Goal: Task Accomplishment & Management: Manage account settings

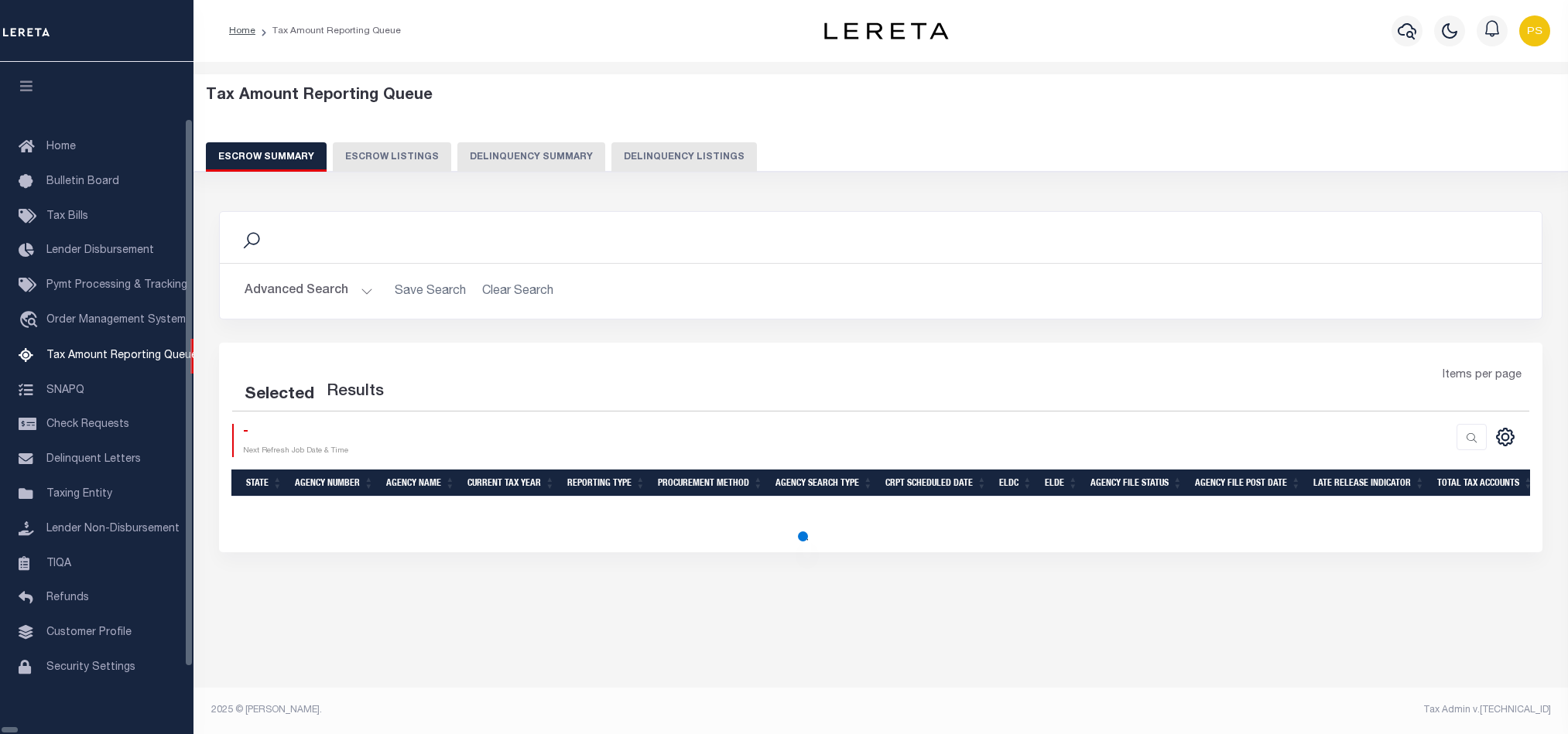
select select "100"
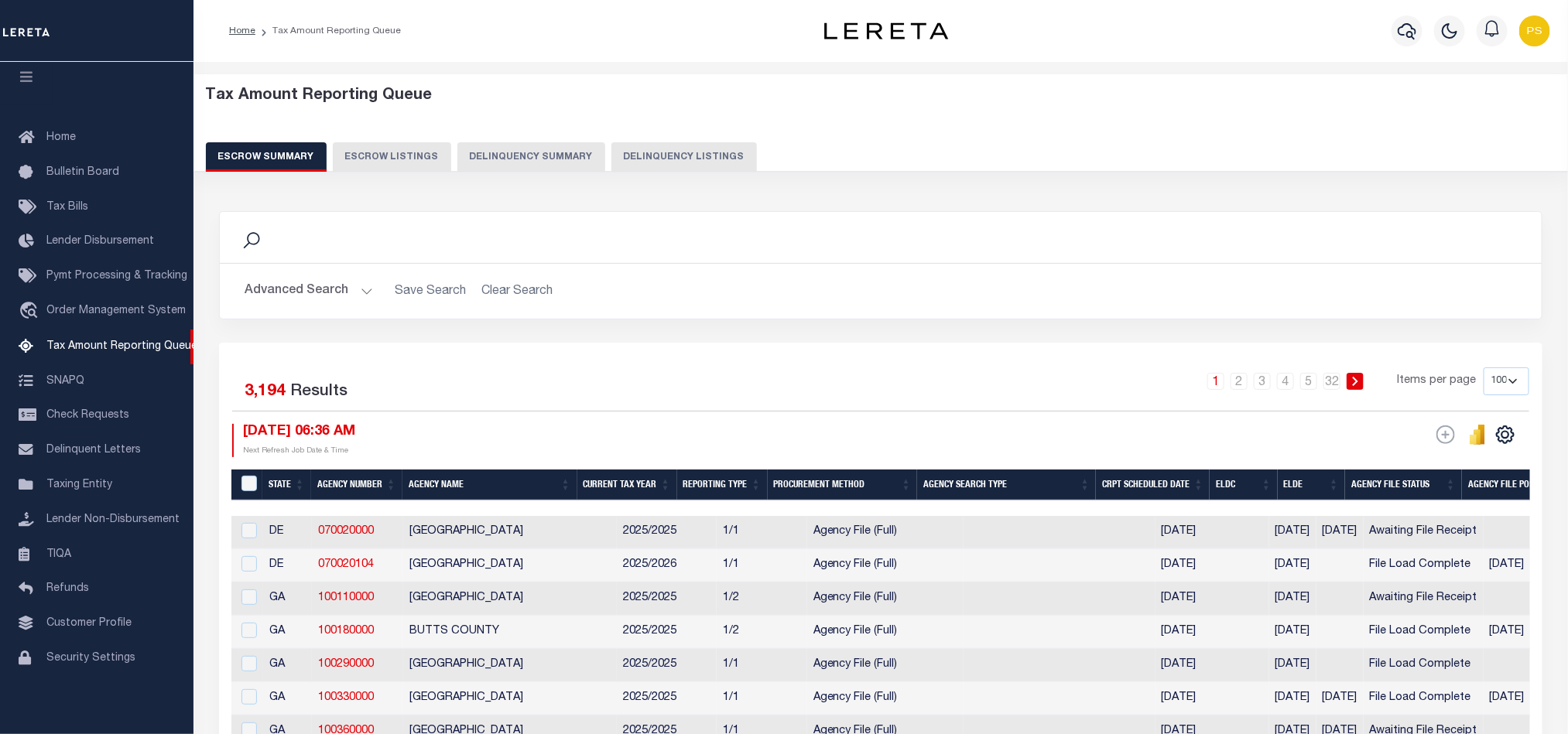
click at [673, 151] on button "Delinquency Listings" at bounding box center [684, 157] width 145 height 29
select select
select select "100"
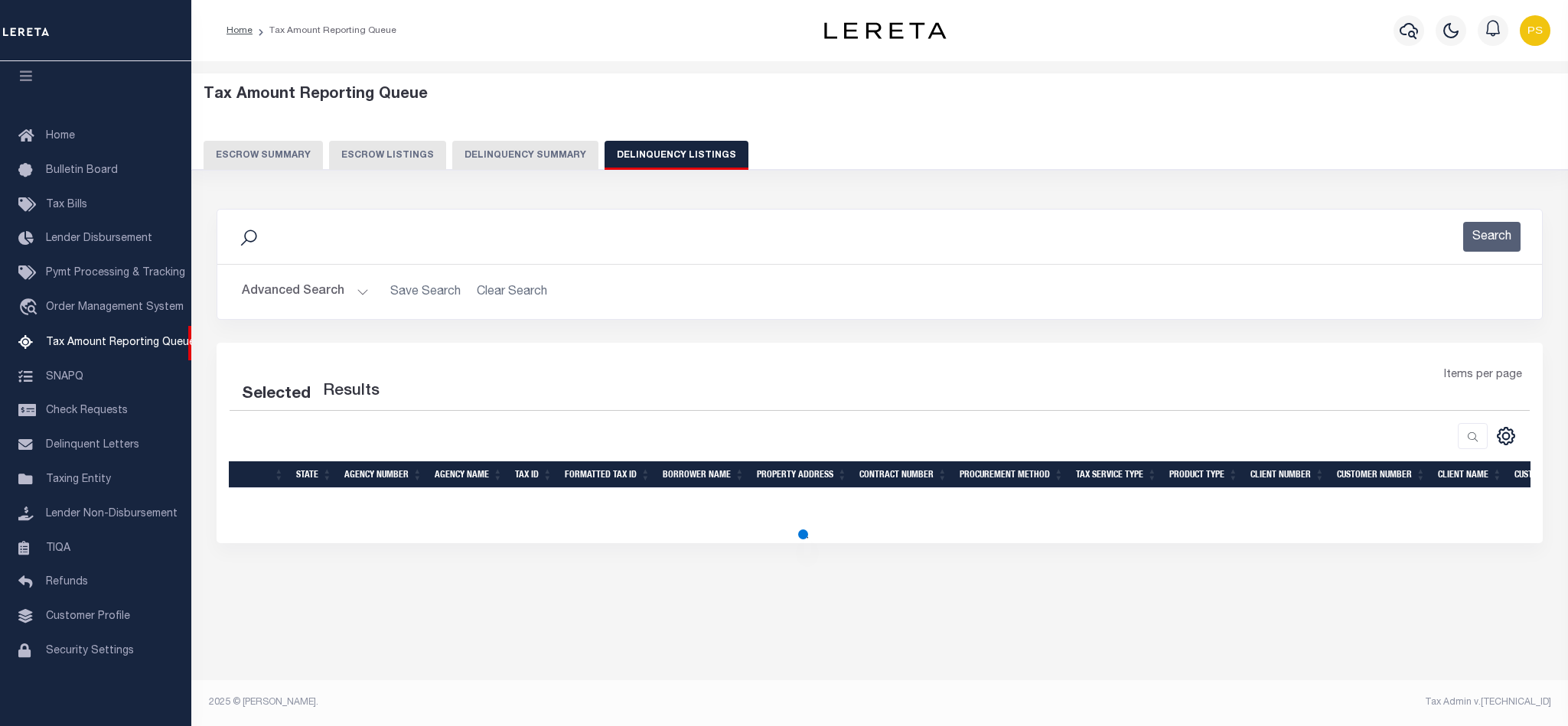
select select "100"
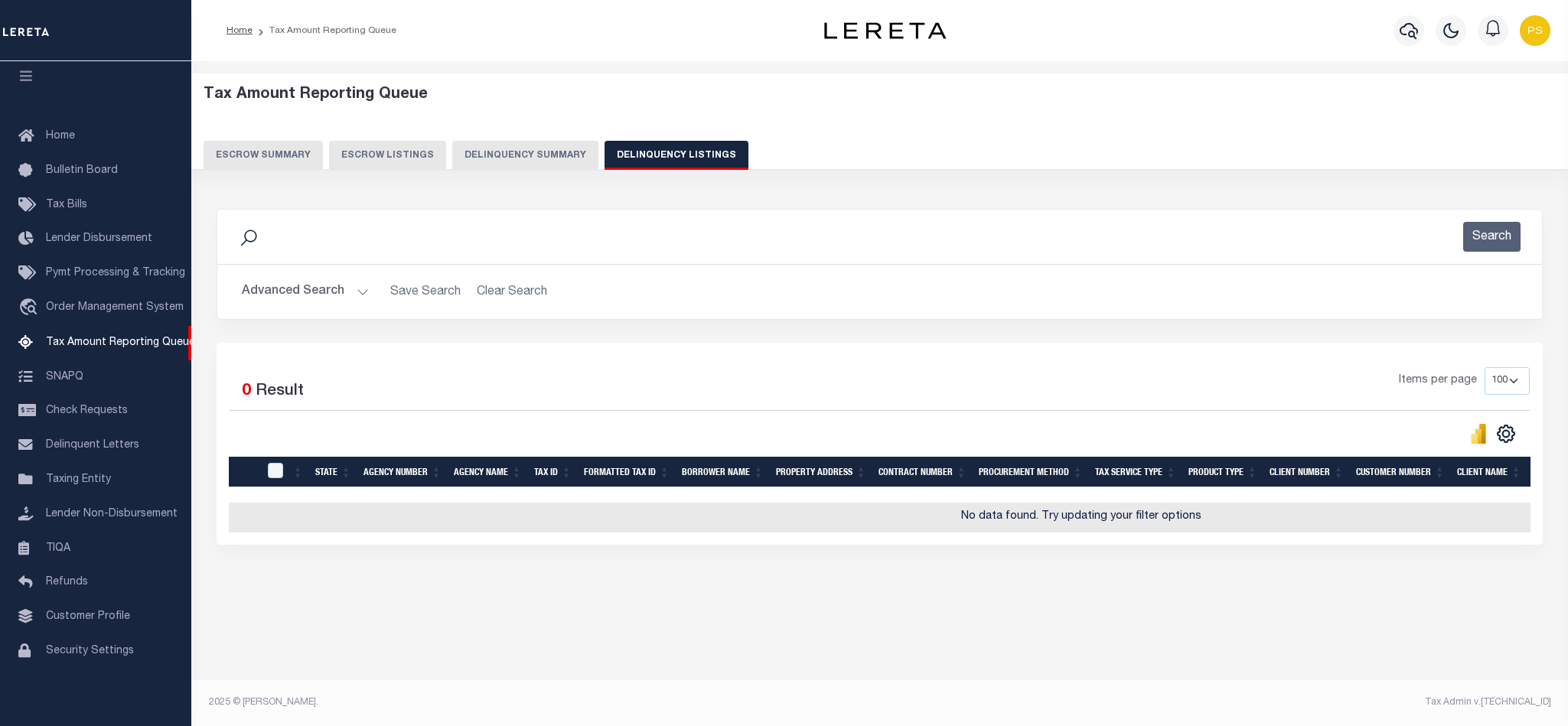
click at [288, 285] on button "Advanced Search" at bounding box center [305, 292] width 127 height 30
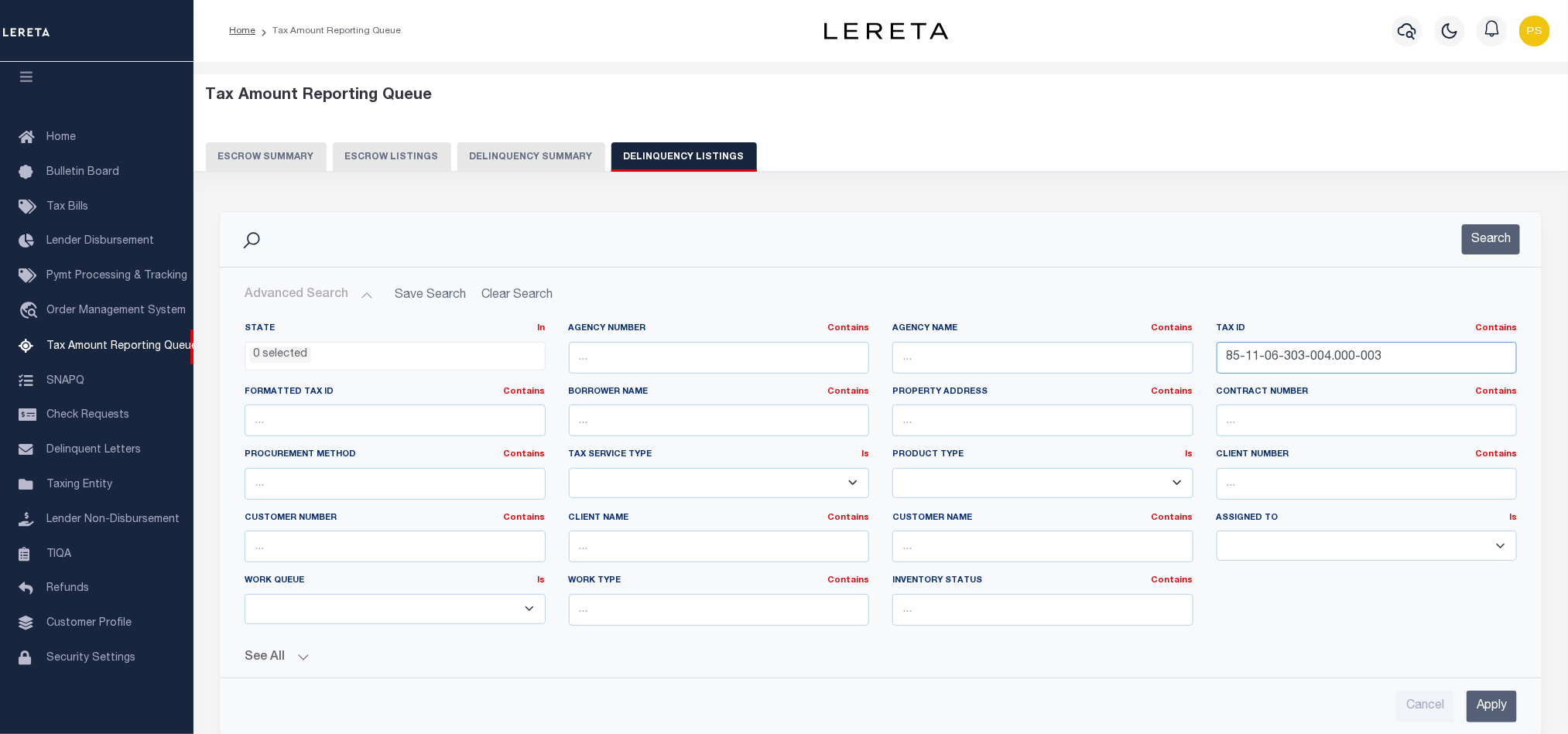
click at [1301, 369] on input "85-11-06-303-004.000-003" at bounding box center [1368, 358] width 301 height 32
paste input "02-07-36-353-029.000-074"
type input "02-07-36-353-029.000-074"
click at [1494, 722] on input "Apply" at bounding box center [1492, 707] width 50 height 32
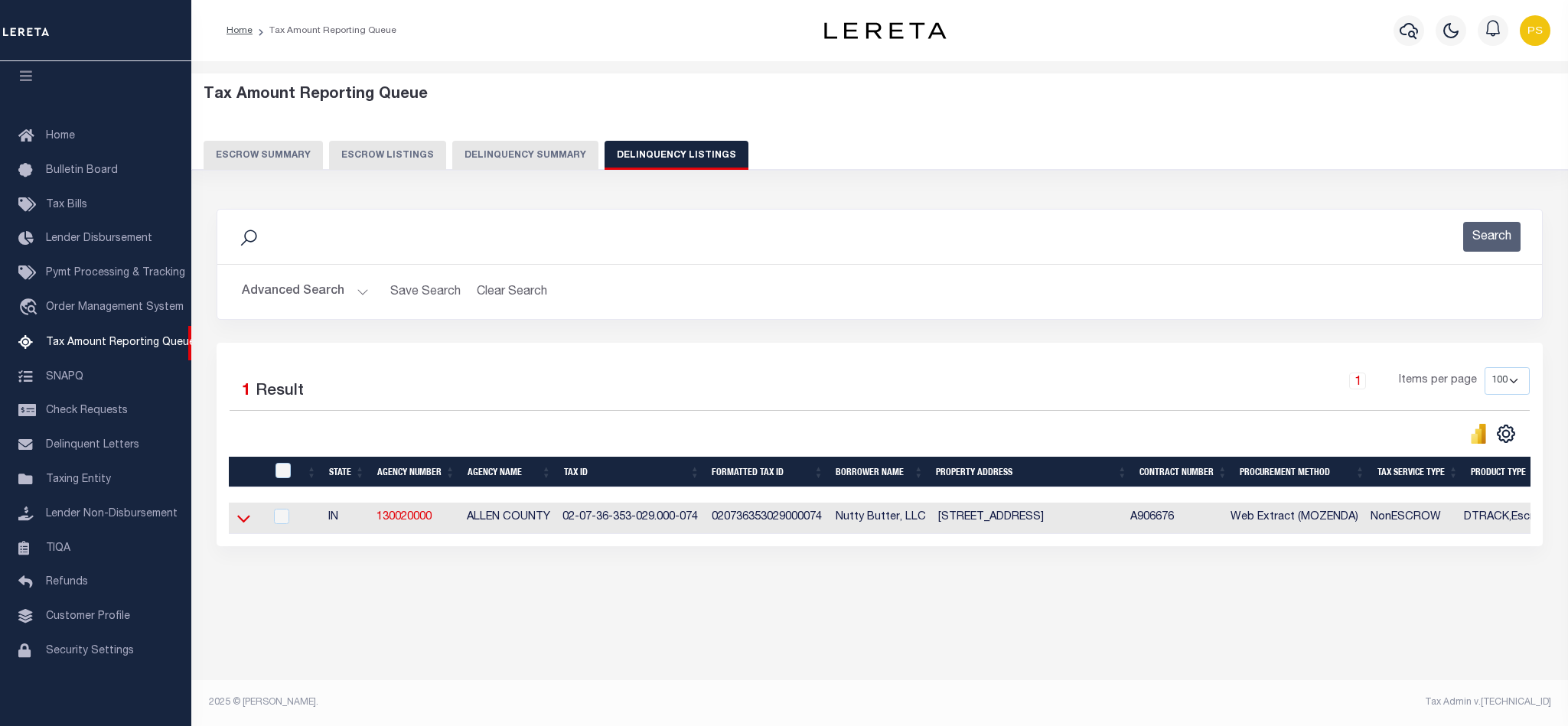
click at [248, 526] on icon at bounding box center [244, 518] width 13 height 16
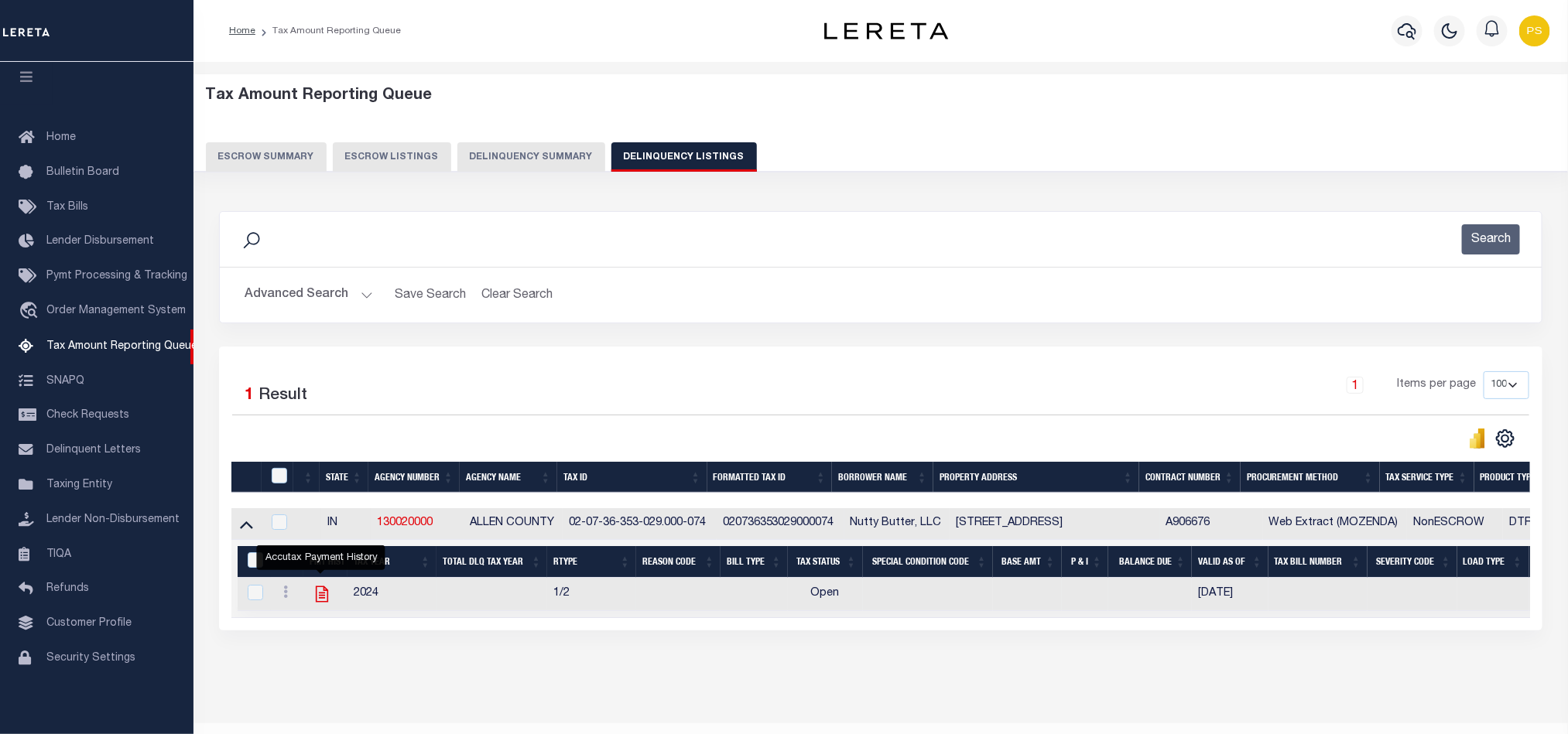
click at [321, 604] on icon "" at bounding box center [322, 594] width 20 height 20
checkbox input "true"
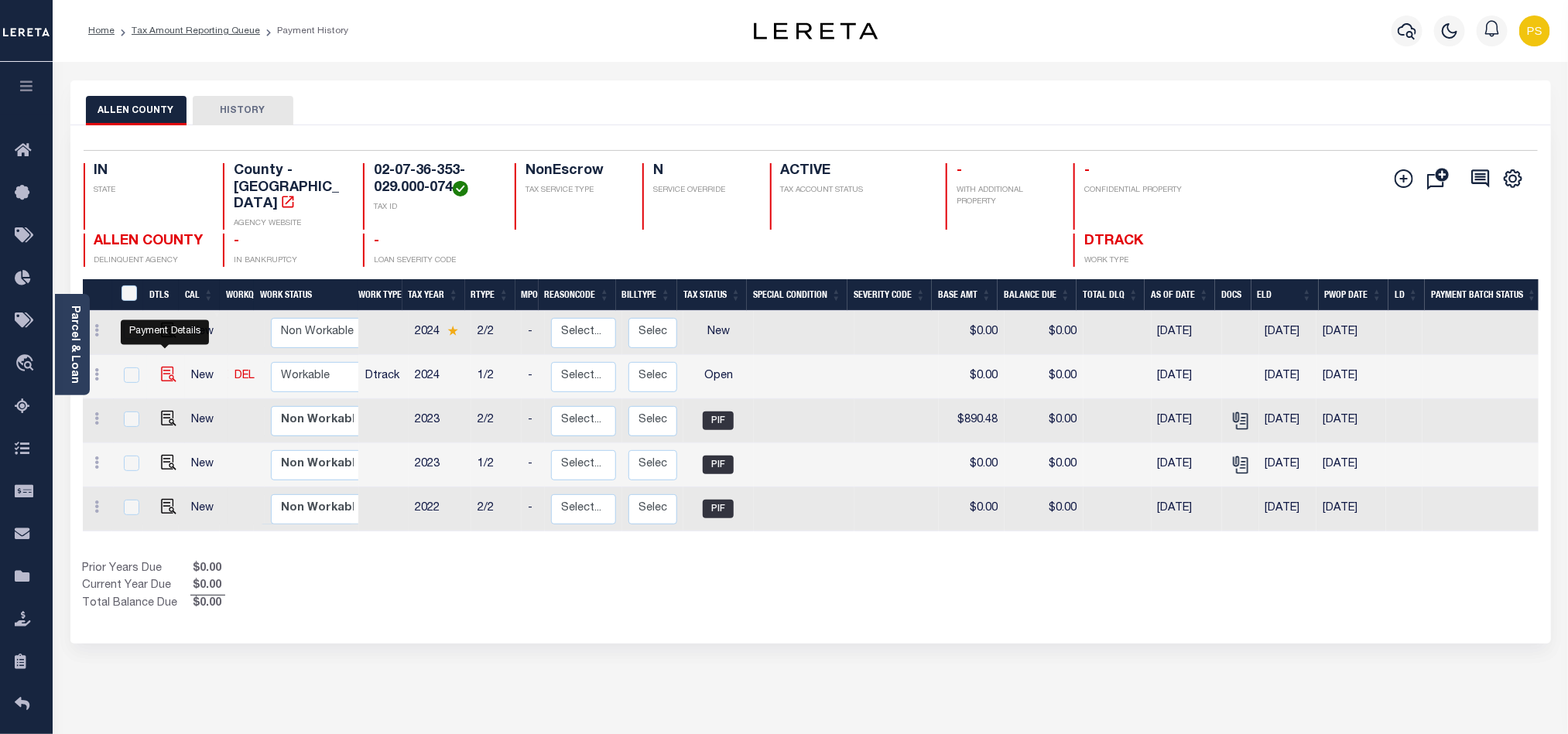
click at [161, 367] on img "" at bounding box center [168, 374] width 15 height 15
checkbox input "true"
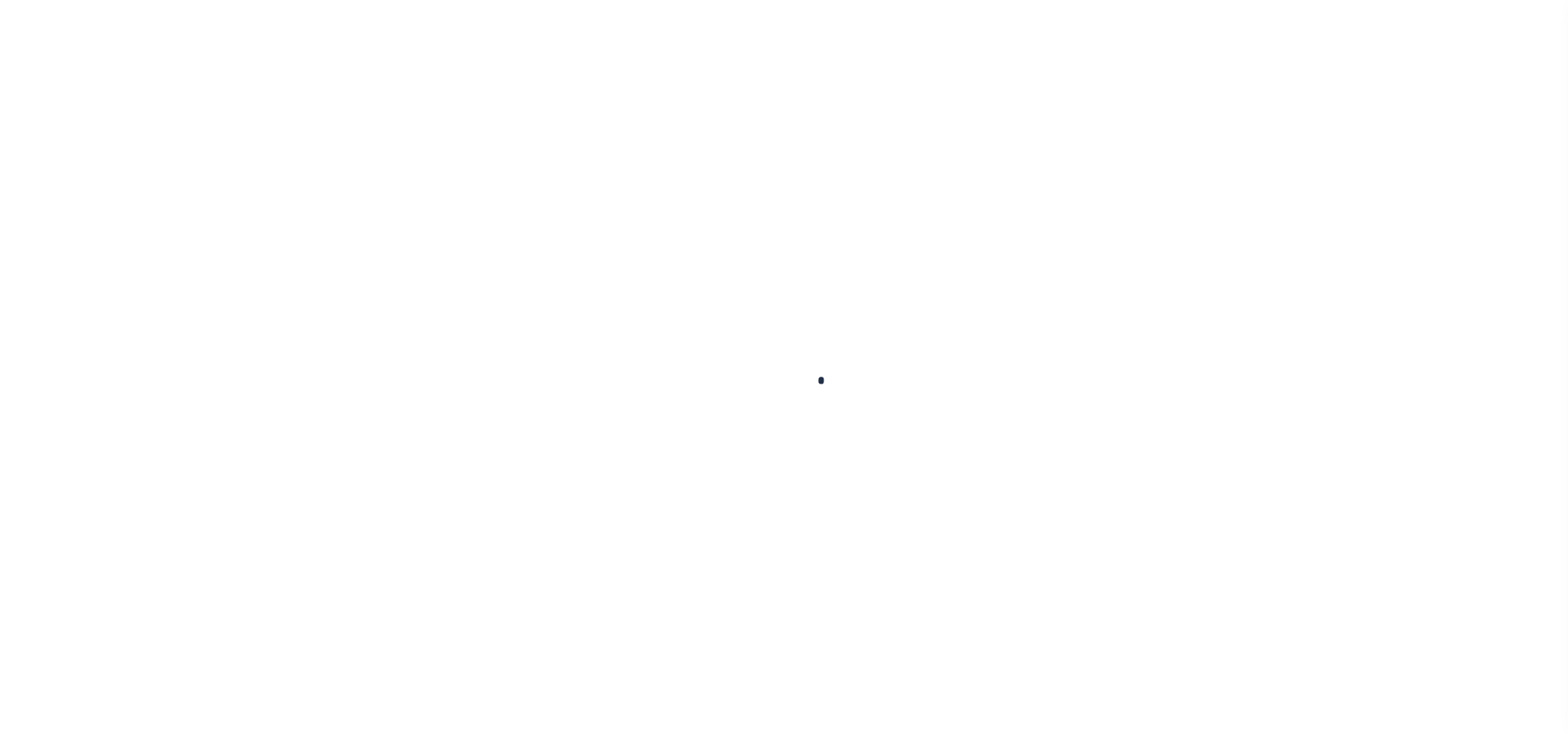
checkbox input "false"
type input "[DATE]"
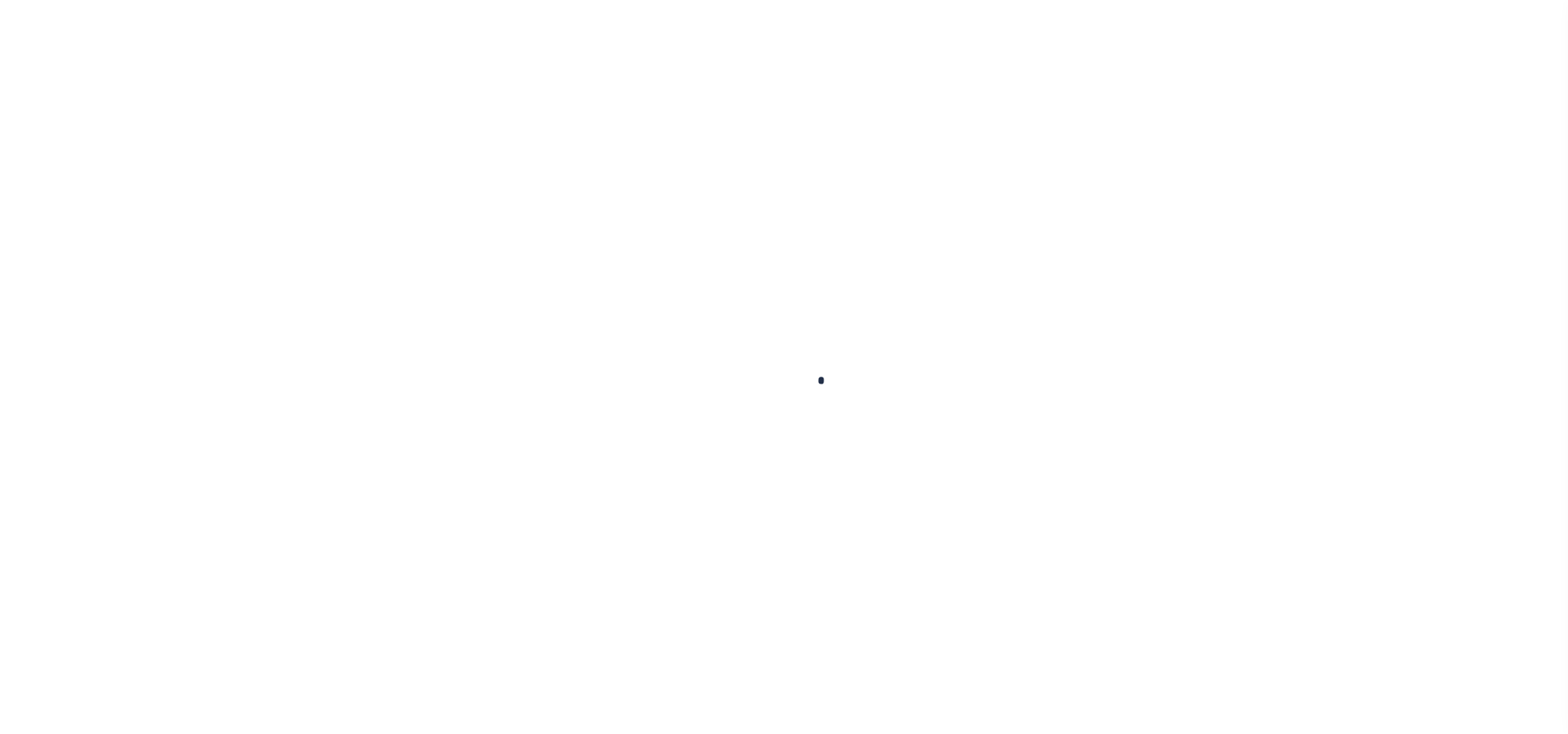
select select "OP2"
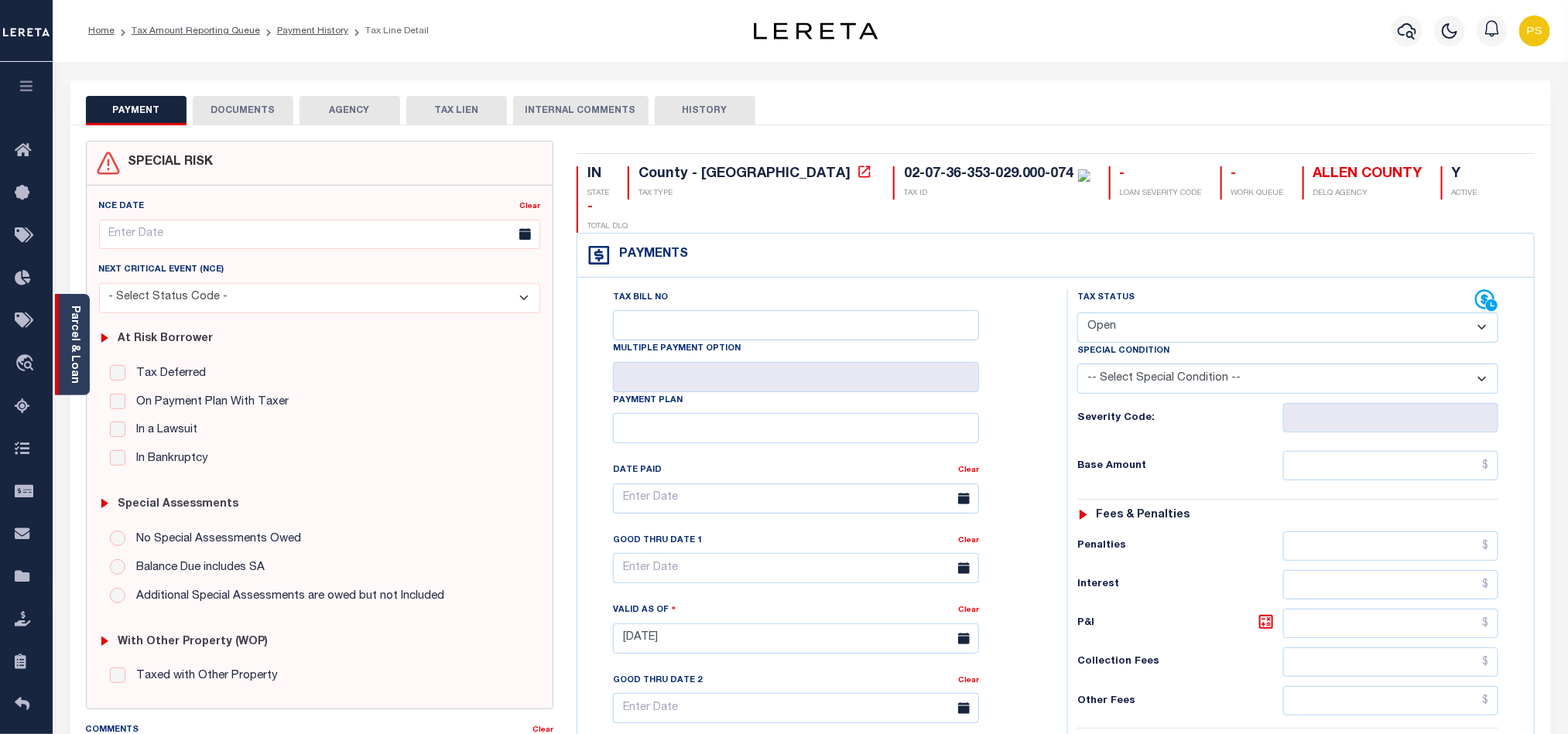
click at [69, 311] on link "Parcel & Loan" at bounding box center [74, 344] width 11 height 78
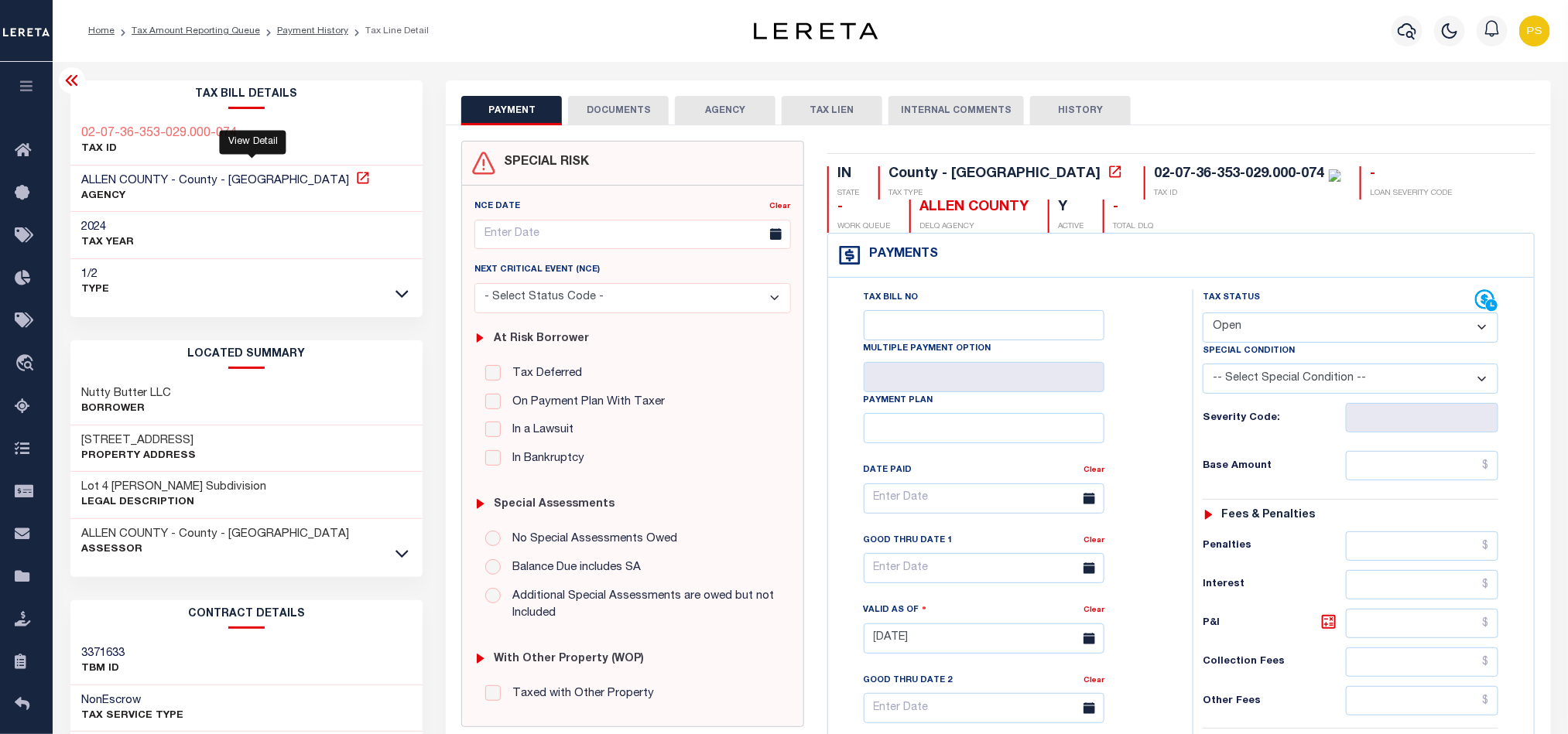
click at [357, 179] on icon at bounding box center [362, 177] width 12 height 12
drag, startPoint x: 73, startPoint y: 437, endPoint x: 226, endPoint y: 444, distance: 153.2
click at [226, 444] on div "519 Riverside Ave Property Address" at bounding box center [247, 449] width 353 height 47
copy h3 "[STREET_ADDRESS]"
click at [305, 27] on link "Payment History" at bounding box center [313, 31] width 71 height 9
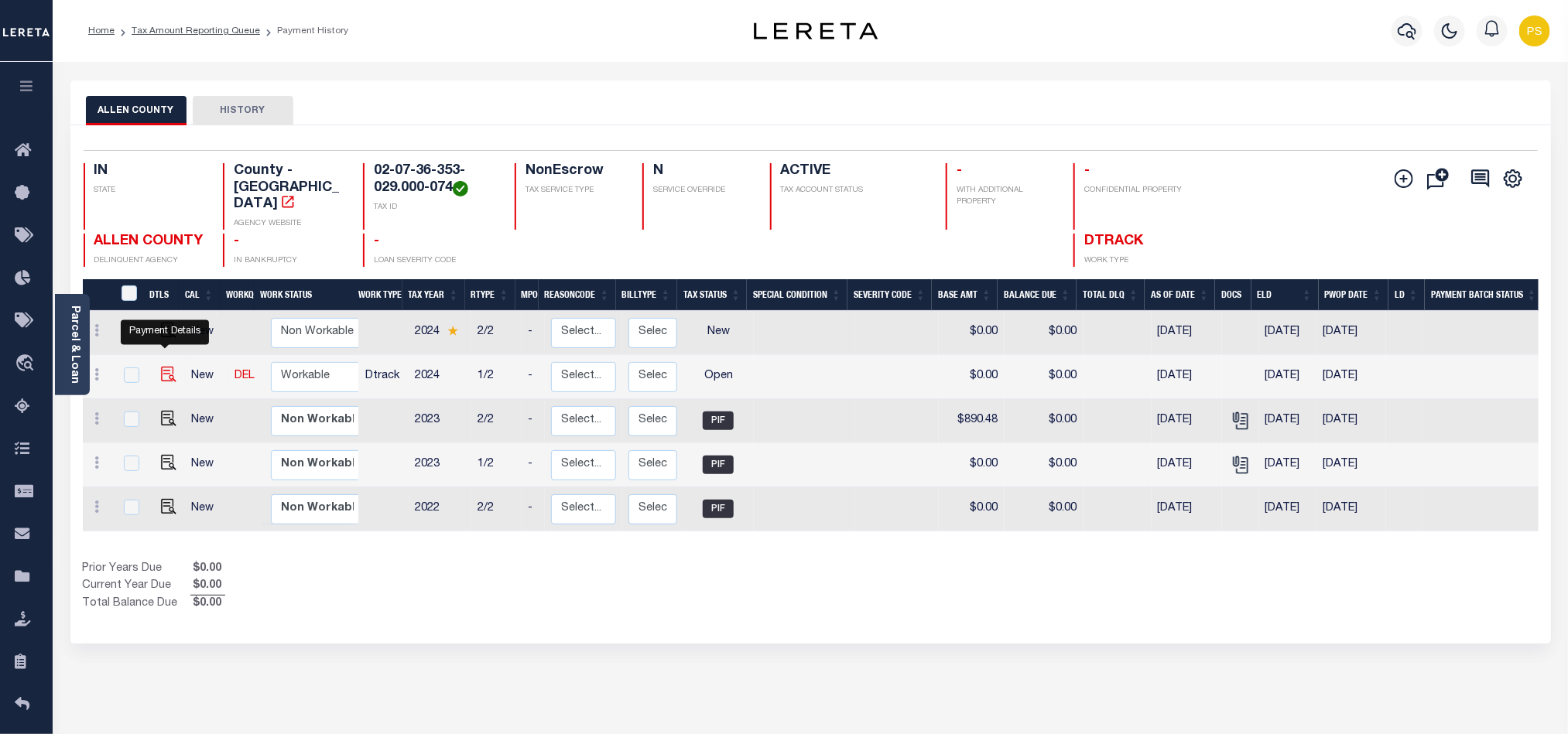
click at [169, 367] on img "" at bounding box center [168, 374] width 15 height 15
checkbox input "true"
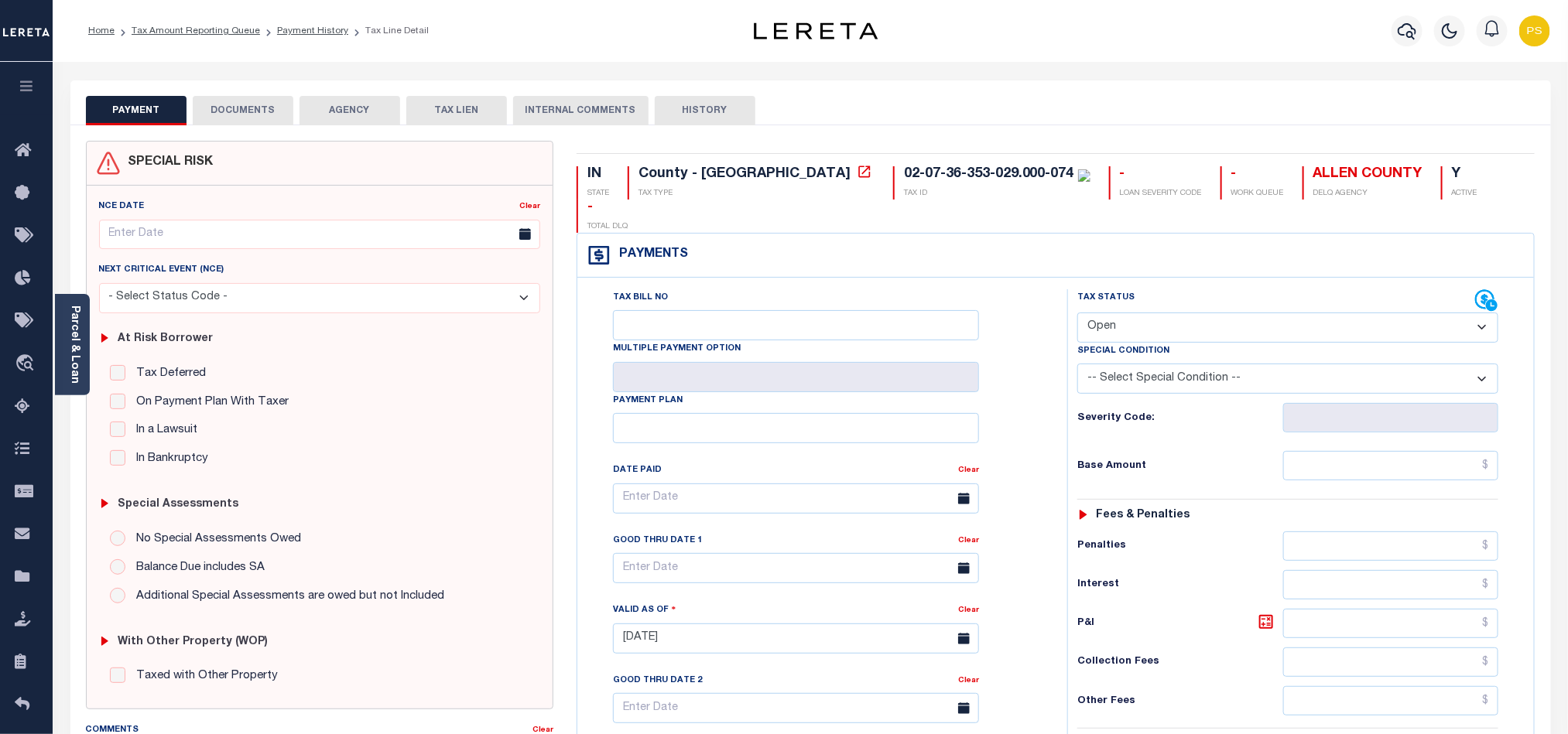
click at [1129, 313] on select "- Select Status Code - Open Due/Unpaid Paid Incomplete No Tax Due Internal Refu…" at bounding box center [1287, 328] width 421 height 30
select select "PYD"
click at [1077, 313] on select "- Select Status Code - Open Due/Unpaid Paid Incomplete No Tax Due Internal Refu…" at bounding box center [1287, 328] width 421 height 30
type input "[DATE]"
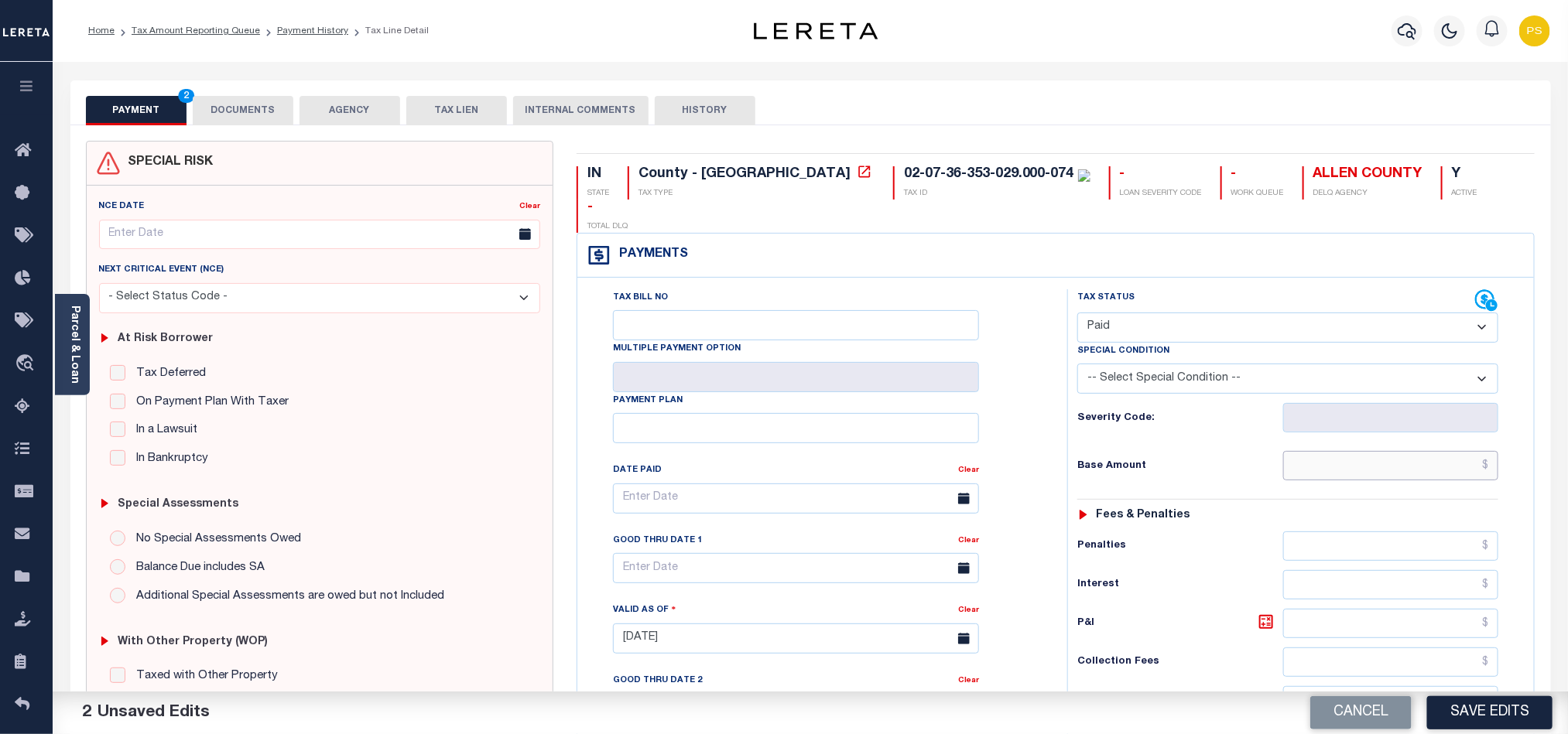
click at [1456, 451] on input "text" at bounding box center [1392, 465] width 216 height 29
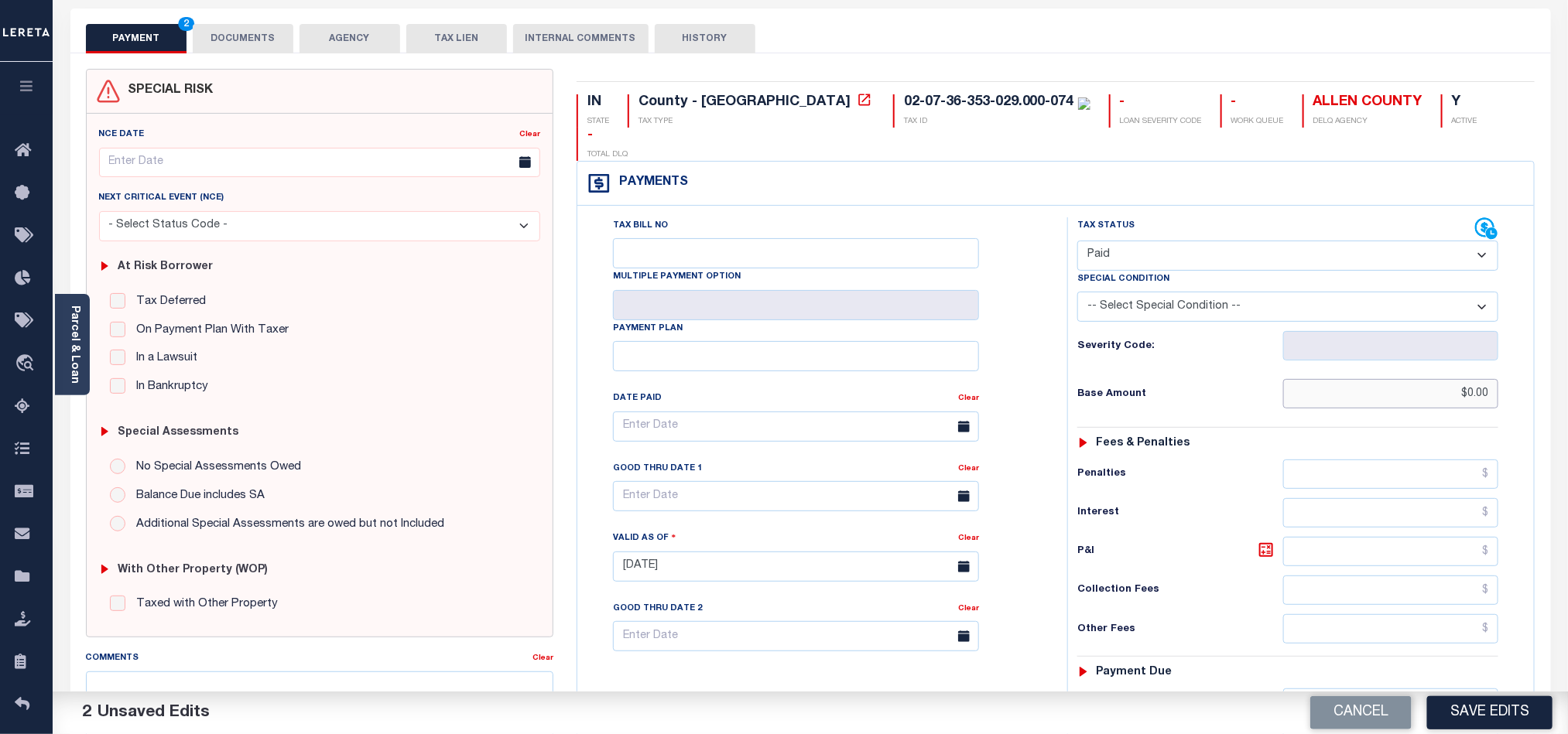
scroll to position [348, 0]
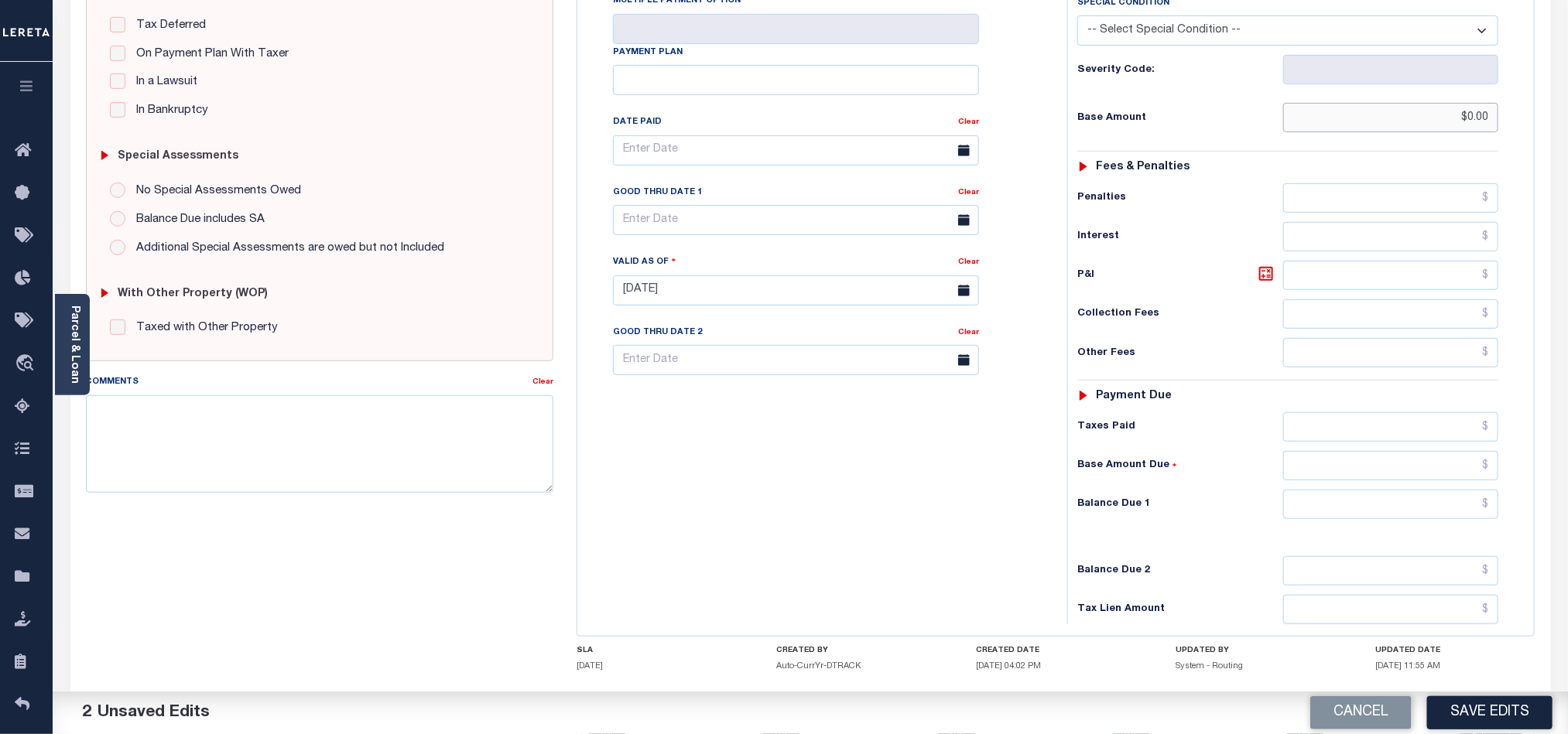
type input "$0.00"
click at [1412, 490] on input "text" at bounding box center [1392, 504] width 216 height 29
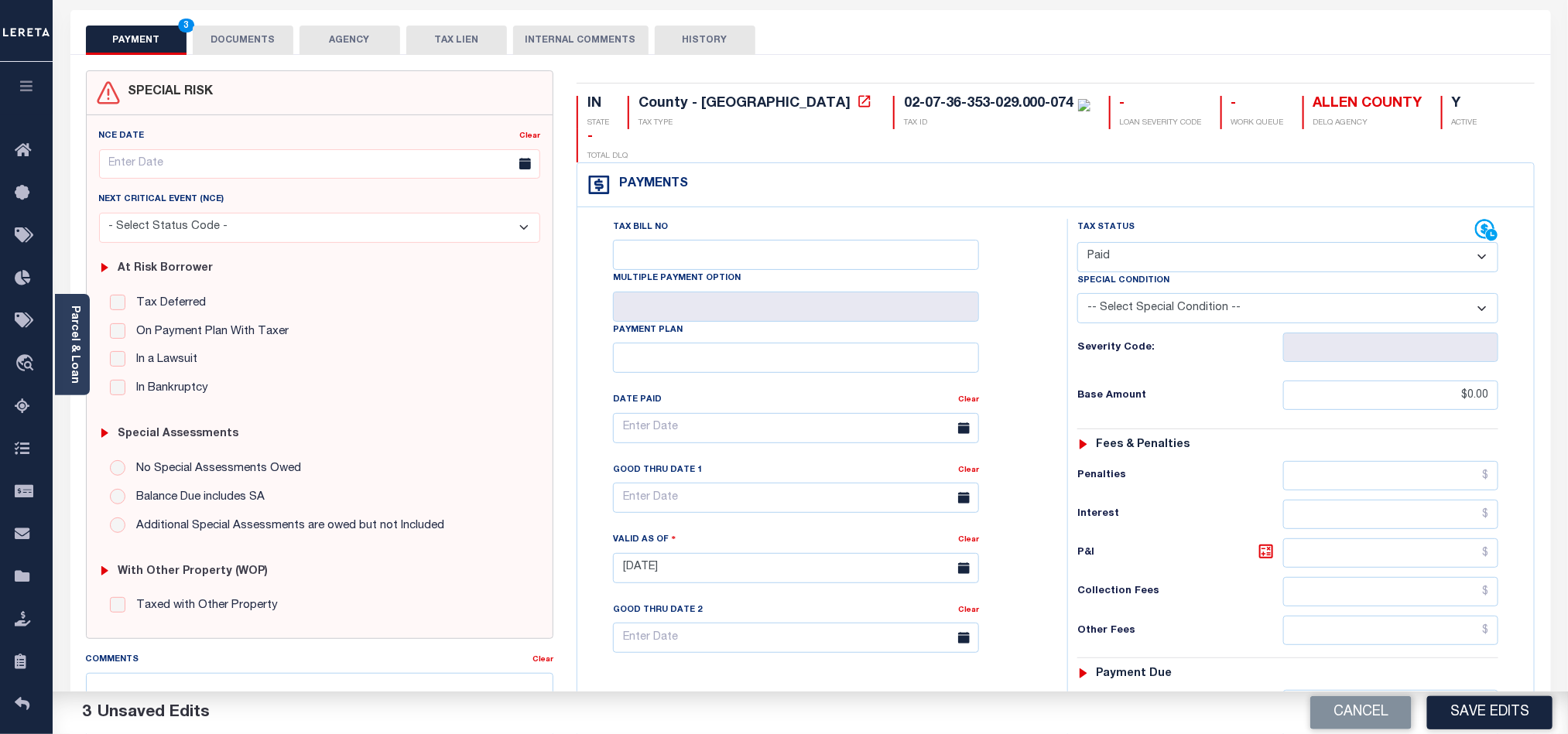
scroll to position [0, 0]
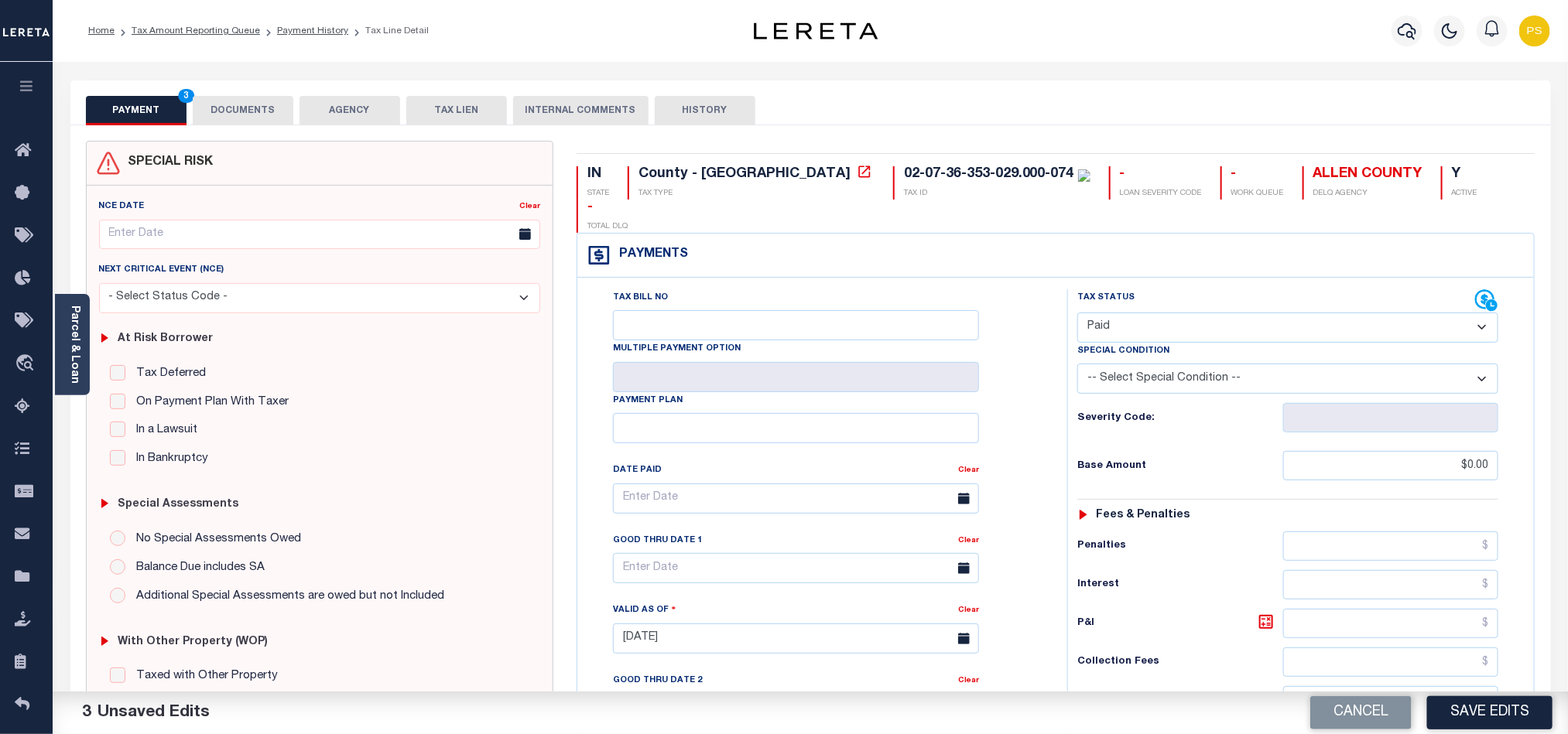
type input "$0.00"
click at [248, 113] on button "DOCUMENTS" at bounding box center [244, 110] width 101 height 29
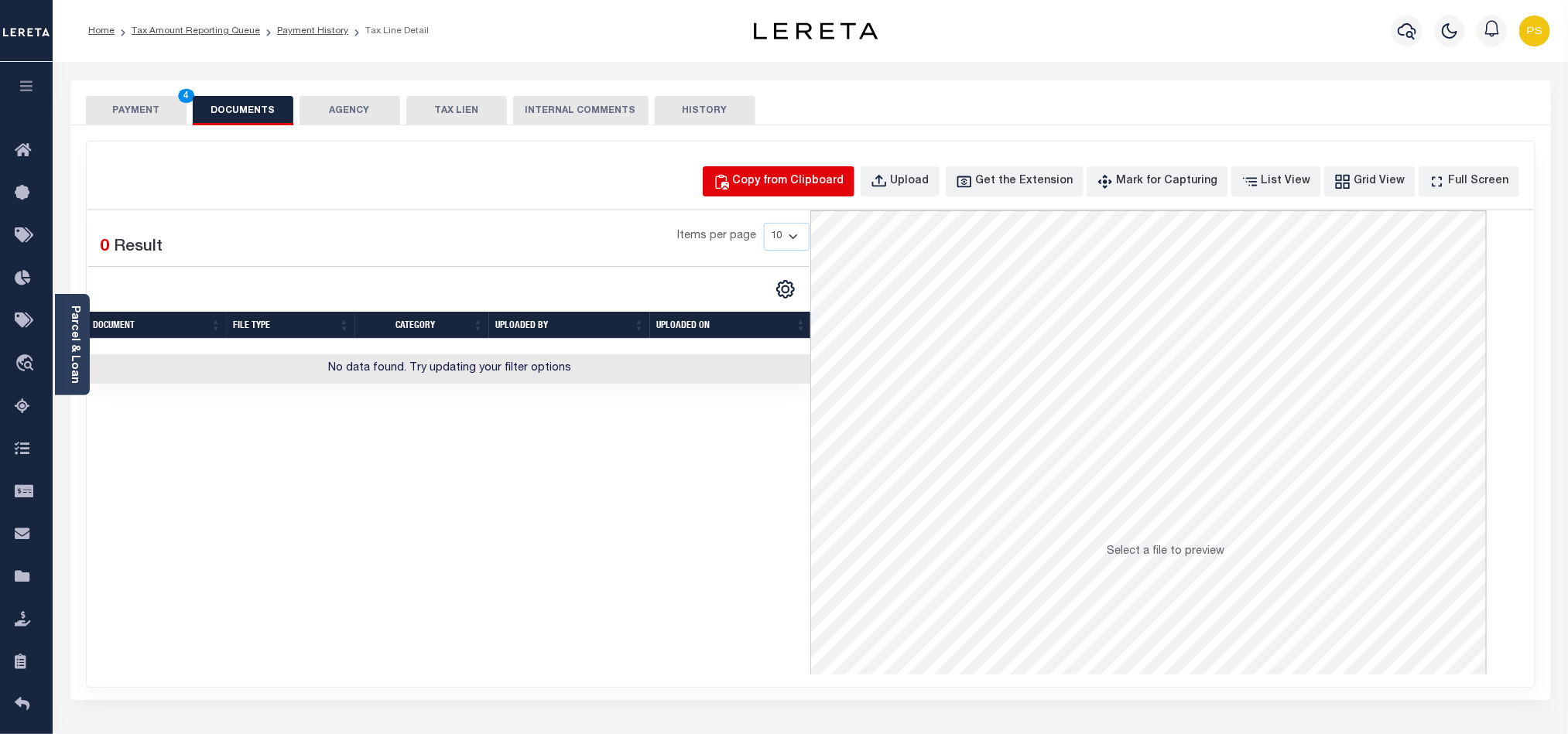
click at [802, 184] on div "Copy from Clipboard" at bounding box center [788, 182] width 112 height 17
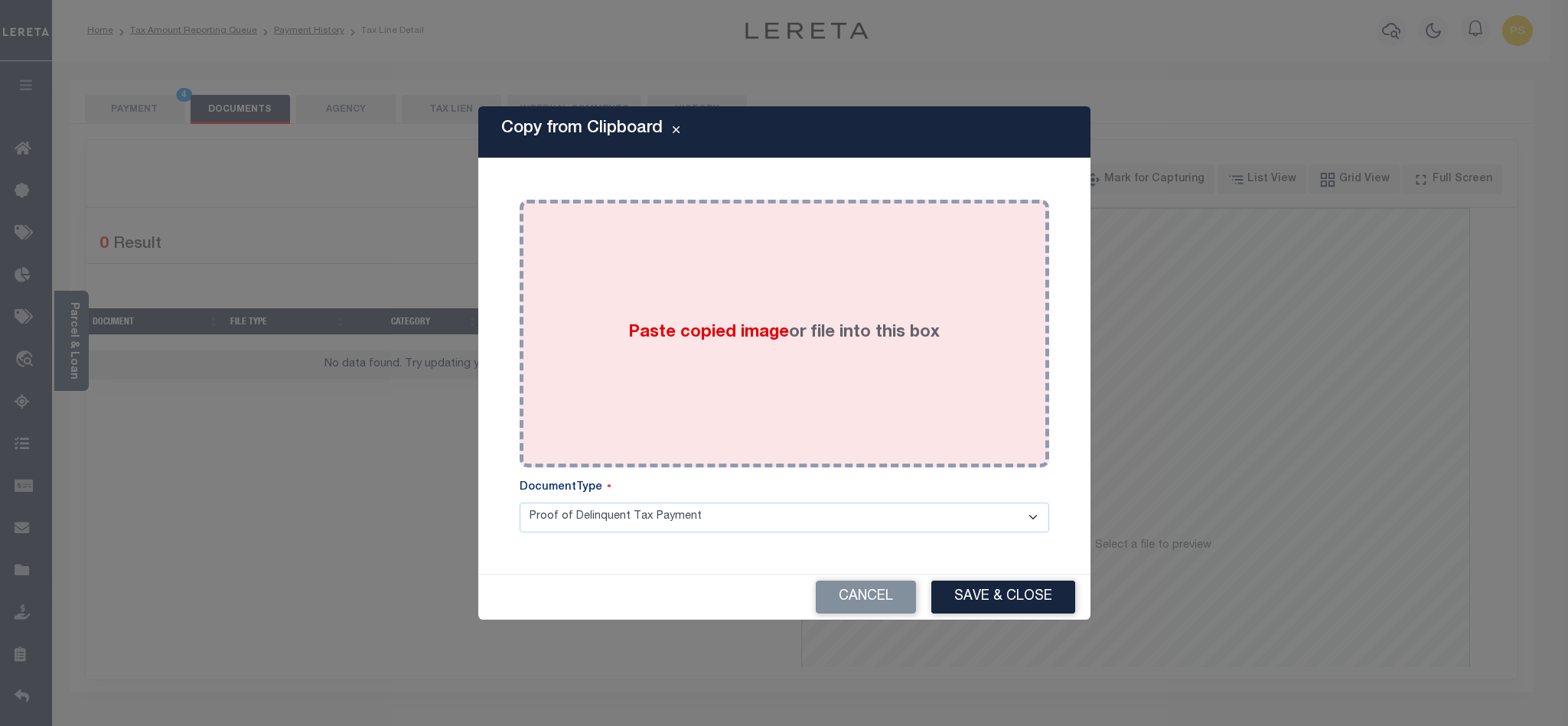
click at [644, 321] on label "Paste copied image or file into this box" at bounding box center [784, 333] width 312 height 25
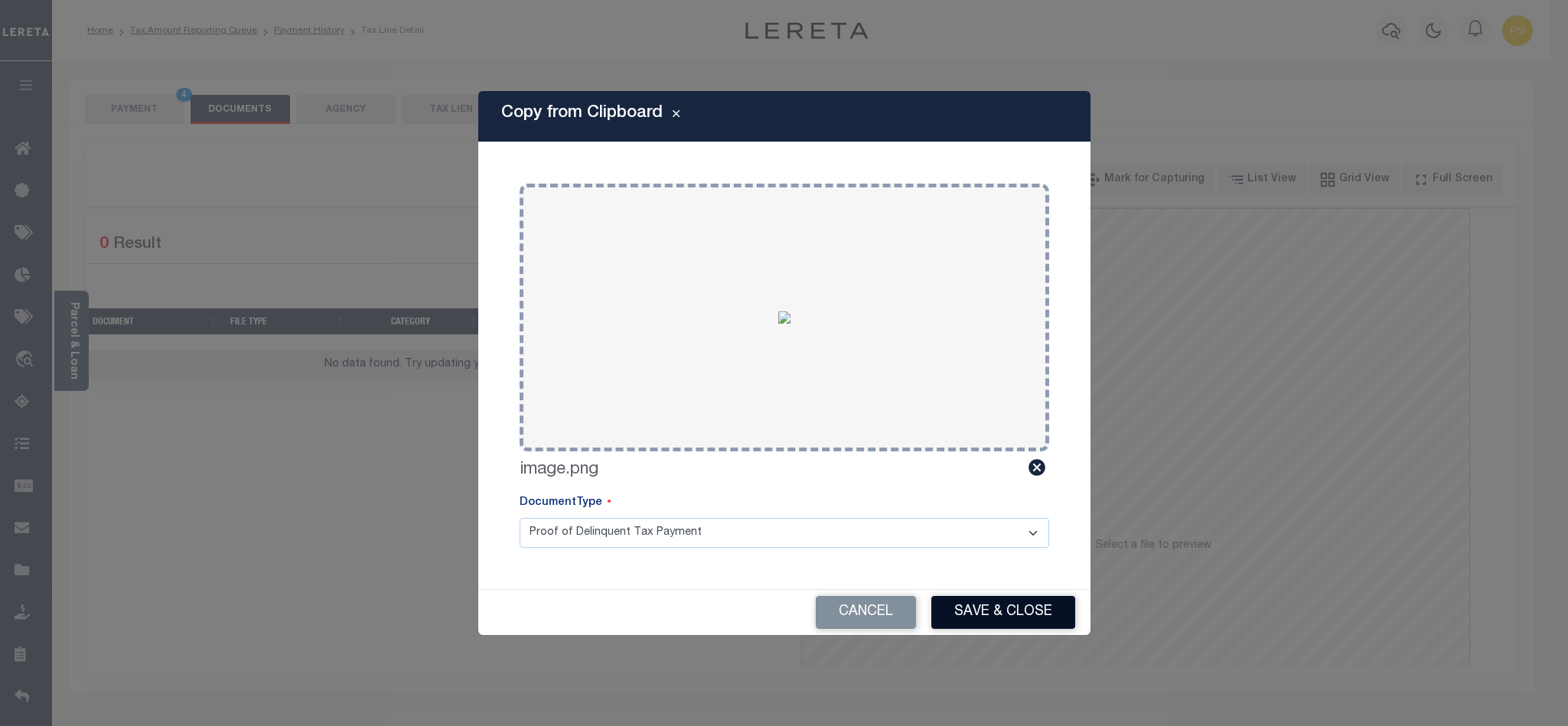
click at [1004, 611] on button "Save & Close" at bounding box center [1003, 613] width 144 height 33
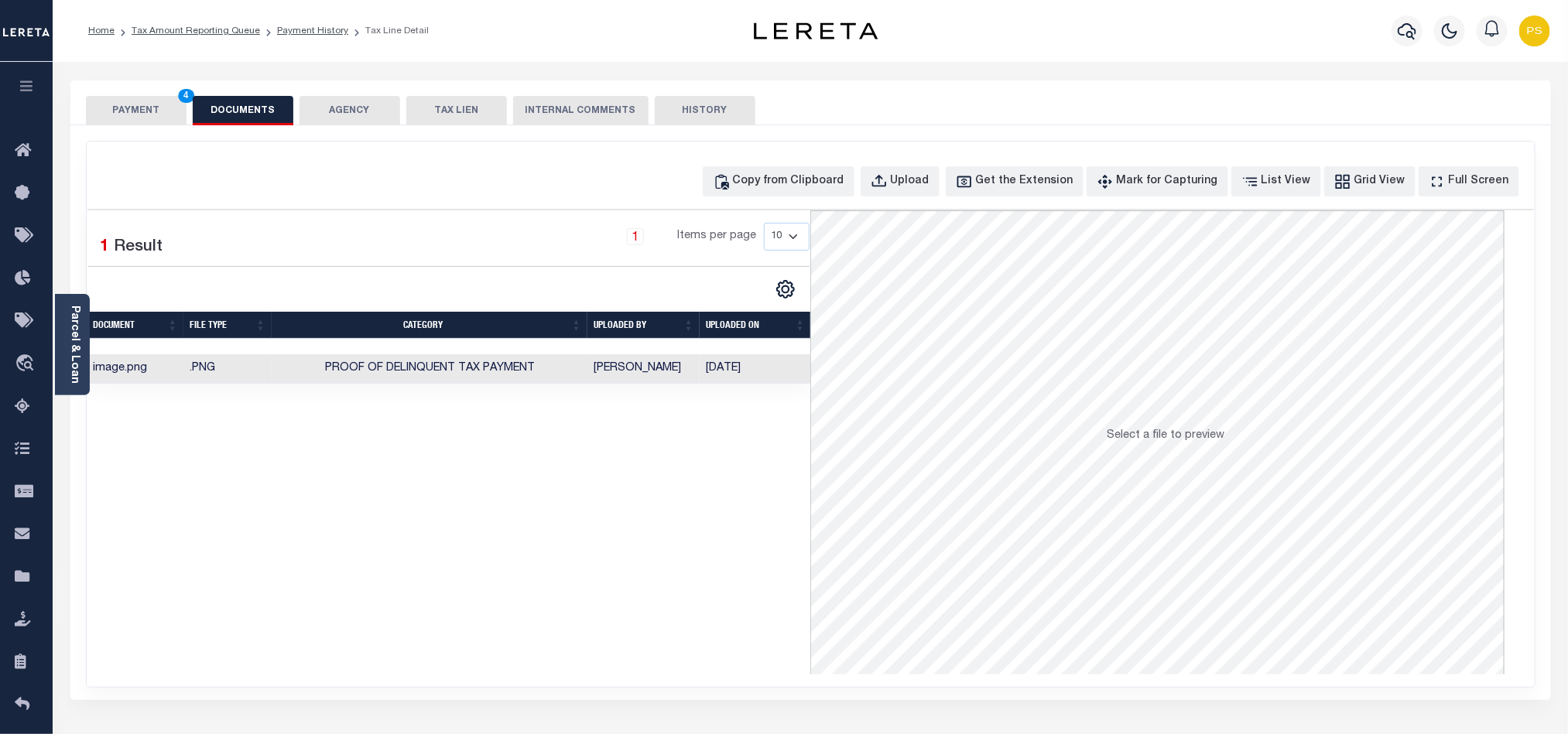
click at [140, 110] on button "PAYMENT 4" at bounding box center [136, 110] width 101 height 29
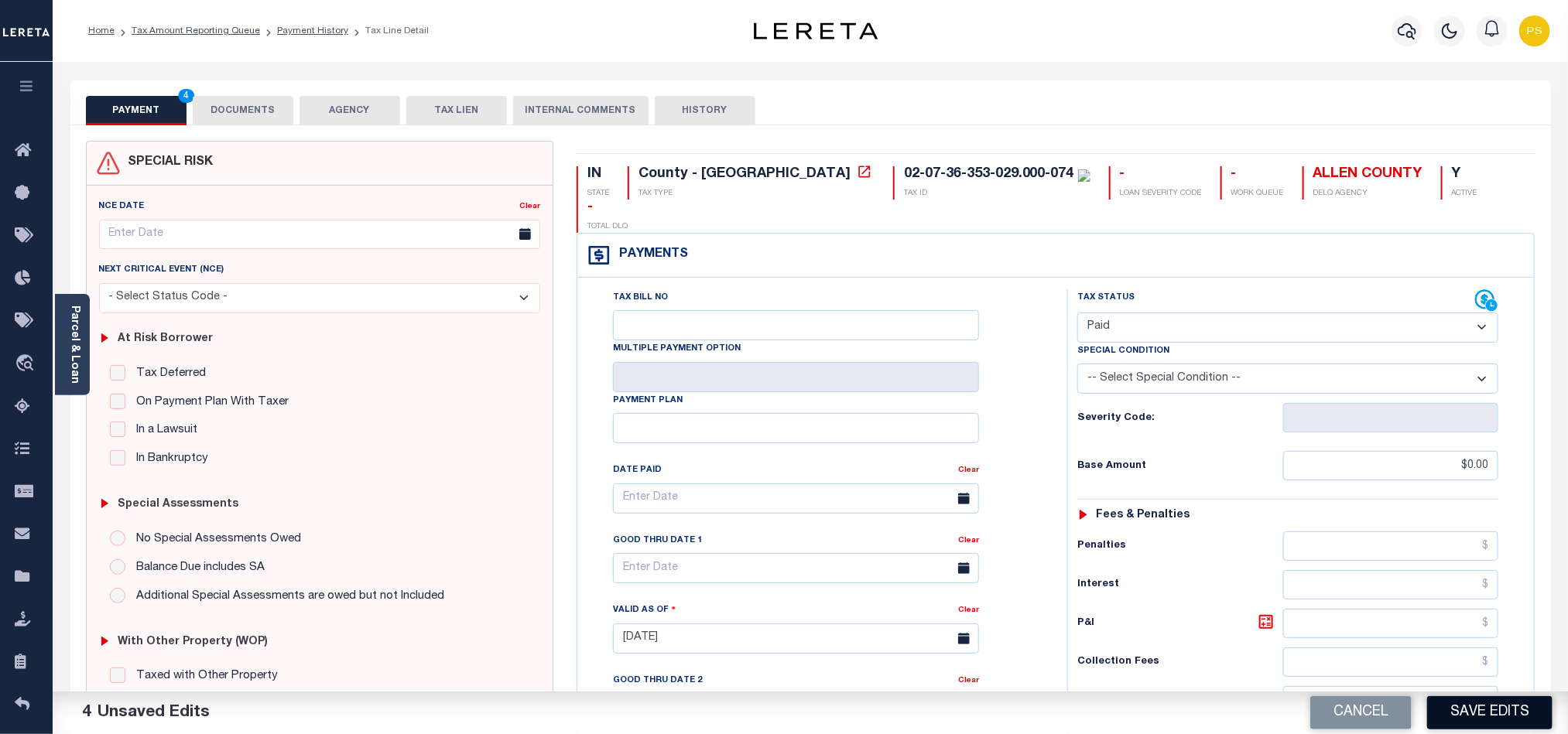
click at [1514, 718] on button "Save Edits" at bounding box center [1490, 713] width 126 height 34
checkbox input "false"
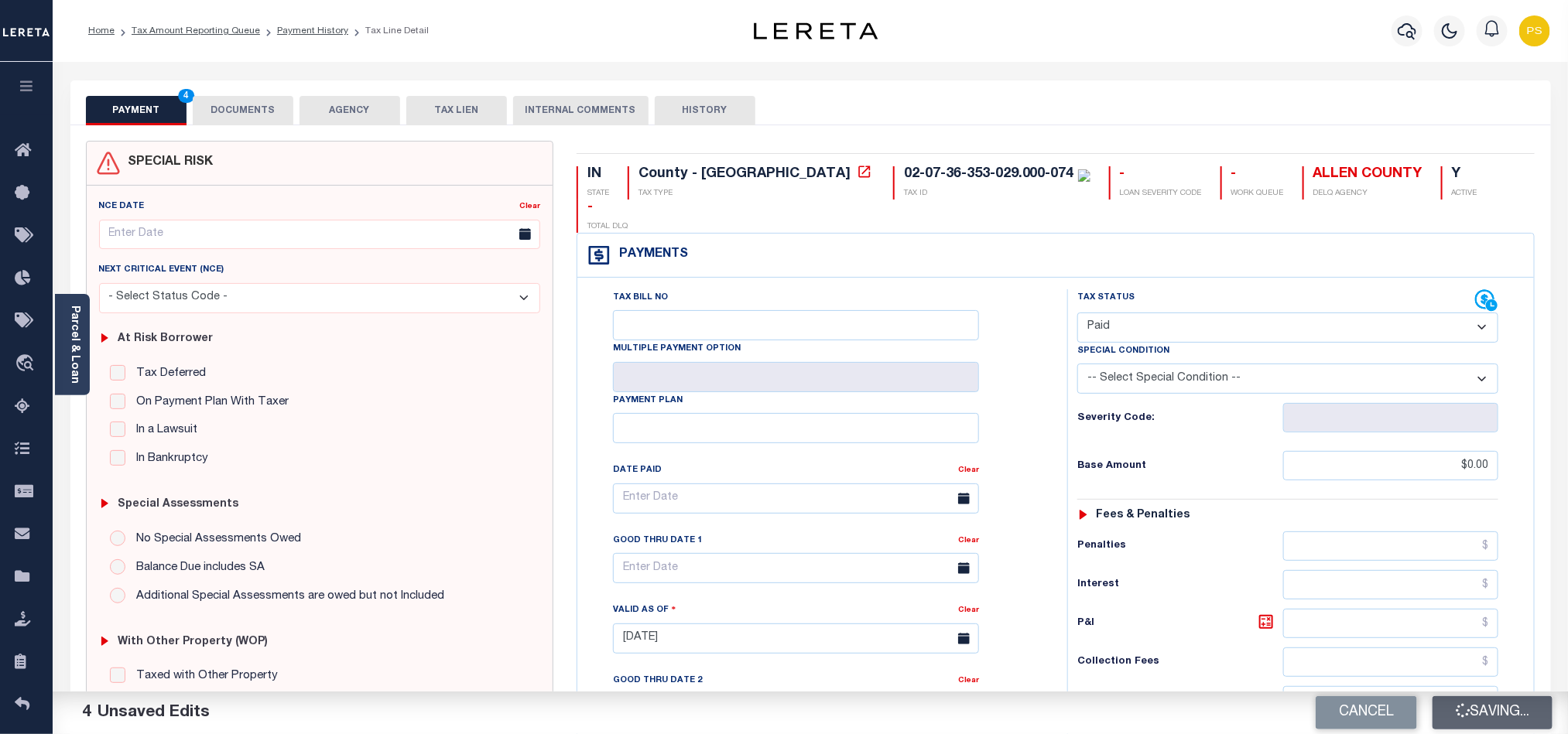
type input "$0"
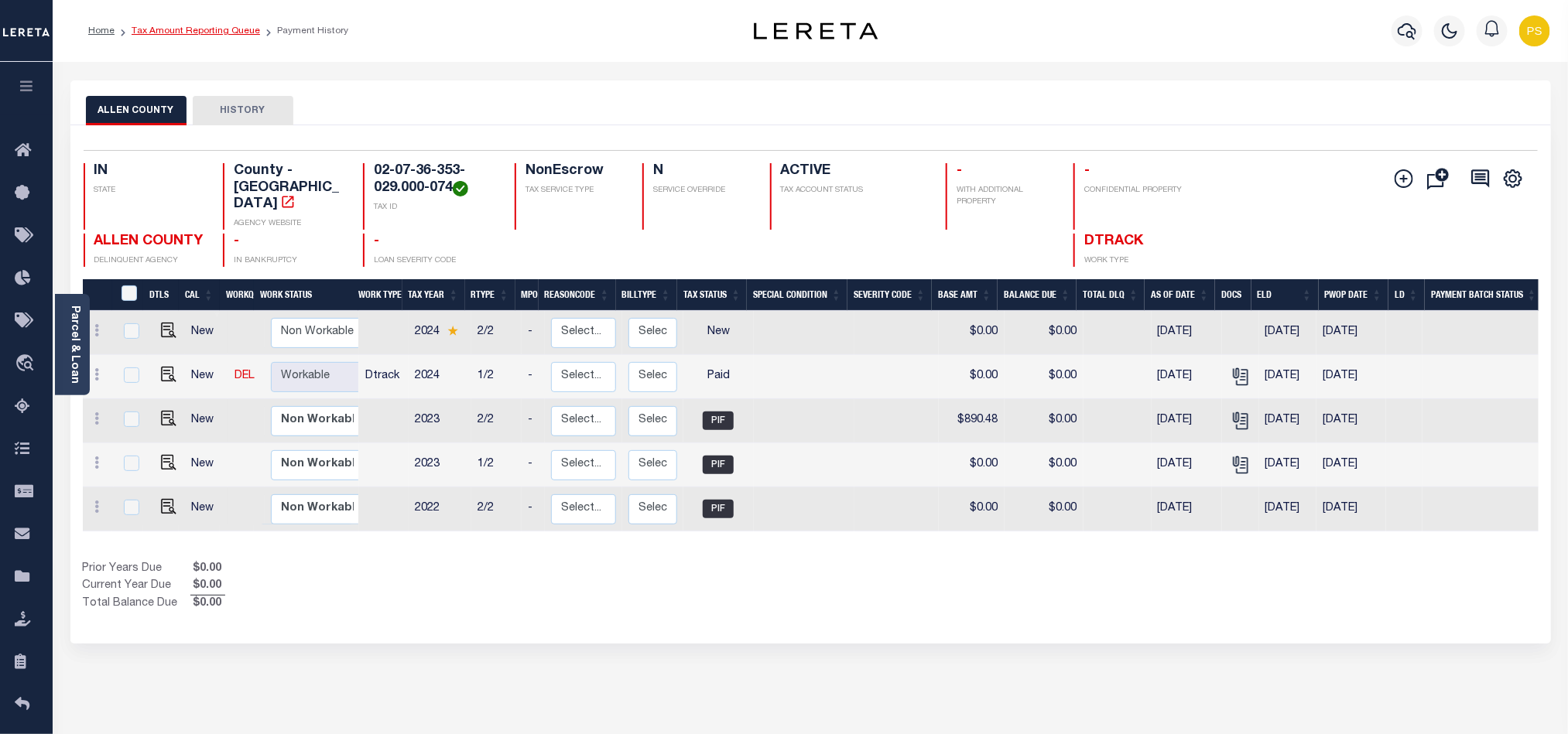
click at [209, 35] on link "Tax Amount Reporting Queue" at bounding box center [196, 31] width 128 height 9
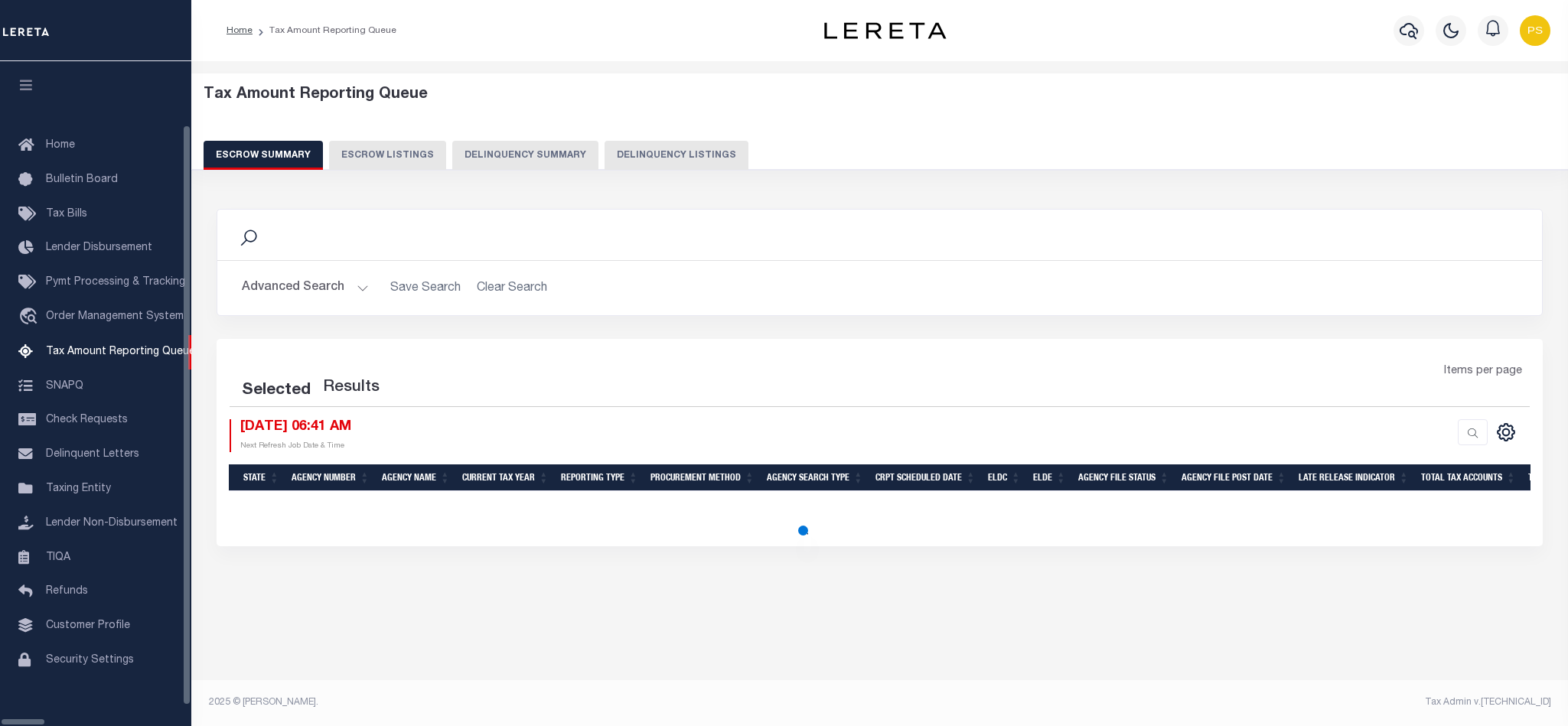
select select "100"
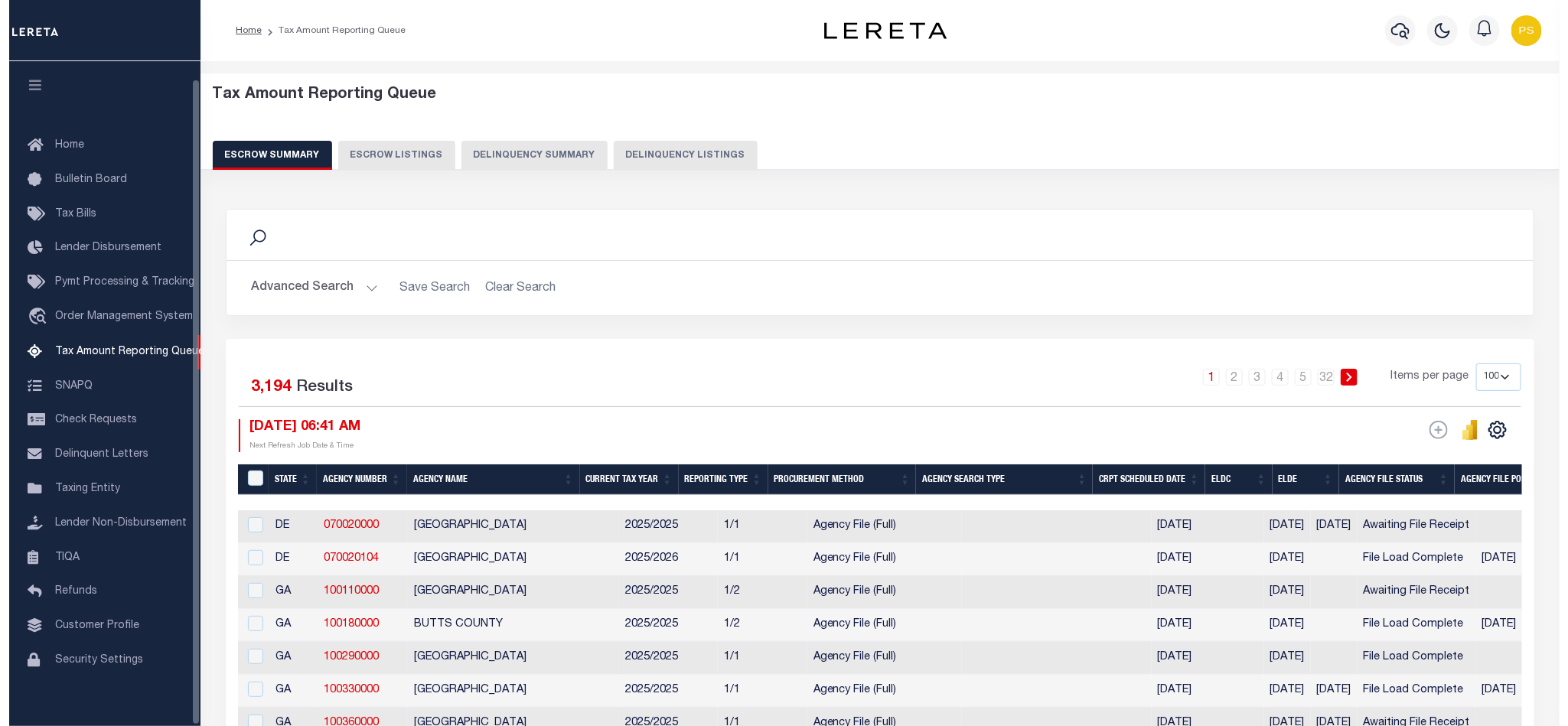
scroll to position [18, 0]
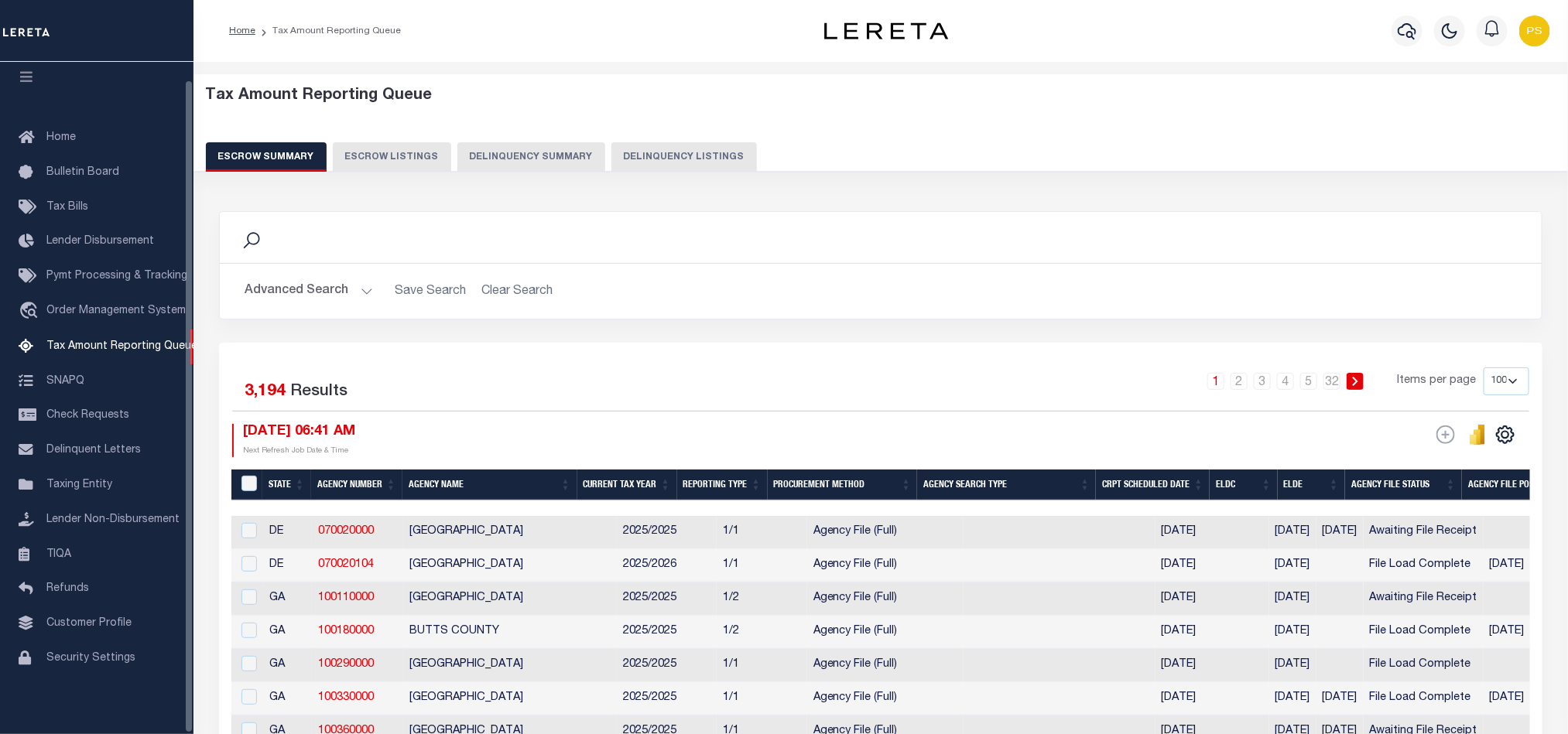
click at [648, 149] on button "Delinquency Listings" at bounding box center [684, 157] width 145 height 29
select select "100"
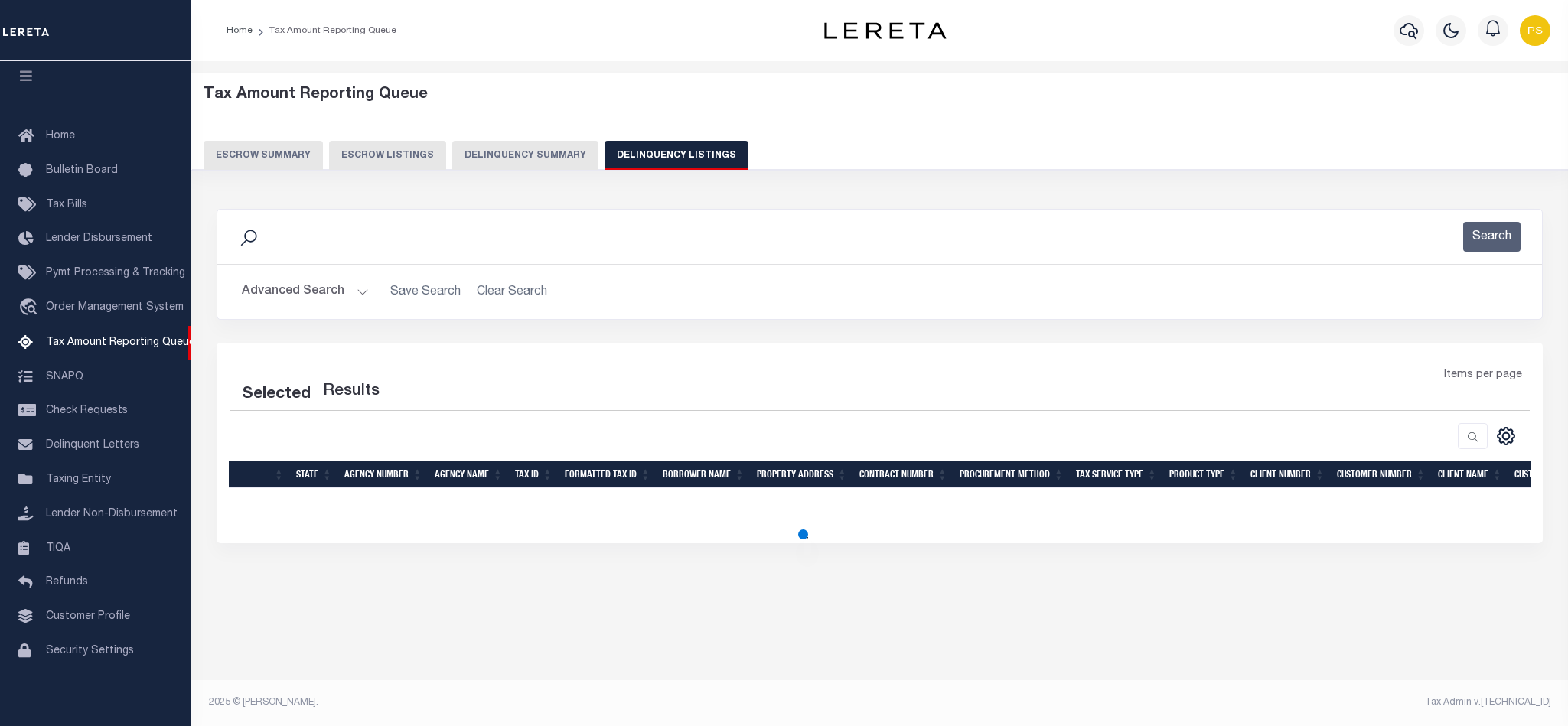
select select "100"
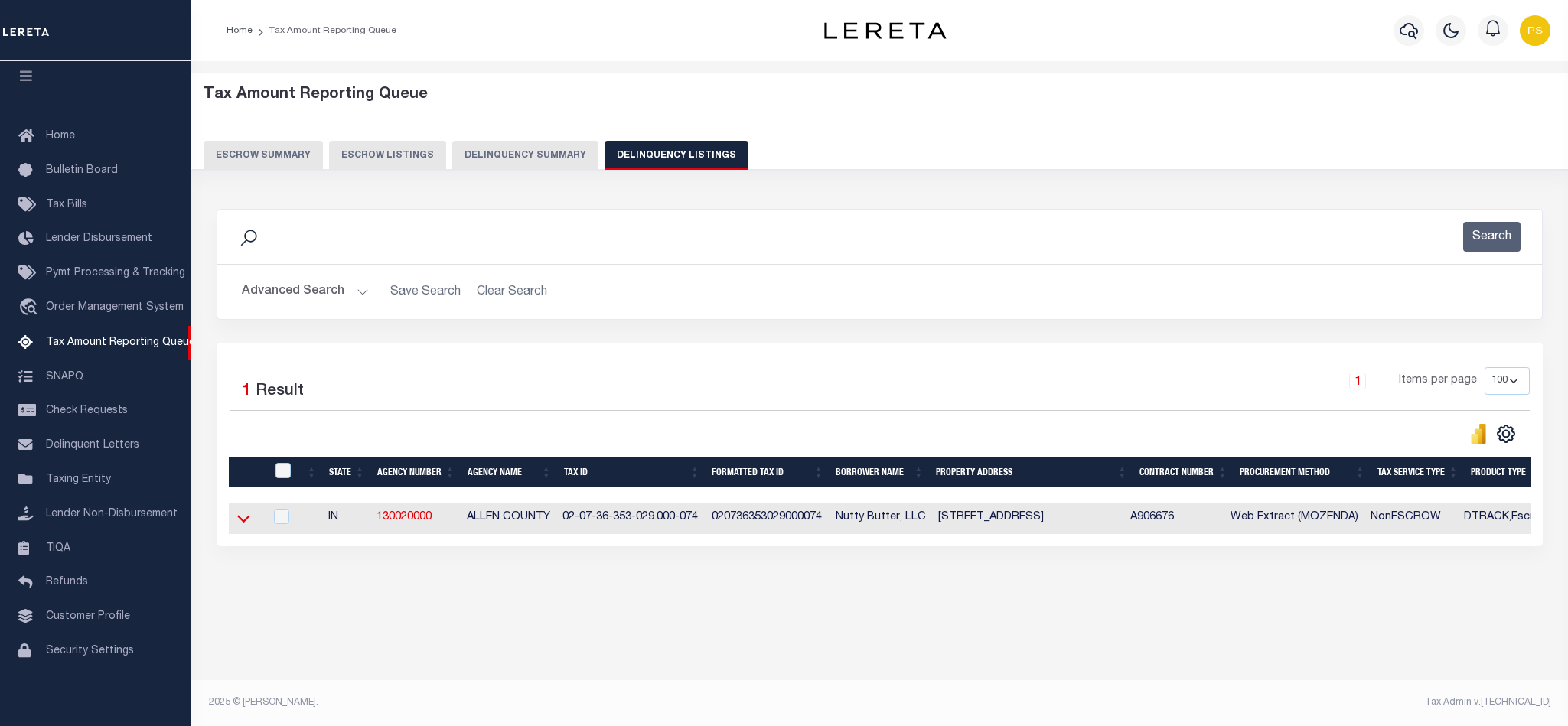
click at [241, 524] on icon at bounding box center [244, 519] width 13 height 8
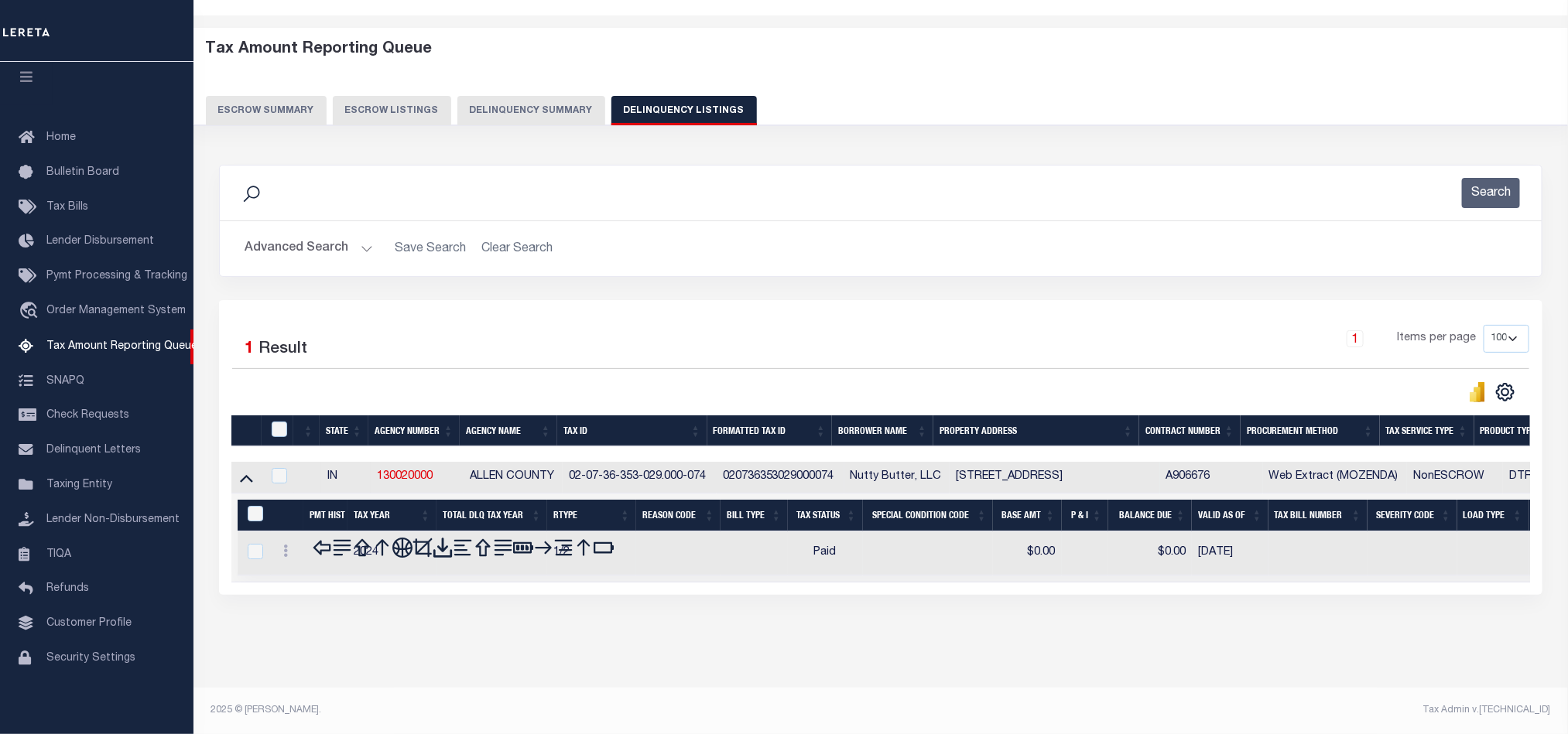
scroll to position [53, 0]
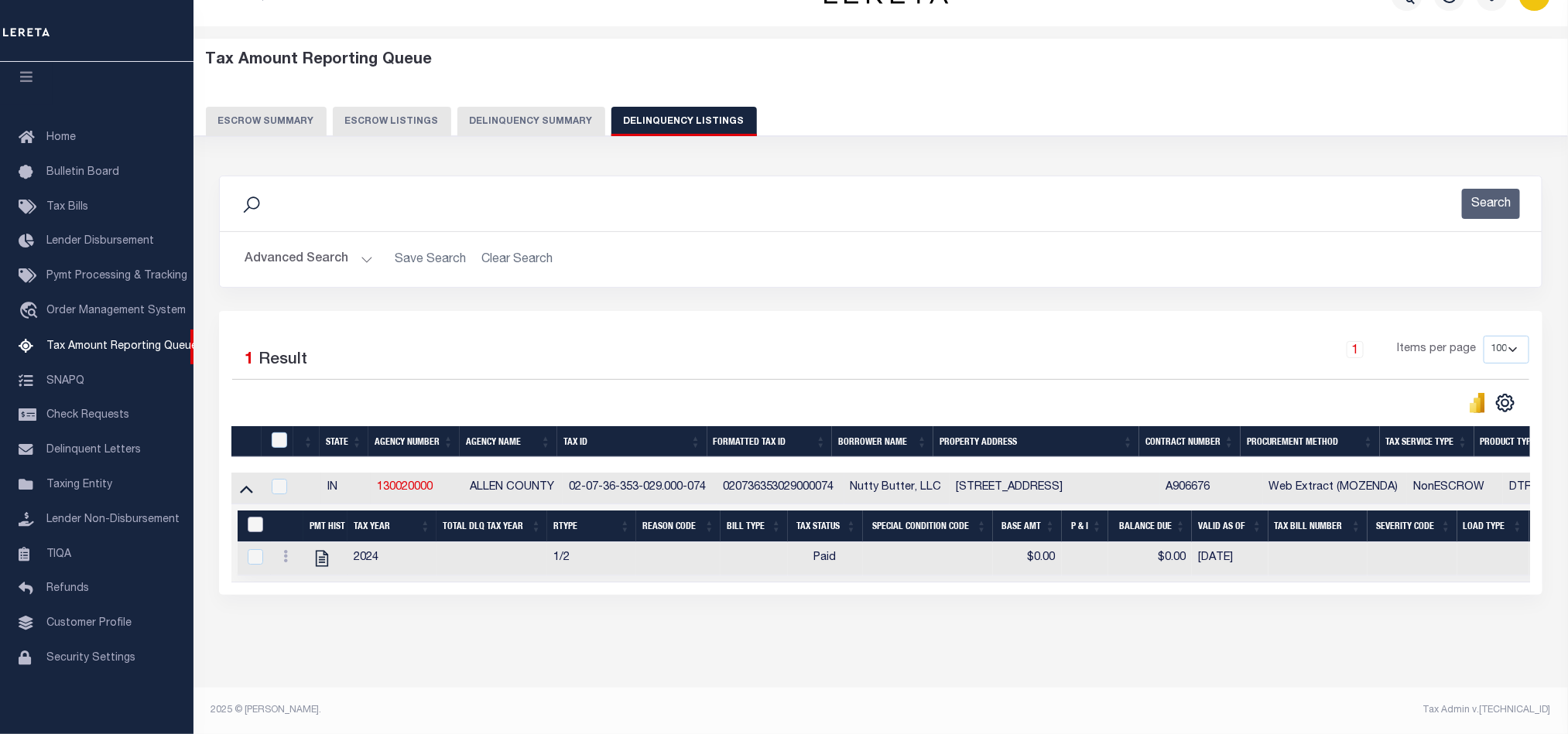
click at [251, 517] on input "&nbsp;" at bounding box center [255, 524] width 15 height 15
checkbox input "true"
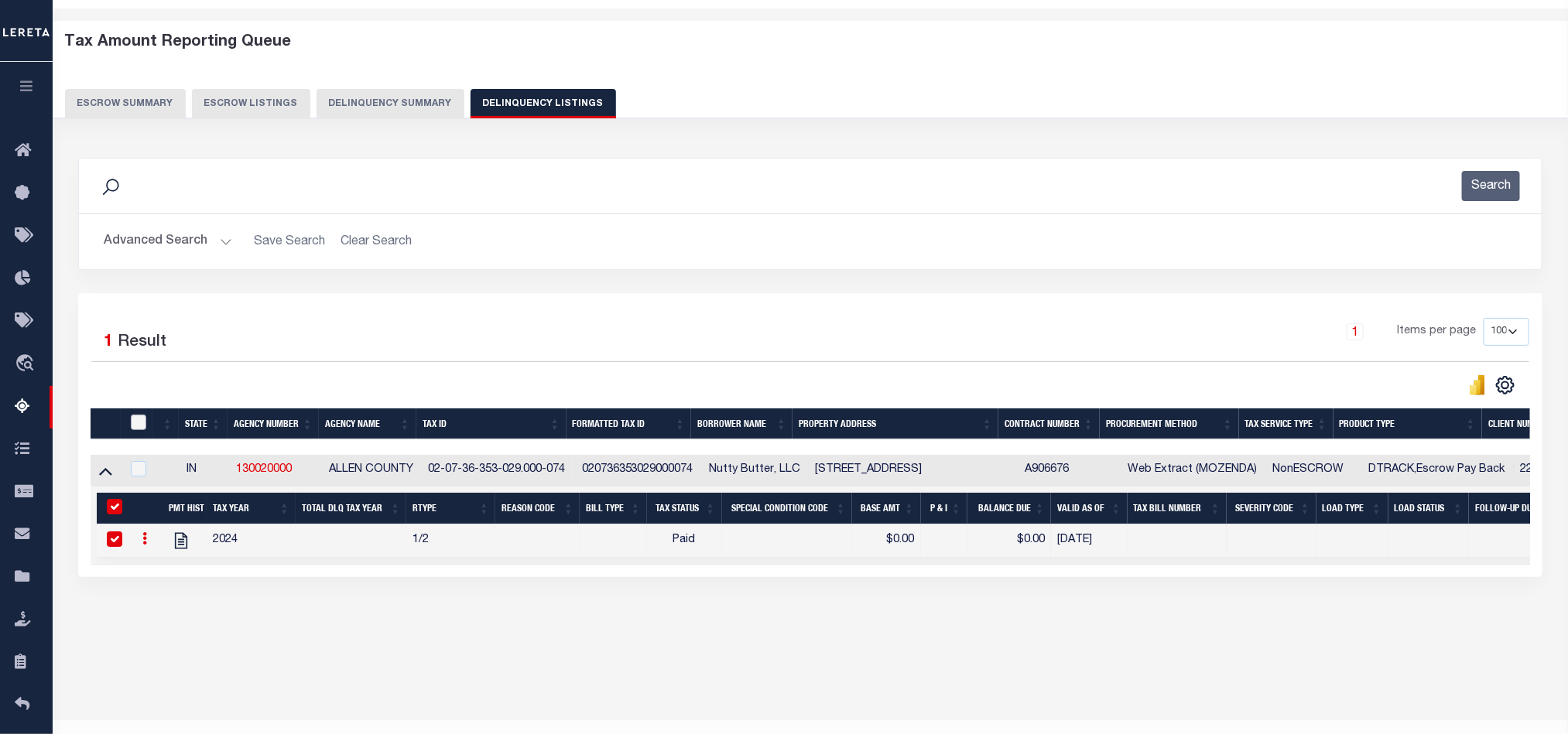
click at [137, 425] on input "checkbox" at bounding box center [138, 421] width 15 height 15
checkbox input "true"
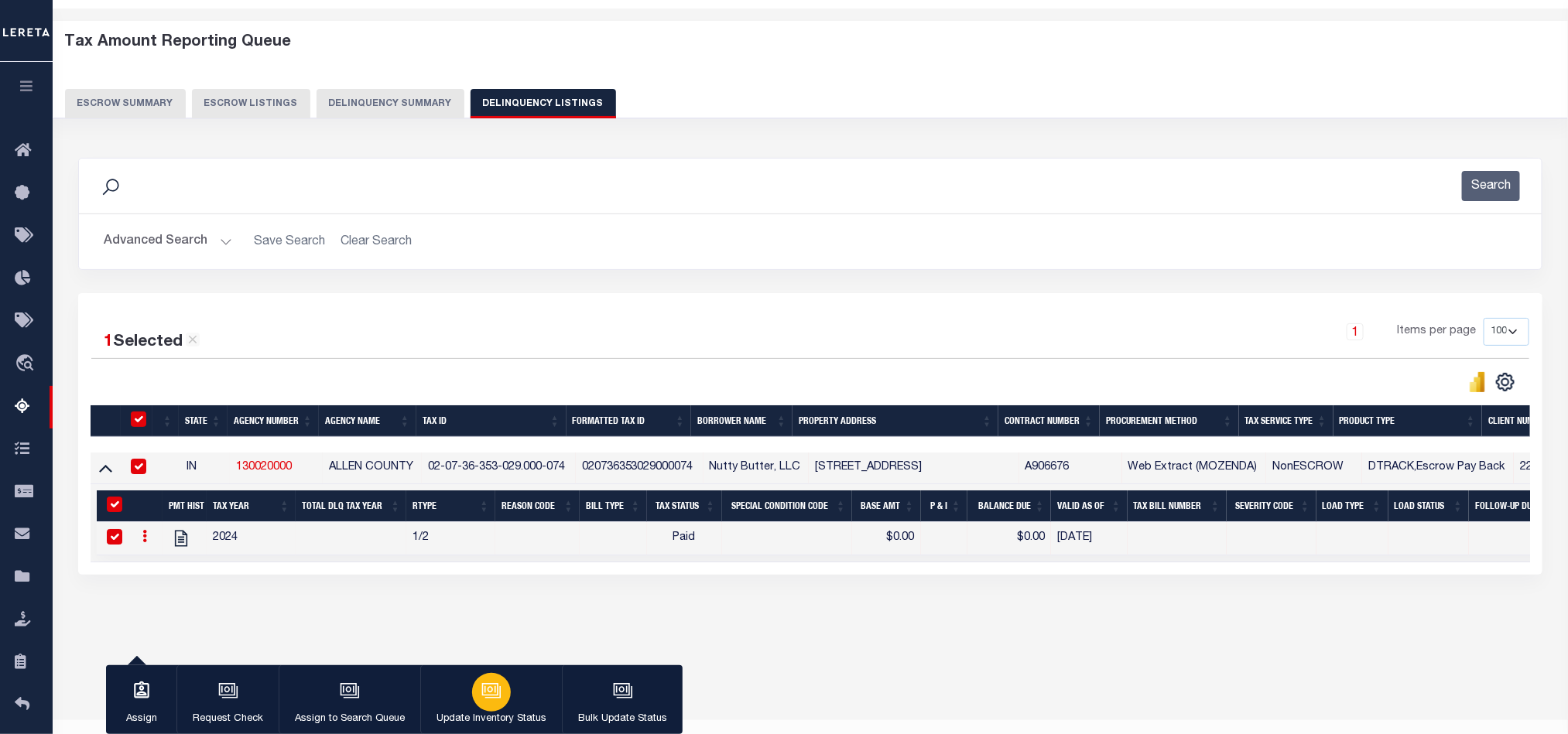
click at [500, 694] on div "button" at bounding box center [492, 692] width 39 height 39
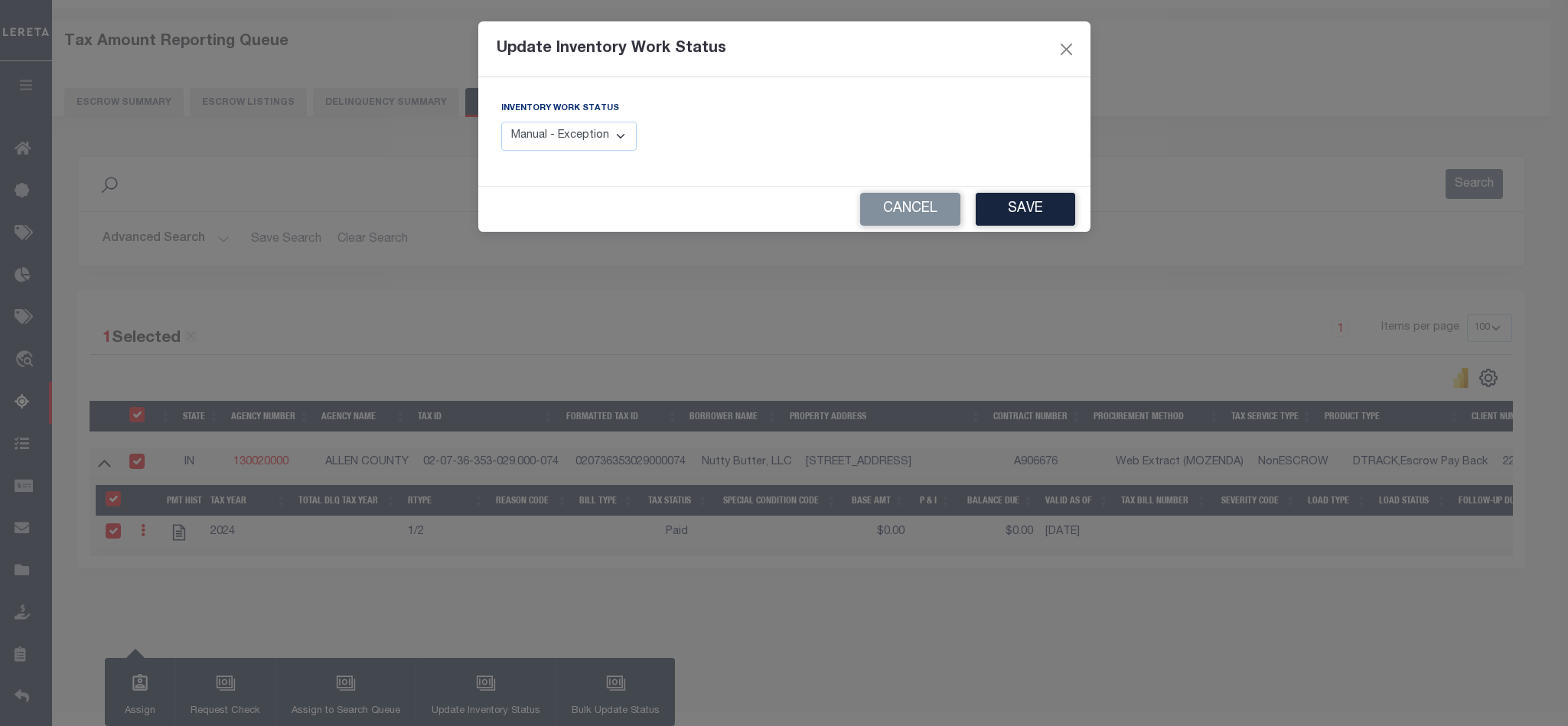
click at [583, 134] on select "Manual - Exception Pended - Awaiting Search Late Add Exception Completed" at bounding box center [569, 137] width 137 height 30
select select "4"
click at [501, 123] on select "Manual - Exception Pended - Awaiting Search Late Add Exception Completed" at bounding box center [569, 137] width 137 height 30
click at [1010, 215] on button "Save" at bounding box center [1026, 209] width 100 height 33
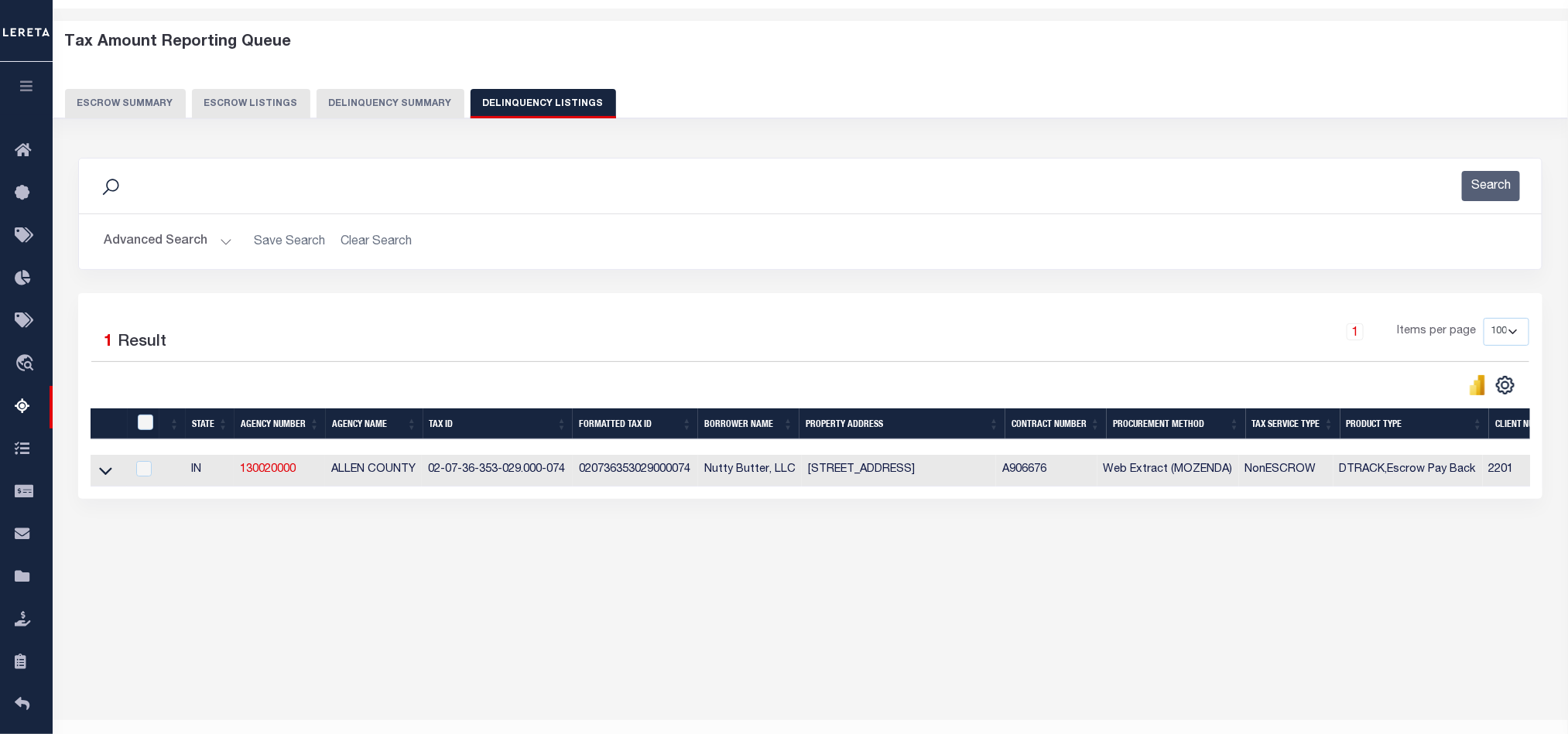
click at [147, 242] on button "Advanced Search" at bounding box center [167, 242] width 128 height 30
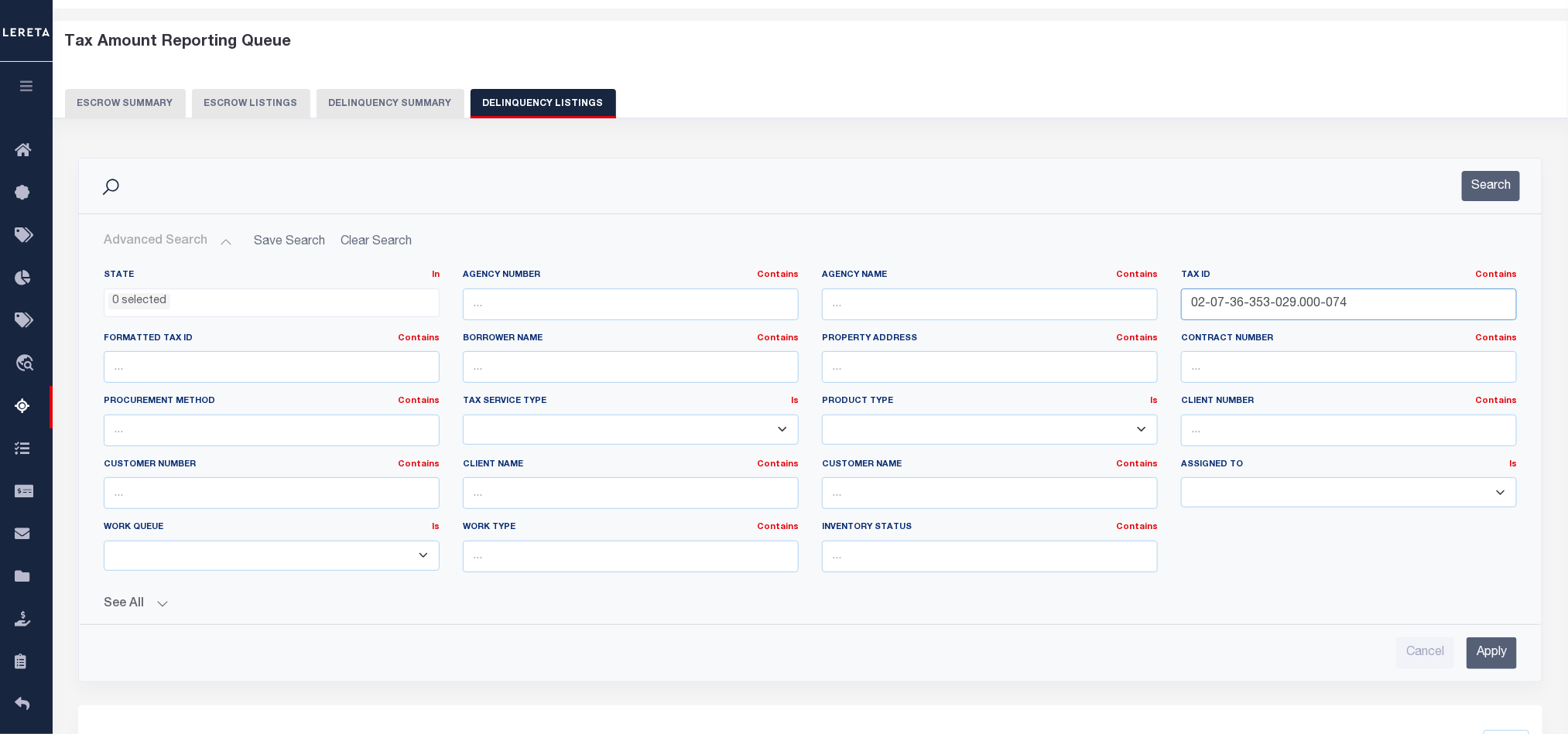
click at [1236, 299] on input "02-07-36-353-029.000-074" at bounding box center [1348, 305] width 336 height 32
paste input "8-04-282-001.000-063"
type input "02-08-04-282-001.000-063"
click at [1494, 655] on input "Apply" at bounding box center [1492, 653] width 50 height 32
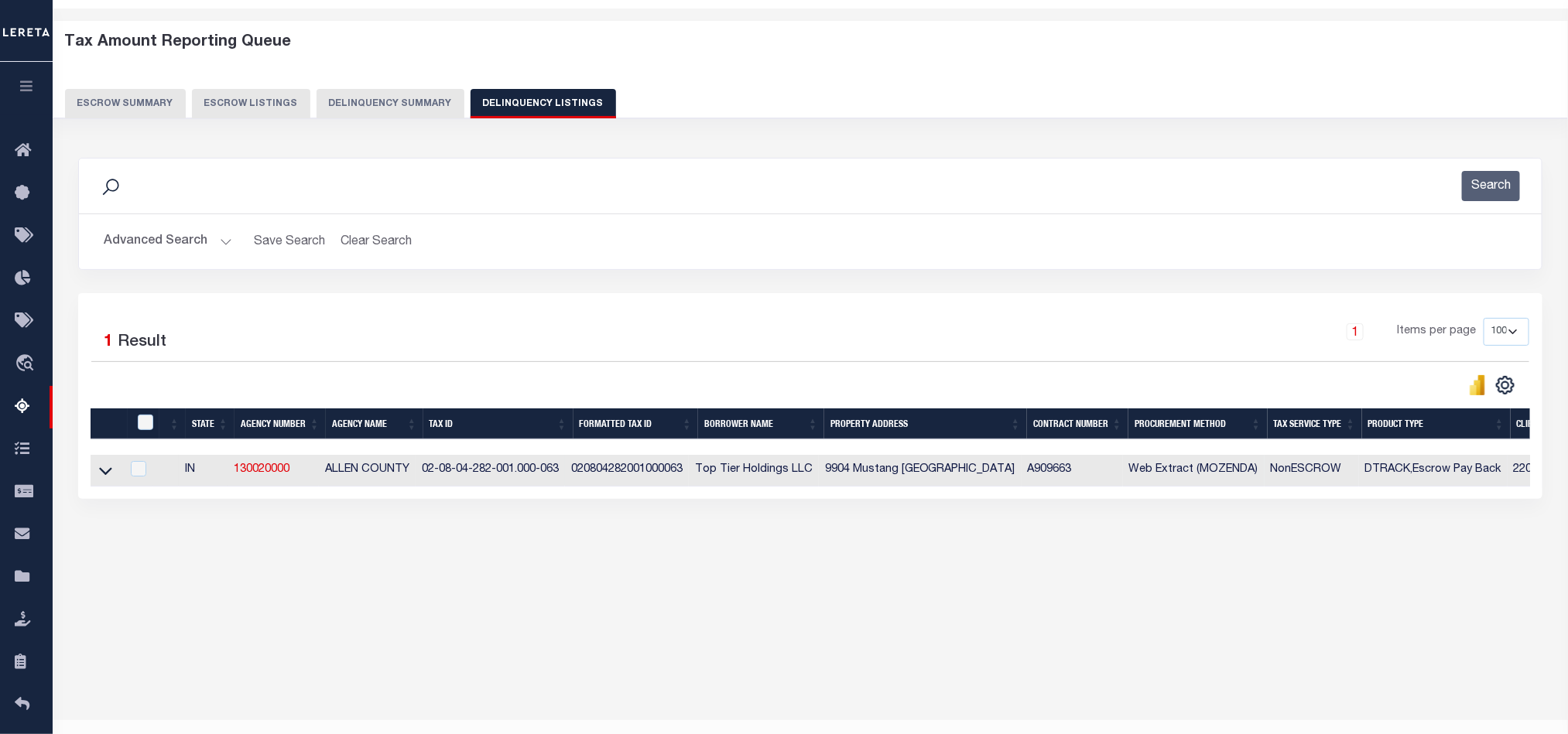
click at [102, 487] on td at bounding box center [105, 471] width 30 height 32
checkbox input "true"
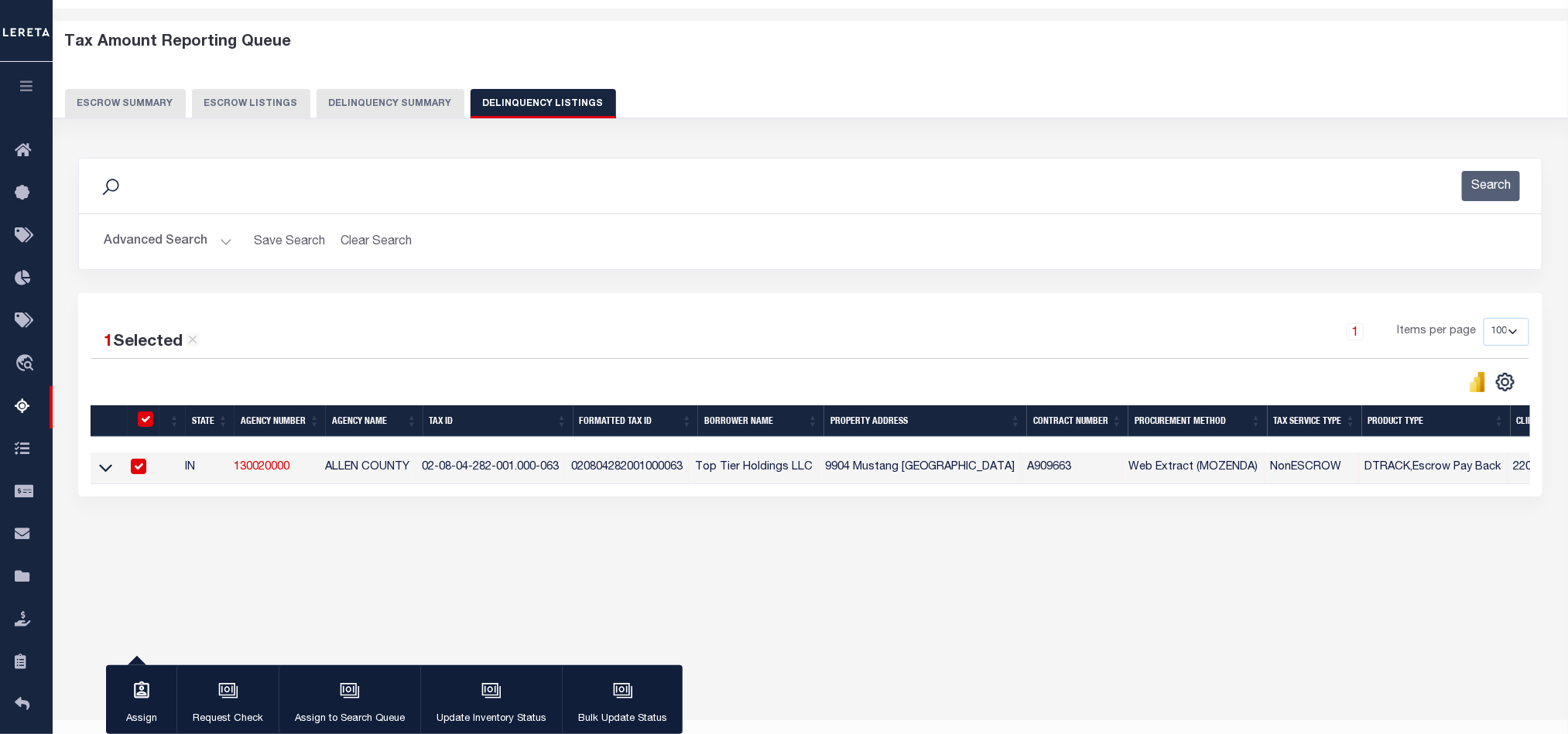
click at [149, 418] on input "checkbox" at bounding box center [145, 419] width 15 height 15
checkbox input "false"
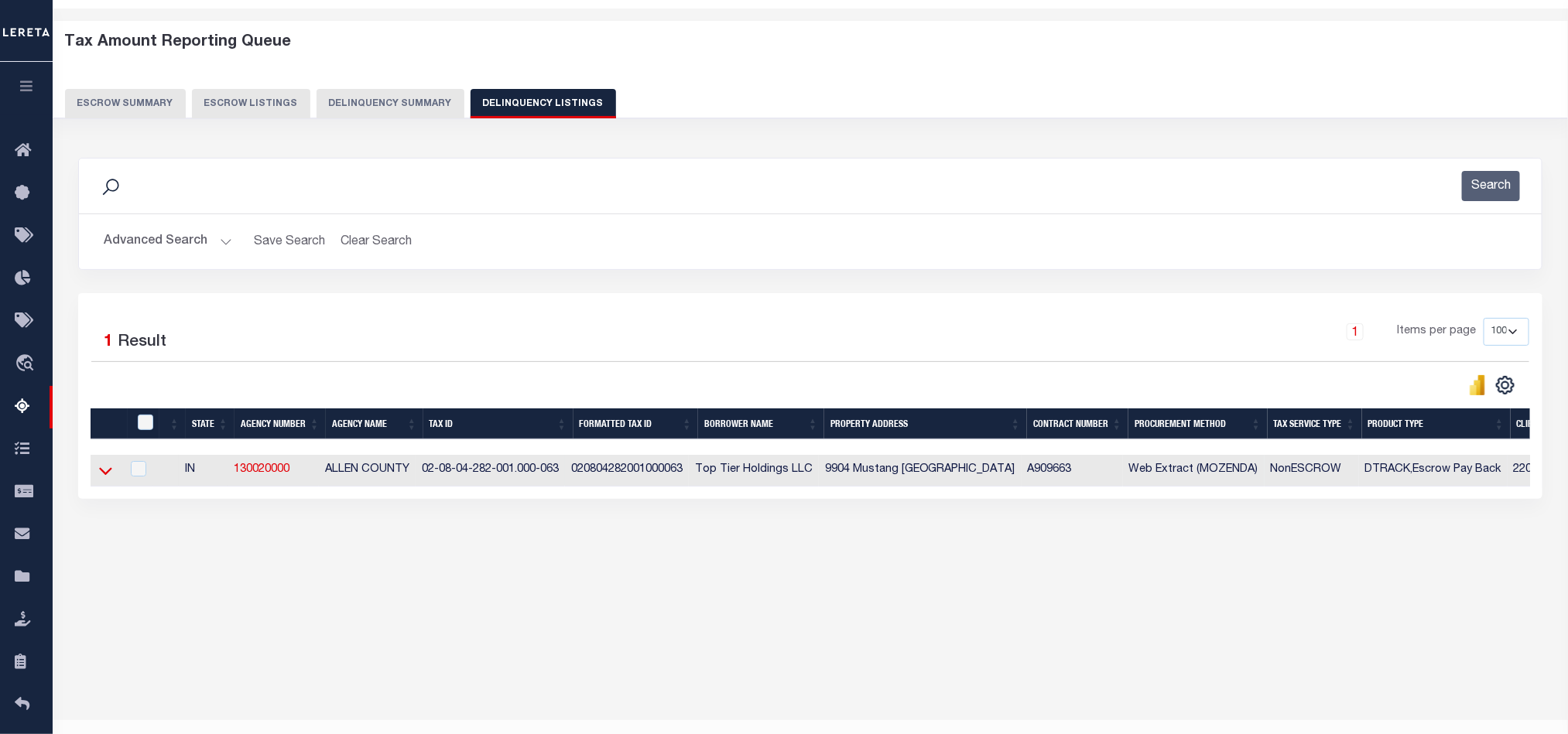
click at [99, 479] on icon at bounding box center [105, 471] width 13 height 16
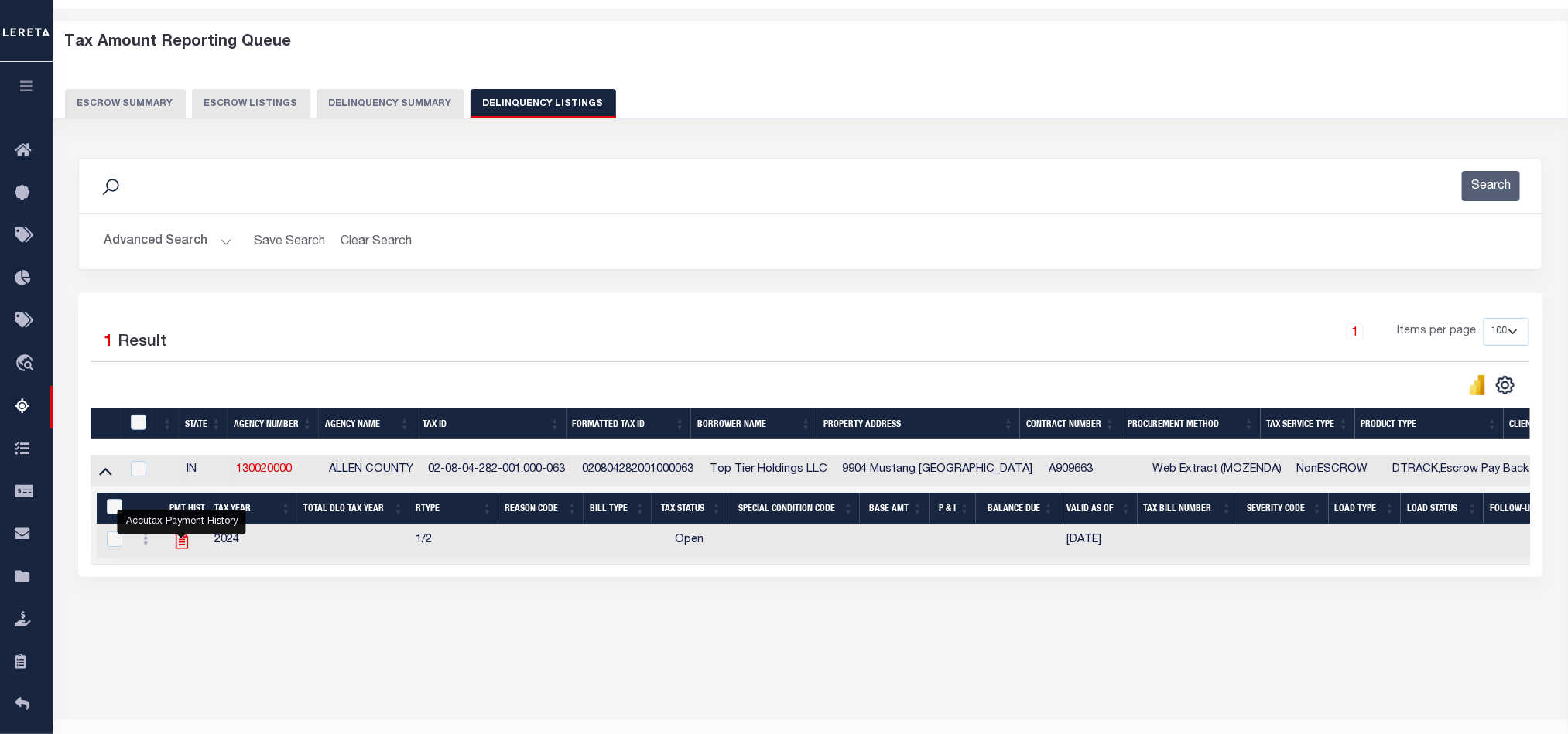
click at [179, 544] on icon "" at bounding box center [182, 540] width 20 height 20
checkbox input "true"
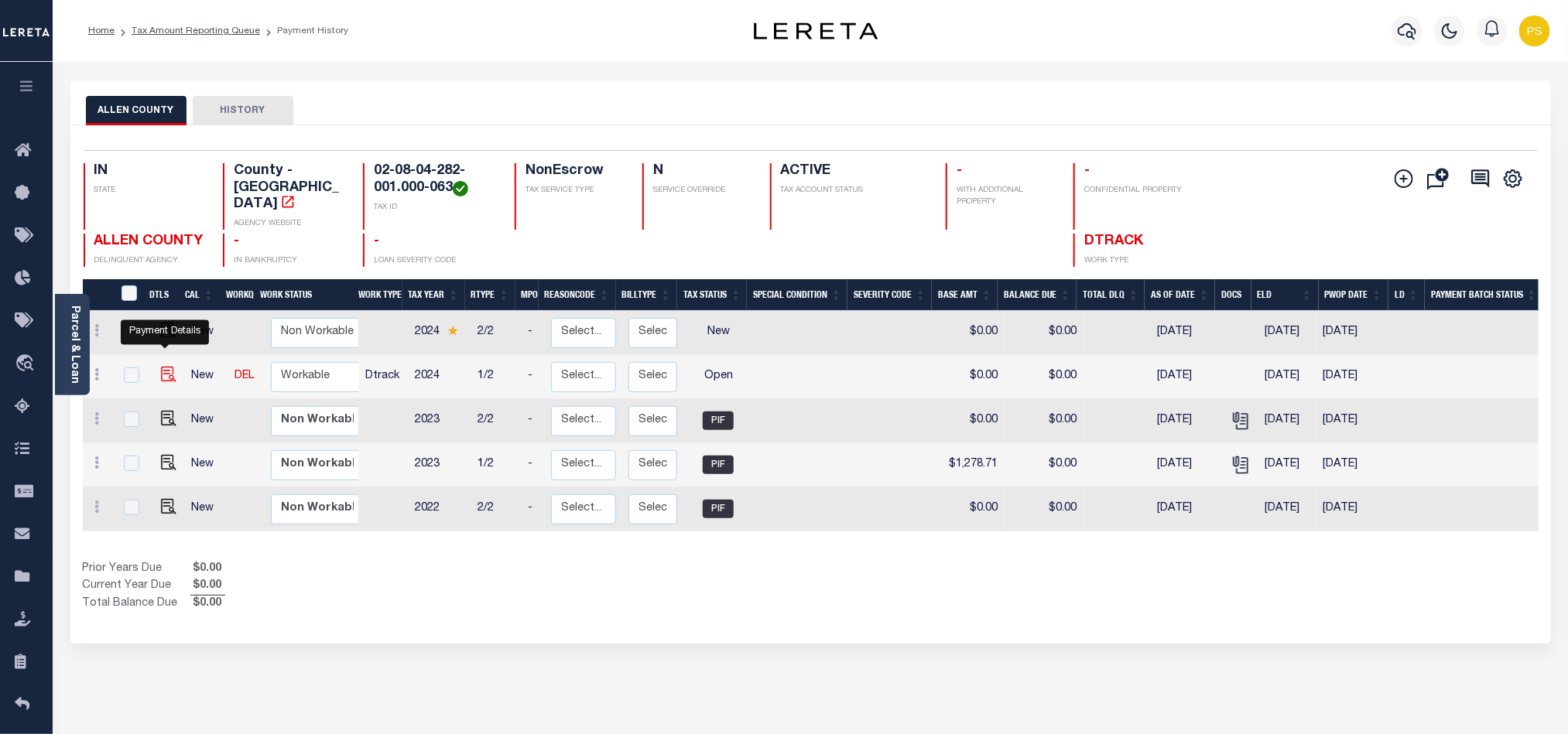
click at [161, 367] on img "" at bounding box center [168, 374] width 15 height 15
checkbox input "true"
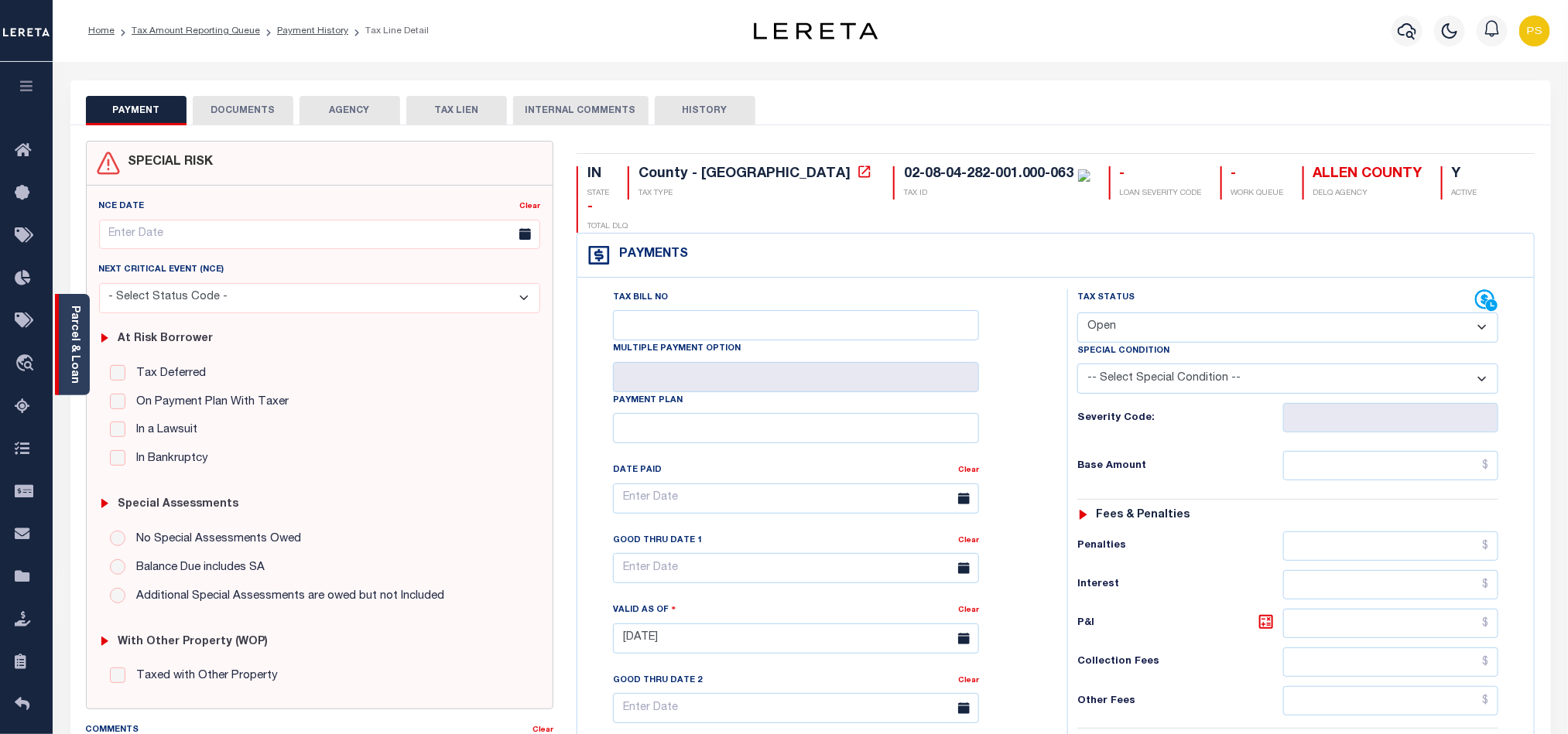
click at [77, 316] on link "Parcel & Loan" at bounding box center [74, 344] width 11 height 78
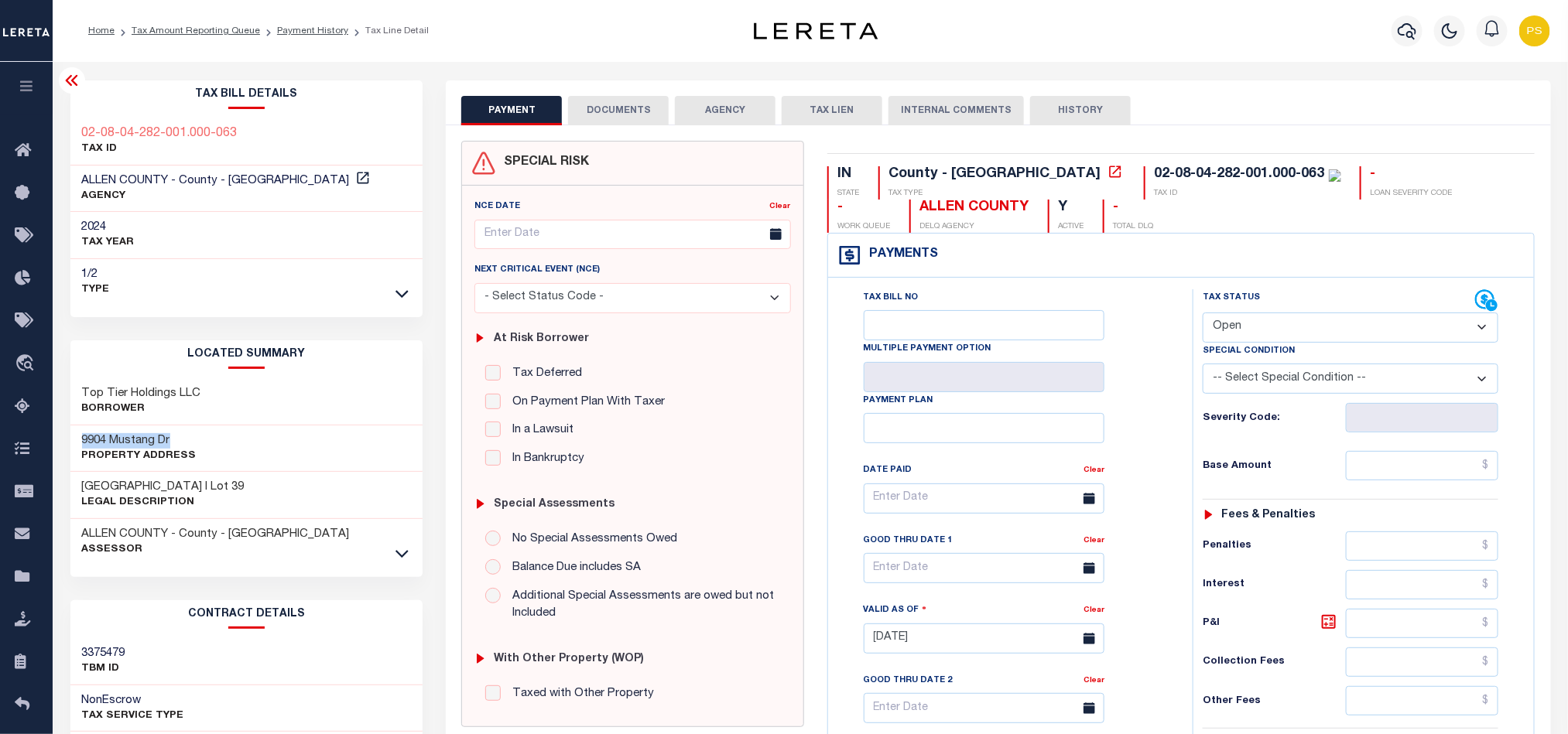
drag, startPoint x: 71, startPoint y: 435, endPoint x: 212, endPoint y: 442, distance: 141.2
click at [212, 442] on div "9904 Mustang Dr Property Address" at bounding box center [247, 449] width 353 height 47
copy h3 "9904 Mustang Dr"
click at [1310, 328] on select "- Select Status Code - Open Due/Unpaid Paid Incomplete No Tax Due Internal Refu…" at bounding box center [1351, 328] width 296 height 30
select select "PYD"
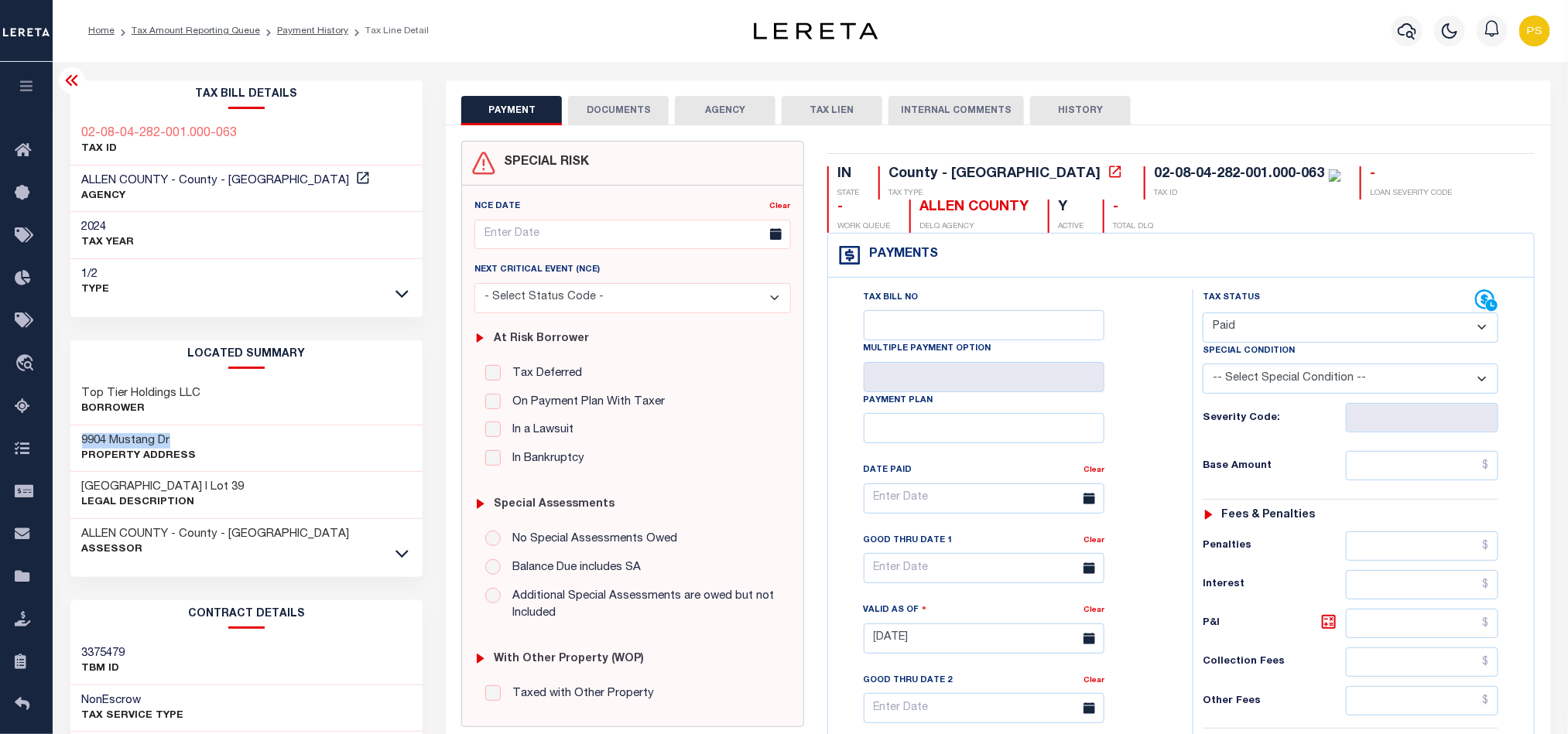
click at [1203, 314] on select "- Select Status Code - Open Due/Unpaid Paid Incomplete No Tax Due Internal Refu…" at bounding box center [1351, 328] width 296 height 30
type input "[DATE]"
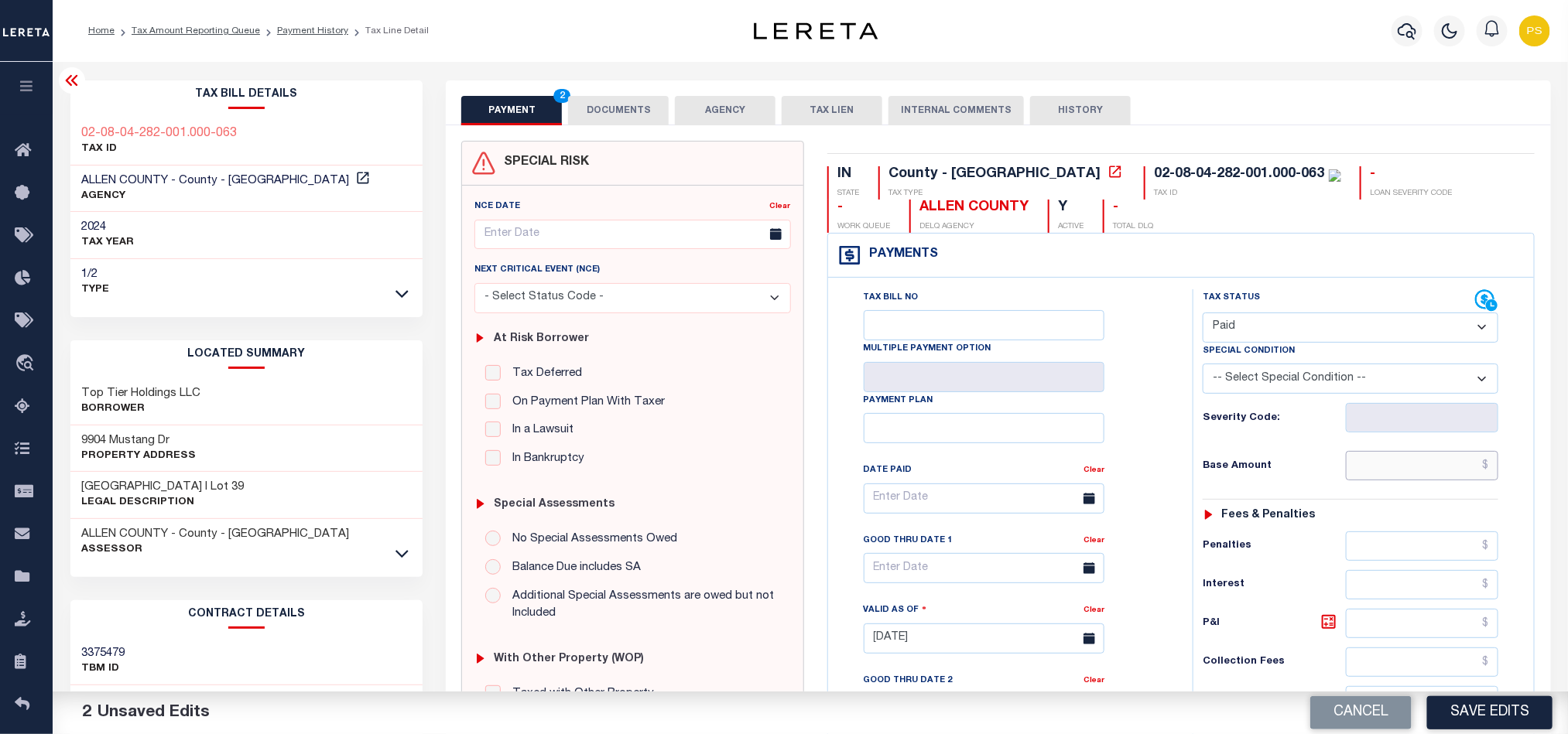
click at [1448, 464] on input "text" at bounding box center [1423, 465] width 153 height 29
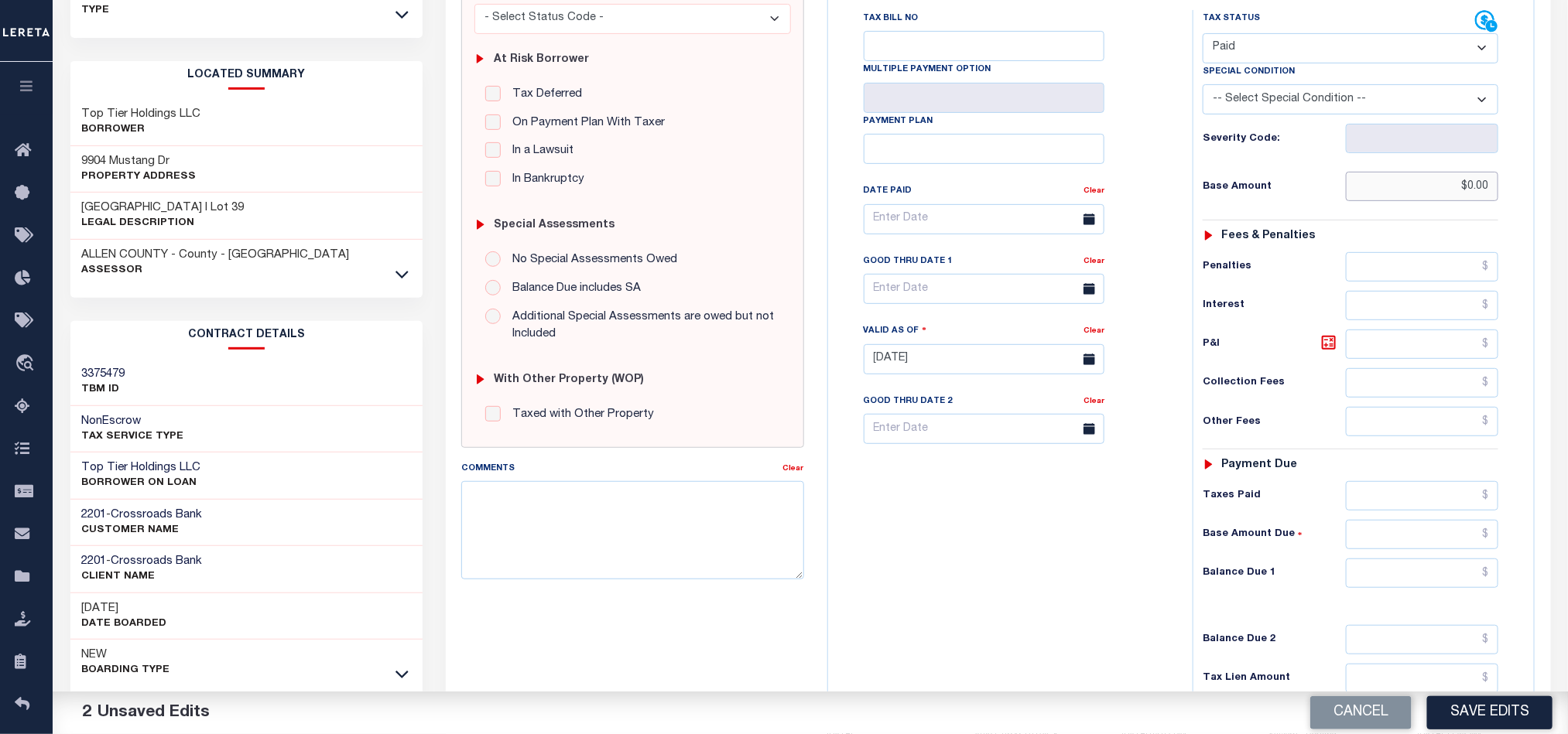
scroll to position [348, 0]
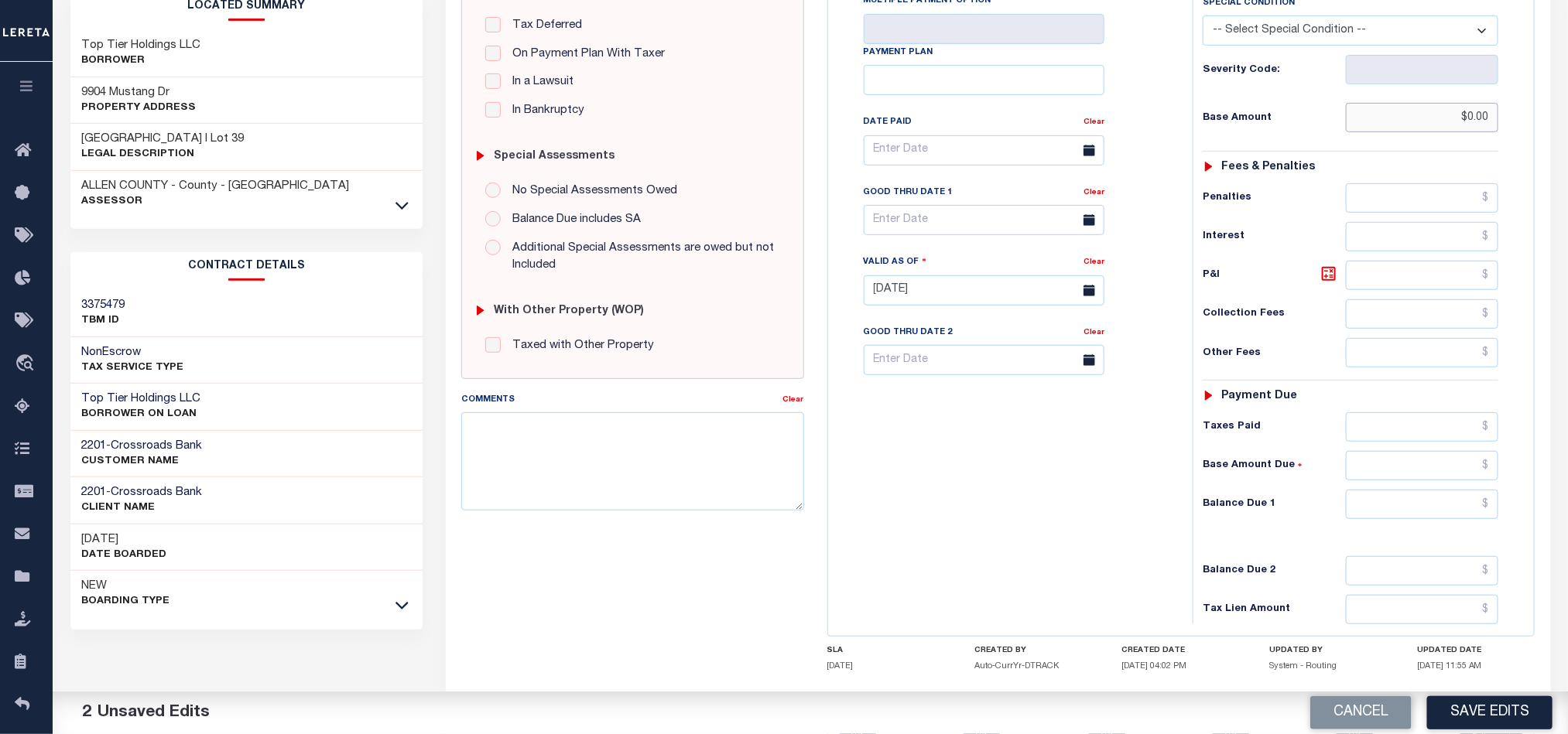
type input "$0.00"
drag, startPoint x: 1421, startPoint y: 523, endPoint x: 1338, endPoint y: 531, distance: 83.4
click at [1421, 519] on input "text" at bounding box center [1423, 504] width 153 height 29
type input "$0.00"
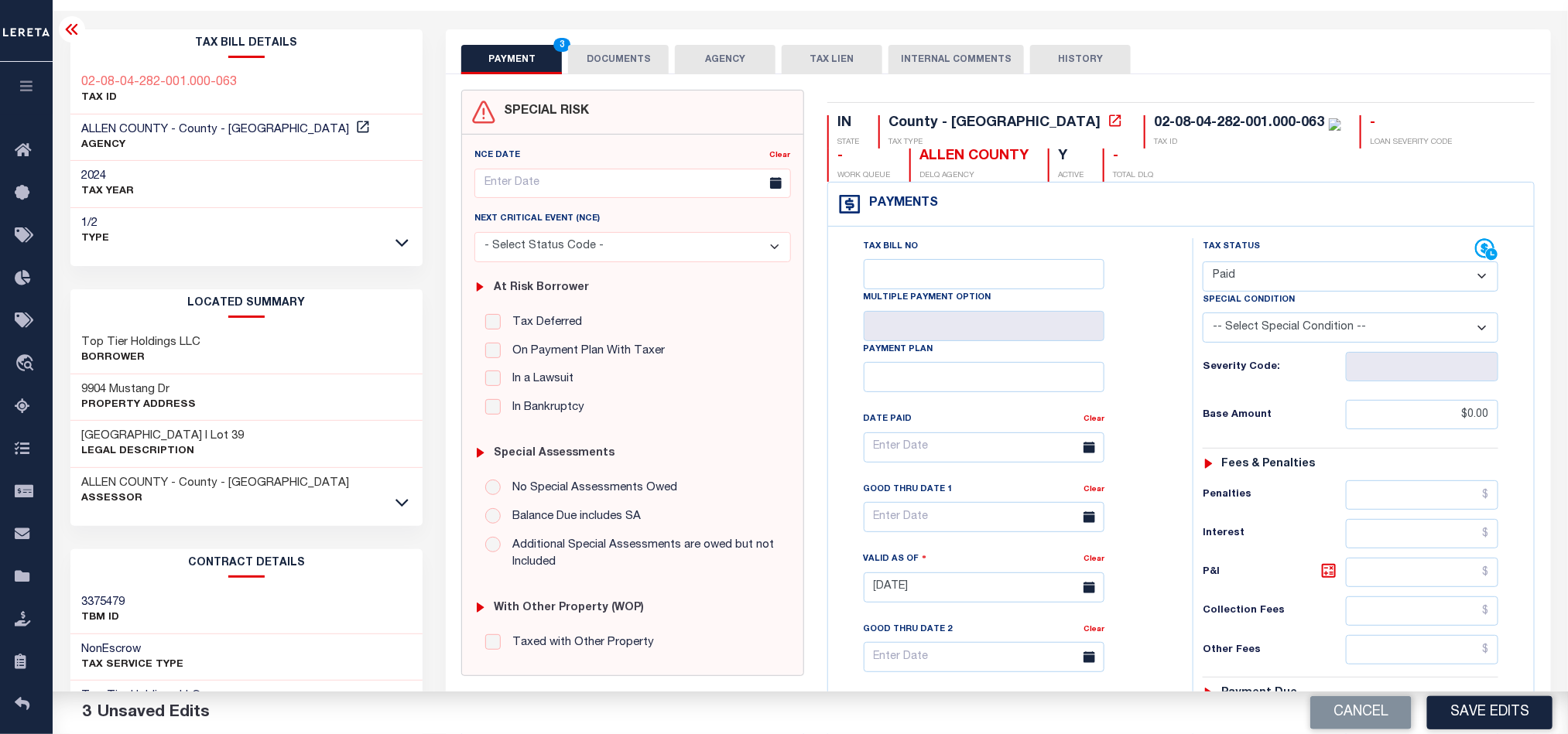
scroll to position [0, 0]
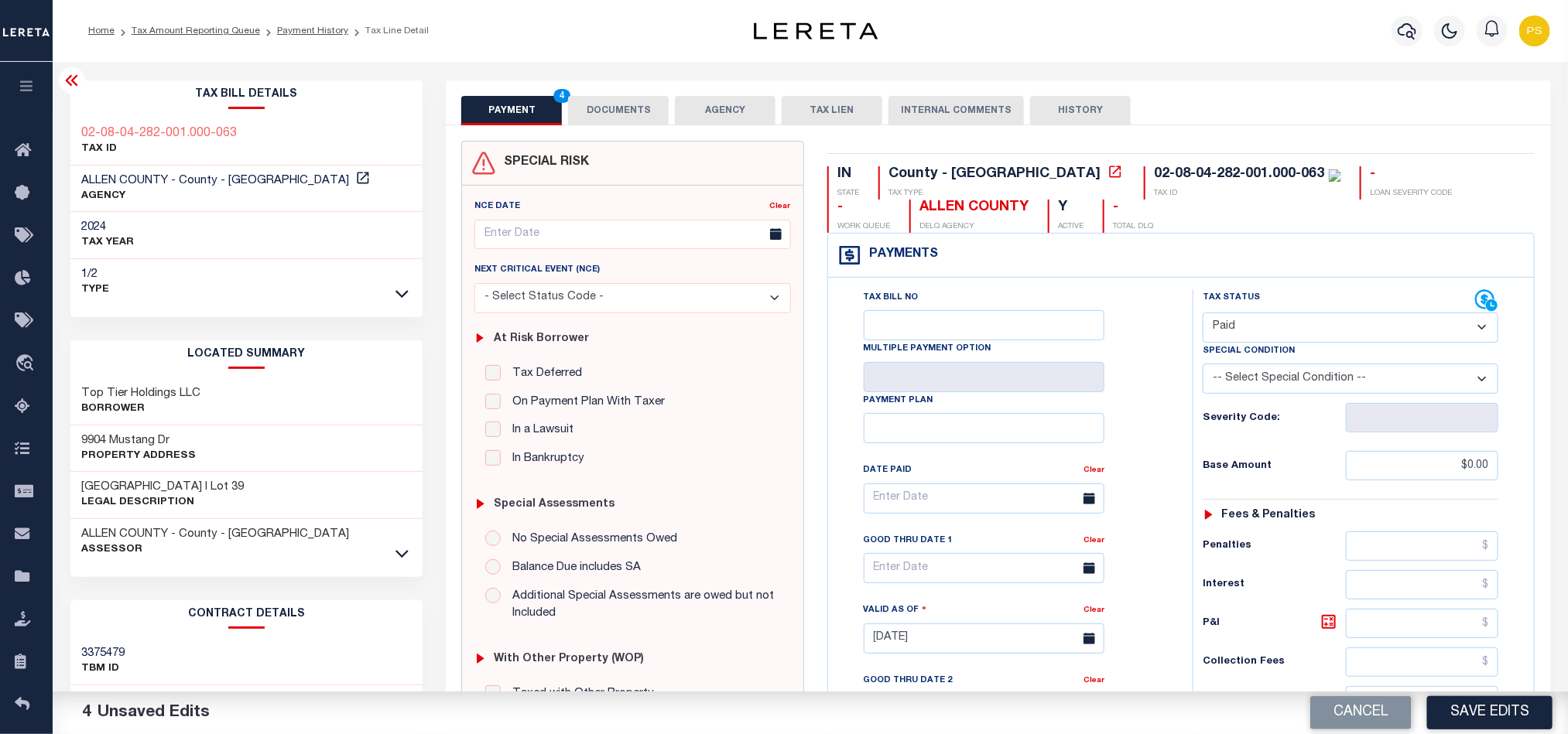
click at [644, 107] on button "DOCUMENTS" at bounding box center [618, 110] width 101 height 29
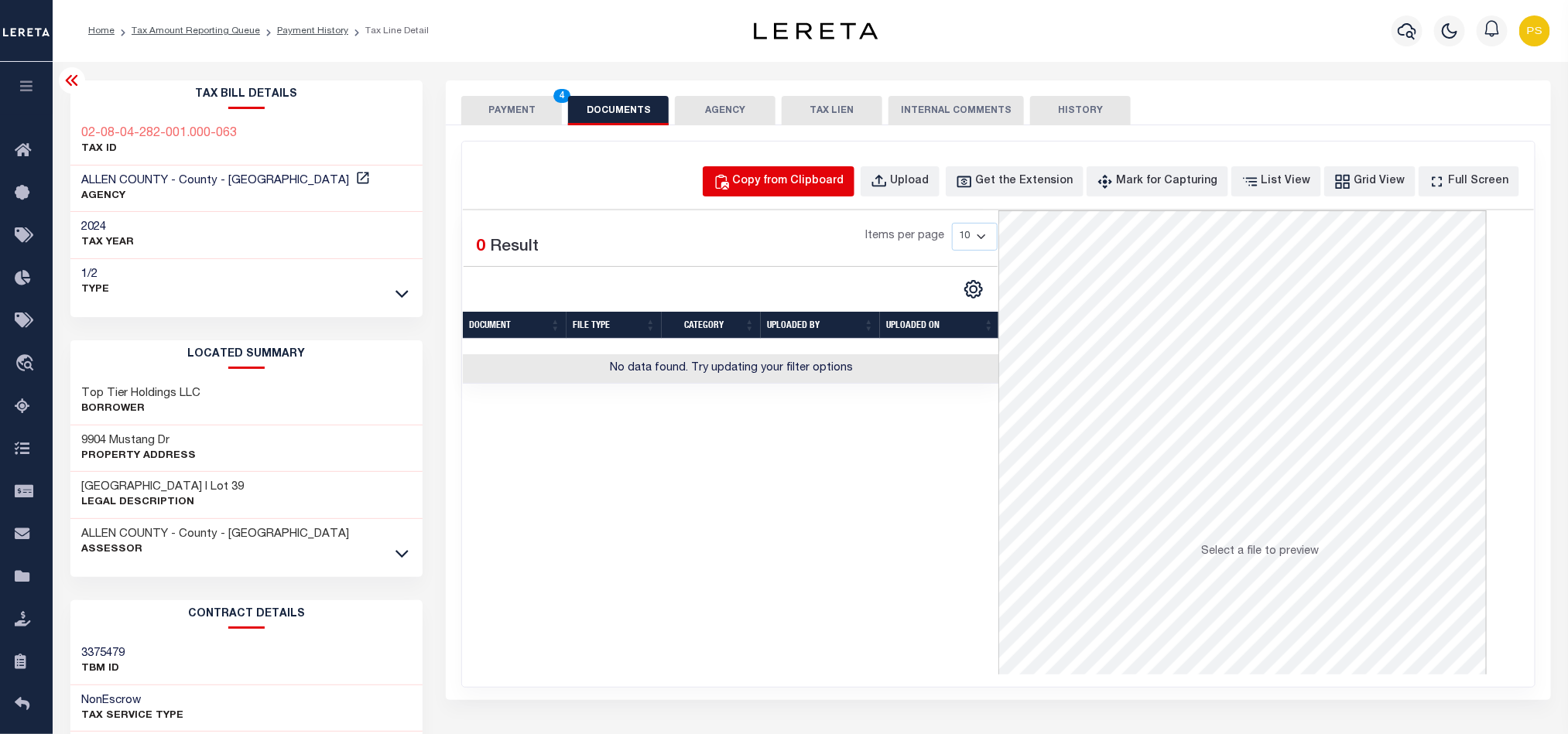
click at [822, 188] on div "Copy from Clipboard" at bounding box center [788, 182] width 112 height 17
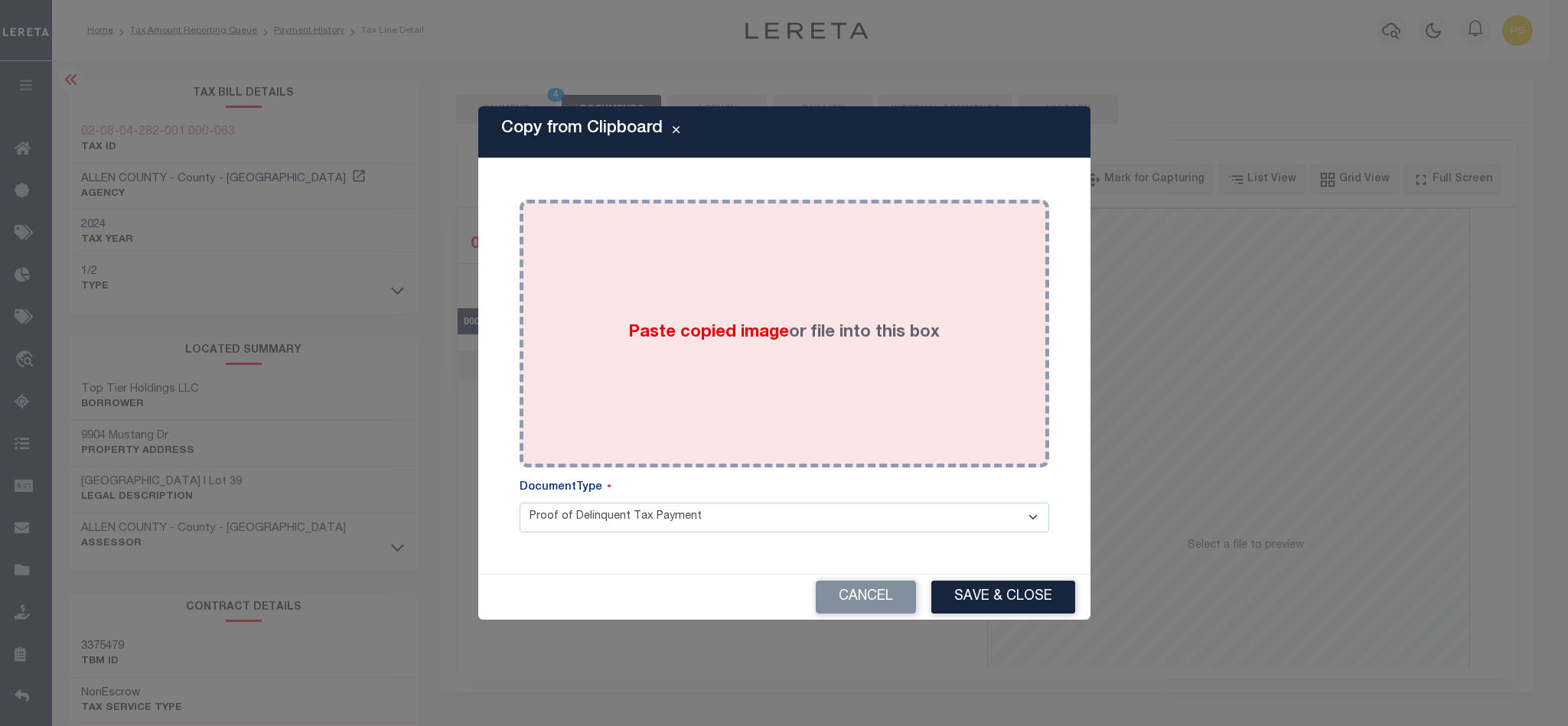
click at [824, 337] on label "Paste copied image or file into this box" at bounding box center [784, 333] width 312 height 25
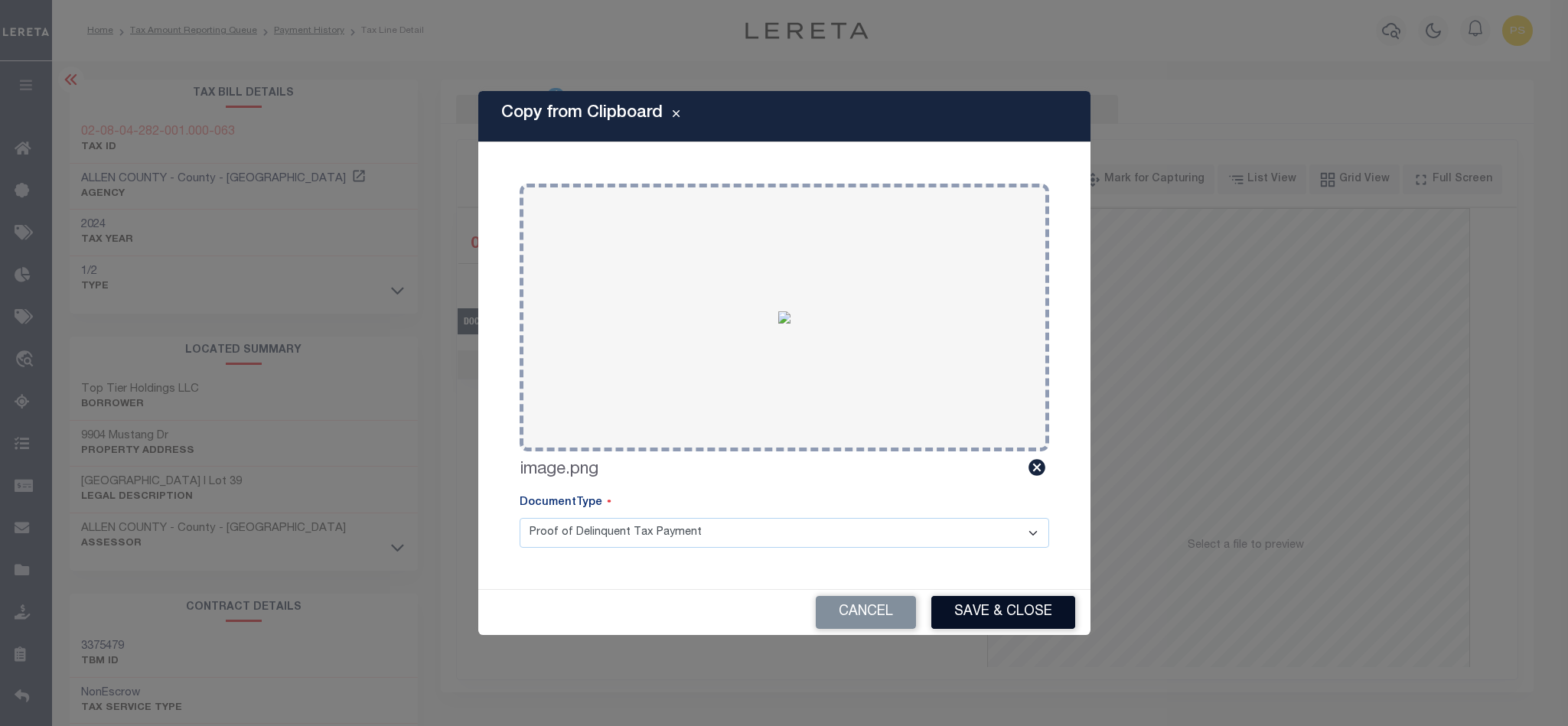
click at [1004, 606] on button "Save & Close" at bounding box center [1003, 613] width 144 height 33
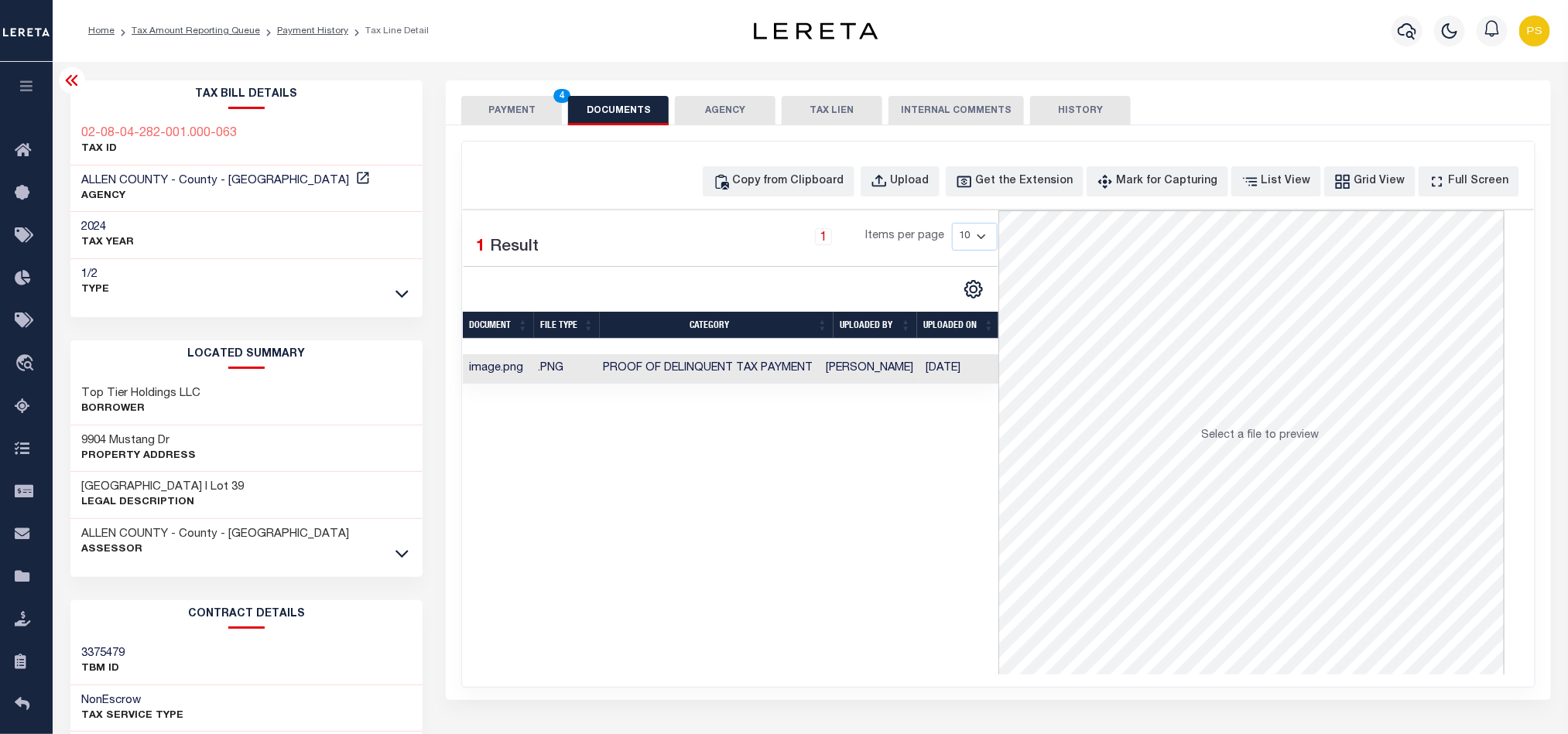
click at [495, 120] on button "PAYMENT 4" at bounding box center [512, 110] width 101 height 29
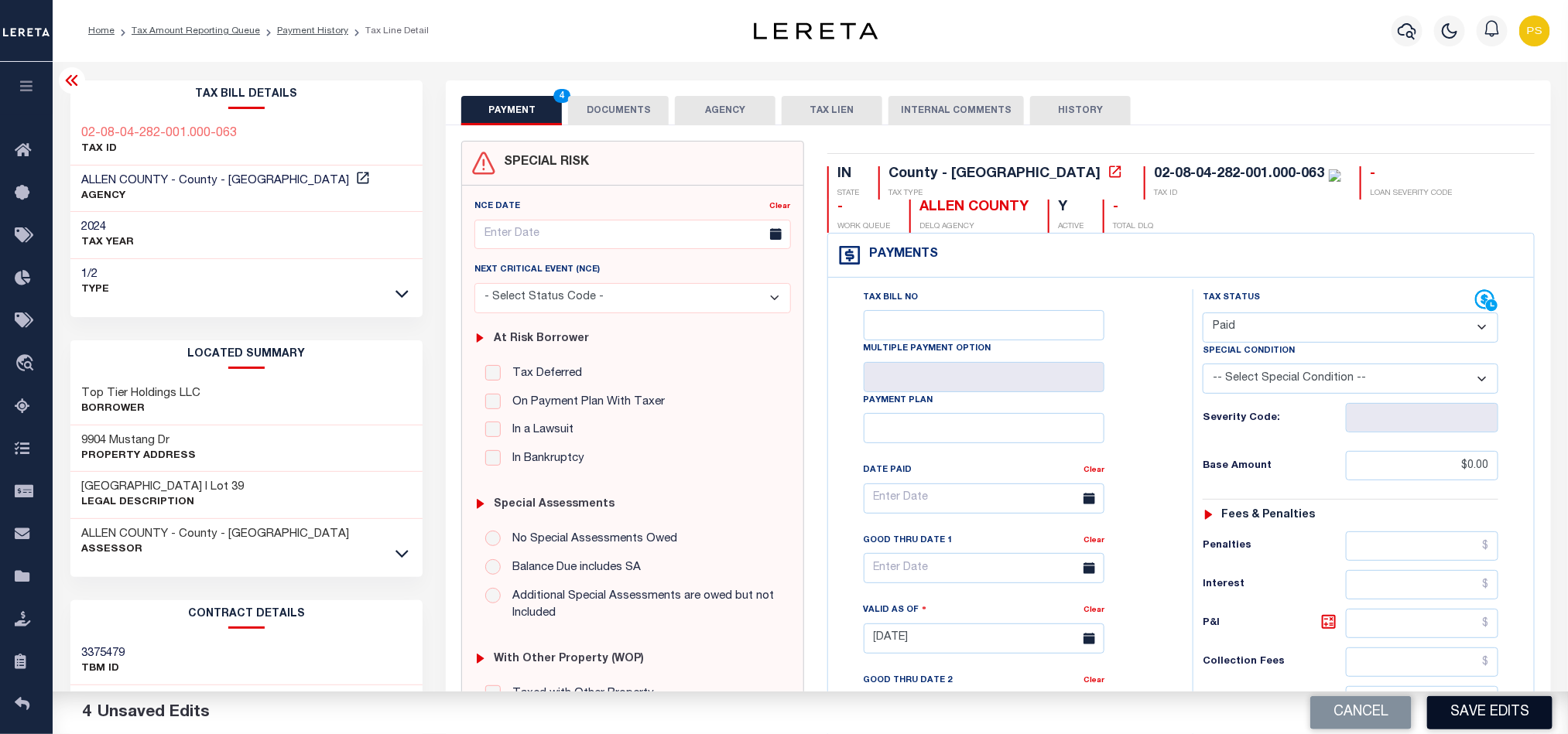
click at [1508, 718] on button "Save Edits" at bounding box center [1490, 713] width 126 height 34
checkbox input "false"
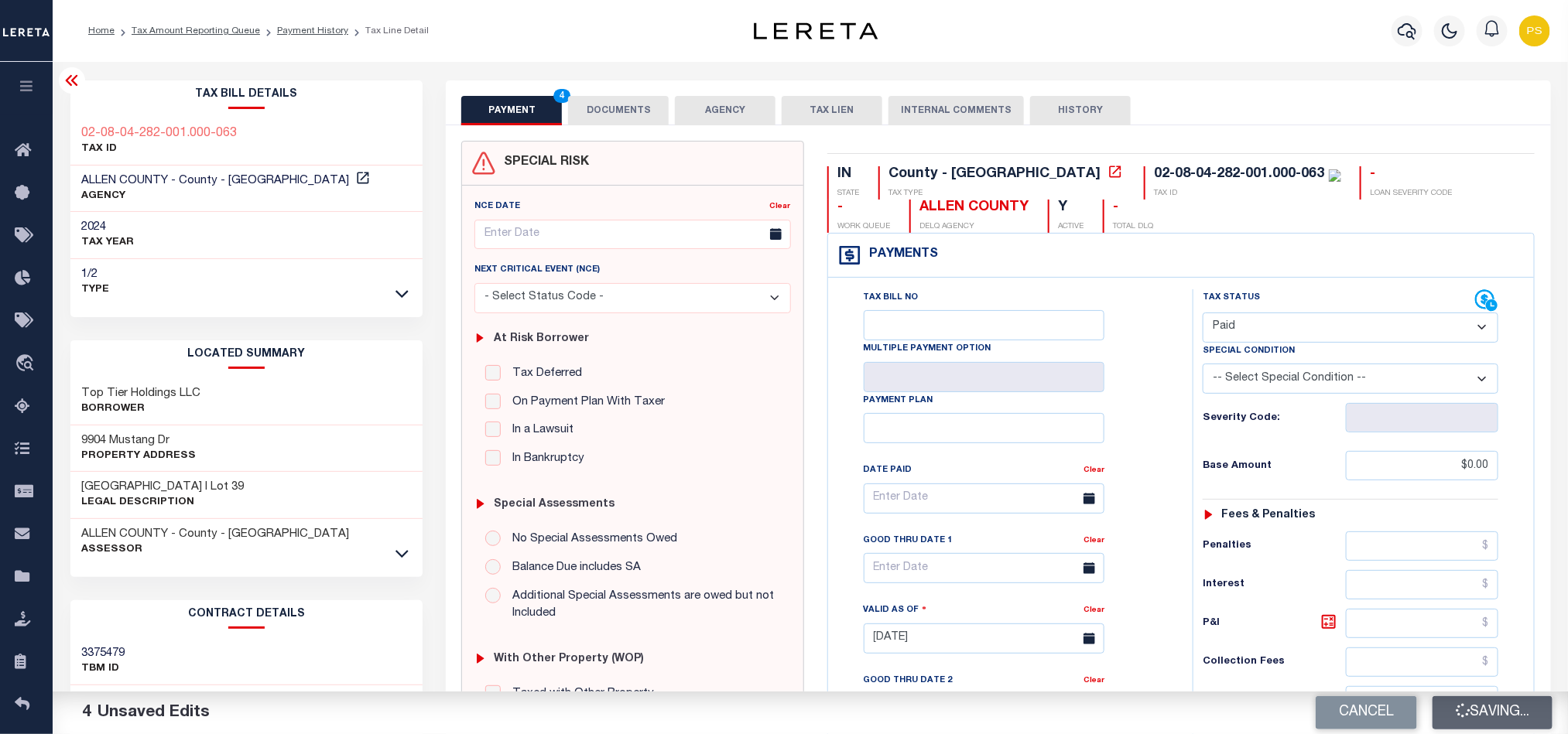
type input "$0"
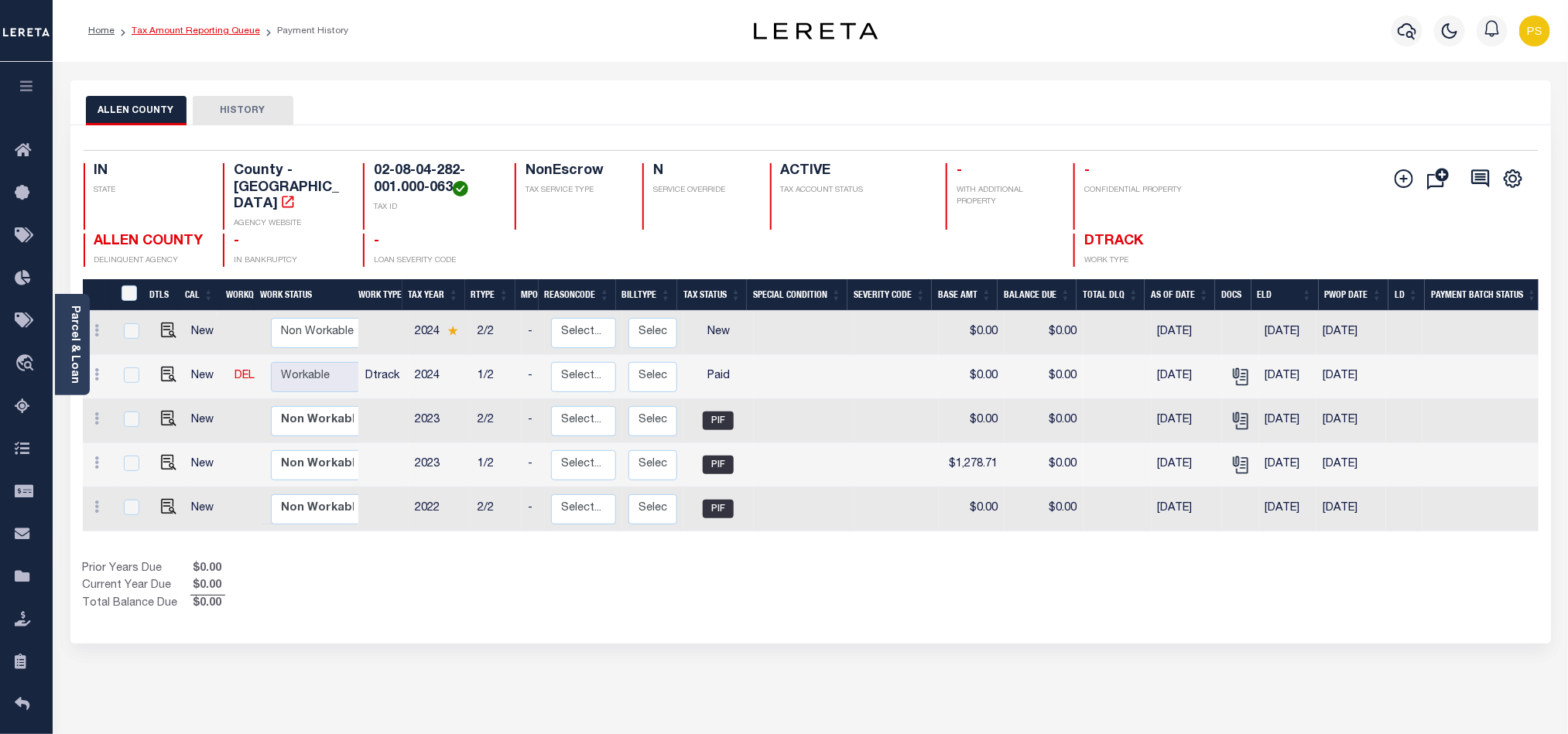
click at [225, 30] on link "Tax Amount Reporting Queue" at bounding box center [196, 31] width 128 height 9
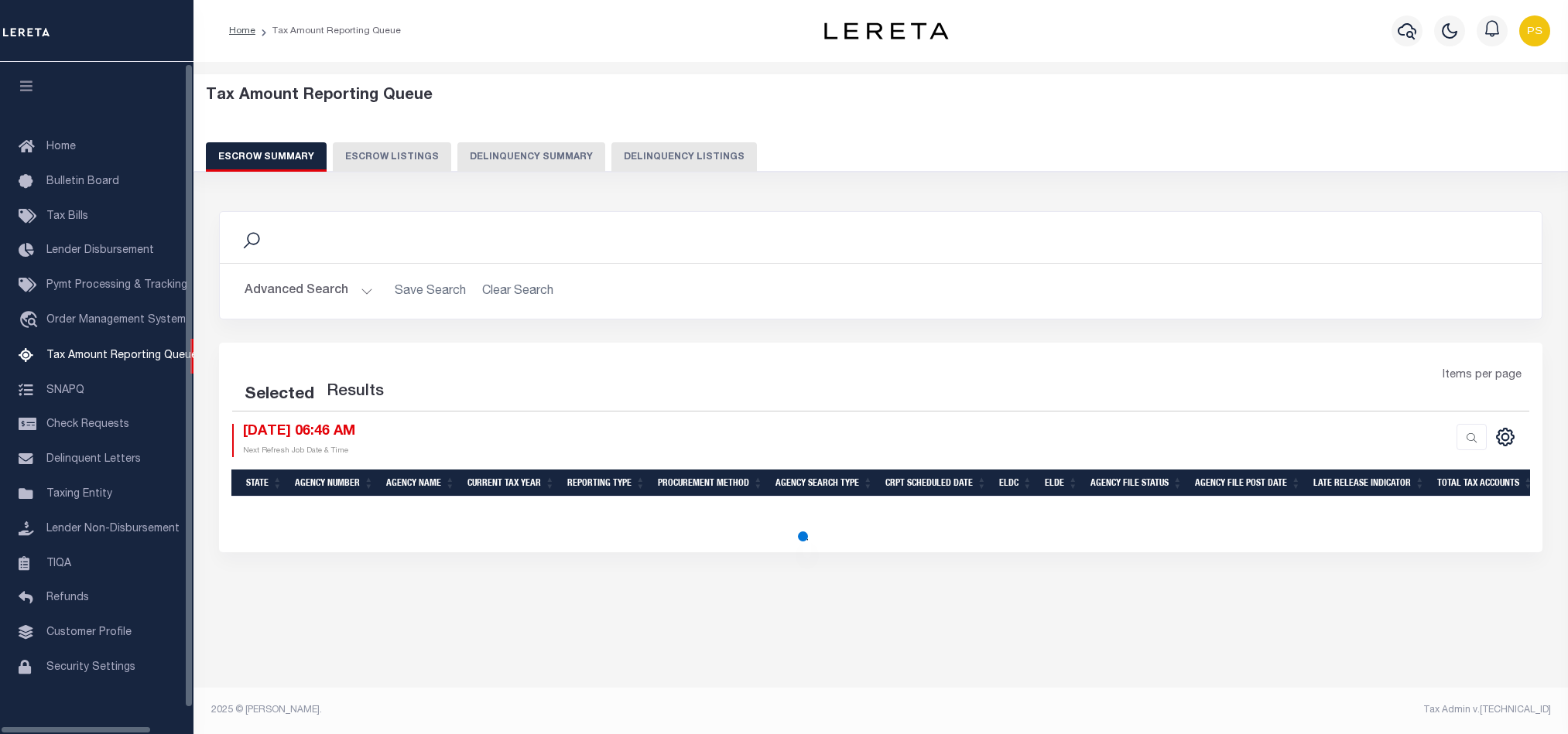
select select "100"
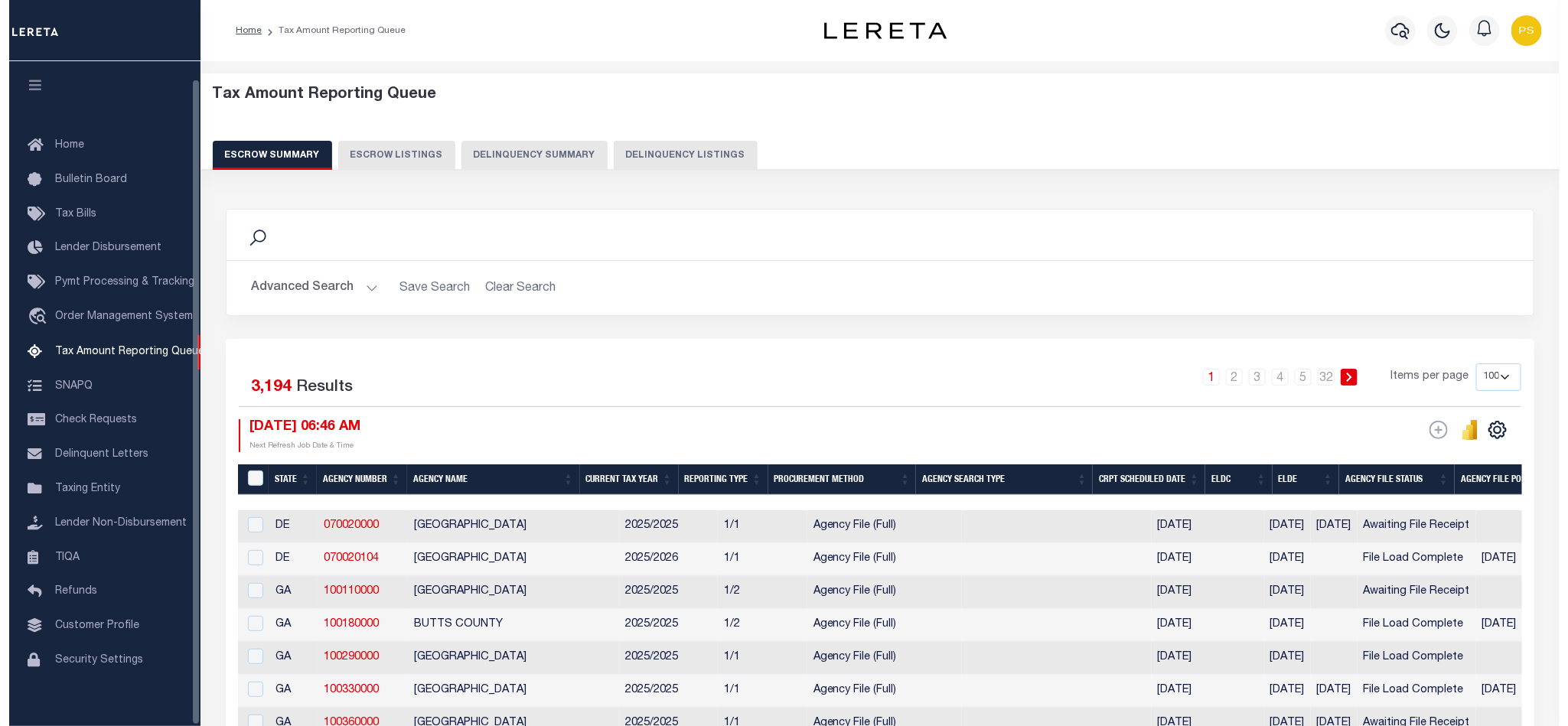
scroll to position [18, 0]
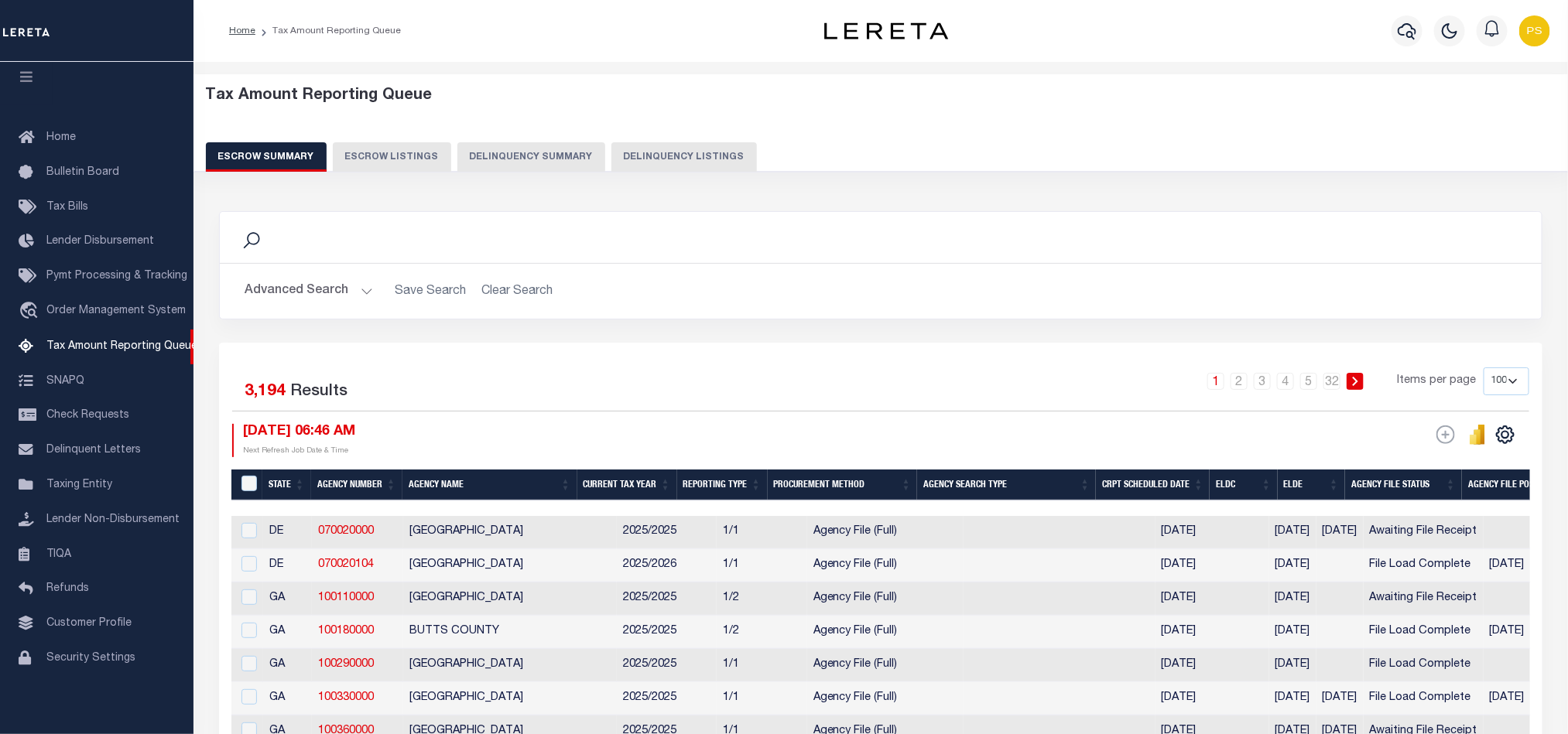
click at [667, 151] on button "Delinquency Listings" at bounding box center [684, 157] width 145 height 29
select select "100"
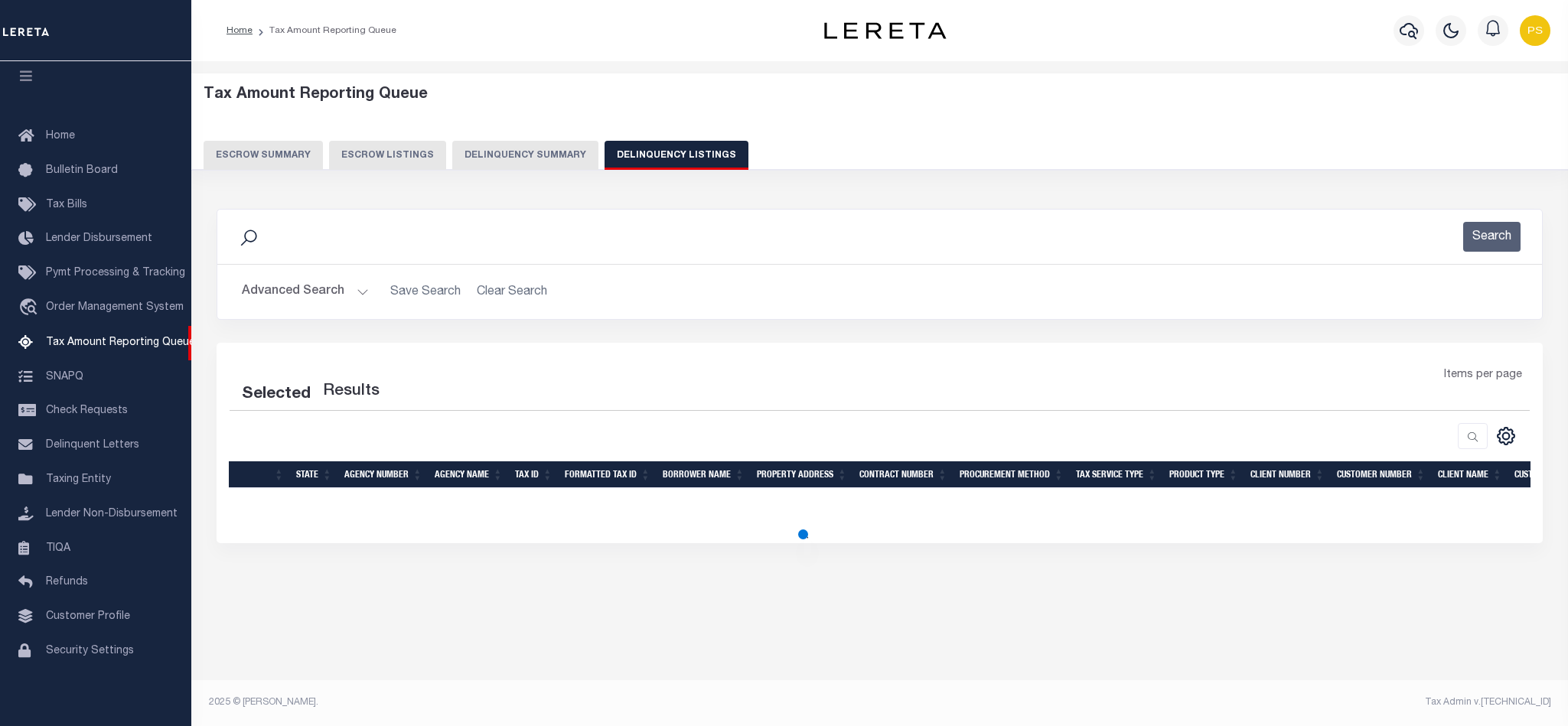
select select "100"
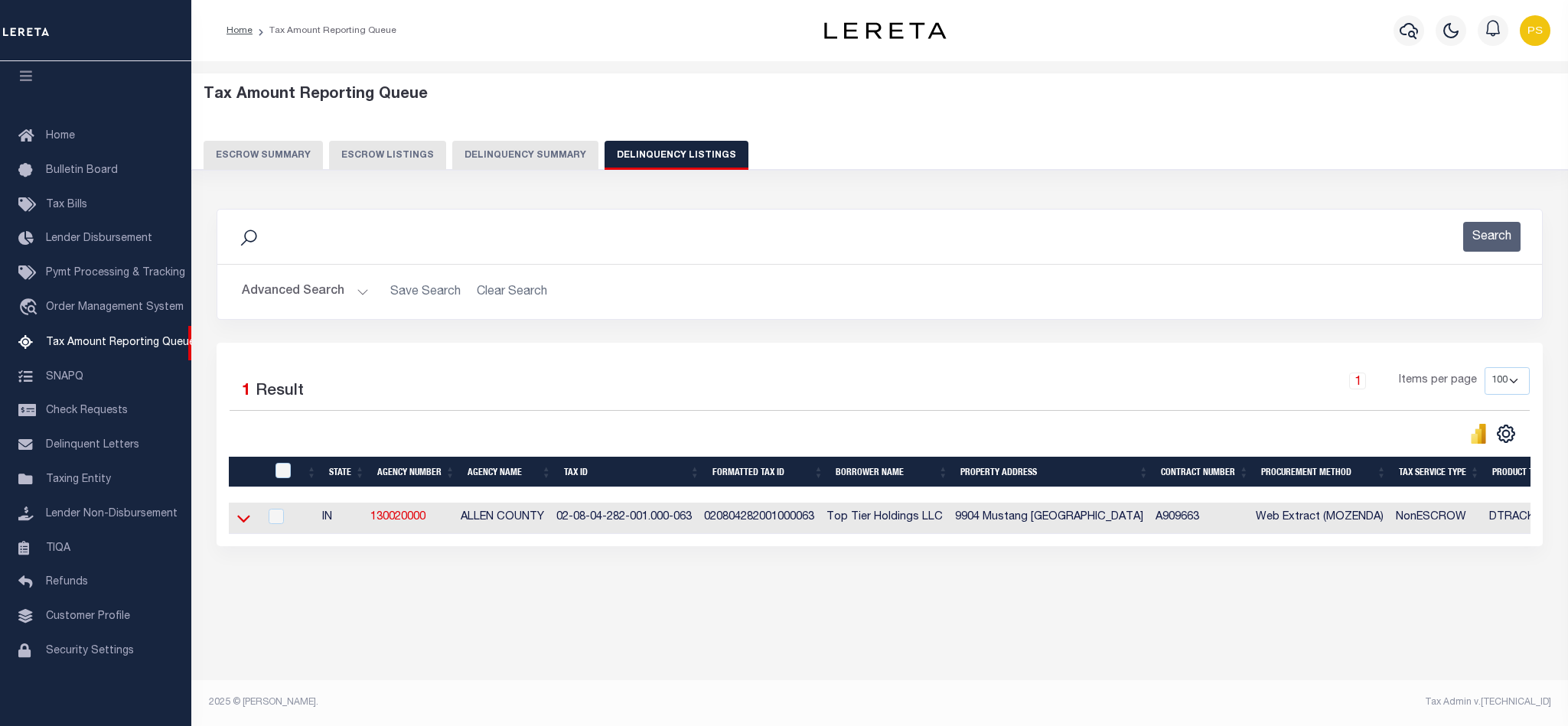
click at [246, 524] on icon at bounding box center [244, 519] width 13 height 8
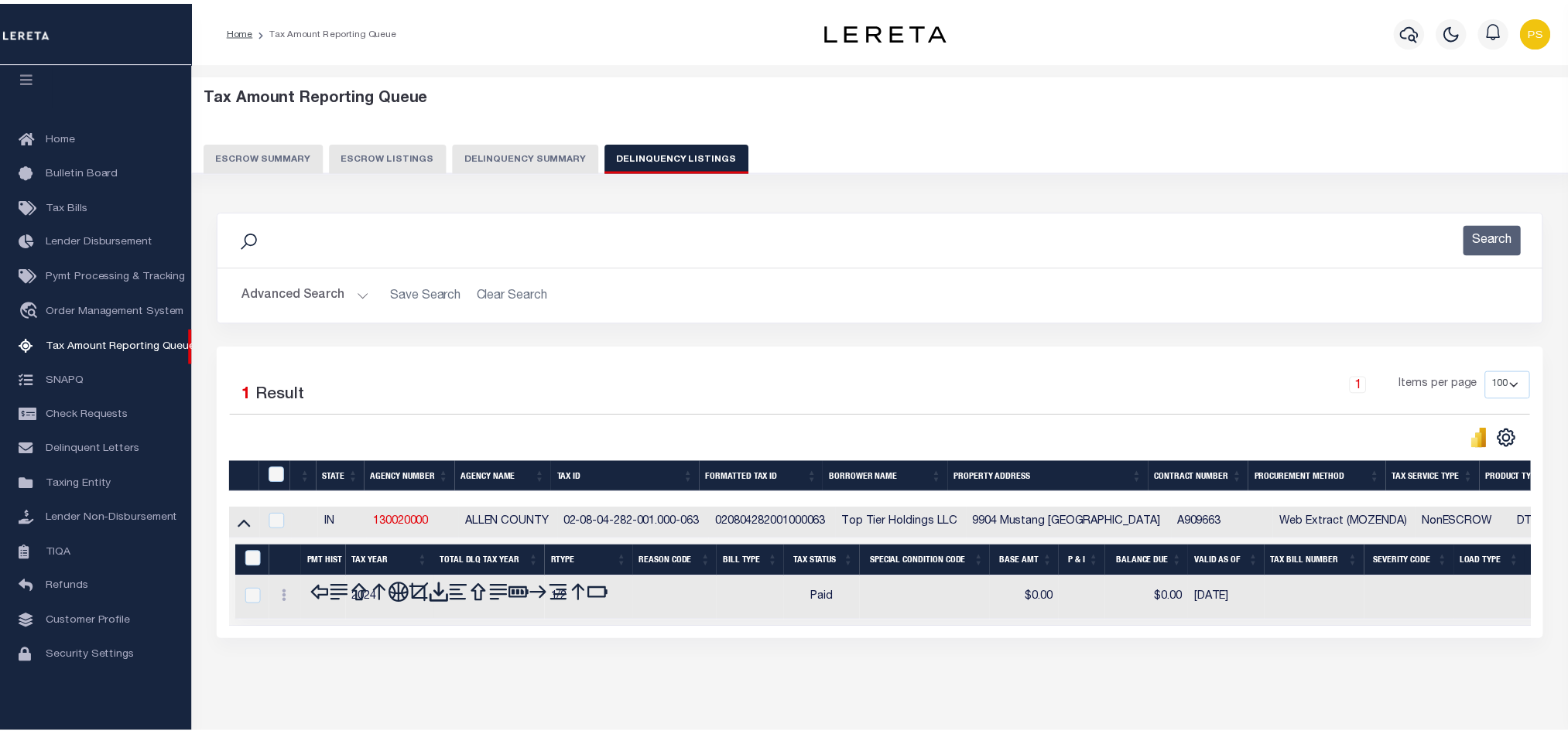
scroll to position [53, 0]
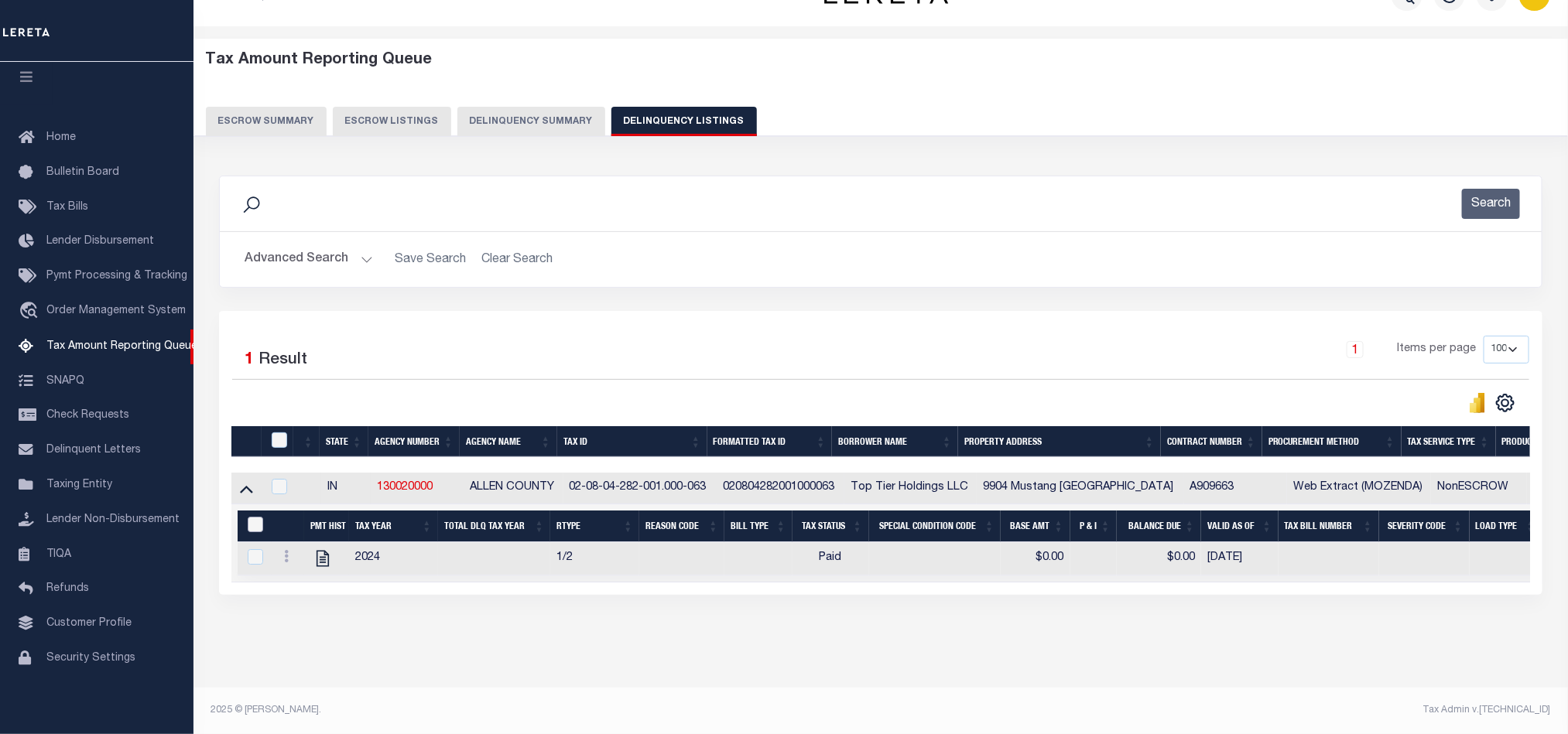
click at [254, 517] on input "&nbsp;" at bounding box center [255, 524] width 15 height 15
checkbox input "true"
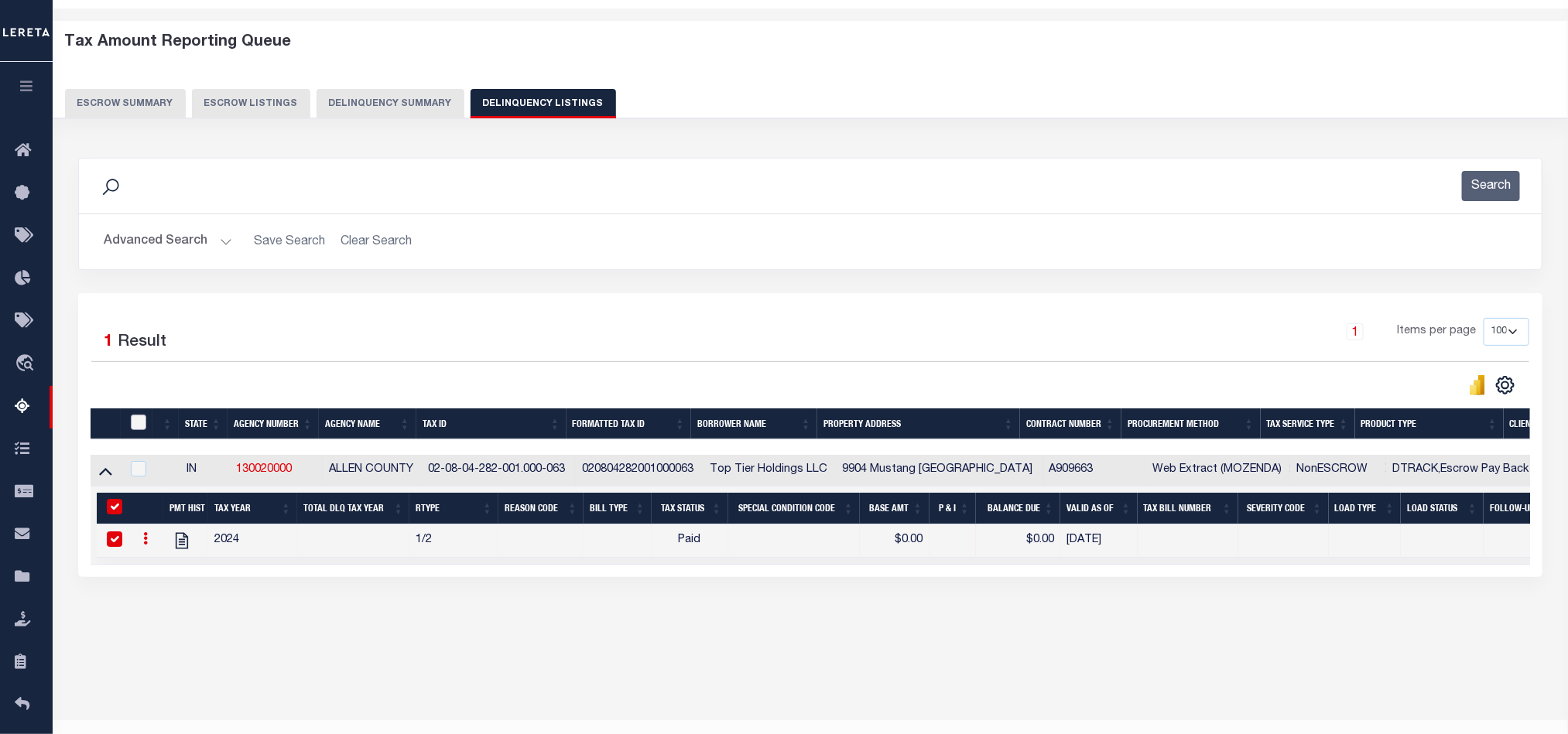
click at [137, 428] on input "checkbox" at bounding box center [138, 421] width 15 height 15
checkbox input "true"
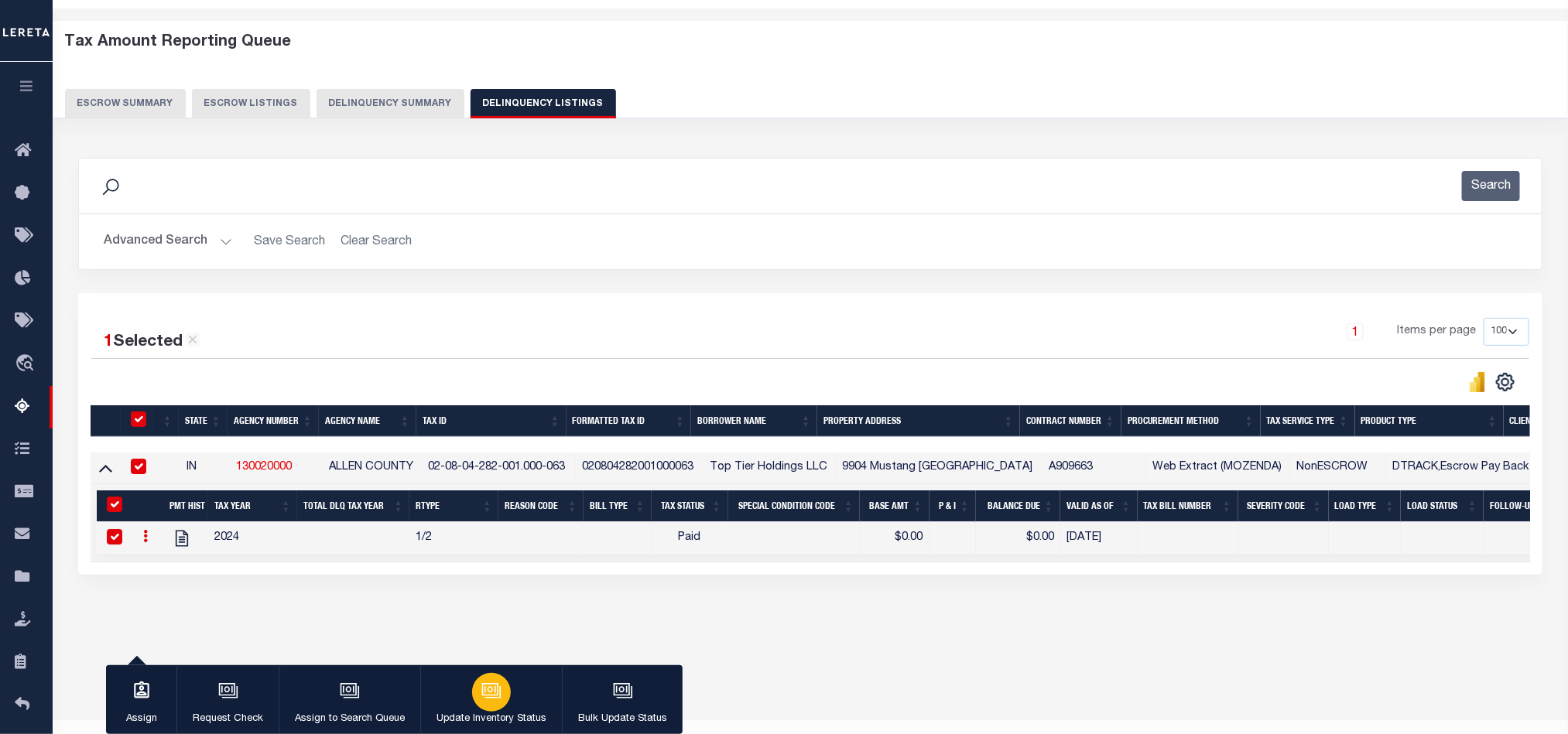
click button "Update Inventory Status"
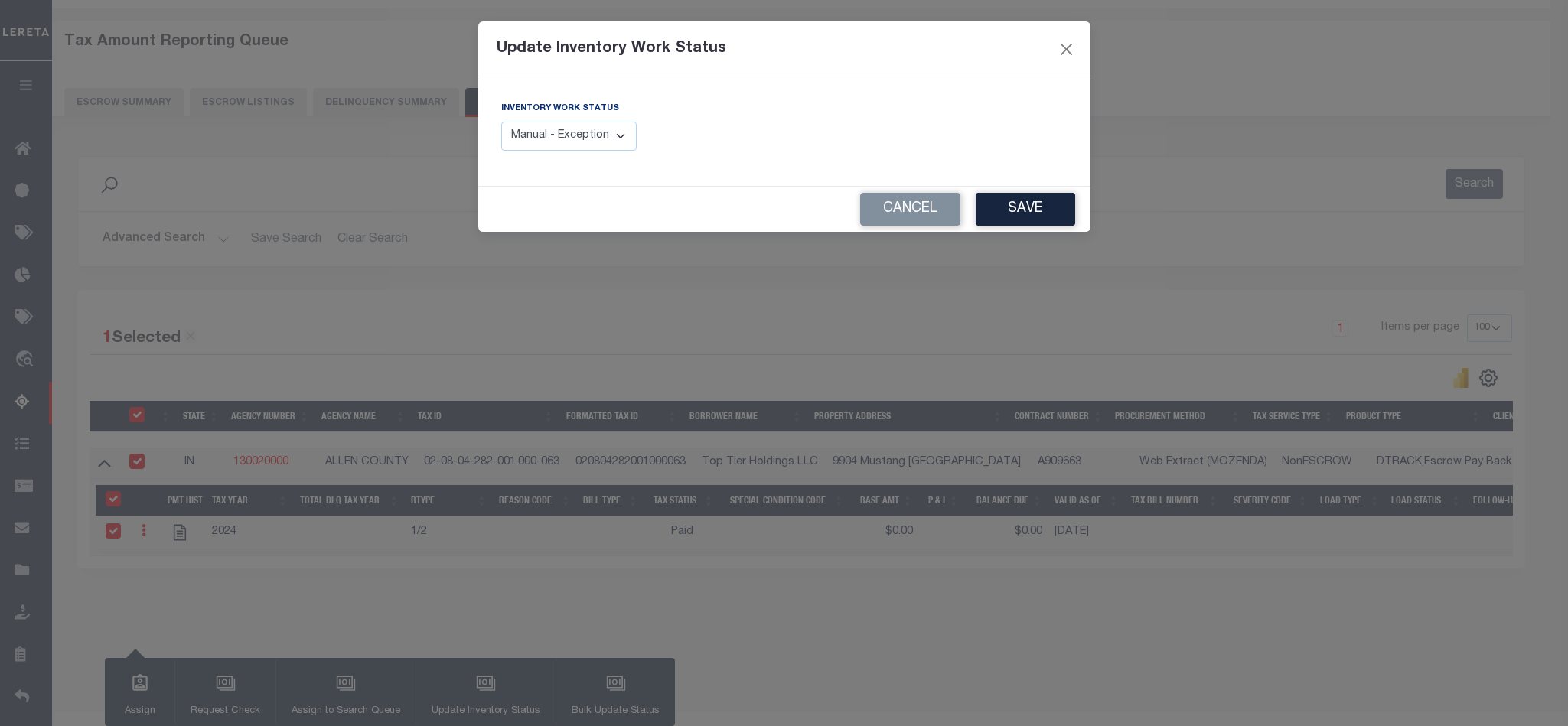
click select "Manual - Exception Pended - Awaiting Search Late Add Exception Completed"
select select "4"
click select "Manual - Exception Pended - Awaiting Search Late Add Exception Completed"
click button "Save"
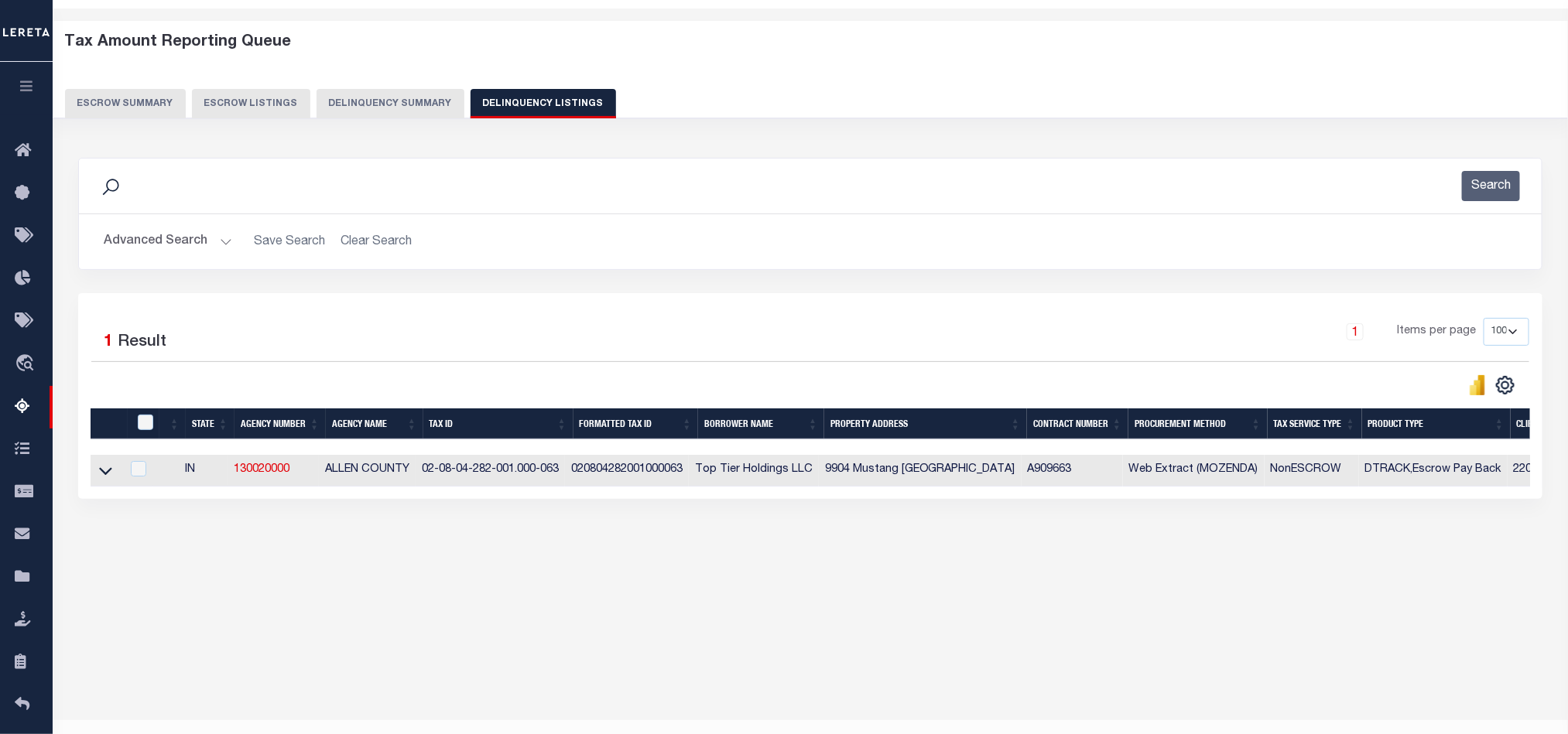
click button "Advanced Search"
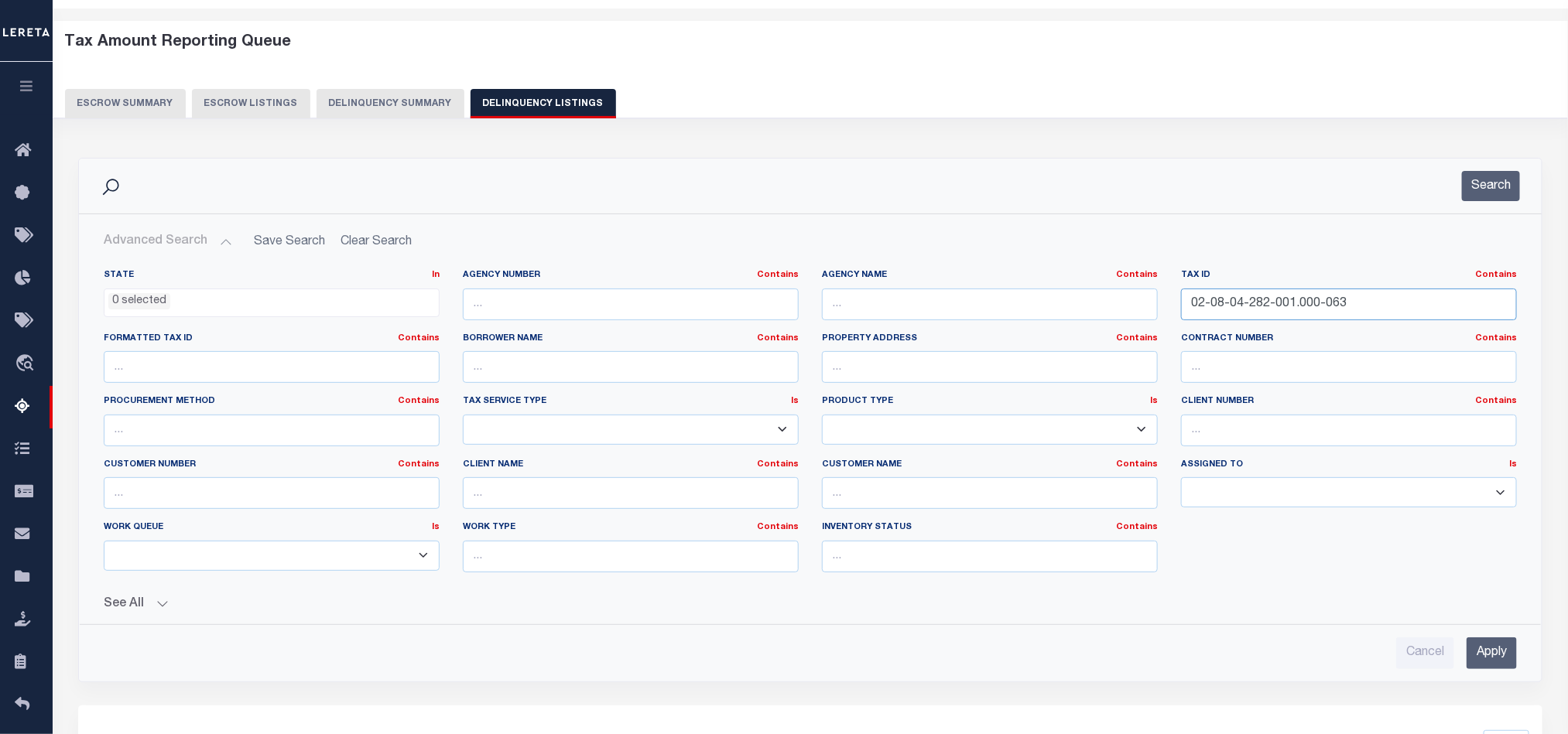
click input "02-08-04-282-001.000-063"
paste input "16-452-007.000-072"
type input "02-08-16-452-007.000-072"
click input "Apply"
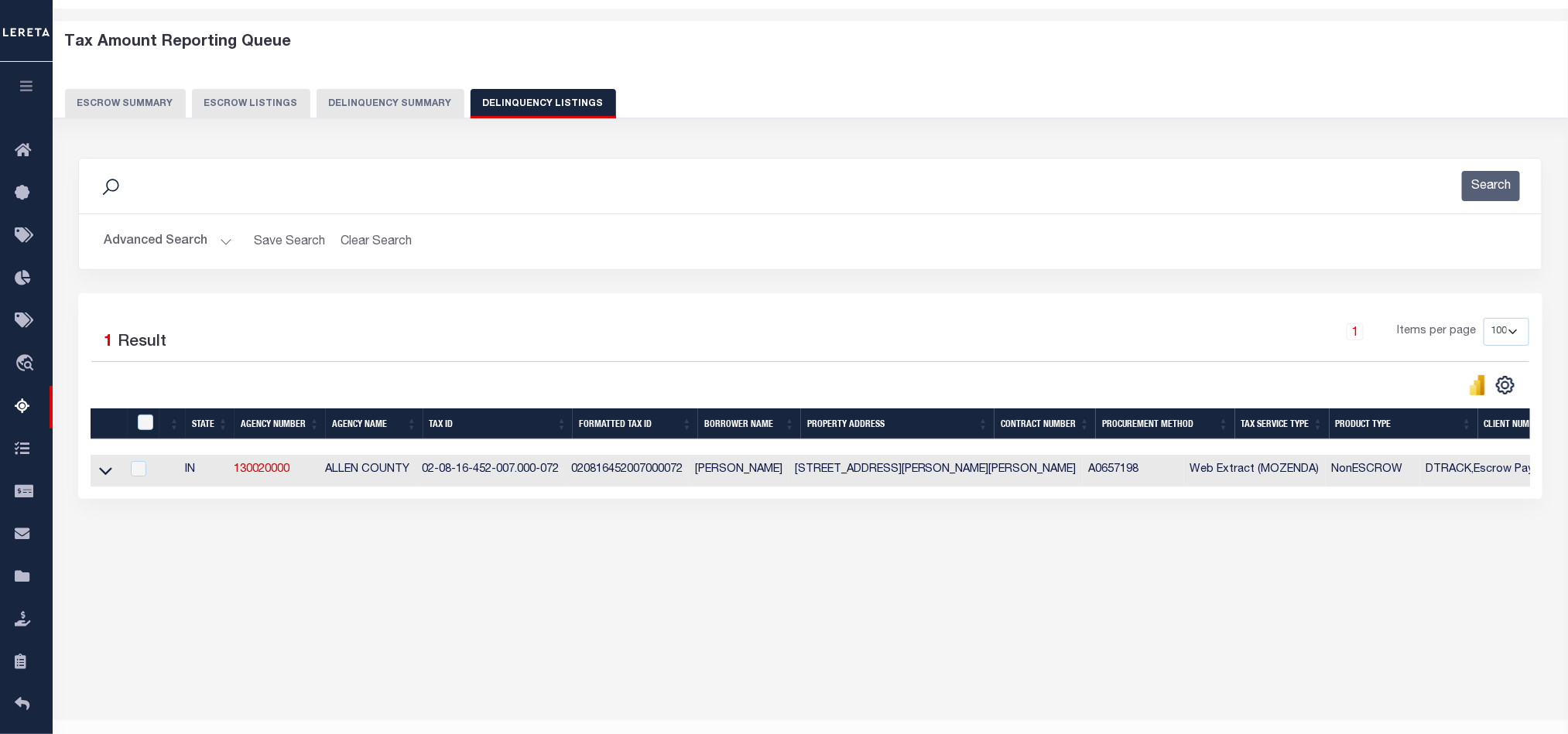
click td
checkbox input "true"
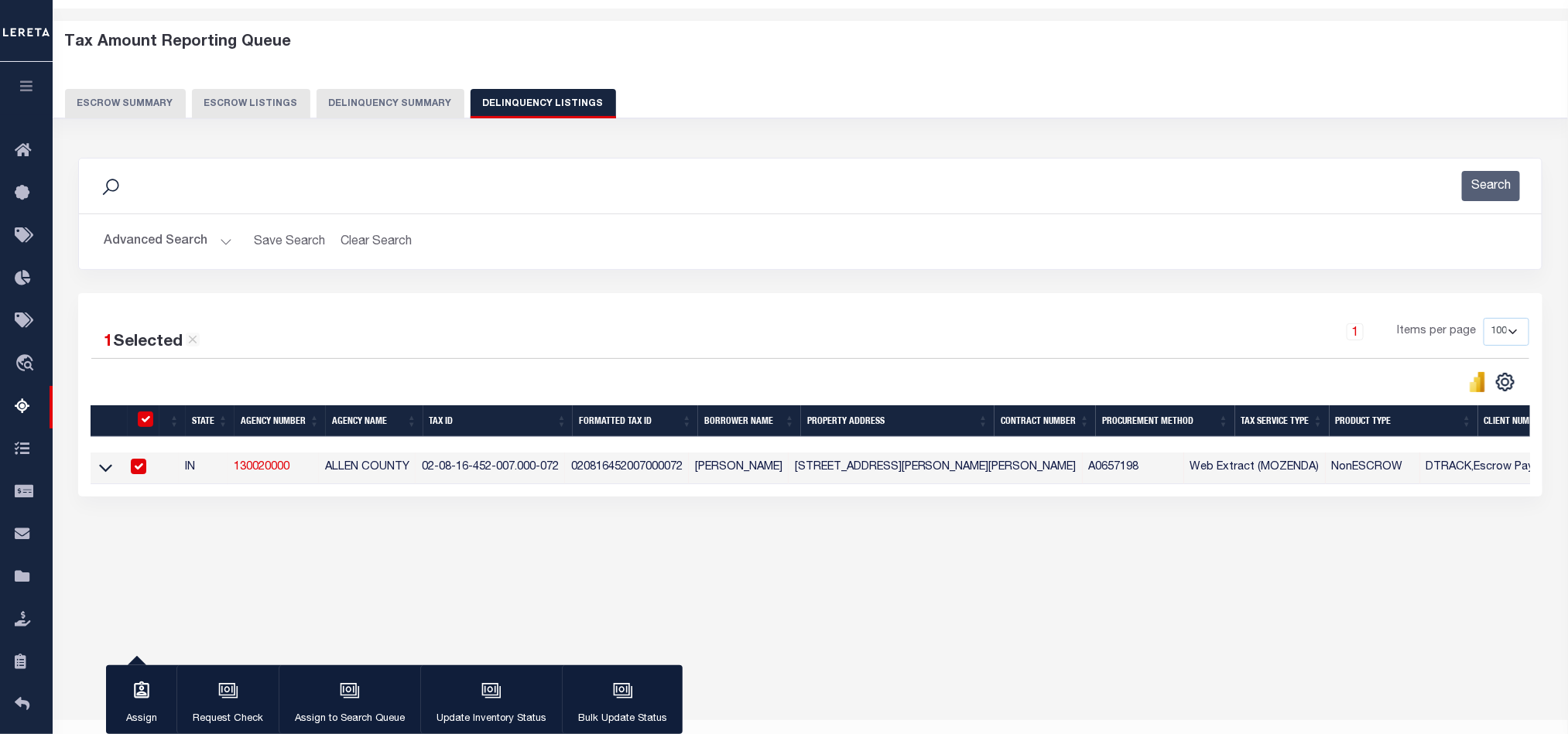
click icon
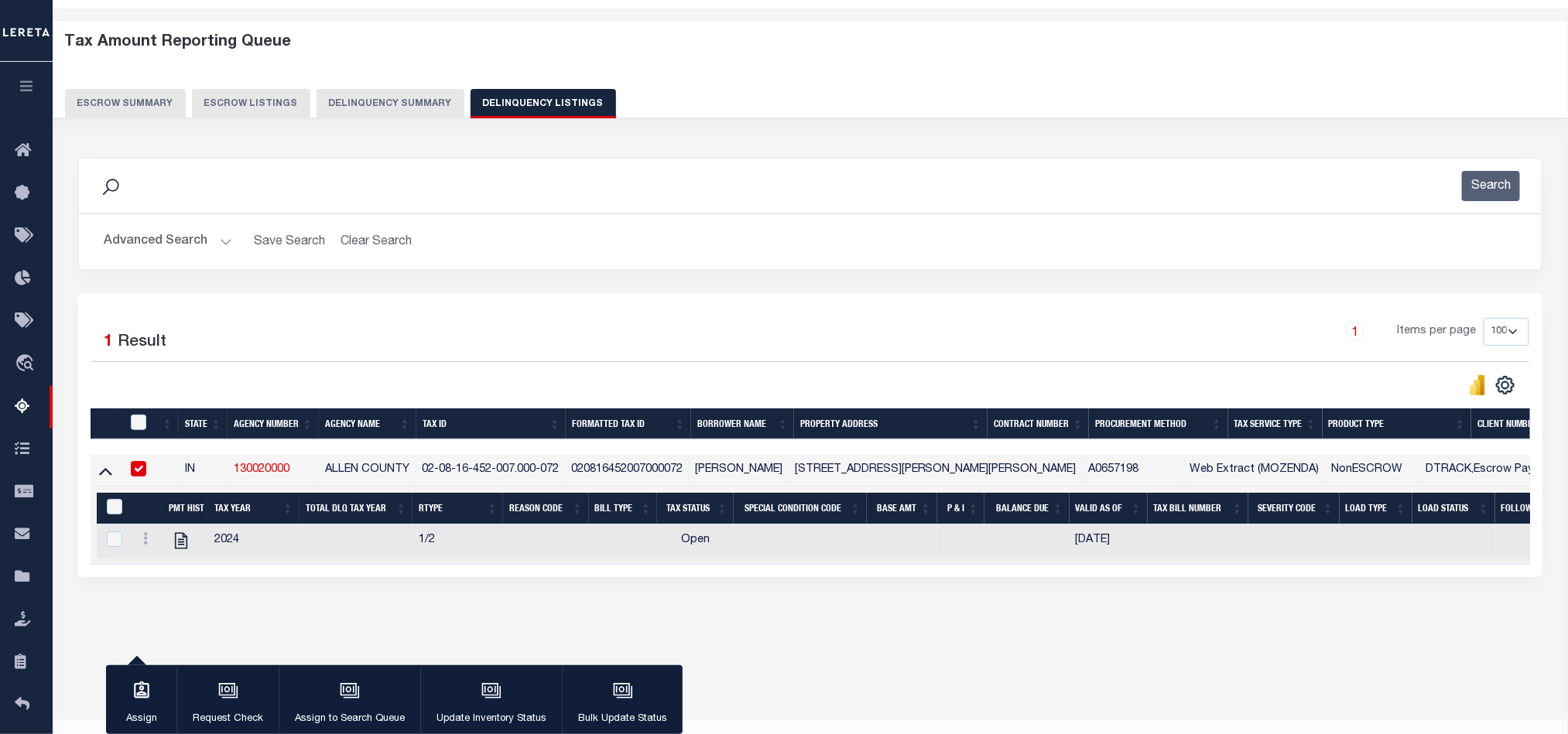
click input "checkbox"
checkbox input "false"
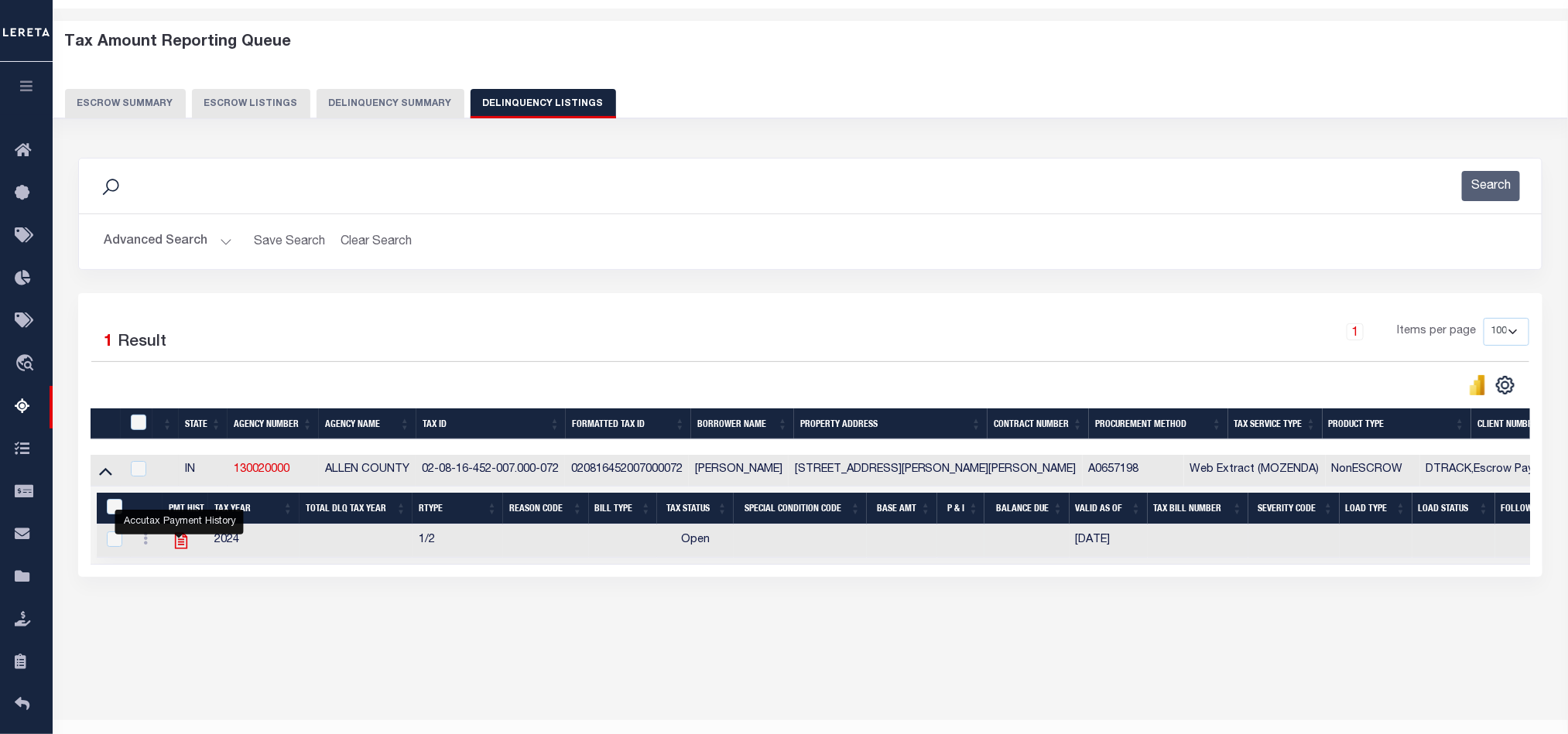
click icon ""
checkbox input "true"
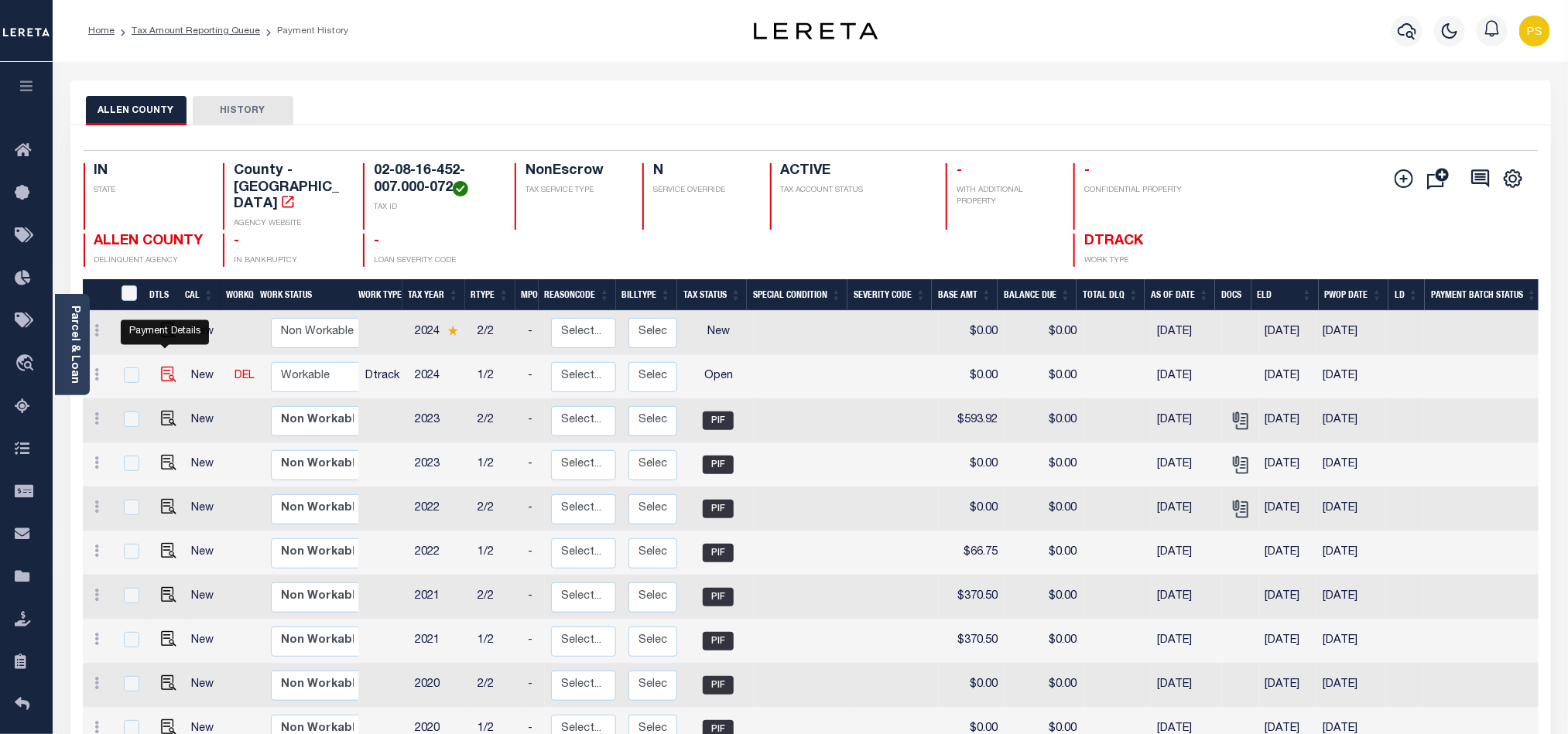
click at [165, 367] on img "" at bounding box center [168, 374] width 15 height 15
checkbox input "true"
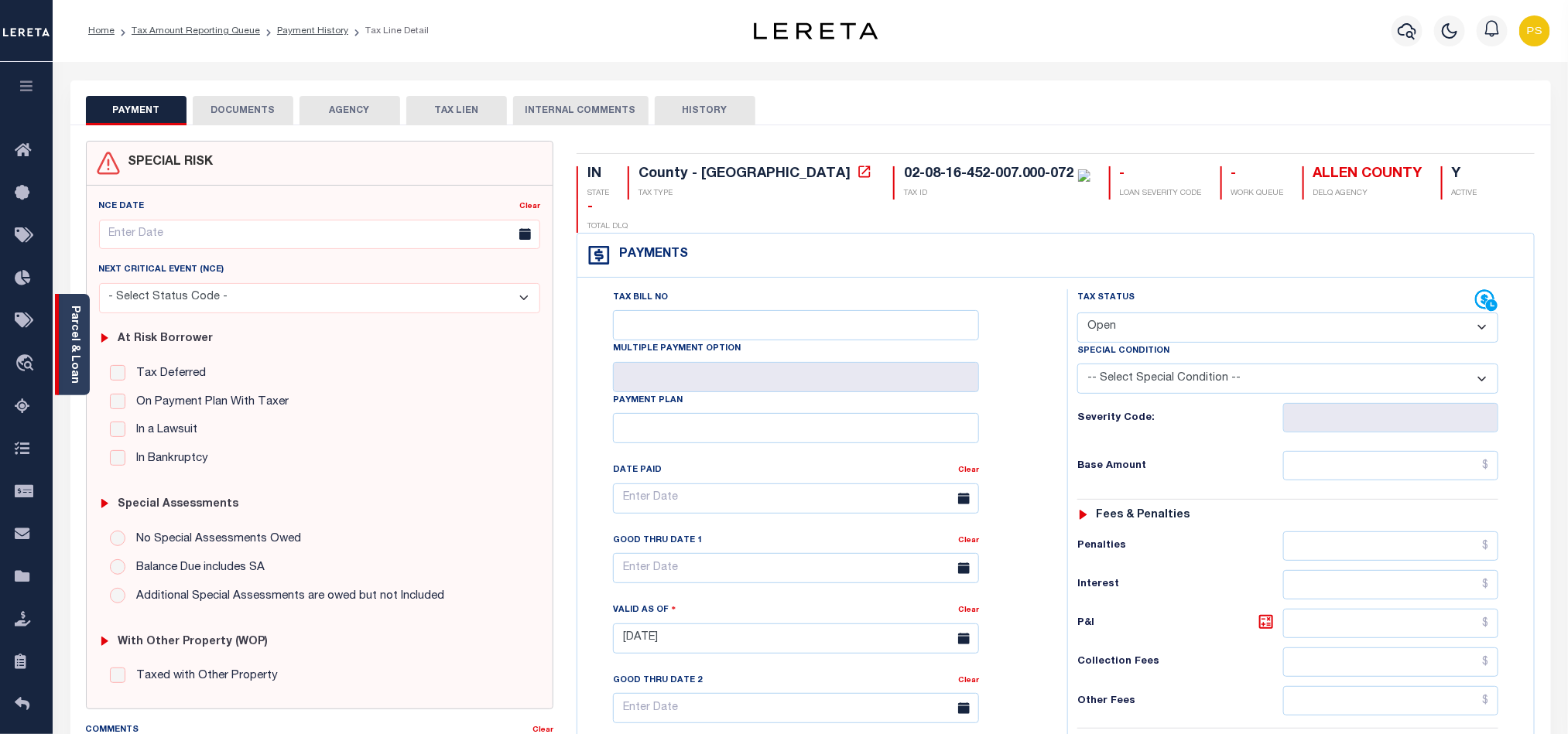
click at [75, 340] on link "Parcel & Loan" at bounding box center [74, 344] width 11 height 78
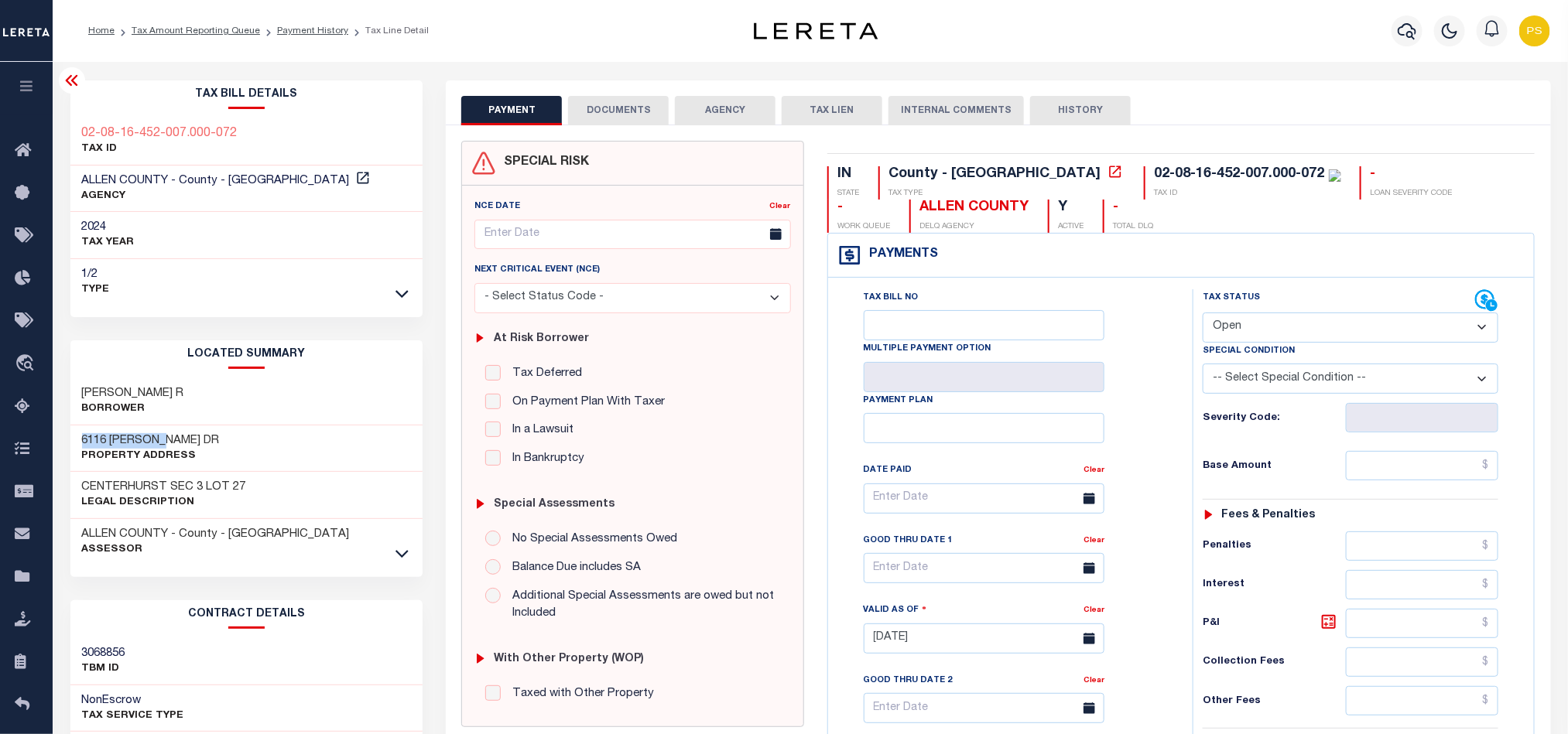
drag, startPoint x: 77, startPoint y: 438, endPoint x: 199, endPoint y: 437, distance: 122.0
click at [199, 437] on div "[STREET_ADDRESS][PERSON_NAME] Property Address" at bounding box center [247, 449] width 353 height 47
copy h3 "6116 [PERSON_NAME] DR"
click at [456, 390] on div "SPECIAL RISK NCE Date Clear - Select Status Code -" at bounding box center [633, 637] width 365 height 993
click at [1236, 332] on select "- Select Status Code - Open Due/Unpaid Paid Incomplete No Tax Due Internal Refu…" at bounding box center [1351, 328] width 296 height 30
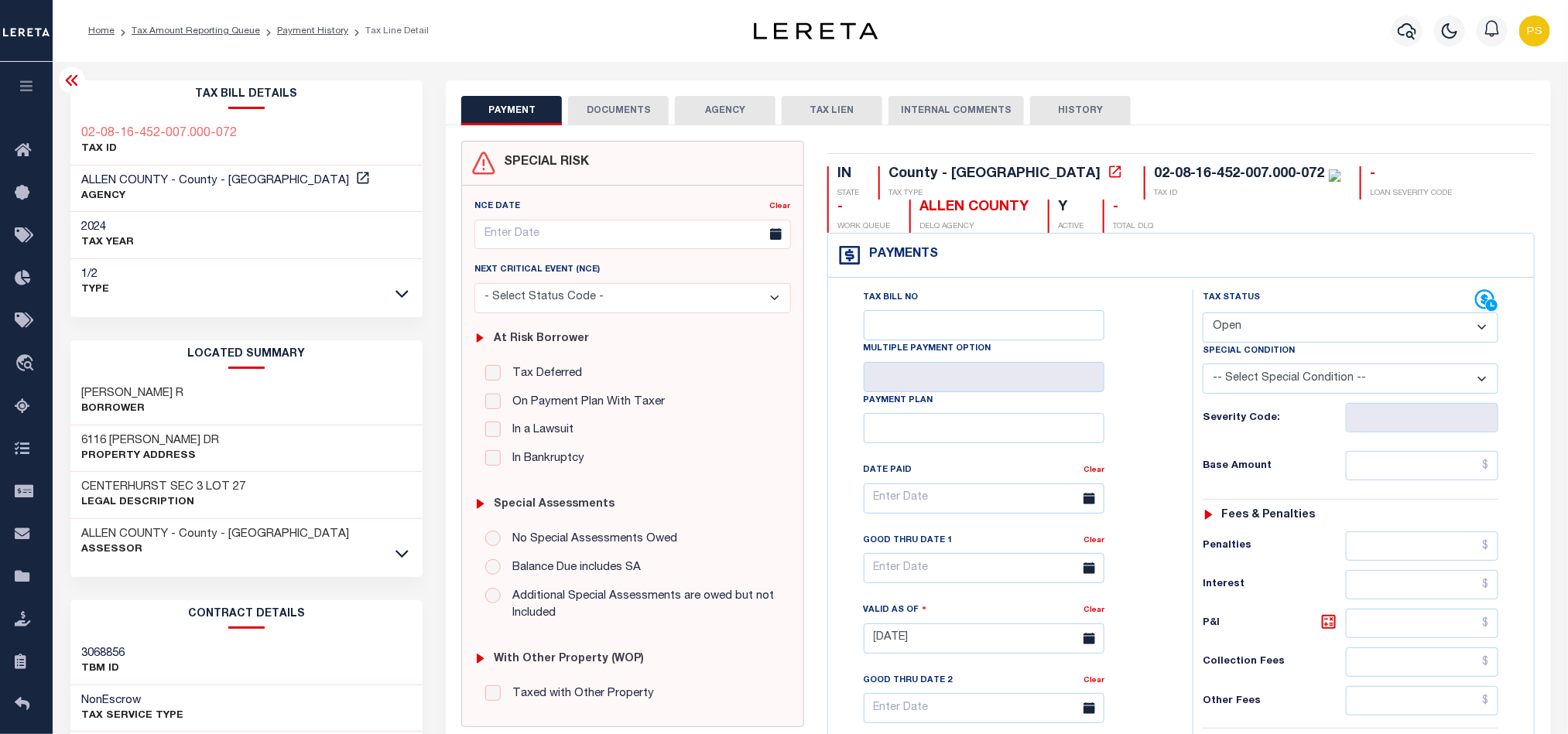
select select "PYD"
click at [1203, 314] on select "- Select Status Code - Open Due/Unpaid Paid Incomplete No Tax Due Internal Refu…" at bounding box center [1351, 328] width 296 height 30
type input "[DATE]"
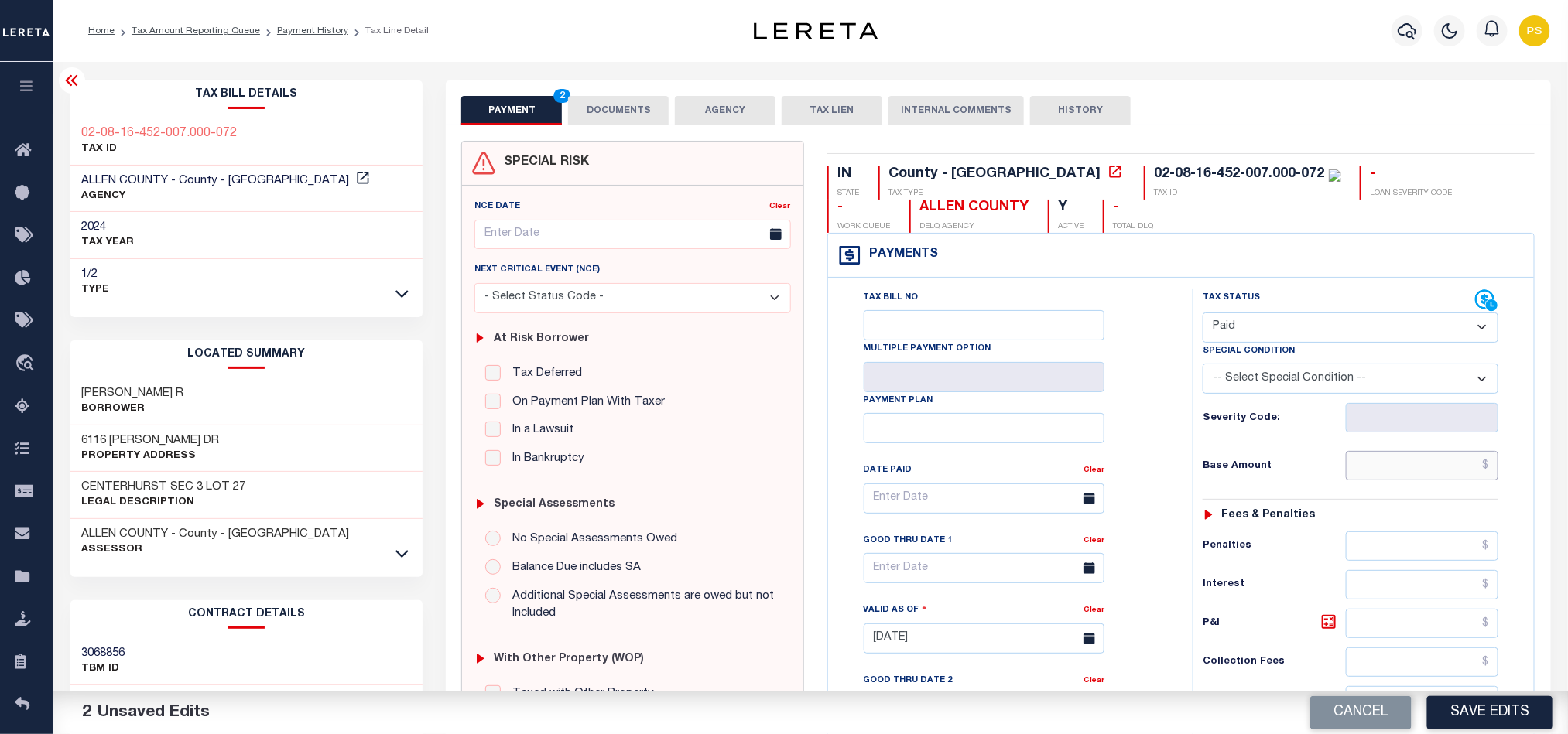
click at [1424, 465] on input "text" at bounding box center [1423, 465] width 153 height 29
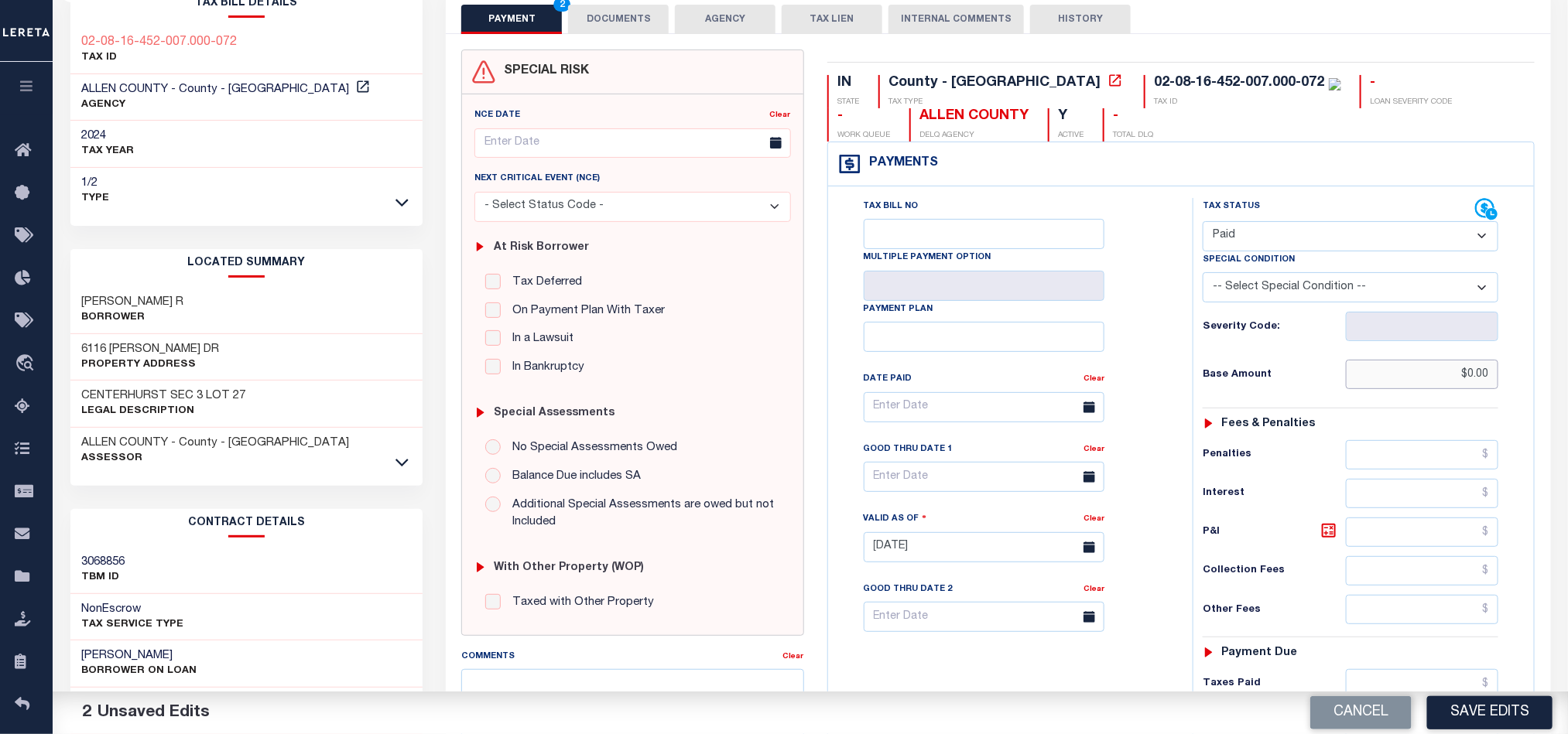
scroll to position [348, 0]
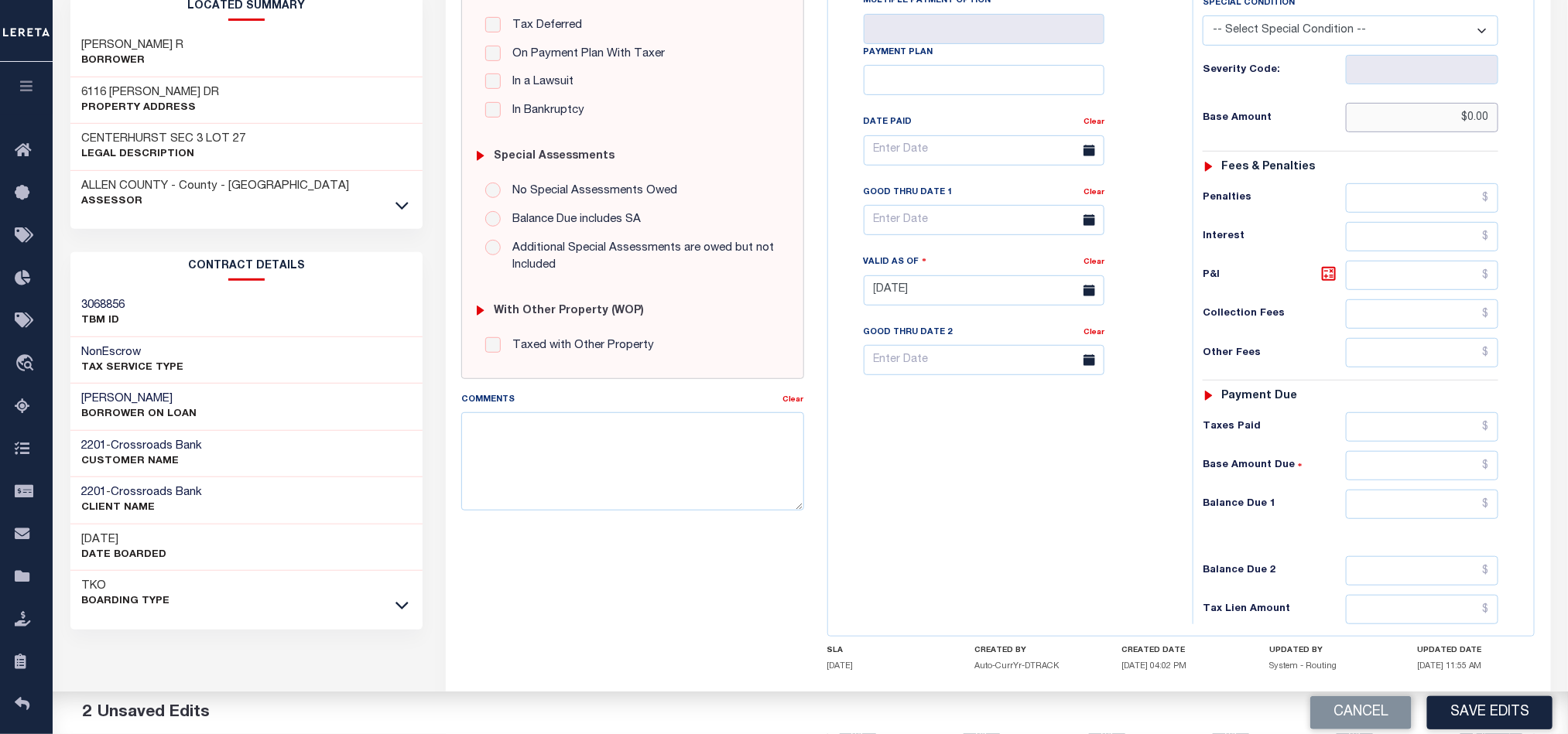
type input "$0.00"
drag, startPoint x: 1419, startPoint y: 516, endPoint x: 1380, endPoint y: 534, distance: 43.0
click at [1419, 516] on input "text" at bounding box center [1423, 504] width 153 height 29
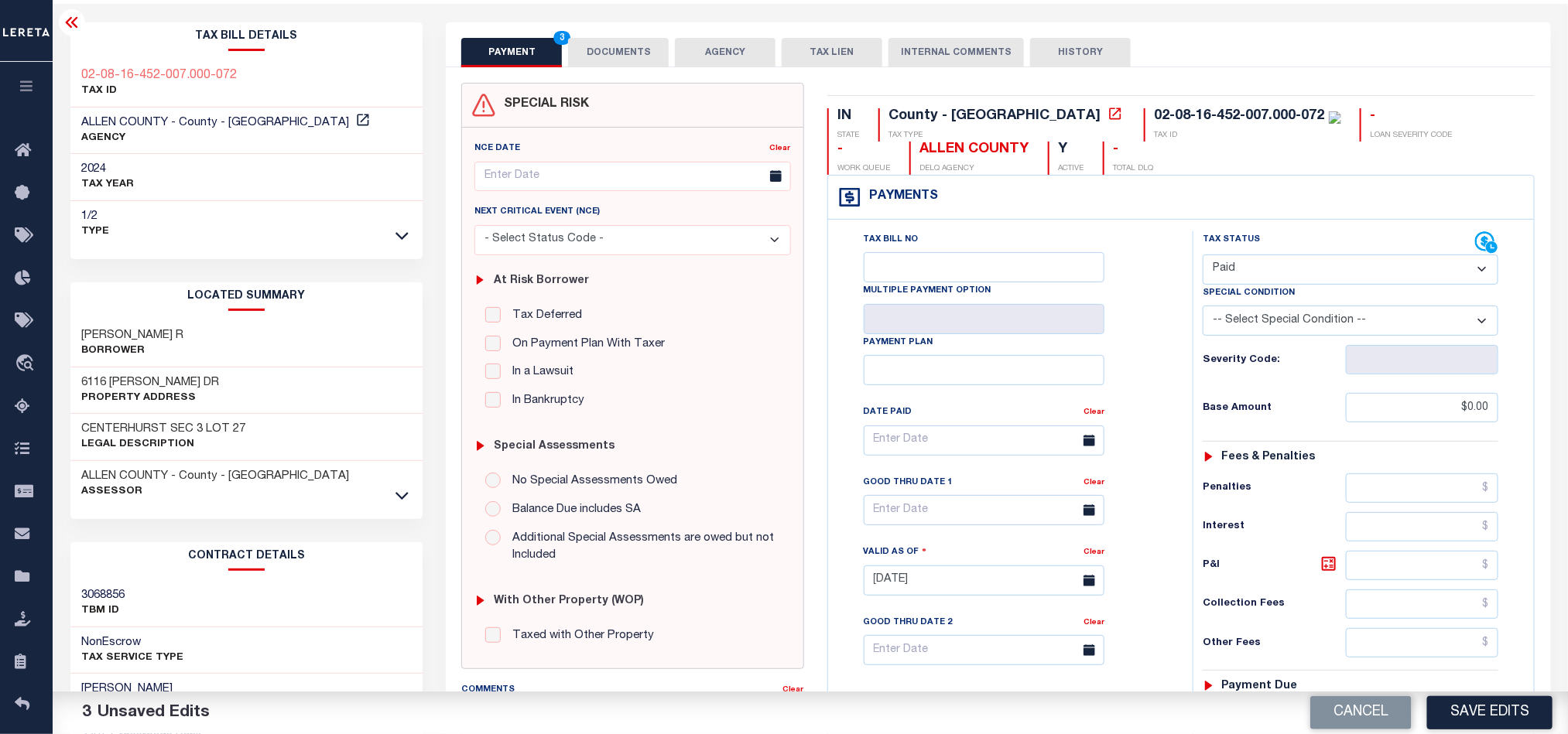
scroll to position [0, 0]
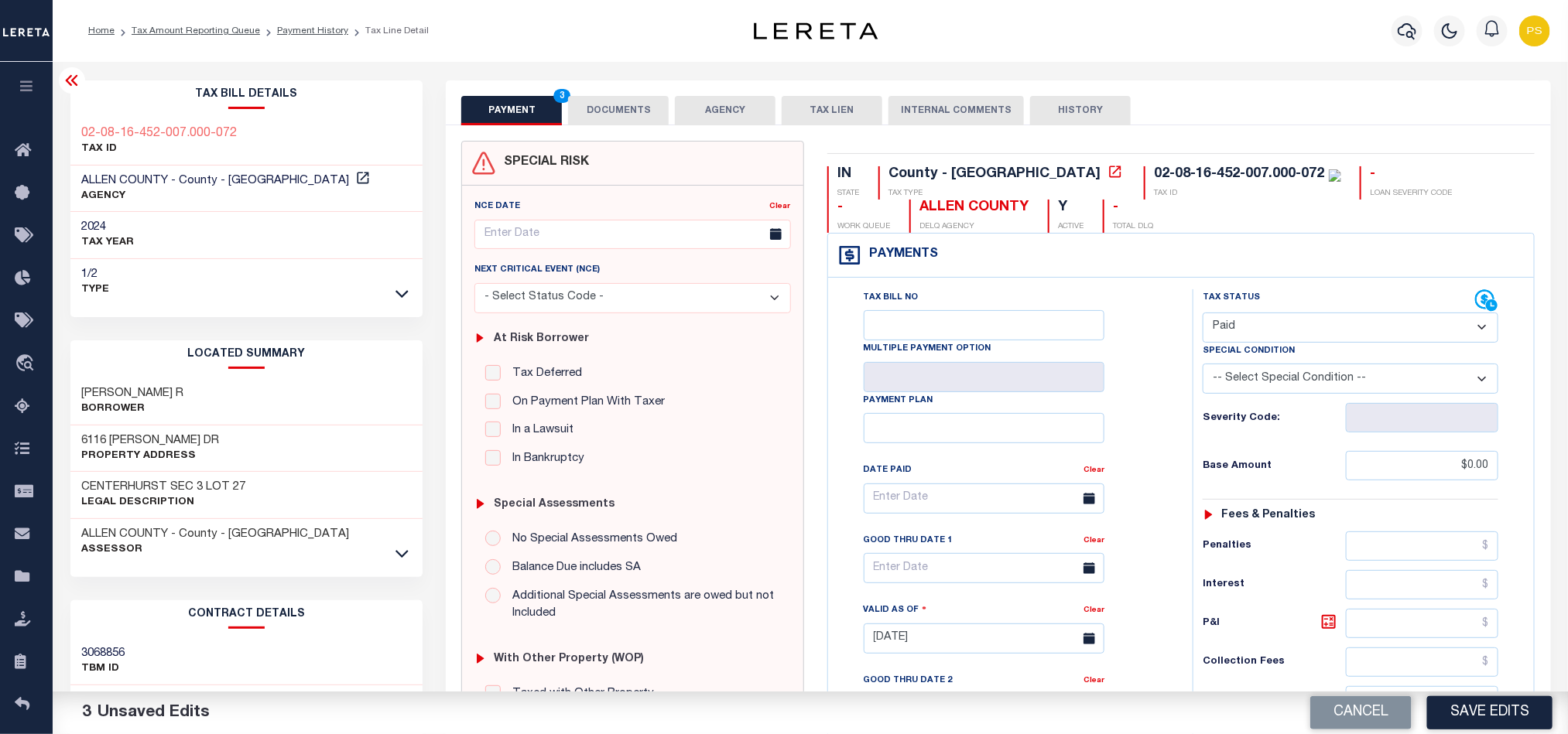
type input "$0.00"
click at [617, 113] on button "DOCUMENTS" at bounding box center [618, 110] width 101 height 29
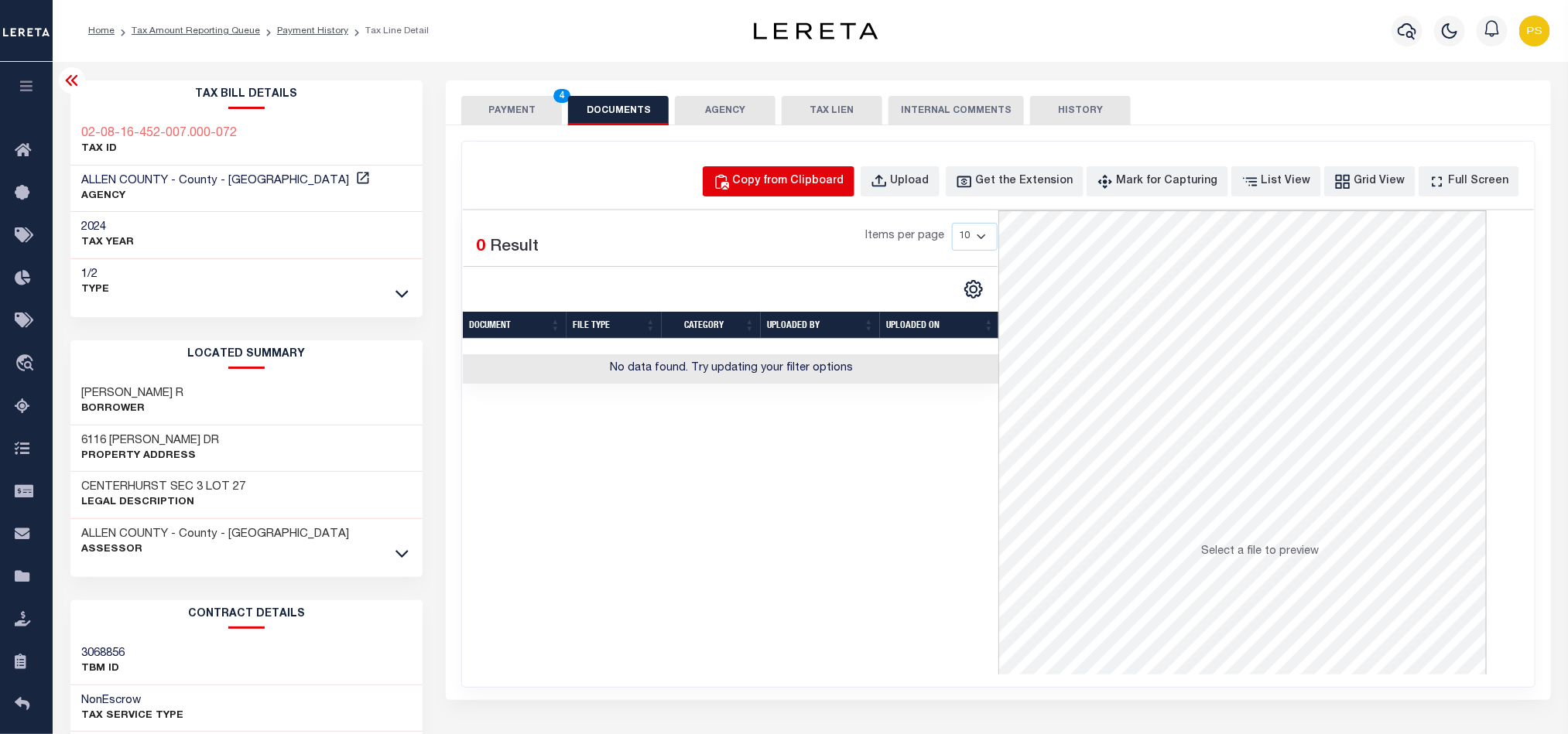
click at [815, 174] on div "Copy from Clipboard" at bounding box center [788, 182] width 112 height 17
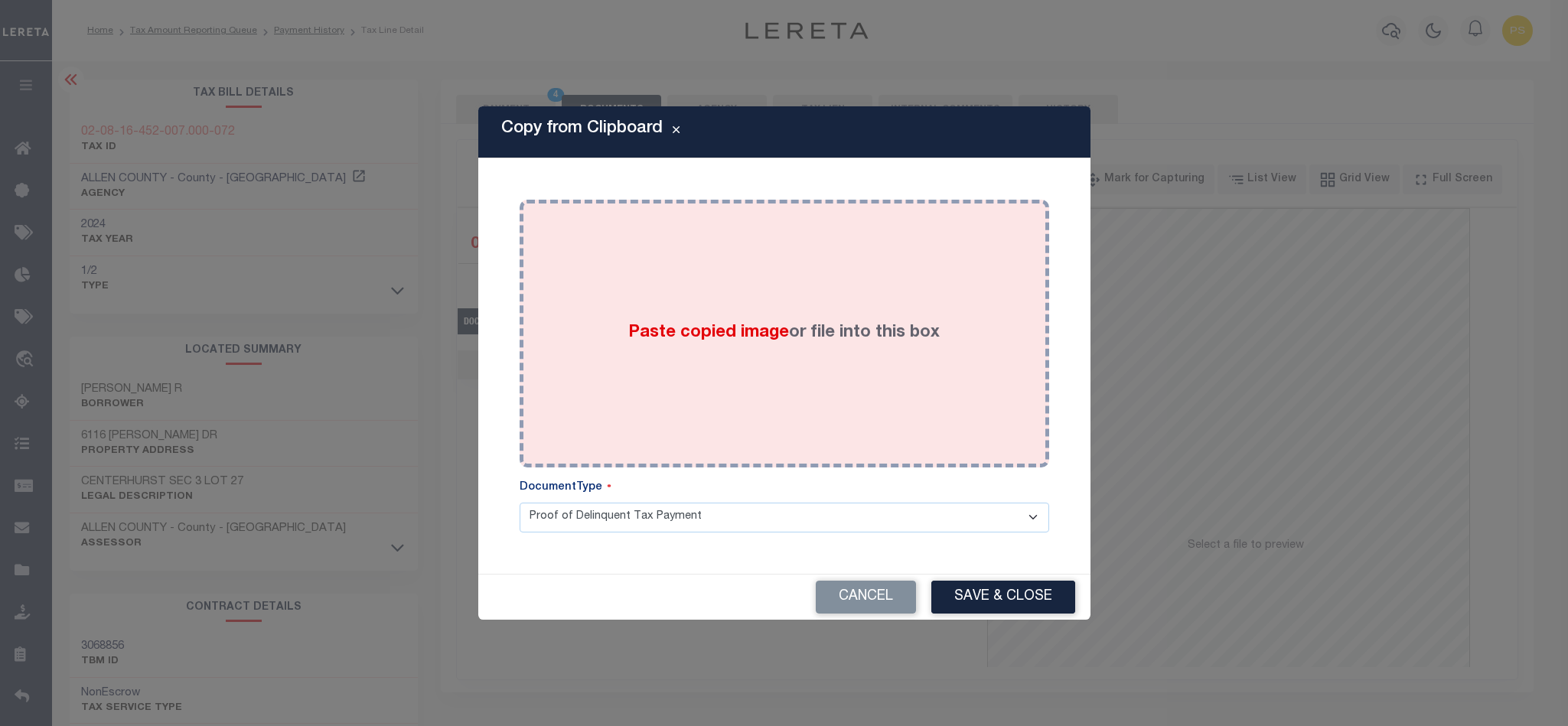
click at [795, 341] on label "Paste copied image or file into this box" at bounding box center [784, 333] width 312 height 25
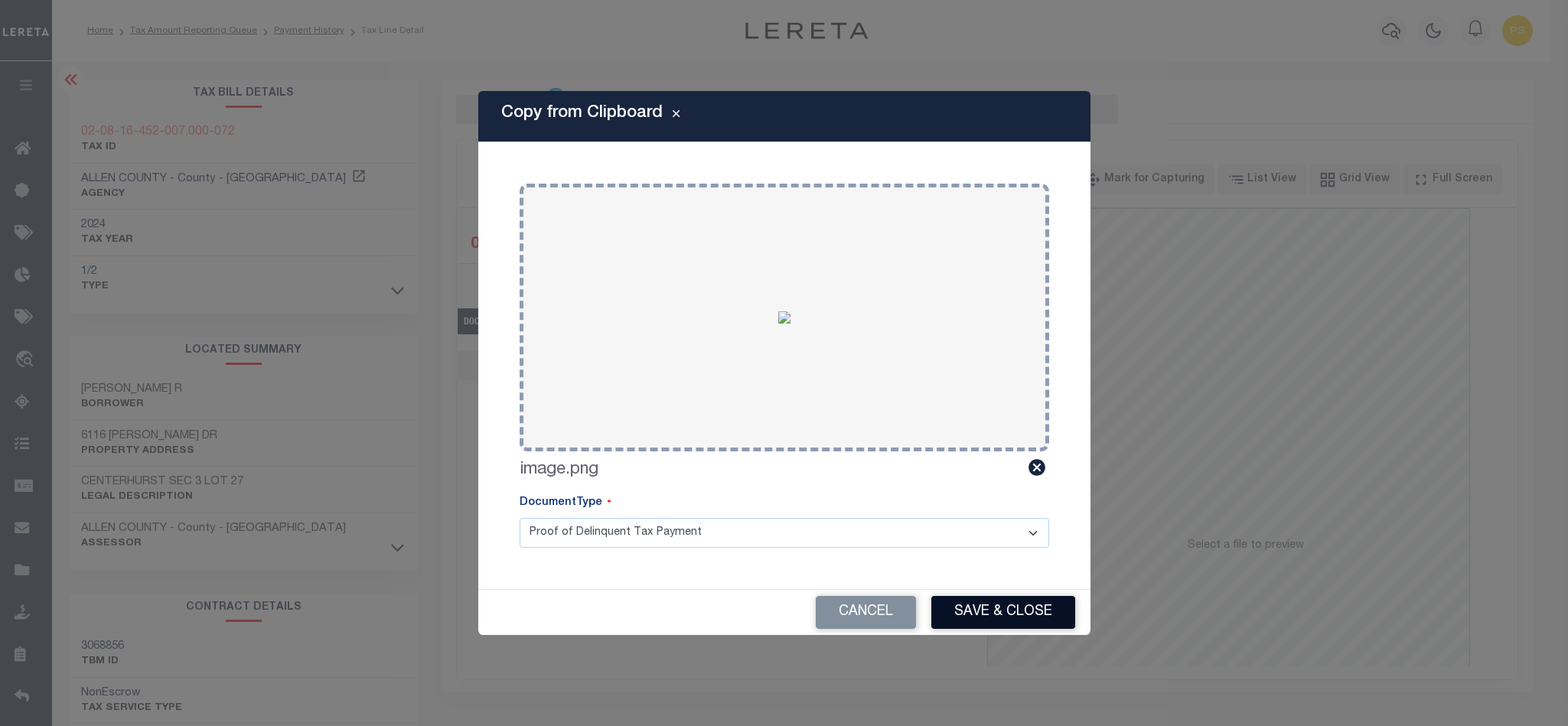
click at [1025, 613] on button "Save & Close" at bounding box center [1003, 613] width 144 height 33
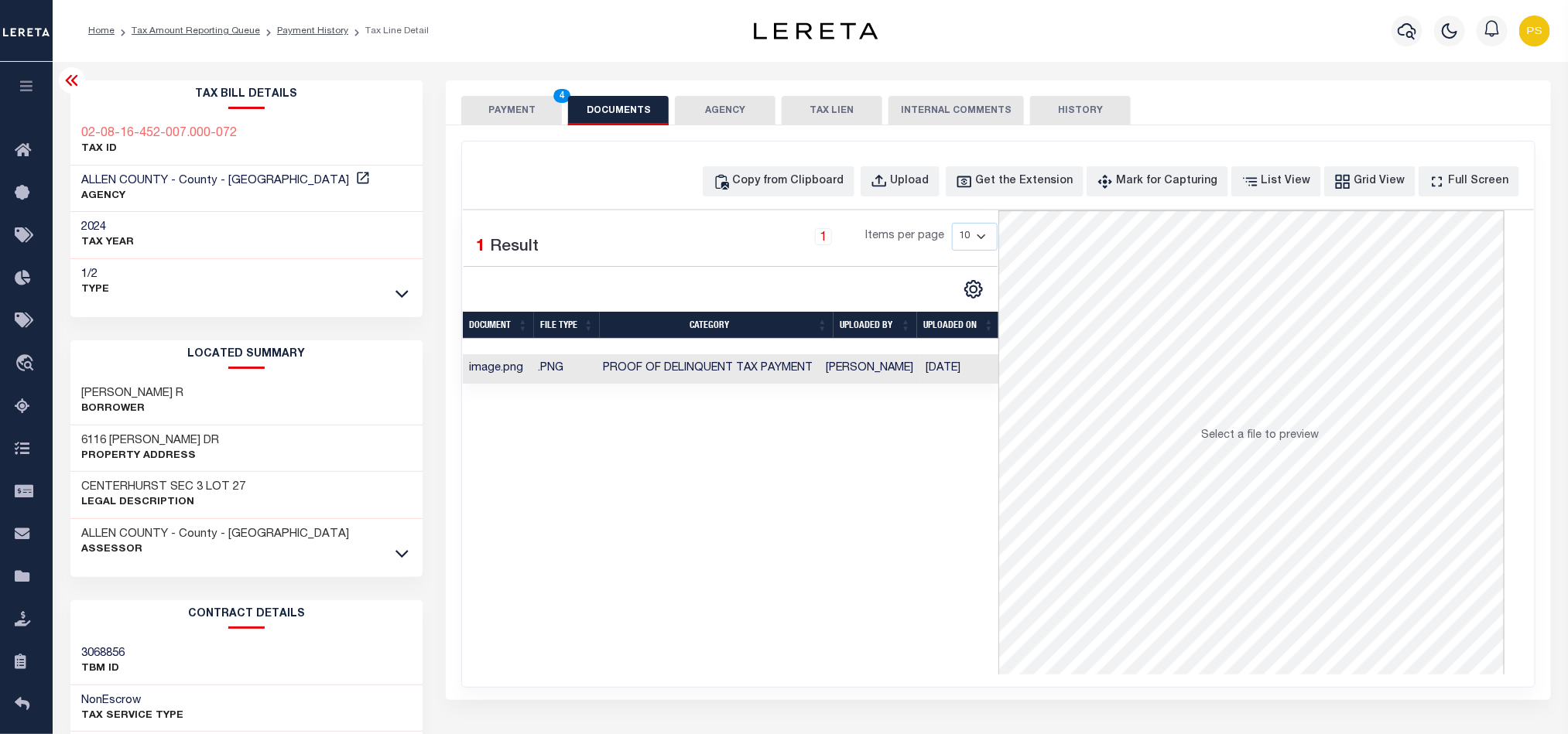
click at [498, 112] on button "PAYMENT 4" at bounding box center [512, 110] width 101 height 29
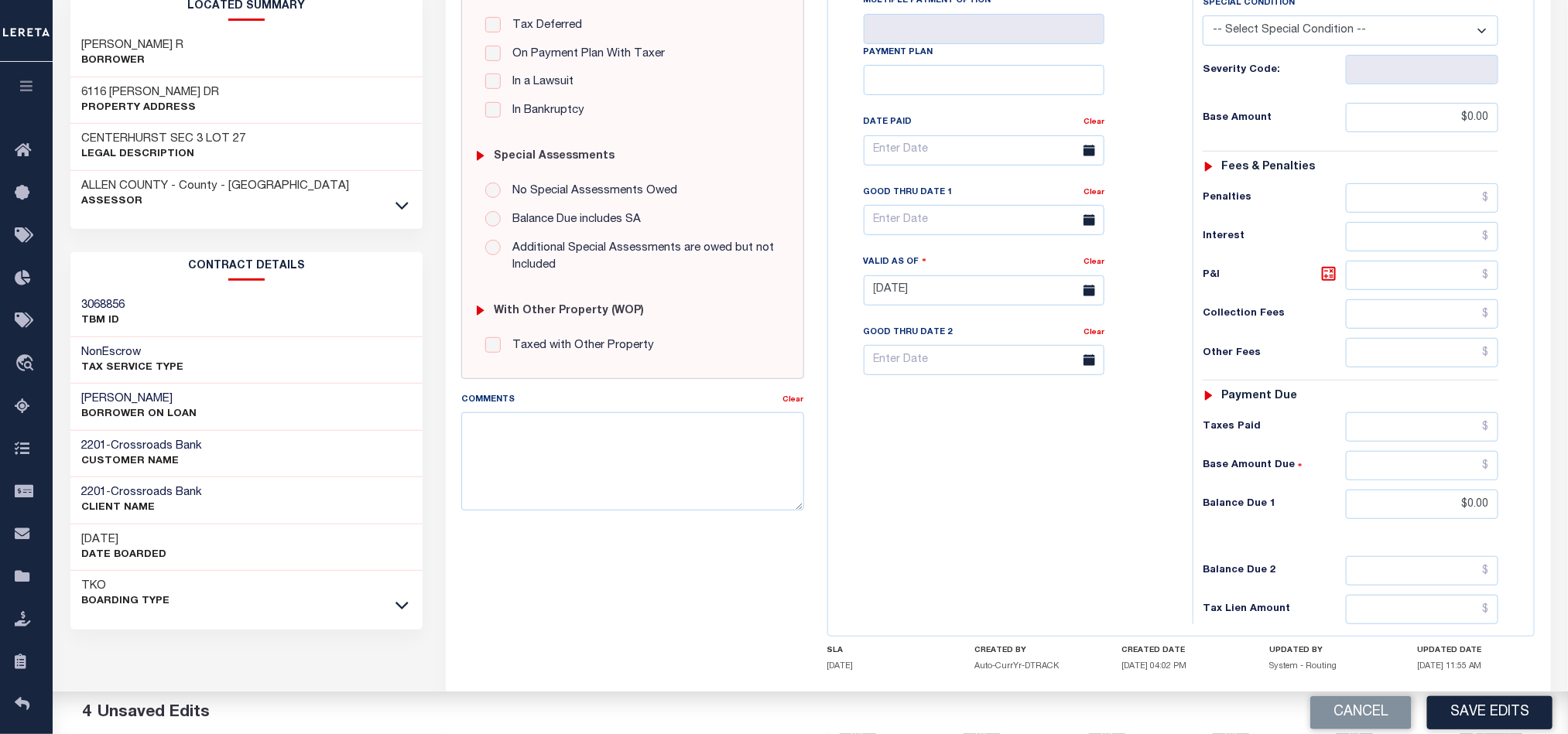
scroll to position [445, 0]
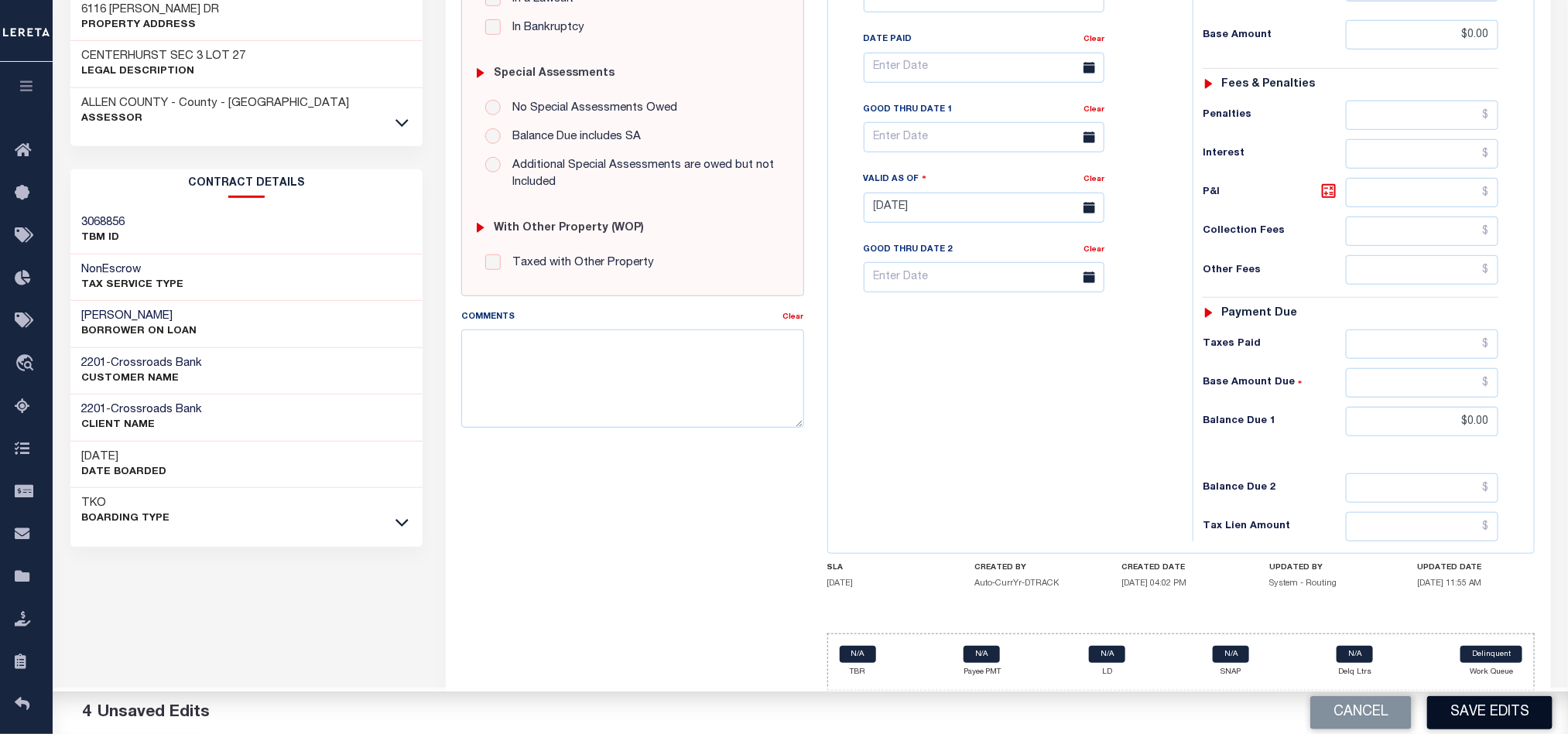
click at [1505, 704] on button "Save Edits" at bounding box center [1490, 713] width 126 height 34
checkbox input "false"
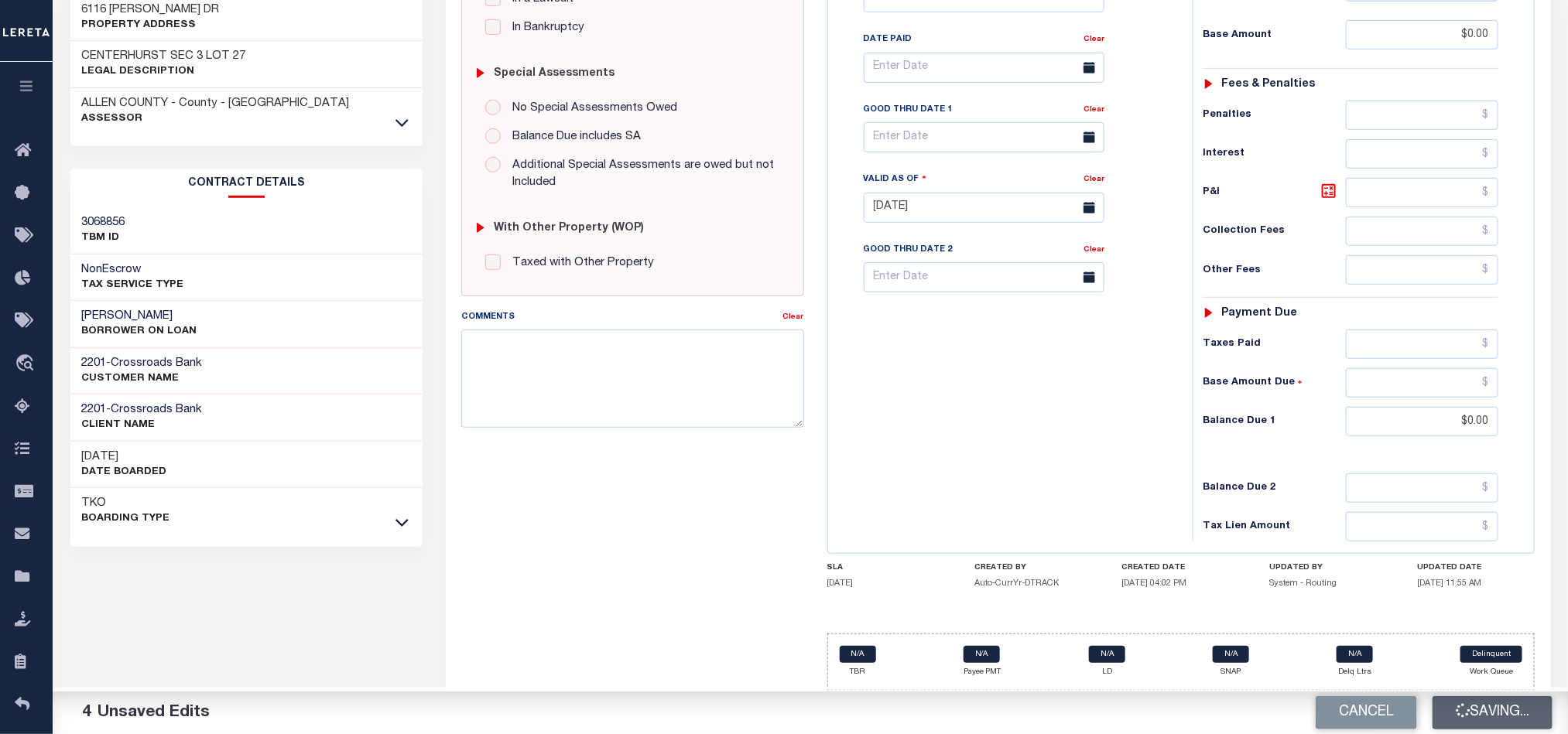
type input "$0"
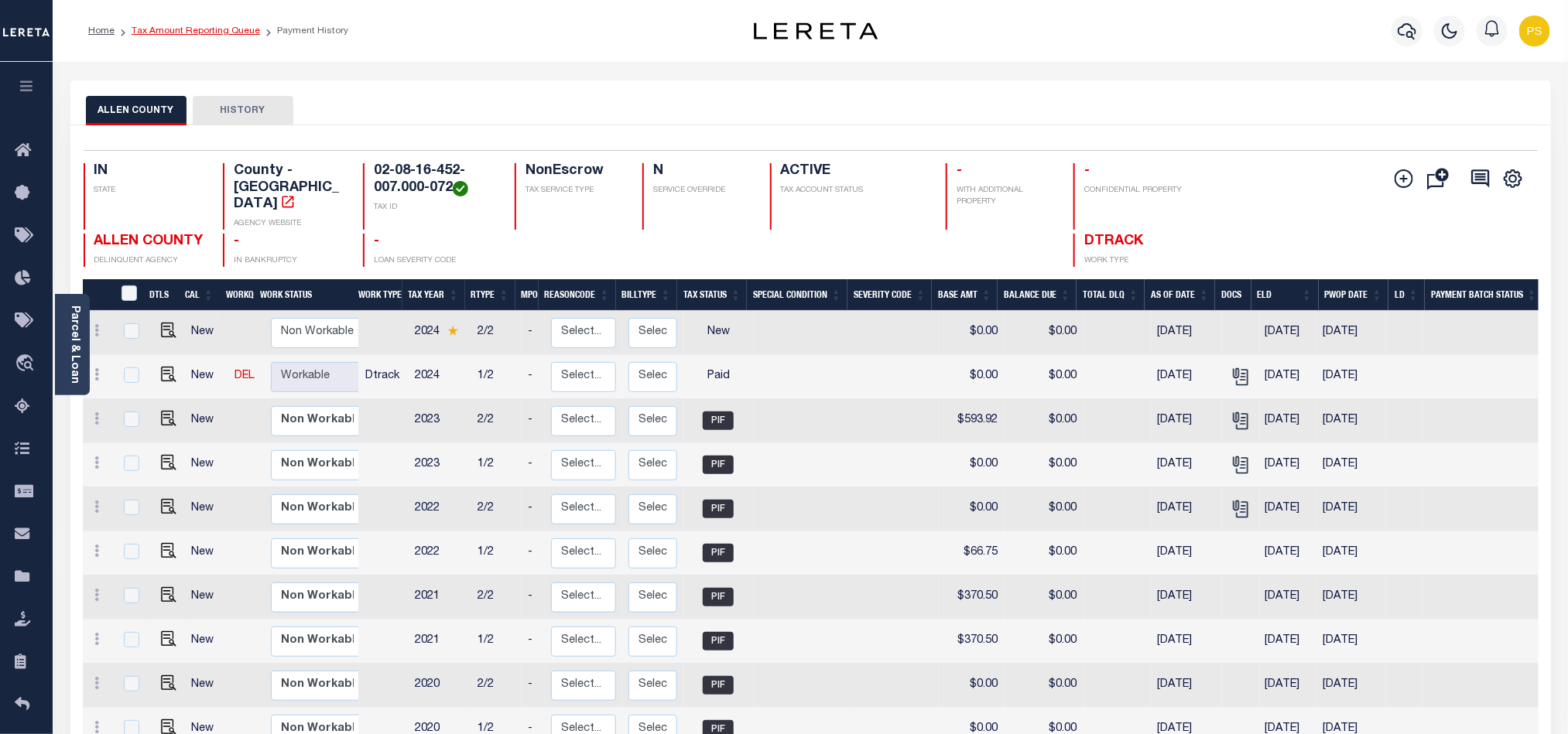
click at [213, 28] on link "Tax Amount Reporting Queue" at bounding box center [196, 31] width 128 height 9
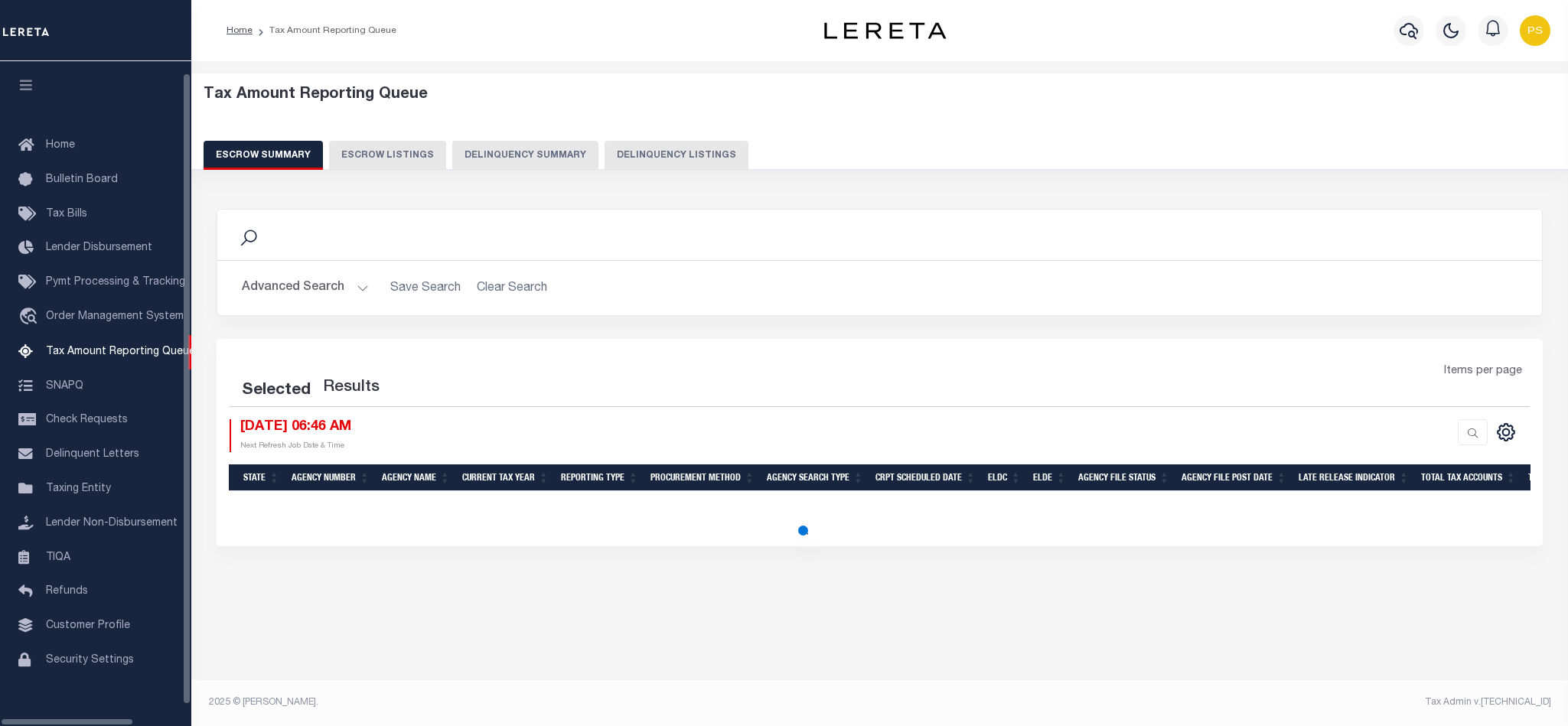
scroll to position [17, 0]
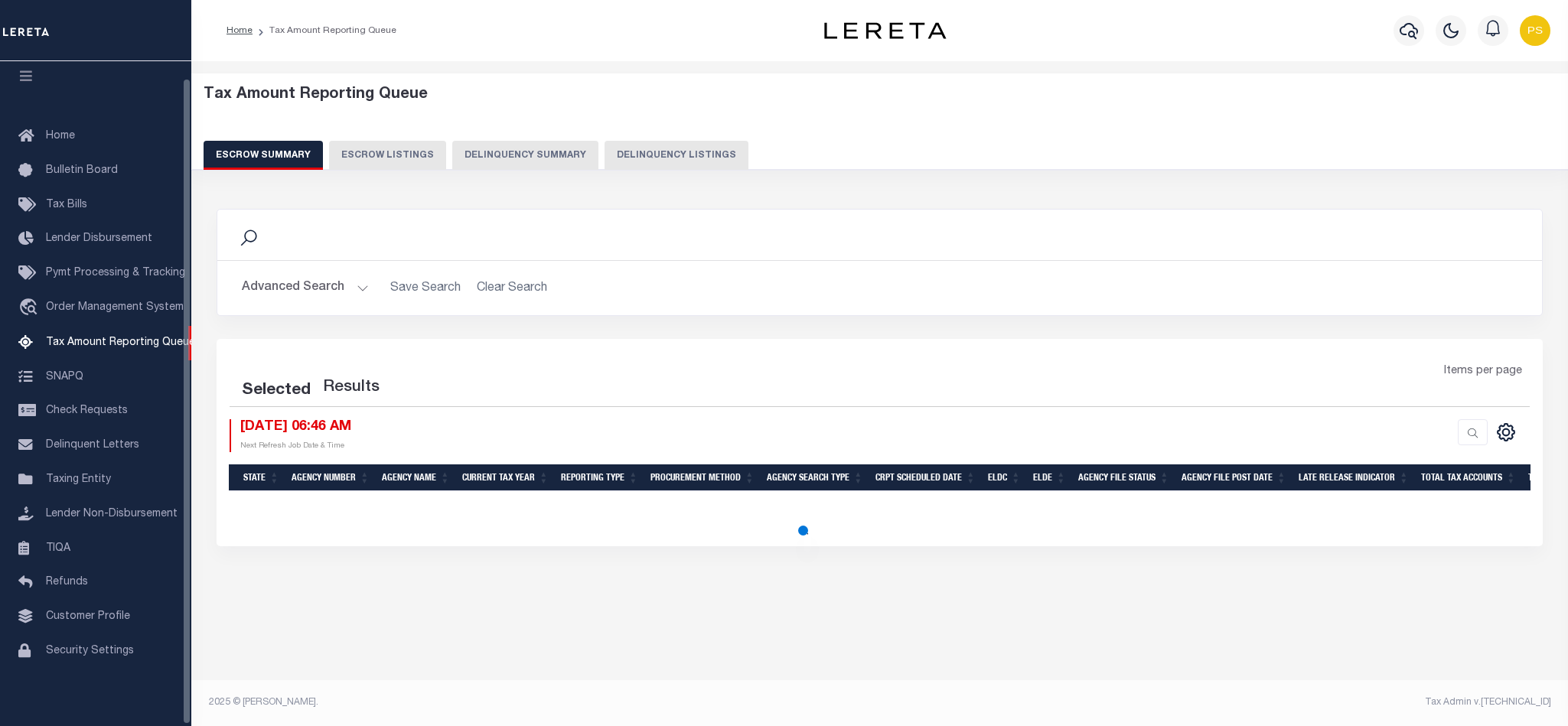
click at [641, 160] on button "Delinquency Listings" at bounding box center [676, 155] width 144 height 29
select select "100"
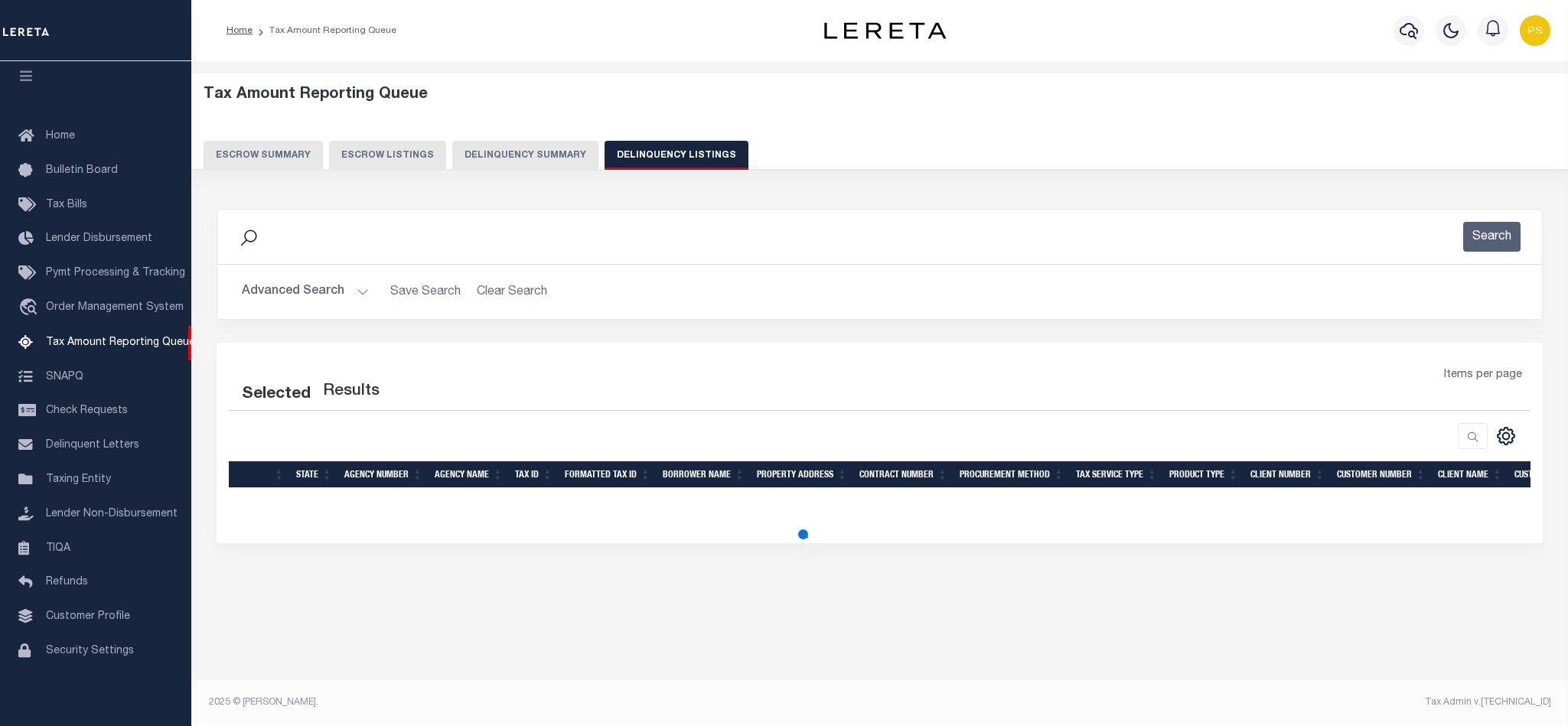
select select "100"
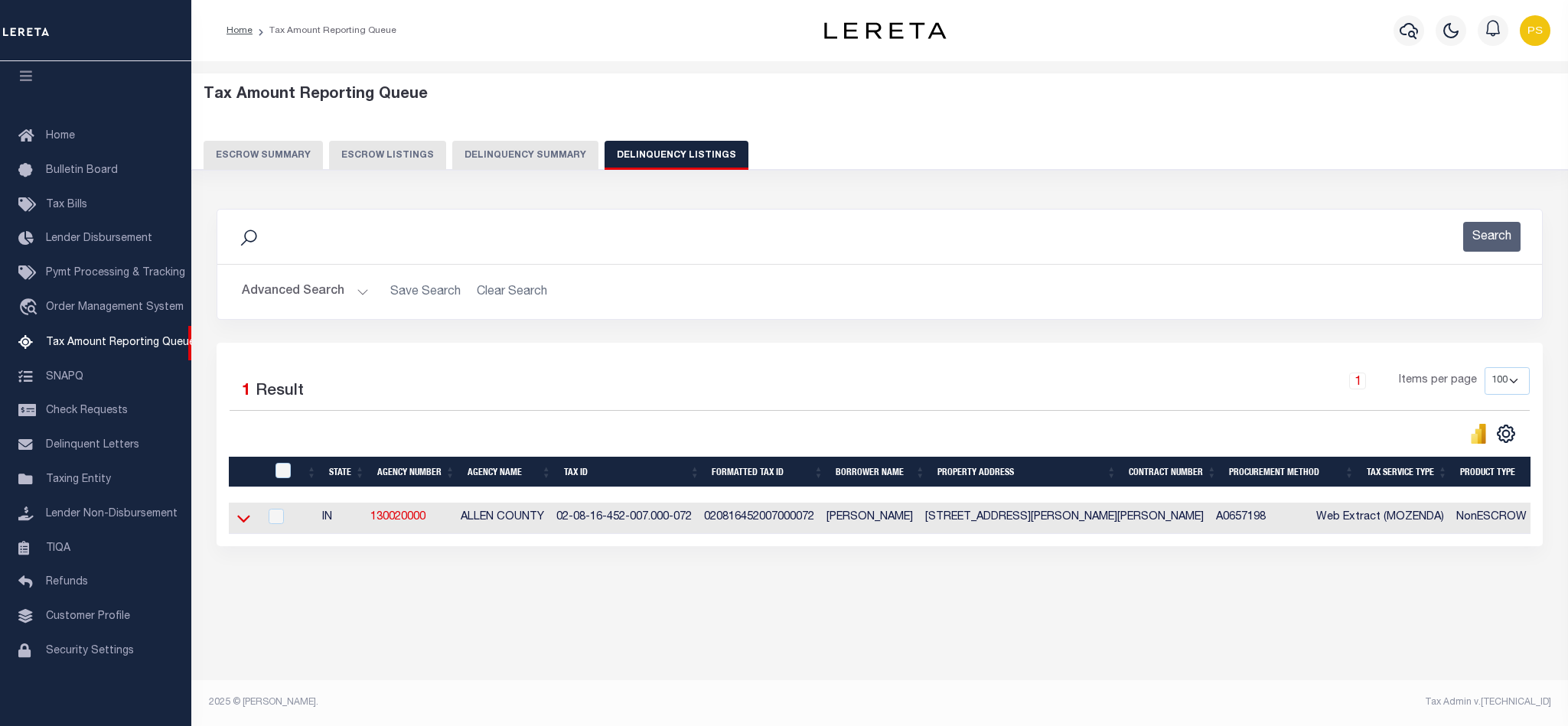
click at [245, 524] on icon at bounding box center [244, 518] width 13 height 16
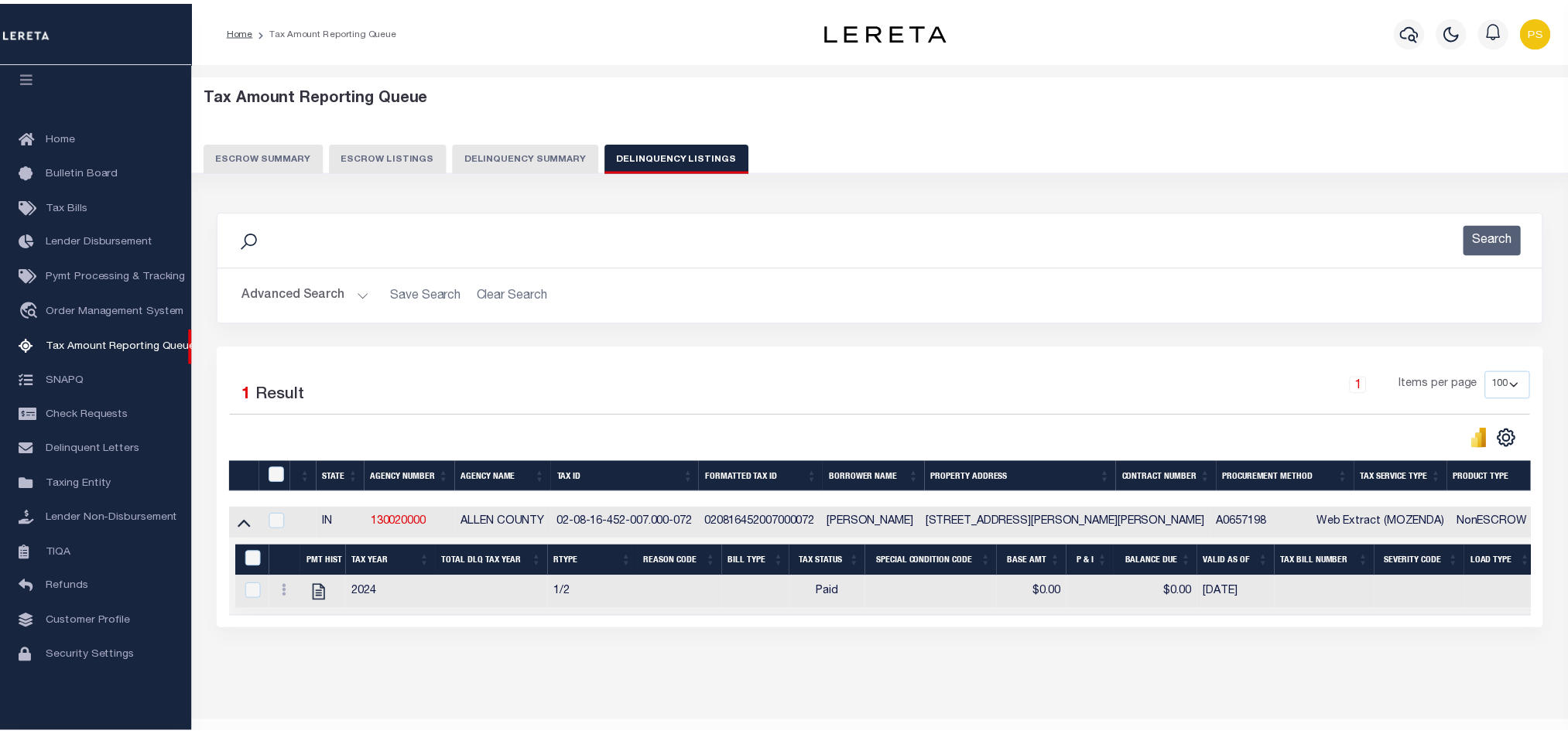
scroll to position [53, 0]
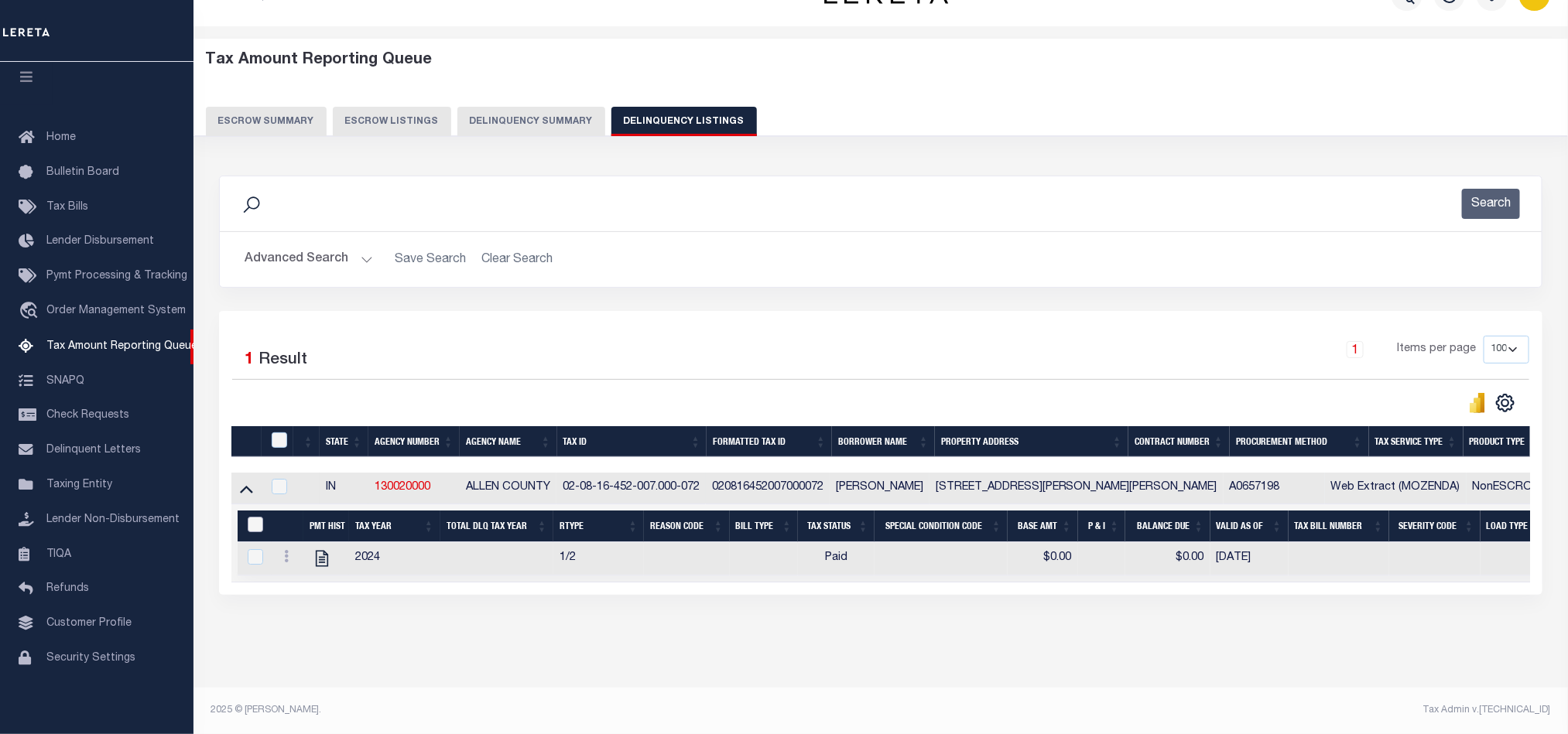
click at [253, 517] on input "&nbsp;" at bounding box center [255, 524] width 15 height 15
checkbox input "true"
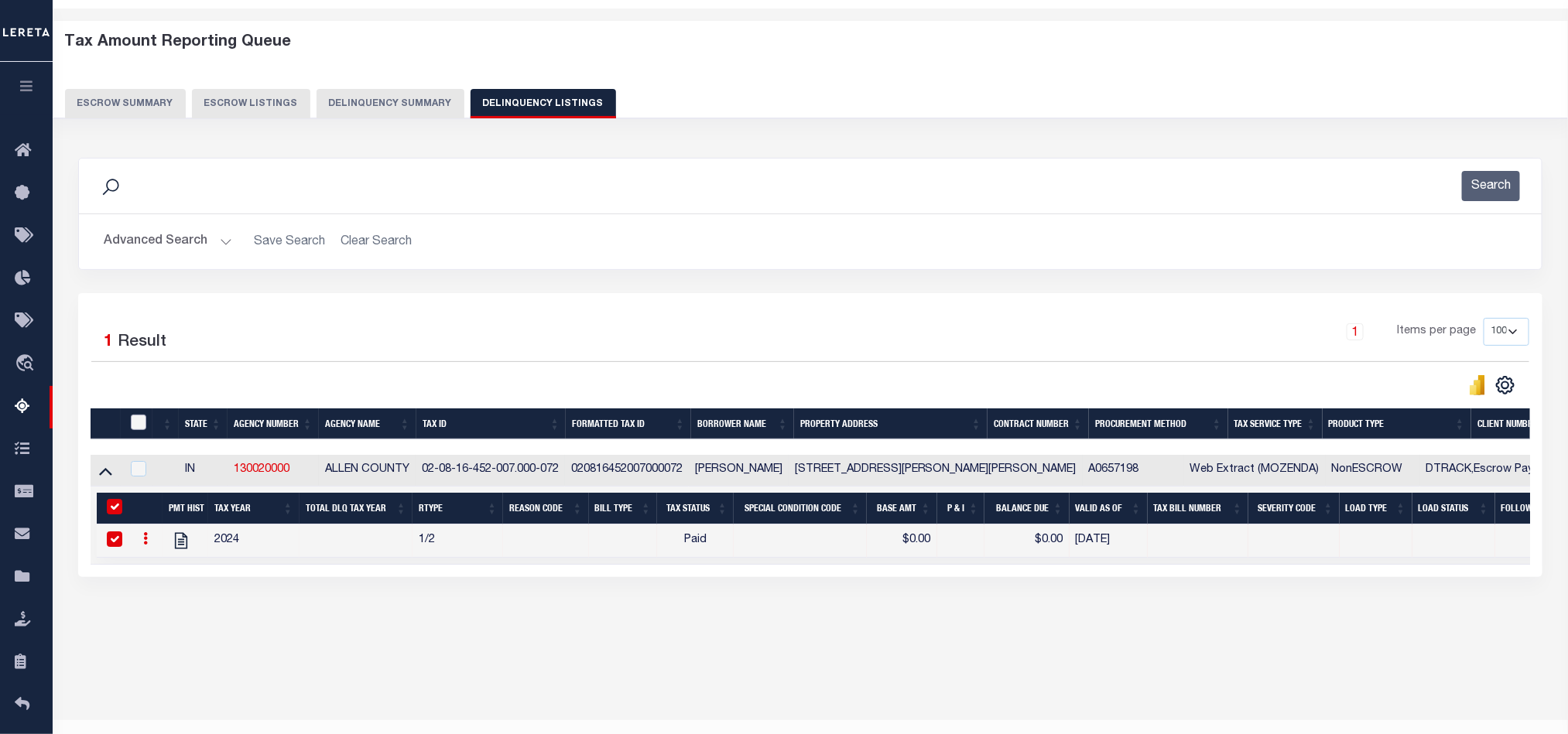
click at [139, 425] on input "checkbox" at bounding box center [138, 421] width 15 height 15
checkbox input "true"
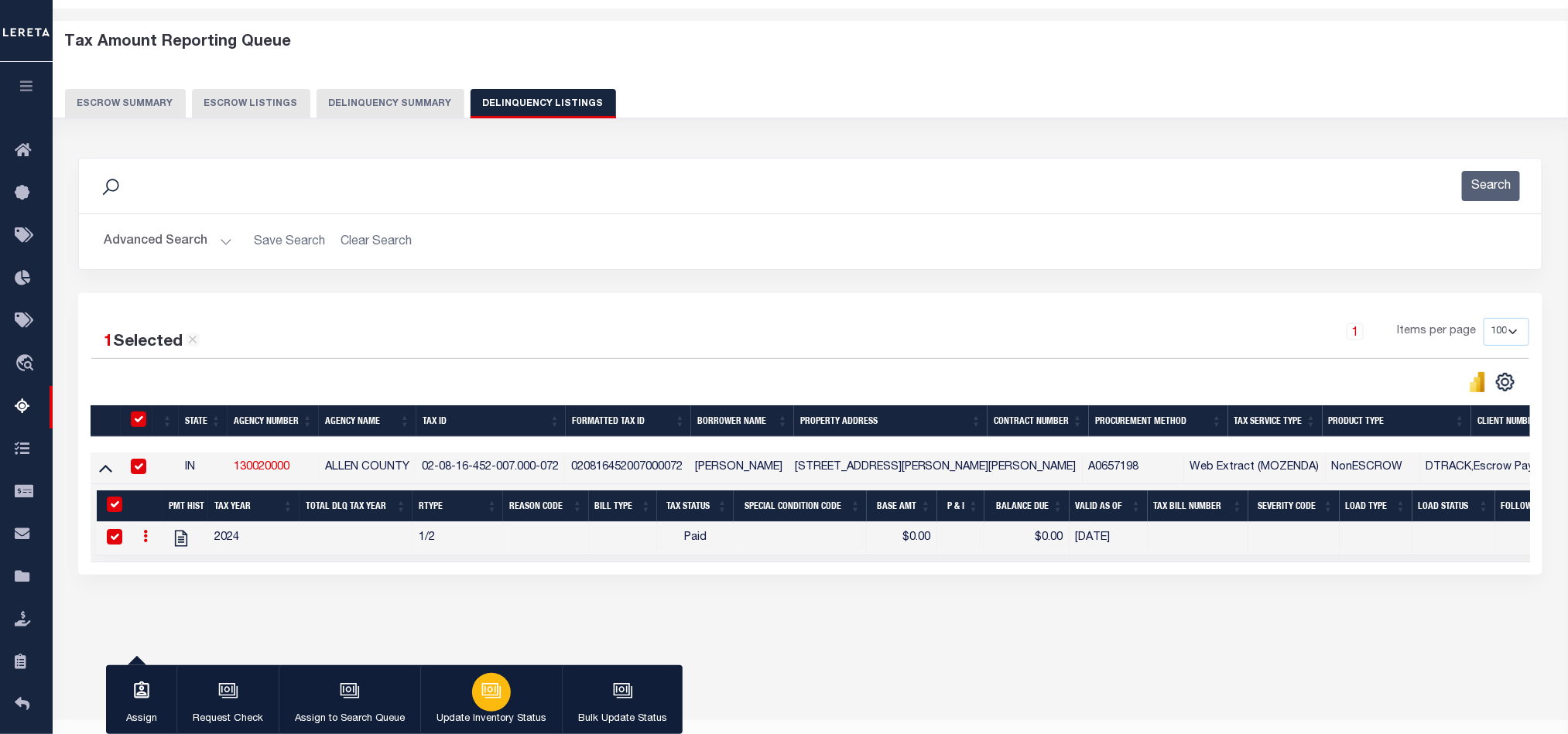
click at [511, 694] on button "Update Inventory Status" at bounding box center [491, 699] width 142 height 70
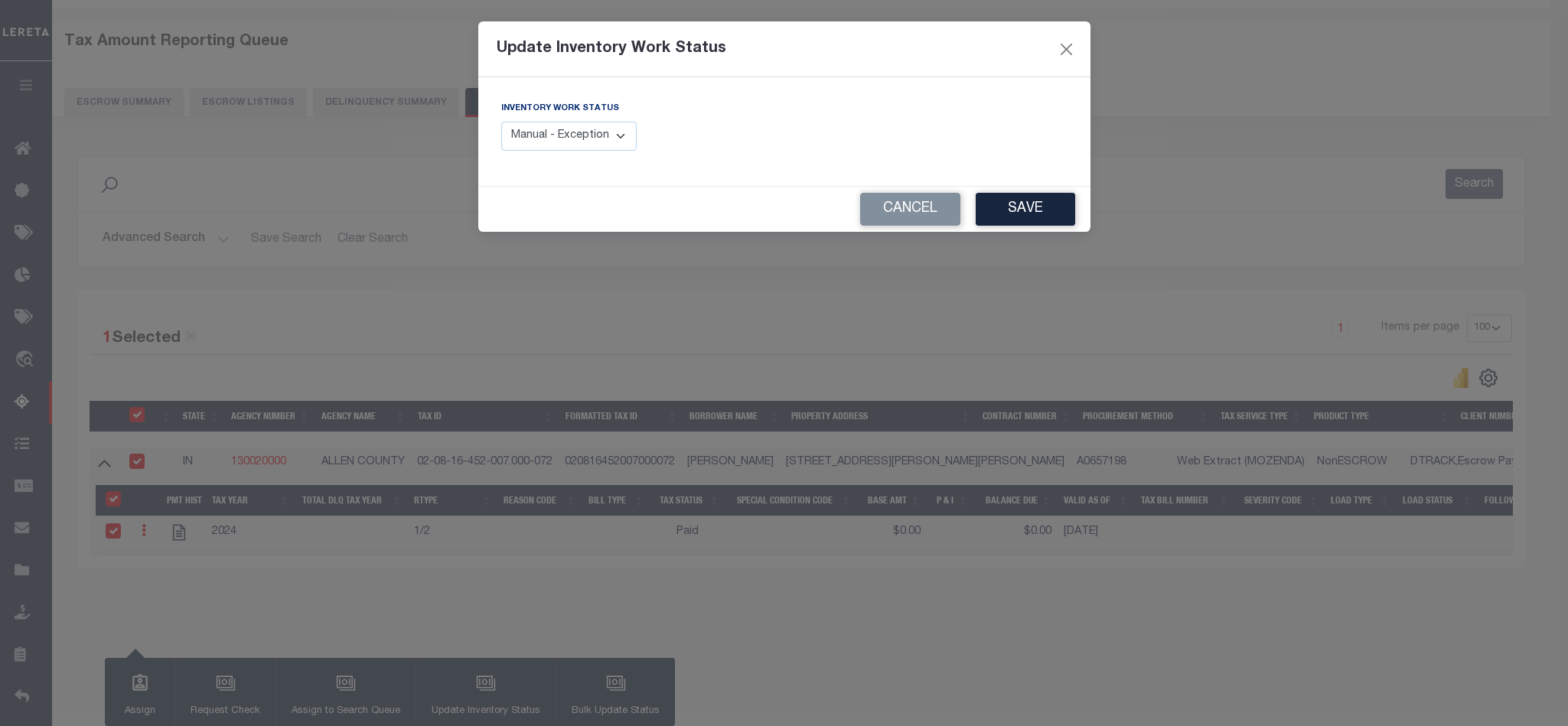
click at [591, 134] on select "Manual - Exception Pended - Awaiting Search Late Add Exception Completed" at bounding box center [569, 137] width 137 height 30
select select "4"
click at [501, 123] on select "Manual - Exception Pended - Awaiting Search Late Add Exception Completed" at bounding box center [569, 137] width 137 height 30
click at [1028, 222] on button "Save" at bounding box center [1026, 209] width 100 height 33
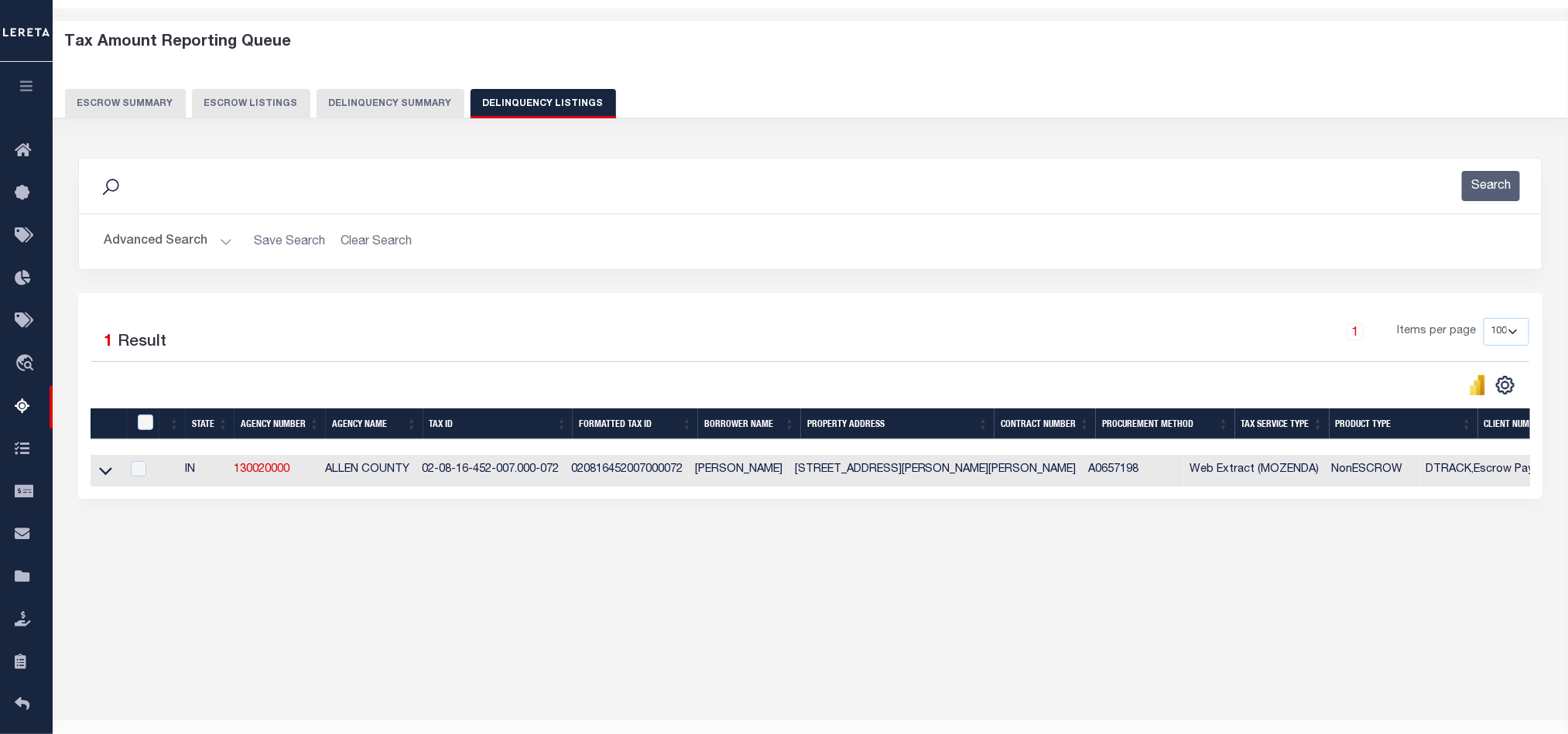
click at [133, 240] on button "Advanced Search" at bounding box center [167, 242] width 128 height 30
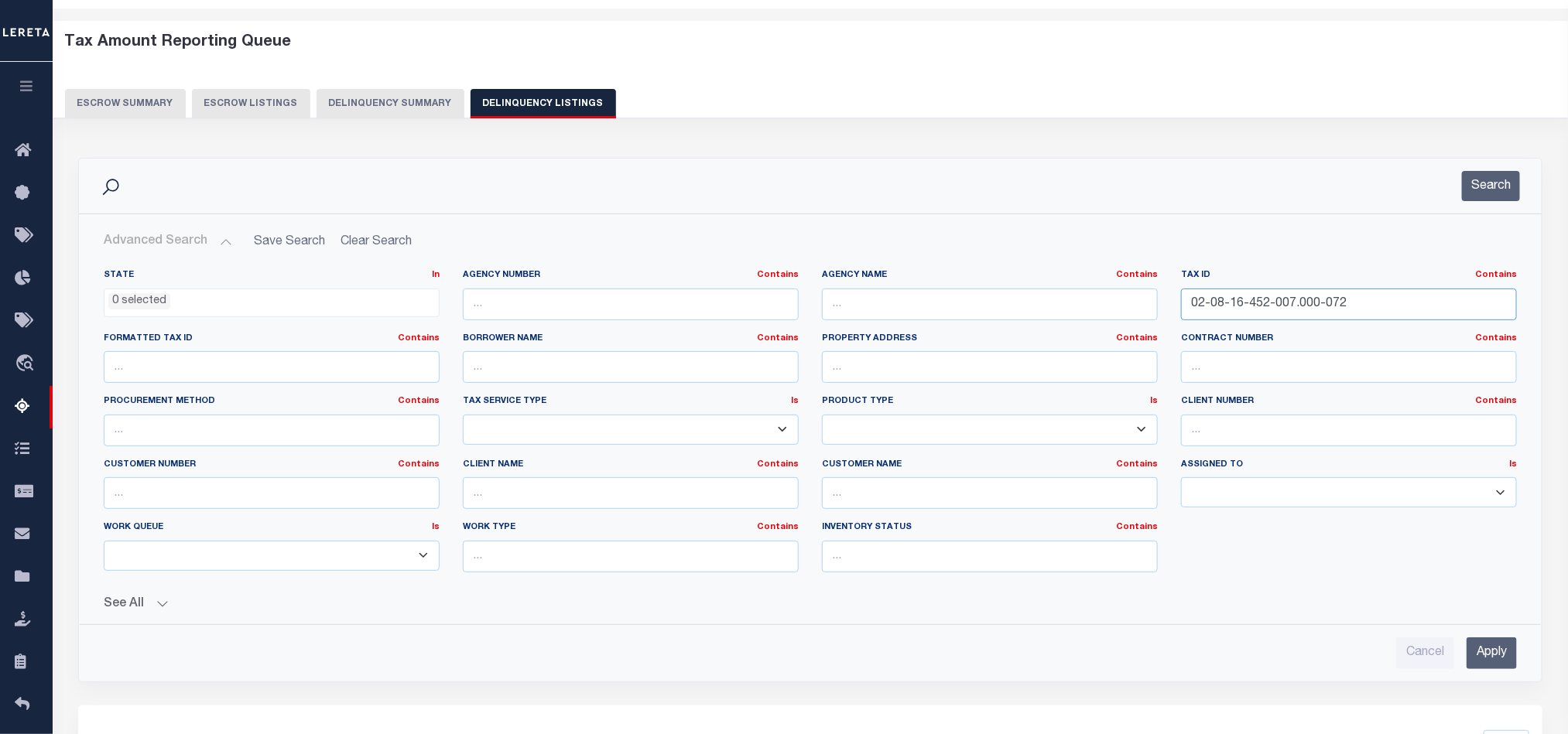
click at [1230, 311] on input "02-08-16-452-007.000-072" at bounding box center [1348, 305] width 336 height 32
paste input "9-16-200-001.002-054"
type input "02-09-16-200-001.002-054"
click at [1499, 665] on input "Apply" at bounding box center [1492, 653] width 50 height 32
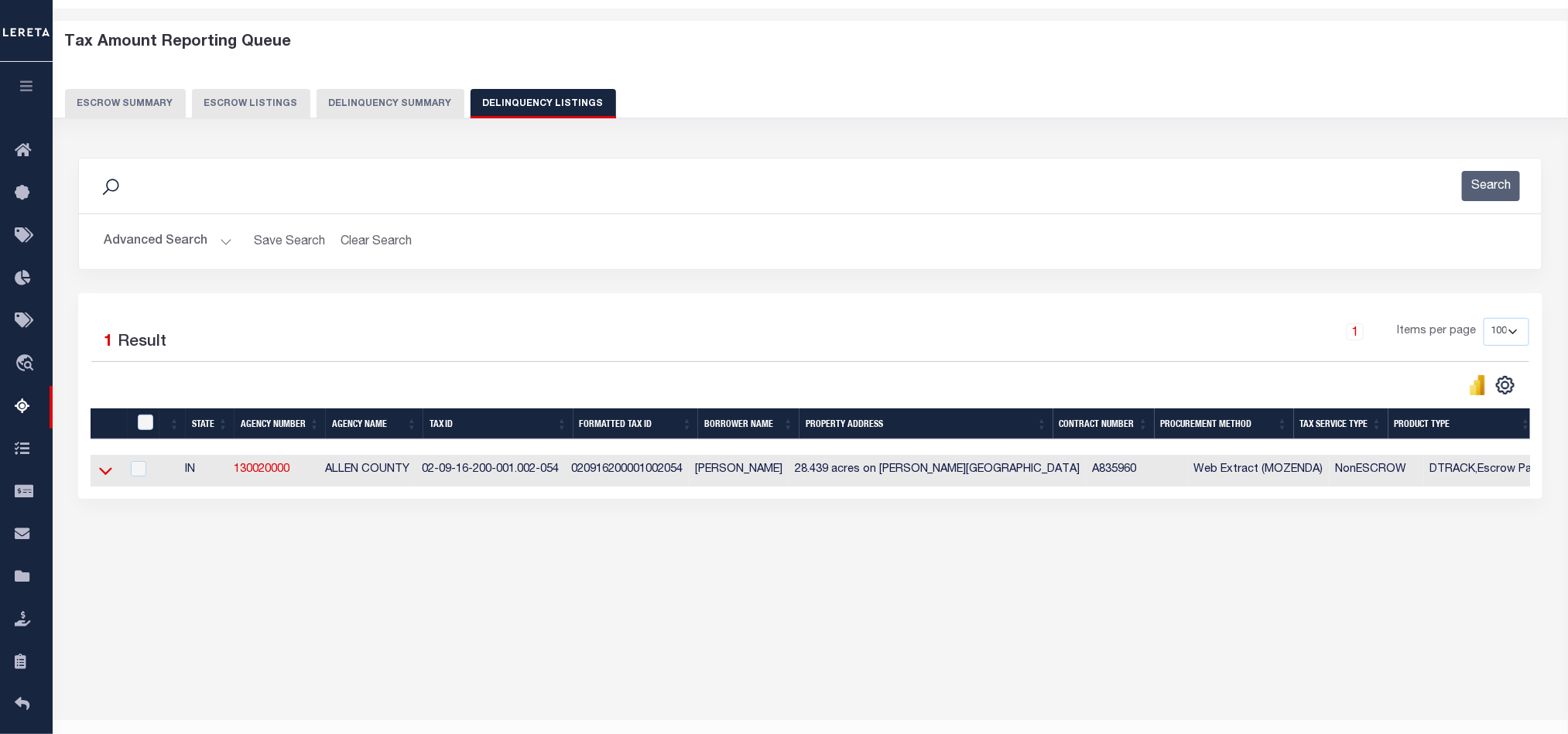
click at [103, 479] on icon at bounding box center [105, 471] width 13 height 16
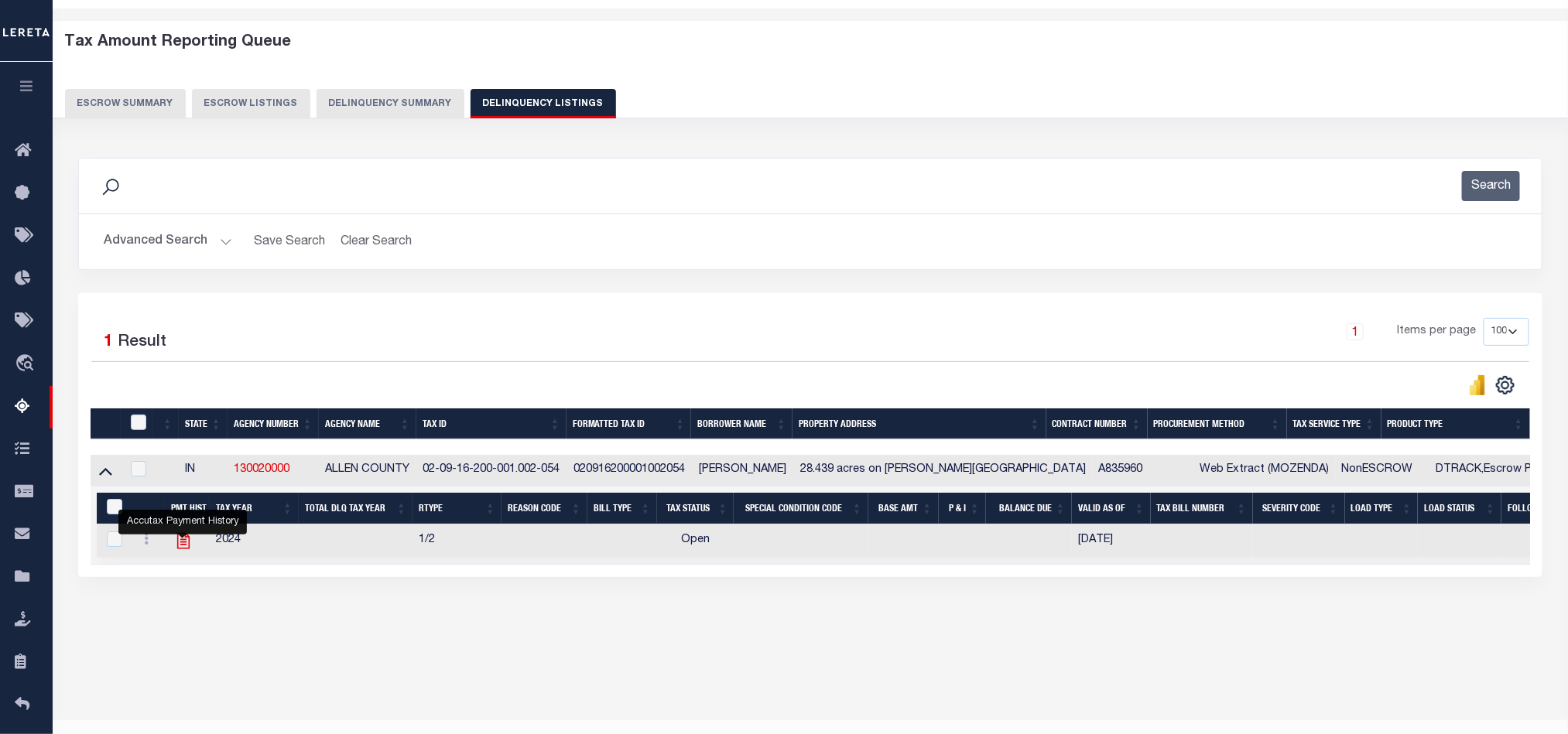
click at [182, 546] on icon "" at bounding box center [183, 540] width 20 height 20
checkbox input "true"
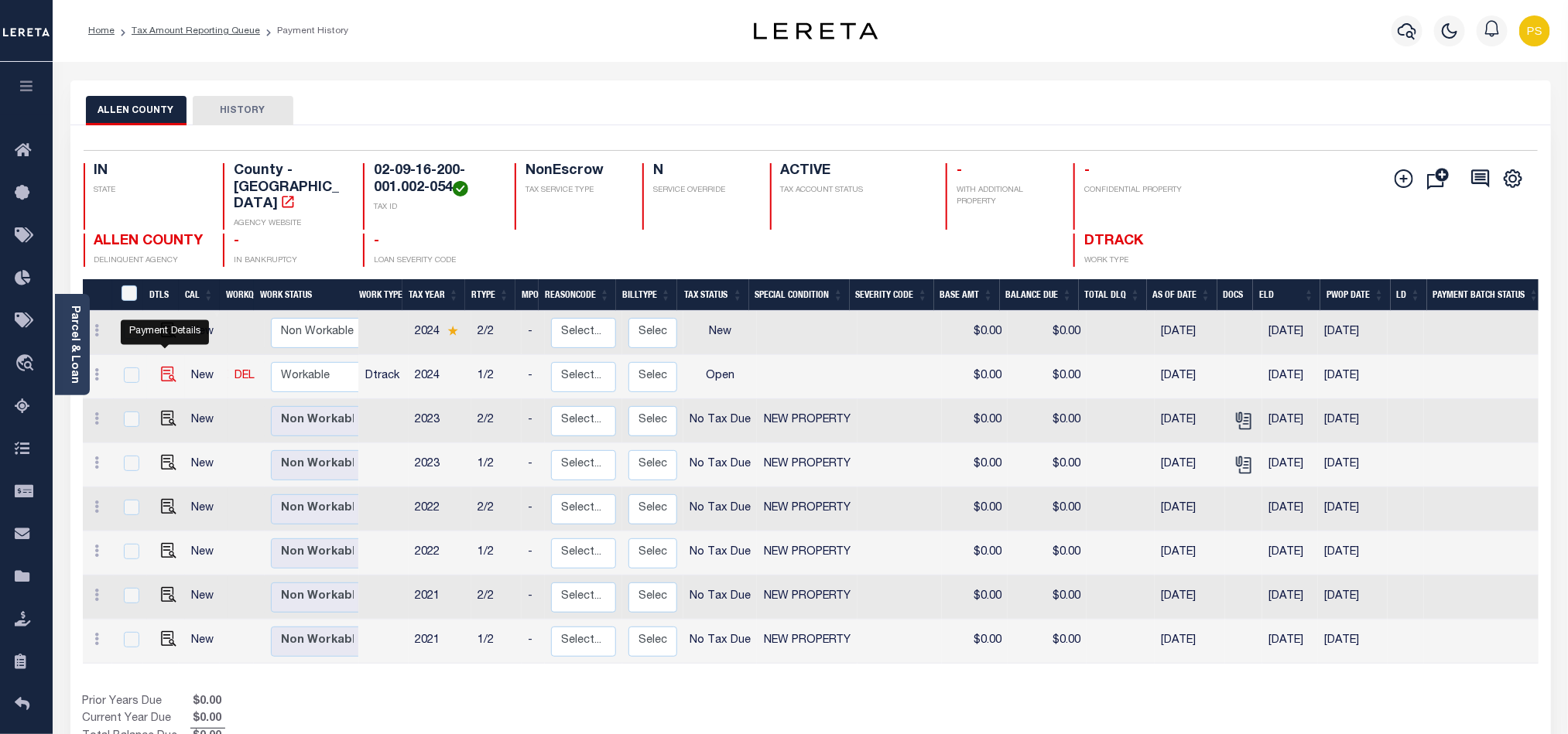
click at [162, 367] on img "" at bounding box center [168, 374] width 15 height 15
checkbox input "true"
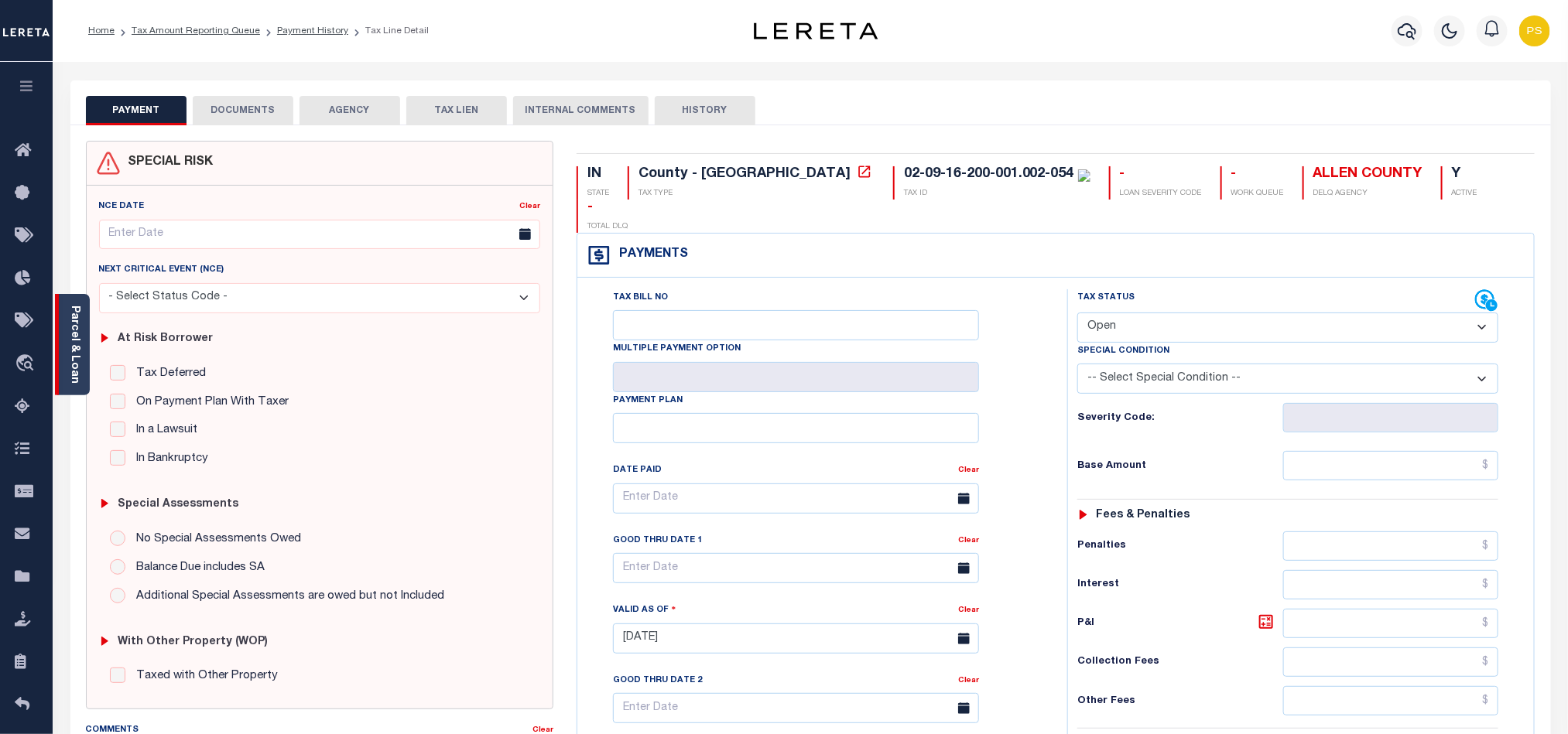
click at [70, 332] on link "Parcel & Loan" at bounding box center [74, 344] width 11 height 78
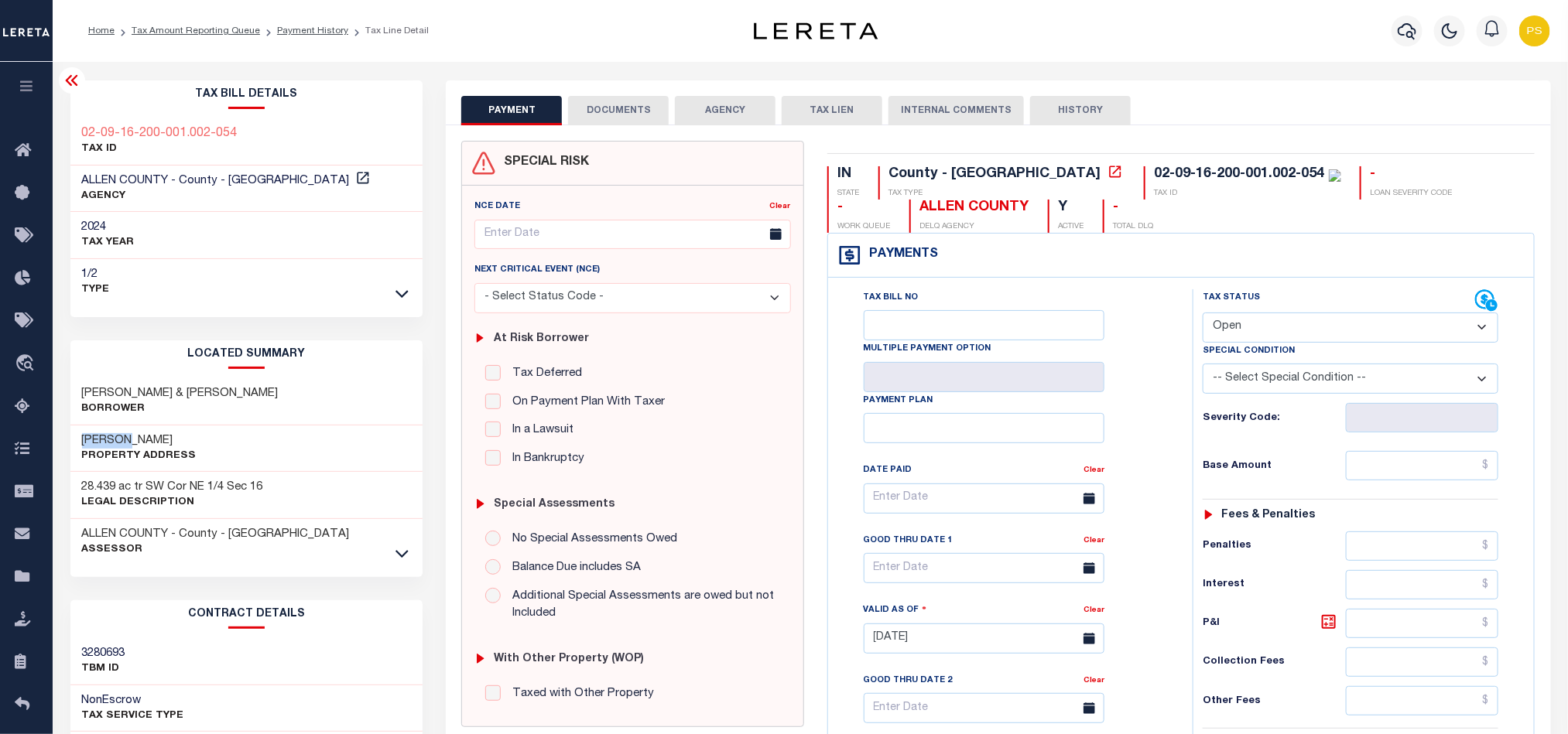
drag, startPoint x: 74, startPoint y: 432, endPoint x: 167, endPoint y: 437, distance: 93.1
click at [167, 437] on div "[PERSON_NAME] Property Address" at bounding box center [247, 449] width 353 height 47
copy h3 "[PERSON_NAME]"
drag, startPoint x: 77, startPoint y: 390, endPoint x: 332, endPoint y: 378, distance: 255.3
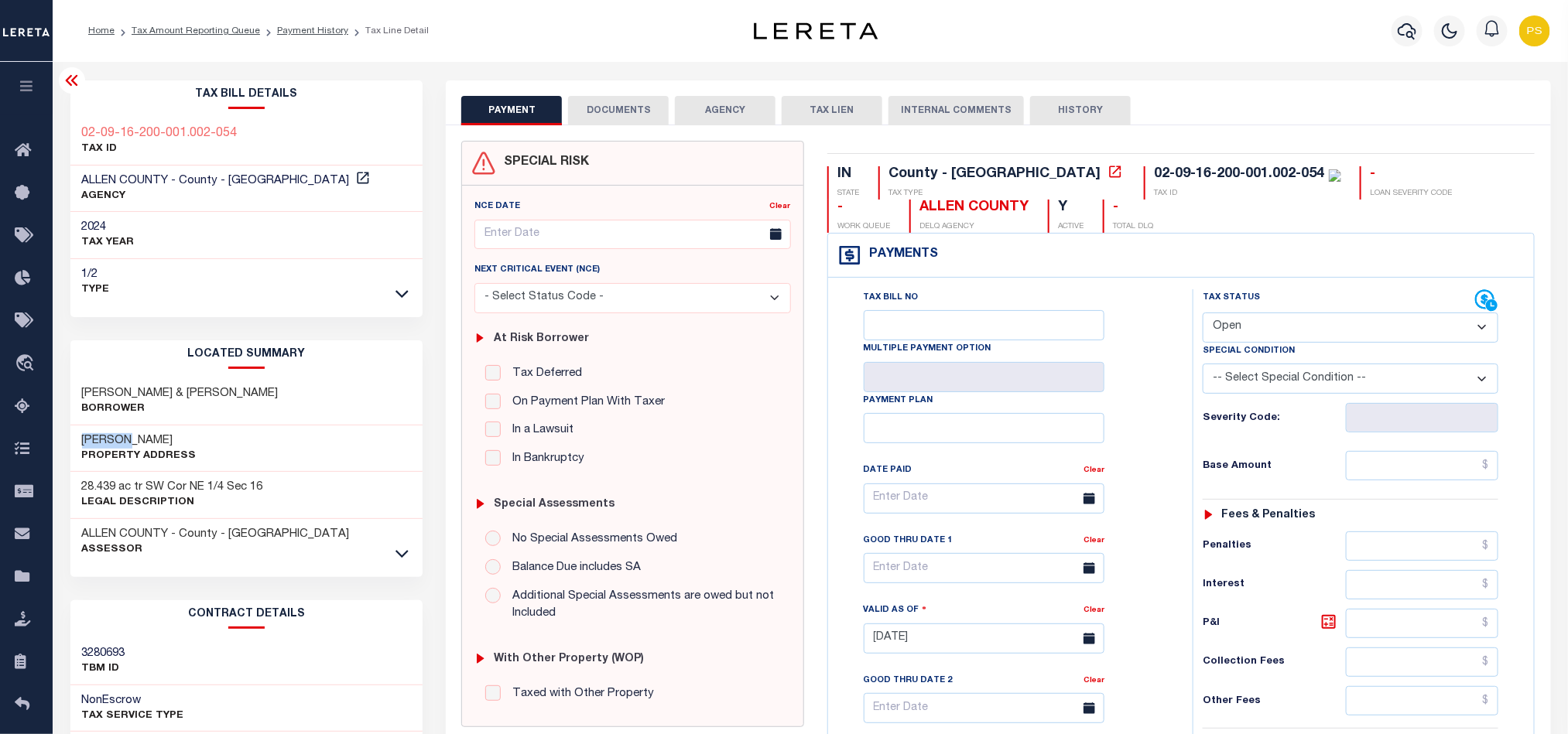
click at [332, 378] on div "[PERSON_NAME] & [PERSON_NAME]" at bounding box center [247, 401] width 353 height 47
copy h3 "[PERSON_NAME] & [PERSON_NAME]"
click at [1241, 329] on select "- Select Status Code - Open Due/Unpaid Paid Incomplete No Tax Due Internal Refu…" at bounding box center [1351, 328] width 296 height 30
select select "NTX"
click at [1203, 314] on select "- Select Status Code - Open Due/Unpaid Paid Incomplete No Tax Due Internal Refu…" at bounding box center [1351, 328] width 296 height 30
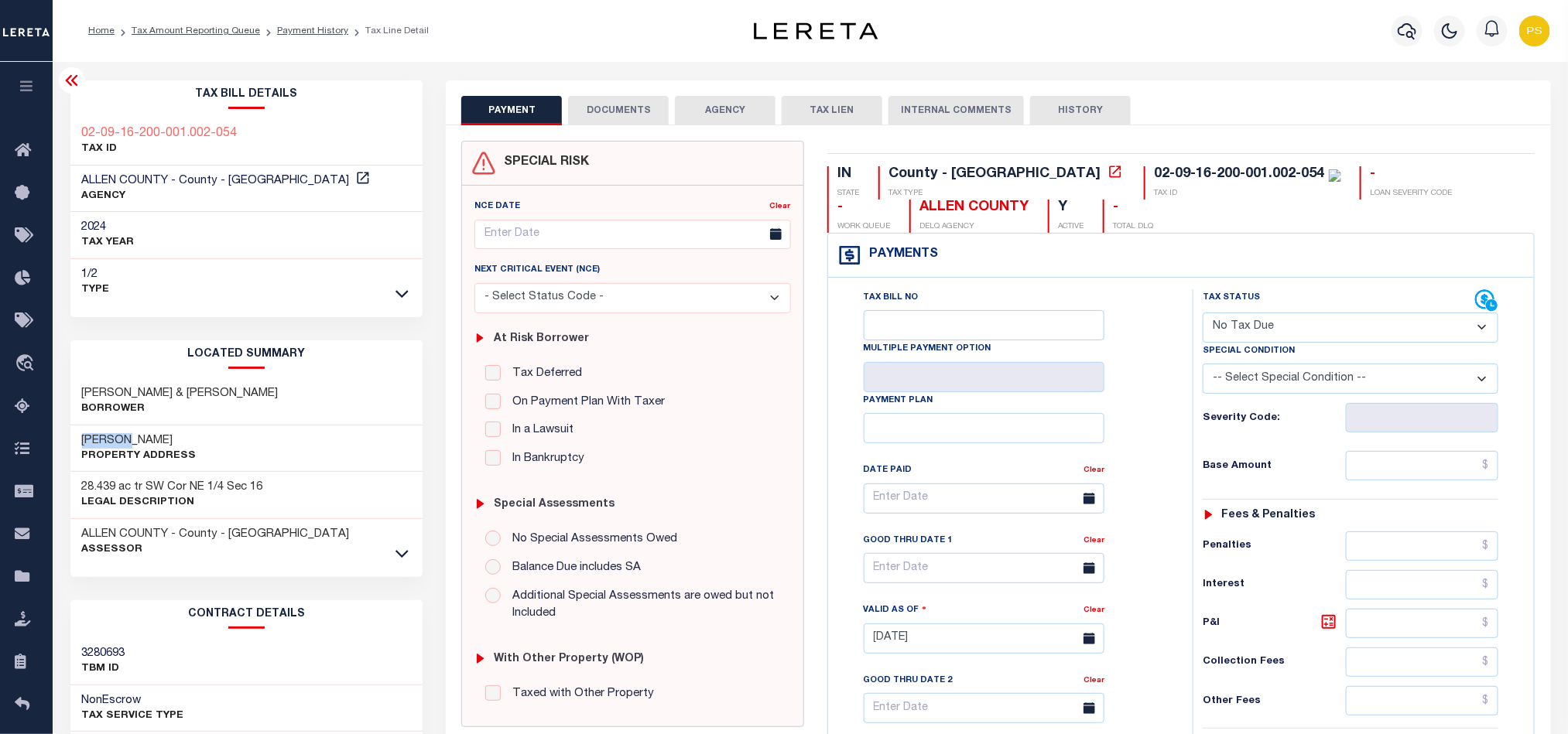
type input "[DATE]"
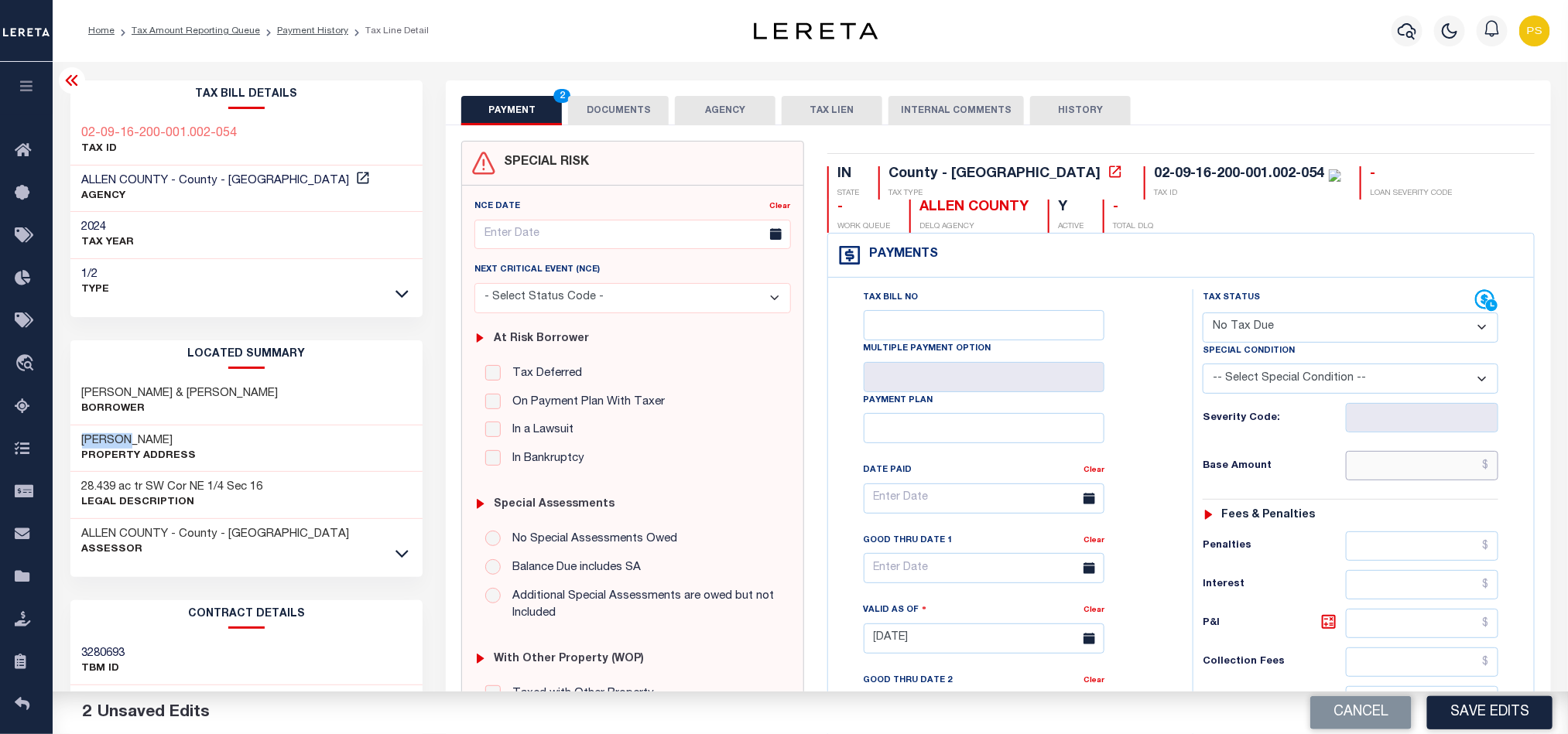
click at [1382, 467] on input "text" at bounding box center [1423, 465] width 153 height 29
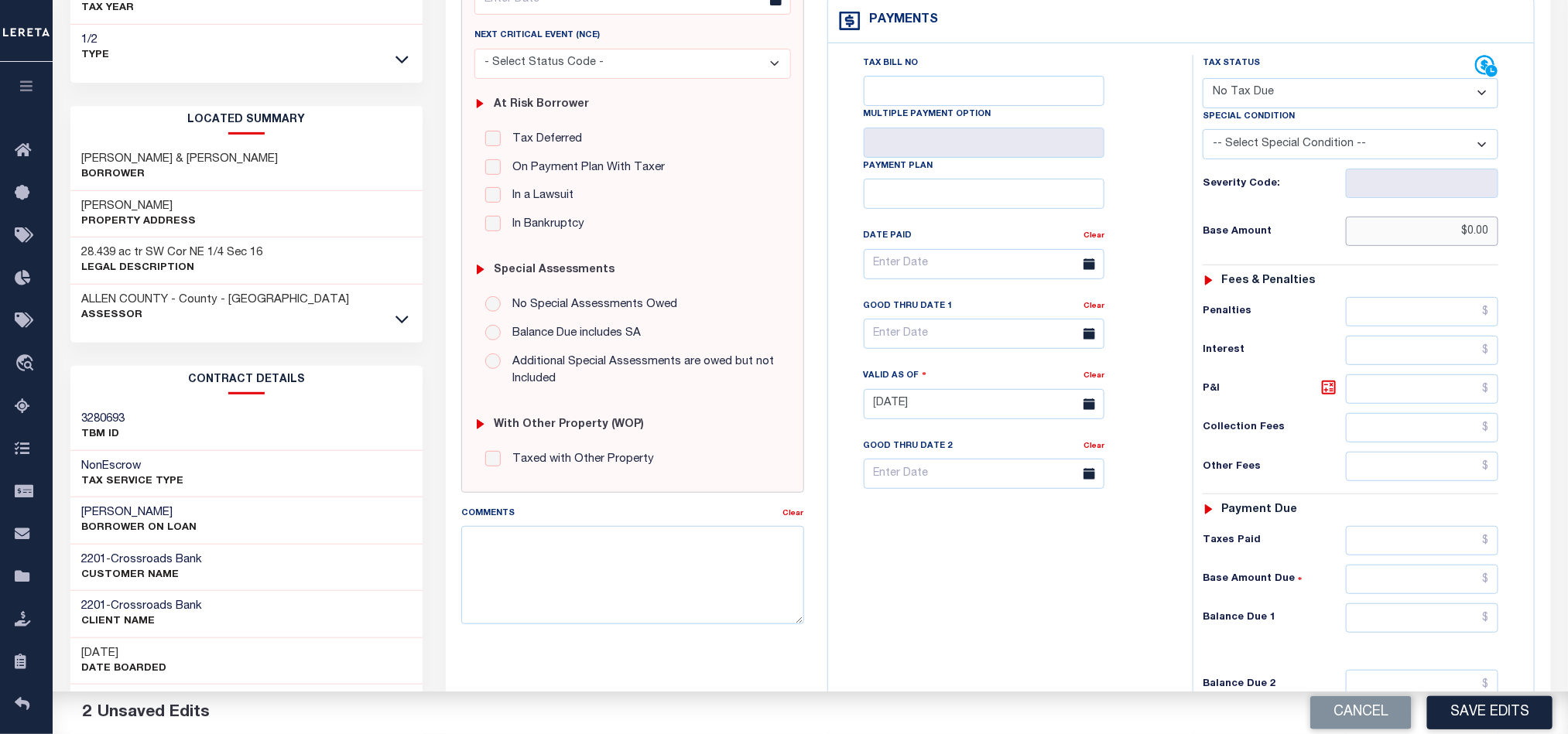
scroll to position [348, 0]
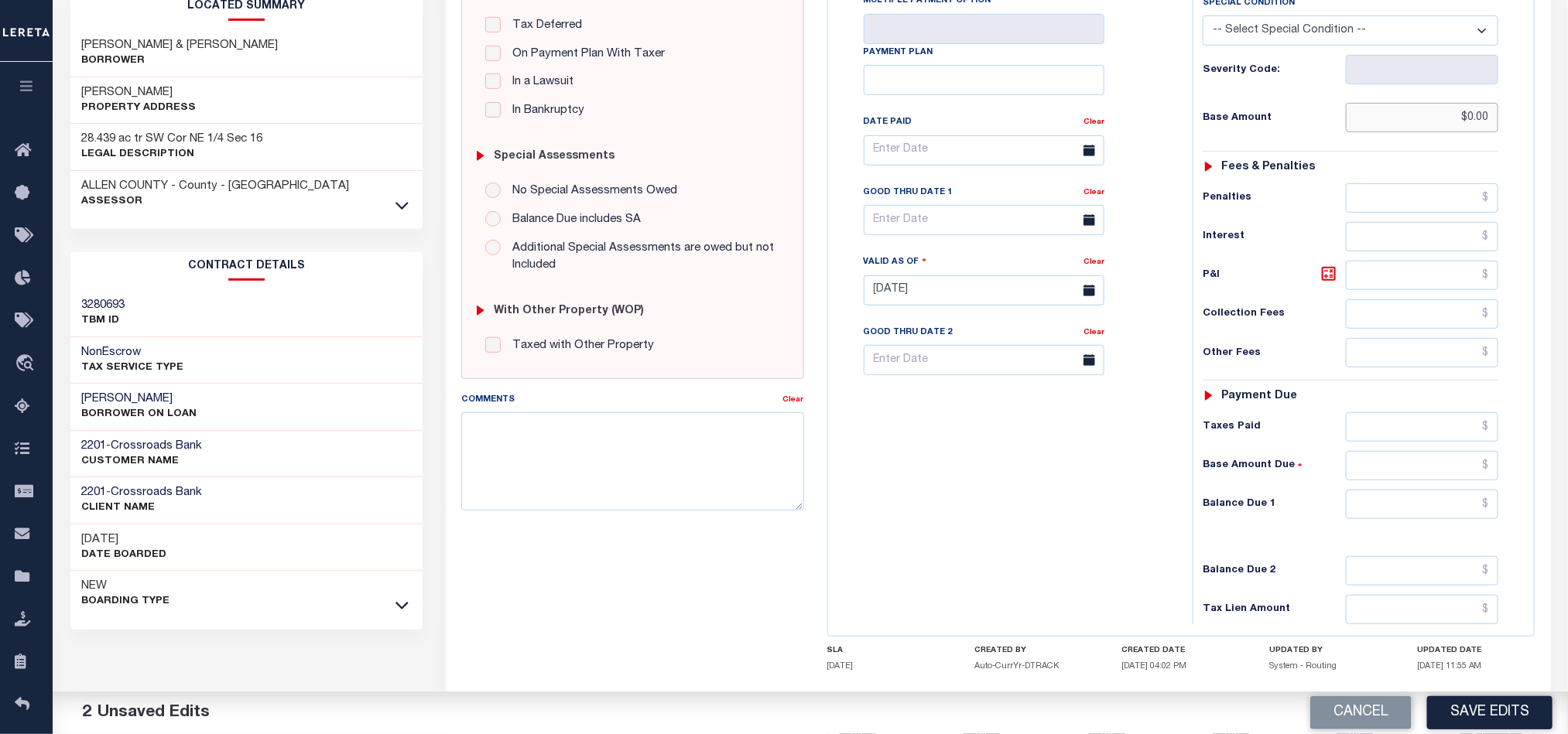
type input "$0.00"
click at [1392, 518] on input "text" at bounding box center [1423, 504] width 153 height 29
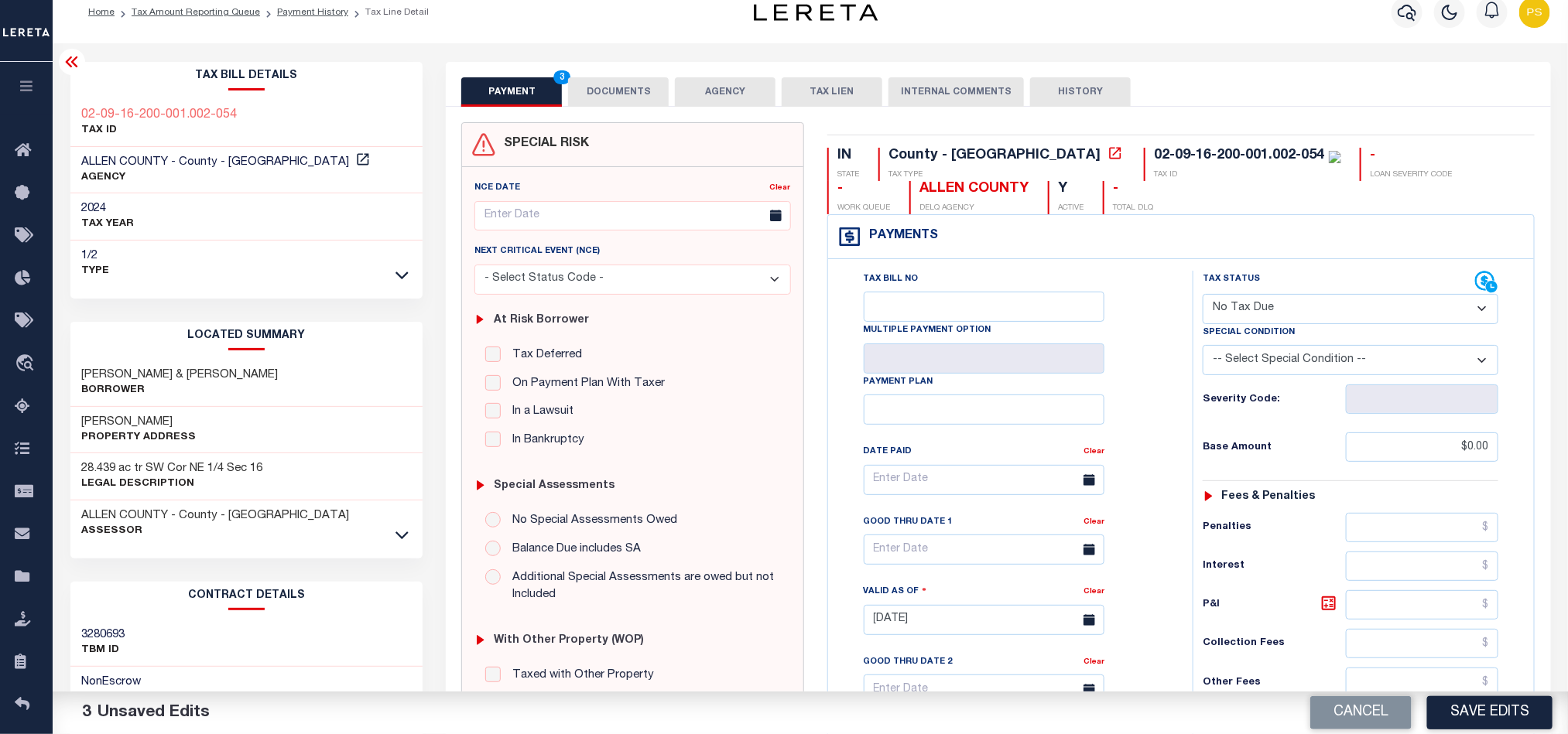
scroll to position [0, 0]
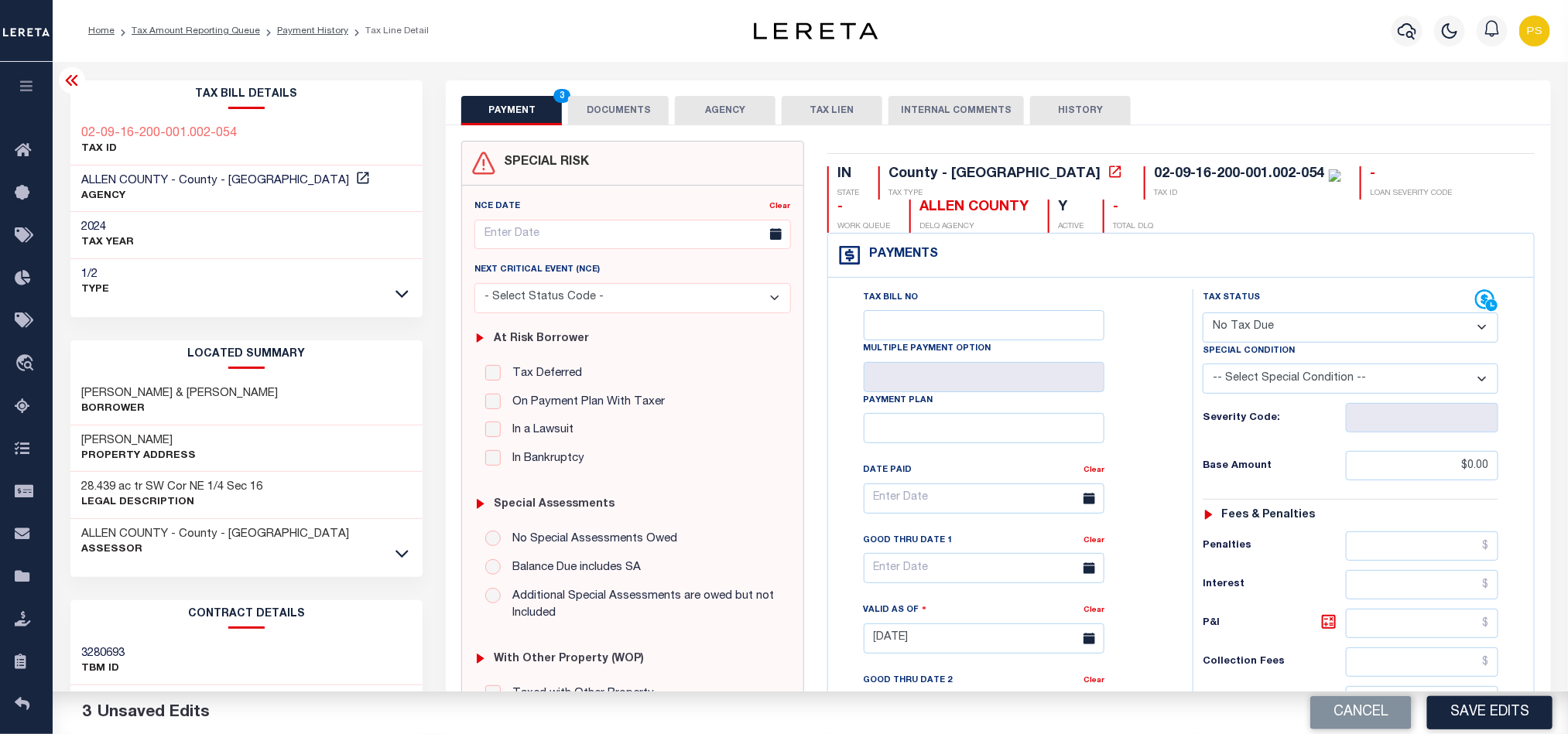
type input "$0.00"
click at [607, 112] on button "DOCUMENTS" at bounding box center [618, 110] width 101 height 29
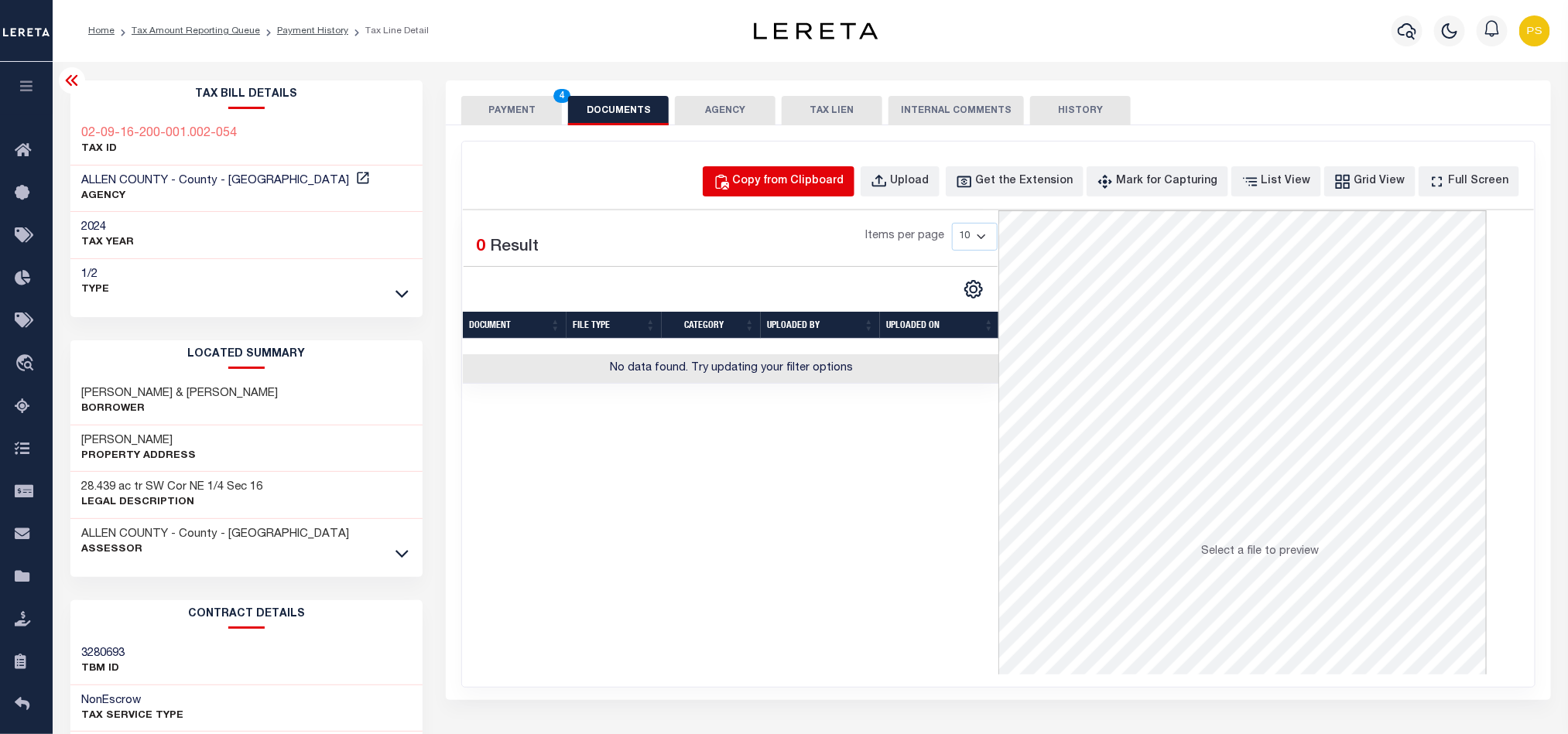
click at [797, 193] on button "Copy from Clipboard" at bounding box center [778, 182] width 151 height 30
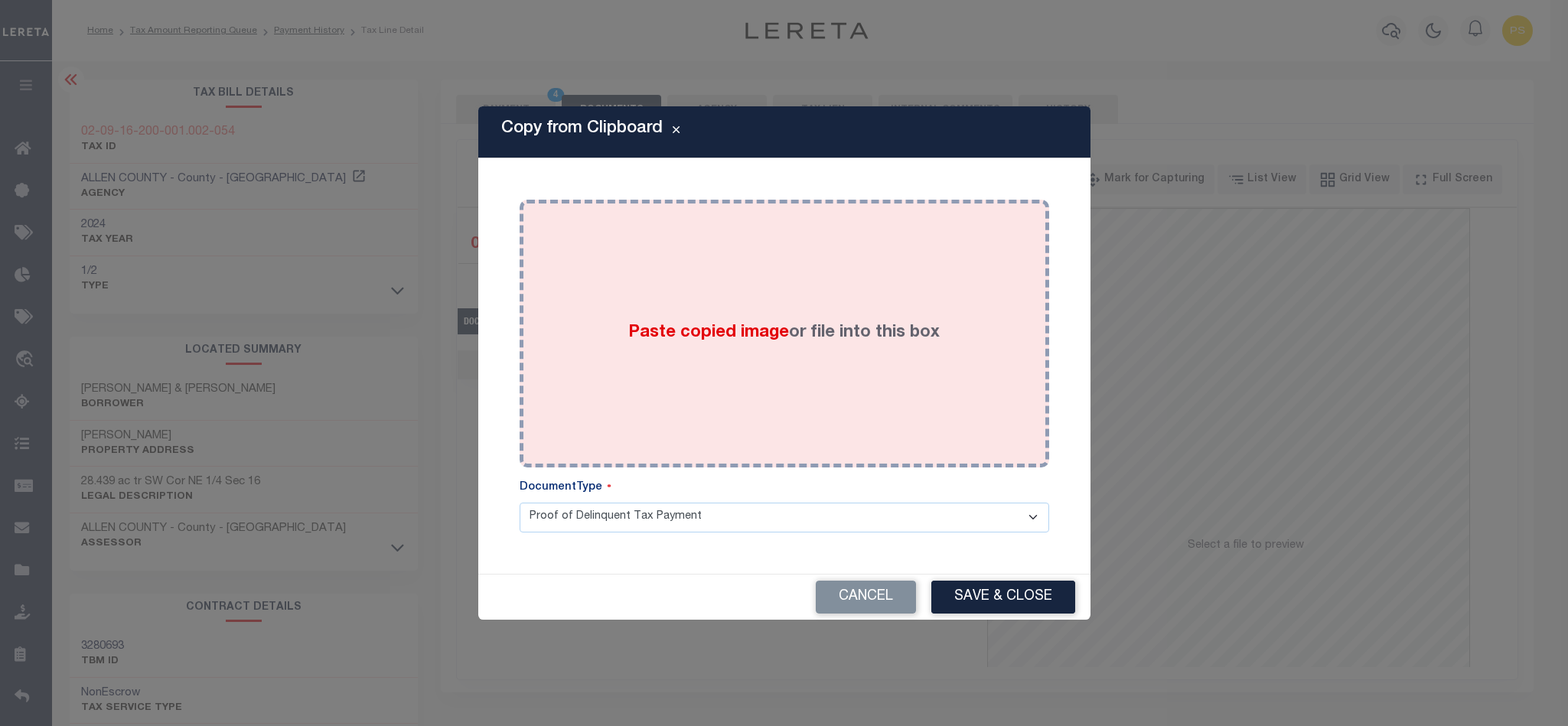
click at [715, 370] on div "Paste copied image or file into this box" at bounding box center [784, 334] width 506 height 245
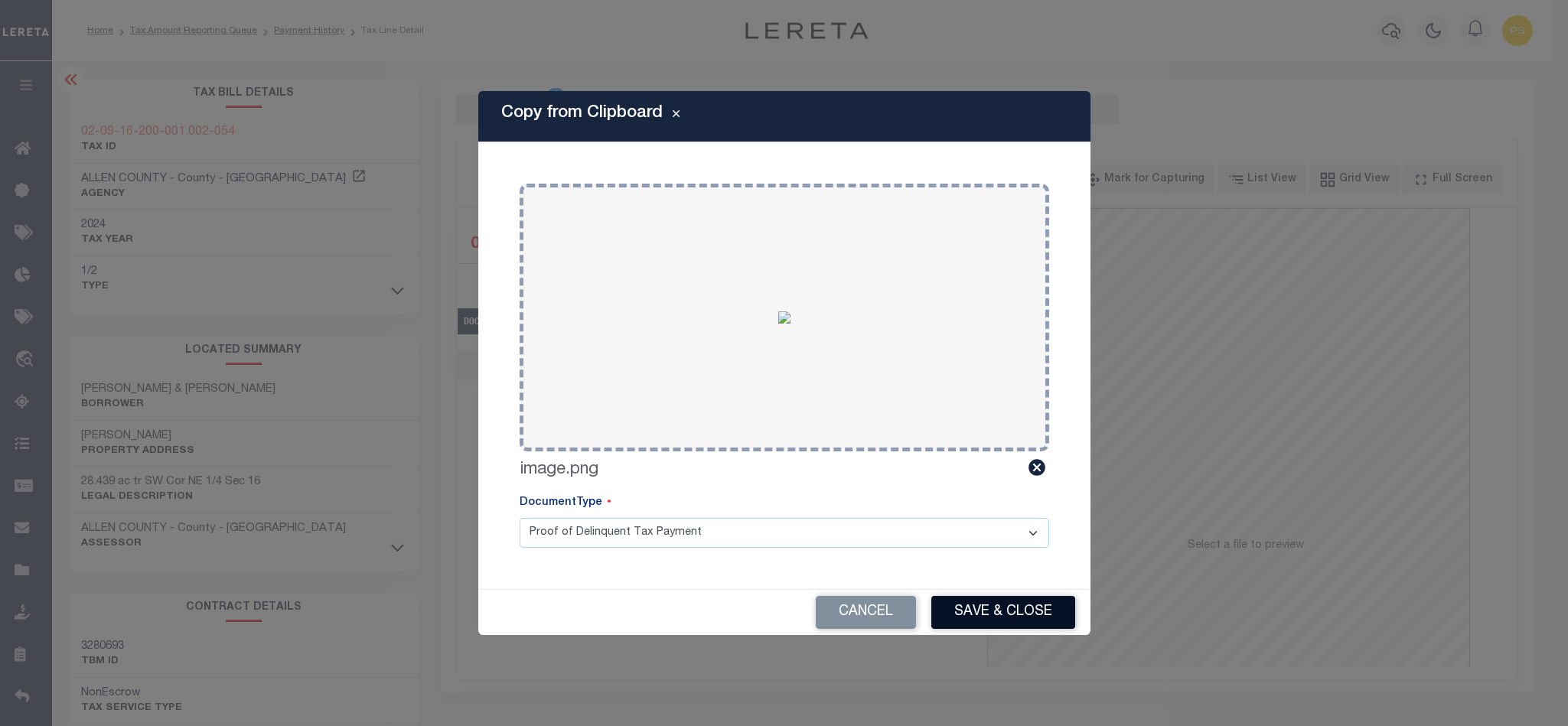
click at [974, 610] on button "Save & Close" at bounding box center [1003, 613] width 144 height 33
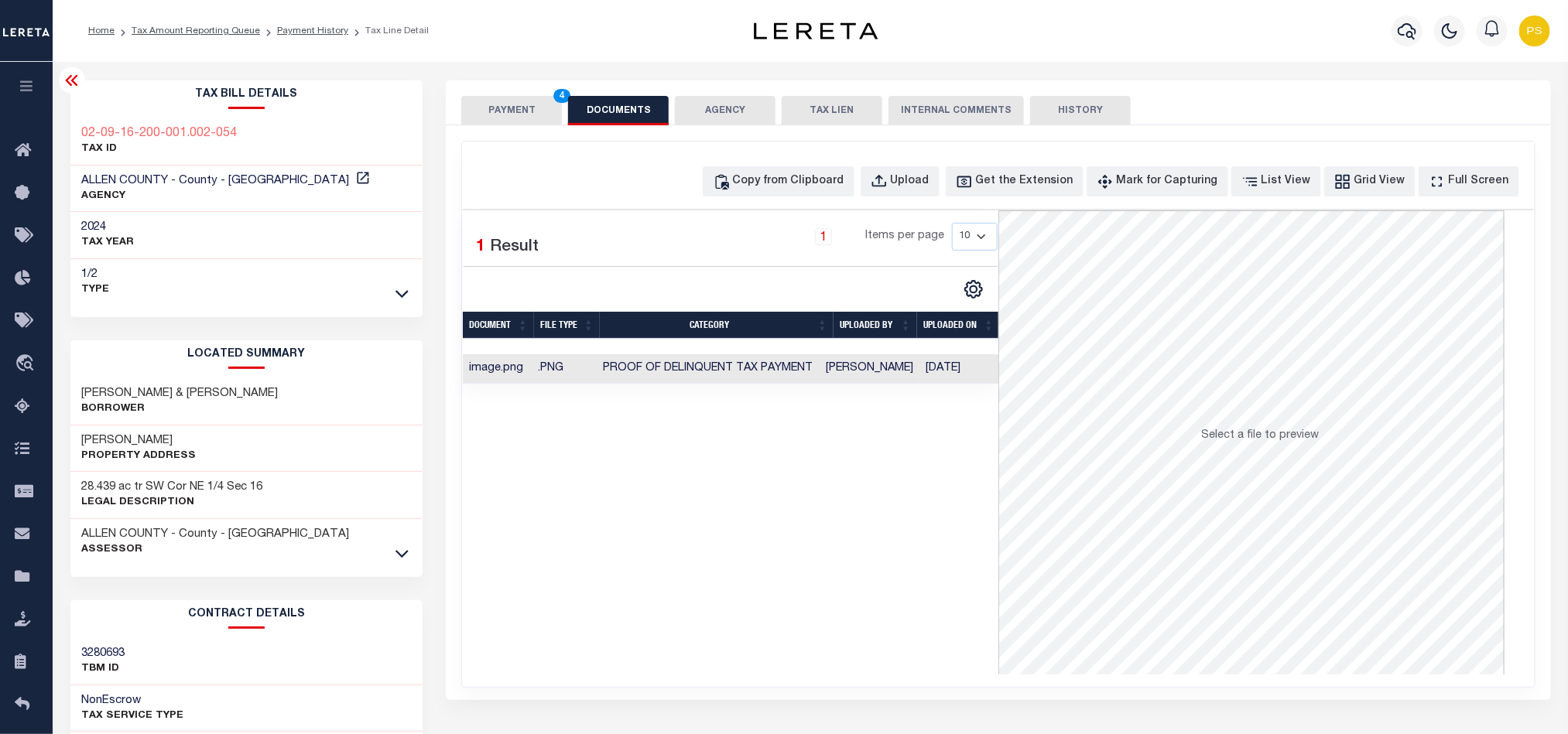
click at [524, 113] on button "PAYMENT 4" at bounding box center [512, 110] width 101 height 29
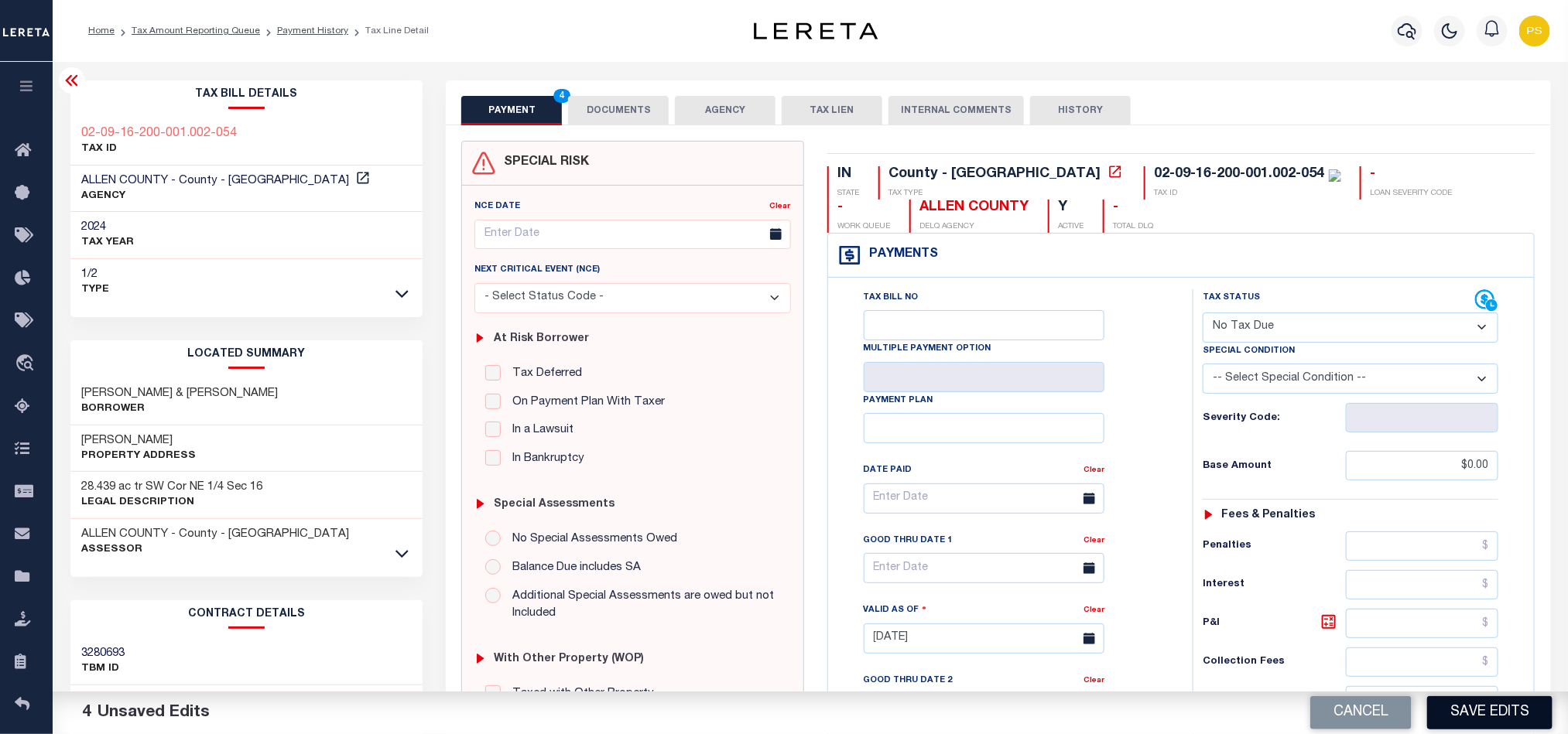
click at [1518, 717] on button "Save Edits" at bounding box center [1490, 713] width 126 height 34
checkbox input "false"
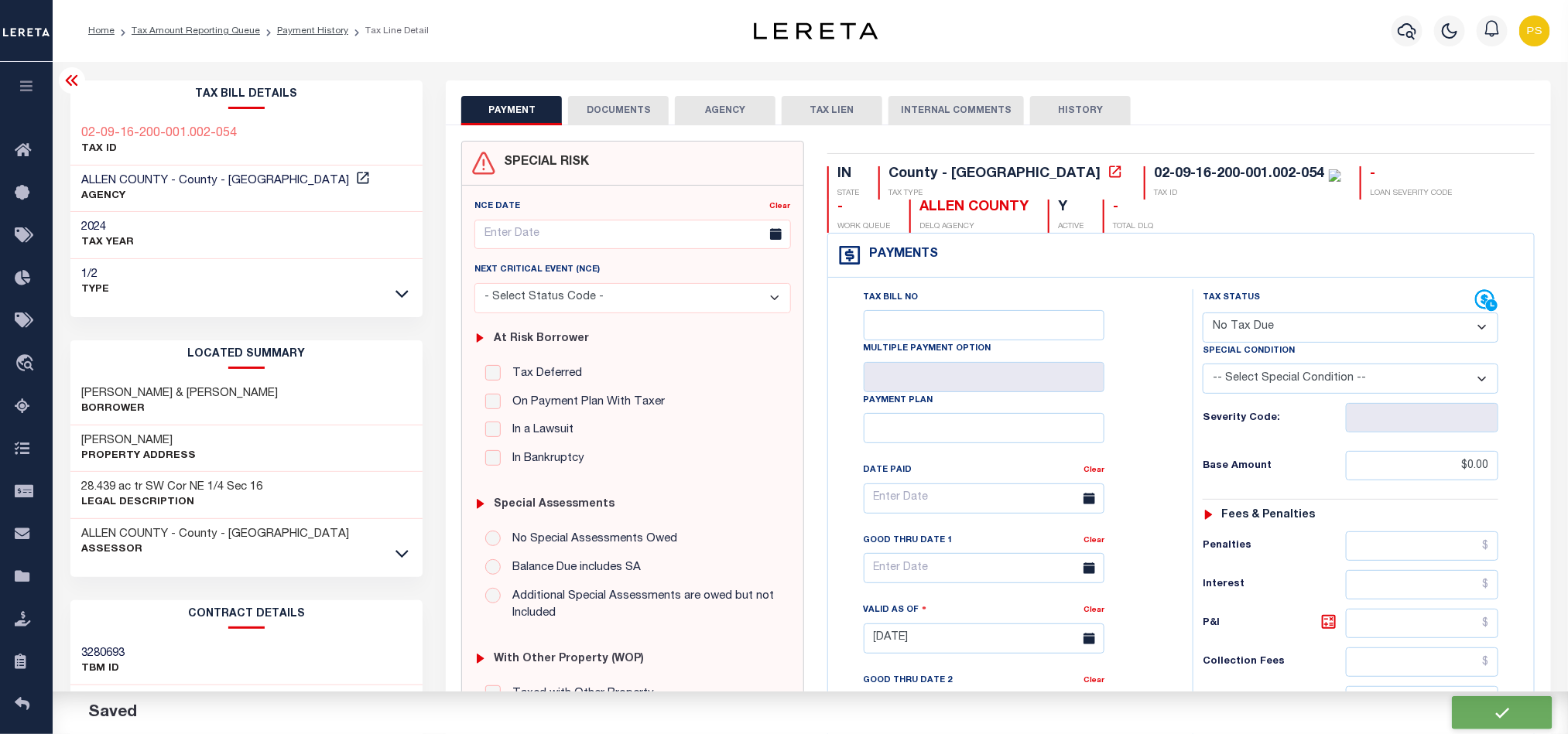
type input "$0"
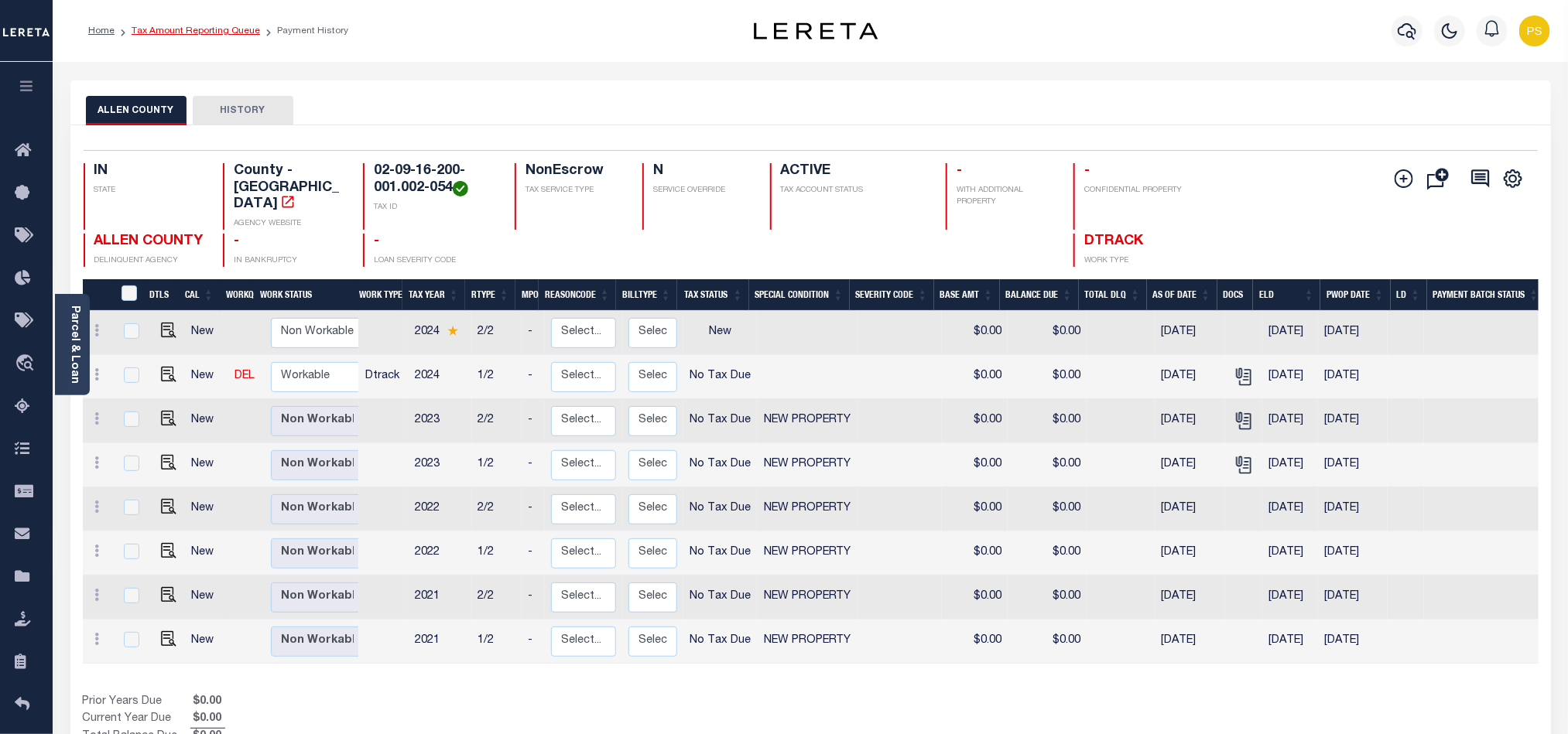
click at [213, 28] on link "Tax Amount Reporting Queue" at bounding box center [196, 31] width 128 height 9
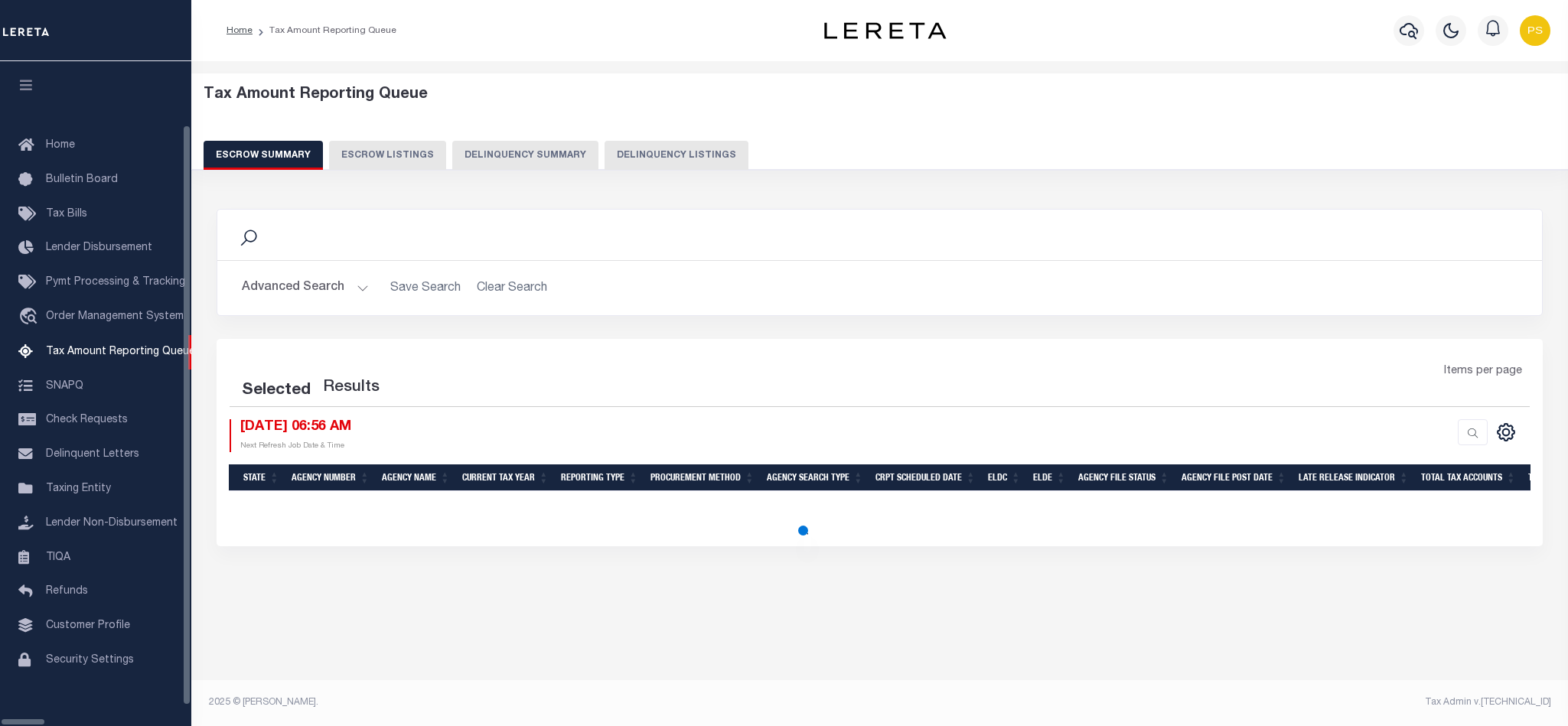
click at [647, 159] on button "Delinquency Listings" at bounding box center [676, 155] width 144 height 29
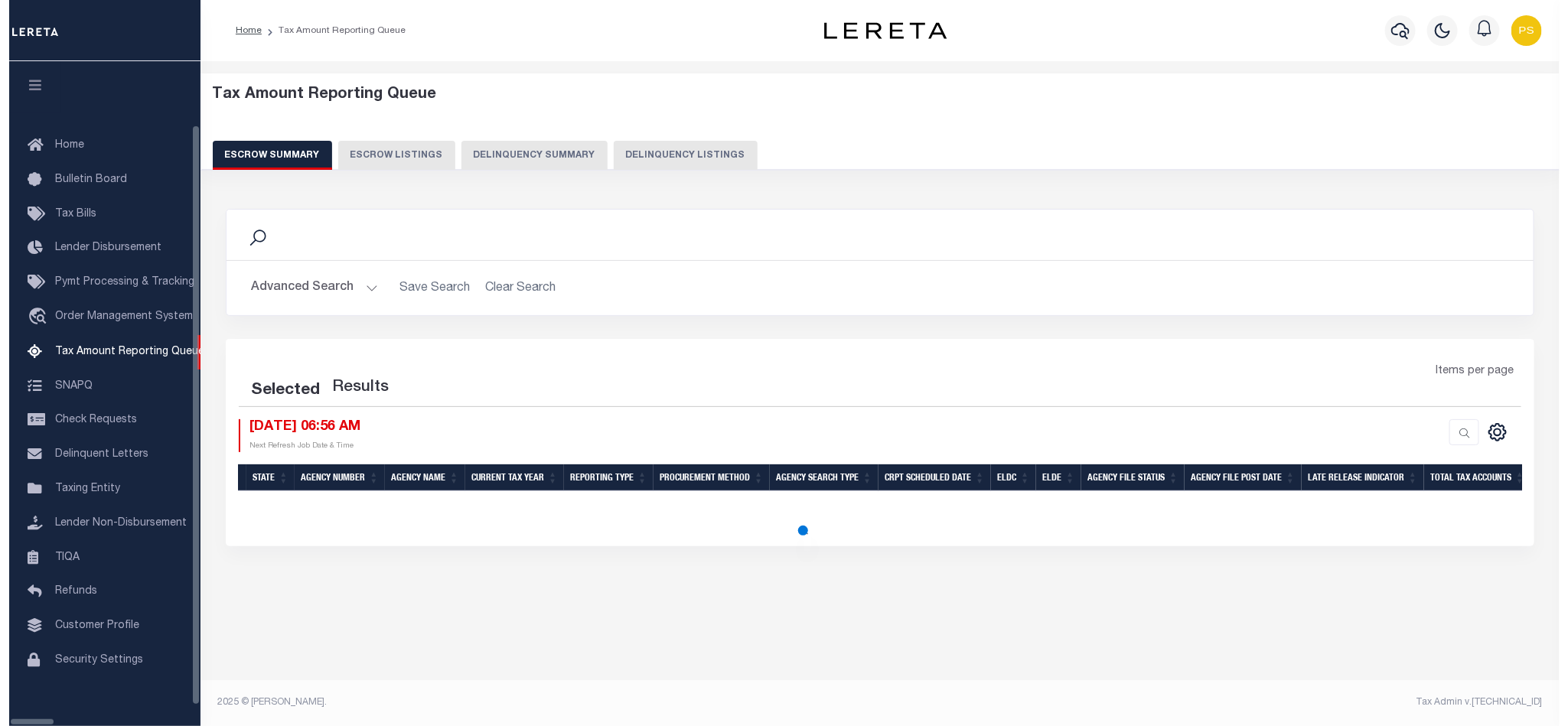
scroll to position [18, 0]
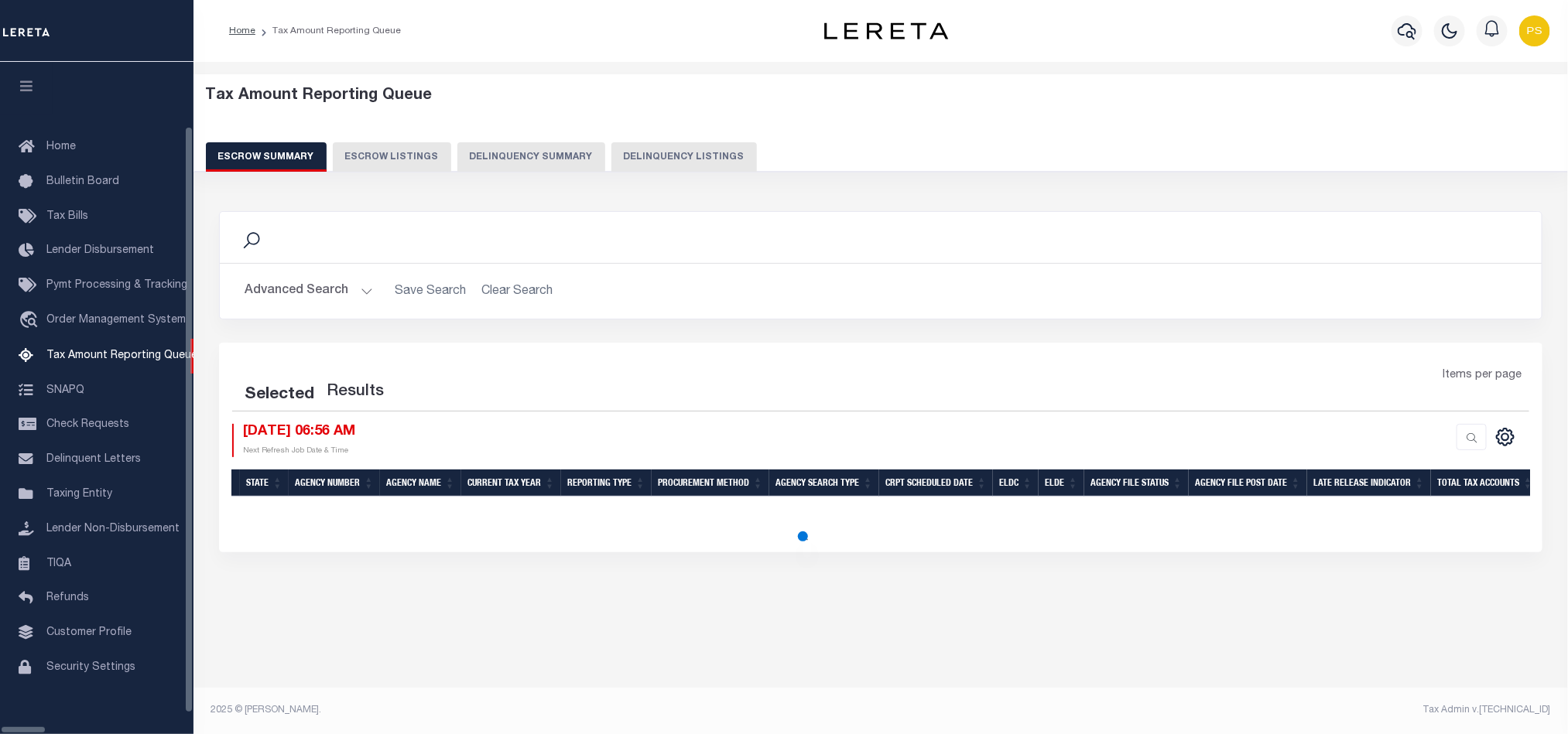
select select "100"
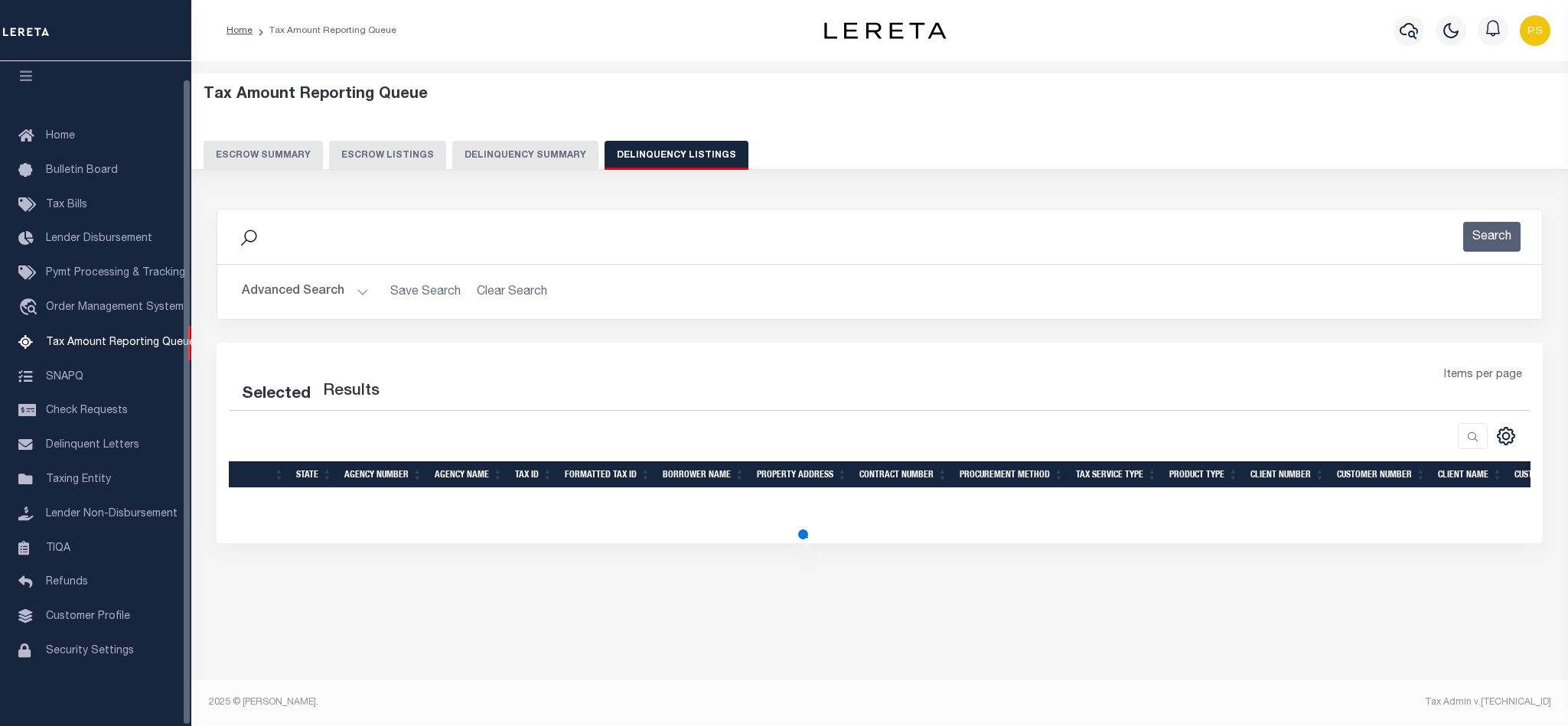
select select "100"
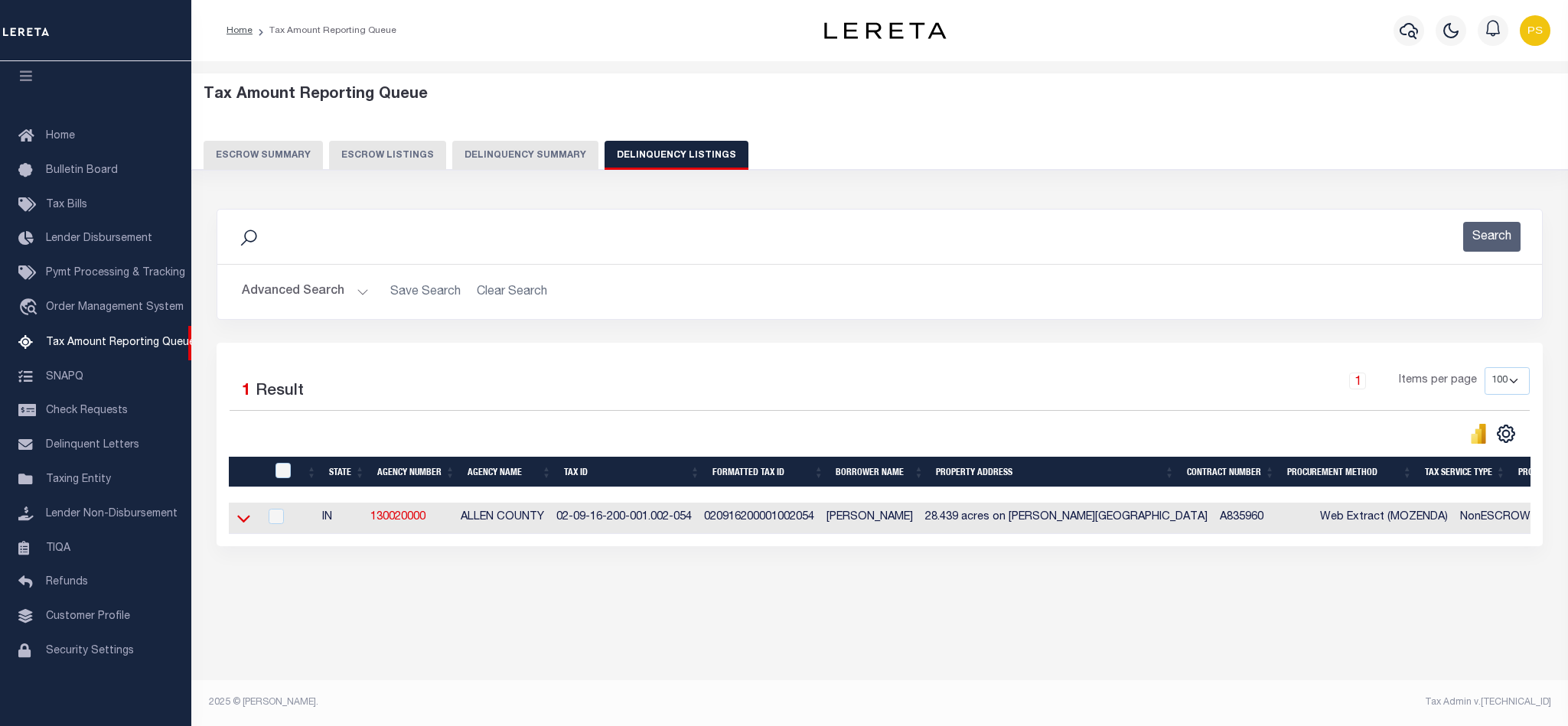
click at [239, 526] on icon at bounding box center [244, 518] width 13 height 16
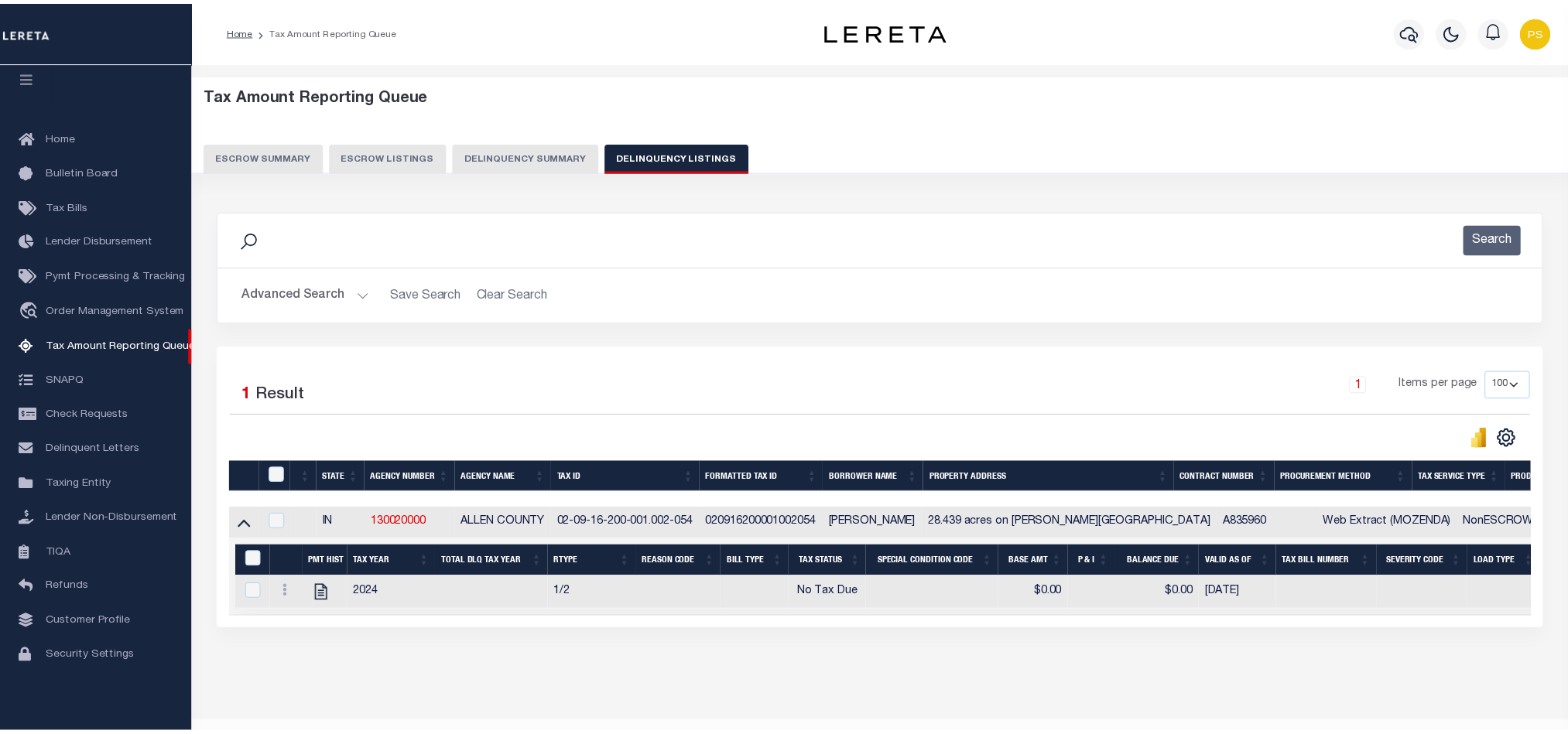
scroll to position [53, 0]
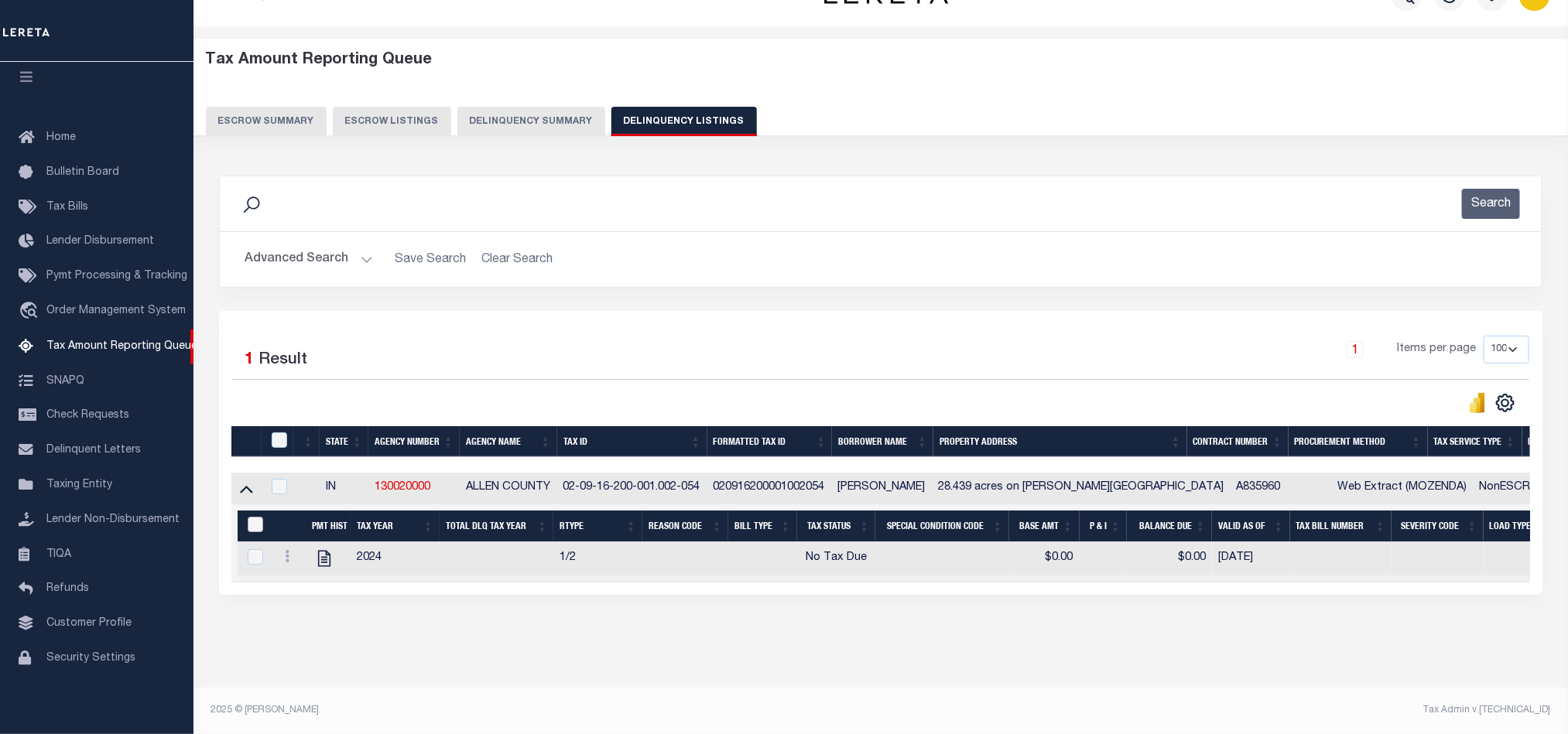
click at [251, 517] on input "&nbsp;" at bounding box center [255, 524] width 15 height 15
checkbox input "true"
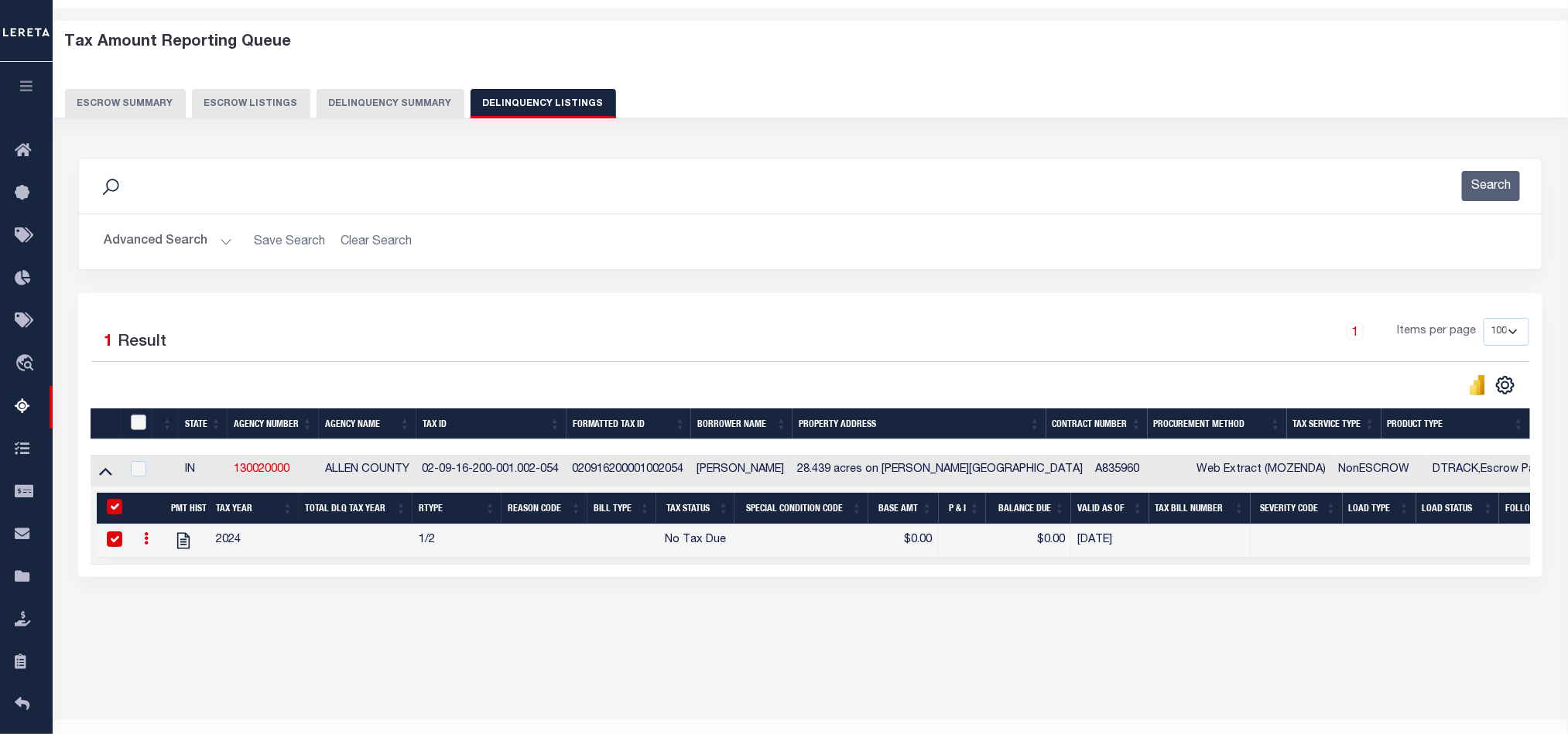
click at [138, 430] on input "checkbox" at bounding box center [138, 421] width 15 height 15
checkbox input "true"
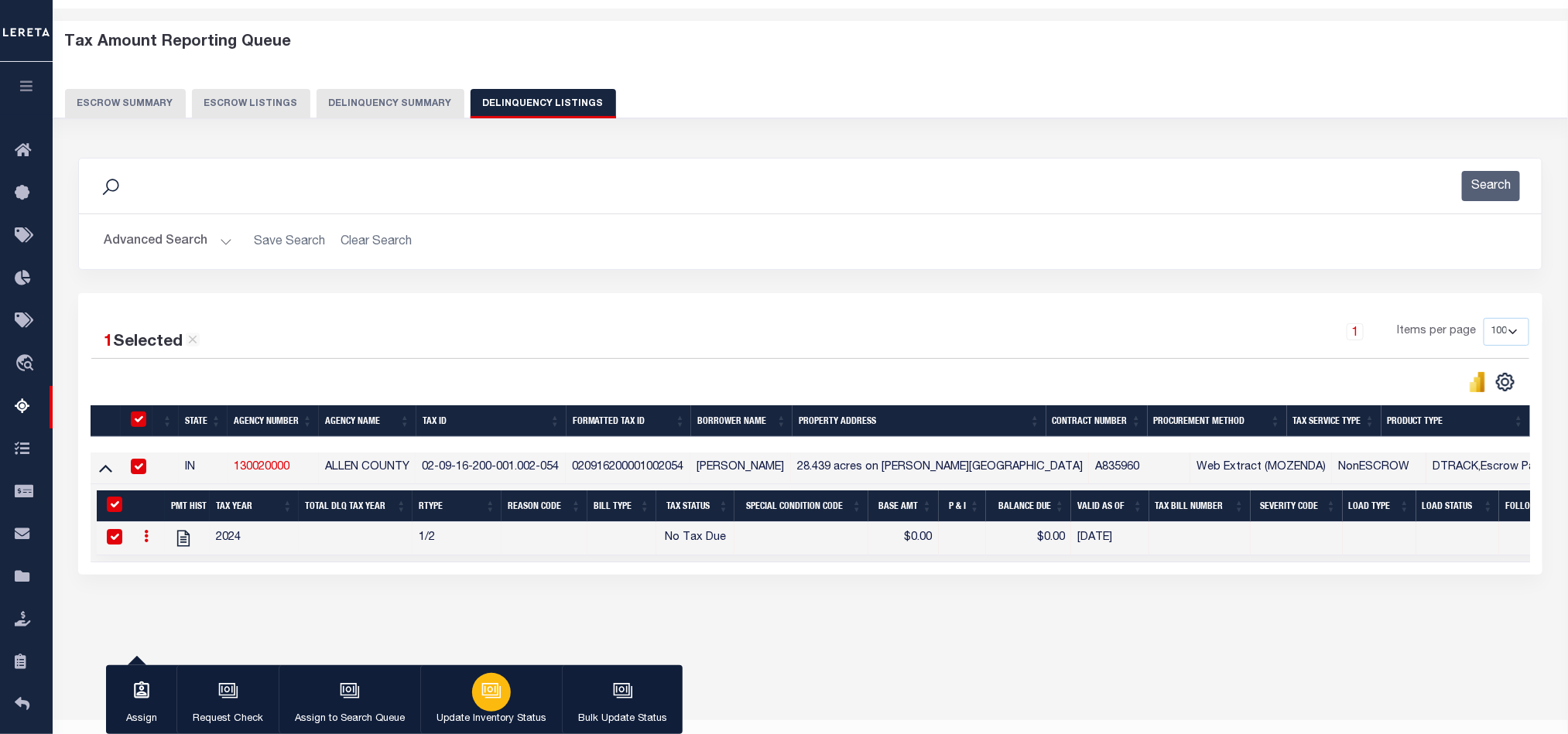
click at [487, 690] on icon "button" at bounding box center [491, 691] width 20 height 20
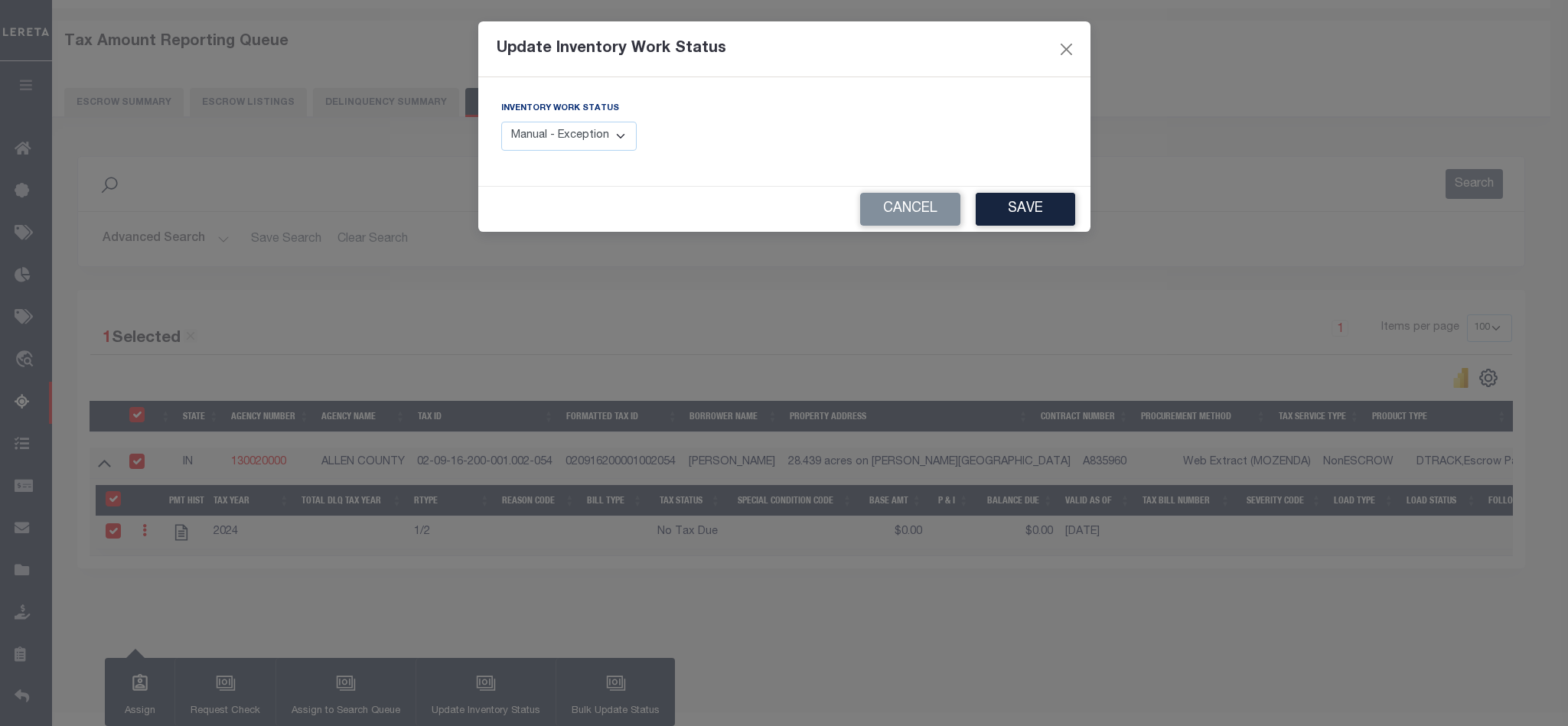
click at [600, 148] on select "Manual - Exception Pended - Awaiting Search Late Add Exception Completed" at bounding box center [569, 137] width 137 height 30
select select "4"
click at [501, 123] on select "Manual - Exception Pended - Awaiting Search Late Add Exception Completed" at bounding box center [569, 137] width 137 height 30
click at [1028, 197] on button "Save" at bounding box center [1026, 209] width 100 height 33
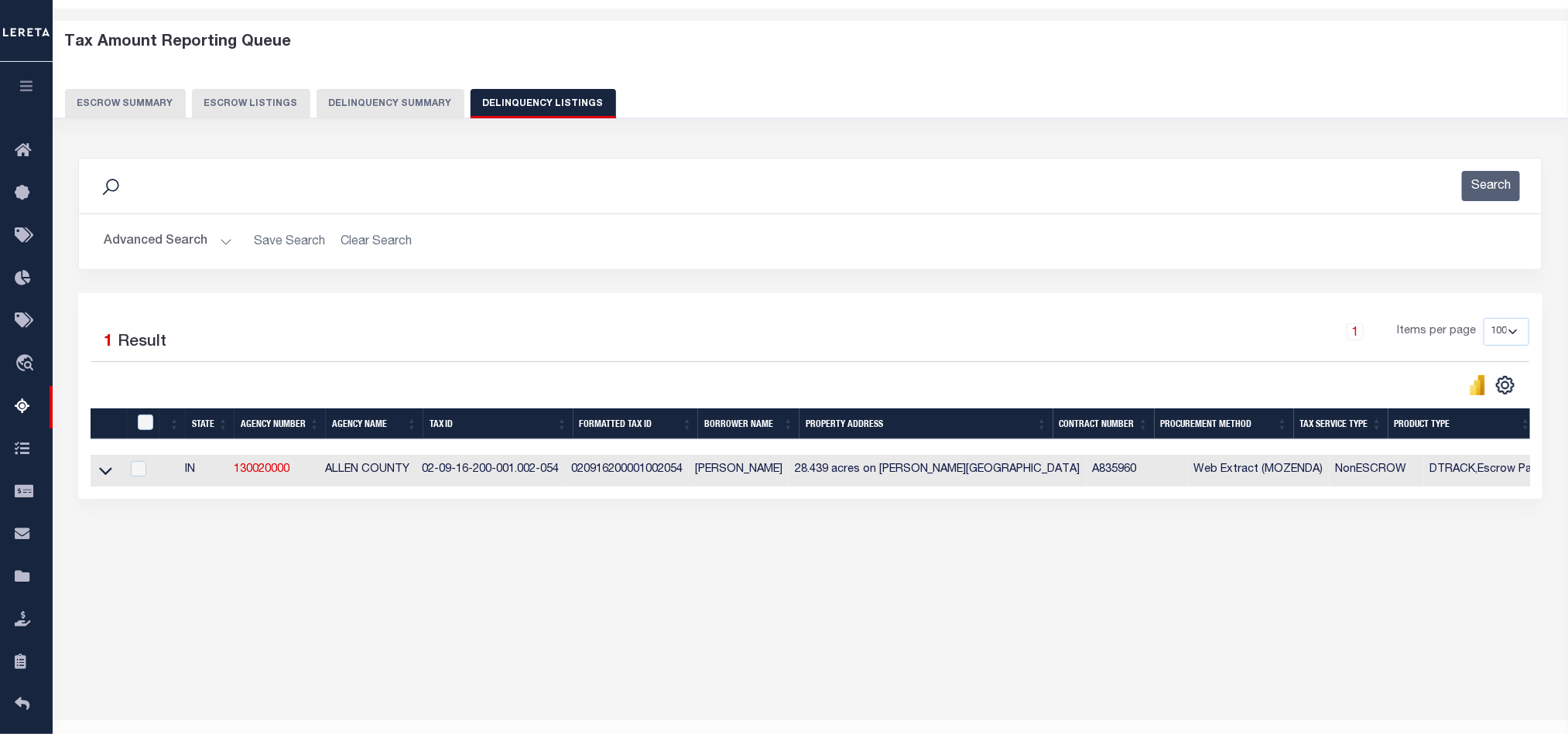
click at [144, 246] on button "Advanced Search" at bounding box center [167, 242] width 128 height 30
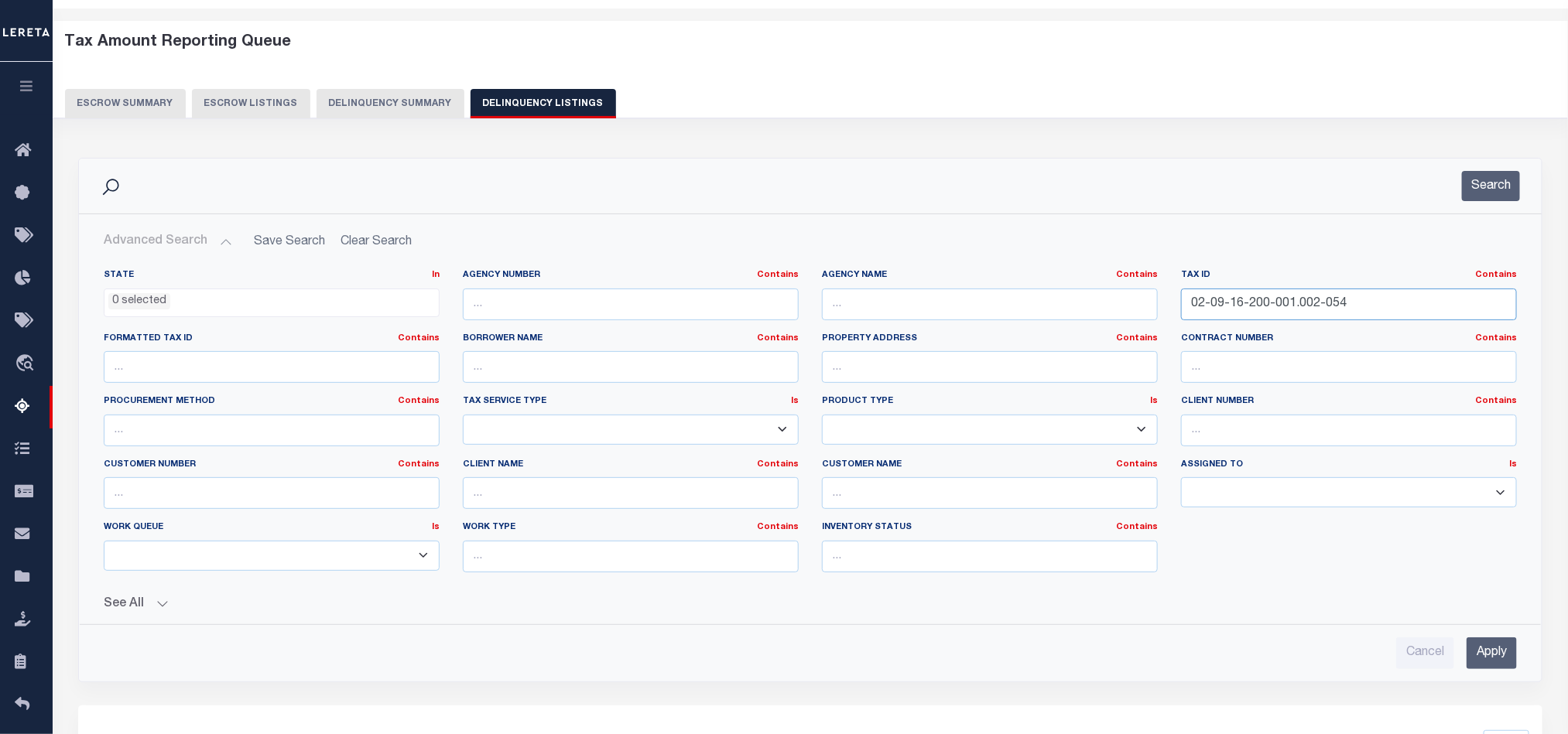
click at [1220, 305] on input "02-09-16-200-001.002-054" at bounding box center [1348, 305] width 336 height 32
paste input "400-006.000"
type input "02-09-16-400-006.000-054"
click at [1491, 650] on input "Apply" at bounding box center [1492, 653] width 50 height 32
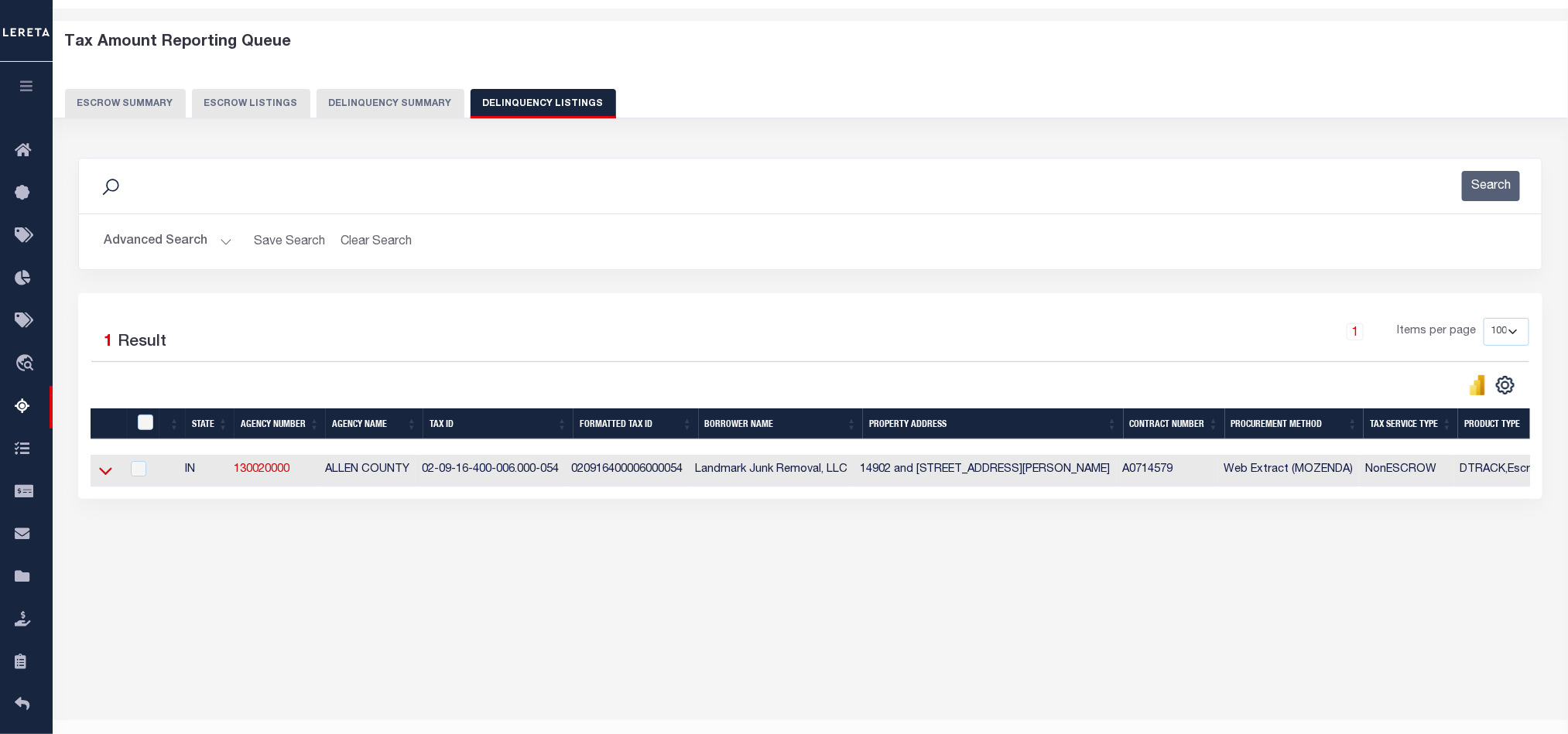
click at [102, 475] on icon at bounding box center [105, 472] width 13 height 8
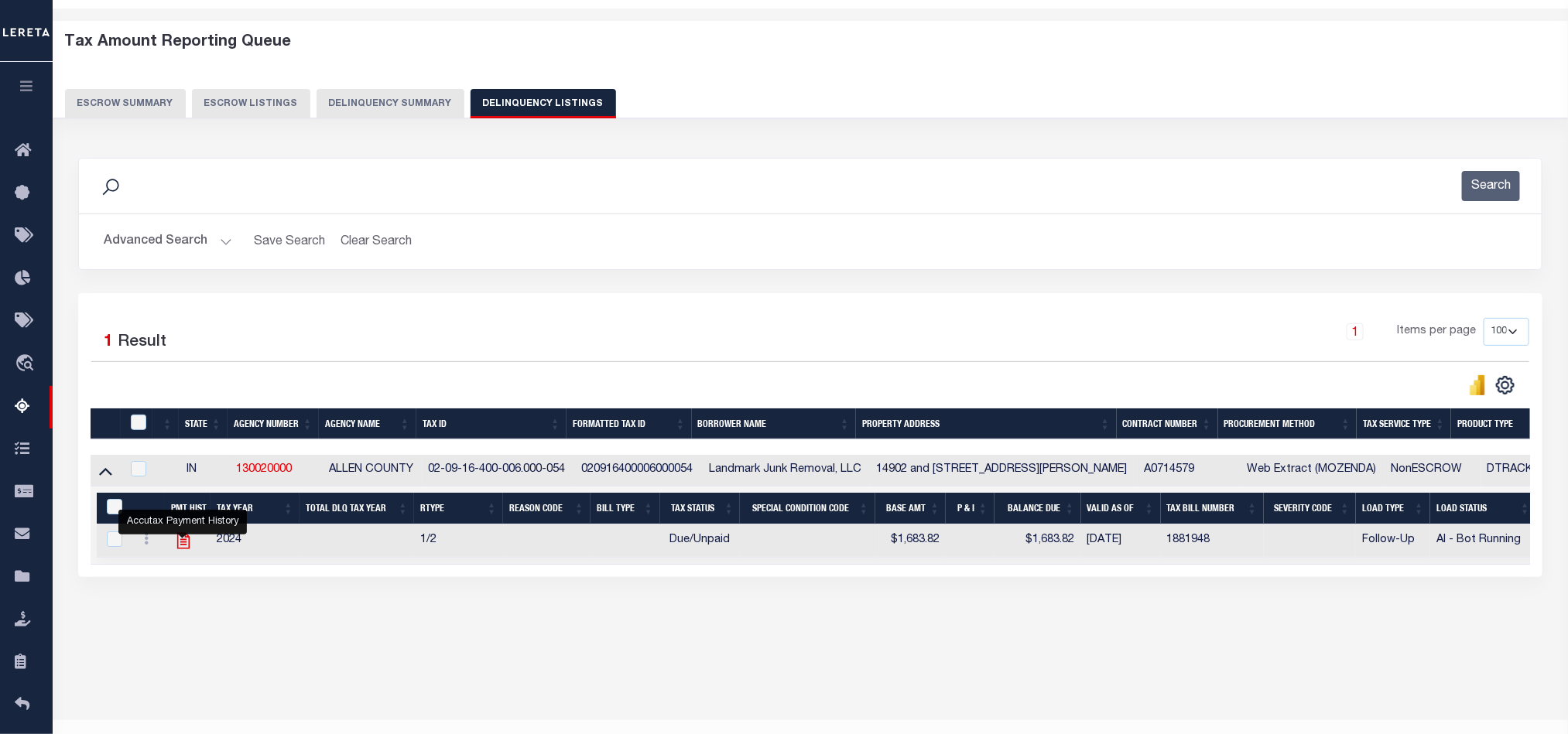
click at [182, 548] on icon "" at bounding box center [183, 541] width 12 height 16
checkbox input "true"
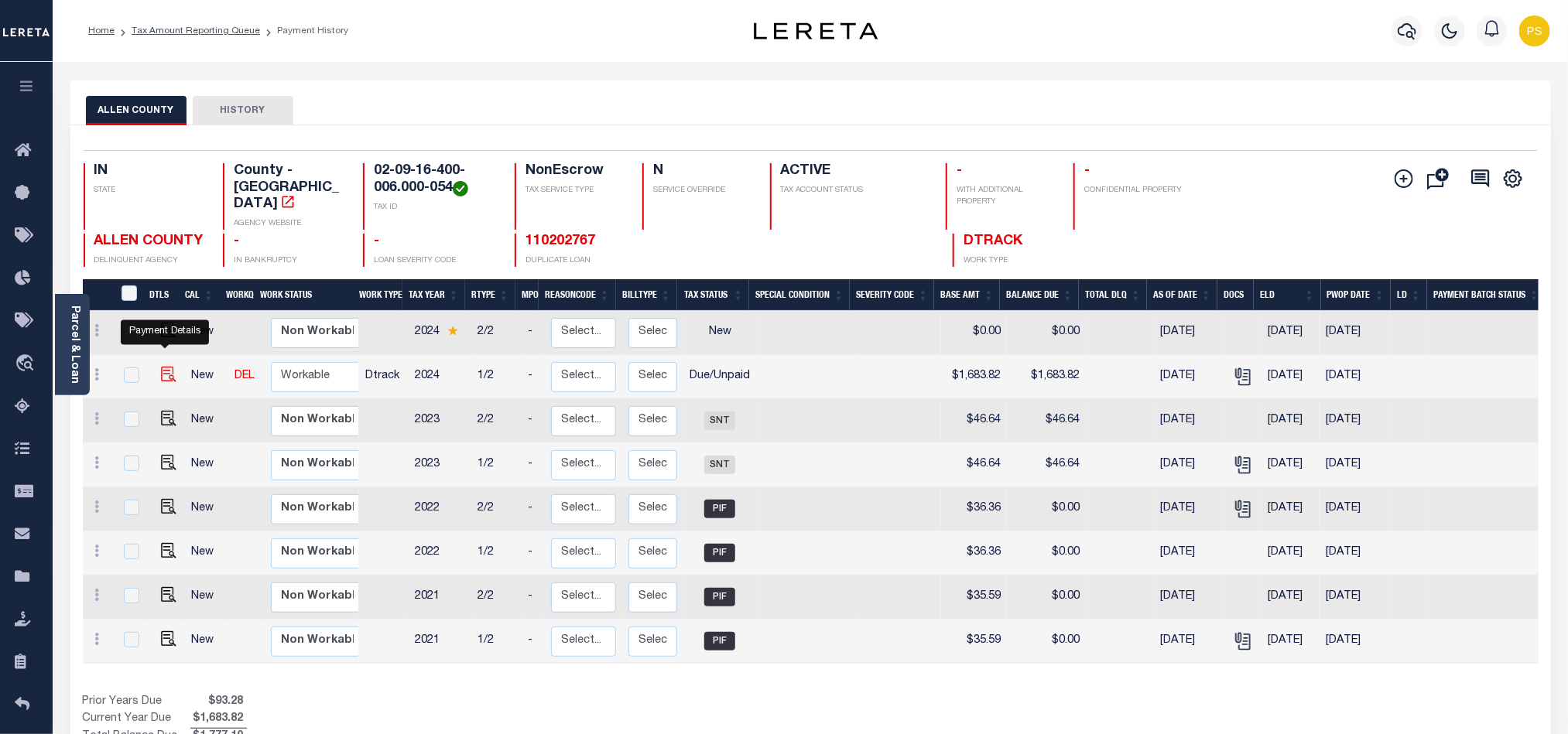
click at [169, 367] on img "" at bounding box center [168, 374] width 15 height 15
checkbox input "true"
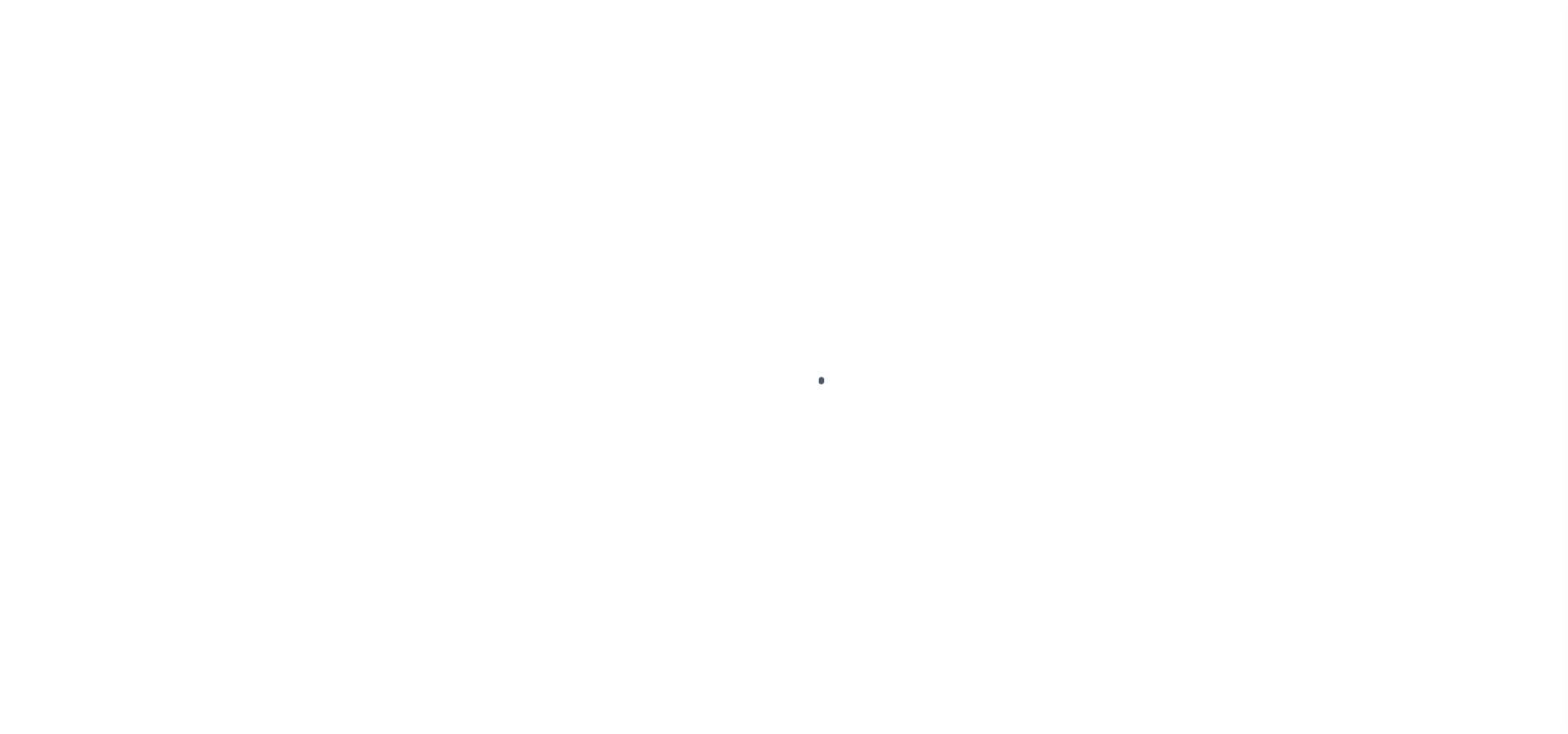
select select "DUE"
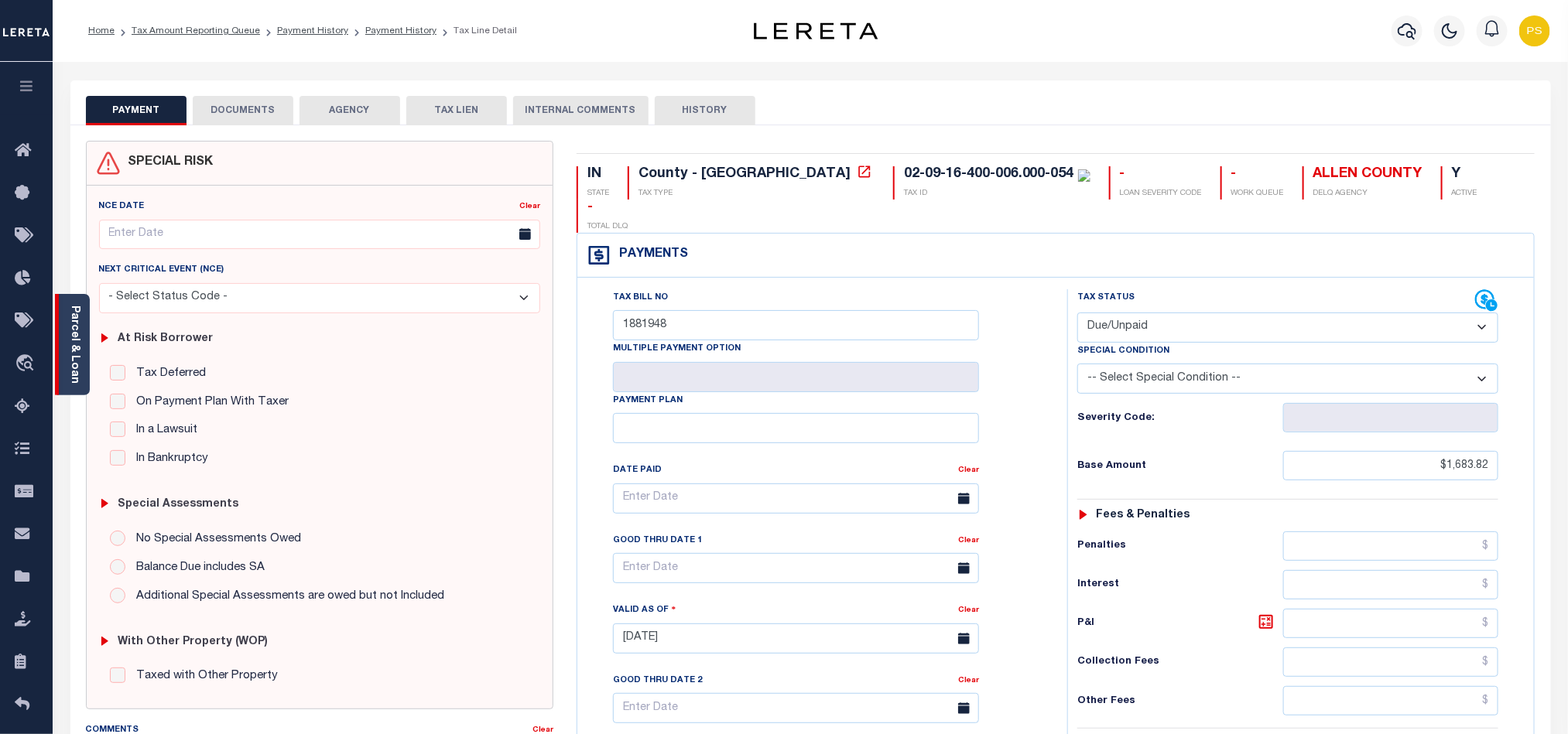
click at [69, 340] on link "Parcel & Loan" at bounding box center [74, 344] width 11 height 78
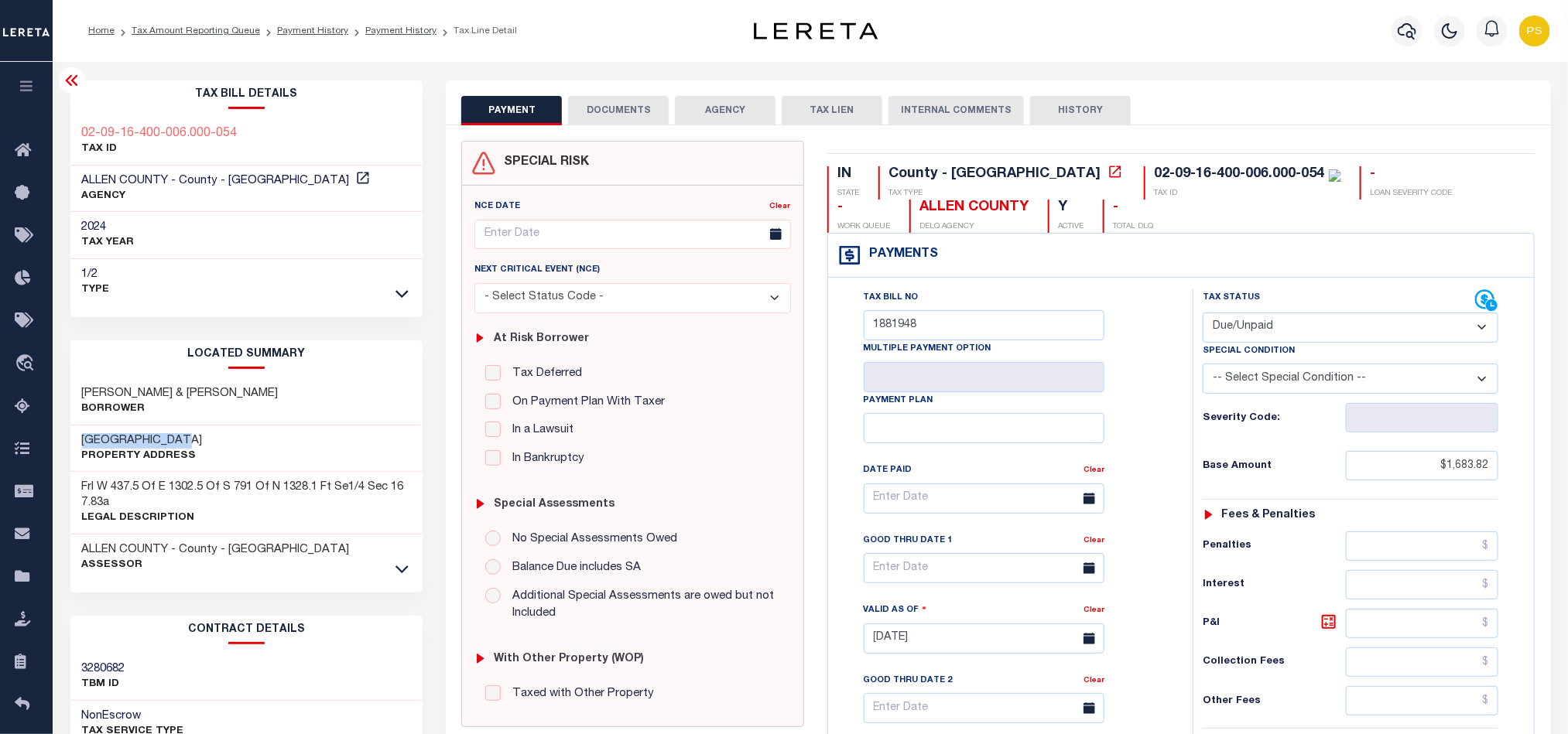
drag, startPoint x: 71, startPoint y: 434, endPoint x: 219, endPoint y: 437, distance: 148.0
click at [219, 437] on div "[GEOGRAPHIC_DATA] Property Address" at bounding box center [247, 449] width 353 height 47
copy h3 "[GEOGRAPHIC_DATA]"
drag, startPoint x: 73, startPoint y: 389, endPoint x: 323, endPoint y: 389, distance: 250.0
click at [323, 389] on div "[PERSON_NAME] & [PERSON_NAME]" at bounding box center [247, 401] width 353 height 47
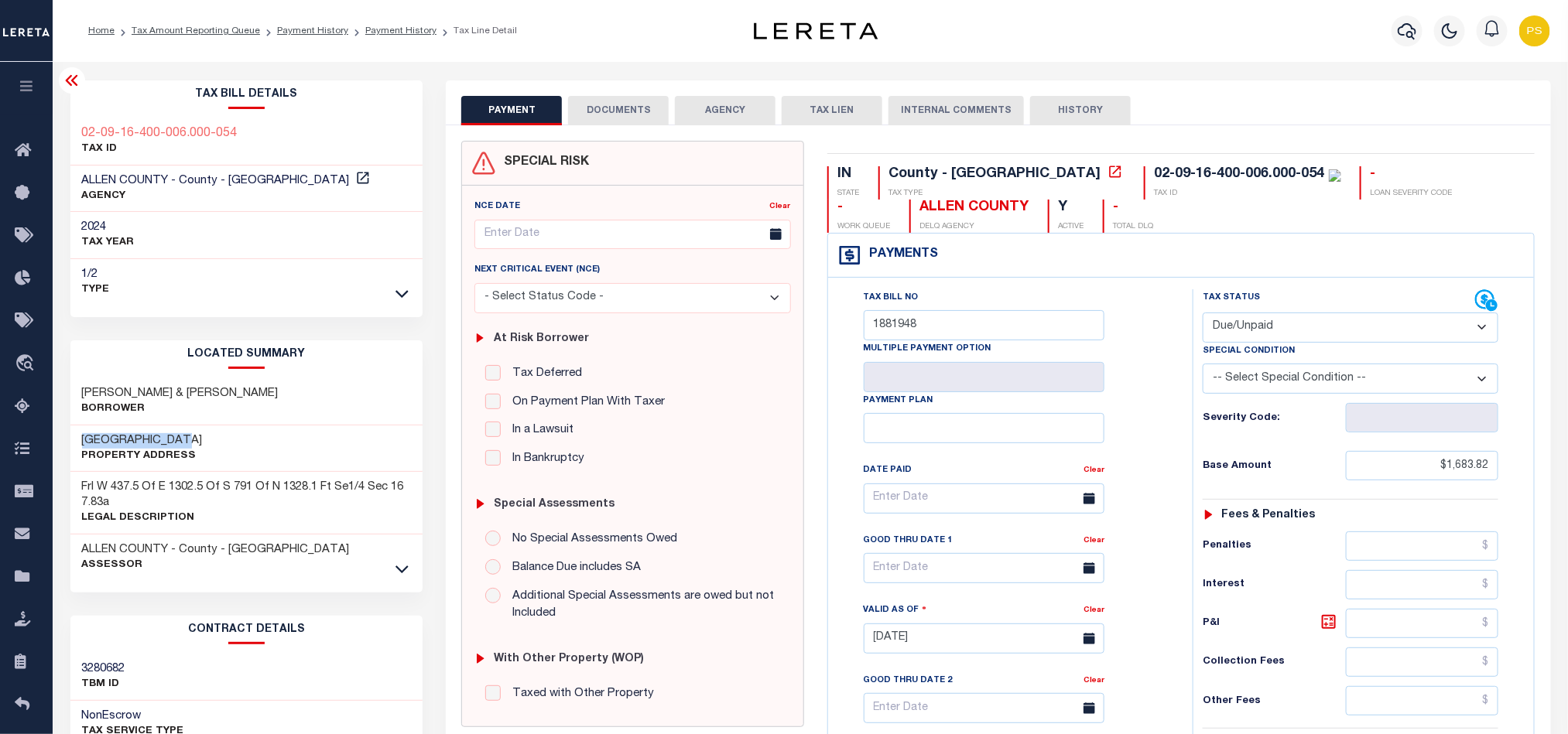
copy h3 "[PERSON_NAME] & [PERSON_NAME]"
click at [316, 38] on ol "Home Tax Amount Reporting Queue Payment History Payment History Tax Line Detail" at bounding box center [303, 31] width 454 height 33
click at [309, 34] on link "Payment History" at bounding box center [313, 31] width 71 height 9
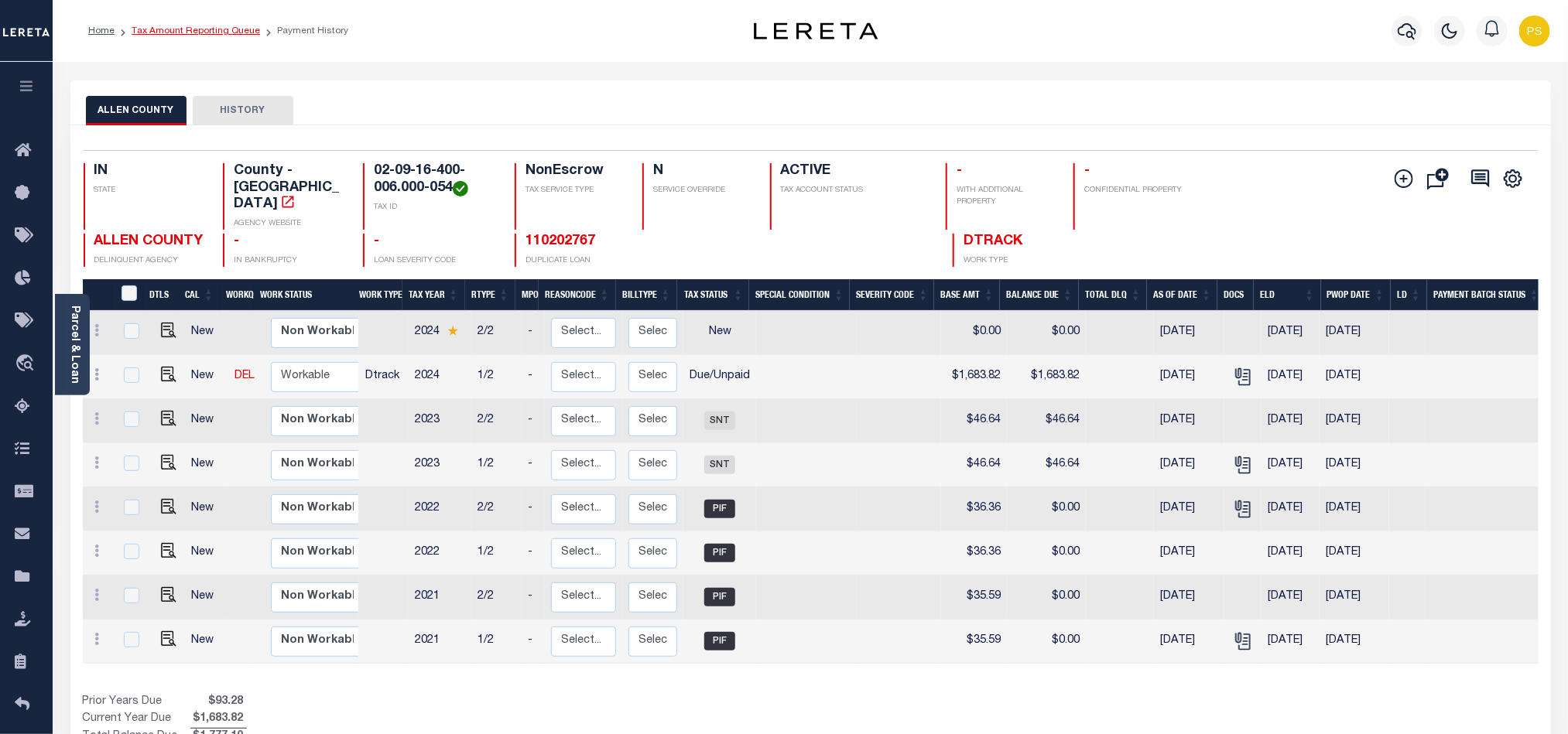
click at [209, 27] on link "Tax Amount Reporting Queue" at bounding box center [196, 31] width 128 height 9
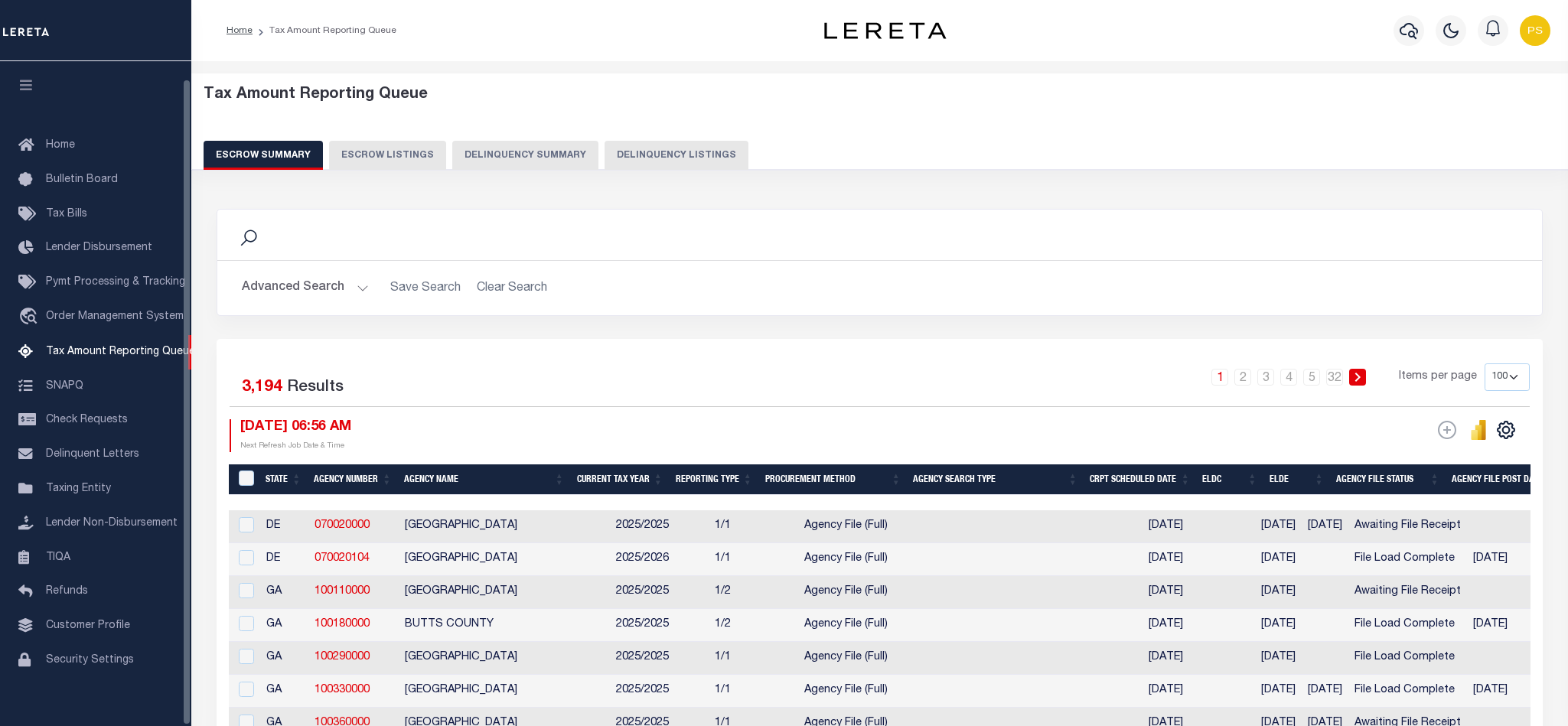
select select "100"
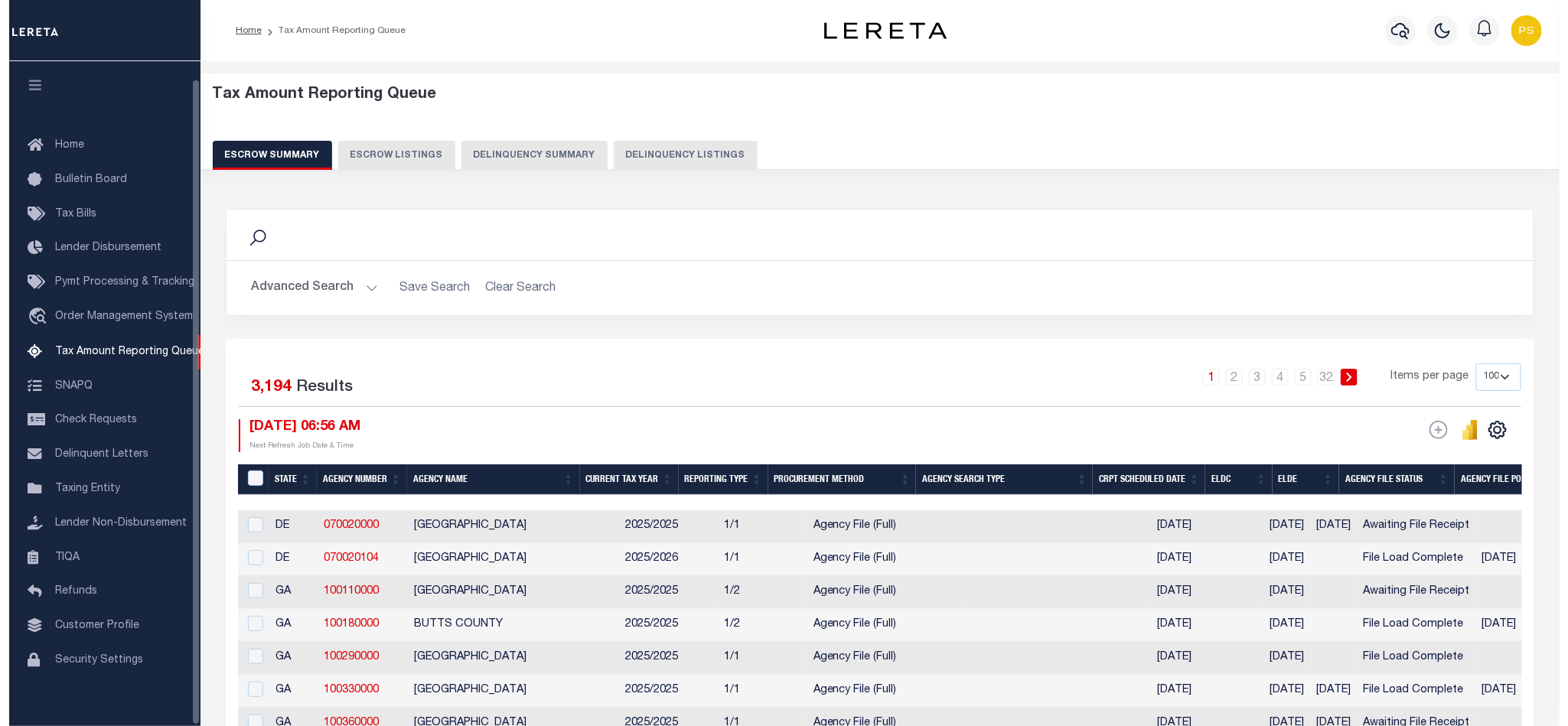
scroll to position [18, 0]
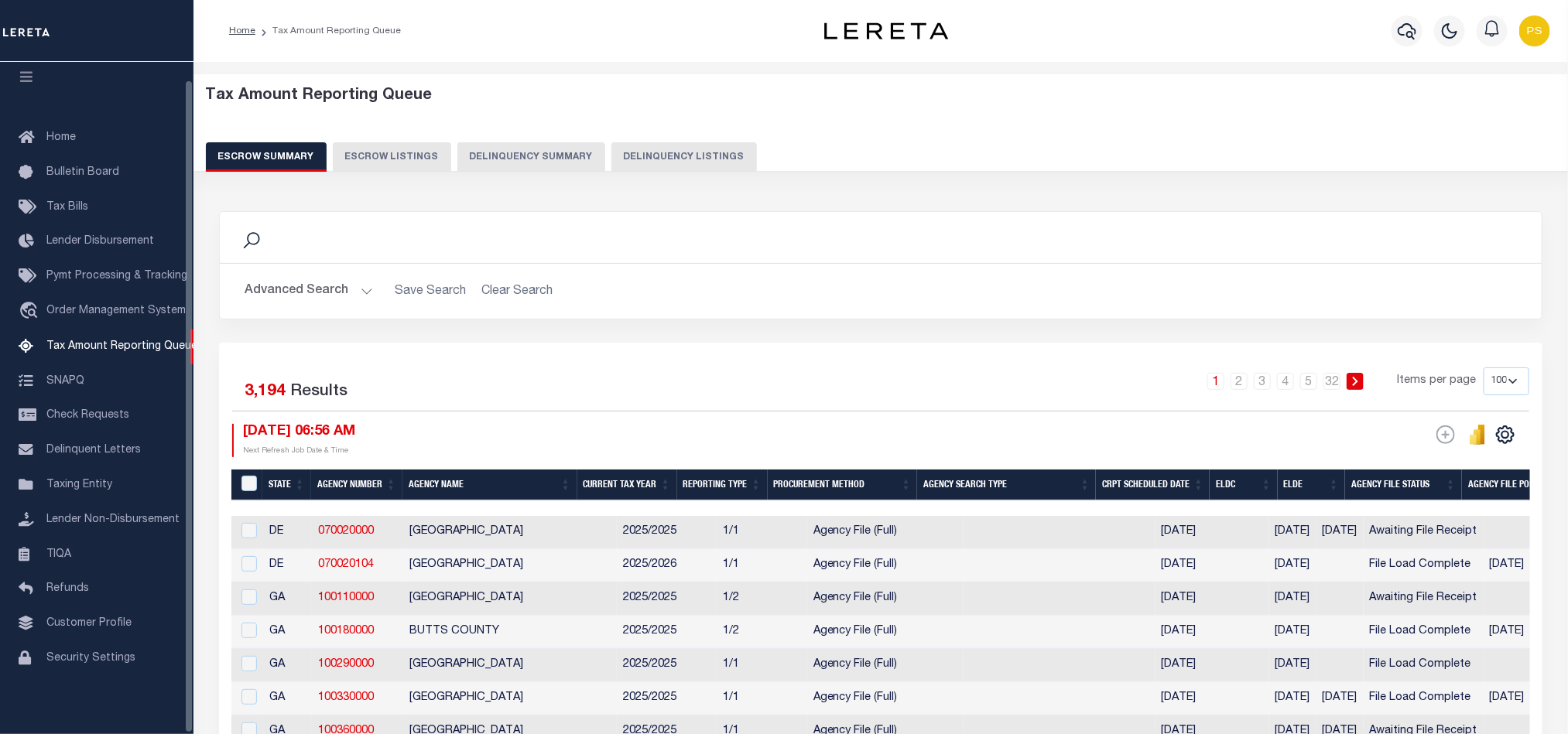
click at [634, 151] on button "Delinquency Listings" at bounding box center [684, 157] width 145 height 29
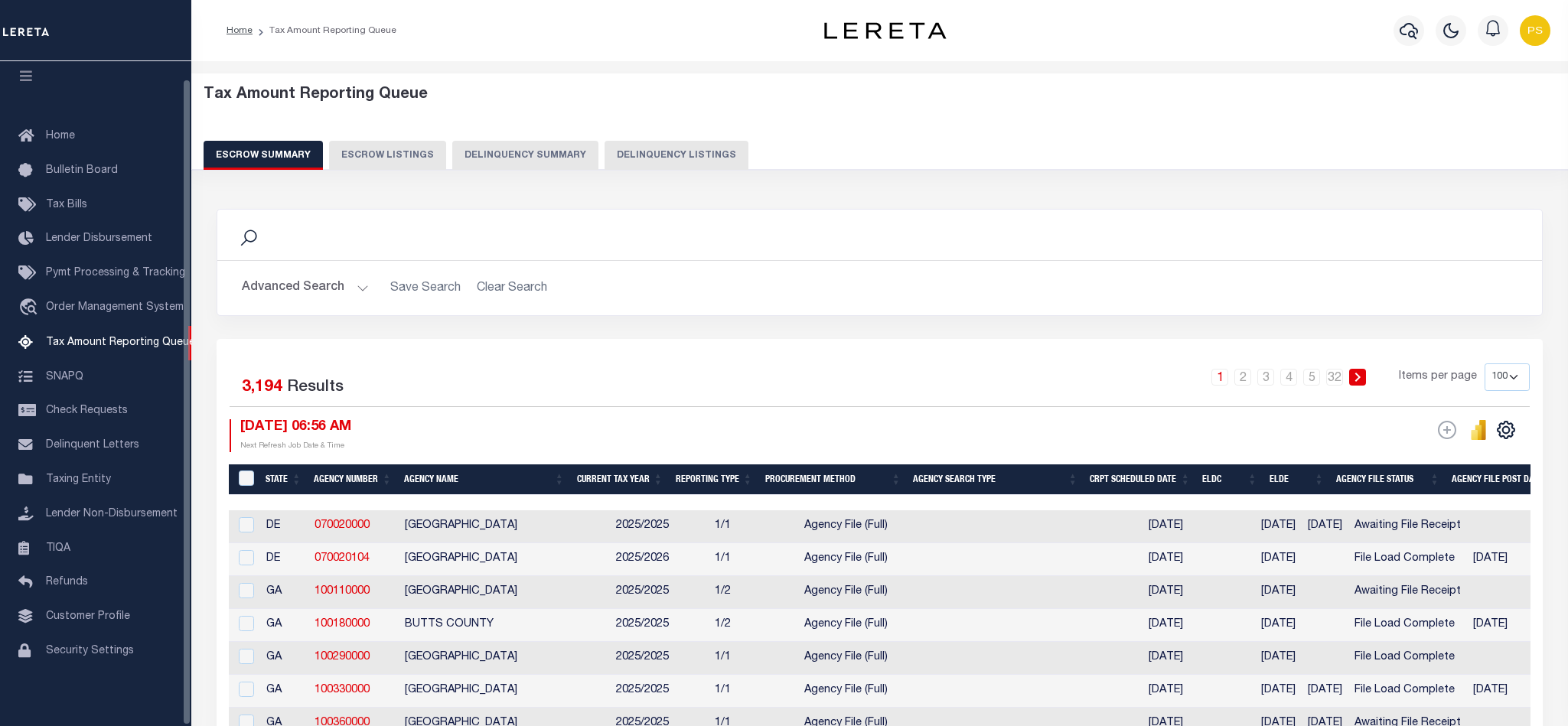
select select "100"
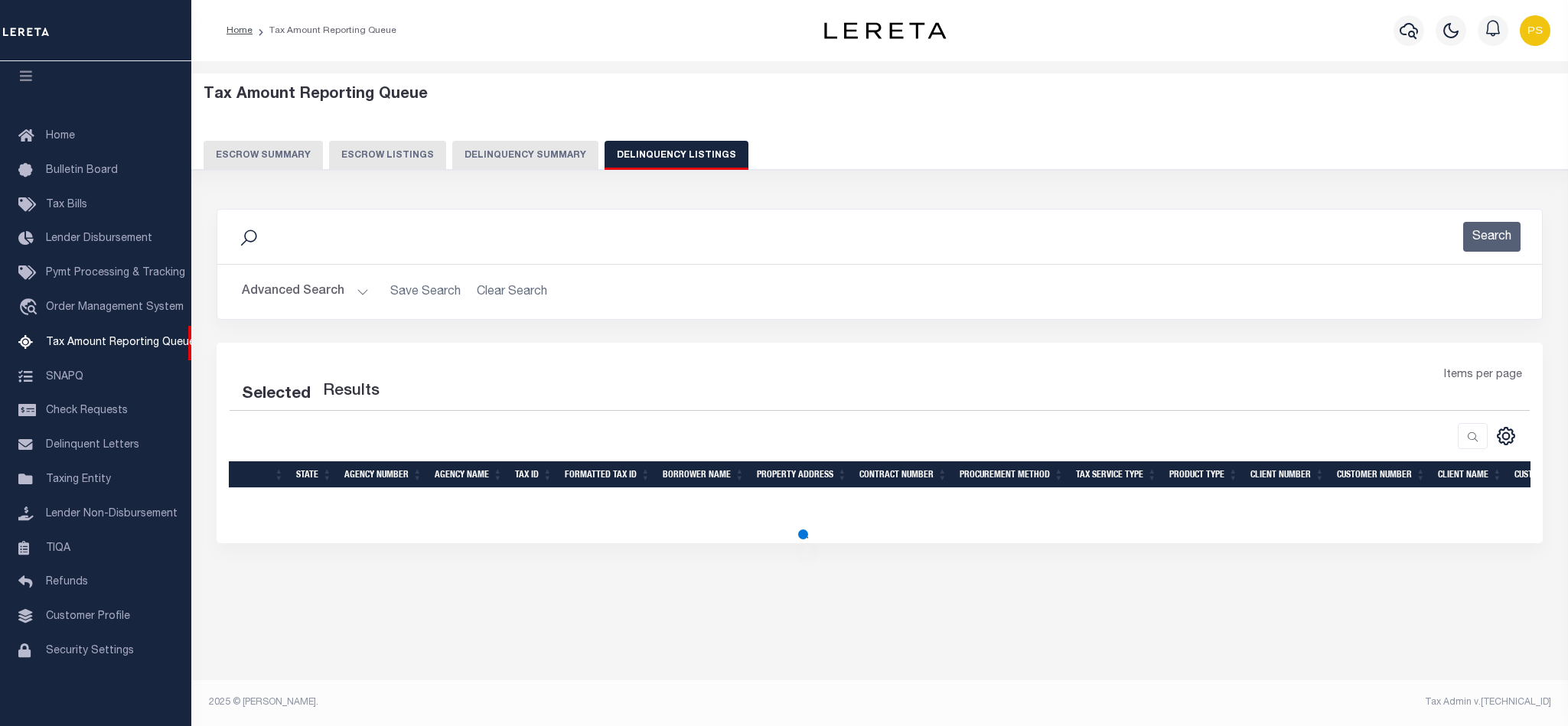
select select "100"
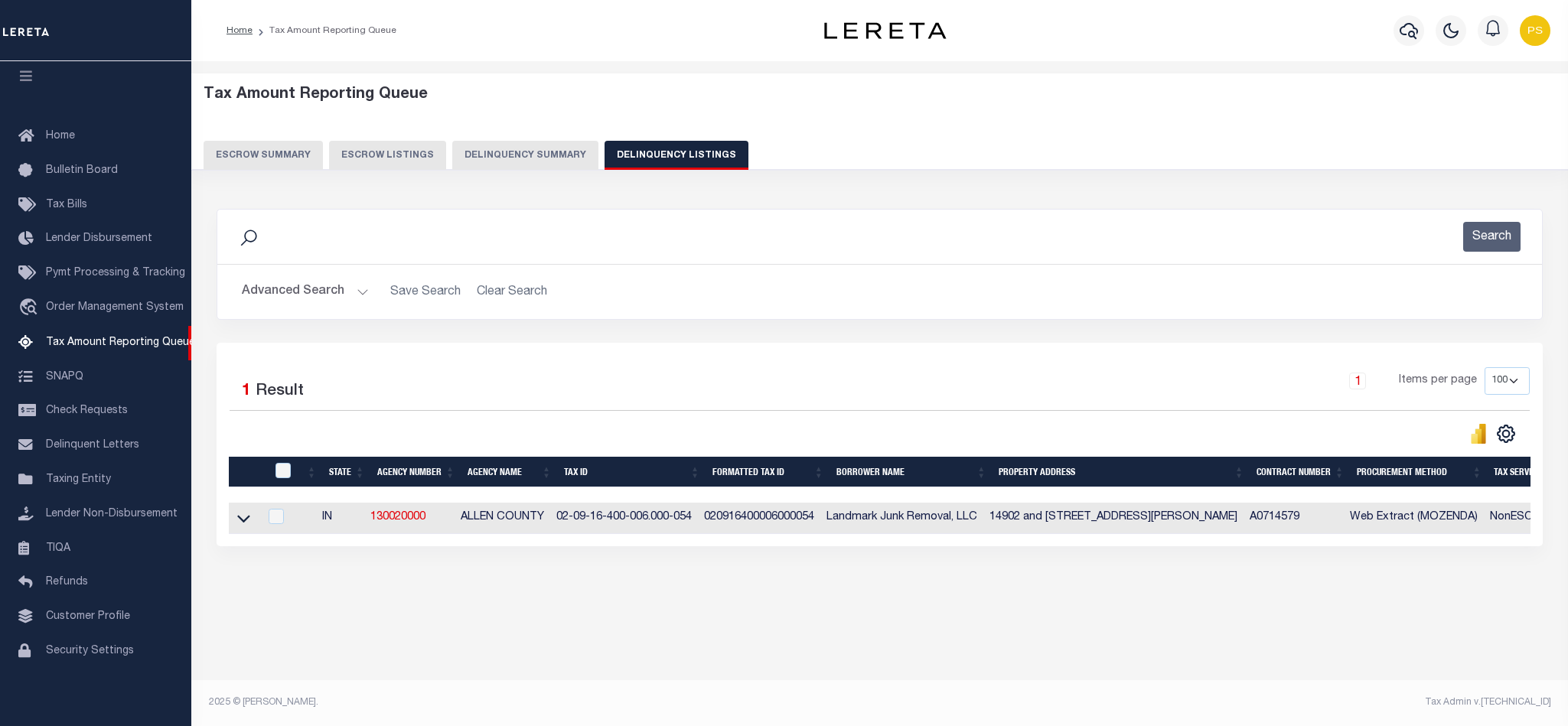
click at [274, 294] on button "Advanced Search" at bounding box center [305, 292] width 127 height 30
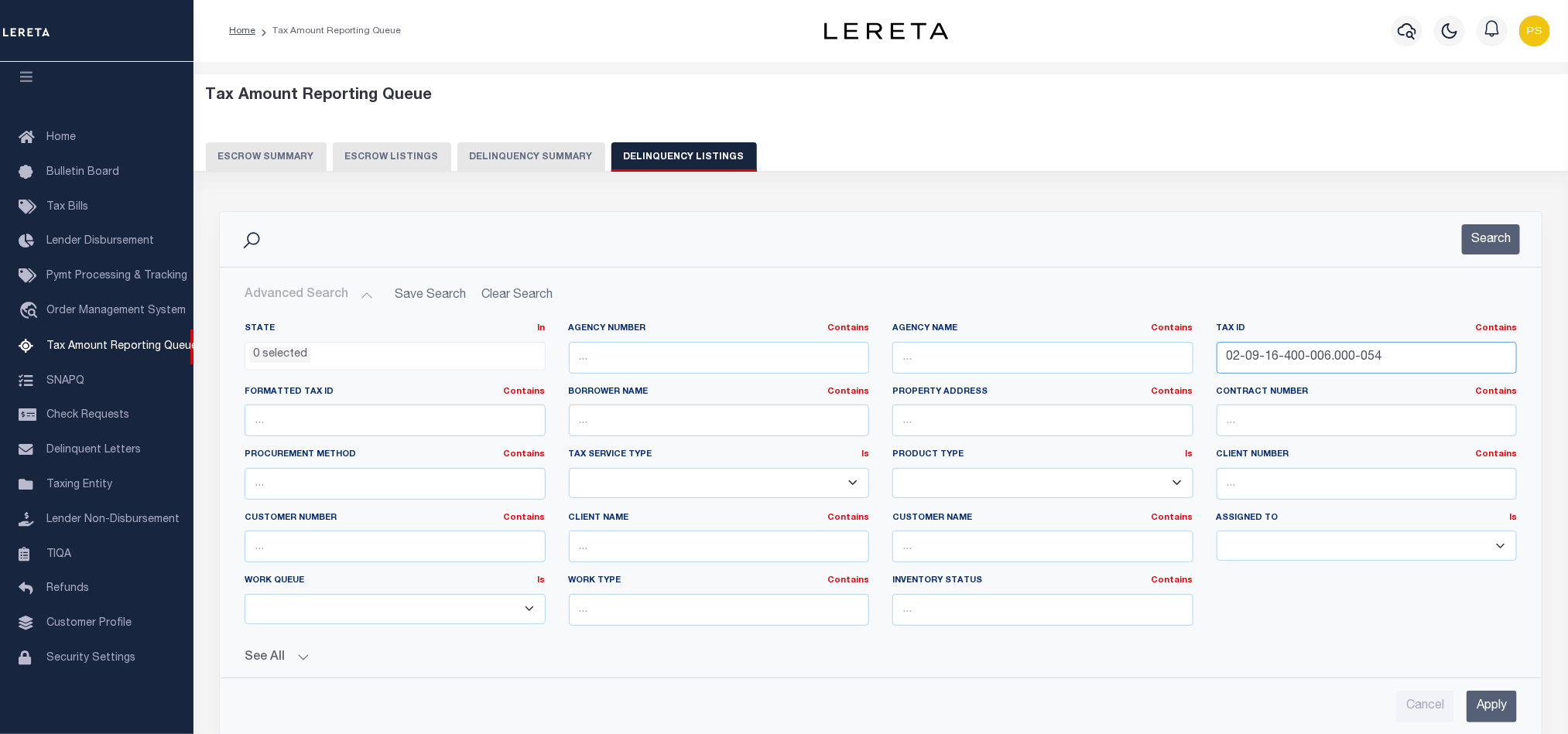
click at [1264, 356] on input "02-09-16-400-006.000-054" at bounding box center [1368, 358] width 301 height 32
paste input "10-07-200-001.001-052"
type input "02-10-07-200-001.001-052"
click at [1501, 717] on input "Apply" at bounding box center [1492, 707] width 50 height 32
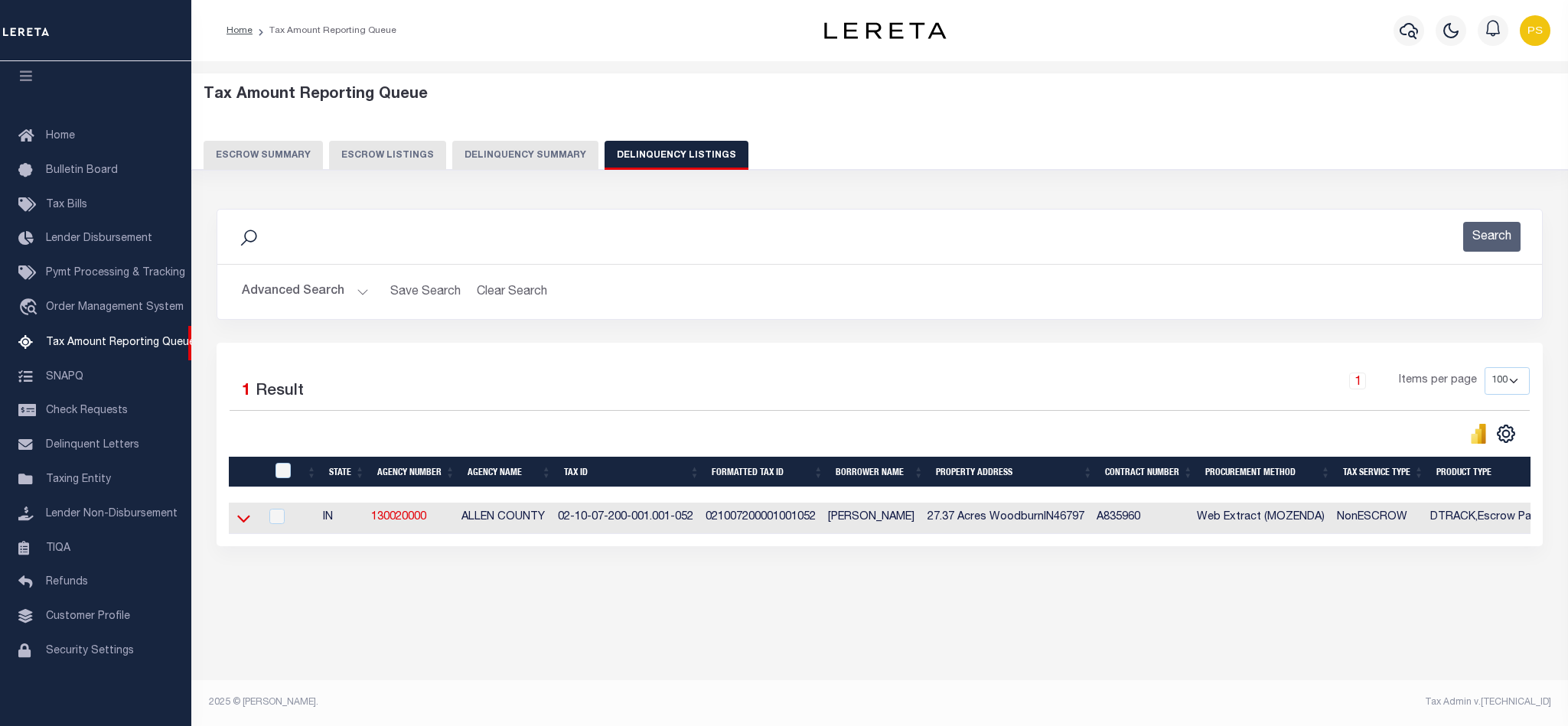
click at [242, 522] on icon at bounding box center [244, 518] width 13 height 16
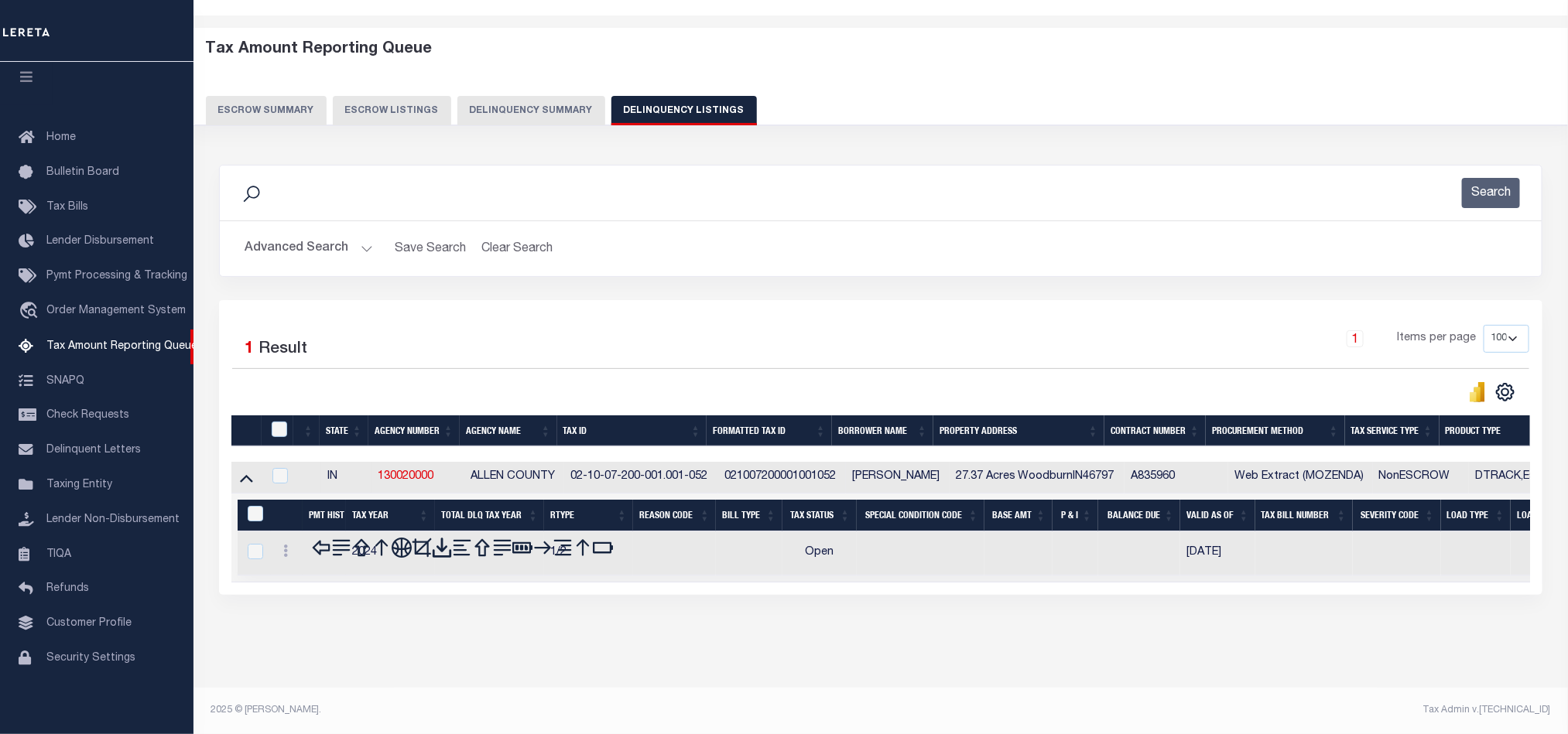
scroll to position [53, 0]
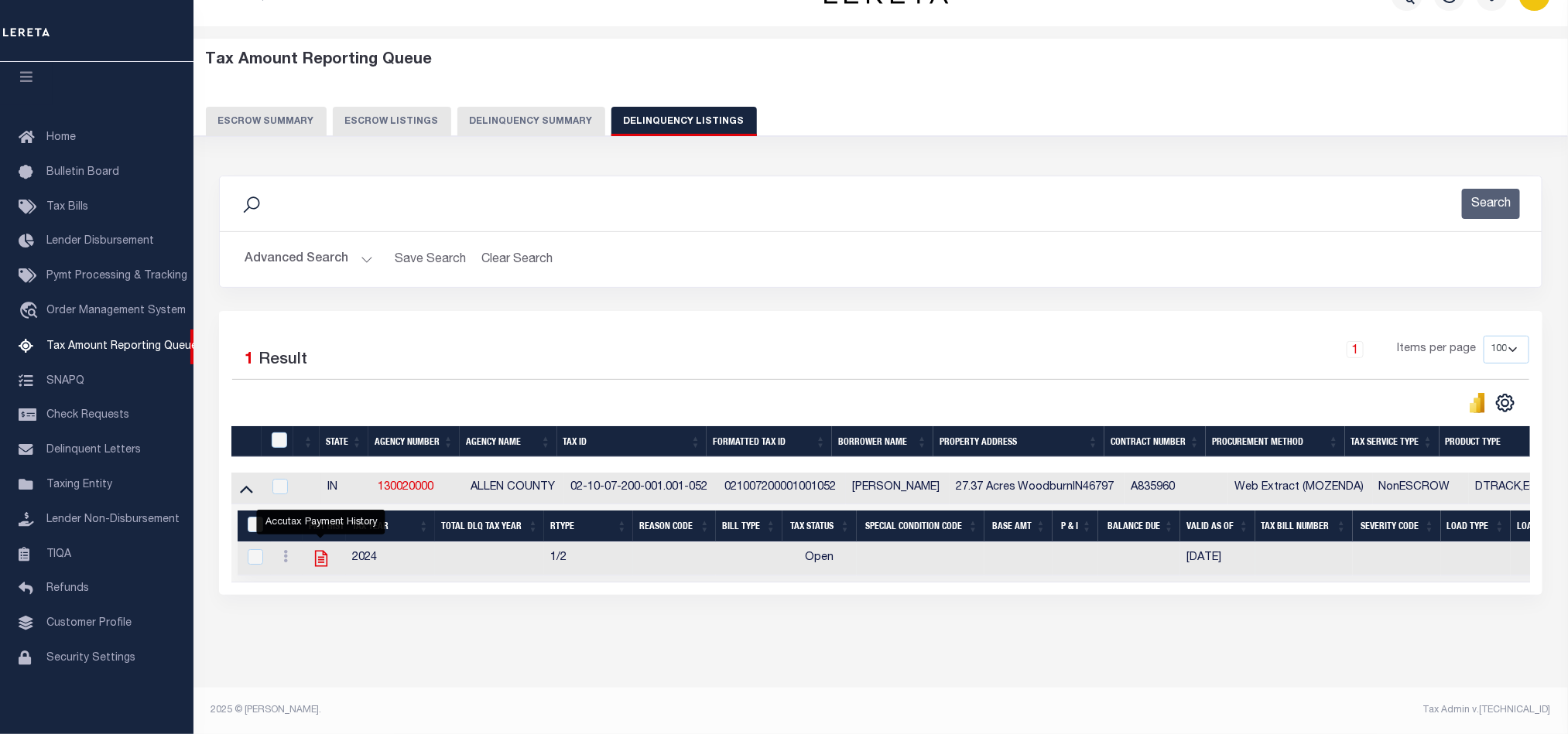
click at [312, 549] on icon "" at bounding box center [321, 559] width 20 height 20
checkbox input "true"
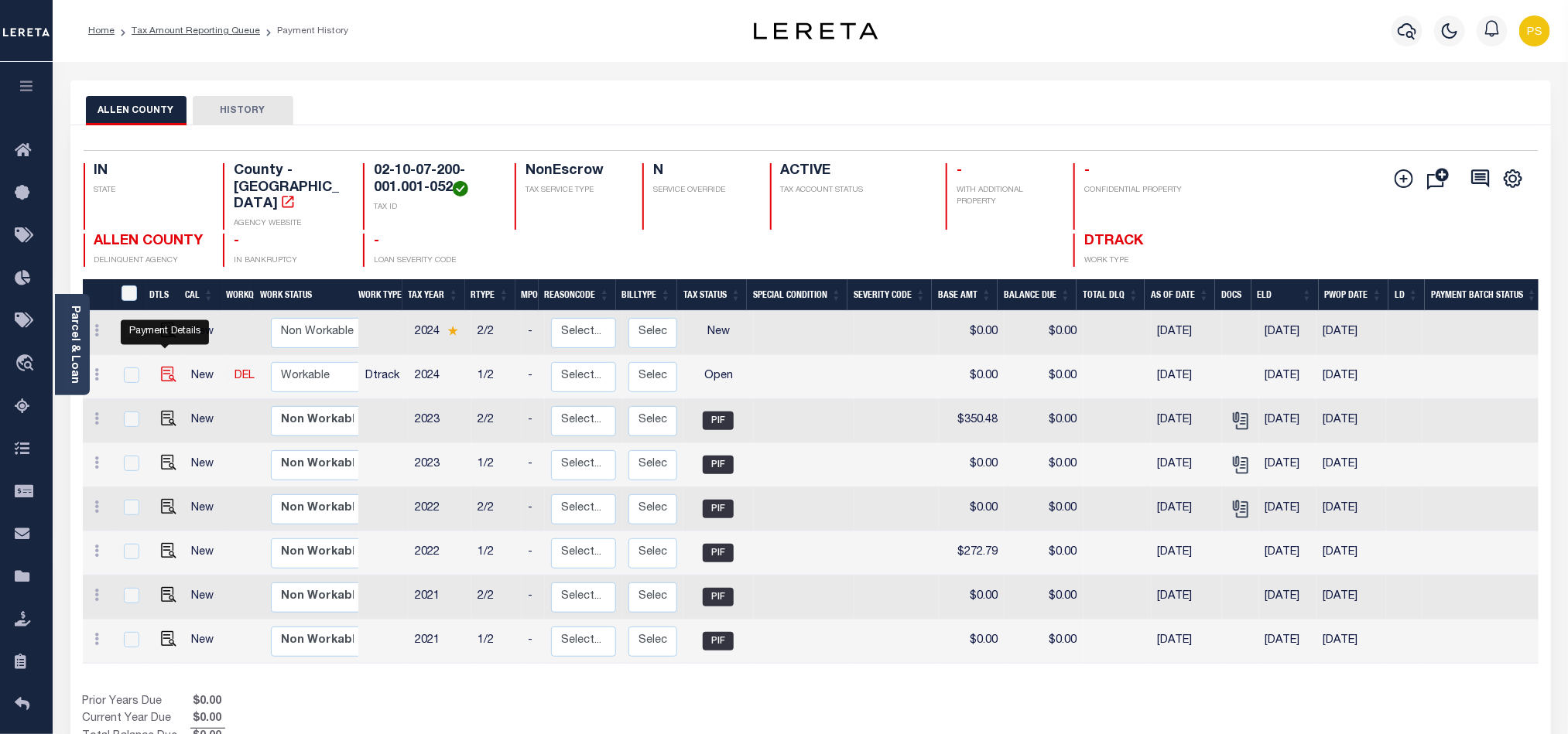
click at [163, 367] on img "" at bounding box center [168, 374] width 15 height 15
checkbox input "true"
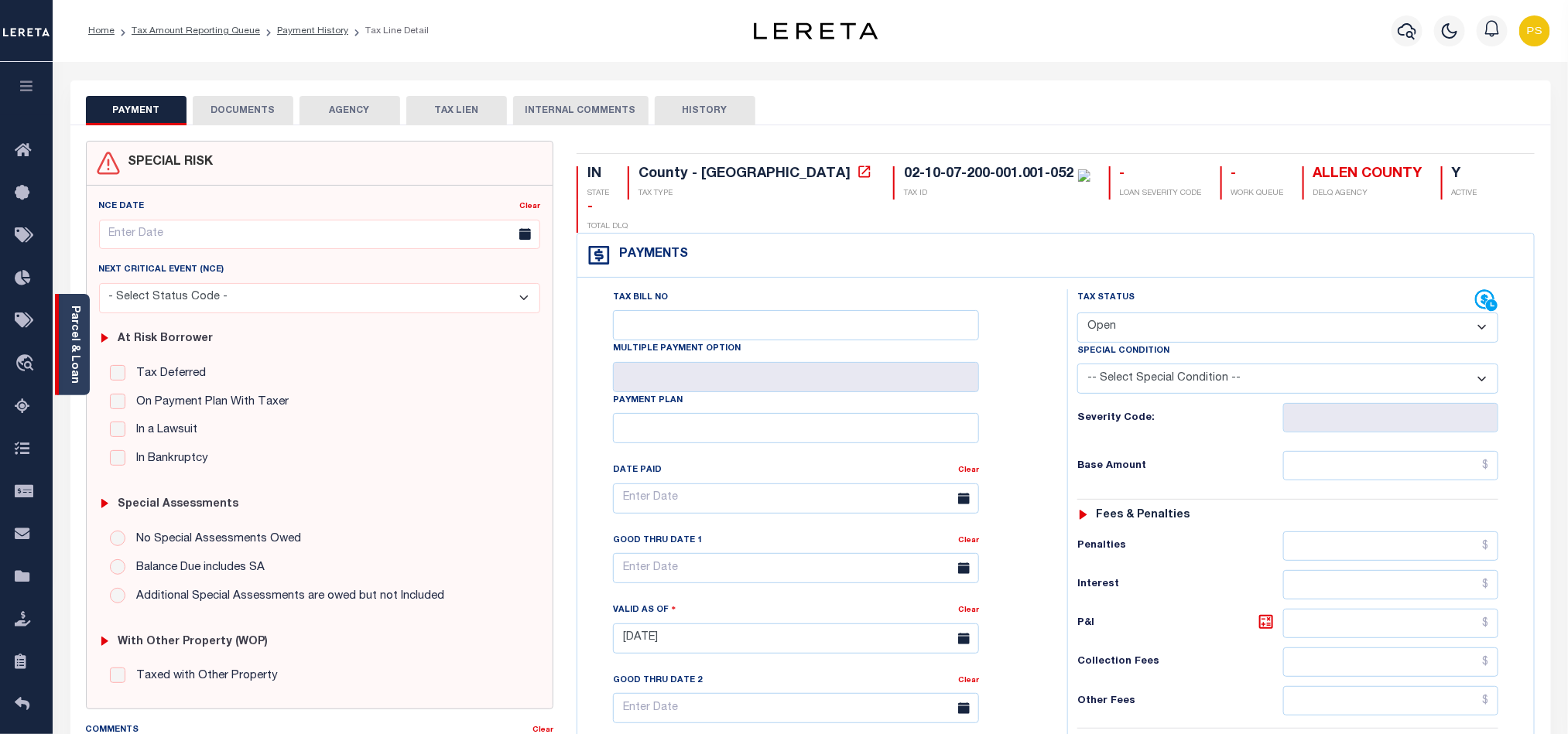
click at [75, 371] on link "Parcel & Loan" at bounding box center [74, 344] width 11 height 78
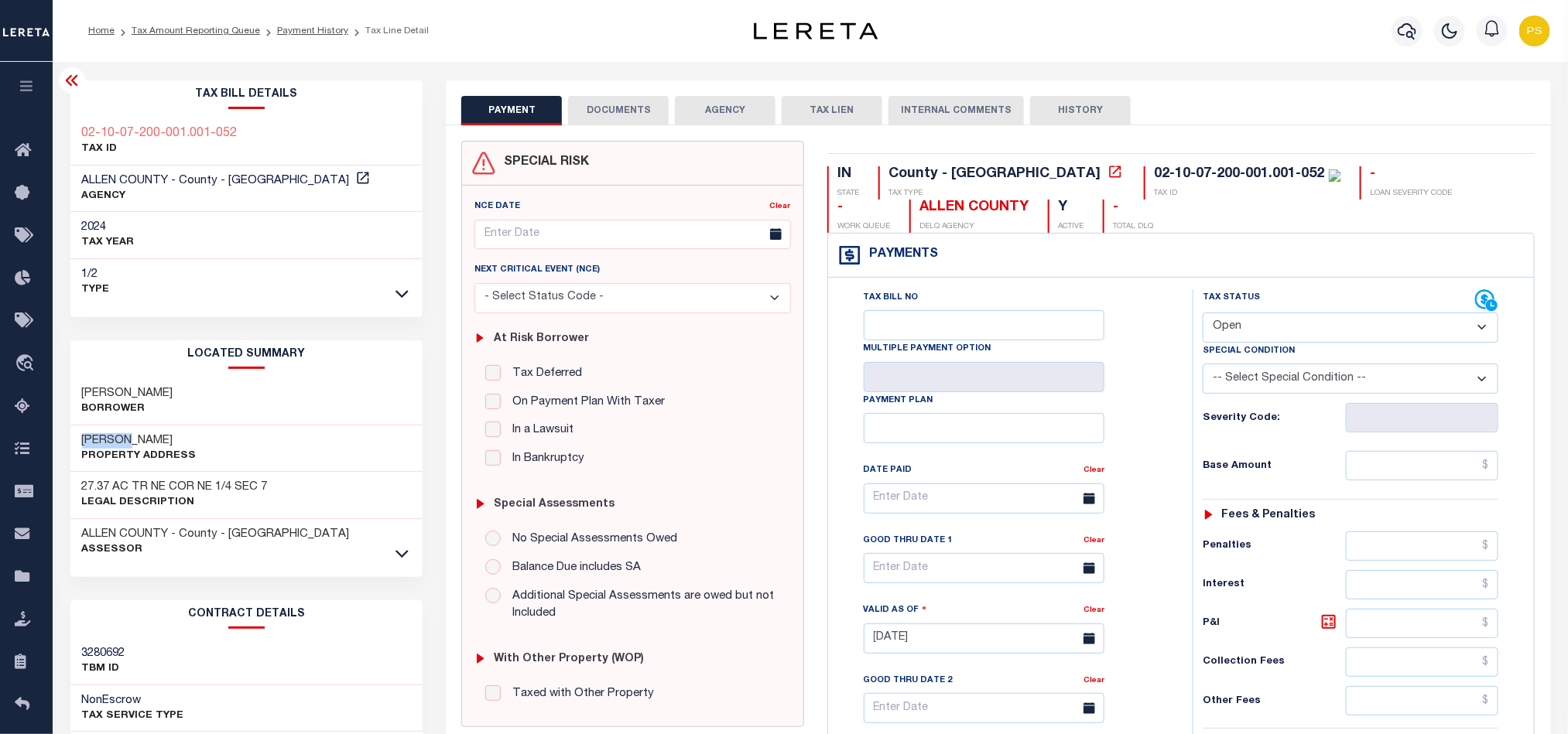
drag, startPoint x: 75, startPoint y: 435, endPoint x: 195, endPoint y: 437, distance: 120.0
click at [195, 437] on div "WARD RD Property Address" at bounding box center [247, 449] width 353 height 47
copy h3 "WARD RD"
drag, startPoint x: 77, startPoint y: 389, endPoint x: 175, endPoint y: 390, distance: 98.0
click at [175, 390] on div "Schwartz Perry Borrower" at bounding box center [247, 401] width 353 height 47
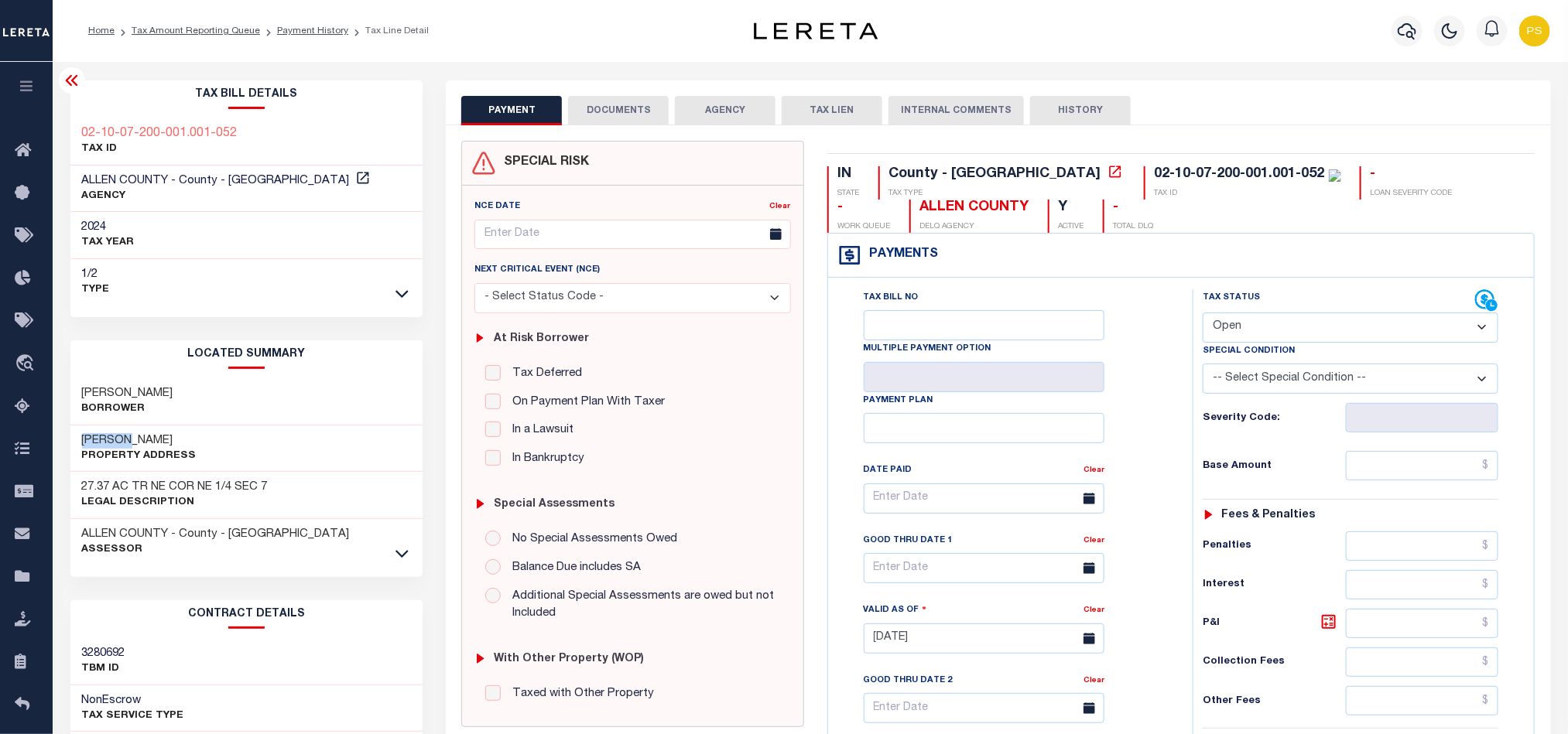
copy h3 "Schwartz Perry"
click at [1250, 332] on select "- Select Status Code - Open Due/Unpaid Paid Incomplete No Tax Due Internal Refu…" at bounding box center [1351, 328] width 296 height 30
select select "PYD"
click at [1203, 314] on select "- Select Status Code - Open Due/Unpaid Paid Incomplete No Tax Due Internal Refu…" at bounding box center [1351, 328] width 296 height 30
type input "[DATE]"
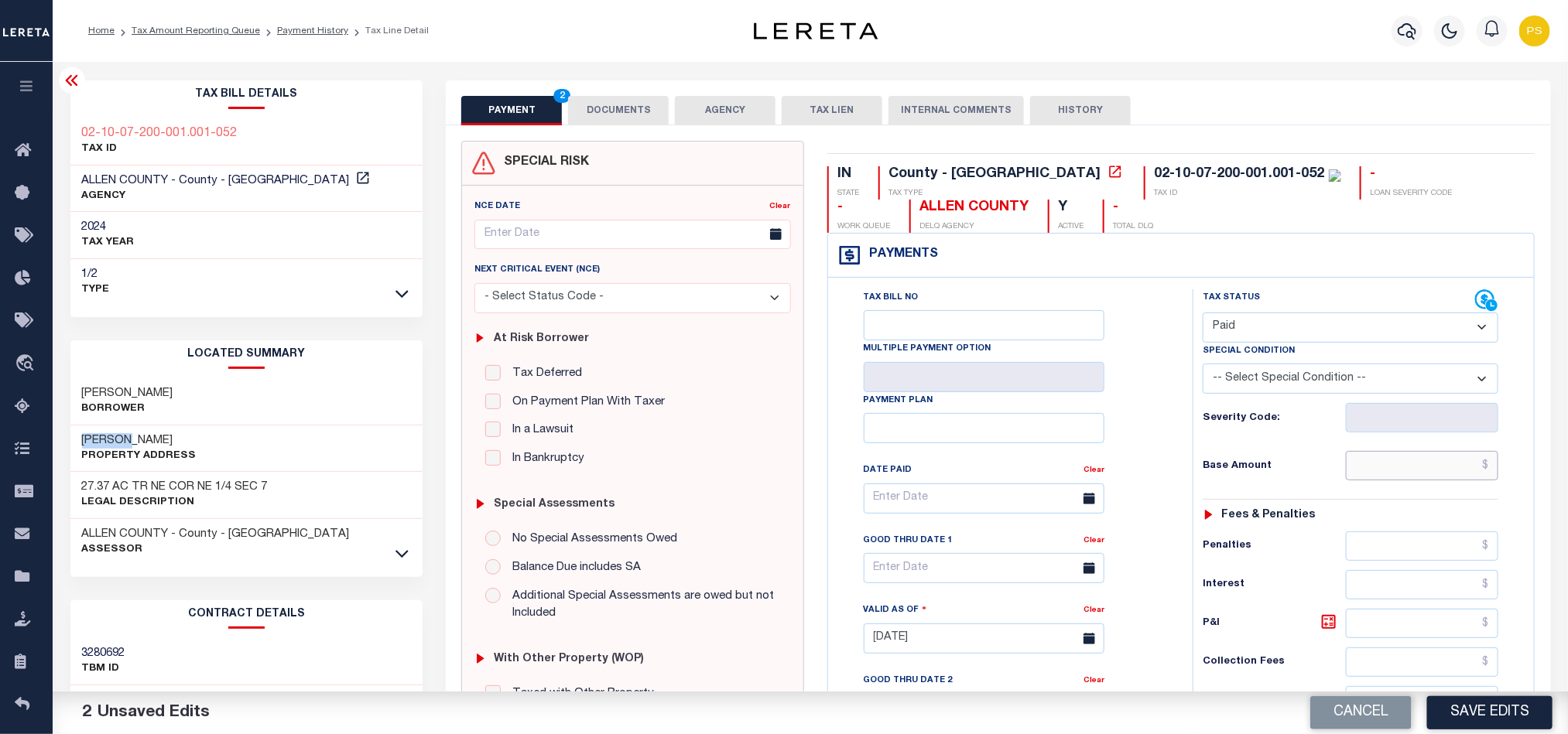
click at [1452, 476] on input "text" at bounding box center [1423, 465] width 153 height 29
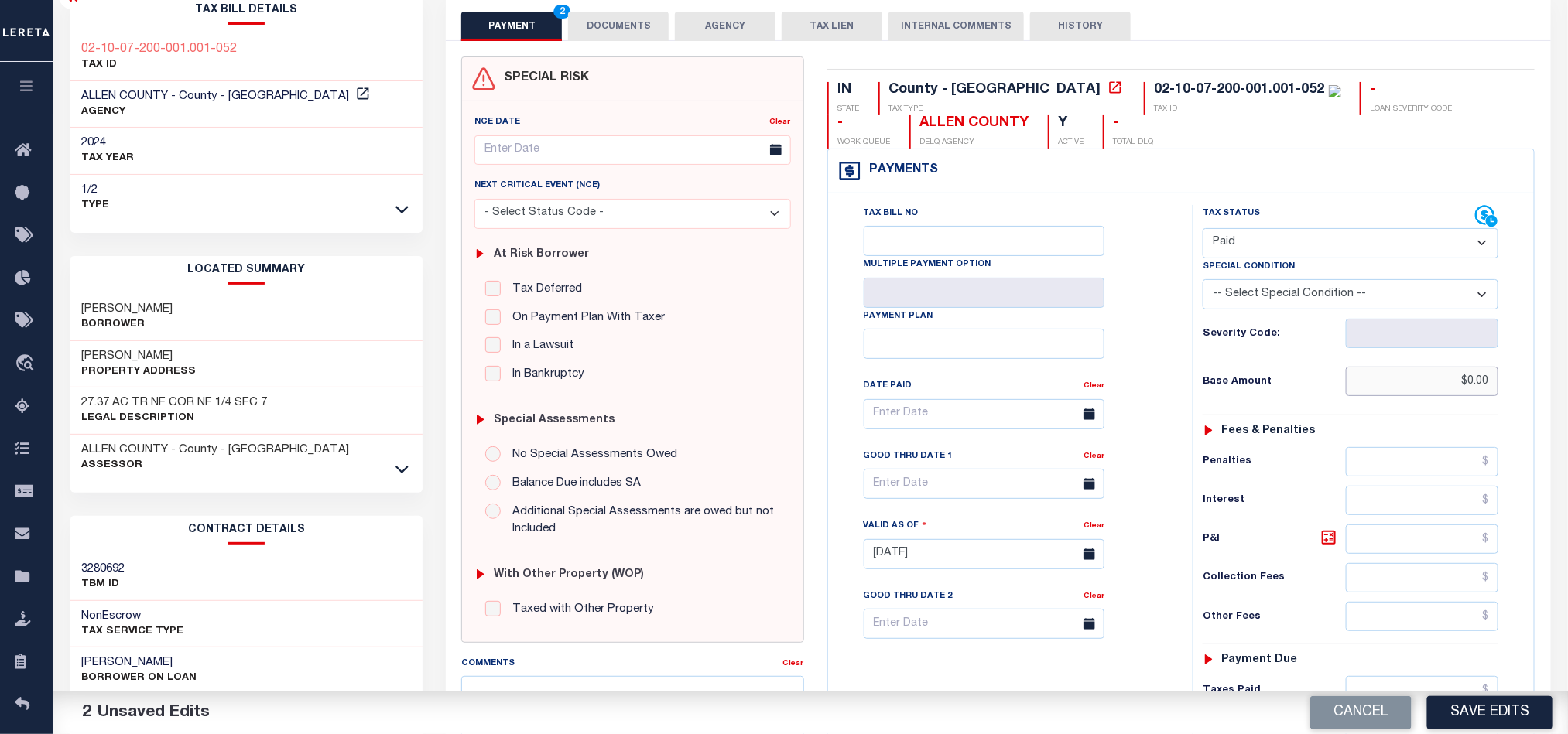
scroll to position [348, 0]
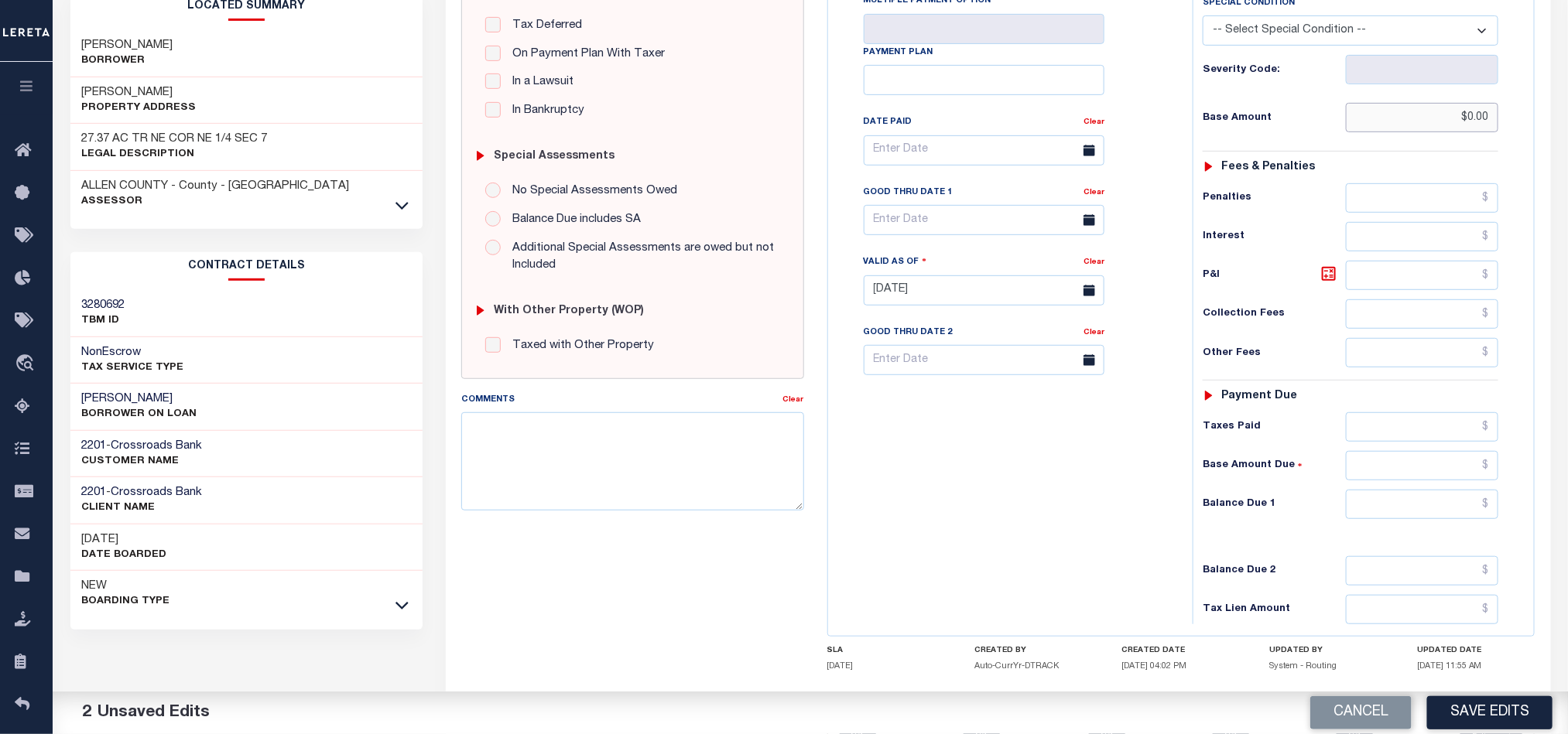
type input "$0.00"
click at [1385, 508] on input "text" at bounding box center [1423, 504] width 153 height 29
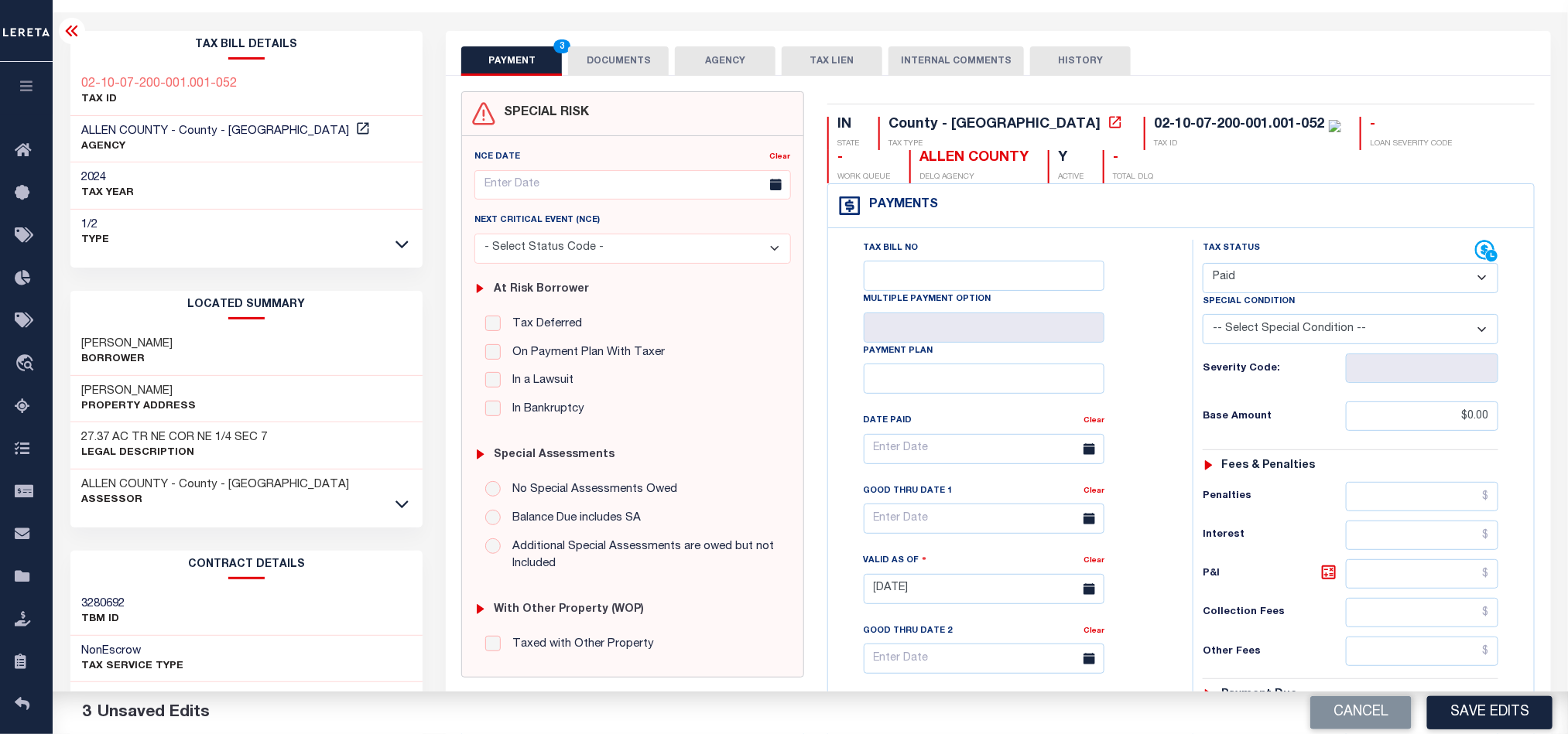
scroll to position [0, 0]
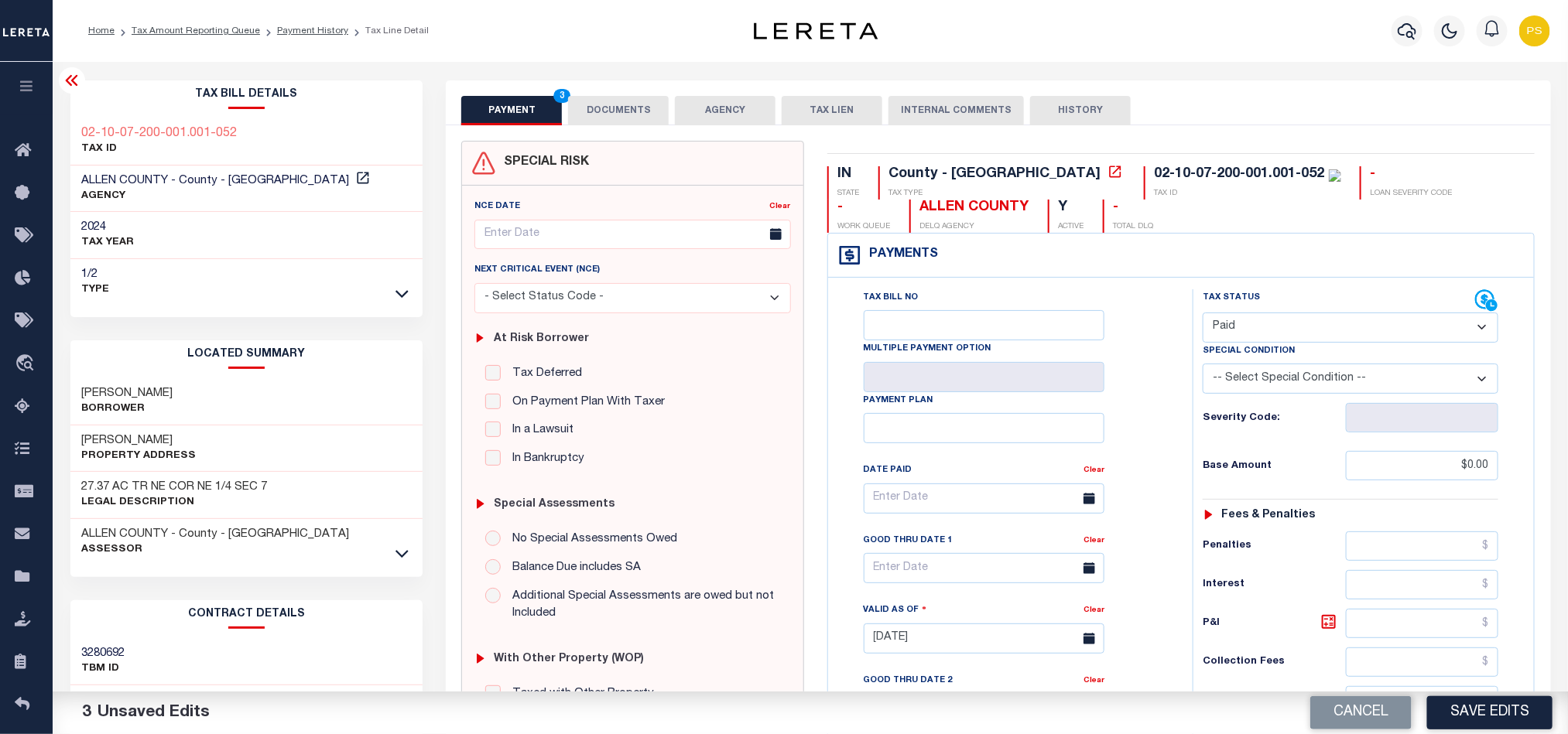
type input "$0.00"
click at [630, 110] on button "DOCUMENTS" at bounding box center [618, 110] width 101 height 29
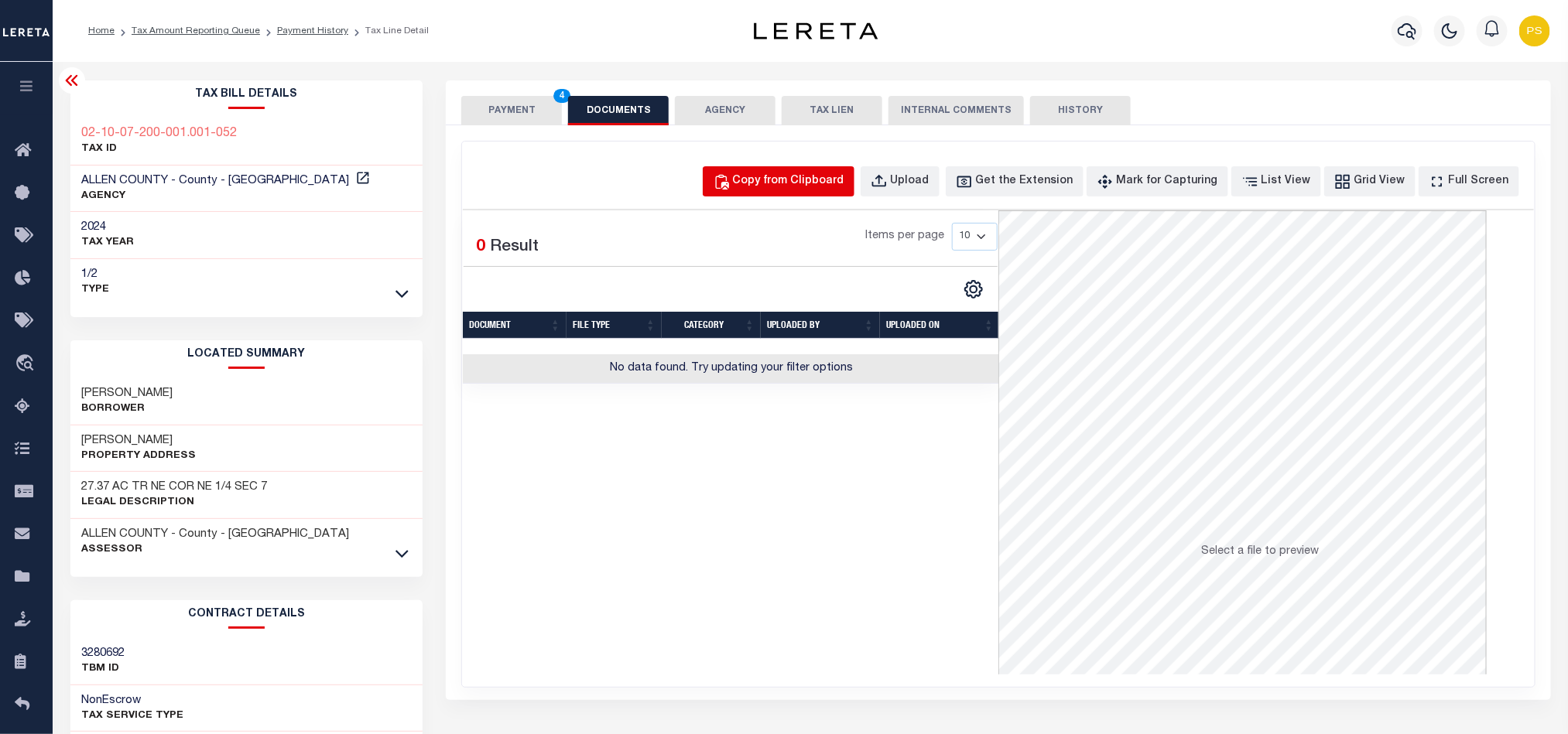
click at [837, 180] on div "Copy from Clipboard" at bounding box center [788, 182] width 112 height 17
select select "POP"
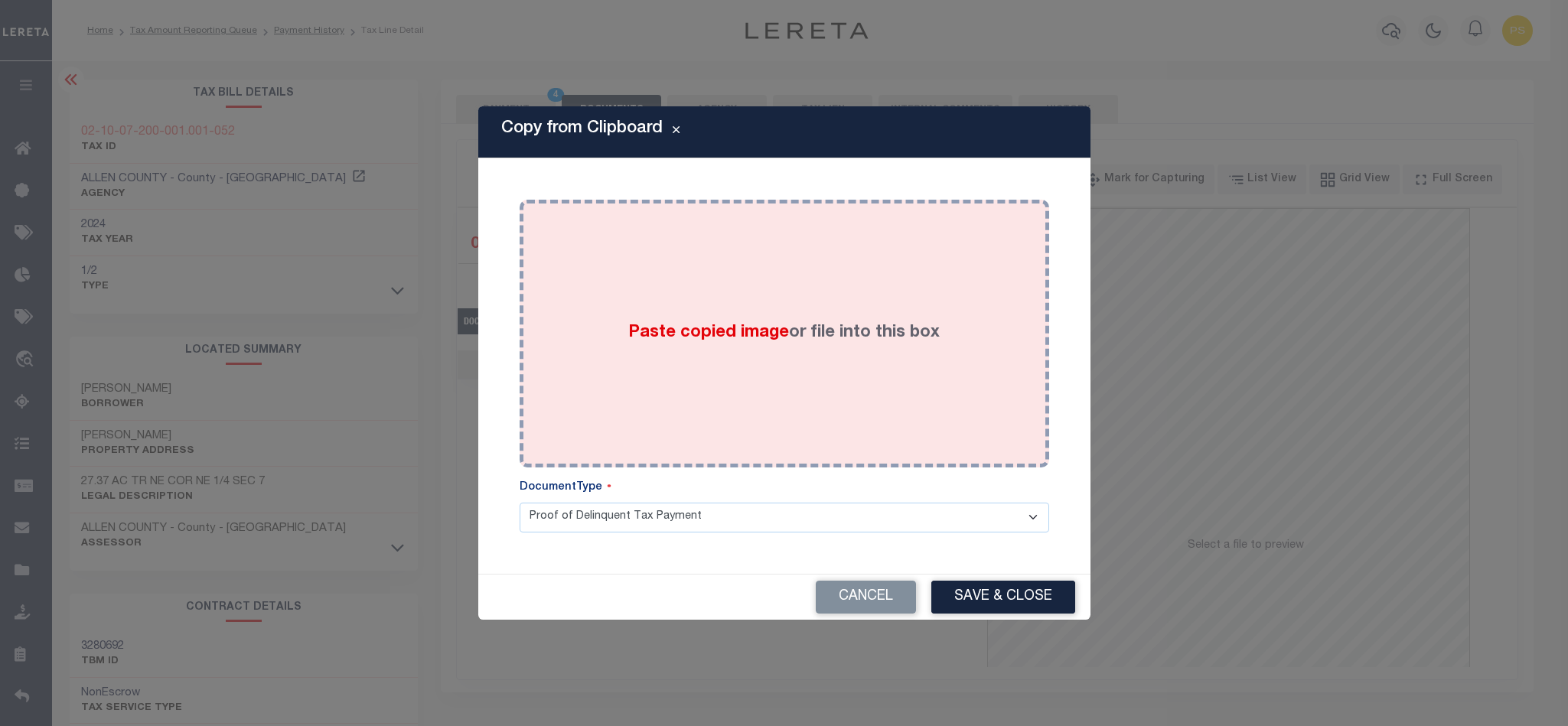
click at [740, 301] on div "Paste copied image or file into this box" at bounding box center [784, 334] width 506 height 245
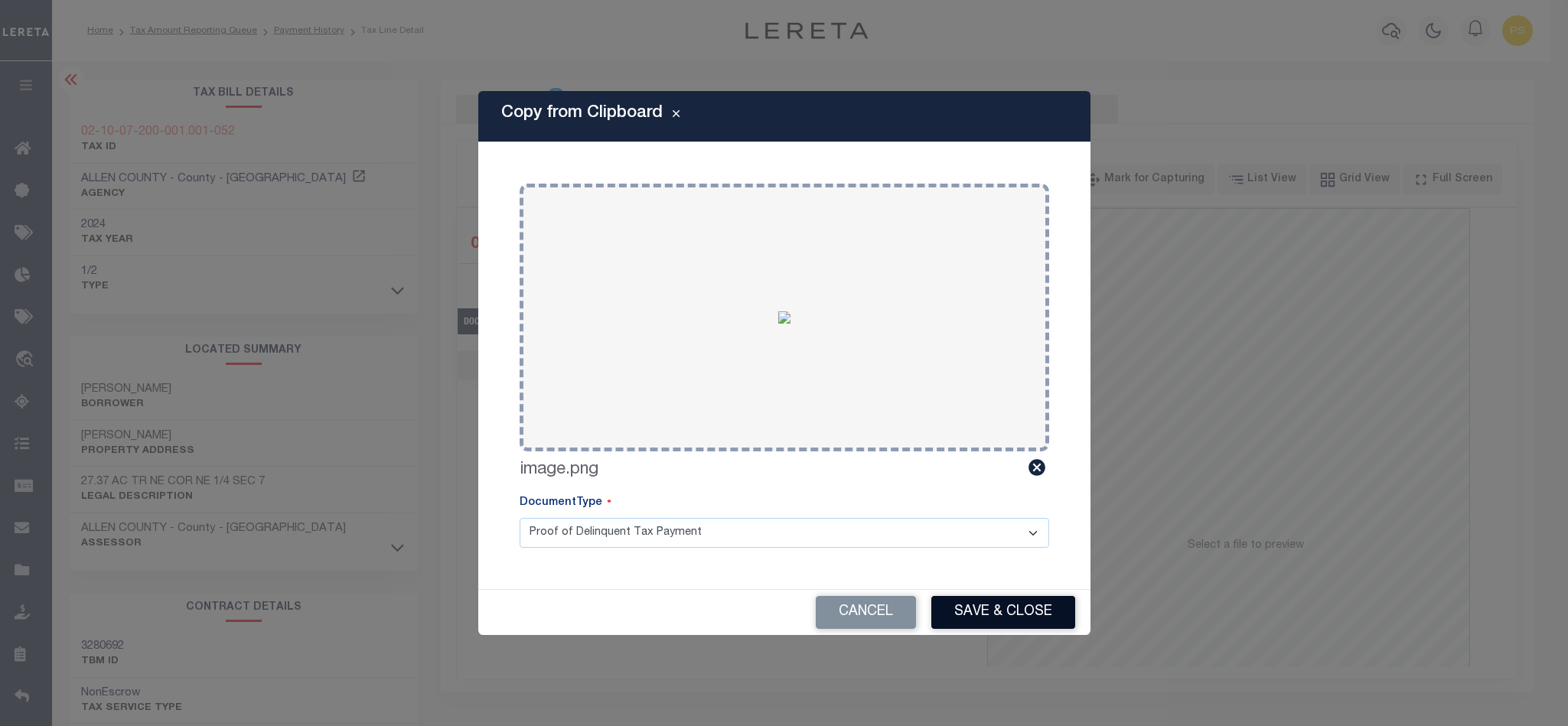
click at [1008, 620] on button "Save & Close" at bounding box center [1003, 613] width 144 height 33
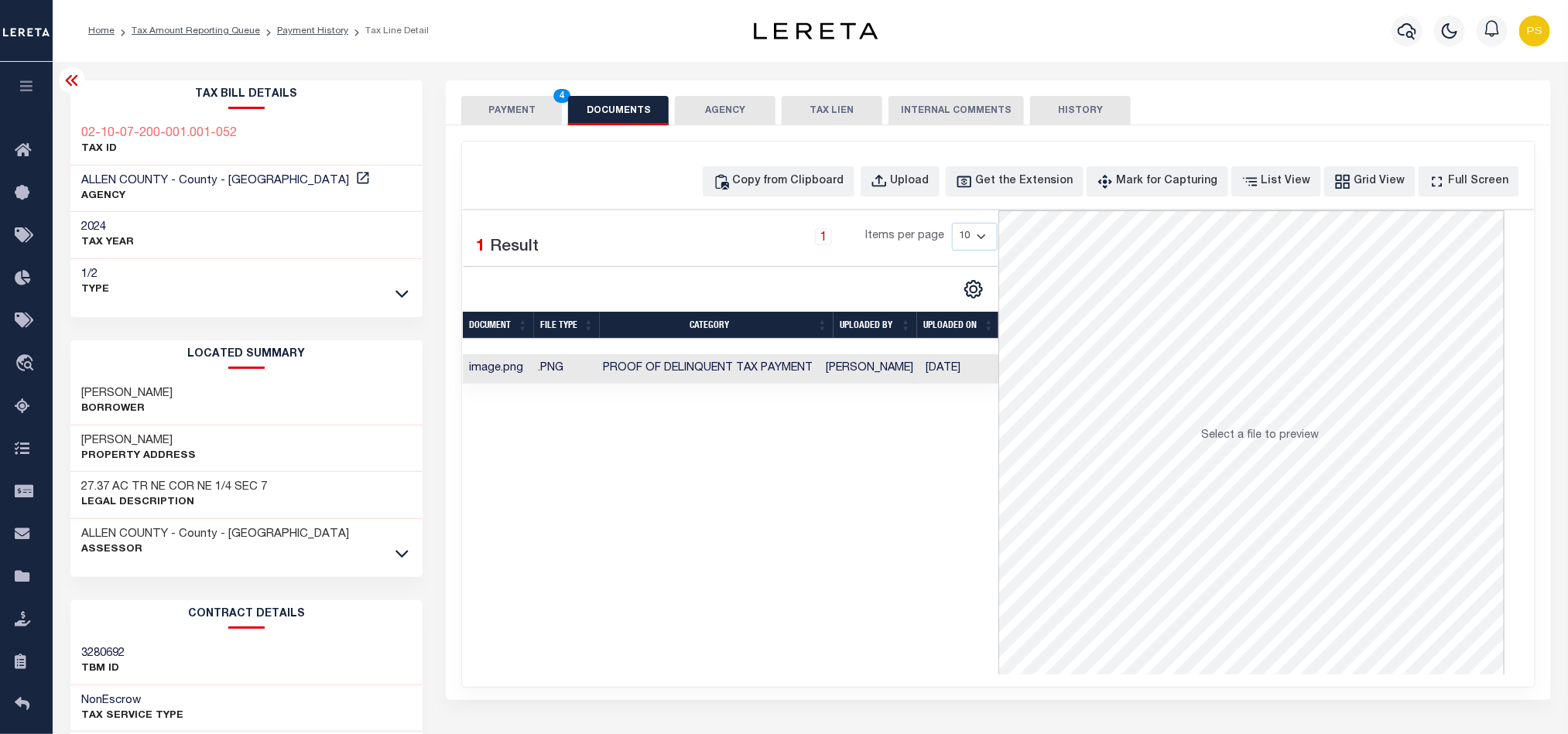
click at [494, 109] on button "PAYMENT 4" at bounding box center [512, 110] width 101 height 29
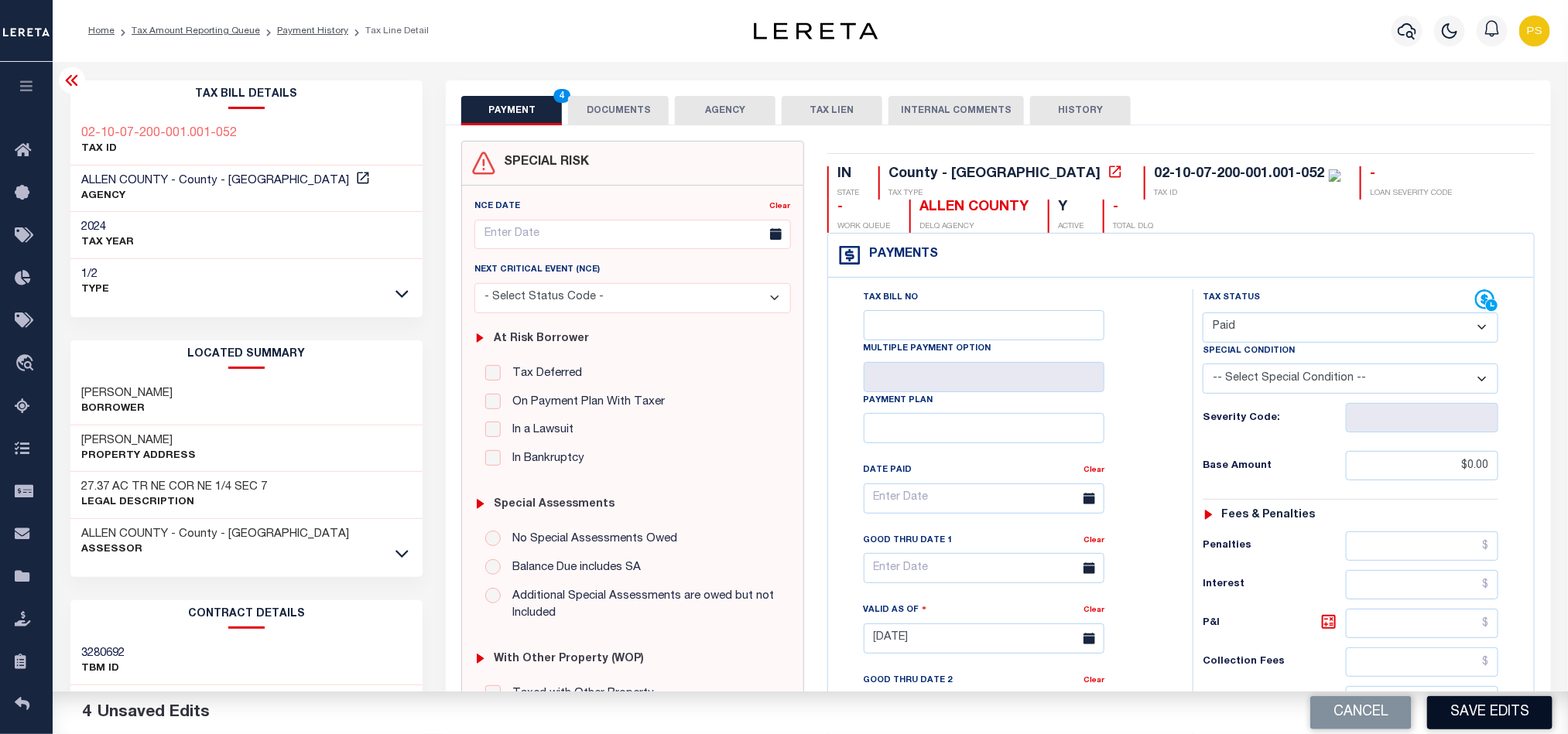
click at [1463, 715] on button "Save Edits" at bounding box center [1490, 713] width 126 height 34
checkbox input "false"
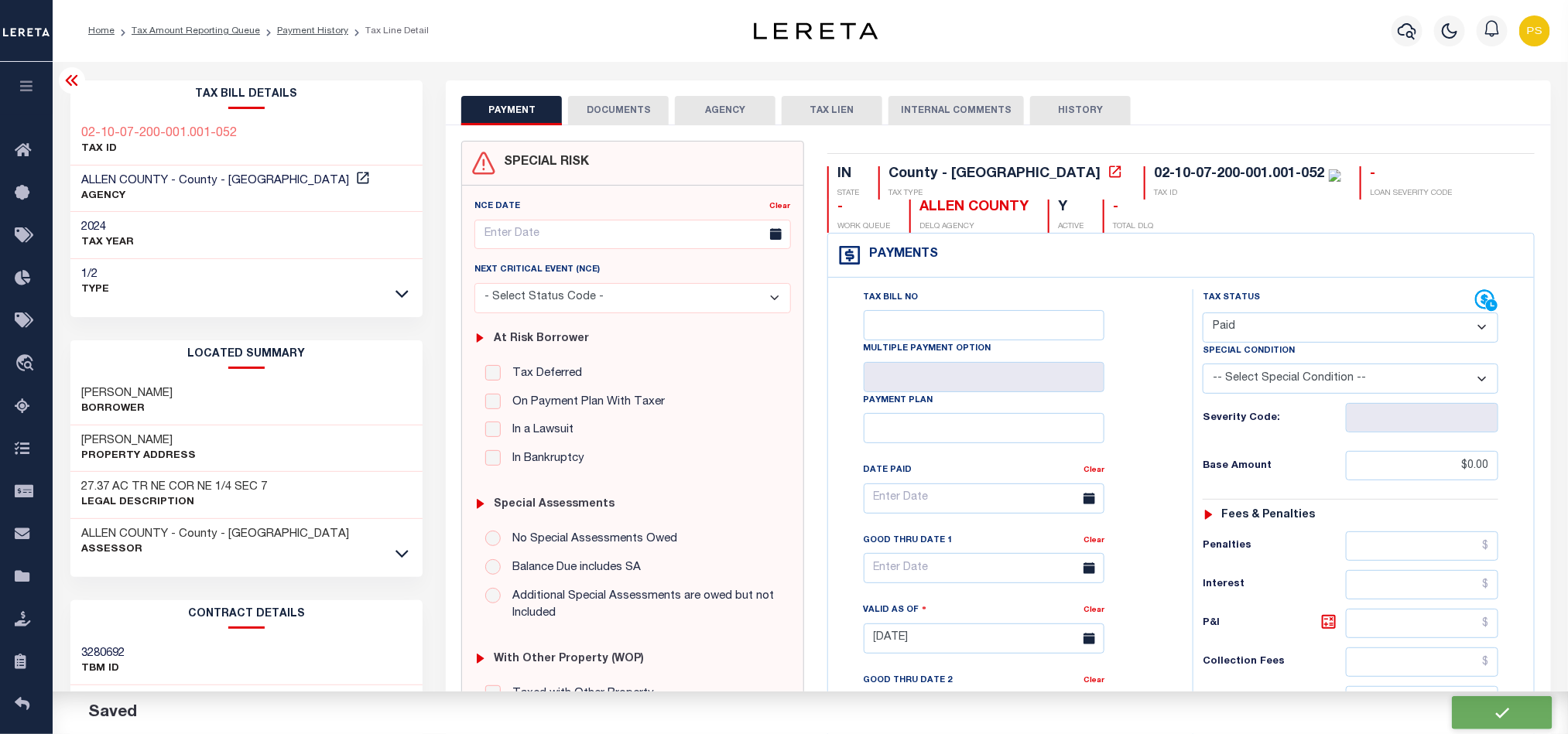
type input "$0"
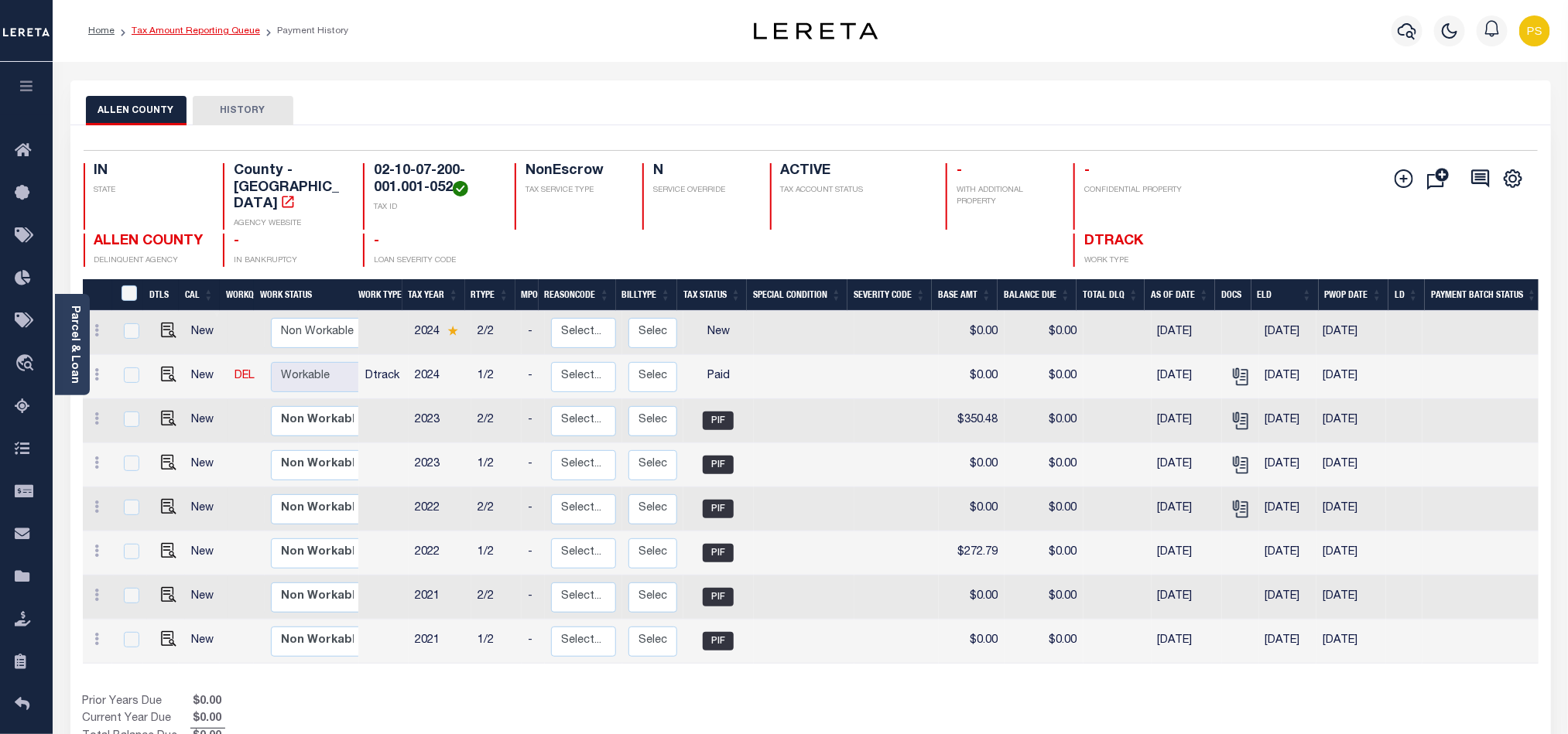
click at [209, 27] on link "Tax Amount Reporting Queue" at bounding box center [196, 31] width 128 height 9
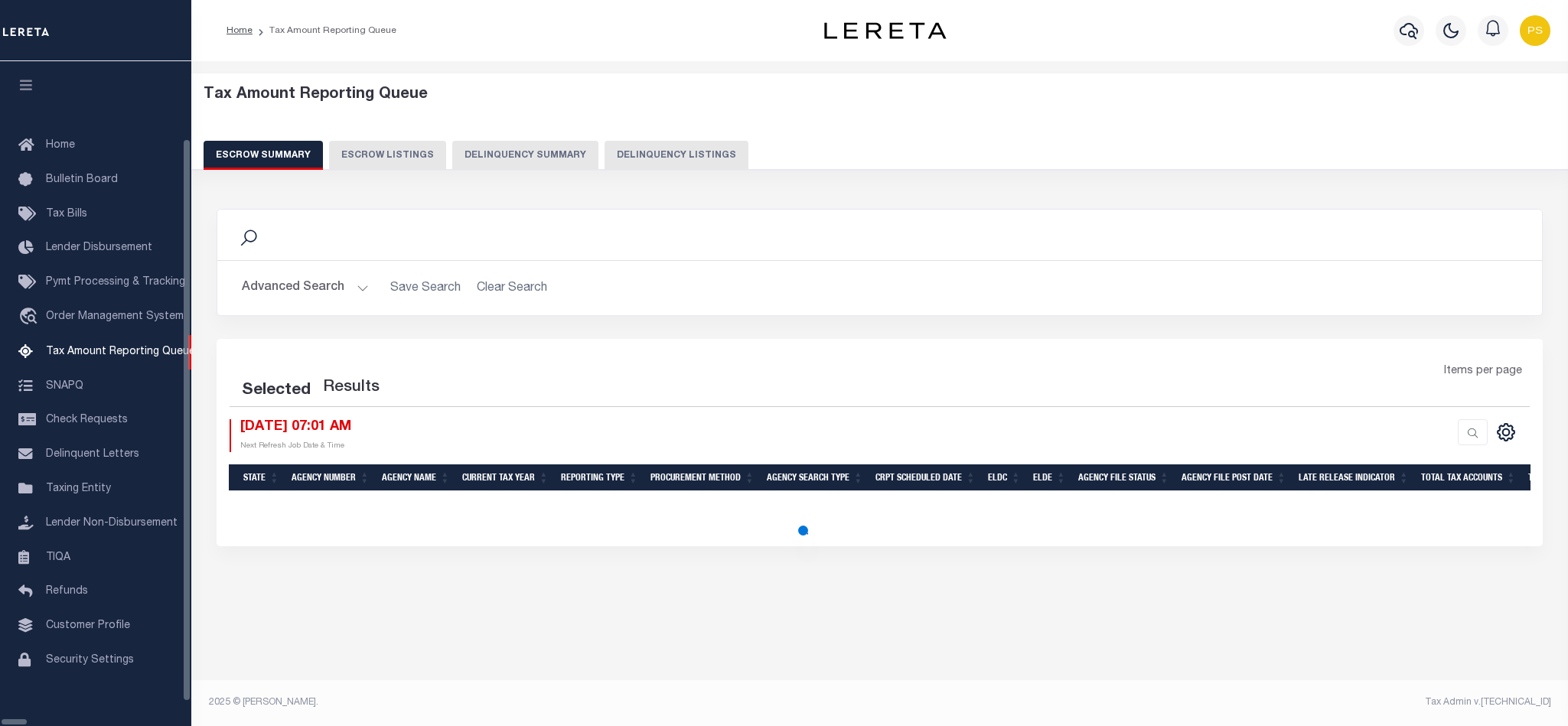
click at [611, 154] on button "Delinquency Listings" at bounding box center [676, 155] width 144 height 29
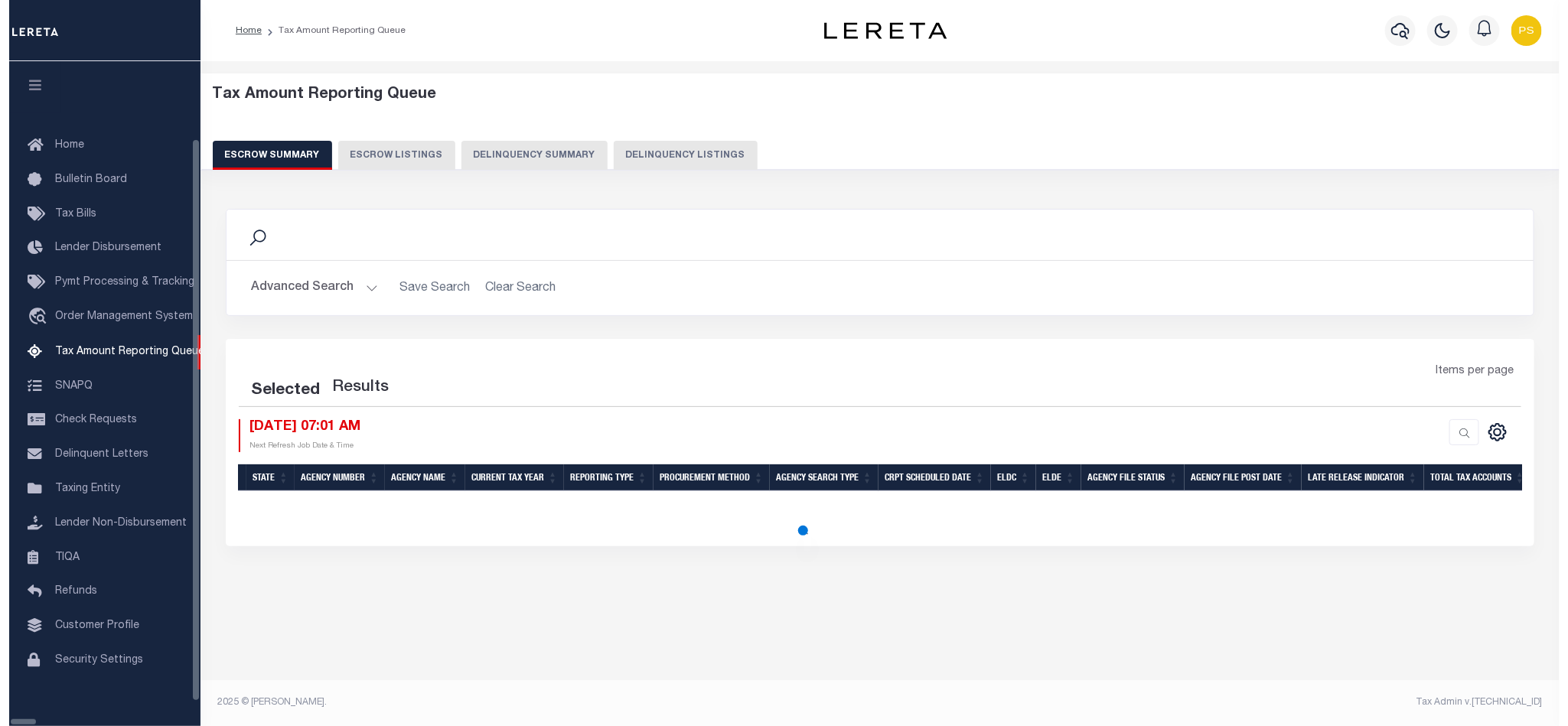
scroll to position [18, 0]
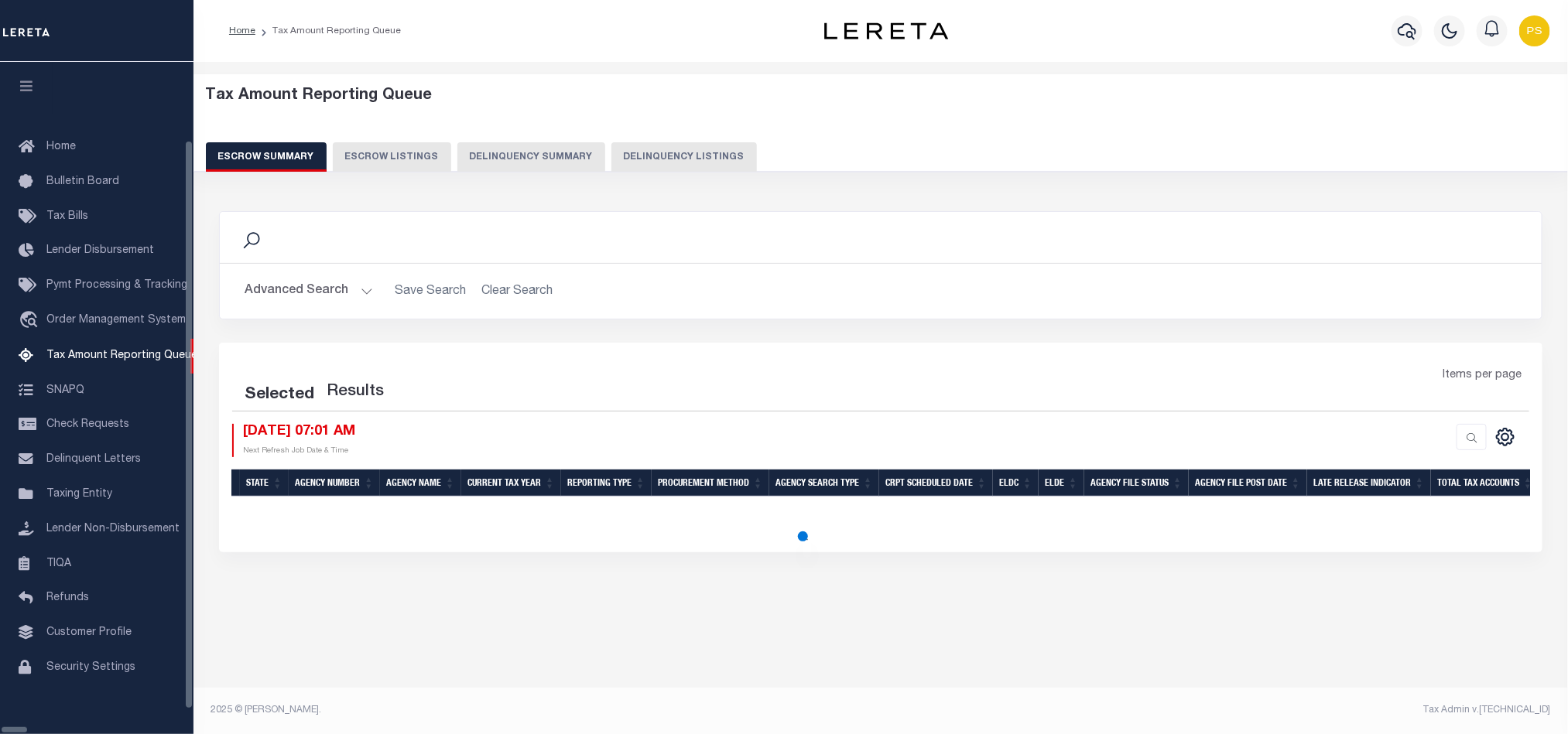
select select "100"
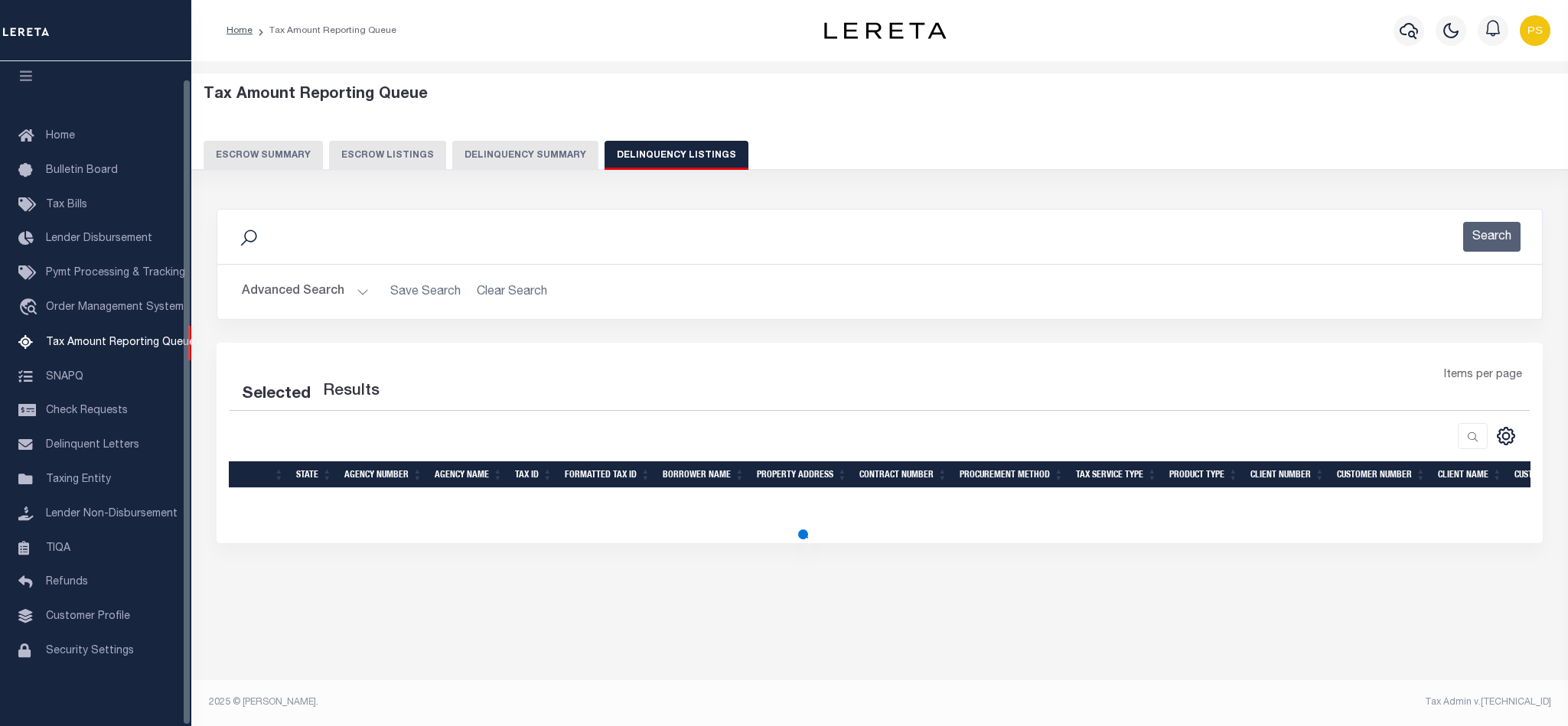
select select "100"
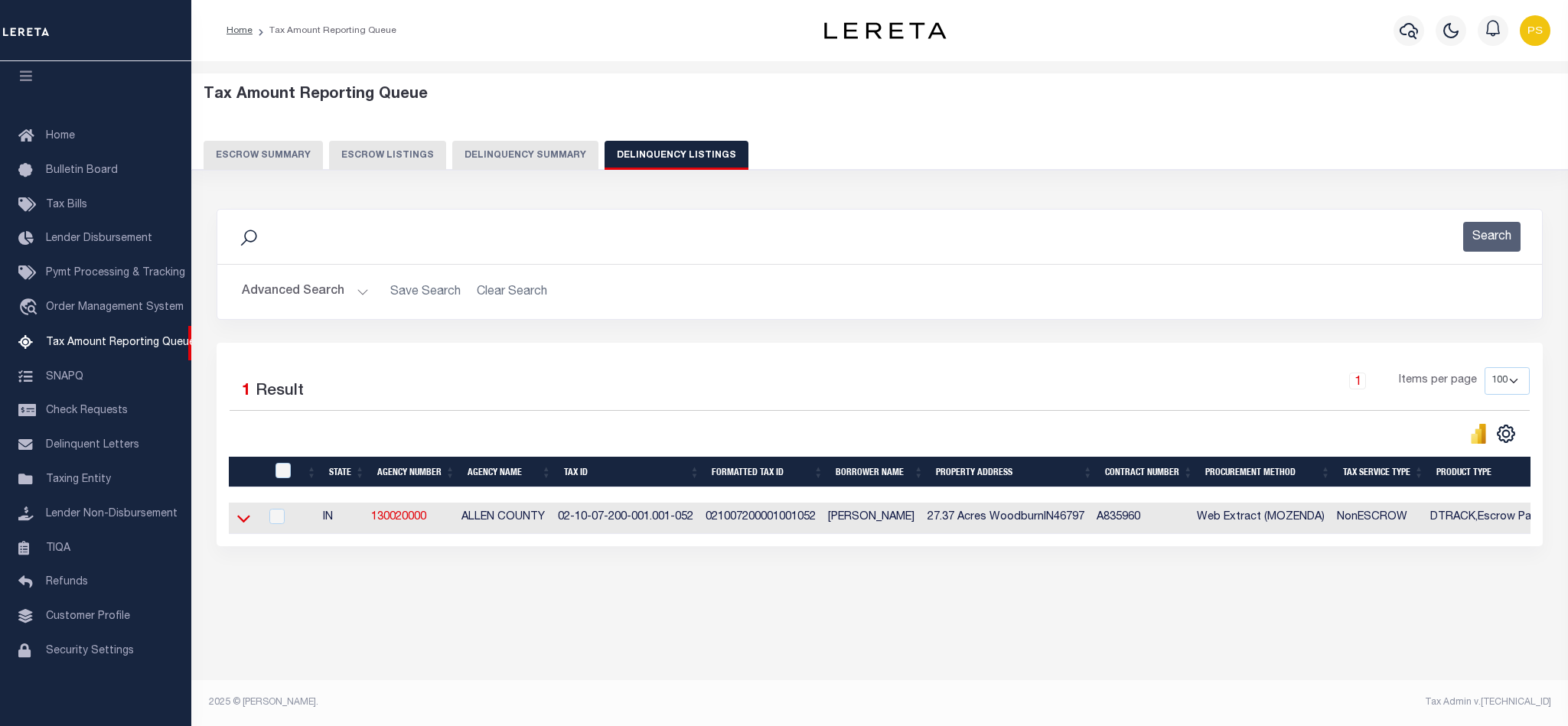
click at [245, 526] on icon at bounding box center [244, 518] width 13 height 16
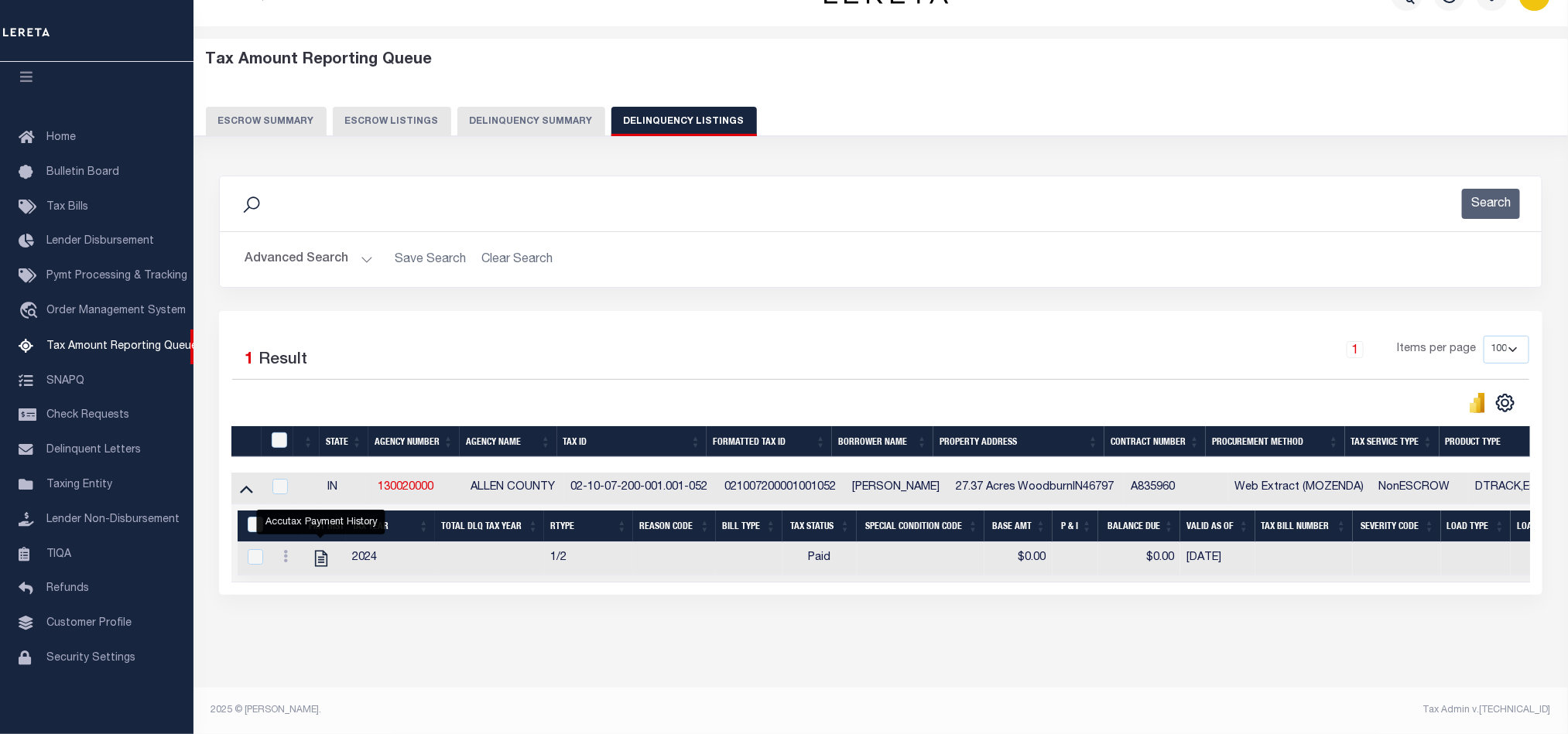
scroll to position [0, 0]
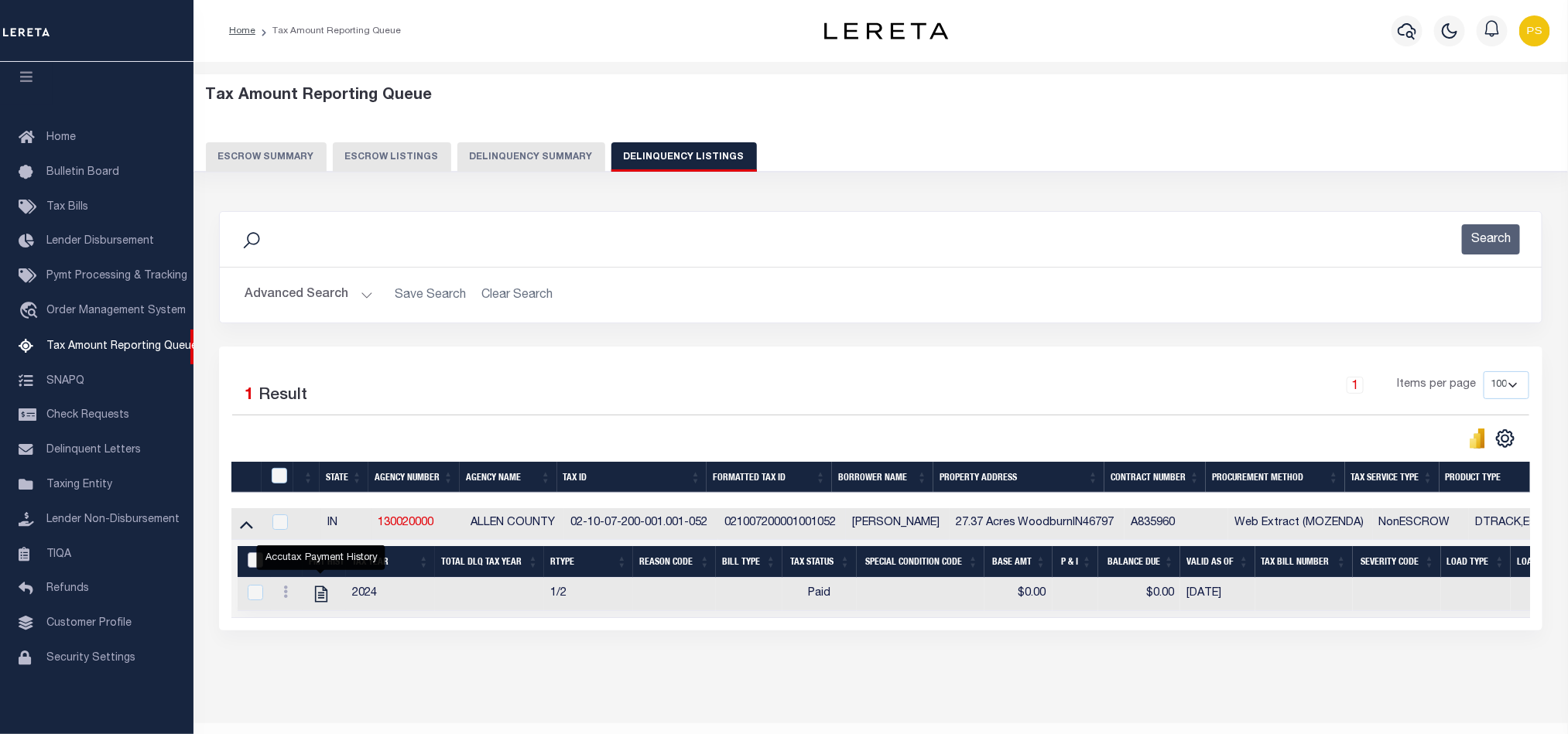
click at [249, 567] on input "&nbsp;" at bounding box center [255, 560] width 15 height 15
checkbox input "true"
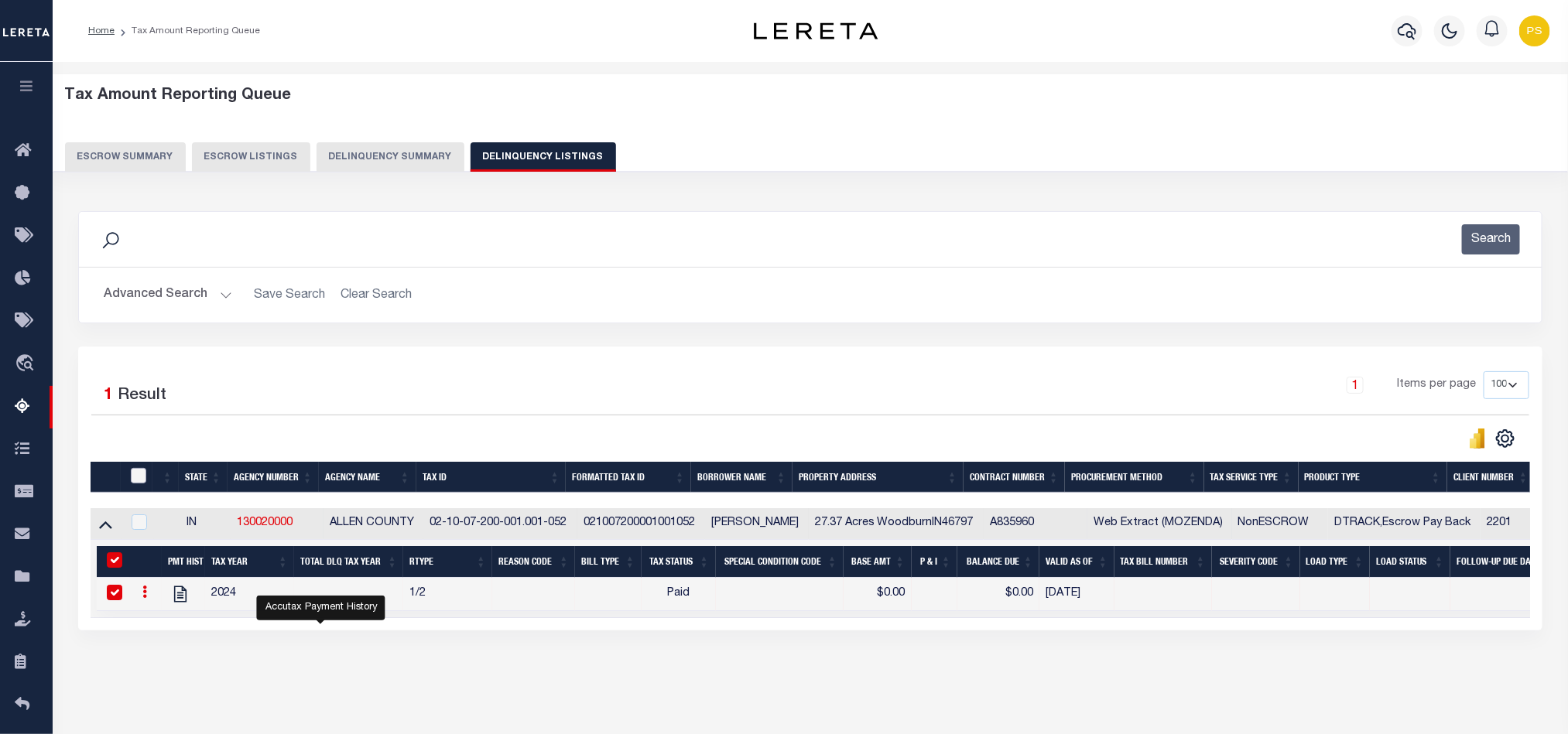
click at [138, 478] on input "checkbox" at bounding box center [138, 475] width 15 height 15
checkbox input "true"
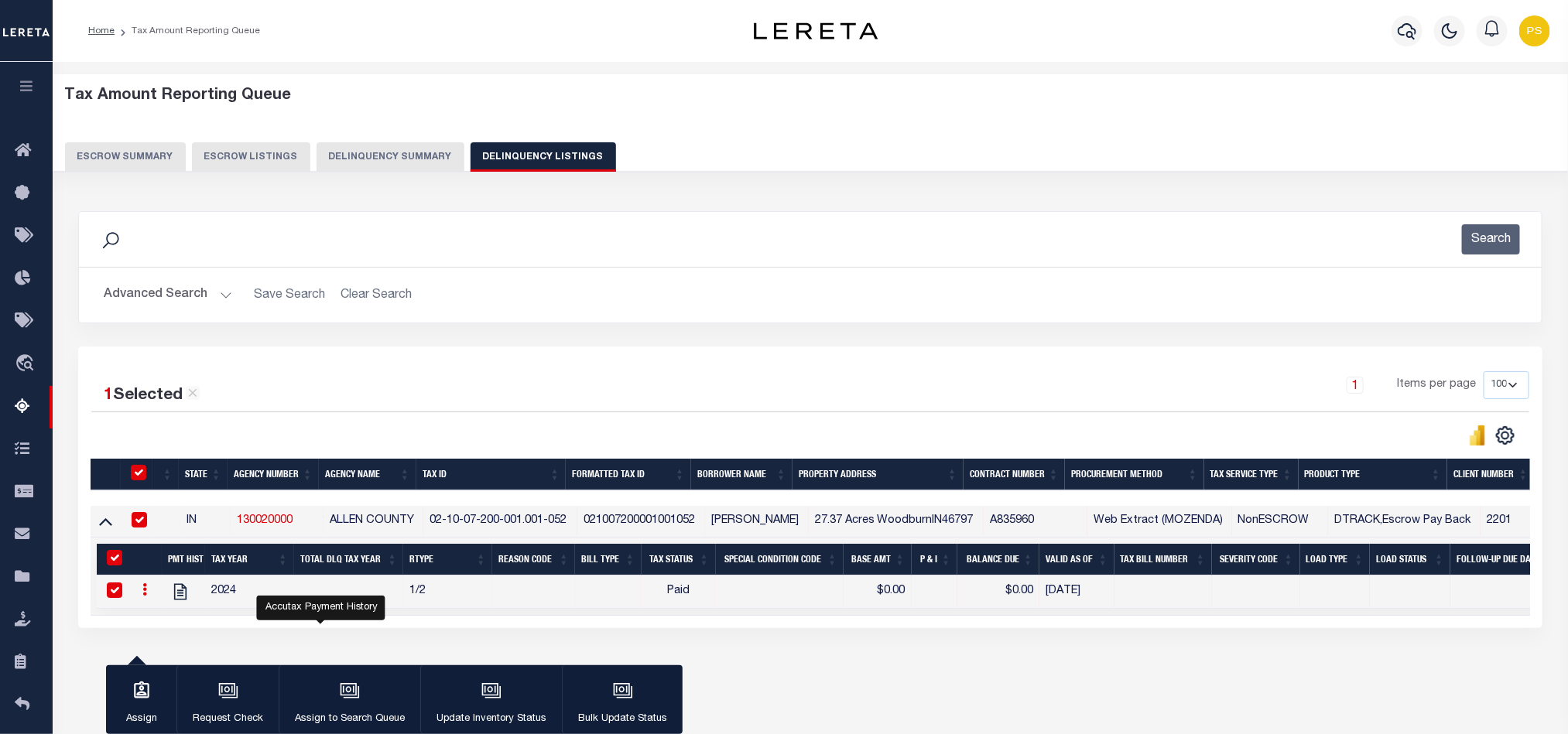
checkbox input "true"
click at [506, 680] on button "Update Inventory Status" at bounding box center [491, 699] width 142 height 70
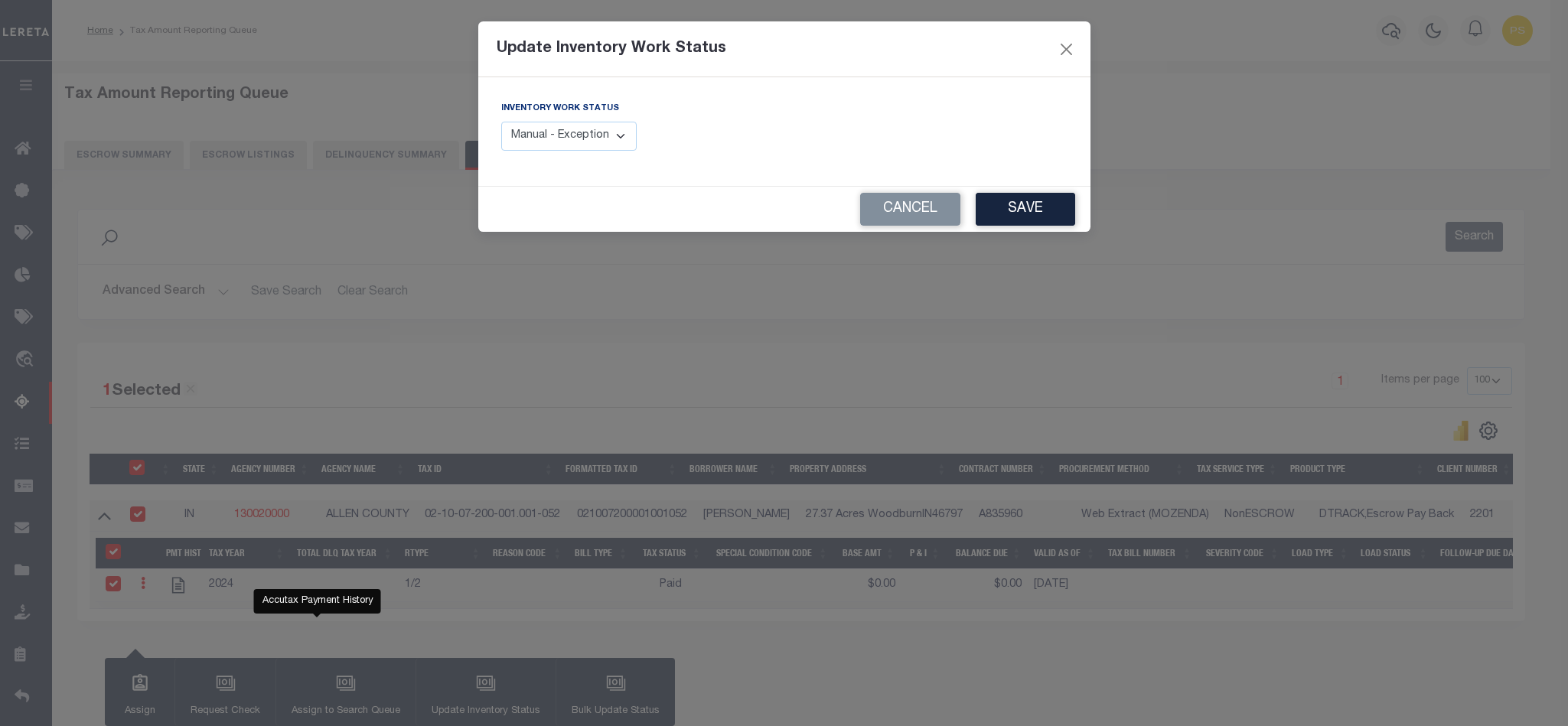
click at [603, 143] on select "Manual - Exception Pended - Awaiting Search Late Add Exception Completed" at bounding box center [569, 137] width 137 height 30
select select "4"
click at [501, 123] on select "Manual - Exception Pended - Awaiting Search Late Add Exception Completed" at bounding box center [569, 137] width 137 height 30
click at [1045, 208] on button "Save" at bounding box center [1026, 209] width 100 height 33
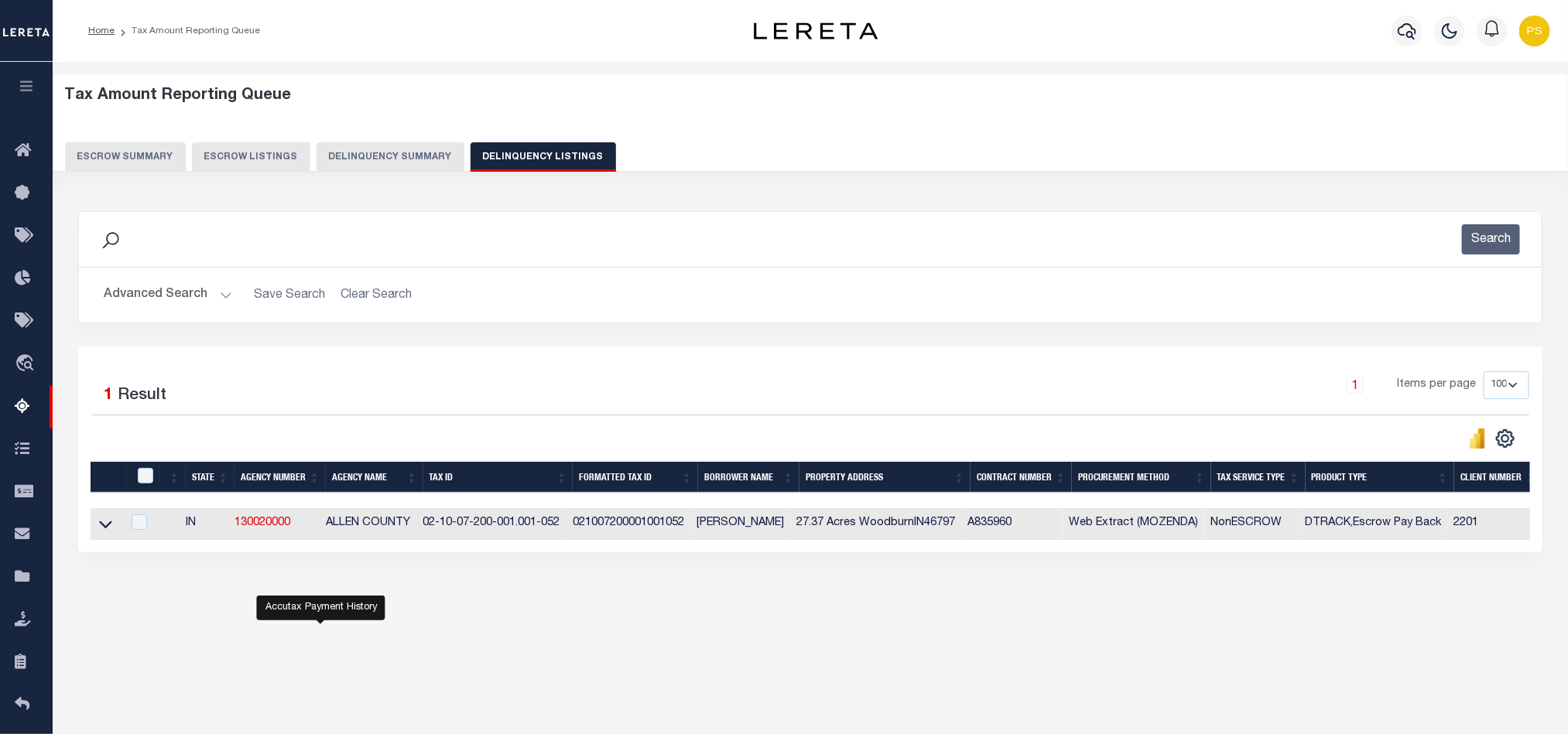
click at [126, 297] on button "Advanced Search" at bounding box center [167, 295] width 128 height 30
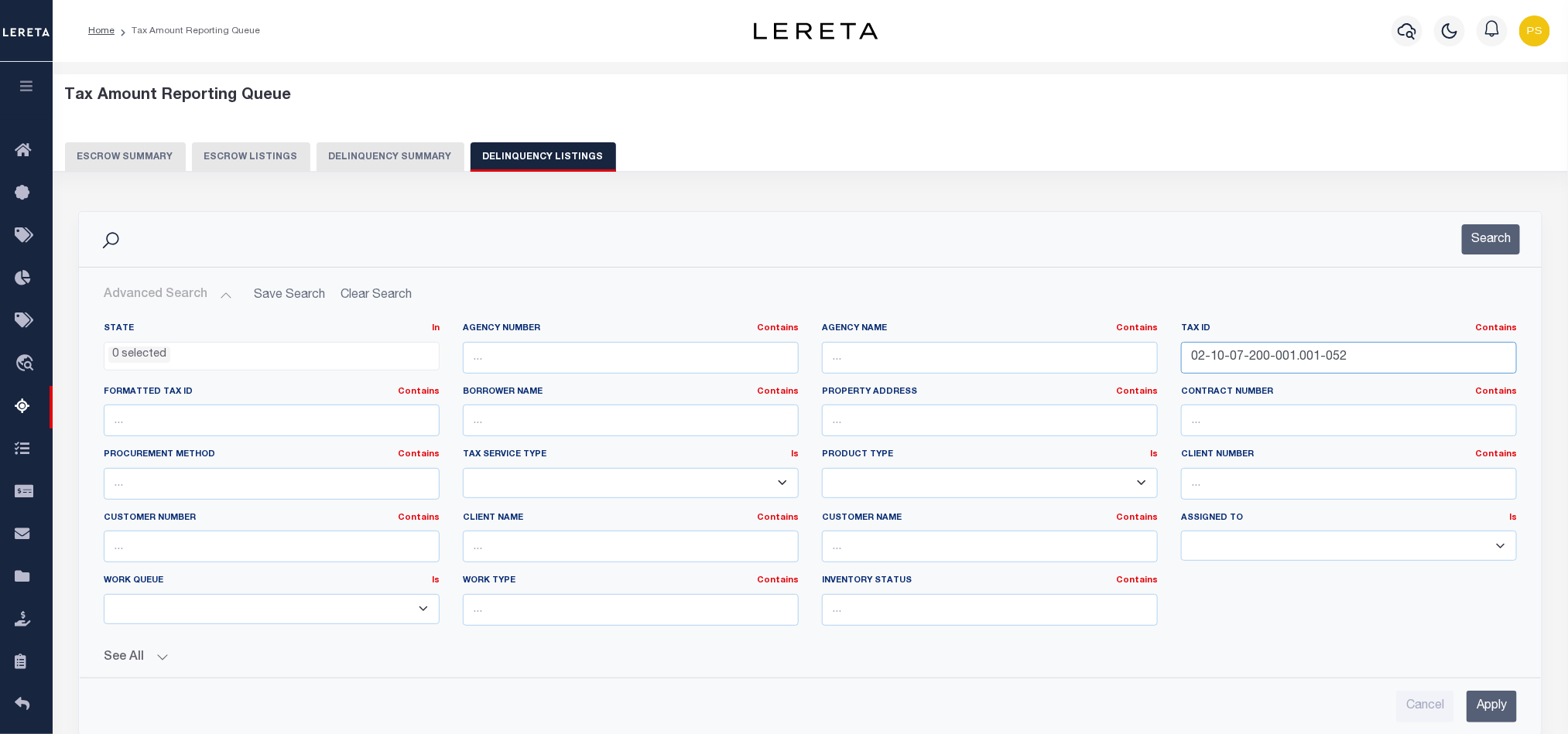
click at [1224, 351] on input "02-10-07-200-001.001-052" at bounding box center [1348, 358] width 336 height 32
paste input "21-126-005.004-053"
type input "02-10-21-126-005.004-053"
click at [1502, 722] on input "Apply" at bounding box center [1492, 707] width 50 height 32
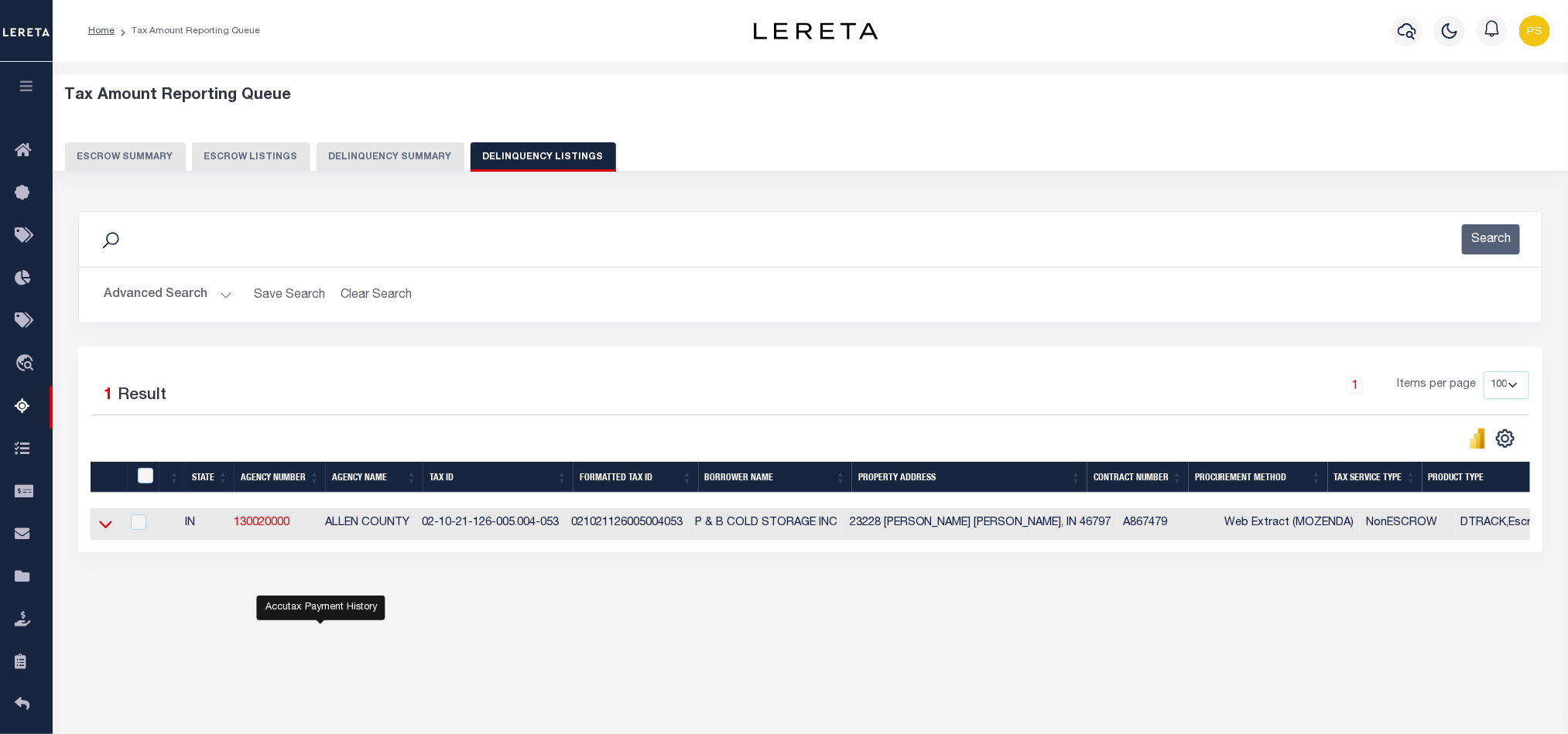
click at [99, 532] on icon at bounding box center [105, 524] width 13 height 16
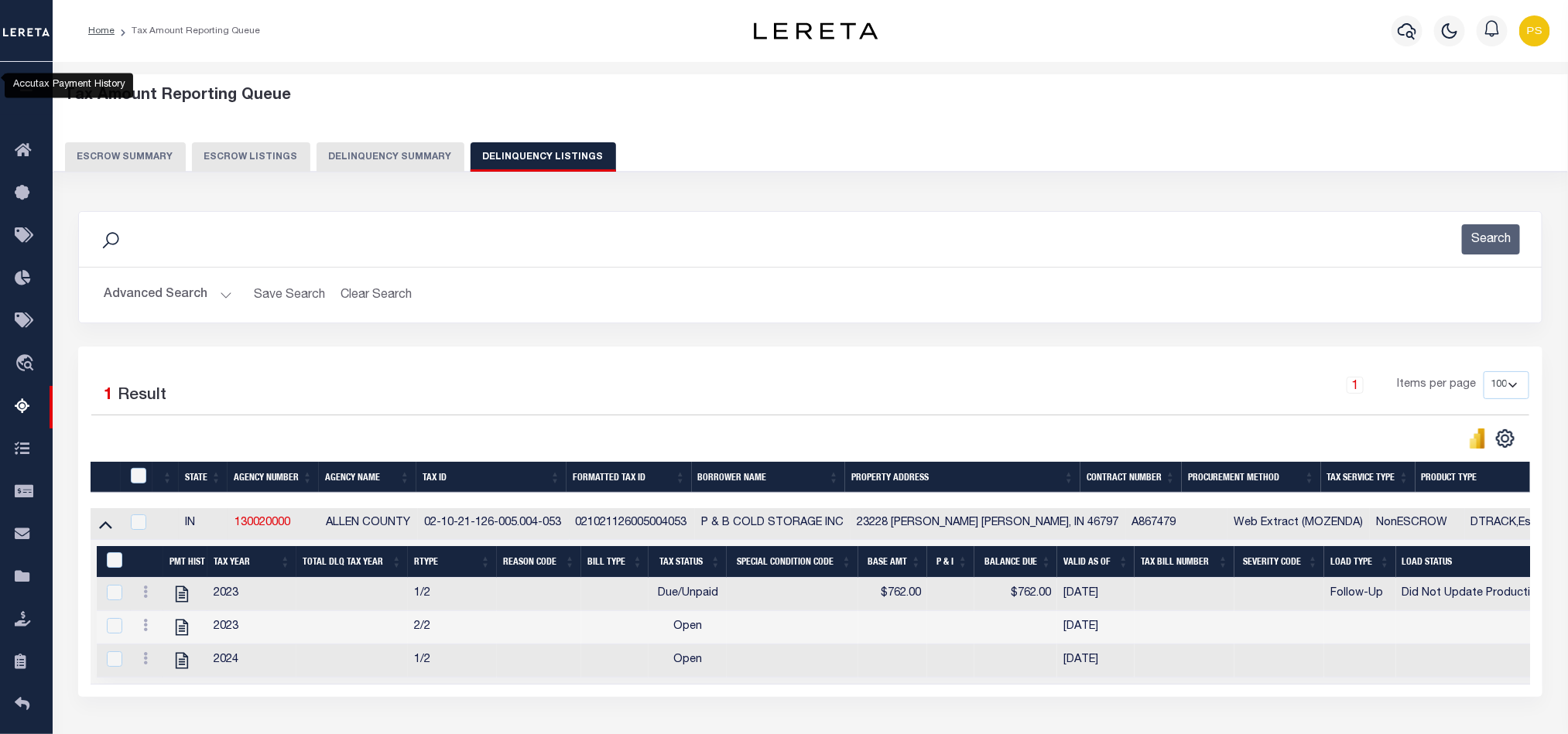
scroll to position [73, 0]
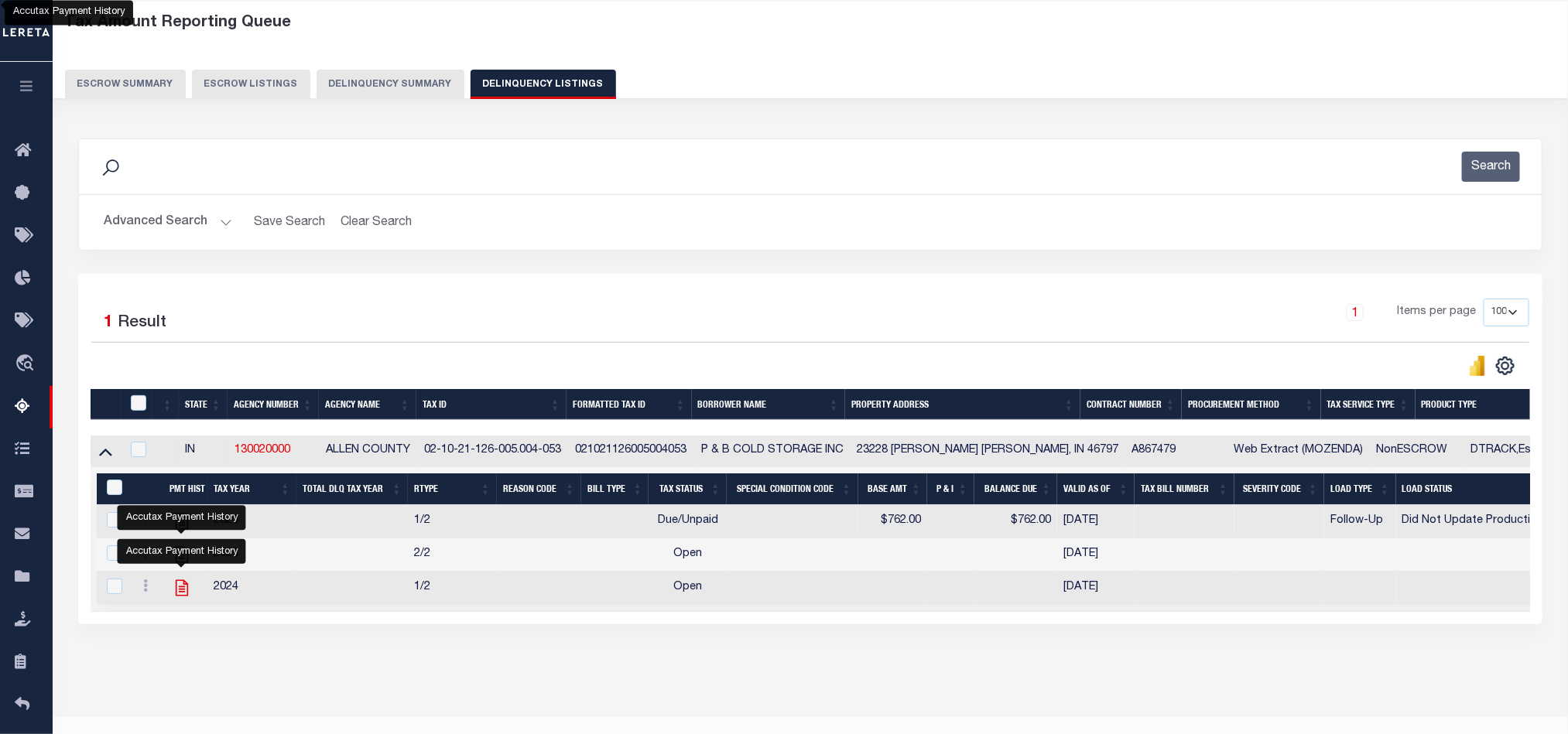
click at [176, 597] on icon "" at bounding box center [182, 588] width 12 height 16
checkbox input "false"
checkbox input "true"
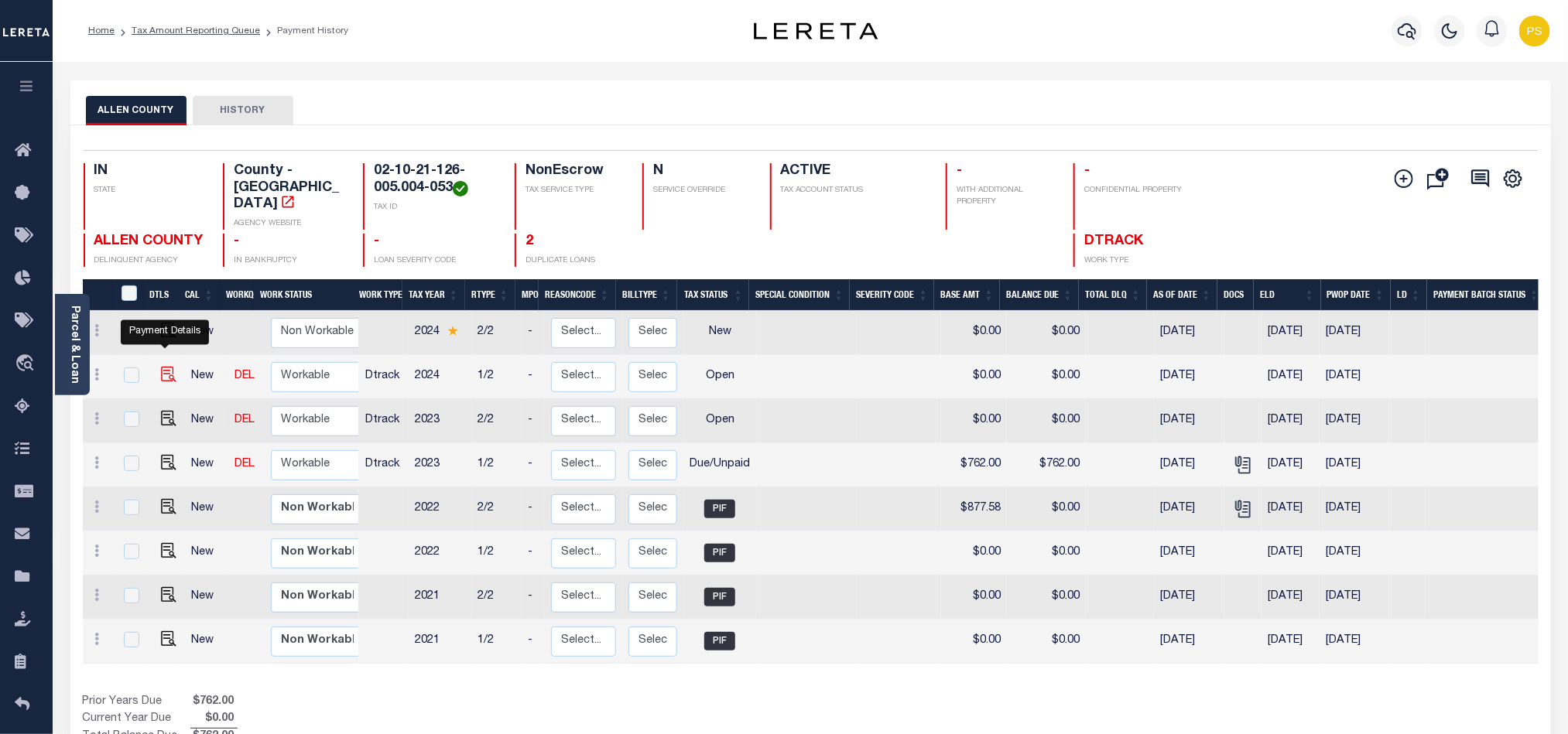
click at [161, 367] on img "" at bounding box center [168, 374] width 15 height 15
checkbox input "true"
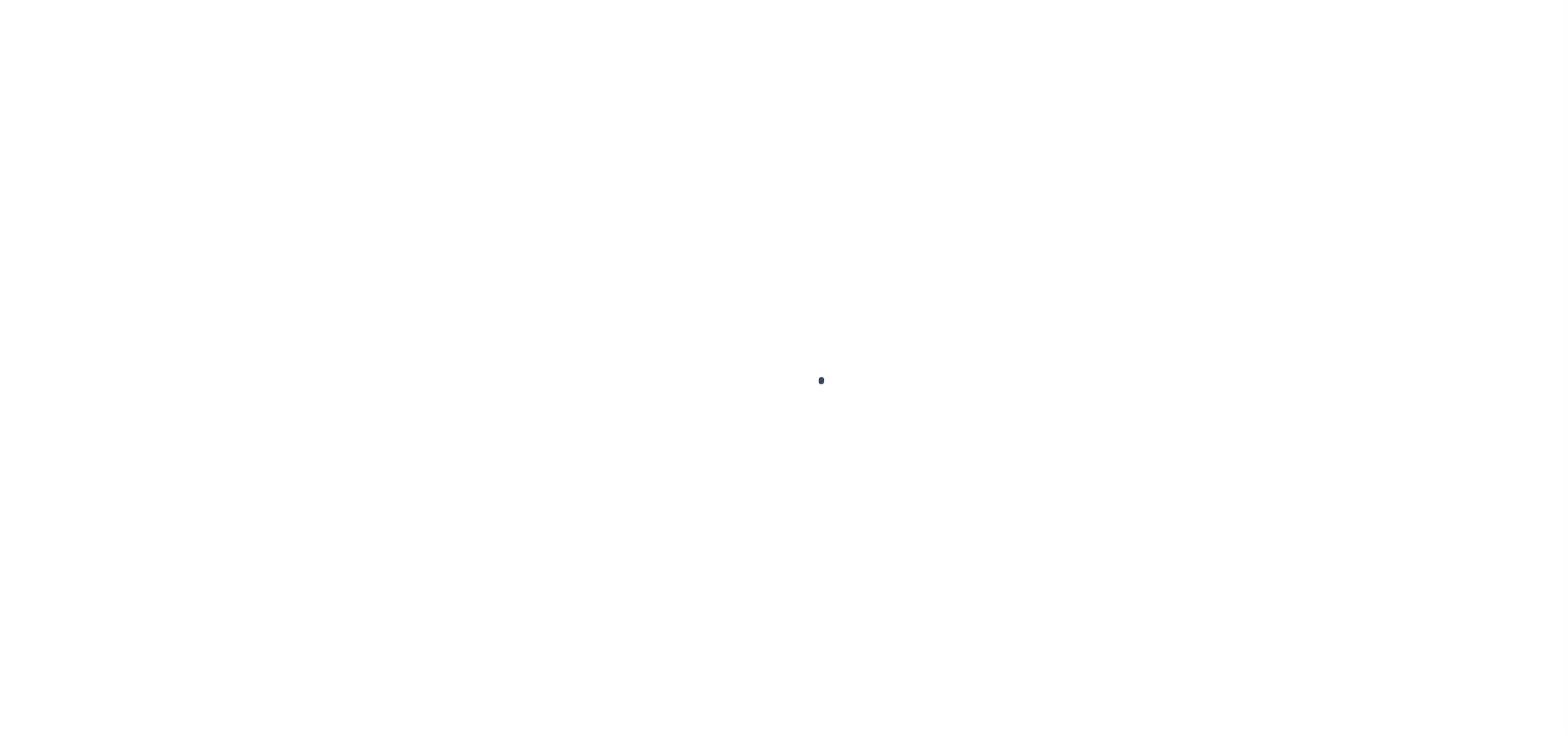
select select "OP2"
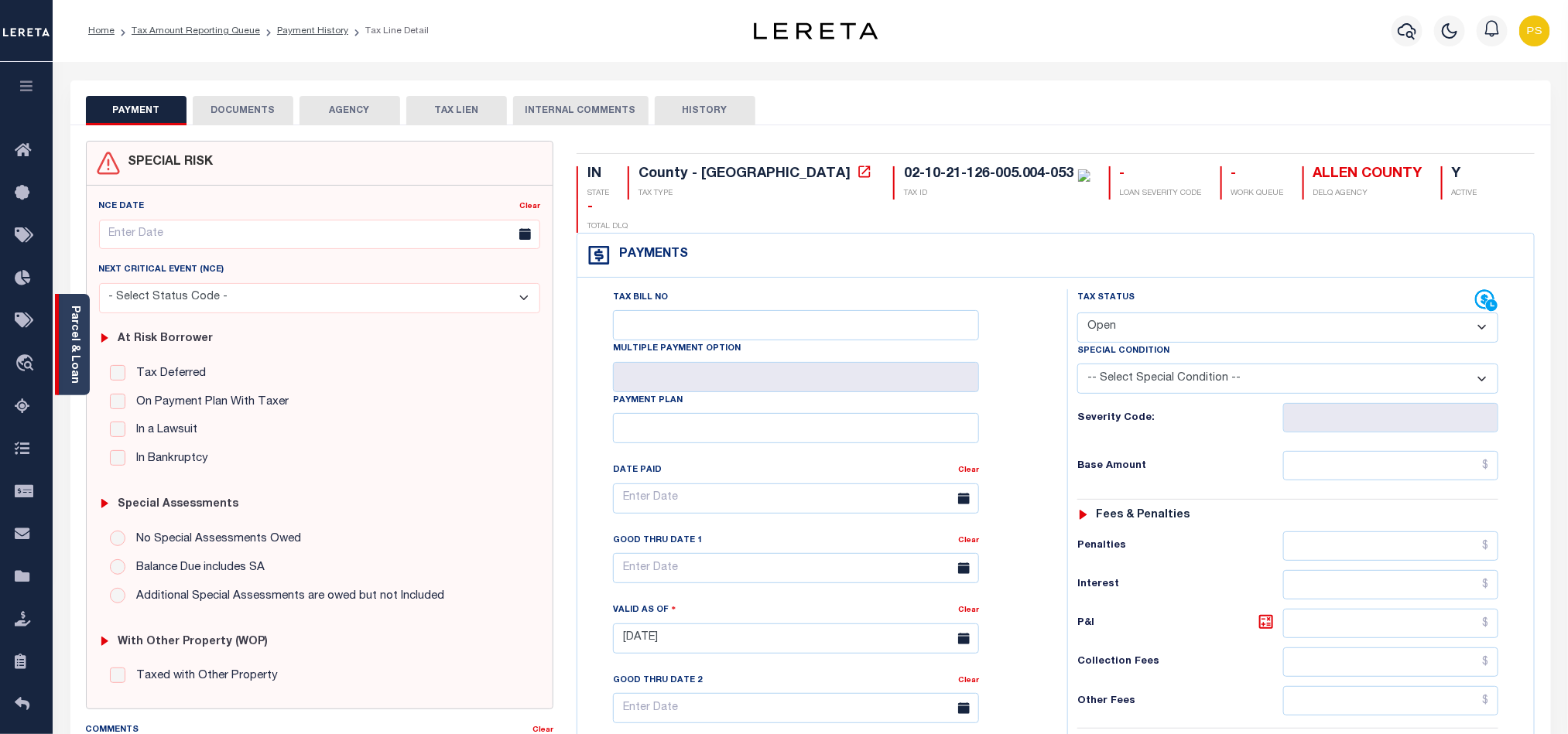
click at [65, 329] on div "Parcel & Loan" at bounding box center [72, 344] width 35 height 101
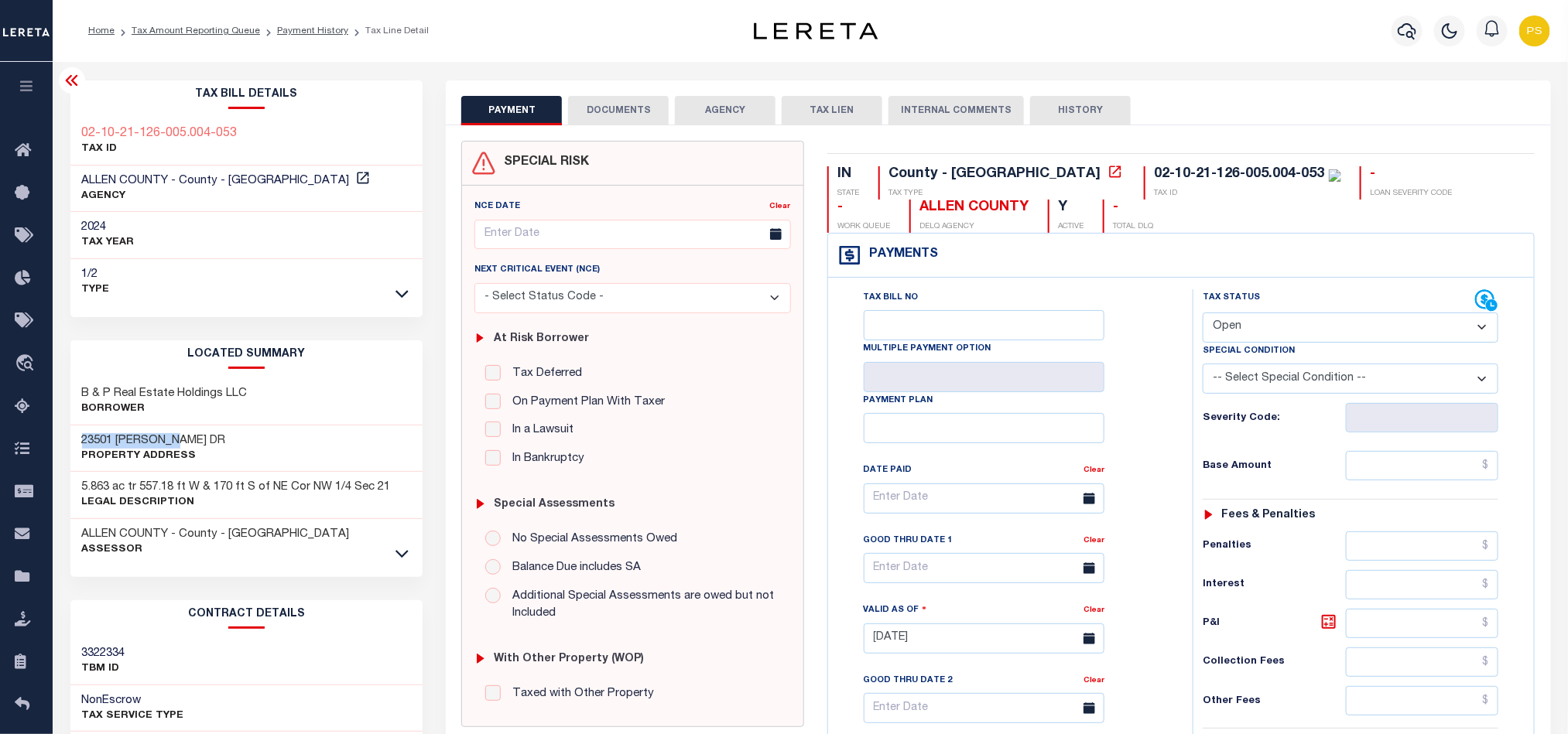
drag, startPoint x: 75, startPoint y: 432, endPoint x: 219, endPoint y: 441, distance: 144.3
click at [219, 441] on div "23501 [PERSON_NAME] DR Property Address" at bounding box center [247, 449] width 353 height 47
copy h3 "23501 [PERSON_NAME] DR"
drag, startPoint x: 73, startPoint y: 386, endPoint x: 269, endPoint y: 386, distance: 196.0
click at [269, 386] on div "B & P Real Estate Holdings LLC Borrower" at bounding box center [247, 401] width 353 height 47
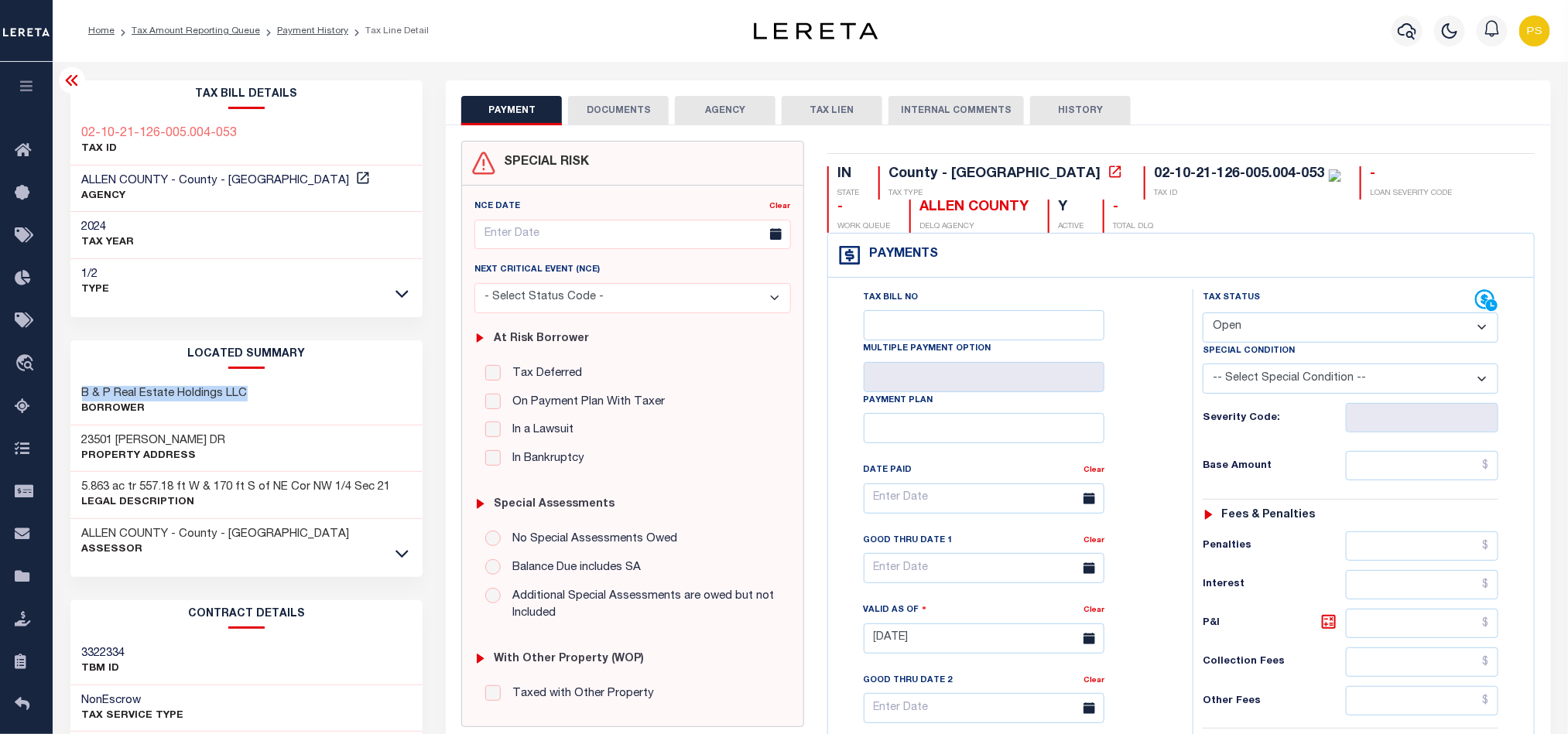
copy h3 "B & P Real Estate Holdings LLC"
drag, startPoint x: 72, startPoint y: 442, endPoint x: 224, endPoint y: 425, distance: 152.9
click at [224, 425] on div "B & P Real Estate Holdings LLC Borrower 23501 [PERSON_NAME] DR Property Address…" at bounding box center [247, 471] width 353 height 187
drag, startPoint x: 209, startPoint y: 438, endPoint x: 70, endPoint y: 423, distance: 139.8
click at [71, 423] on div "B & P Real Estate Holdings LLC Borrower 23501 [PERSON_NAME] DR Property Address…" at bounding box center [247, 471] width 353 height 187
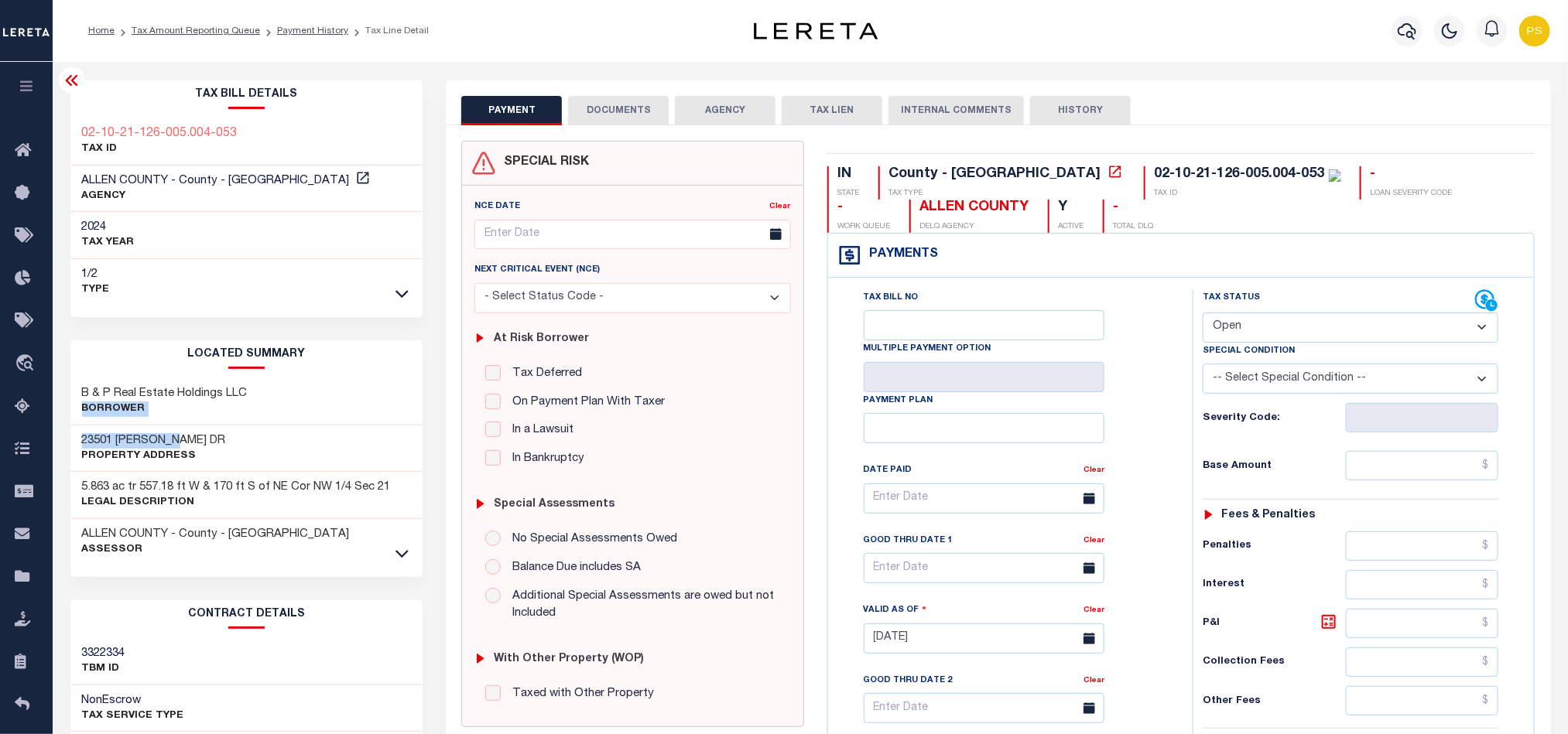
copy div "Borrower 23501 [PERSON_NAME] DR"
click at [203, 467] on div "23501 [PERSON_NAME] DR Property Address" at bounding box center [247, 449] width 353 height 47
drag, startPoint x: 79, startPoint y: 438, endPoint x: 212, endPoint y: 437, distance: 133.0
click at [212, 437] on div "23501 [PERSON_NAME] DR Property Address" at bounding box center [247, 449] width 353 height 47
copy h3 "23501 [PERSON_NAME] DR"
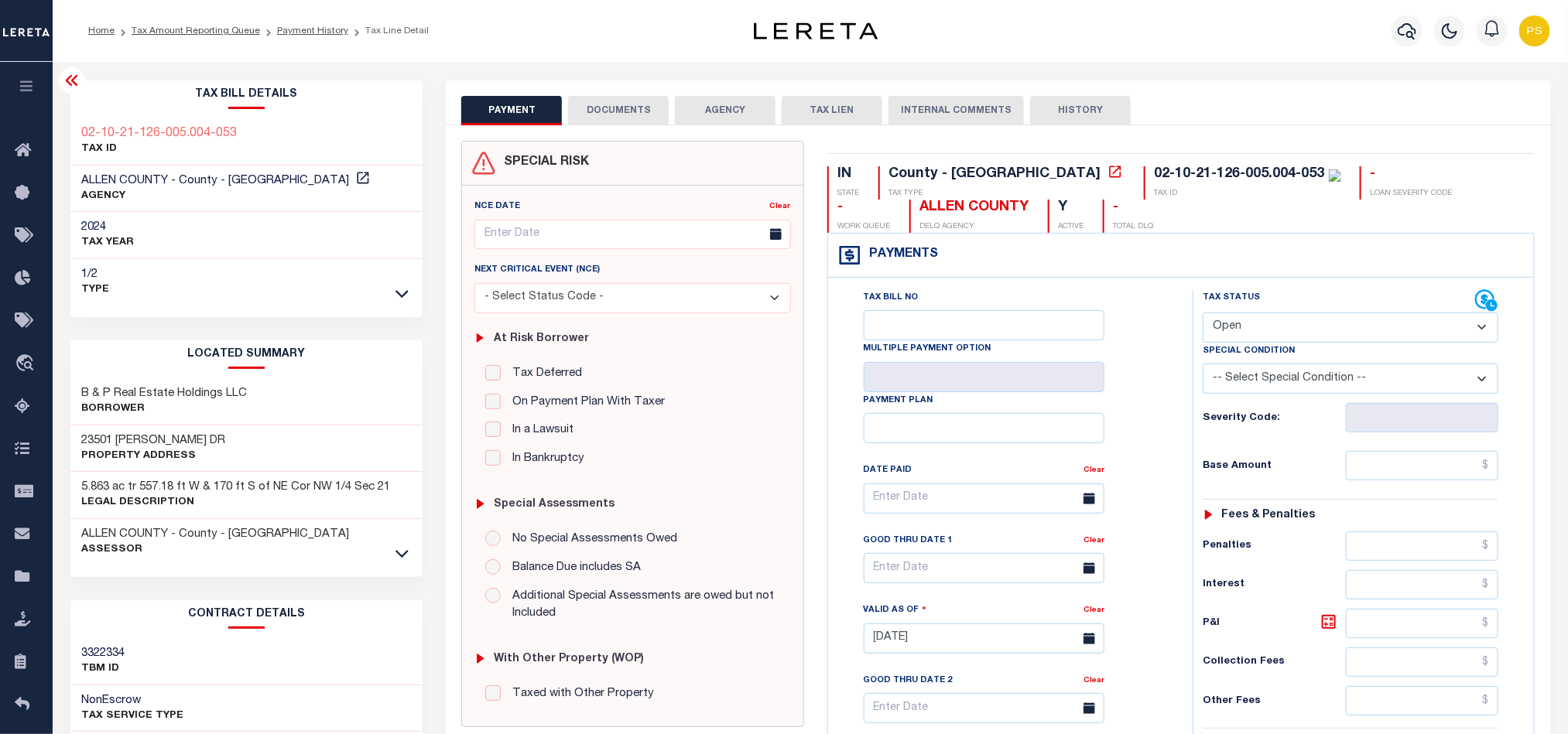
click at [434, 221] on div "PAYMENT DOCUMENTS AGENCY DELINQUENT PAYEE" at bounding box center [997, 625] width 1128 height 1089
click at [230, 30] on link "Tax Amount Reporting Queue" at bounding box center [196, 31] width 128 height 9
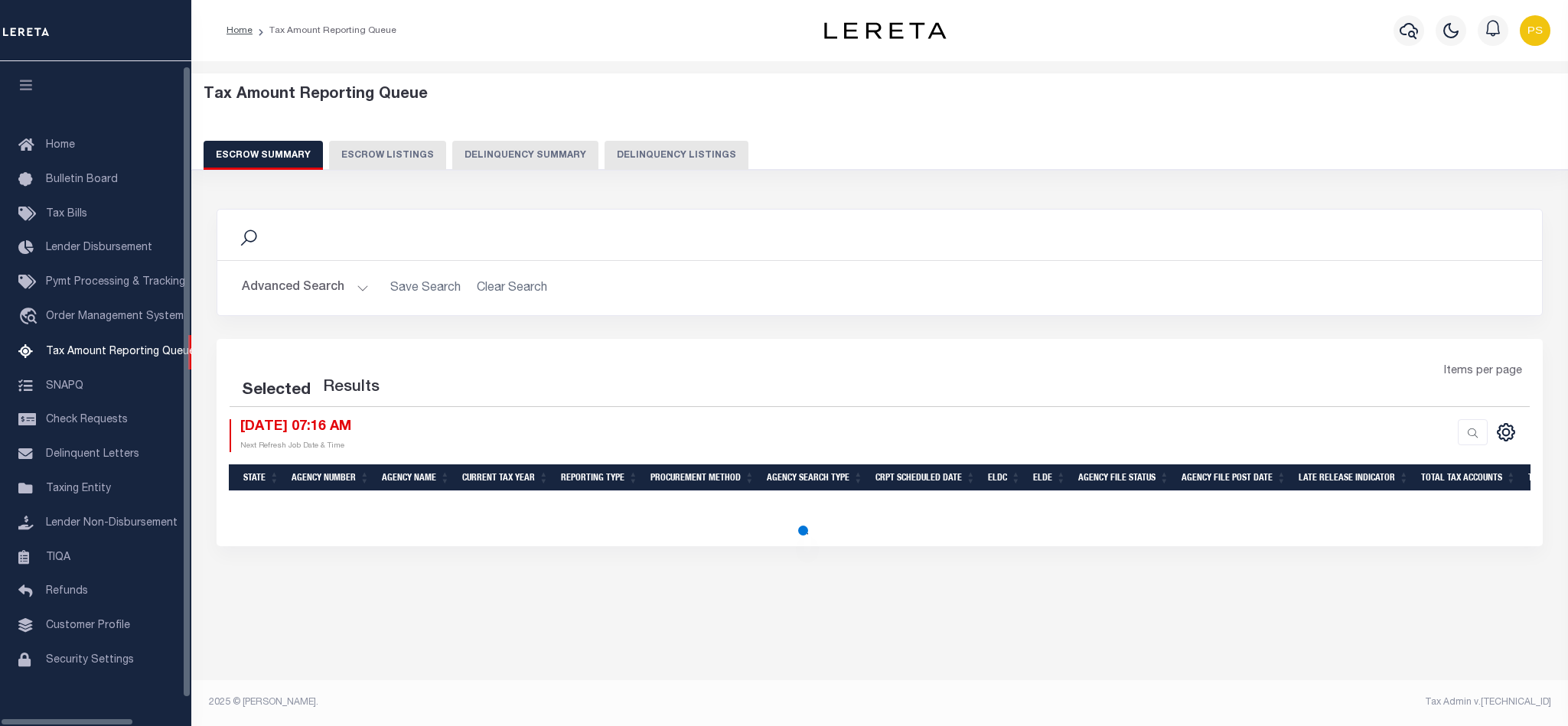
click at [660, 149] on button "Delinquency Listings" at bounding box center [676, 155] width 144 height 29
select select "100"
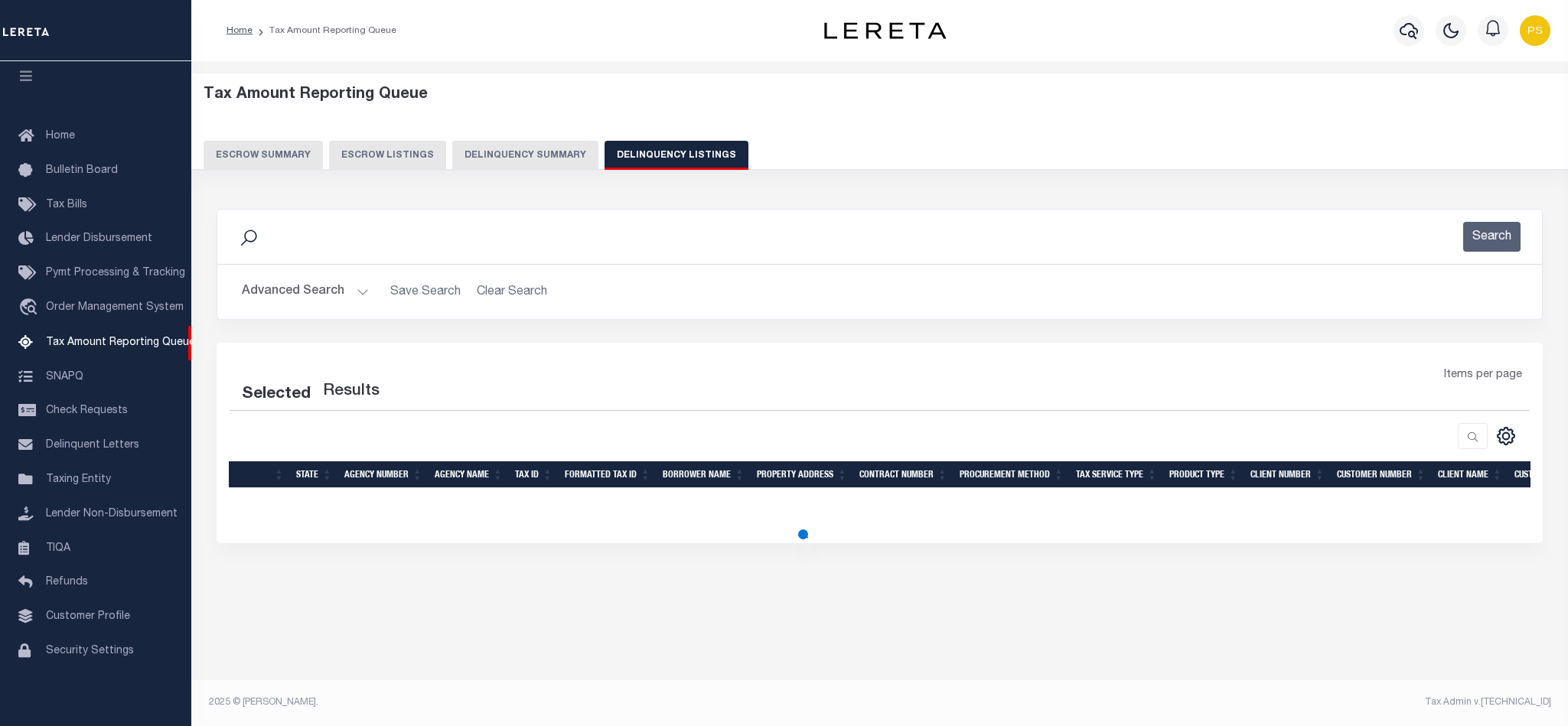
select select "100"
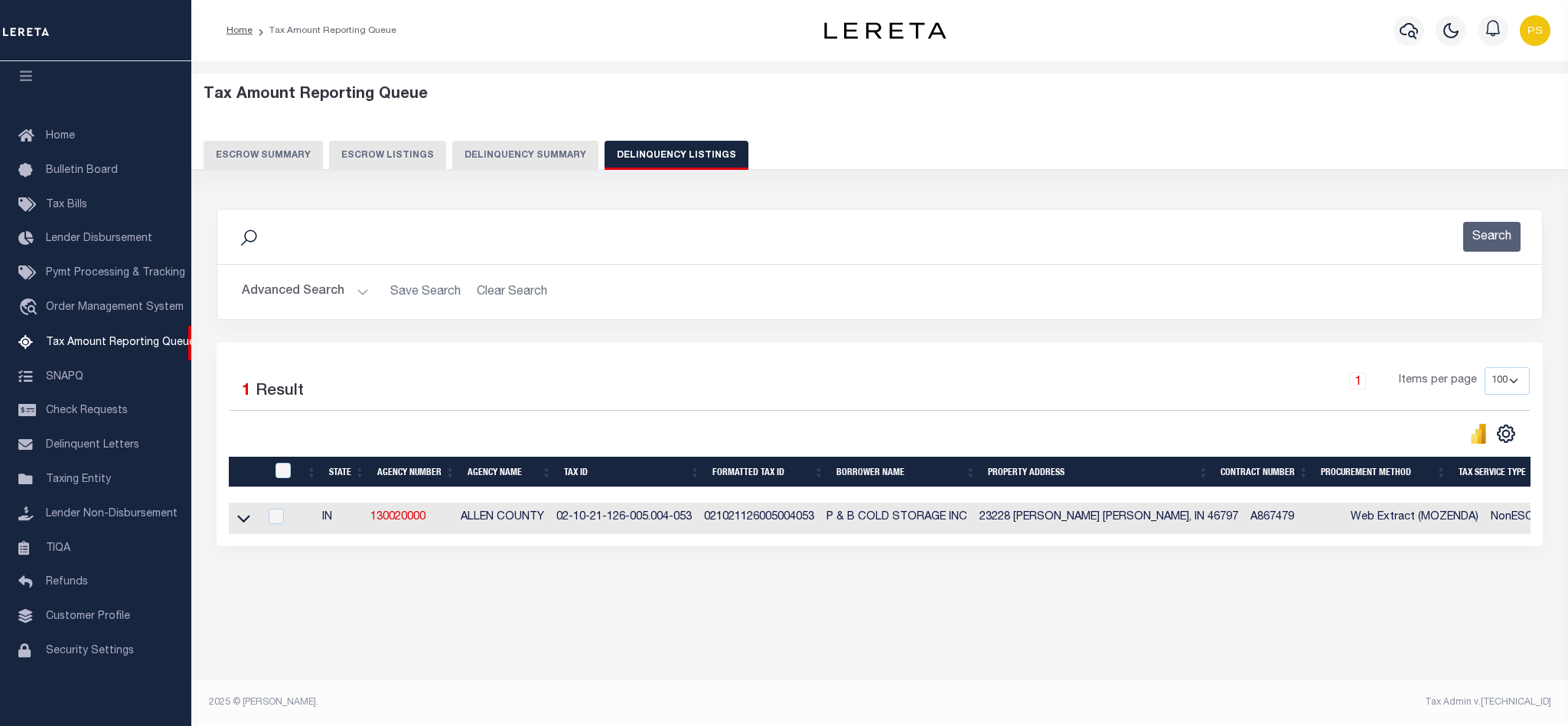
click at [281, 304] on button "Advanced Search" at bounding box center [305, 292] width 127 height 30
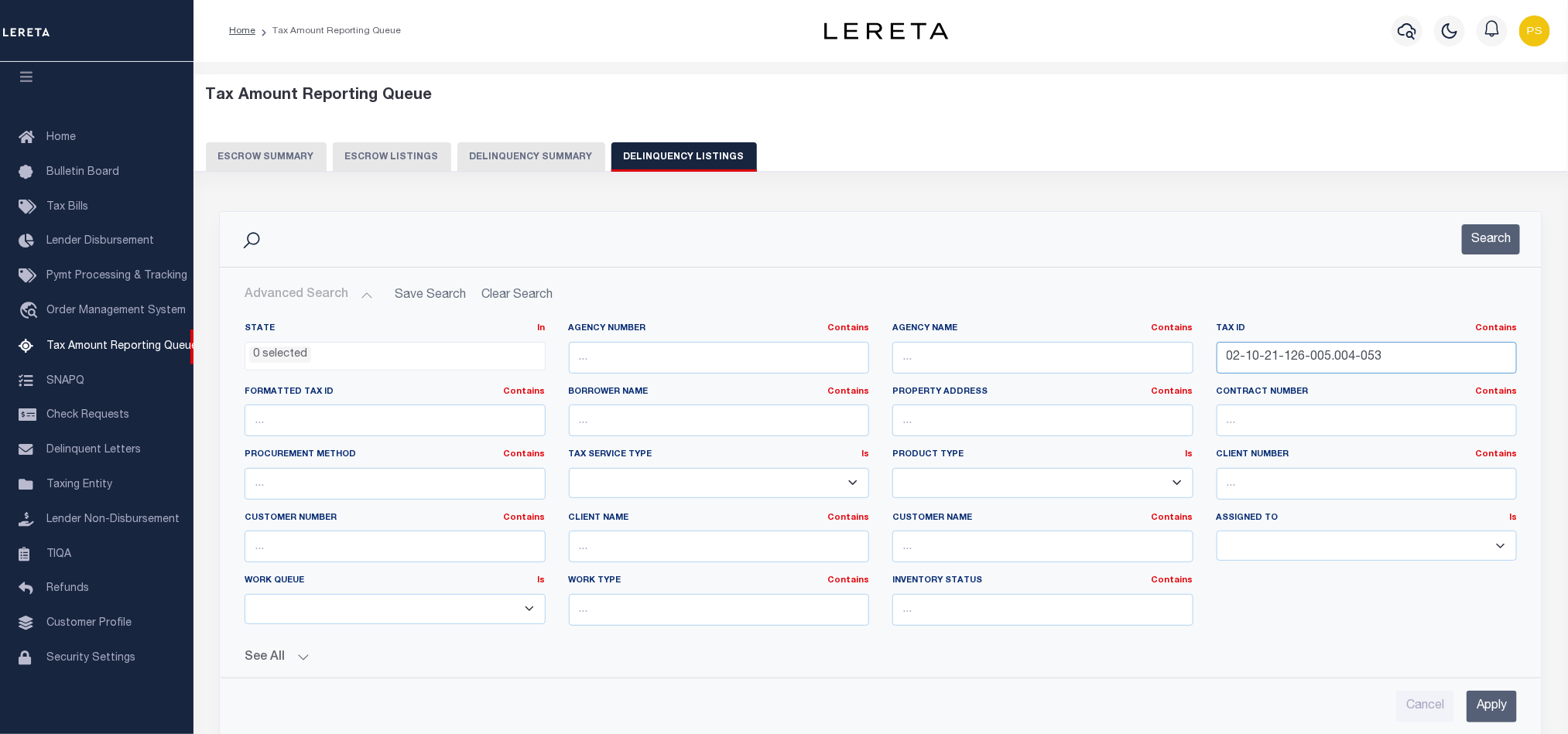
click at [1301, 348] on input "02-10-21-126-005.004-053" at bounding box center [1368, 358] width 301 height 32
paste input "3-08-303-005.000-074"
type input "02-13-08-303-005.000-074"
click at [1494, 708] on input "Apply" at bounding box center [1492, 707] width 50 height 32
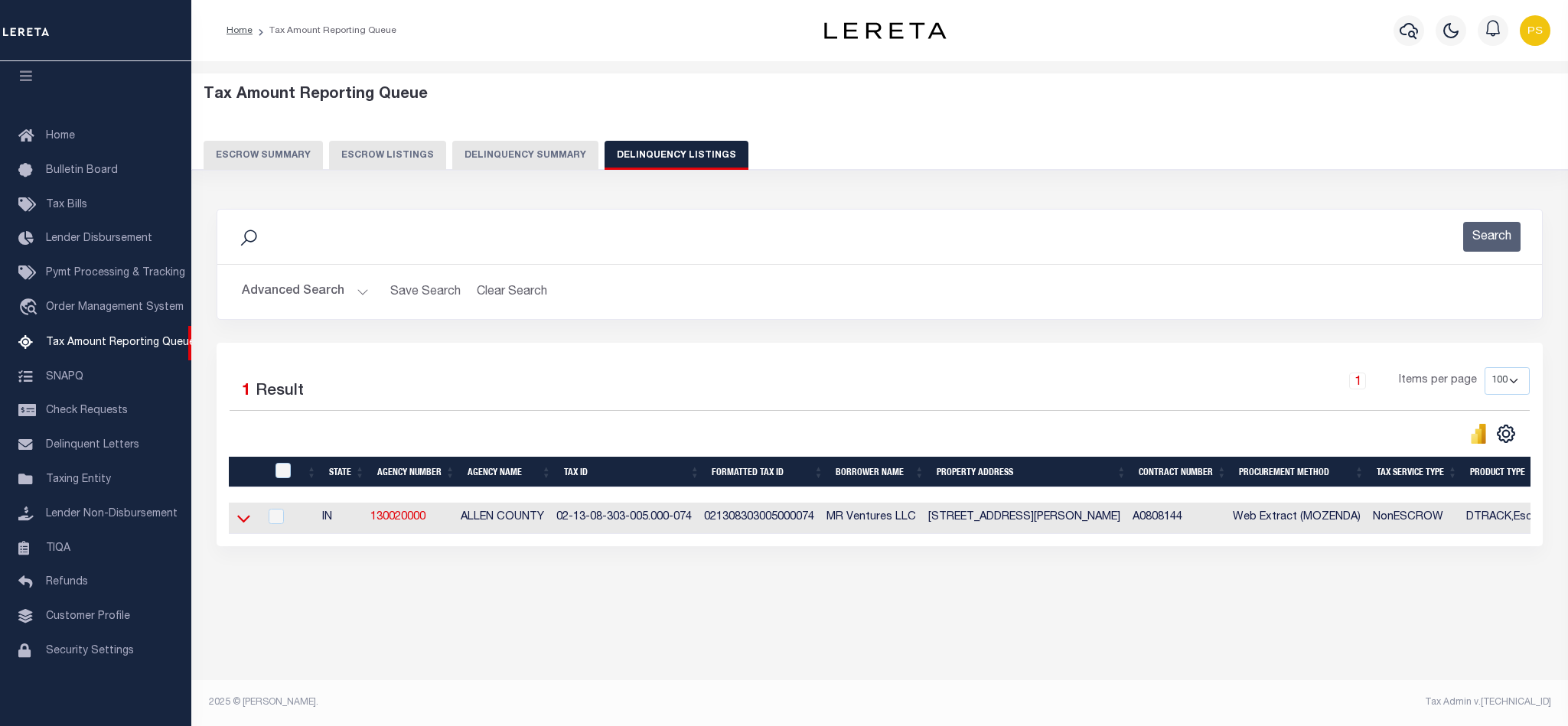
click at [245, 525] on icon at bounding box center [244, 518] width 13 height 16
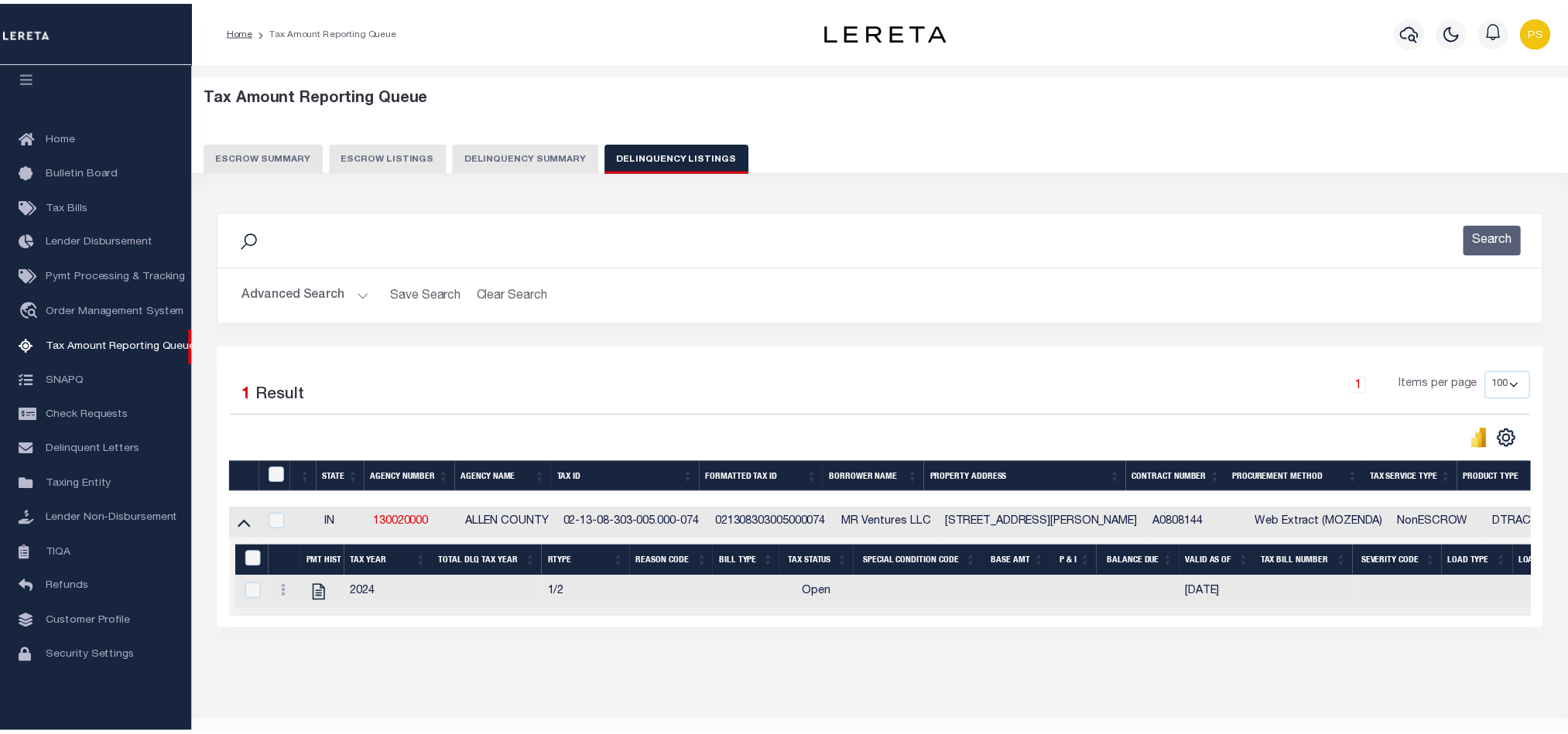
scroll to position [53, 0]
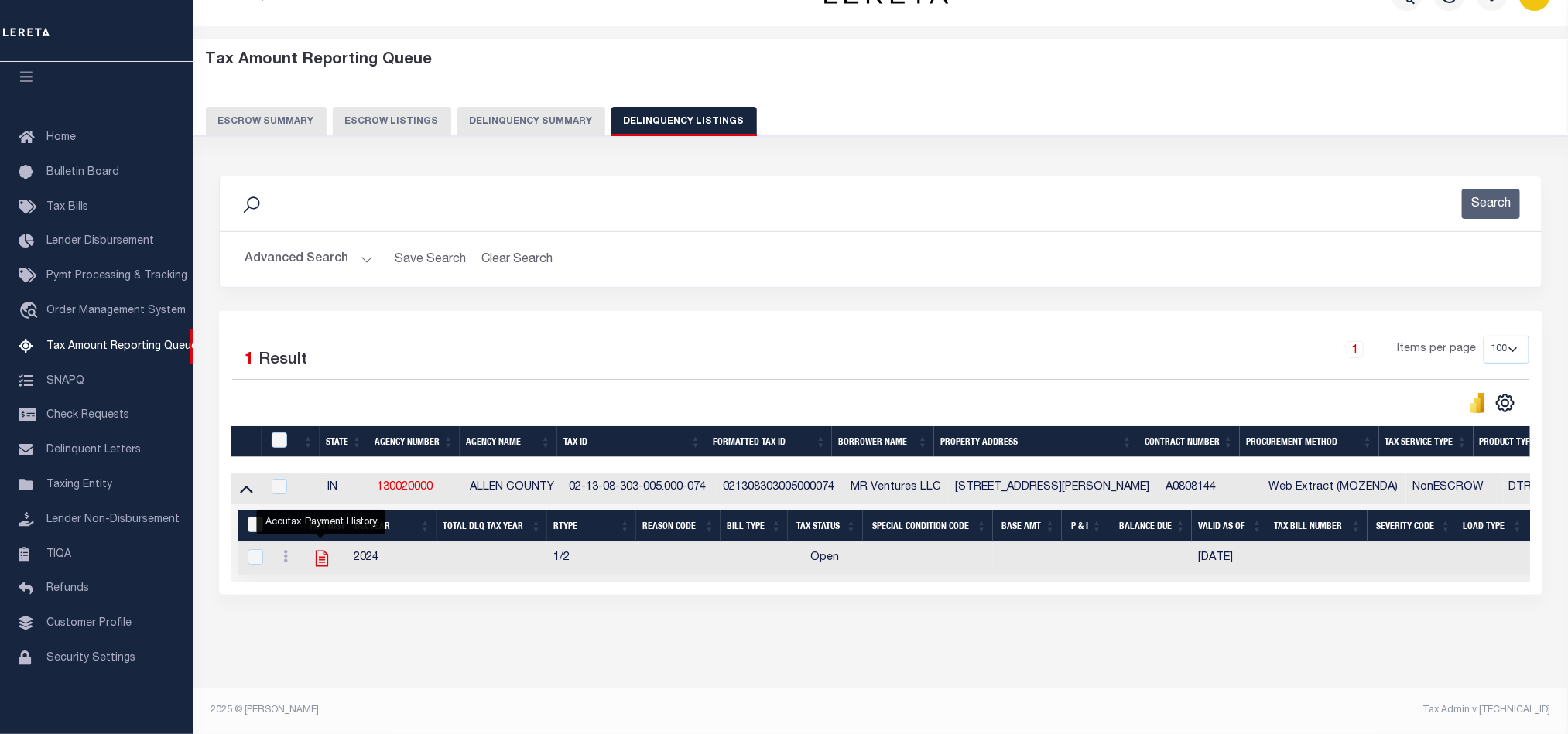
click at [316, 552] on icon "" at bounding box center [322, 559] width 20 height 20
checkbox input "true"
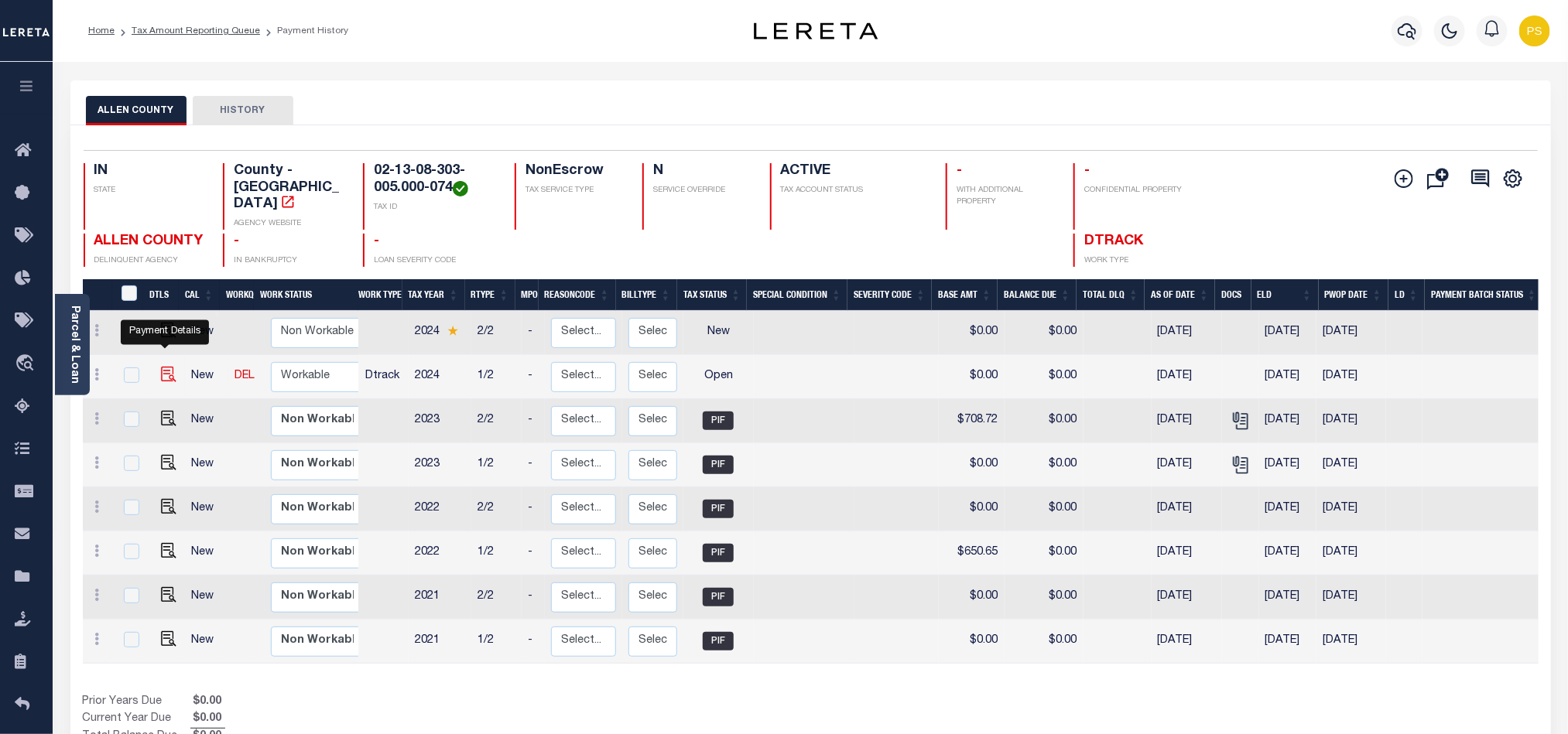
click at [161, 367] on img "" at bounding box center [168, 374] width 15 height 15
checkbox input "true"
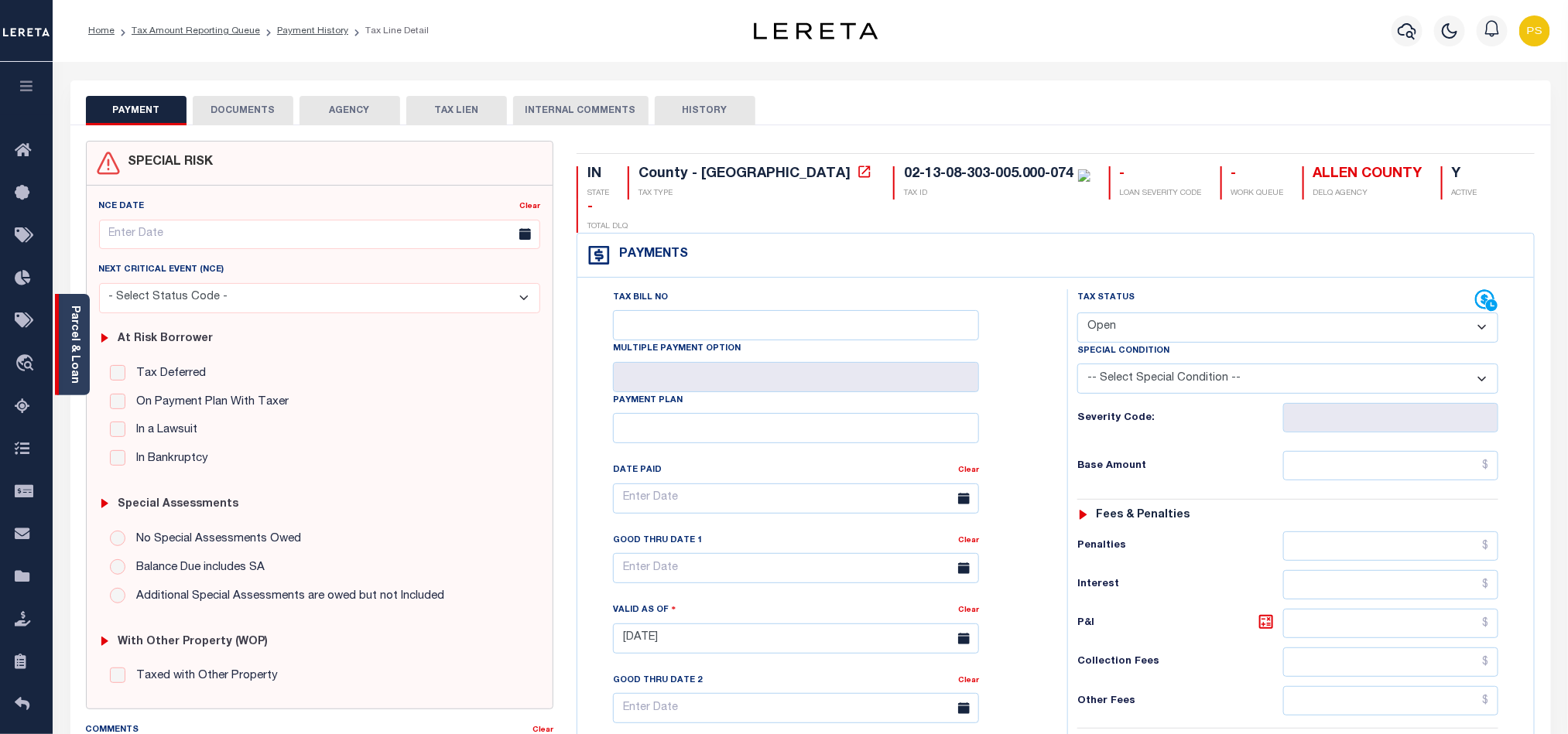
click at [71, 334] on link "Parcel & Loan" at bounding box center [74, 344] width 11 height 78
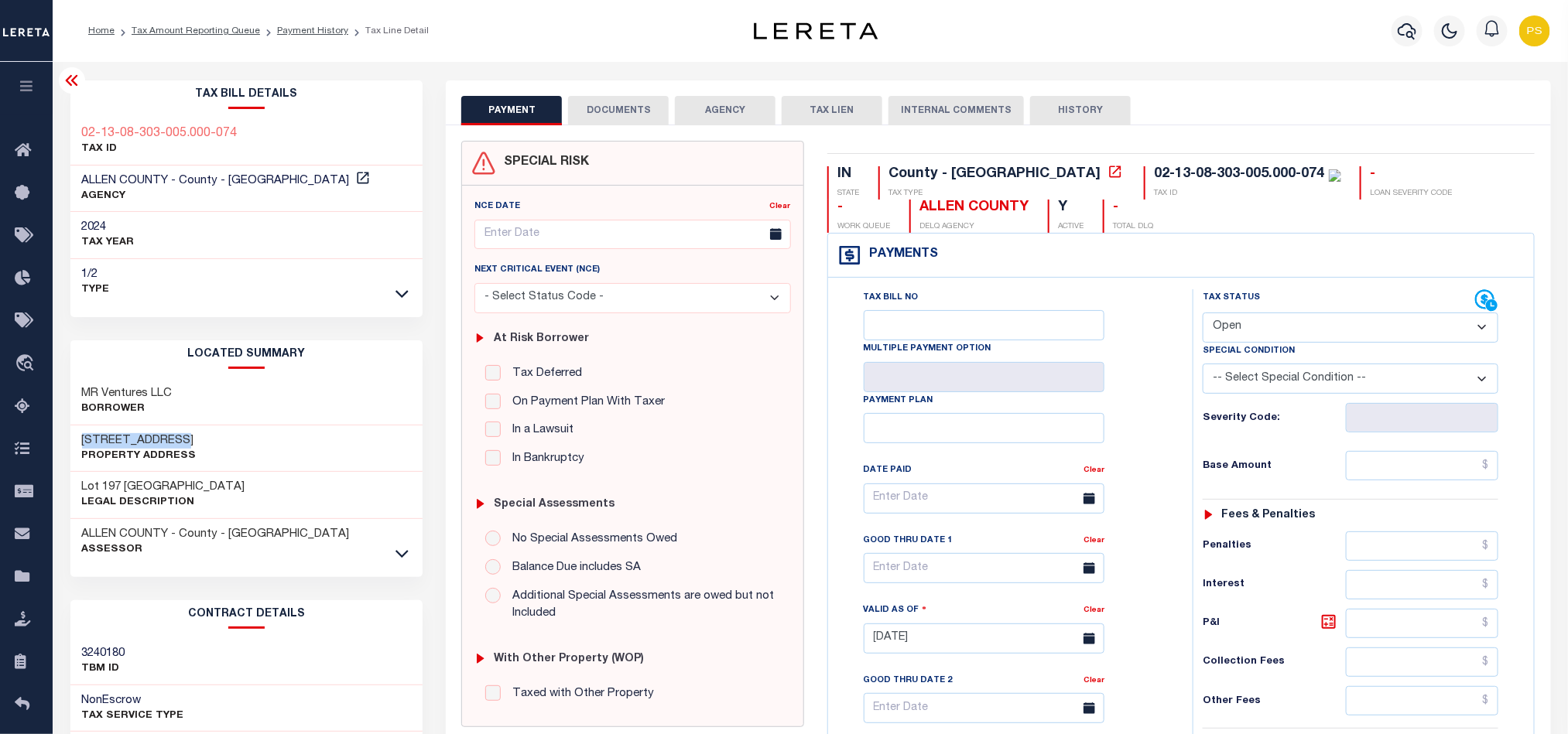
drag, startPoint x: 80, startPoint y: 444, endPoint x: 191, endPoint y: 444, distance: 111.0
click at [191, 444] on div "[STREET_ADDRESS] Property Address" at bounding box center [247, 449] width 353 height 47
copy h3 "[STREET_ADDRESS]"
click at [1248, 333] on select "- Select Status Code - Open Due/Unpaid Paid Incomplete No Tax Due Internal Refu…" at bounding box center [1351, 328] width 296 height 30
select select "PYD"
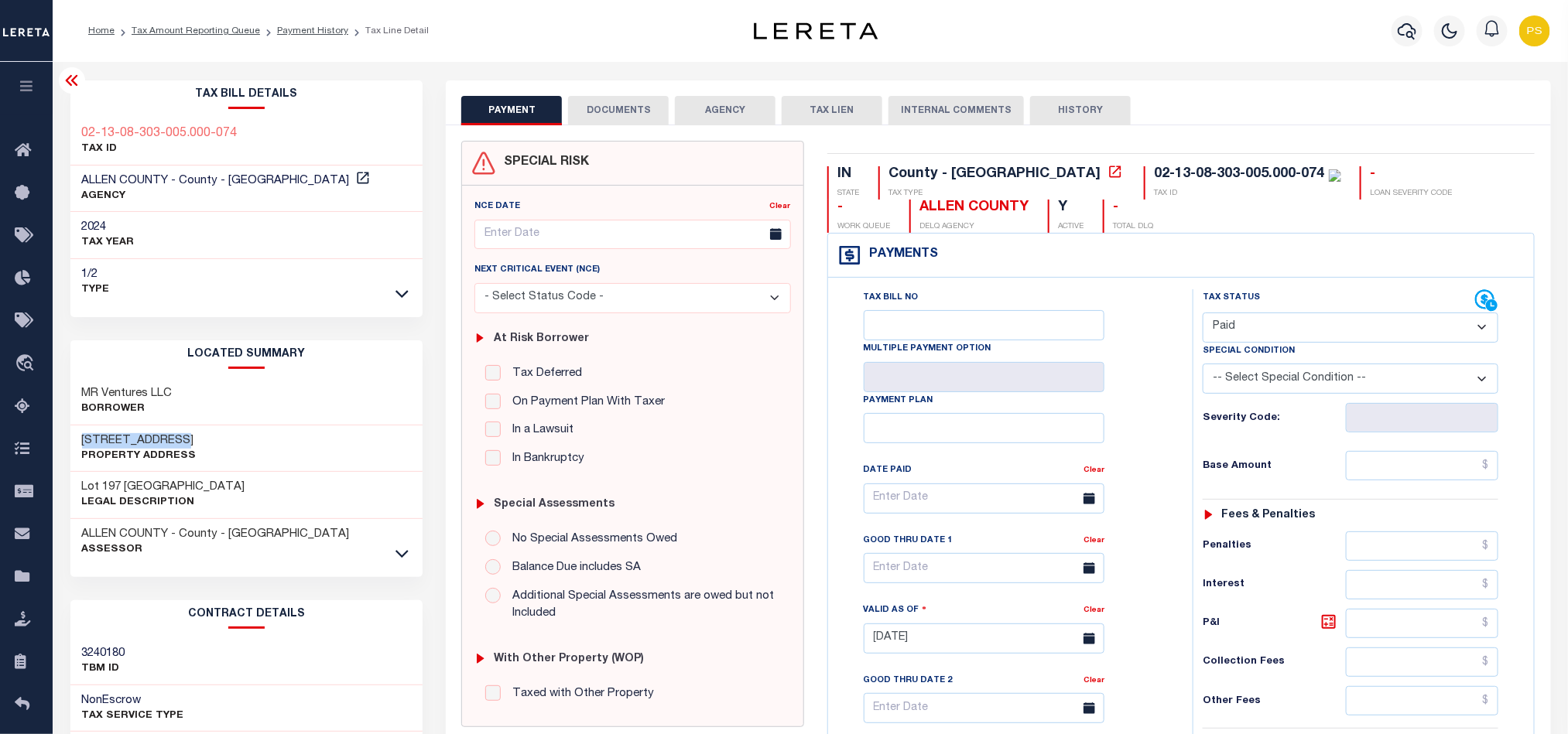
click at [1203, 314] on select "- Select Status Code - Open Due/Unpaid Paid Incomplete No Tax Due Internal Refu…" at bounding box center [1351, 328] width 296 height 30
type input "[DATE]"
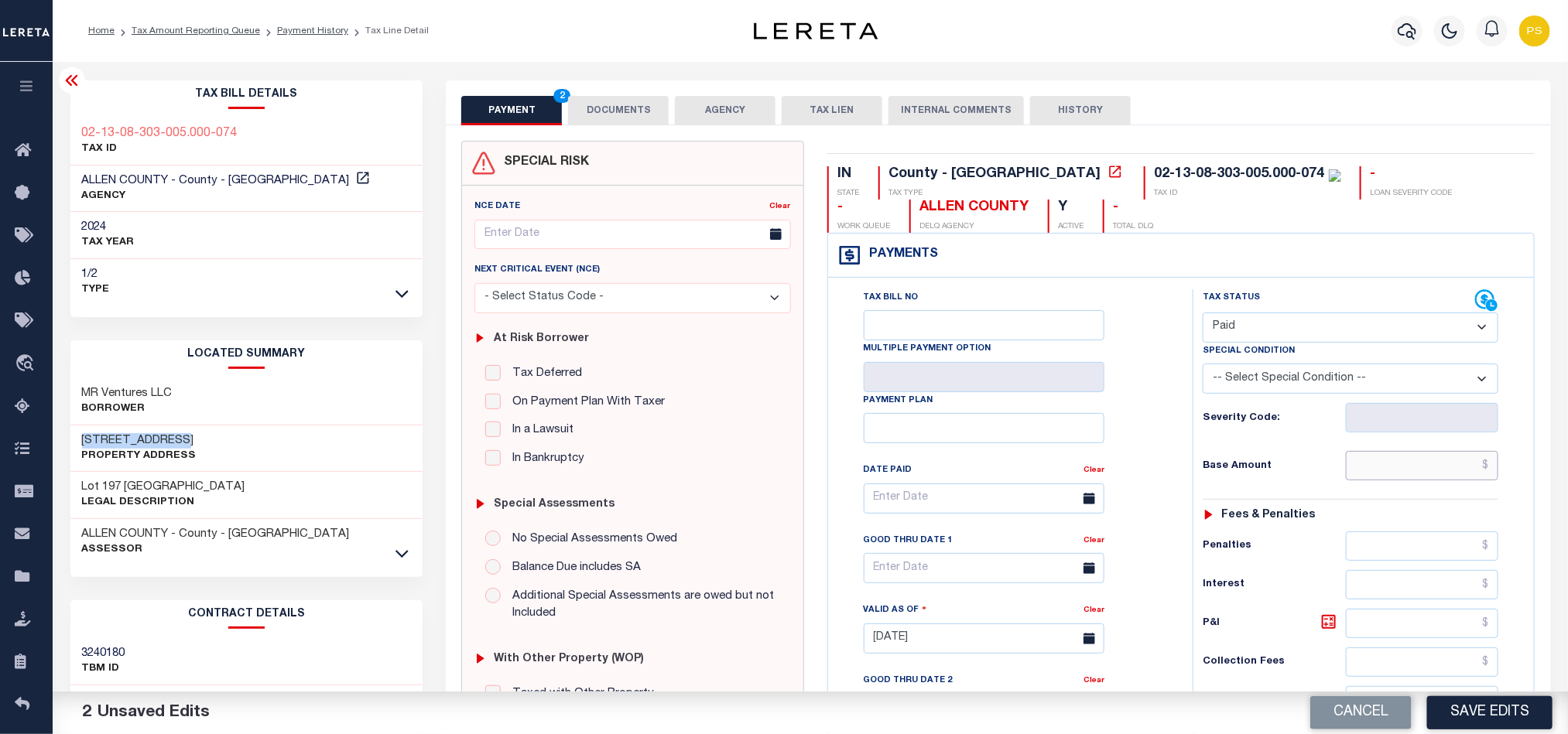
click at [1410, 467] on input "text" at bounding box center [1423, 465] width 153 height 29
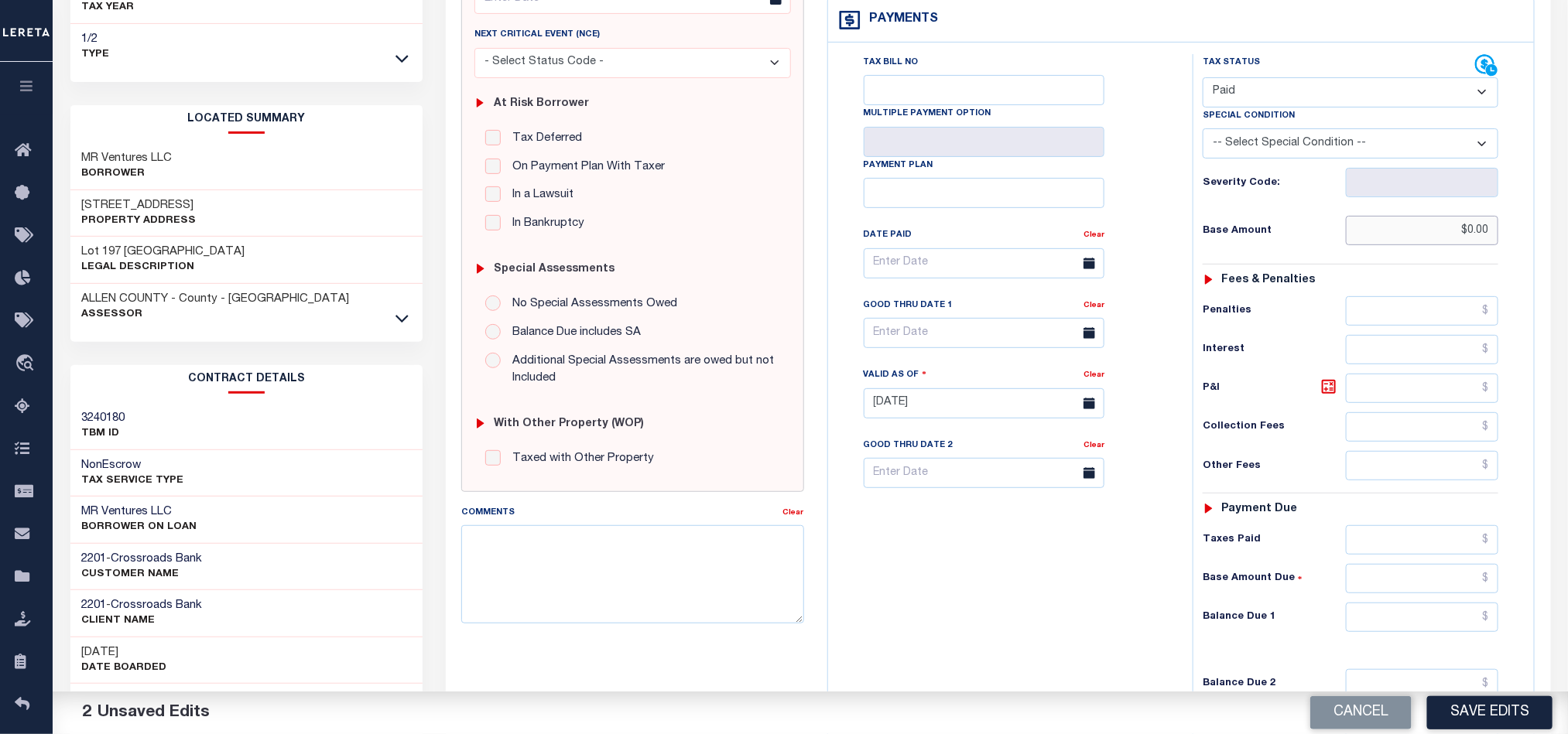
scroll to position [348, 0]
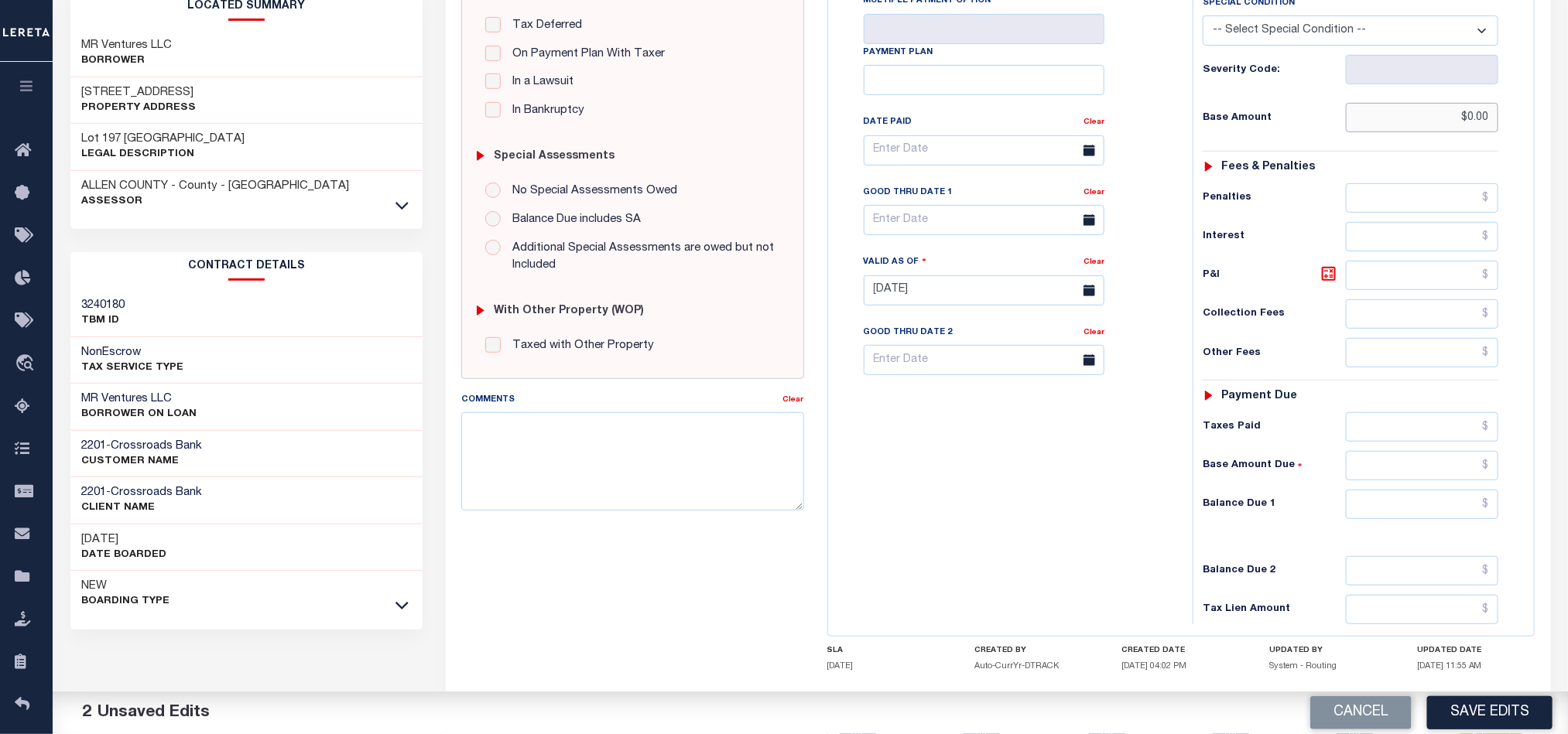
type input "$0.00"
click at [1380, 519] on input "text" at bounding box center [1423, 504] width 153 height 29
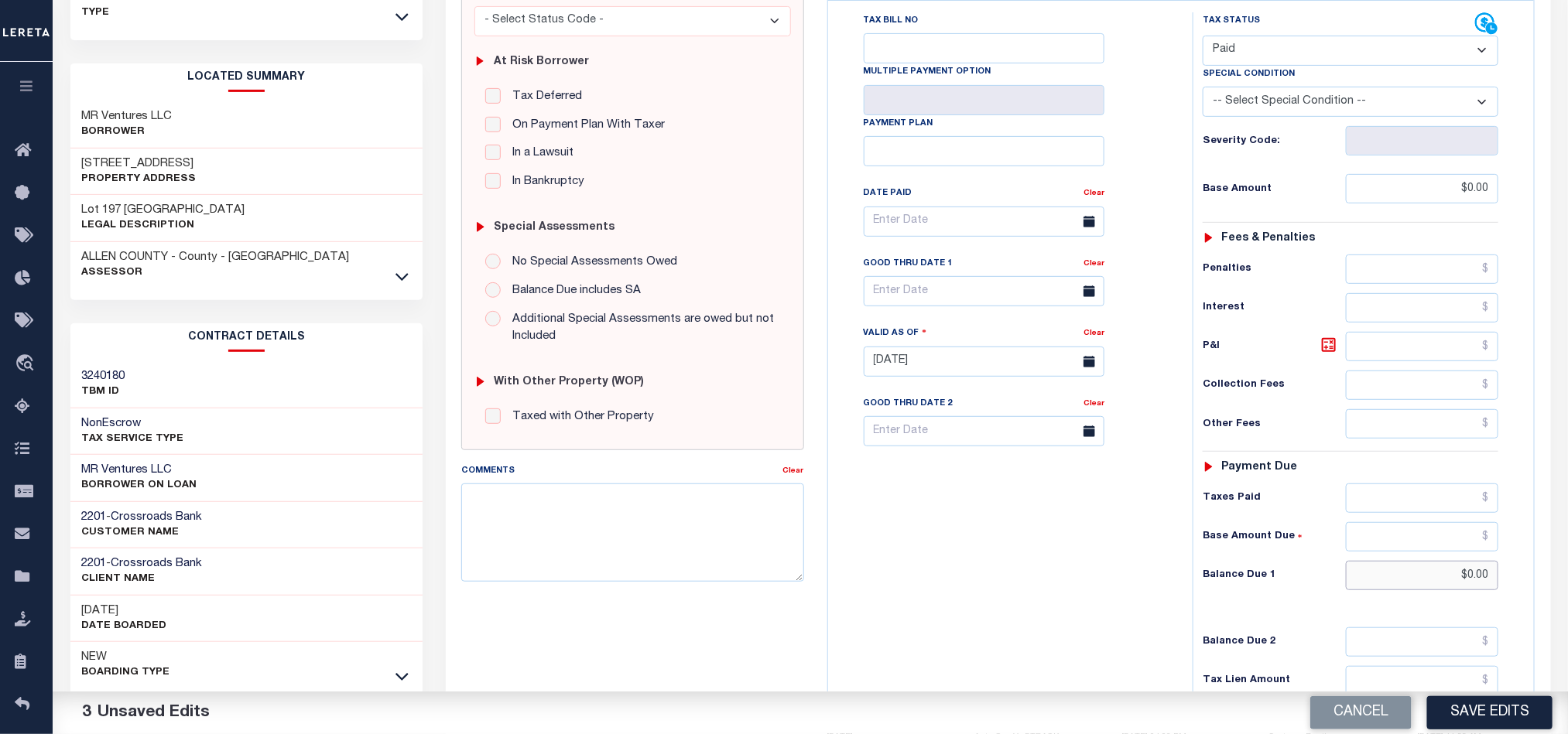
scroll to position [0, 0]
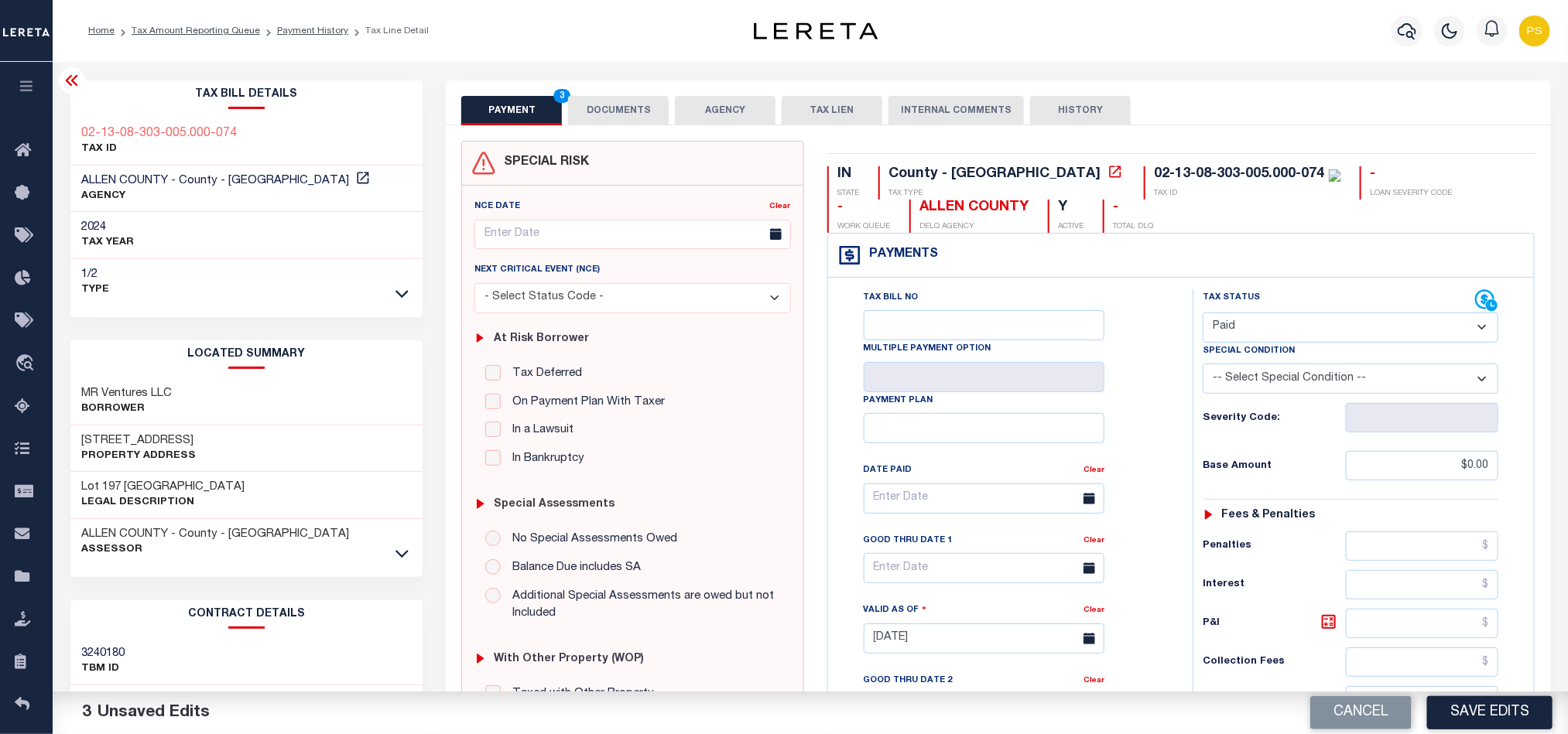
type input "$0.00"
click at [637, 105] on button "DOCUMENTS" at bounding box center [618, 110] width 101 height 29
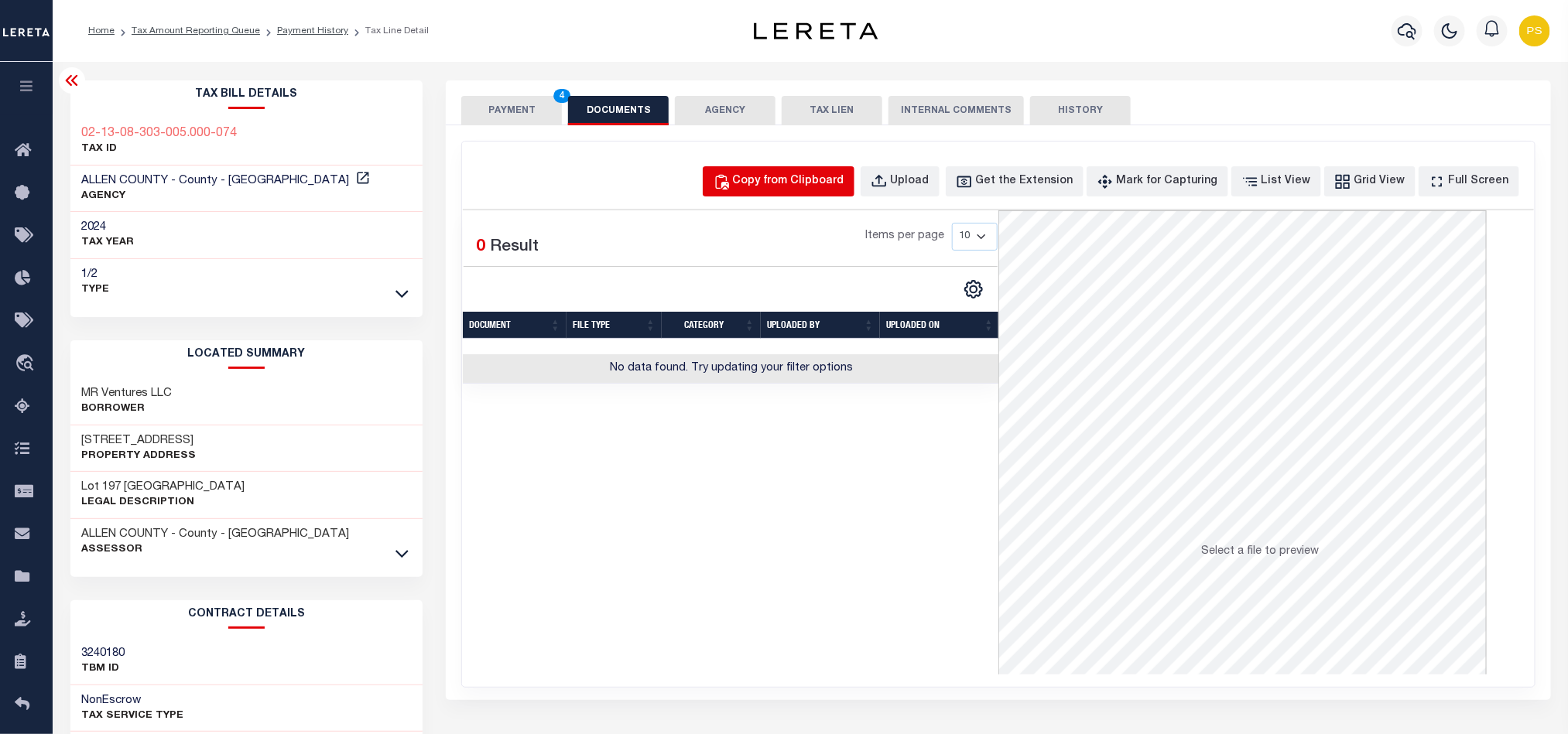
click at [819, 180] on div "Copy from Clipboard" at bounding box center [788, 182] width 112 height 17
select select "POP"
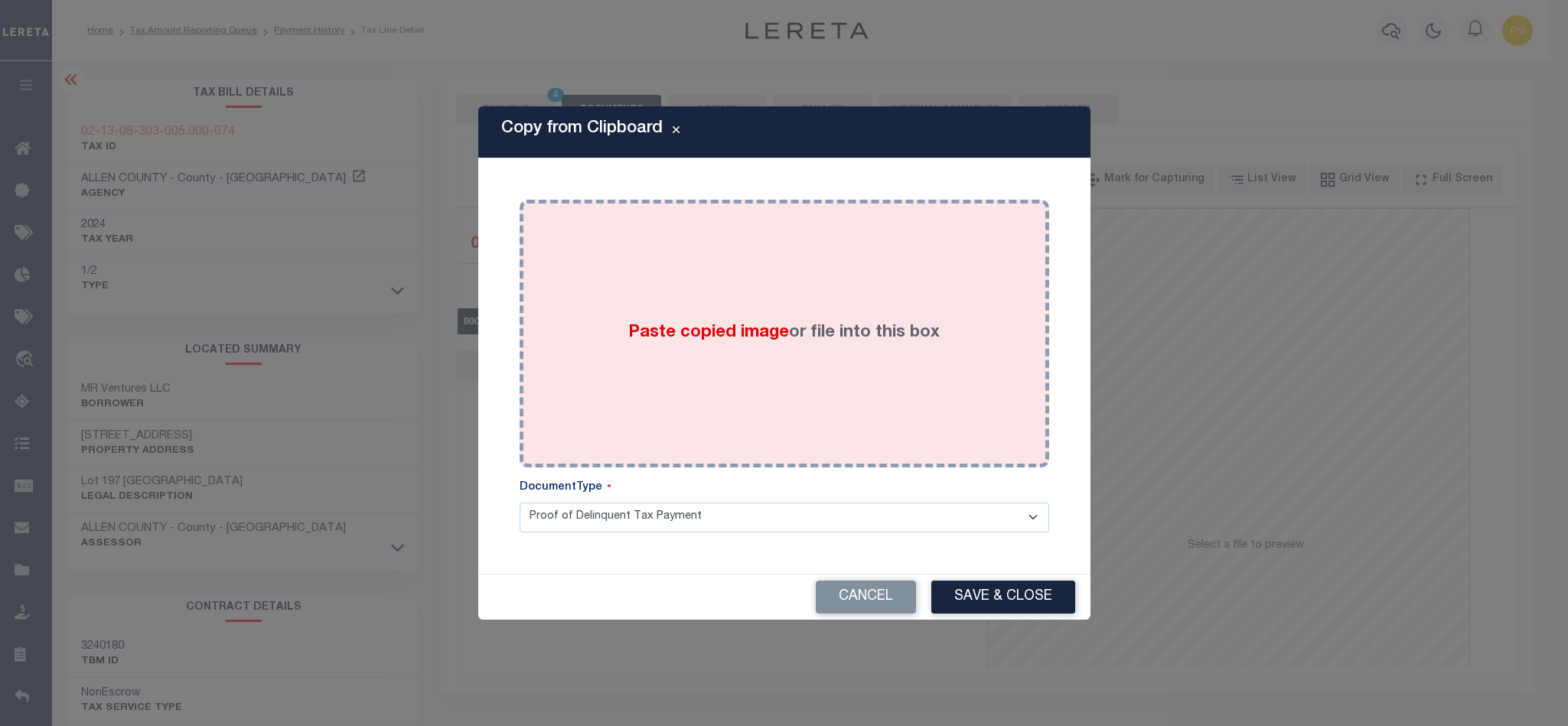
click at [714, 348] on div "Paste copied image or file into this box" at bounding box center [784, 334] width 506 height 245
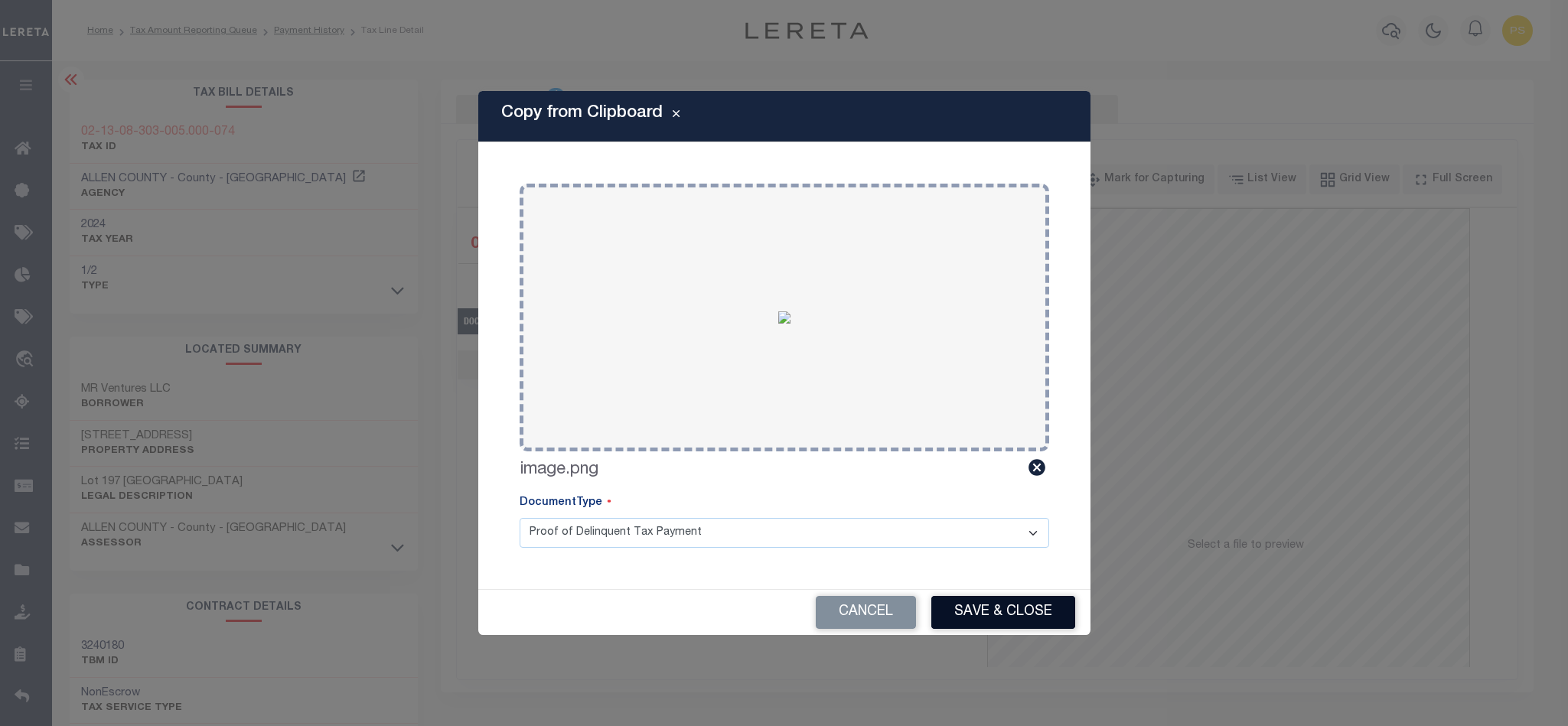
click at [1032, 625] on button "Save & Close" at bounding box center [1003, 613] width 144 height 33
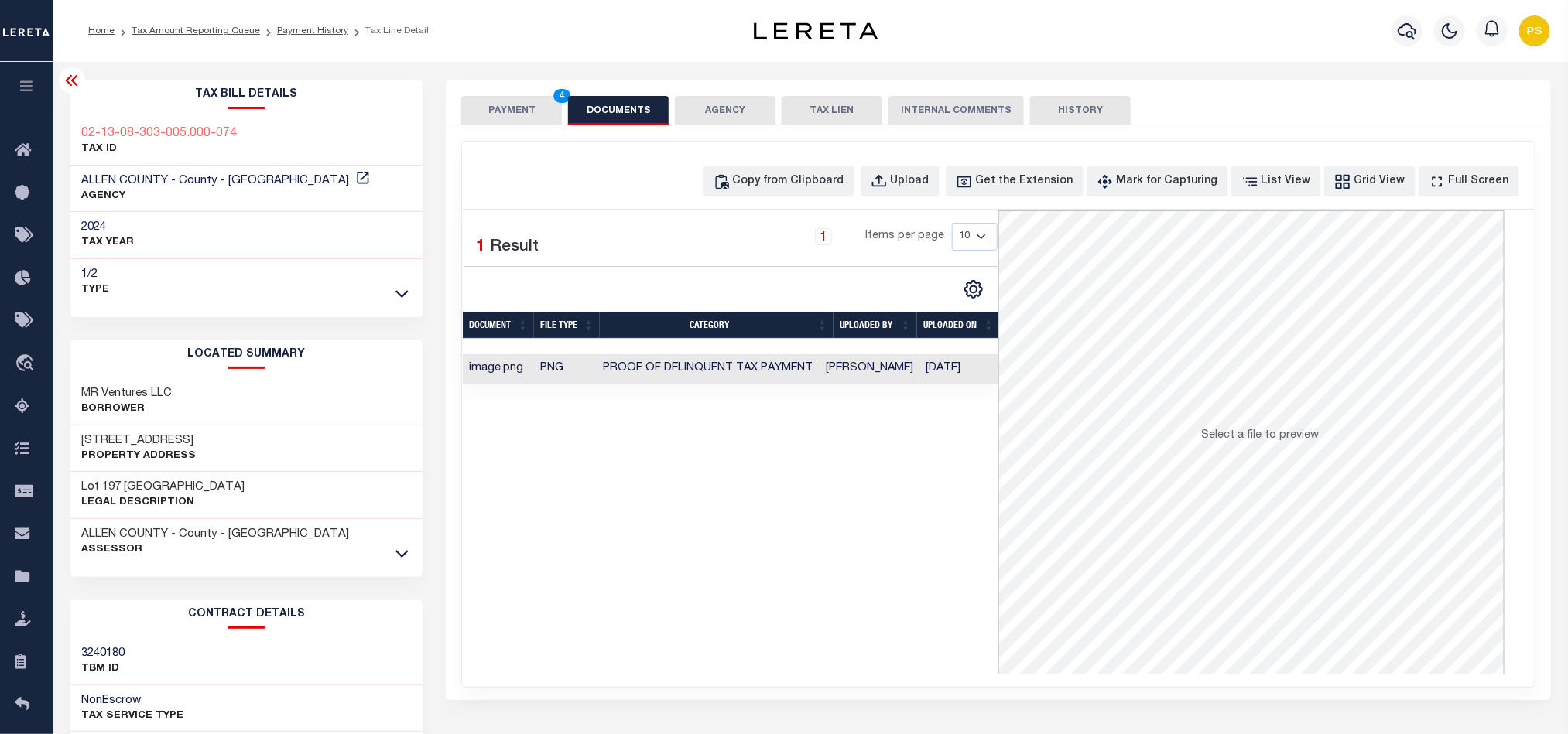
click at [514, 121] on button "PAYMENT 4" at bounding box center [512, 110] width 101 height 29
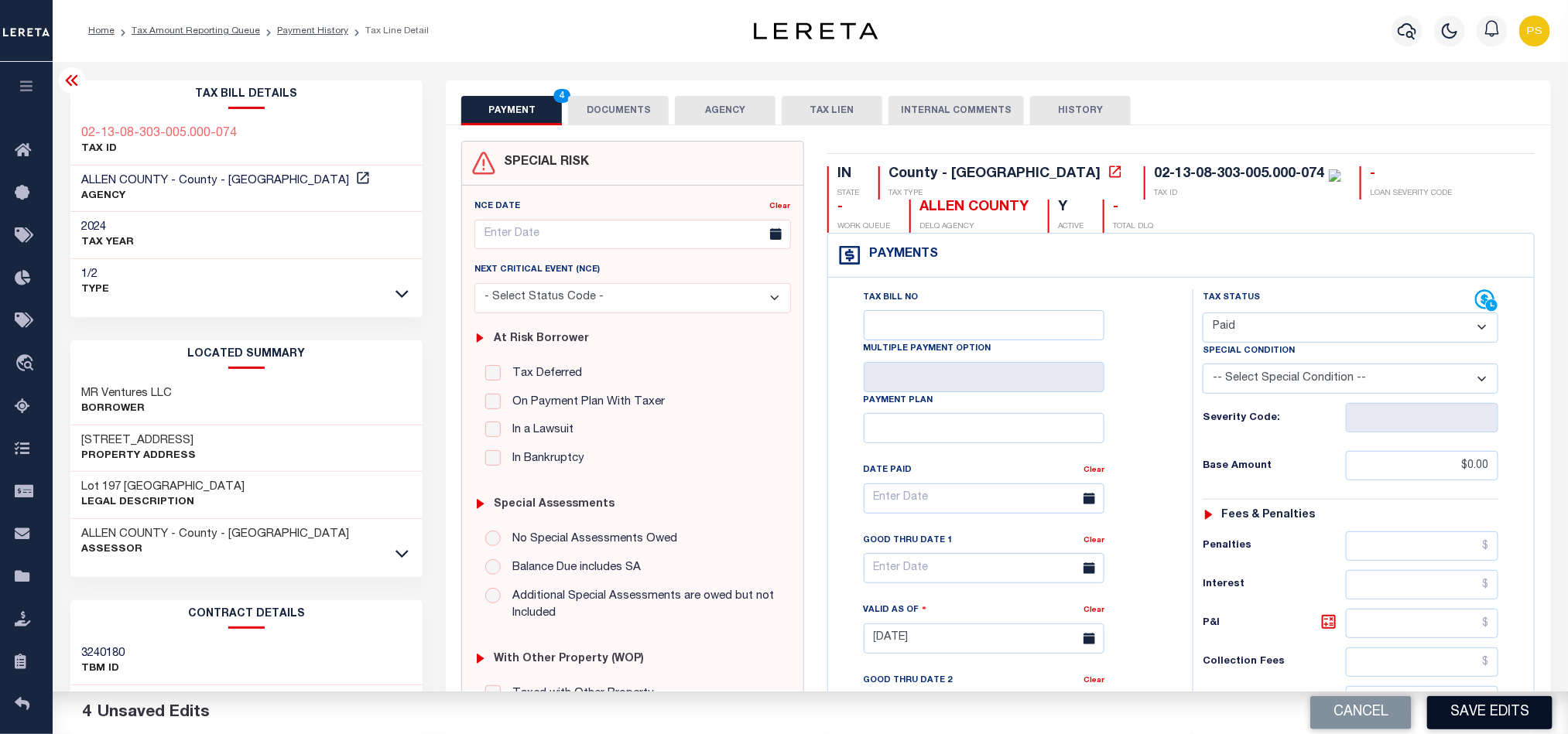
click at [1473, 703] on button "Save Edits" at bounding box center [1490, 713] width 126 height 34
checkbox input "false"
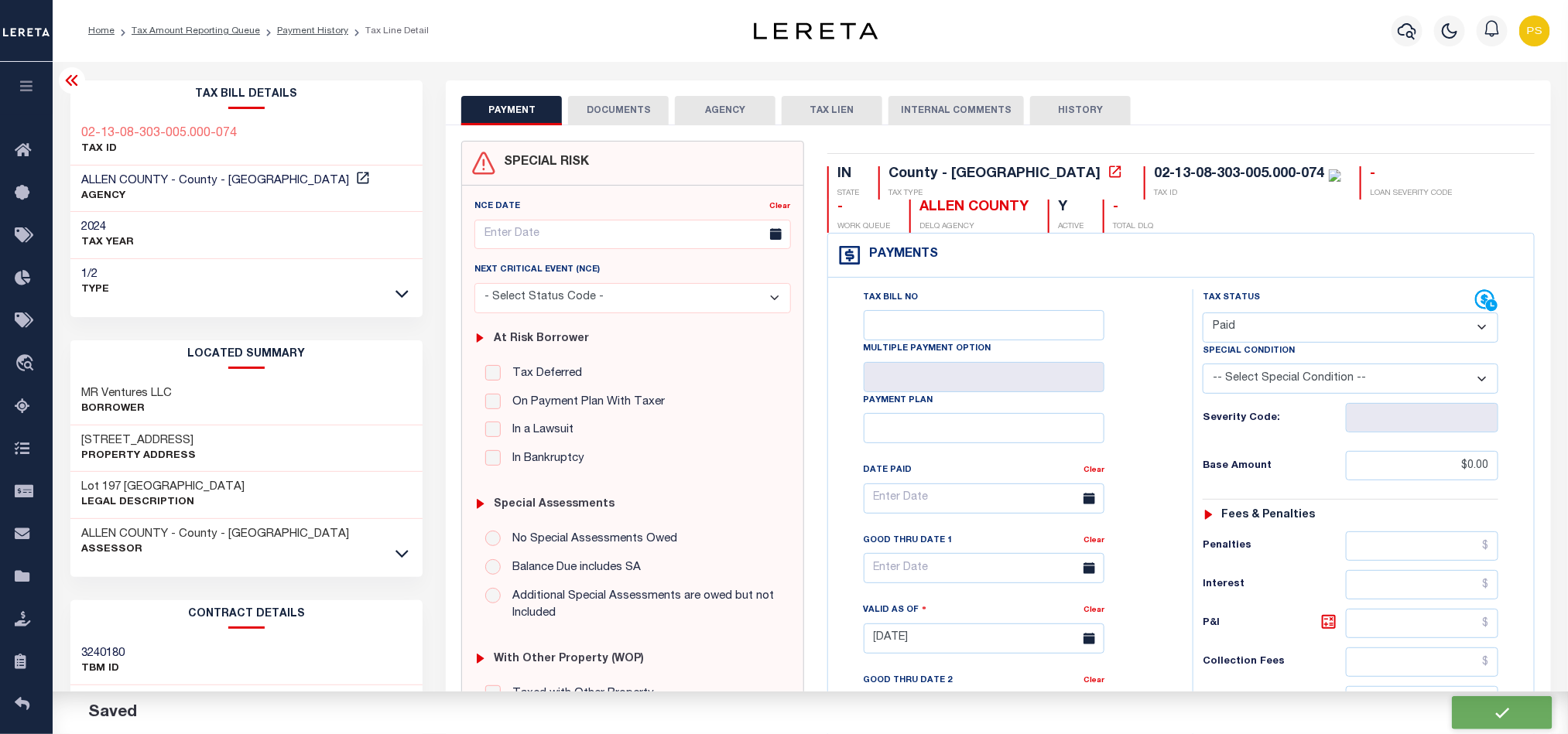
type input "$0"
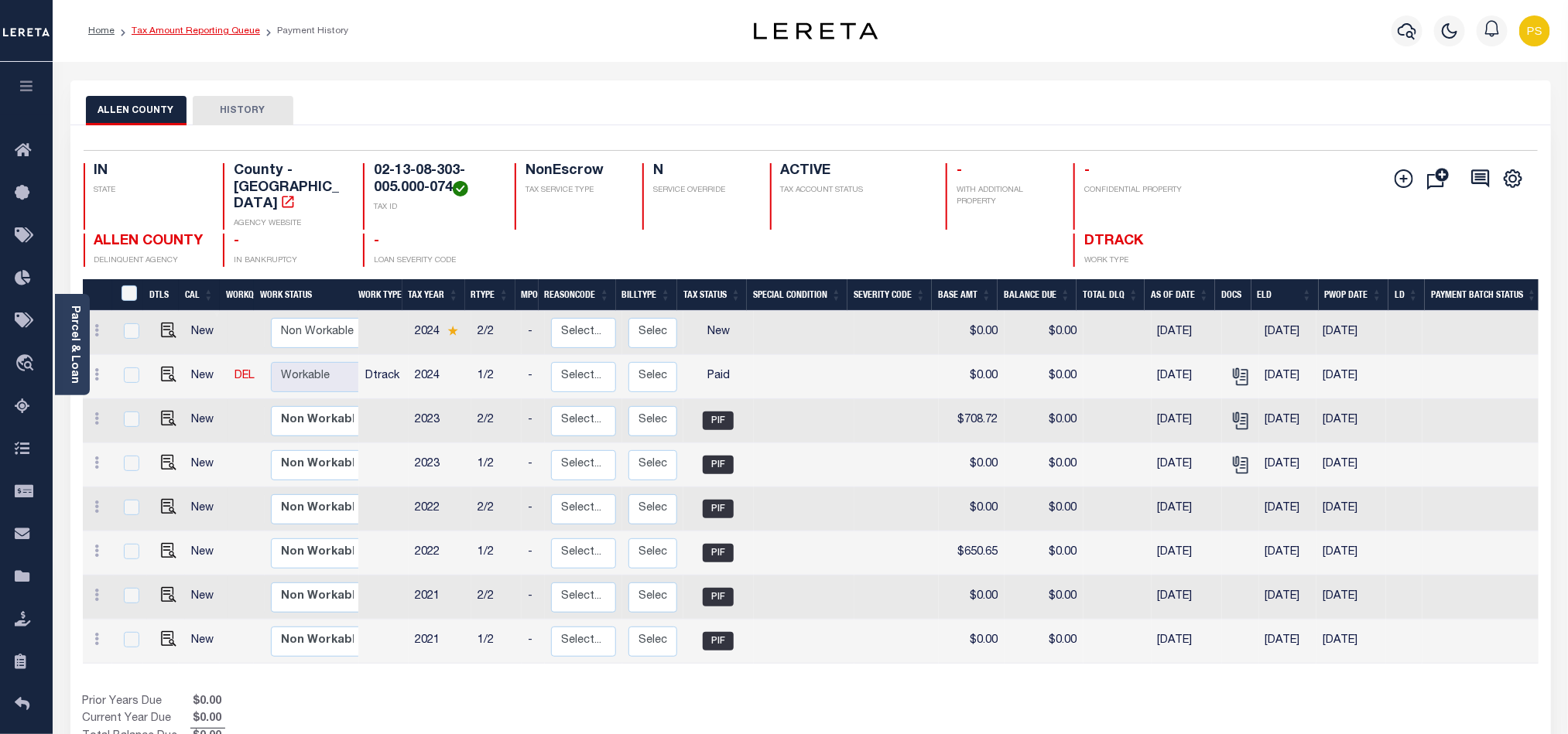
click at [205, 35] on link "Tax Amount Reporting Queue" at bounding box center [196, 31] width 128 height 9
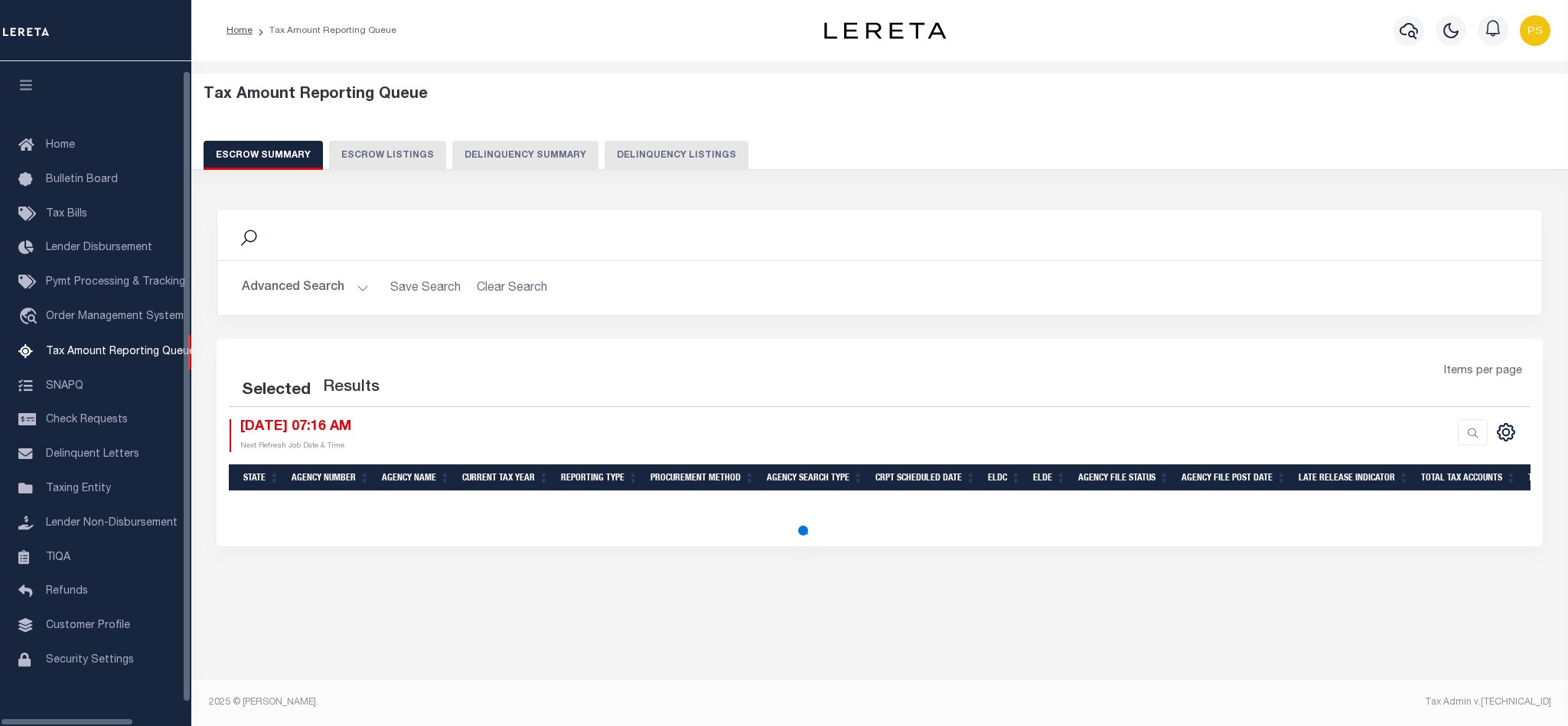
click at [670, 159] on button "Delinquency Listings" at bounding box center [676, 155] width 144 height 29
select select "100"
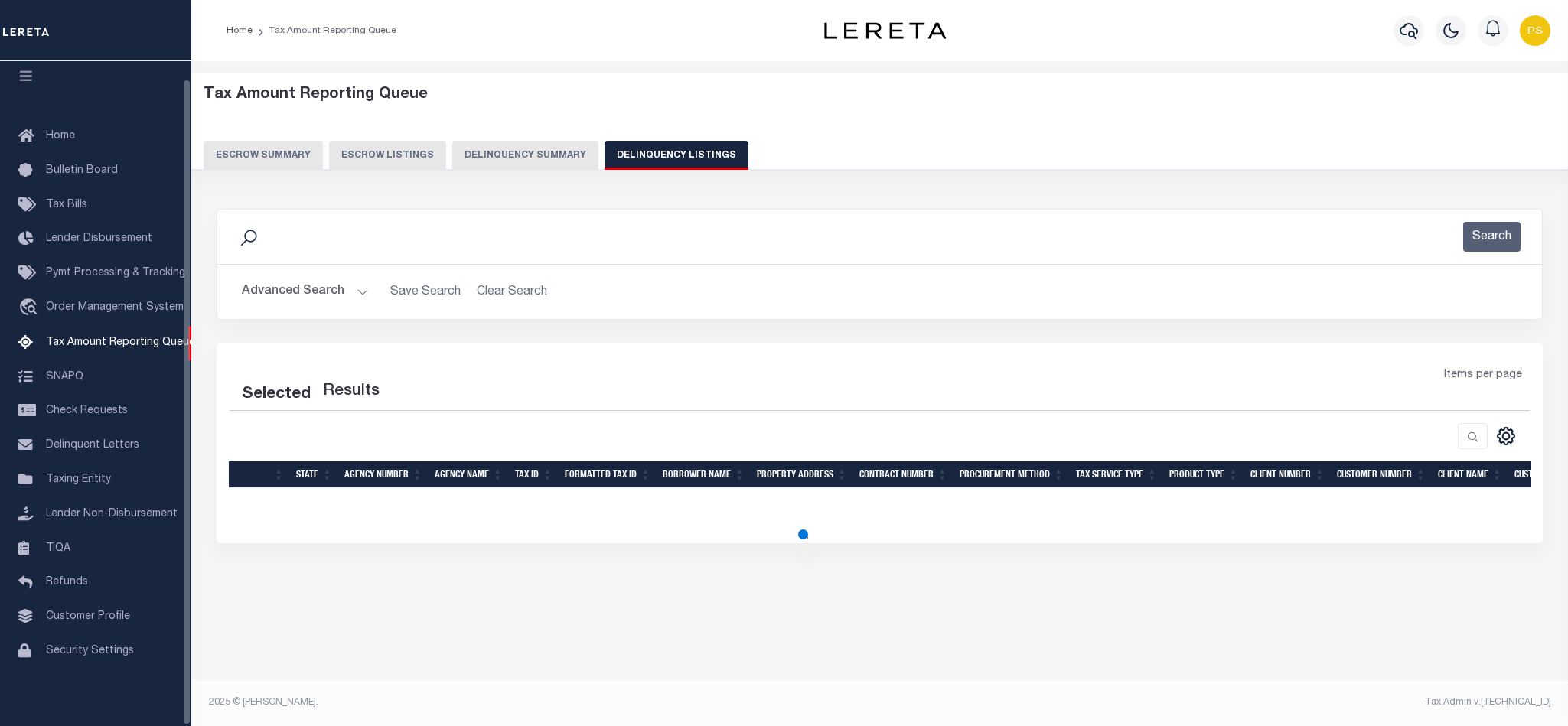
select select "100"
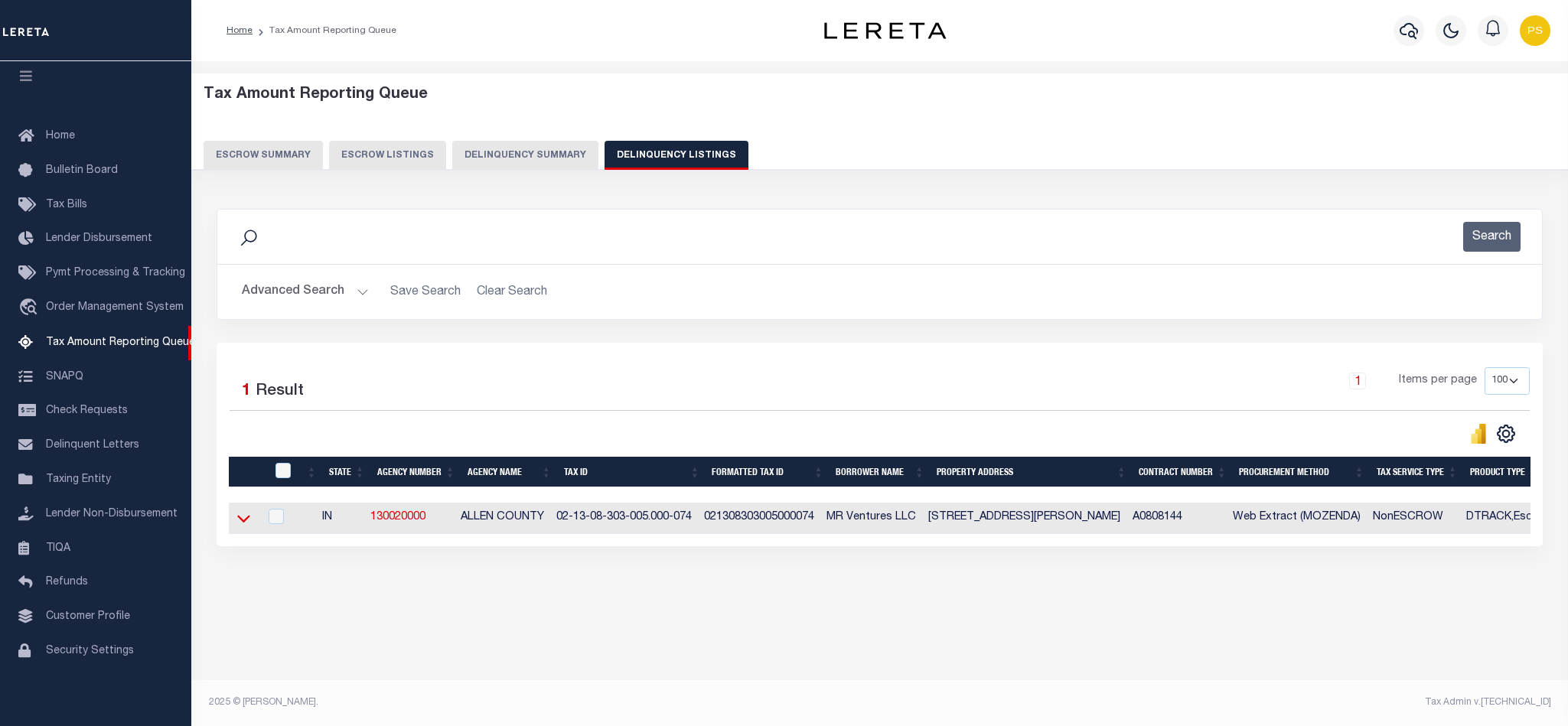
click at [241, 524] on icon at bounding box center [244, 519] width 13 height 8
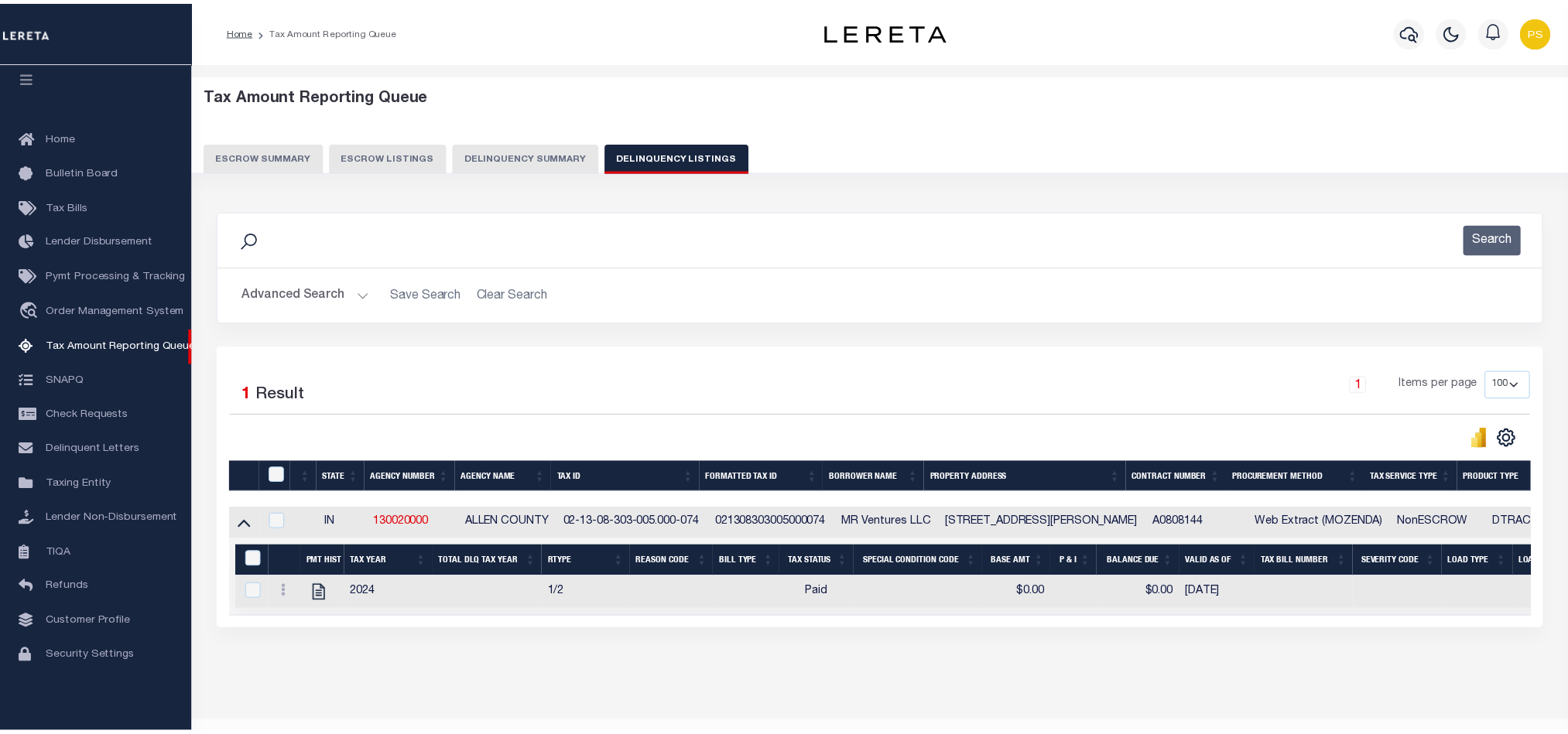
scroll to position [53, 0]
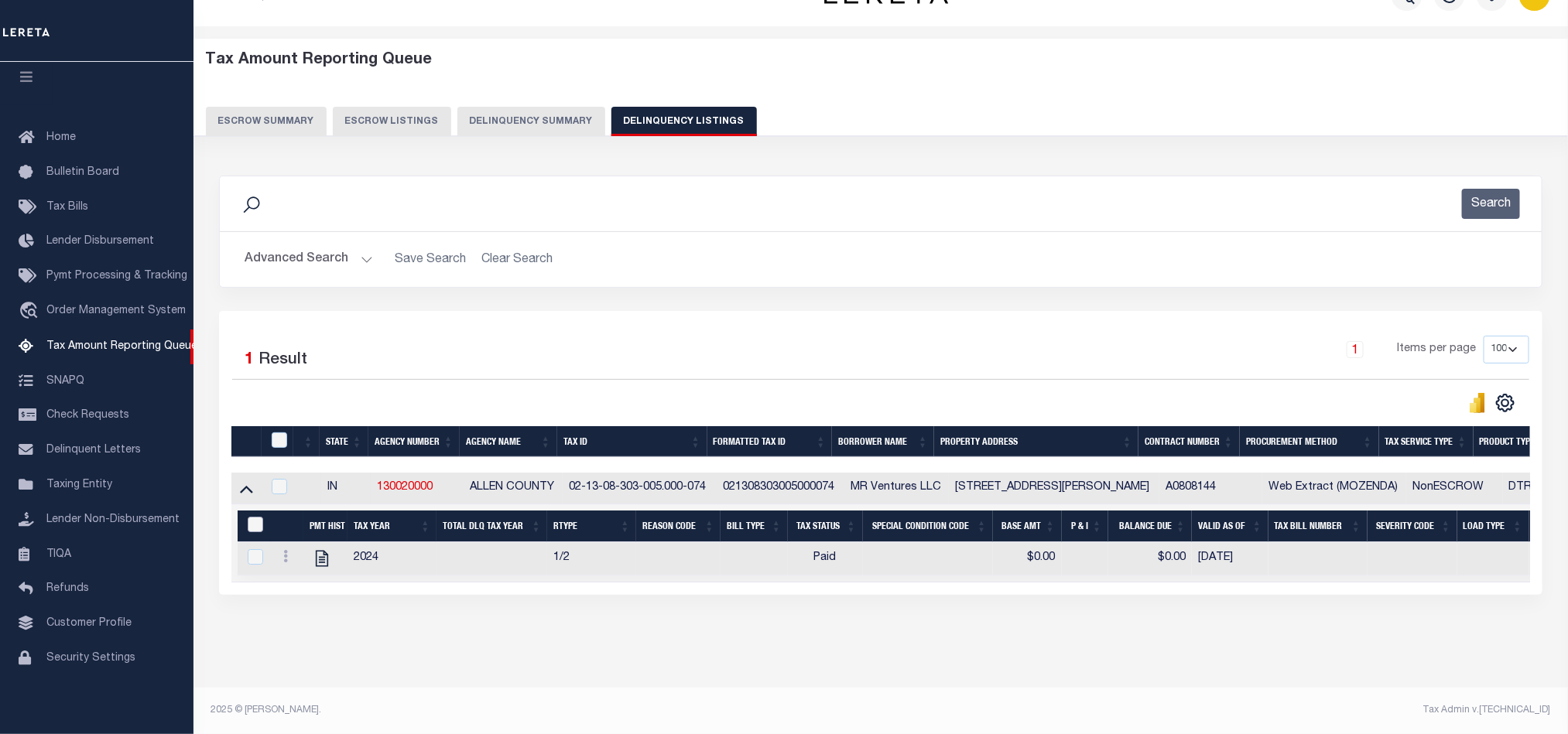
click at [252, 517] on input "&nbsp;" at bounding box center [255, 524] width 15 height 15
checkbox input "true"
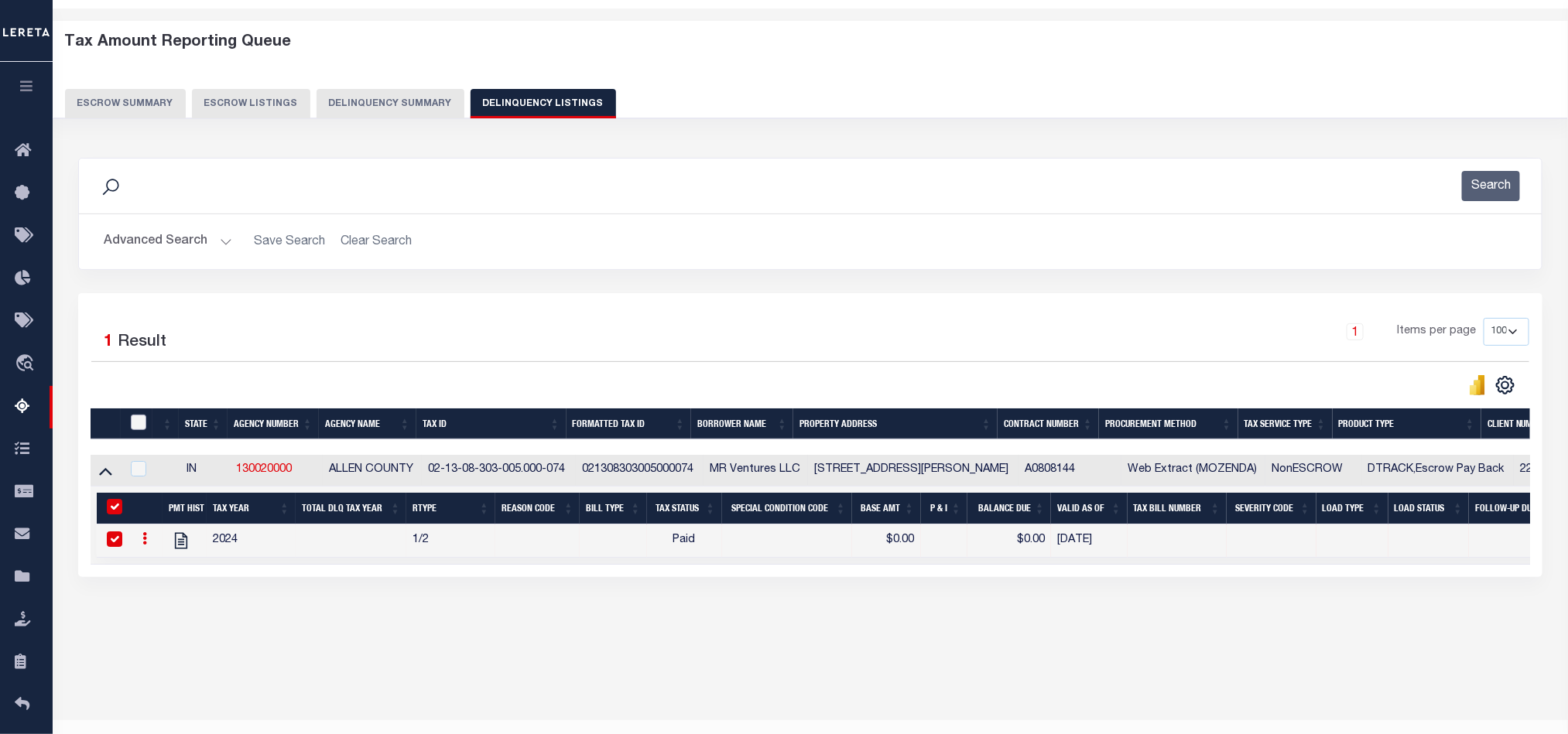
click at [132, 426] on input "checkbox" at bounding box center [138, 421] width 15 height 15
checkbox input "true"
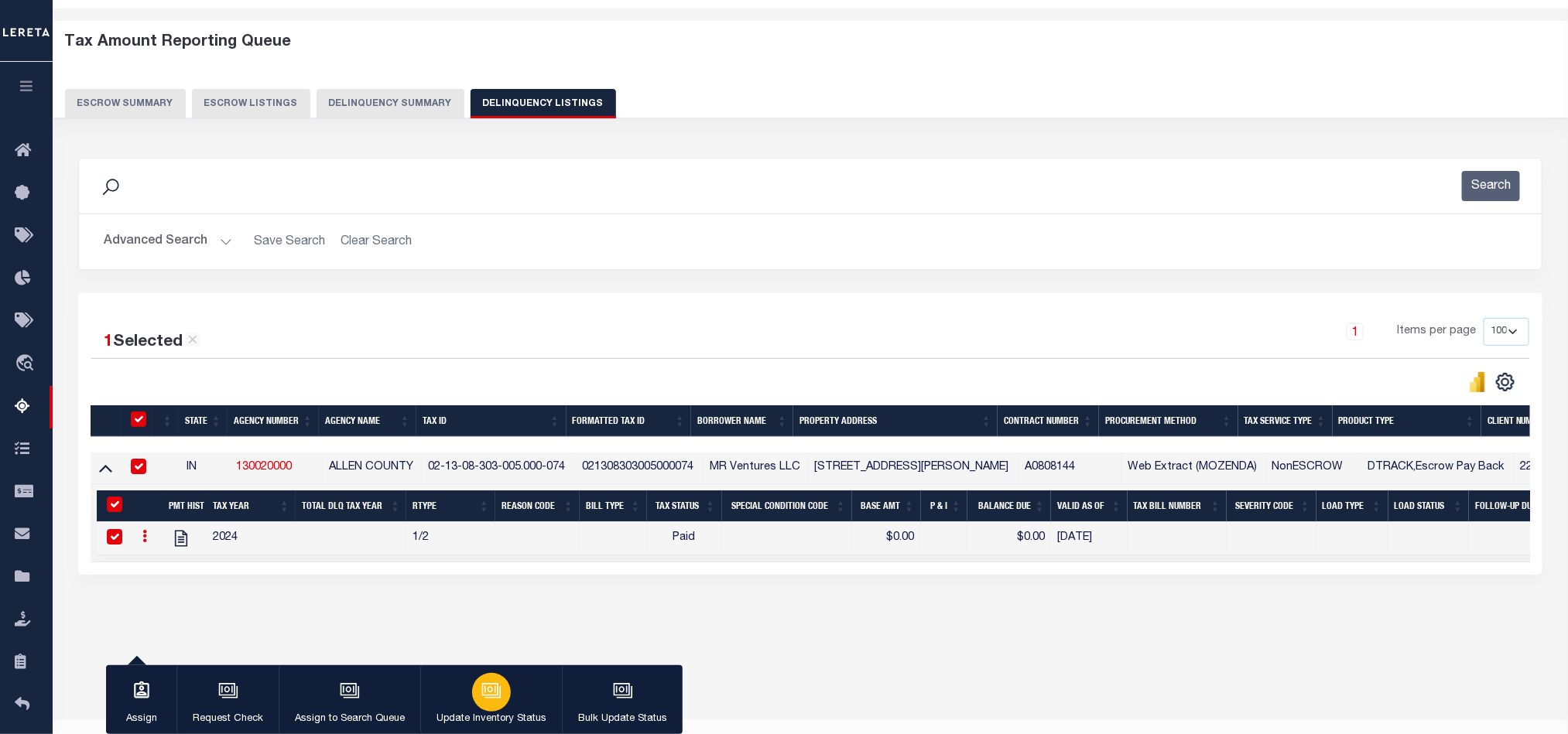
click at [501, 707] on div "button" at bounding box center [492, 692] width 39 height 39
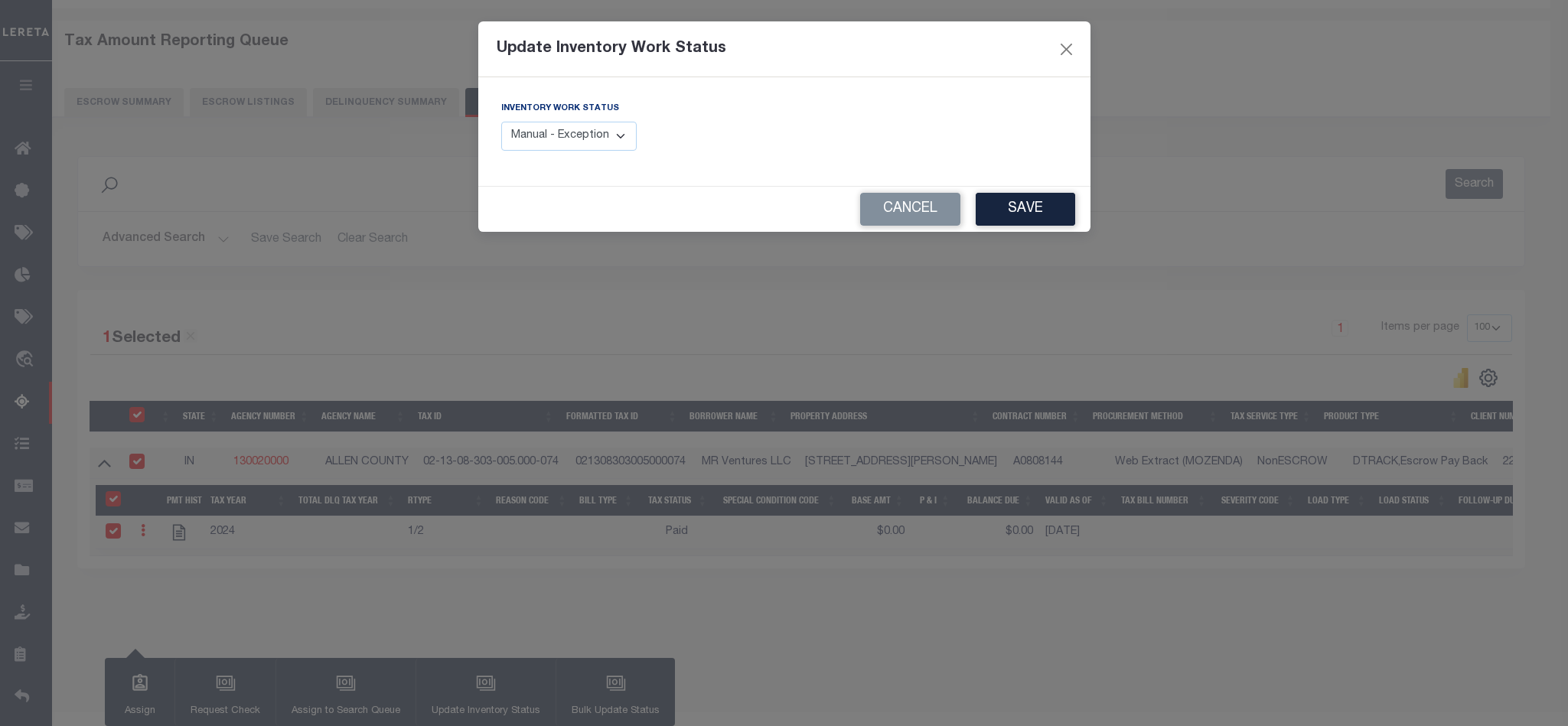
click at [575, 143] on select "Manual - Exception Pended - Awaiting Search Late Add Exception Completed" at bounding box center [569, 137] width 137 height 30
select select "4"
click at [501, 123] on select "Manual - Exception Pended - Awaiting Search Late Add Exception Completed" at bounding box center [569, 137] width 137 height 30
click at [1027, 209] on button "Save" at bounding box center [1026, 209] width 100 height 33
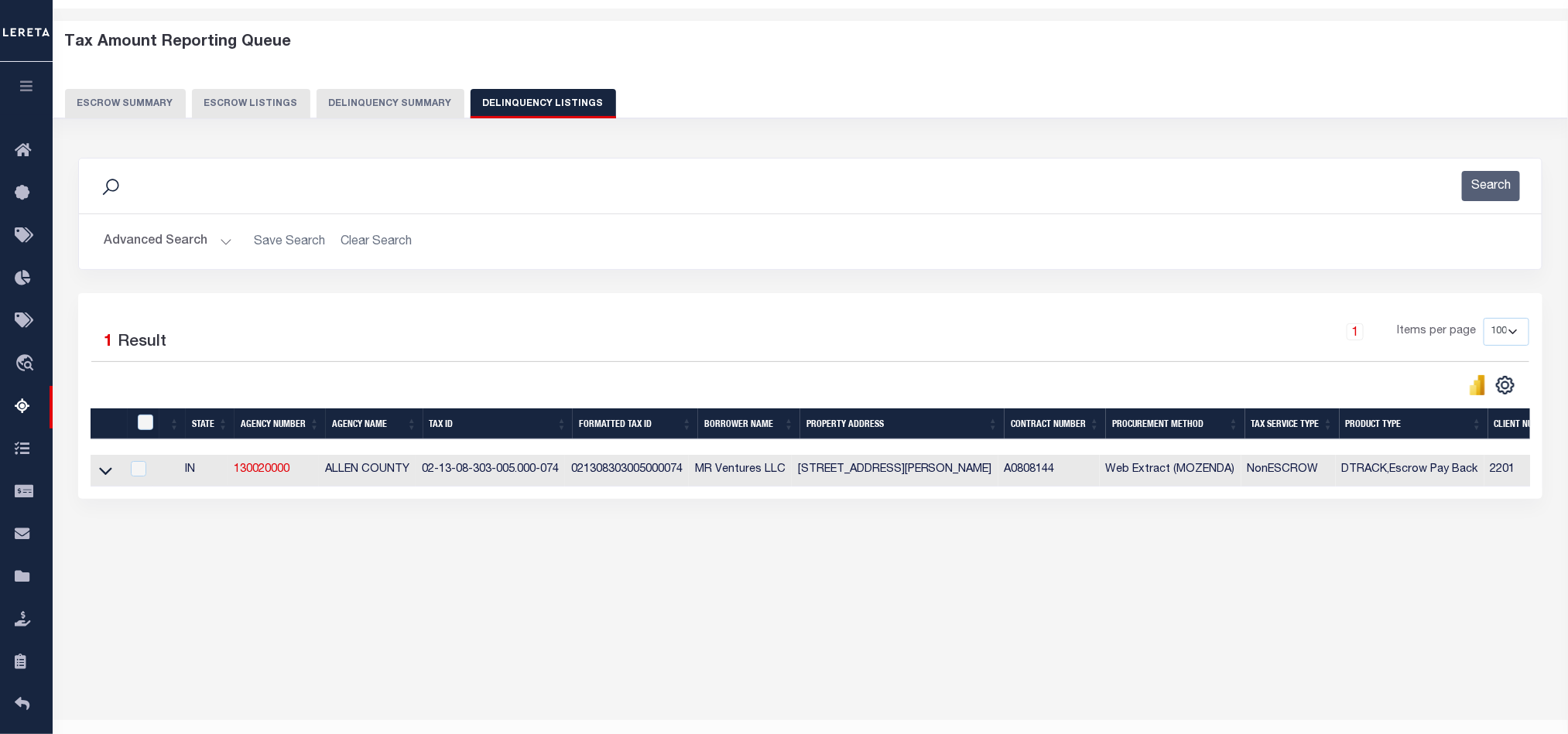
click at [167, 235] on button "Advanced Search" at bounding box center [167, 242] width 128 height 30
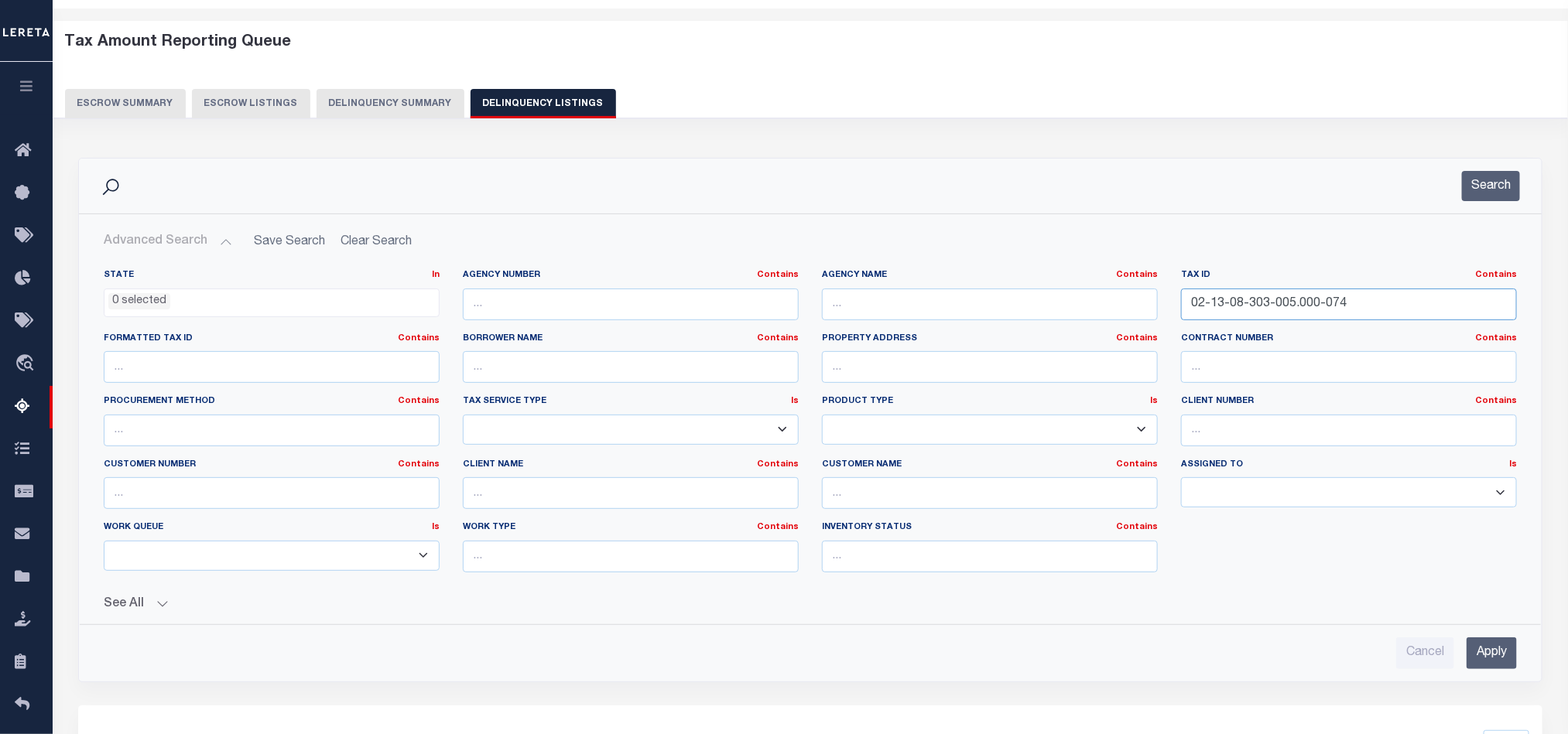
click at [1240, 309] on input "02-13-08-303-005.000-074" at bounding box center [1348, 305] width 336 height 32
paste input "32-014"
type input "02-13-08-332-014.000-074"
click at [1494, 659] on input "Apply" at bounding box center [1492, 653] width 50 height 32
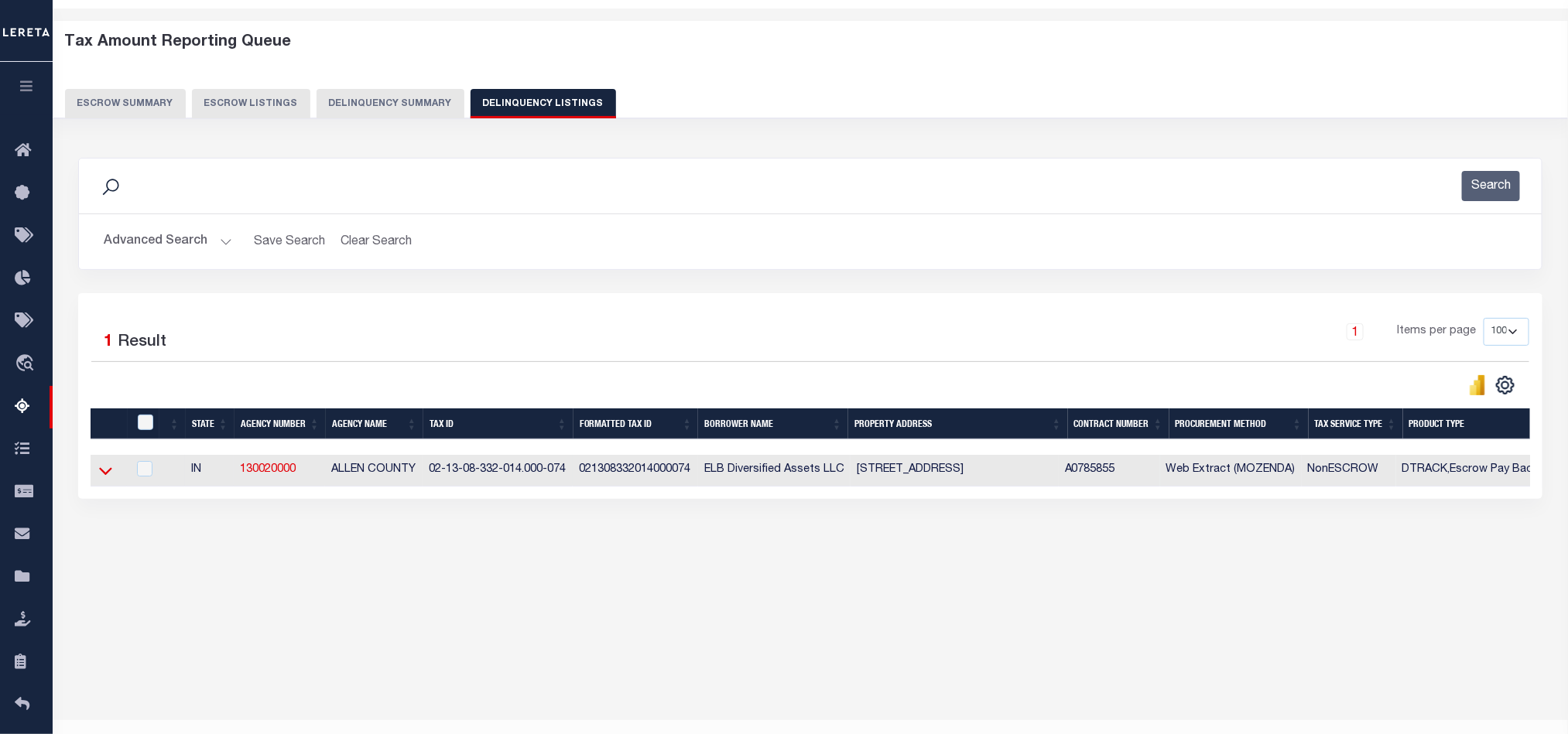
click at [105, 479] on icon at bounding box center [105, 471] width 13 height 16
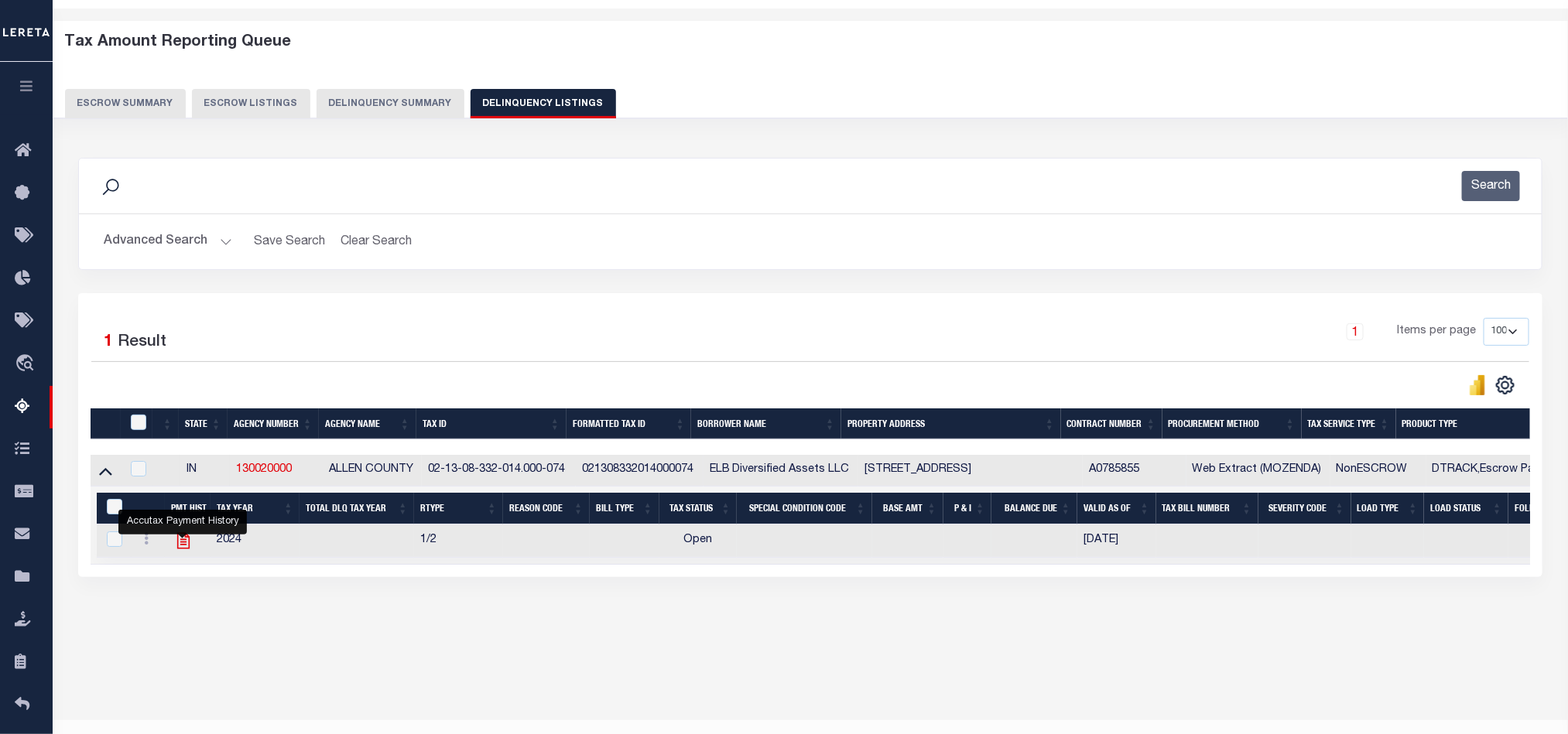
click at [179, 551] on icon "" at bounding box center [183, 540] width 20 height 20
checkbox input "true"
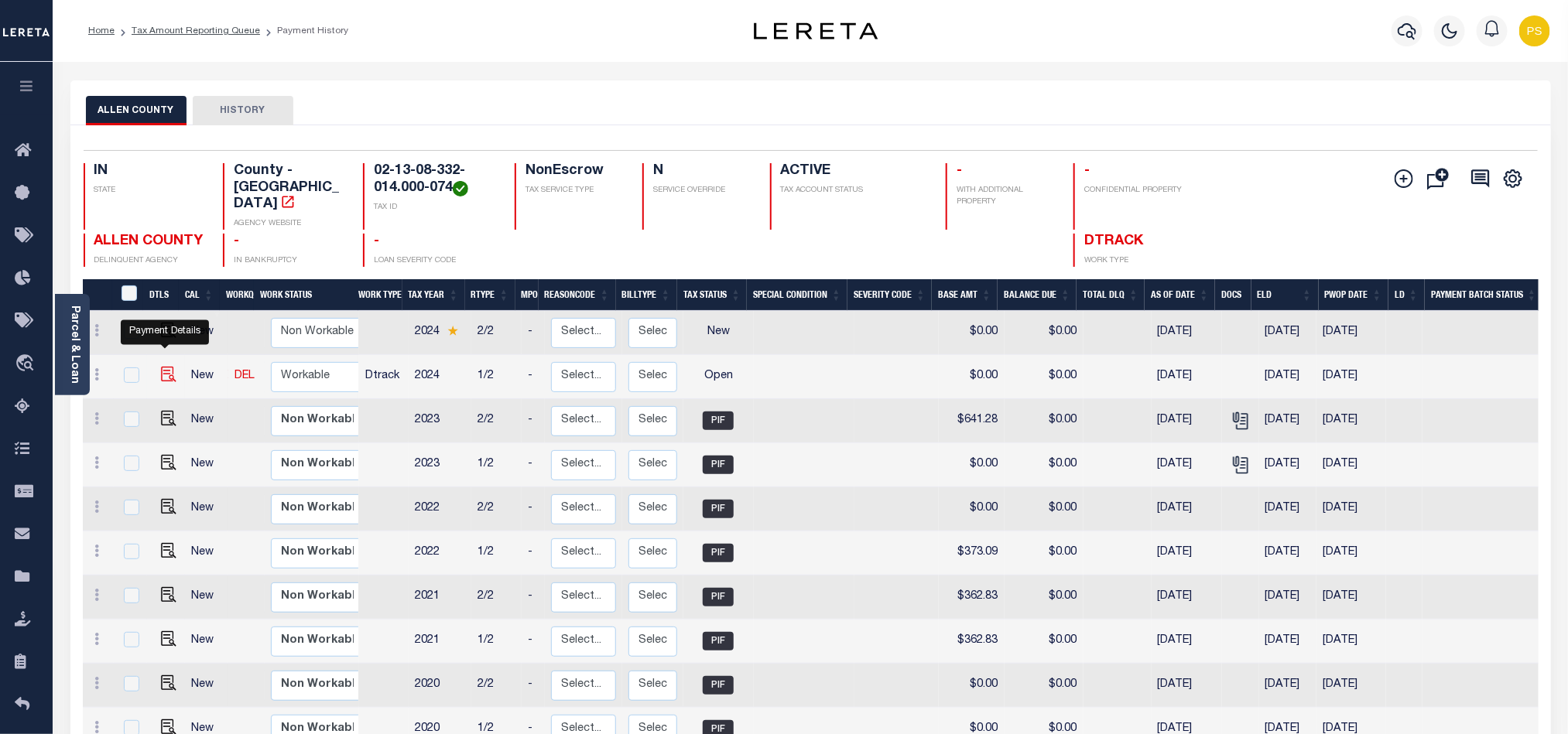
click at [163, 367] on img "" at bounding box center [168, 374] width 15 height 15
checkbox input "true"
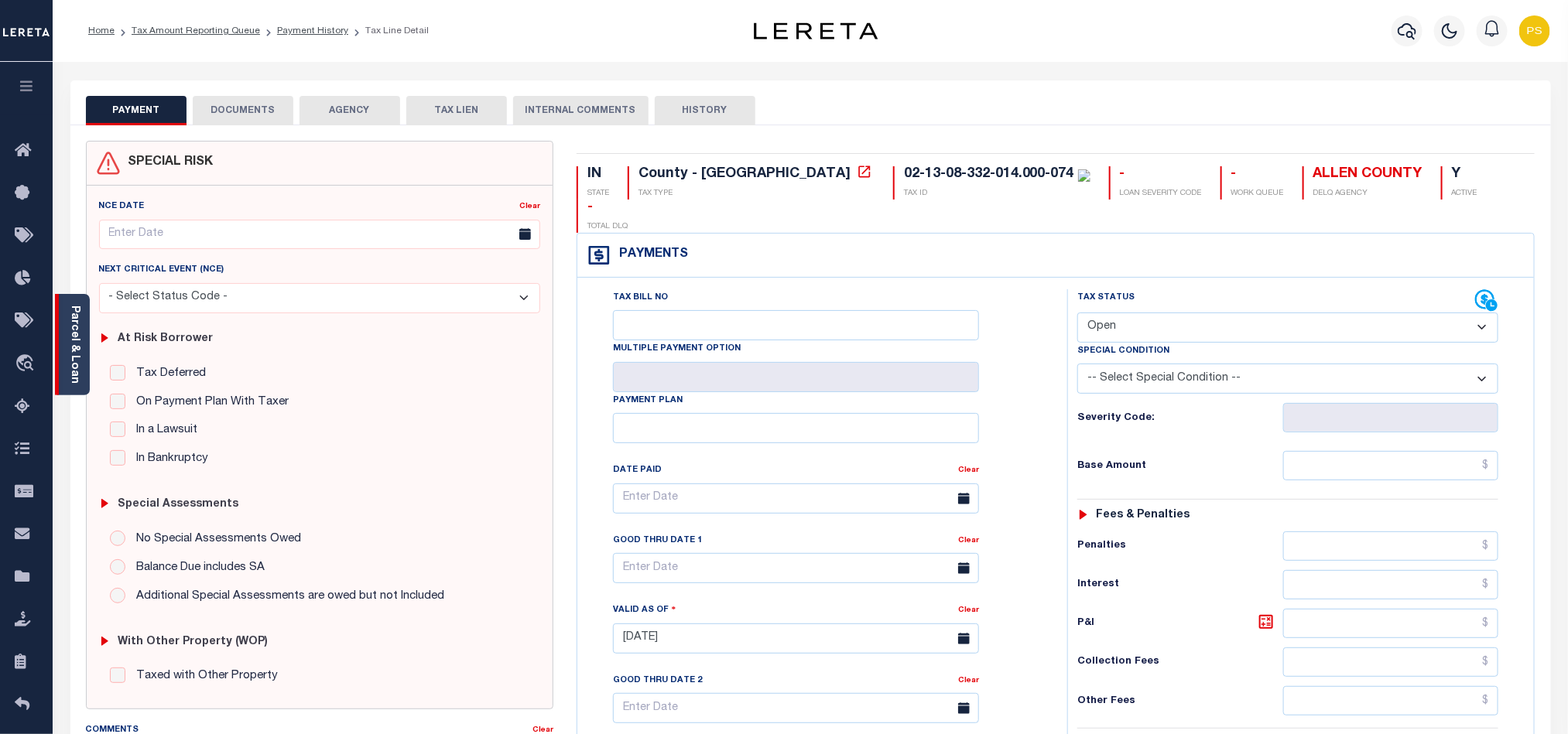
click at [63, 313] on div "Parcel & Loan" at bounding box center [72, 344] width 35 height 101
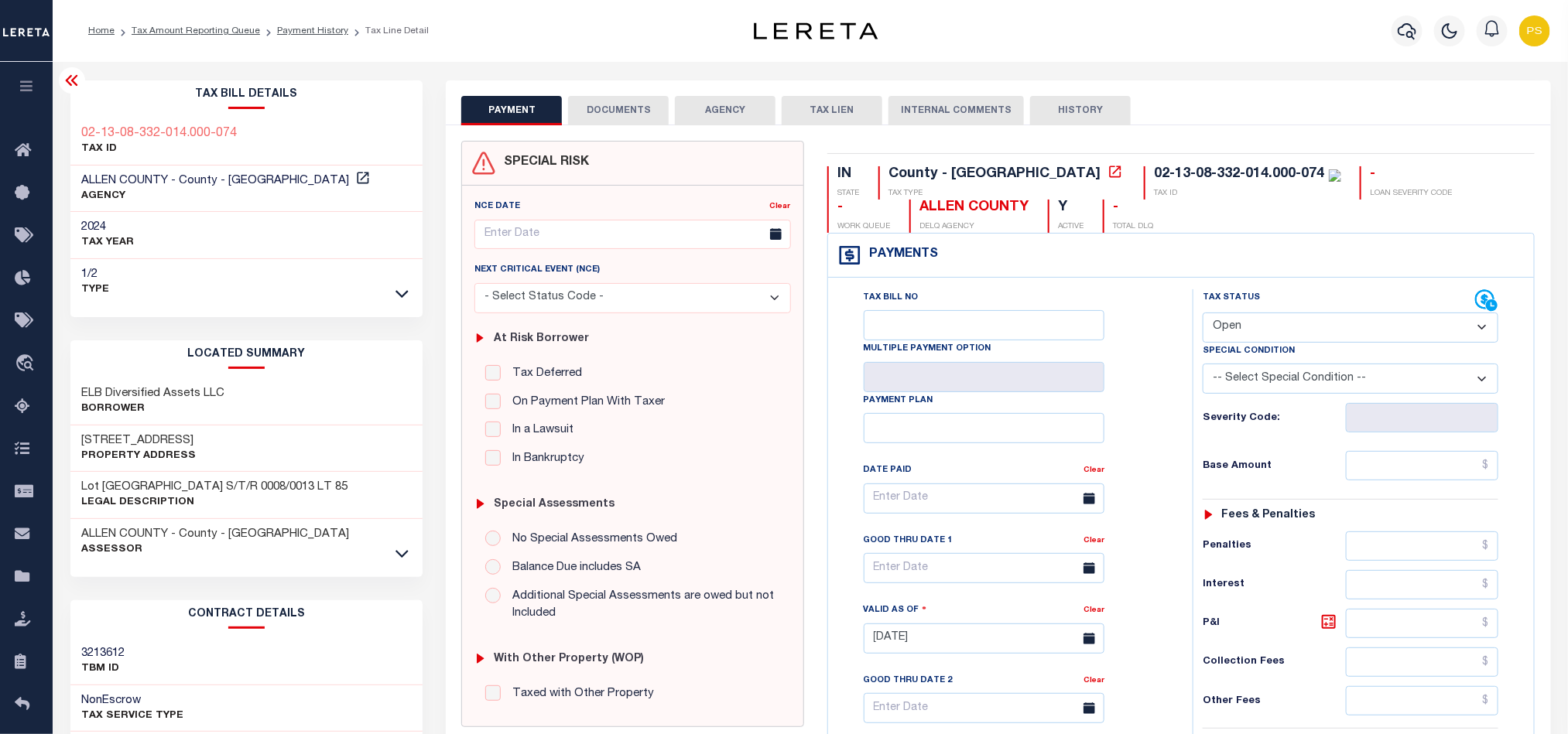
drag, startPoint x: 80, startPoint y: 432, endPoint x: 272, endPoint y: 429, distance: 192.0
click at [272, 429] on div "[STREET_ADDRESS] Property Address" at bounding box center [247, 449] width 353 height 47
copy h3 "[STREET_ADDRESS]"
click at [1231, 339] on select "- Select Status Code - Open Due/Unpaid Paid Incomplete No Tax Due Internal Refu…" at bounding box center [1351, 328] width 296 height 30
select select "INC"
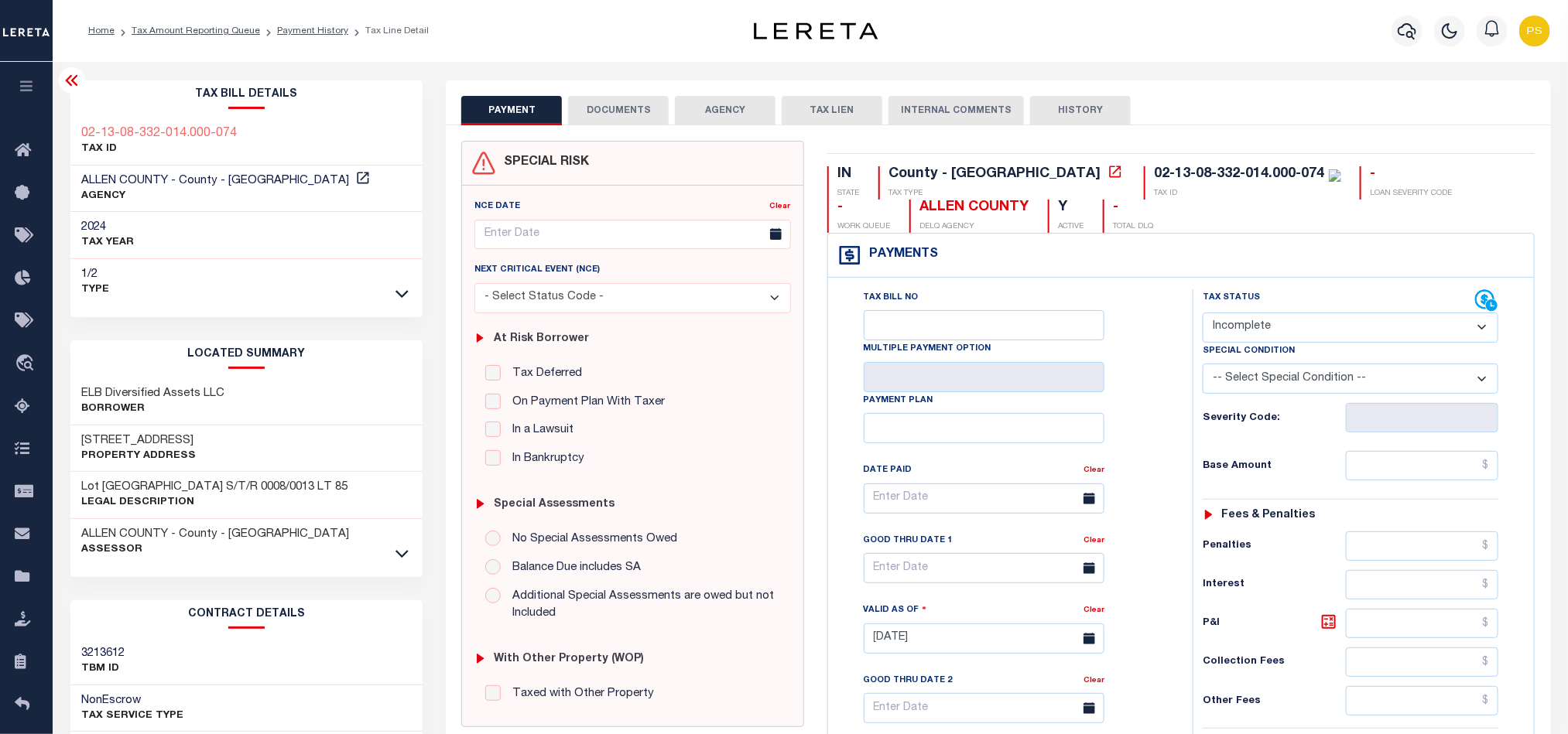
click at [1203, 314] on select "- Select Status Code - Open Due/Unpaid Paid Incomplete No Tax Due Internal Refu…" at bounding box center [1351, 328] width 296 height 30
type input "[DATE]"
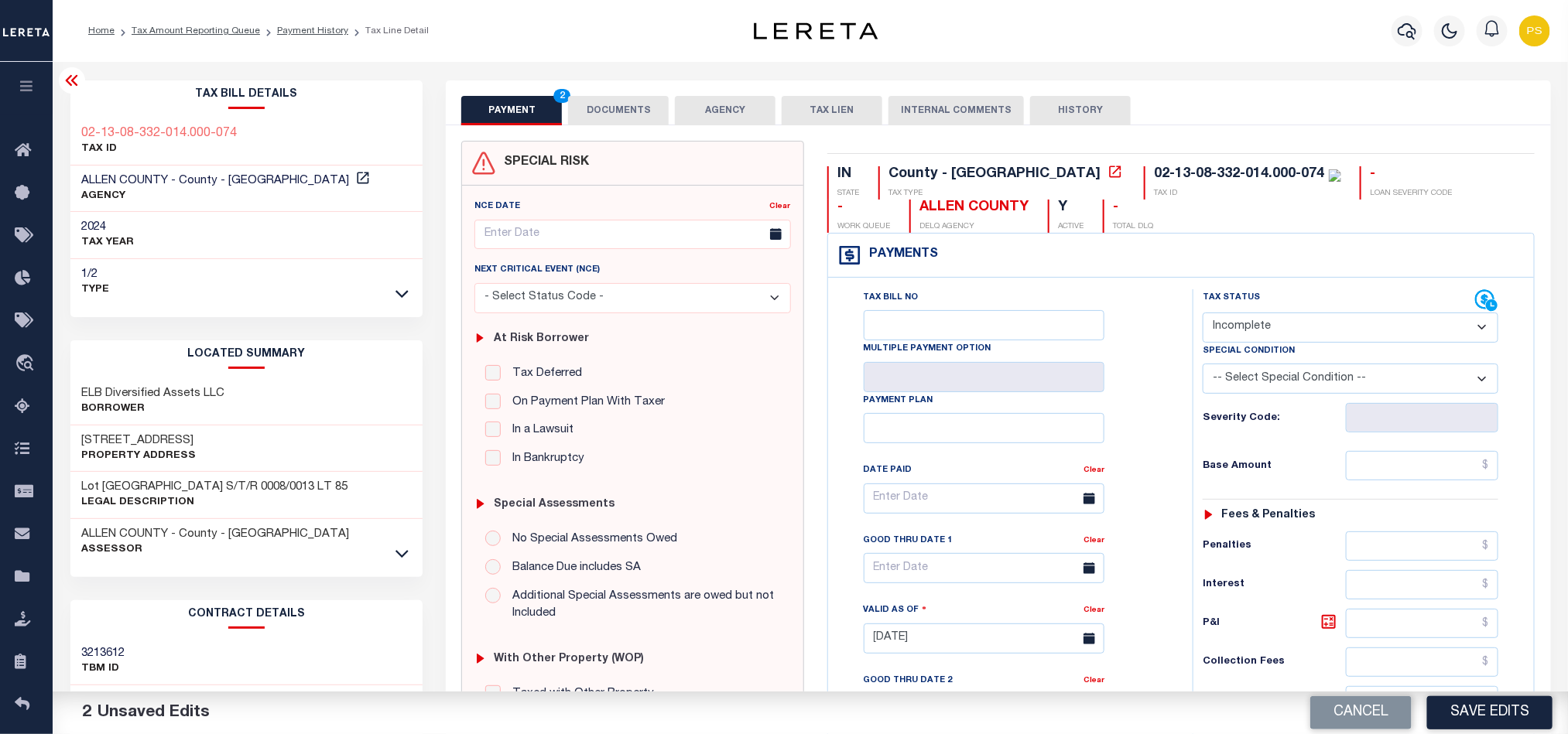
click at [1260, 332] on select "- Select Status Code - Open Due/Unpaid Paid Incomplete No Tax Due Internal Refu…" at bounding box center [1351, 328] width 296 height 30
select select "PYD"
click at [1203, 314] on select "- Select Status Code - Open Due/Unpaid Paid Incomplete No Tax Due Internal Refu…" at bounding box center [1351, 328] width 296 height 30
drag, startPoint x: 1415, startPoint y: 464, endPoint x: 1361, endPoint y: 467, distance: 54.1
click at [1415, 464] on input "text" at bounding box center [1423, 465] width 153 height 29
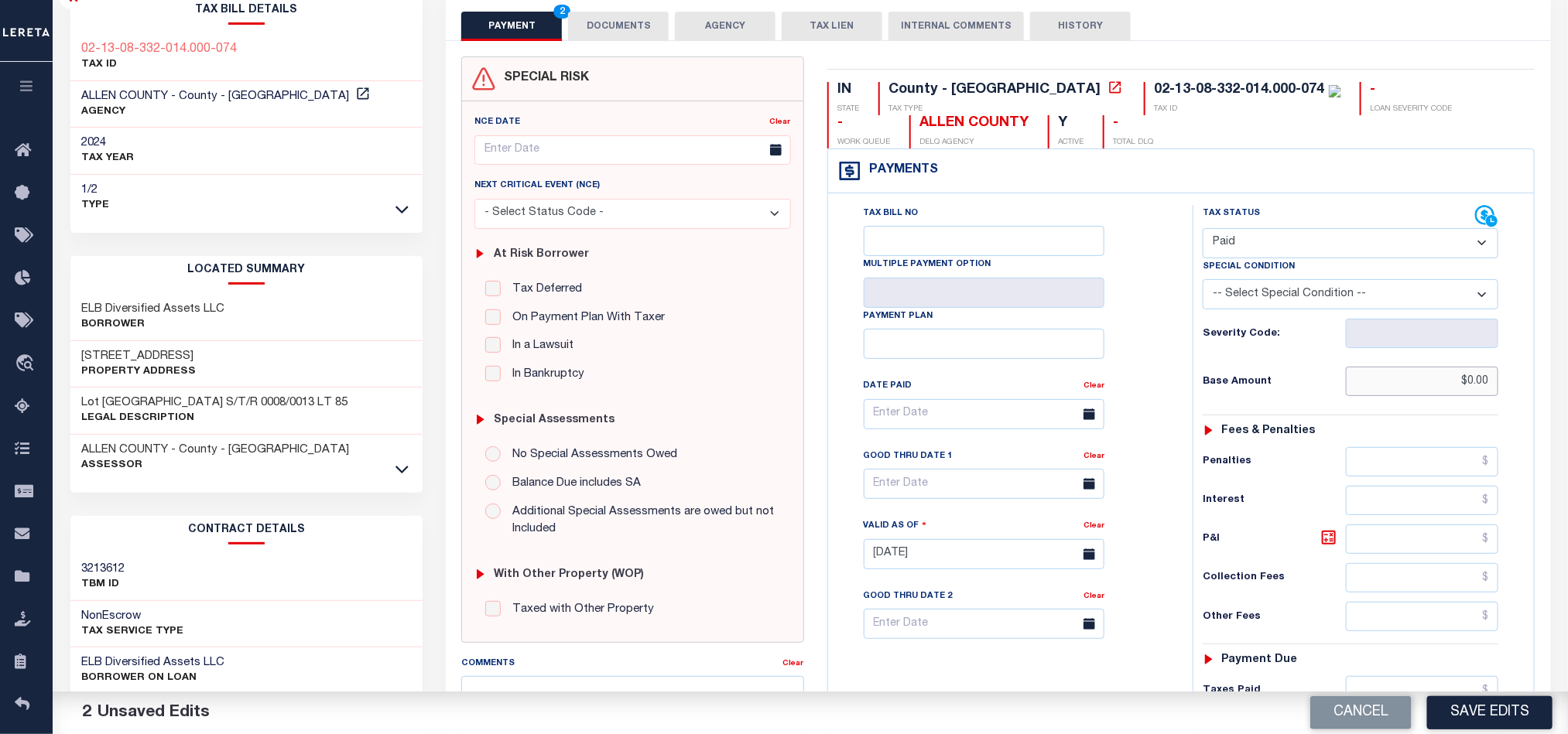
scroll to position [348, 0]
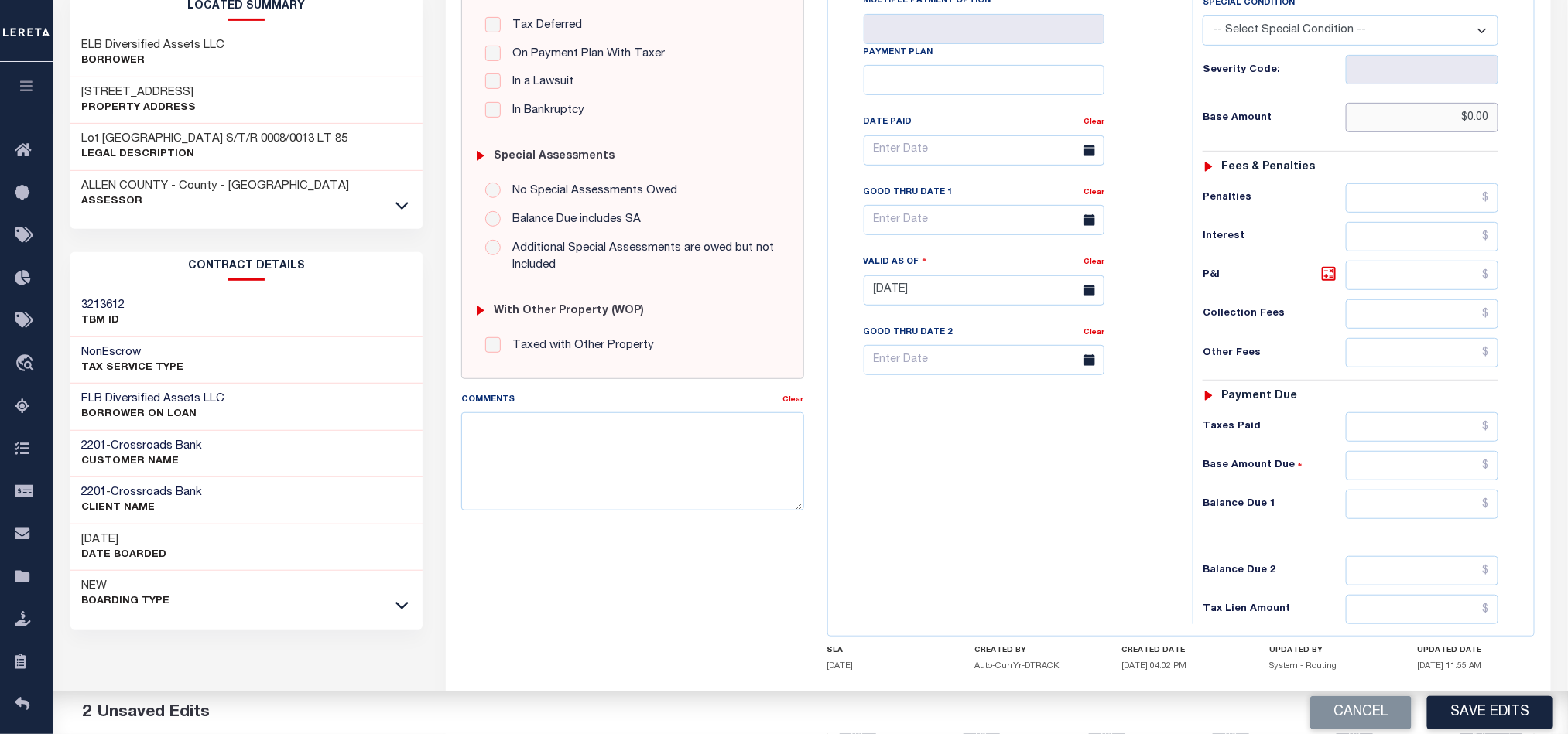
type input "$0.00"
click at [1402, 518] on input "text" at bounding box center [1423, 504] width 153 height 29
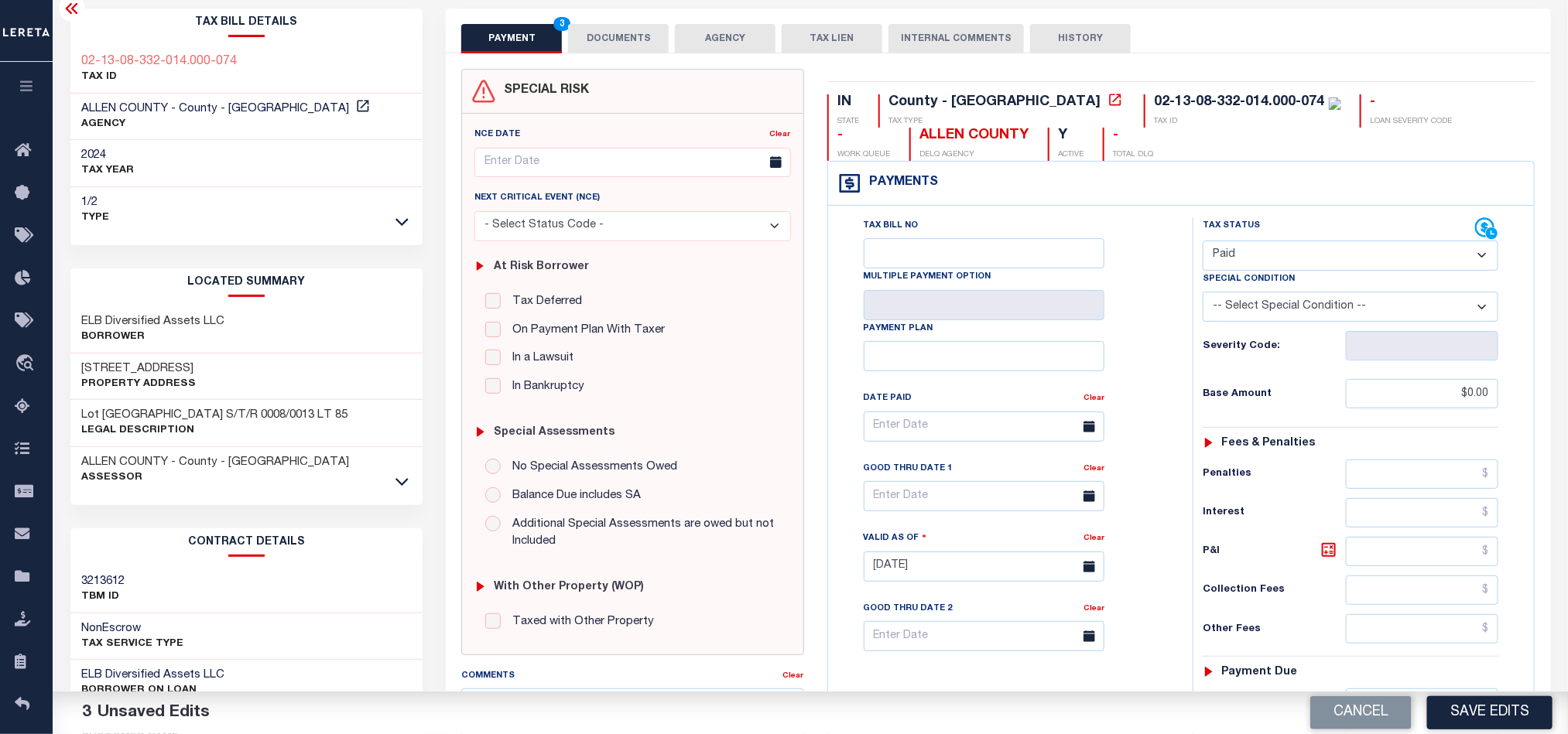
scroll to position [0, 0]
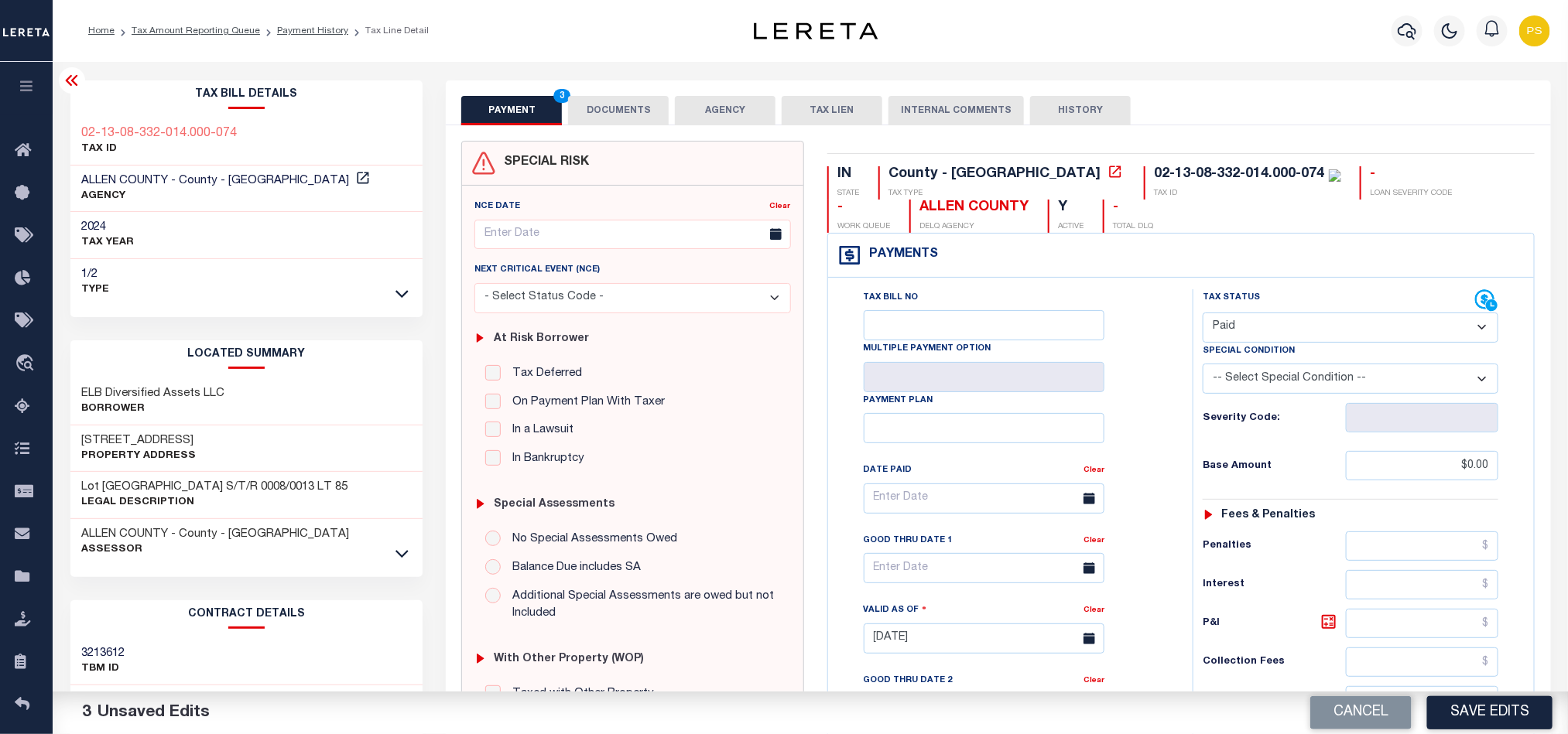
type input "$0.00"
click at [586, 127] on div "SPECIAL RISK NCE Date Clear" at bounding box center [997, 636] width 1105 height 1021
click at [617, 107] on button "DOCUMENTS" at bounding box center [618, 110] width 101 height 29
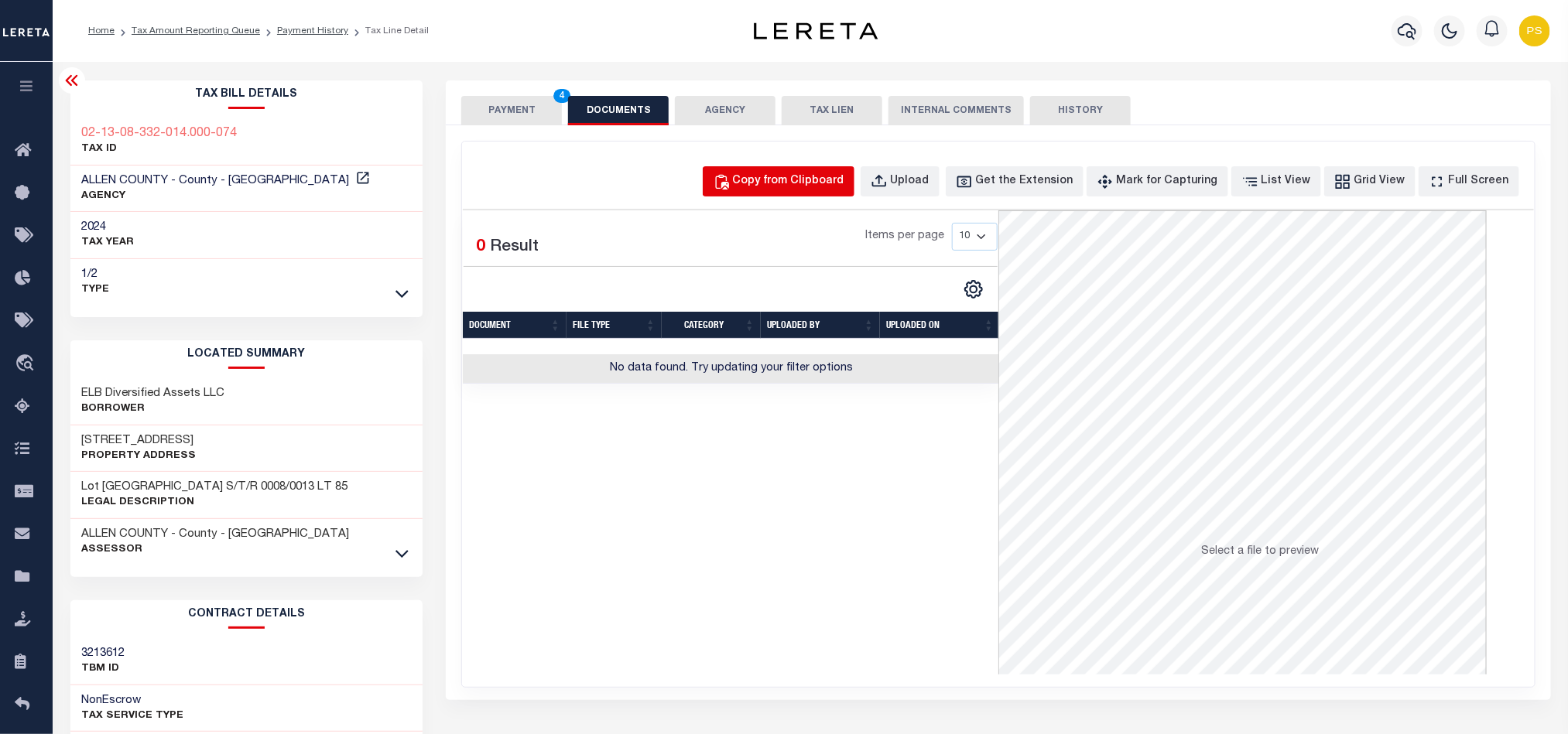
click at [819, 180] on div "Copy from Clipboard" at bounding box center [788, 182] width 112 height 17
select select "POP"
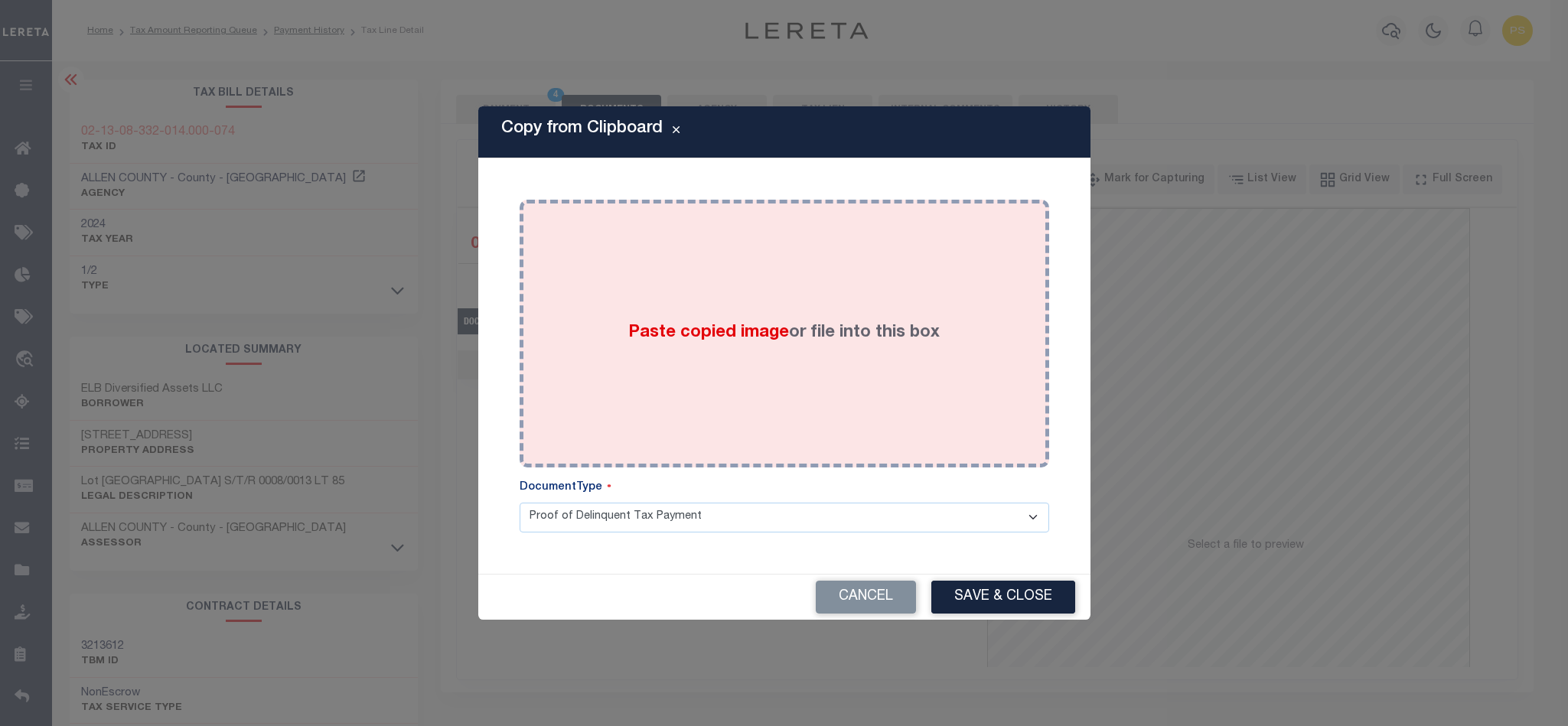
click at [797, 326] on label "Paste copied image or file into this box" at bounding box center [784, 333] width 312 height 25
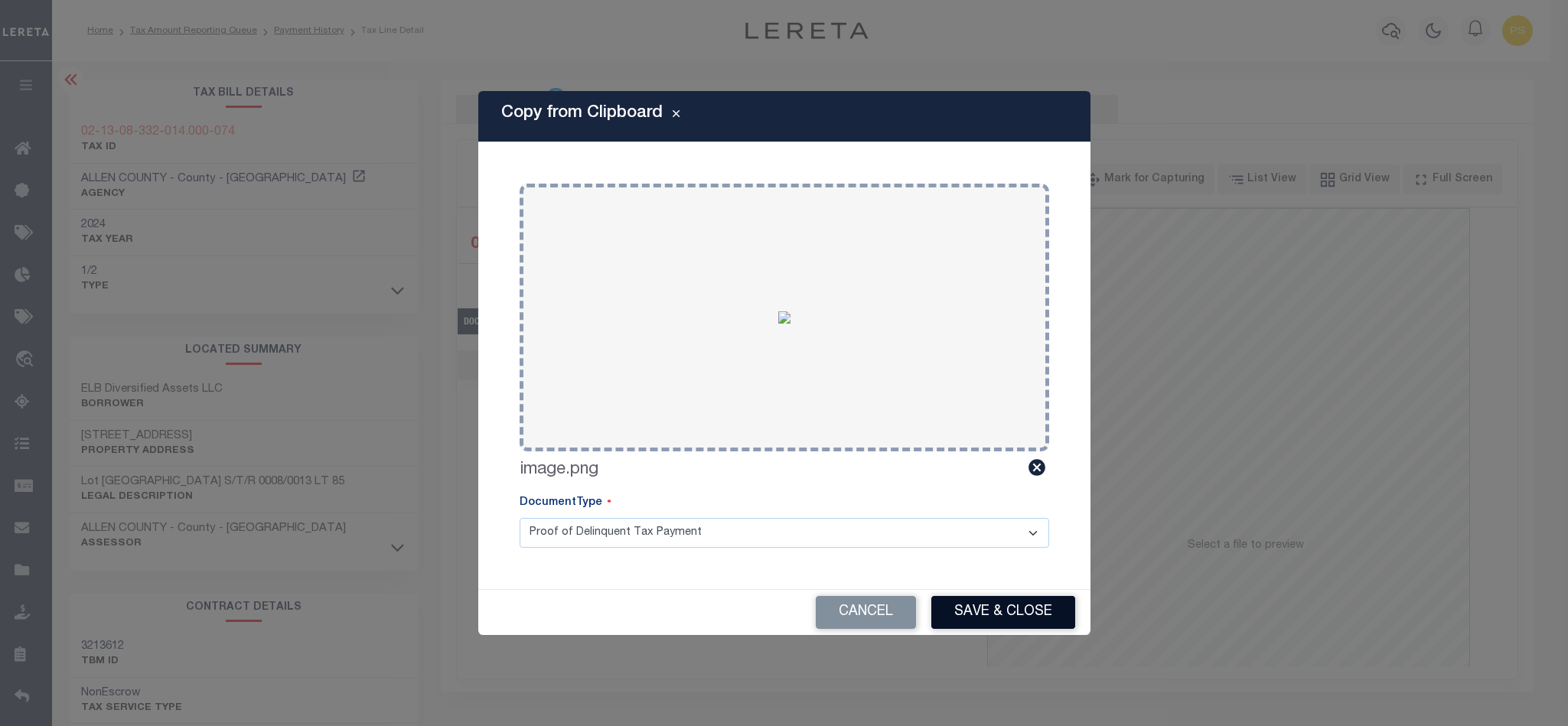
click at [990, 622] on button "Save & Close" at bounding box center [1003, 613] width 144 height 33
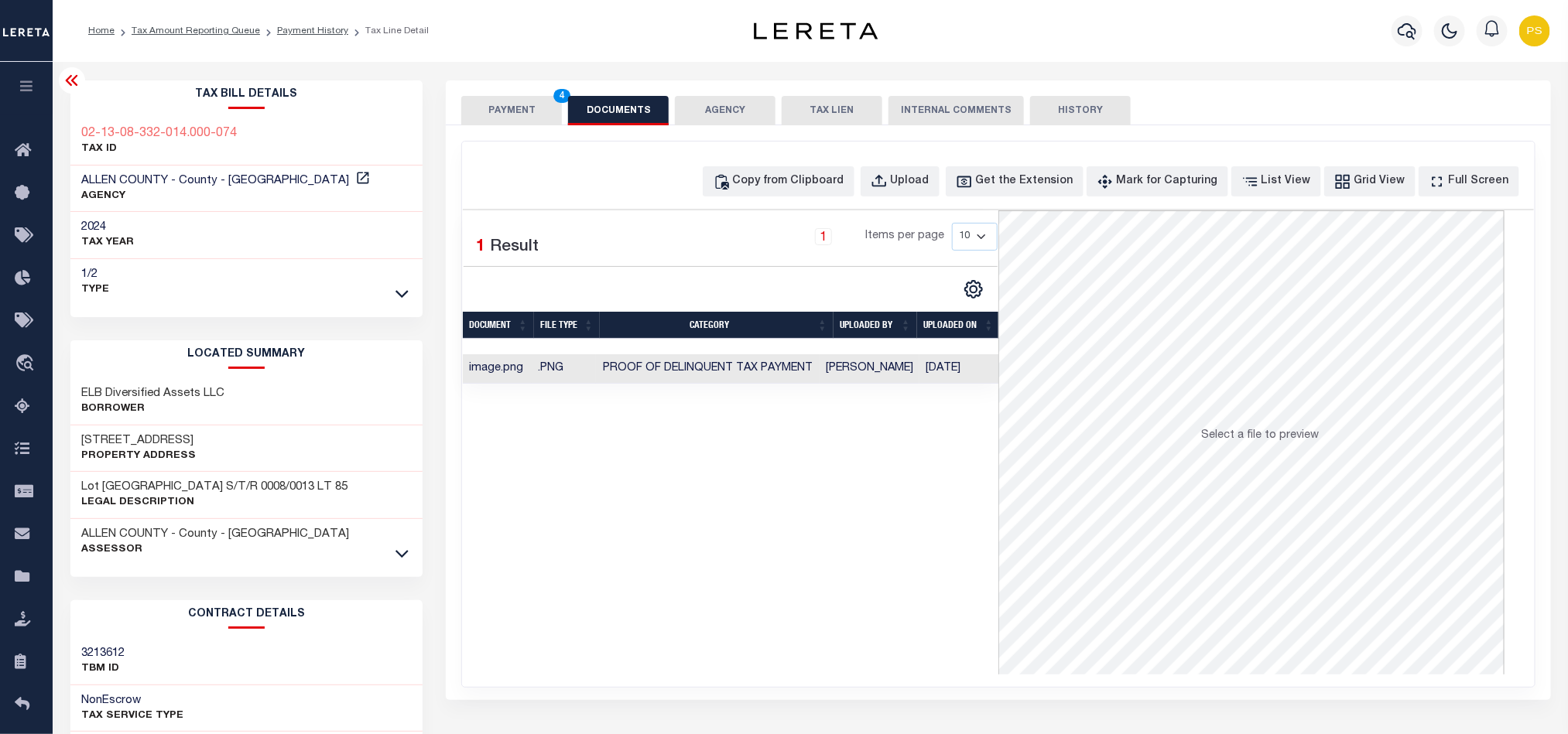
click at [513, 107] on button "PAYMENT 4" at bounding box center [512, 110] width 101 height 29
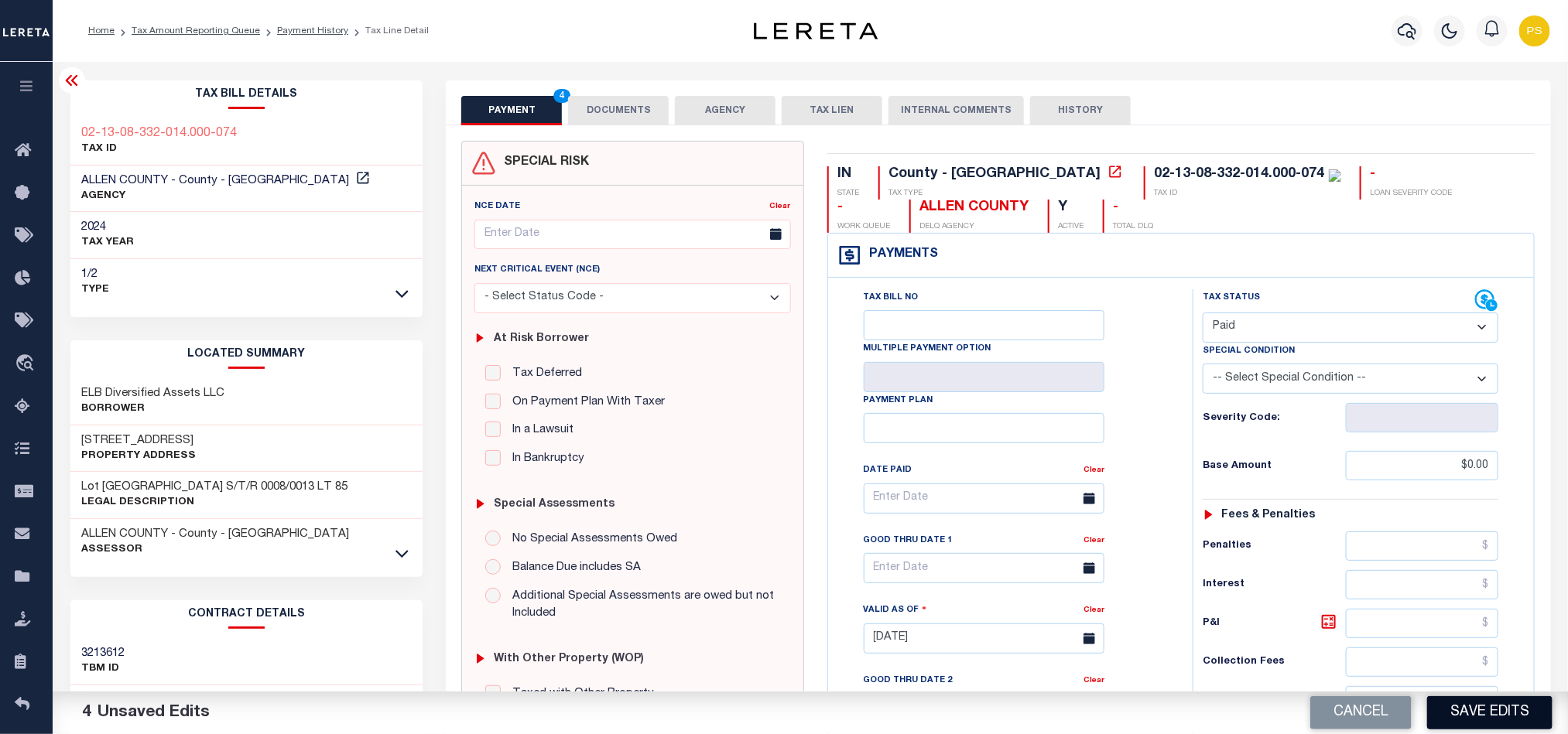
click at [1531, 703] on button "Save Edits" at bounding box center [1490, 713] width 126 height 34
checkbox input "false"
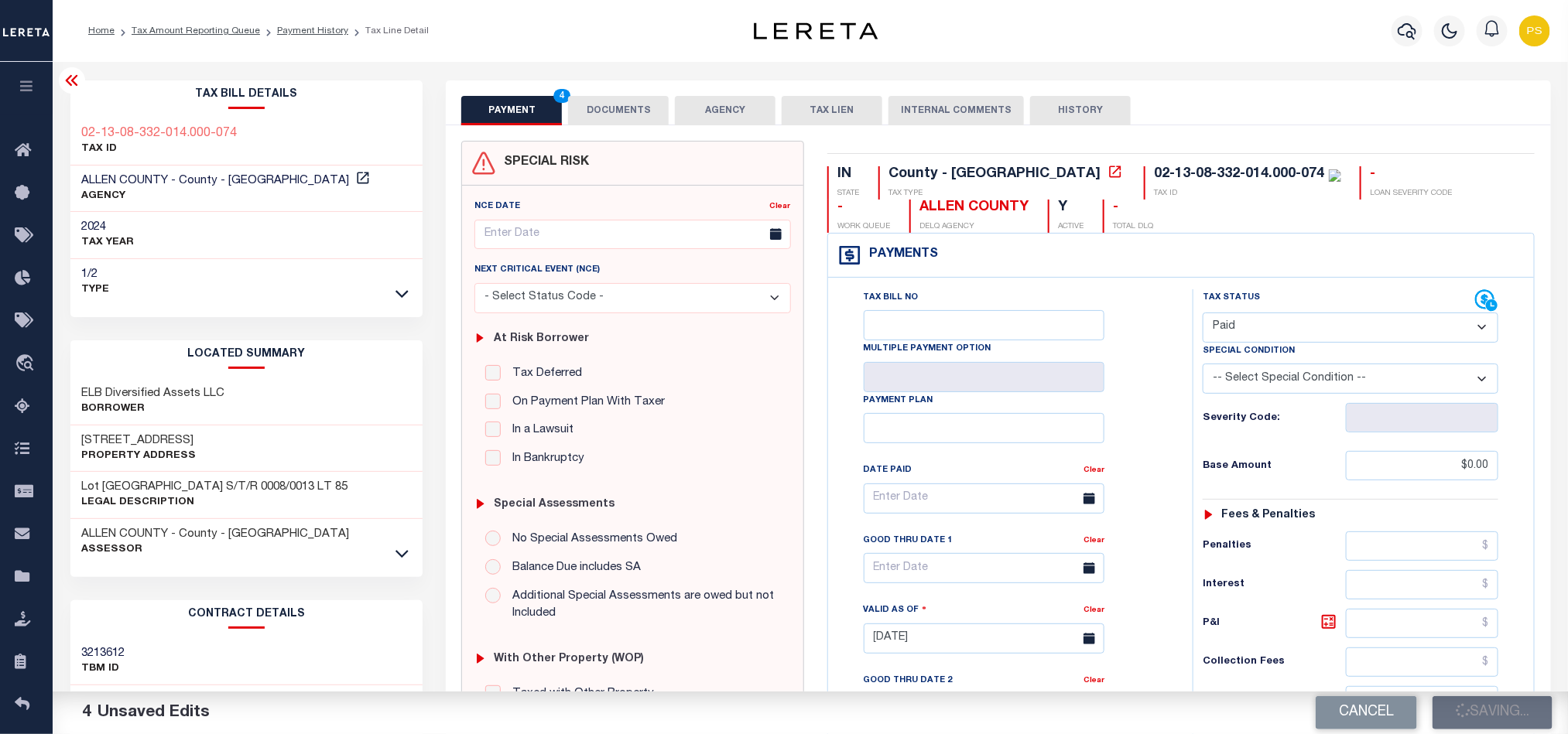
type input "$0"
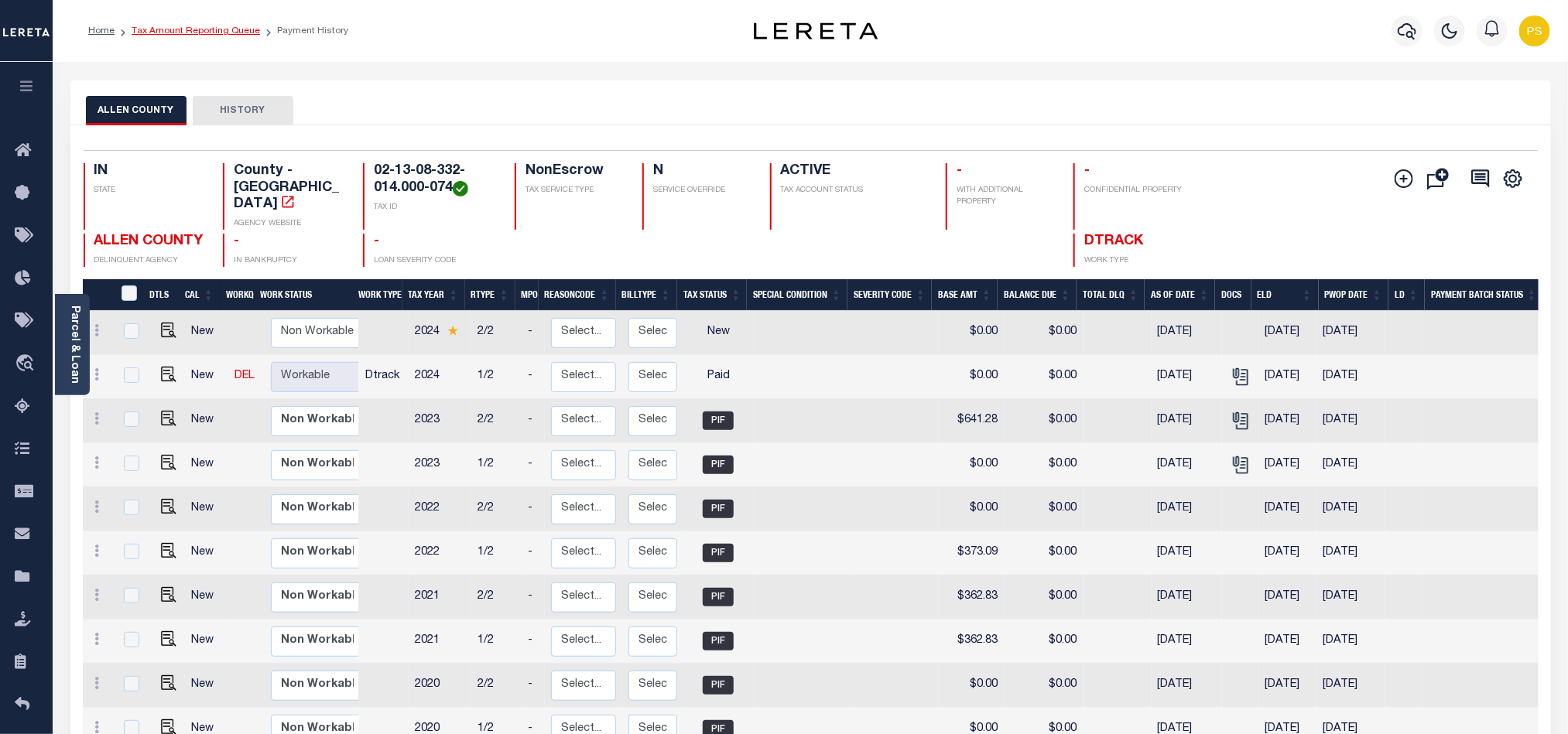
click at [205, 33] on link "Tax Amount Reporting Queue" at bounding box center [196, 31] width 128 height 9
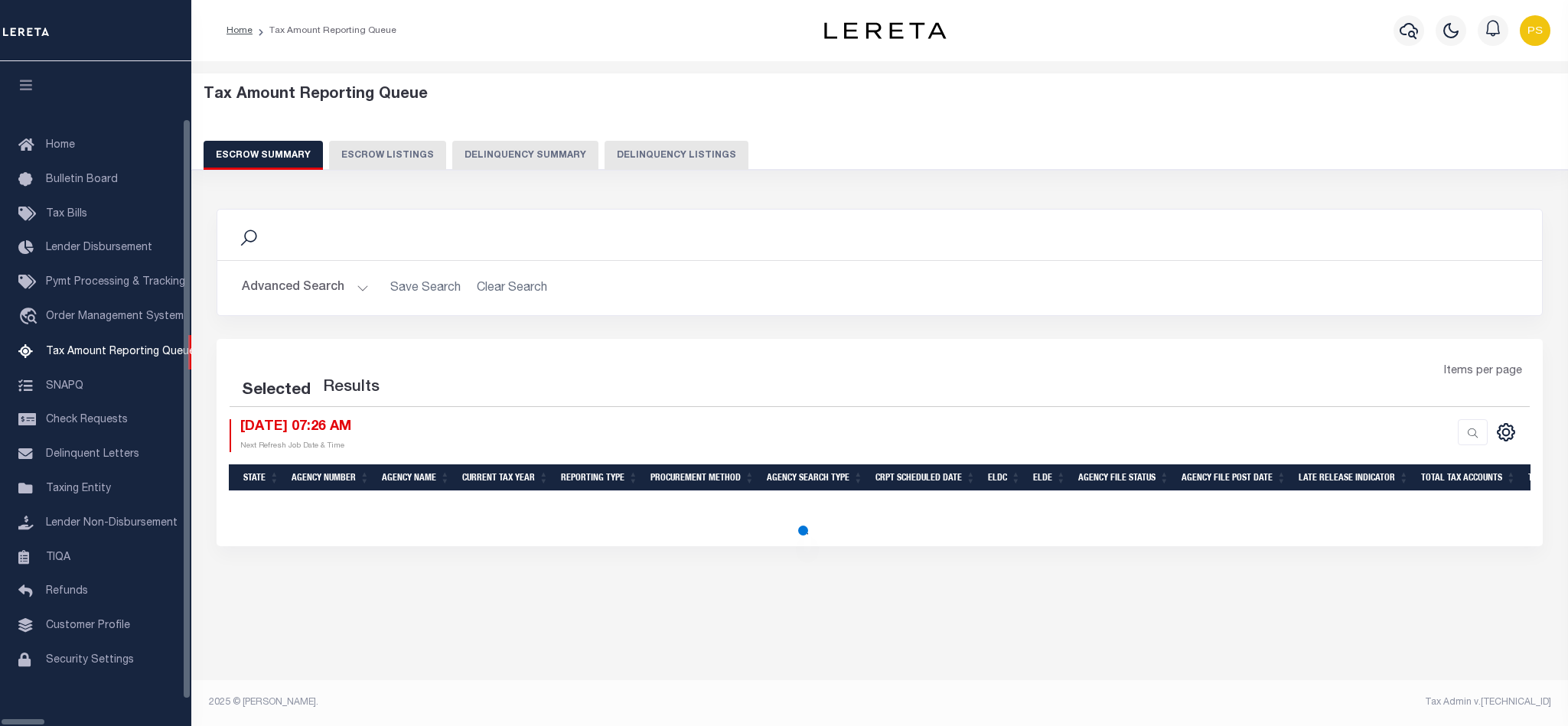
click at [659, 160] on button "Delinquency Listings" at bounding box center [676, 155] width 144 height 29
select select "100"
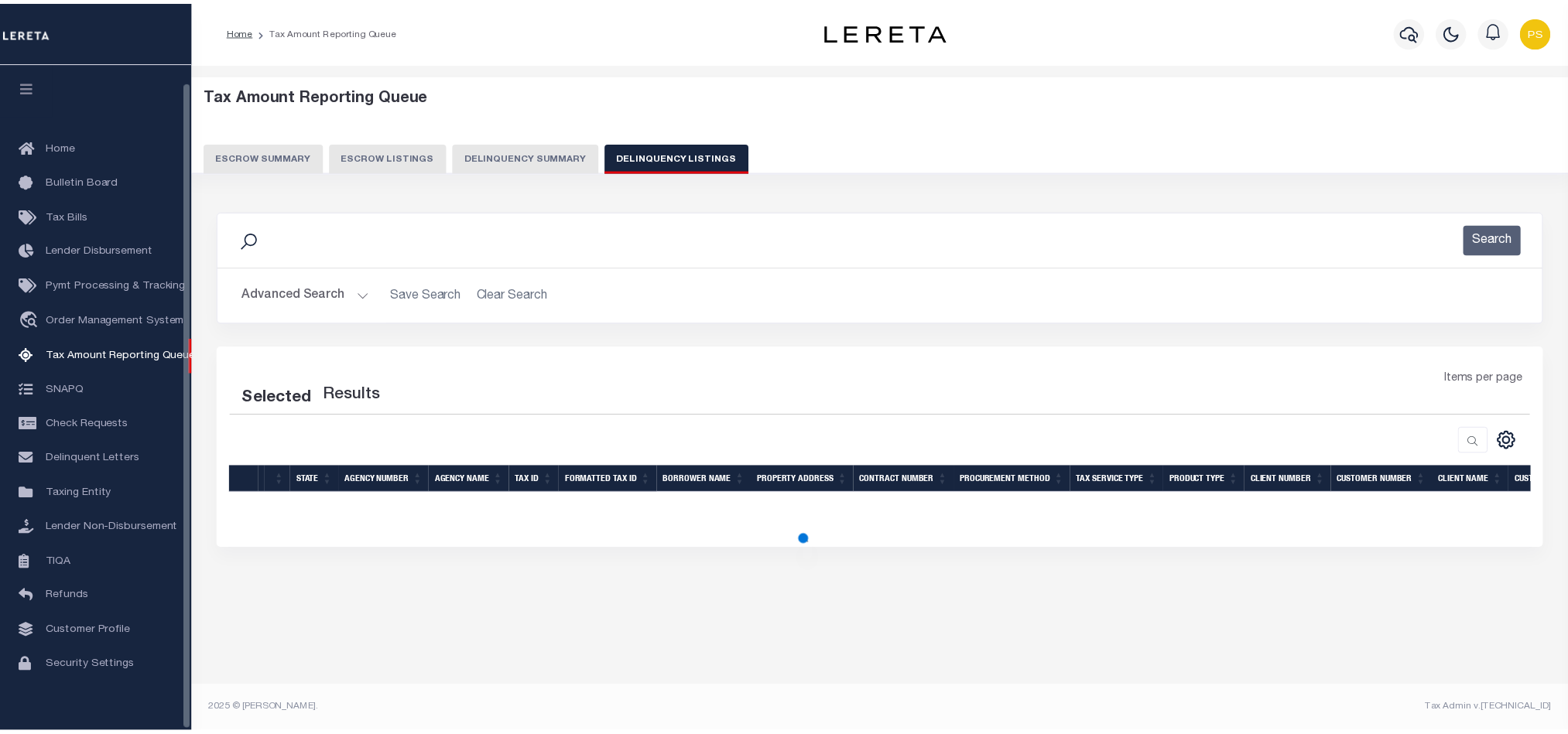
scroll to position [19, 0]
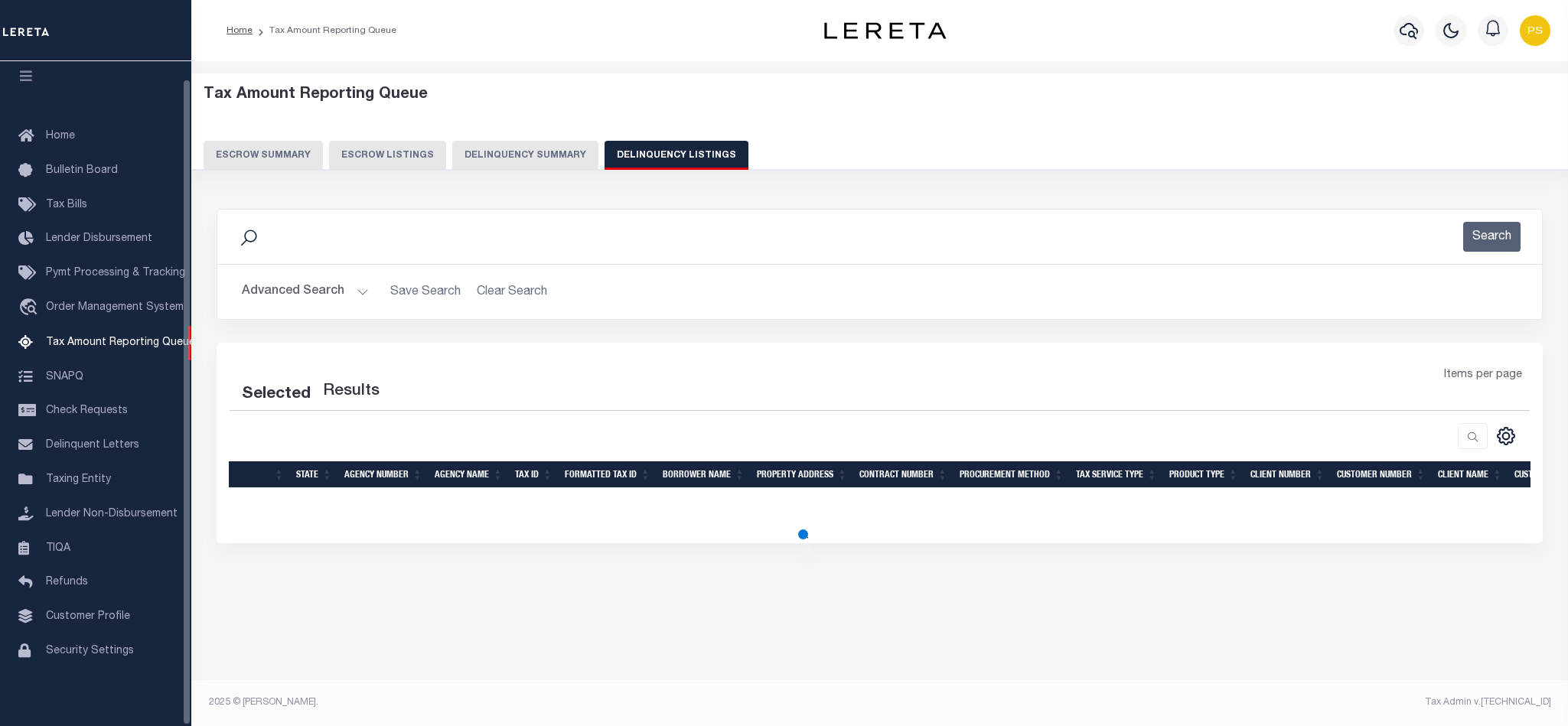
select select "100"
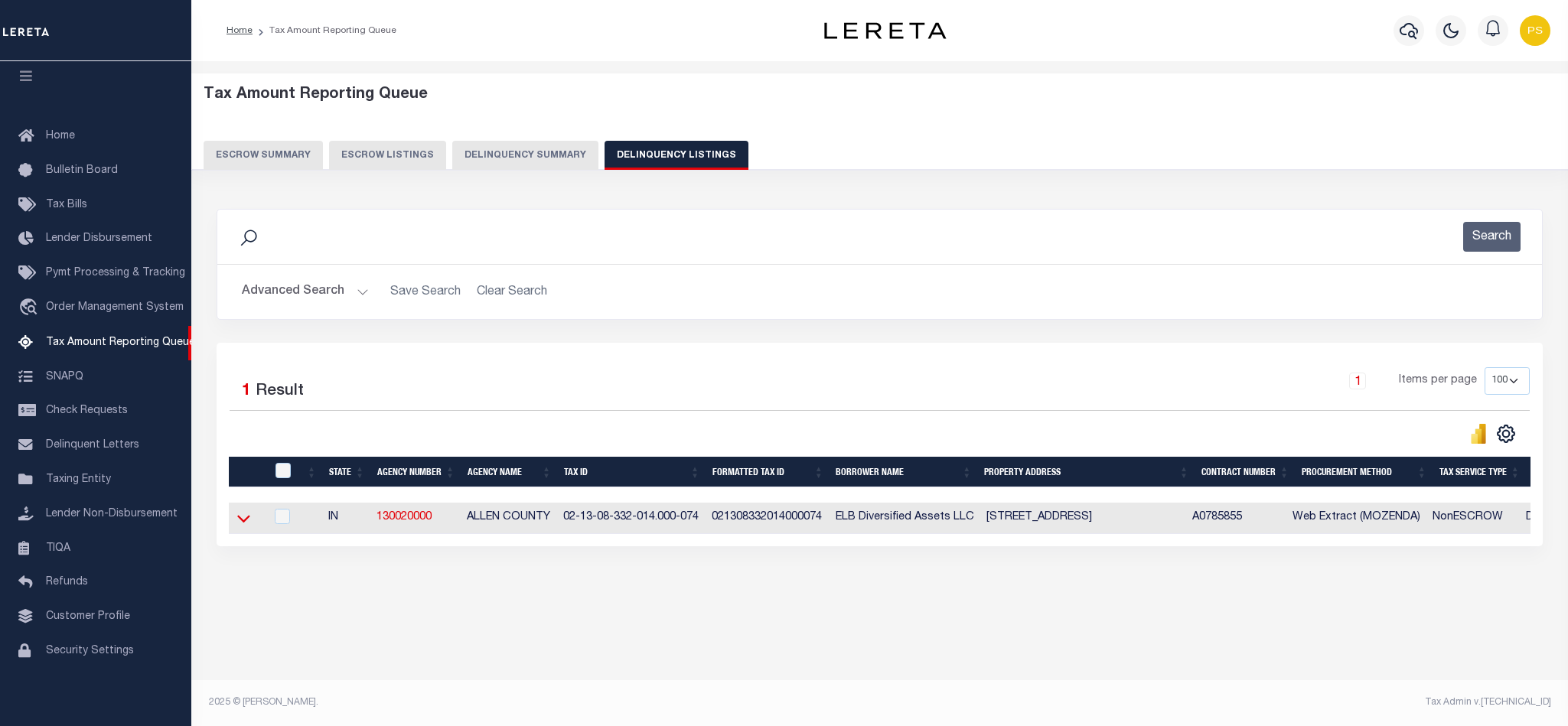
click at [242, 526] on icon at bounding box center [244, 518] width 13 height 16
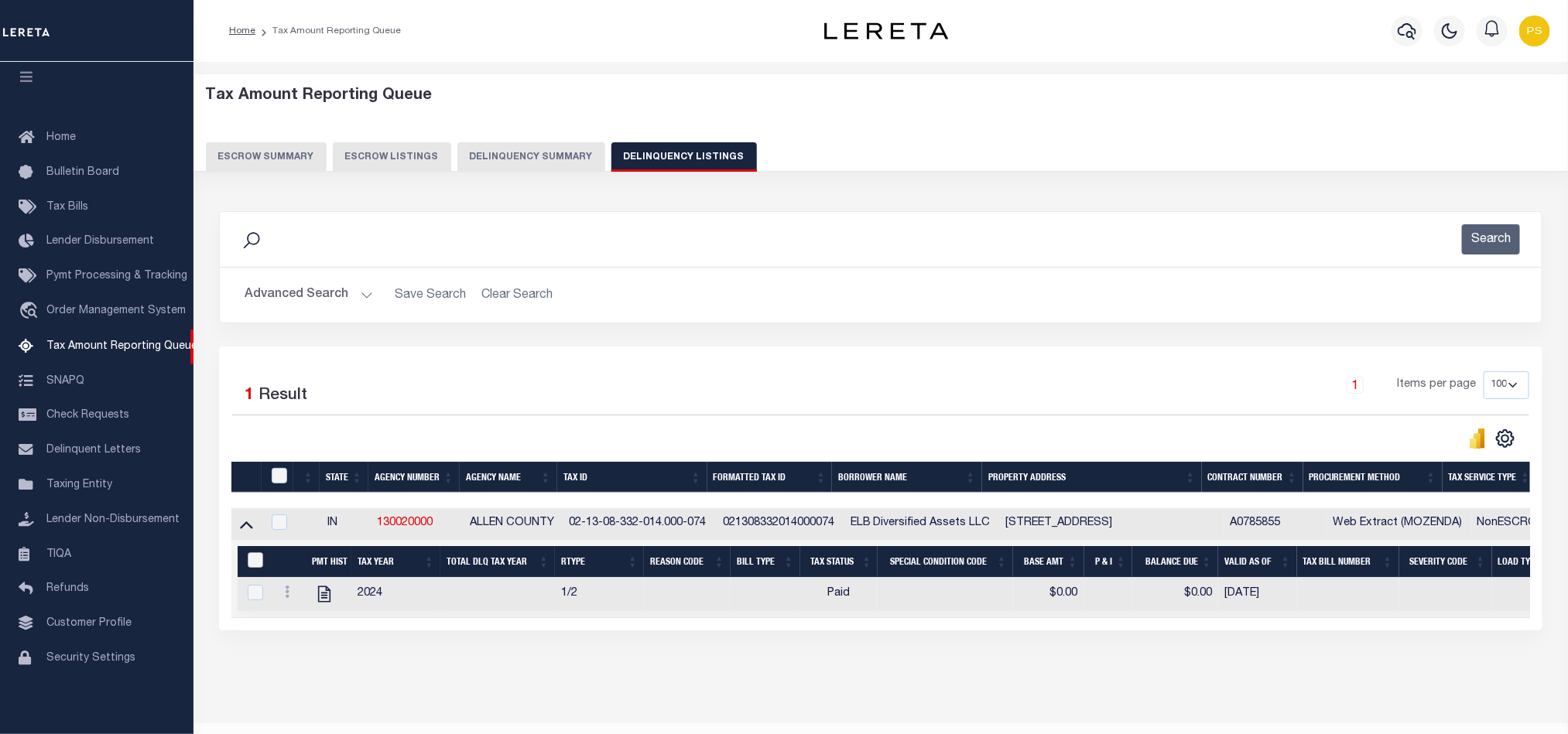
click at [255, 567] on input "&nbsp;" at bounding box center [255, 560] width 15 height 15
checkbox input "true"
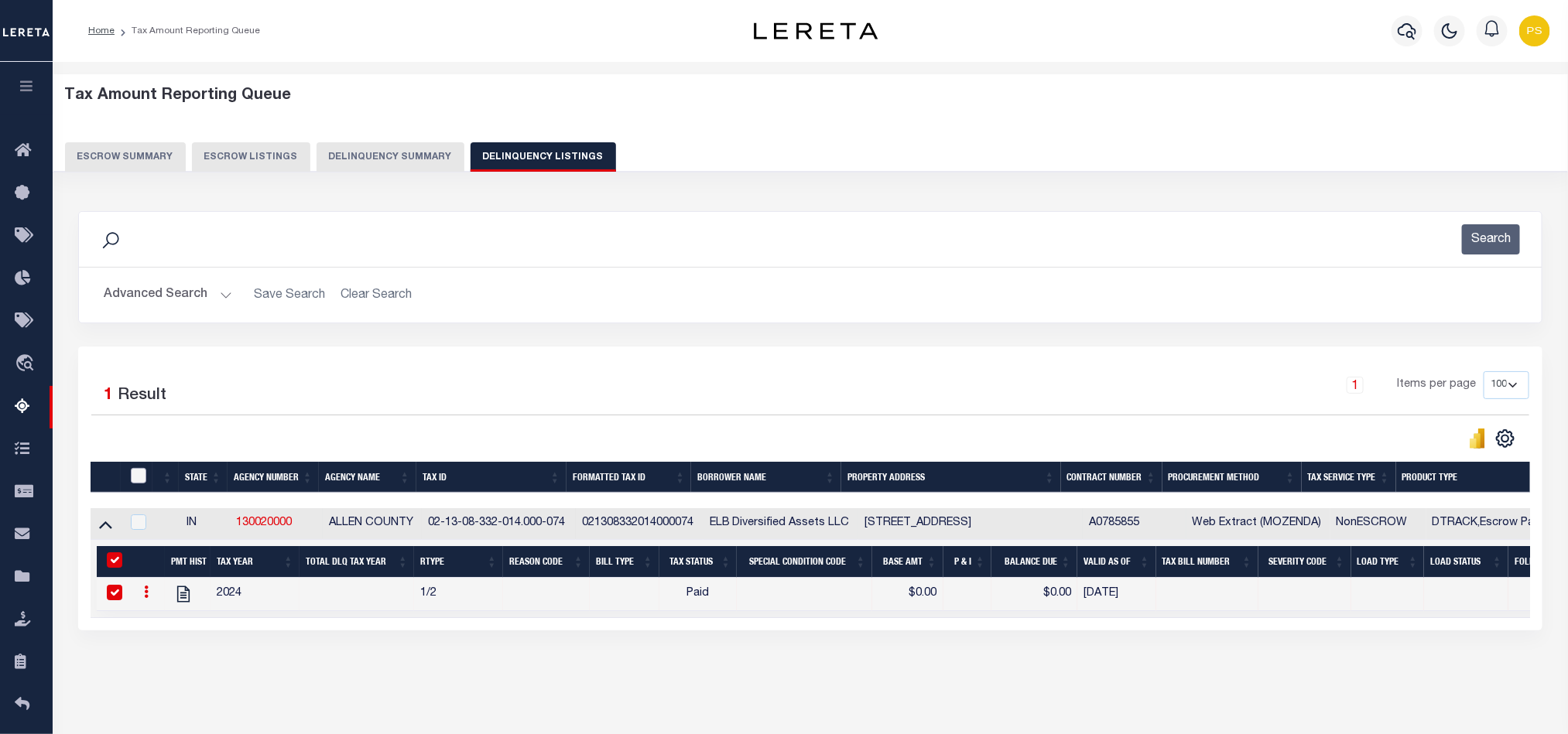
click at [143, 481] on input "checkbox" at bounding box center [138, 475] width 15 height 15
checkbox input "true"
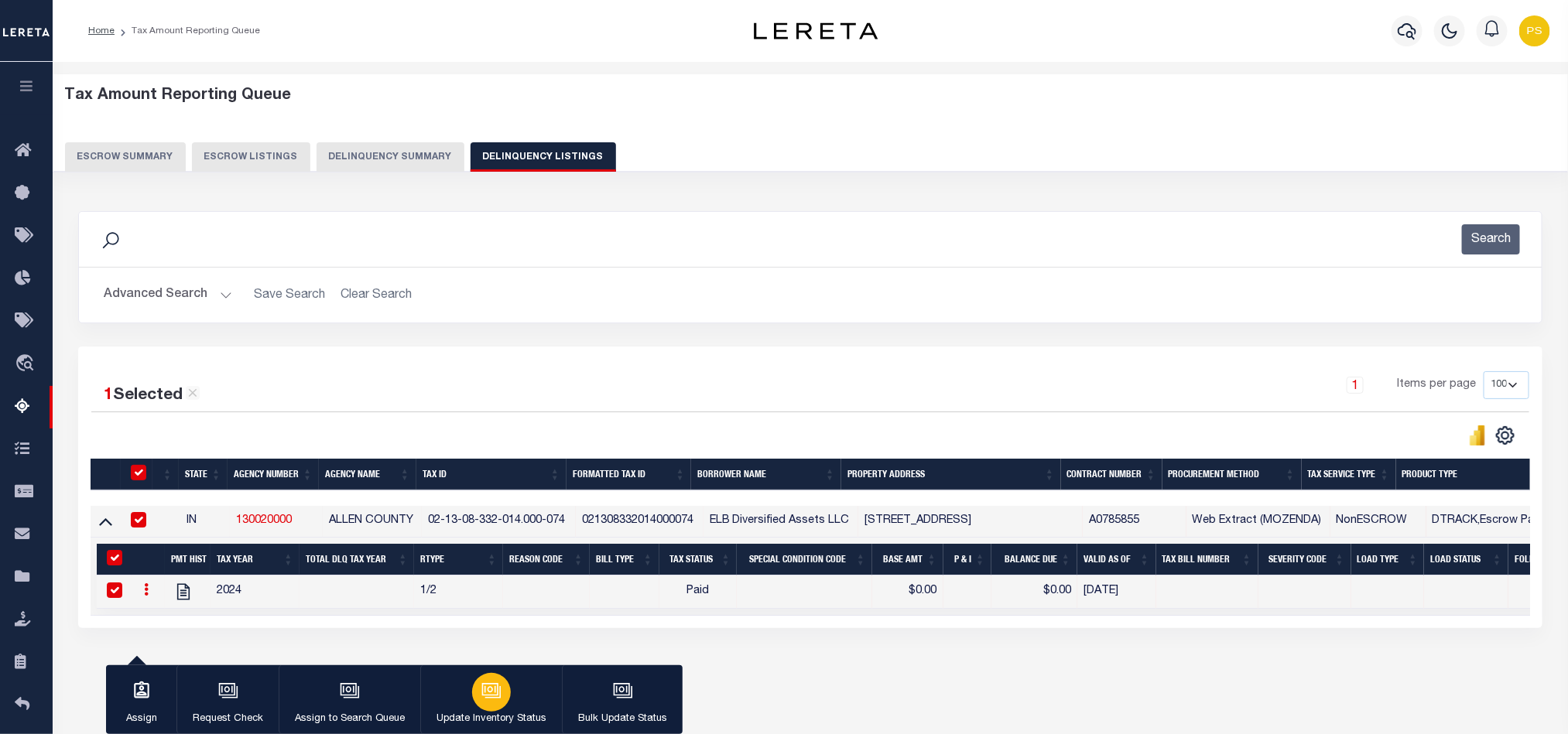
click at [484, 695] on icon "button" at bounding box center [491, 691] width 20 height 20
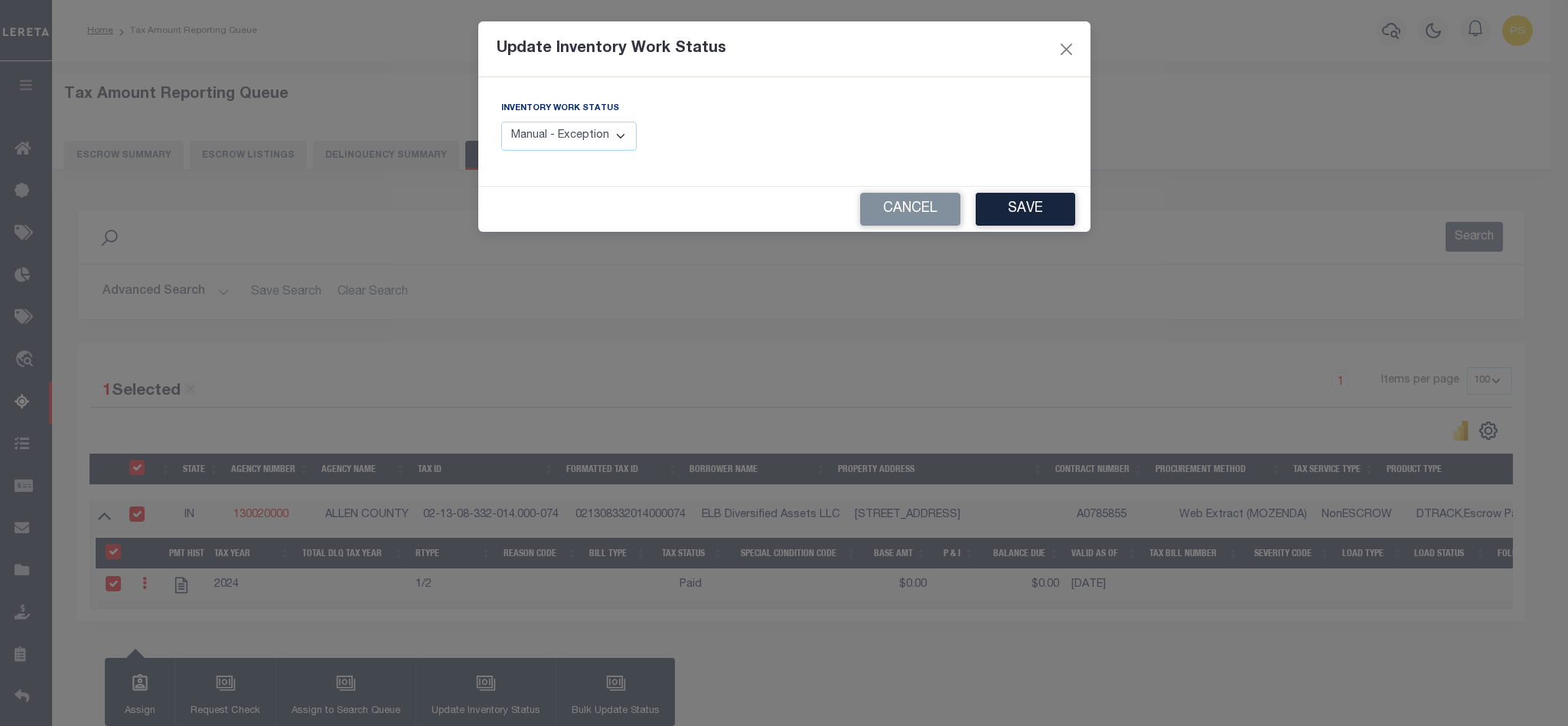
click at [618, 145] on select "Manual - Exception Pended - Awaiting Search Late Add Exception Completed" at bounding box center [569, 137] width 137 height 30
select select "4"
click at [501, 123] on select "Manual - Exception Pended - Awaiting Search Late Add Exception Completed" at bounding box center [569, 137] width 137 height 30
click at [1009, 209] on button "Save" at bounding box center [1026, 209] width 100 height 33
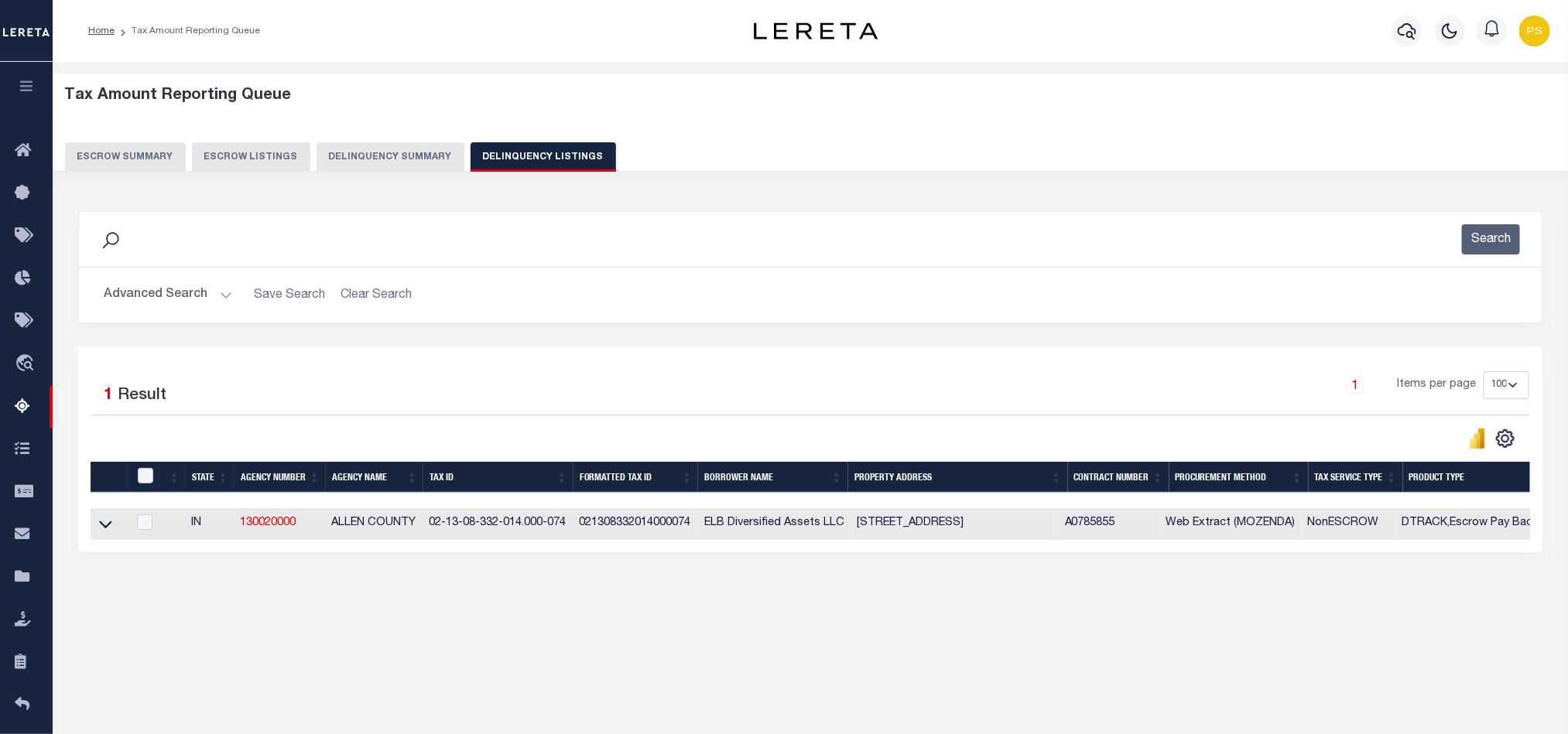
drag, startPoint x: 162, startPoint y: 304, endPoint x: 176, endPoint y: 302, distance: 14.1
click at [162, 304] on button "Advanced Search" at bounding box center [167, 295] width 128 height 30
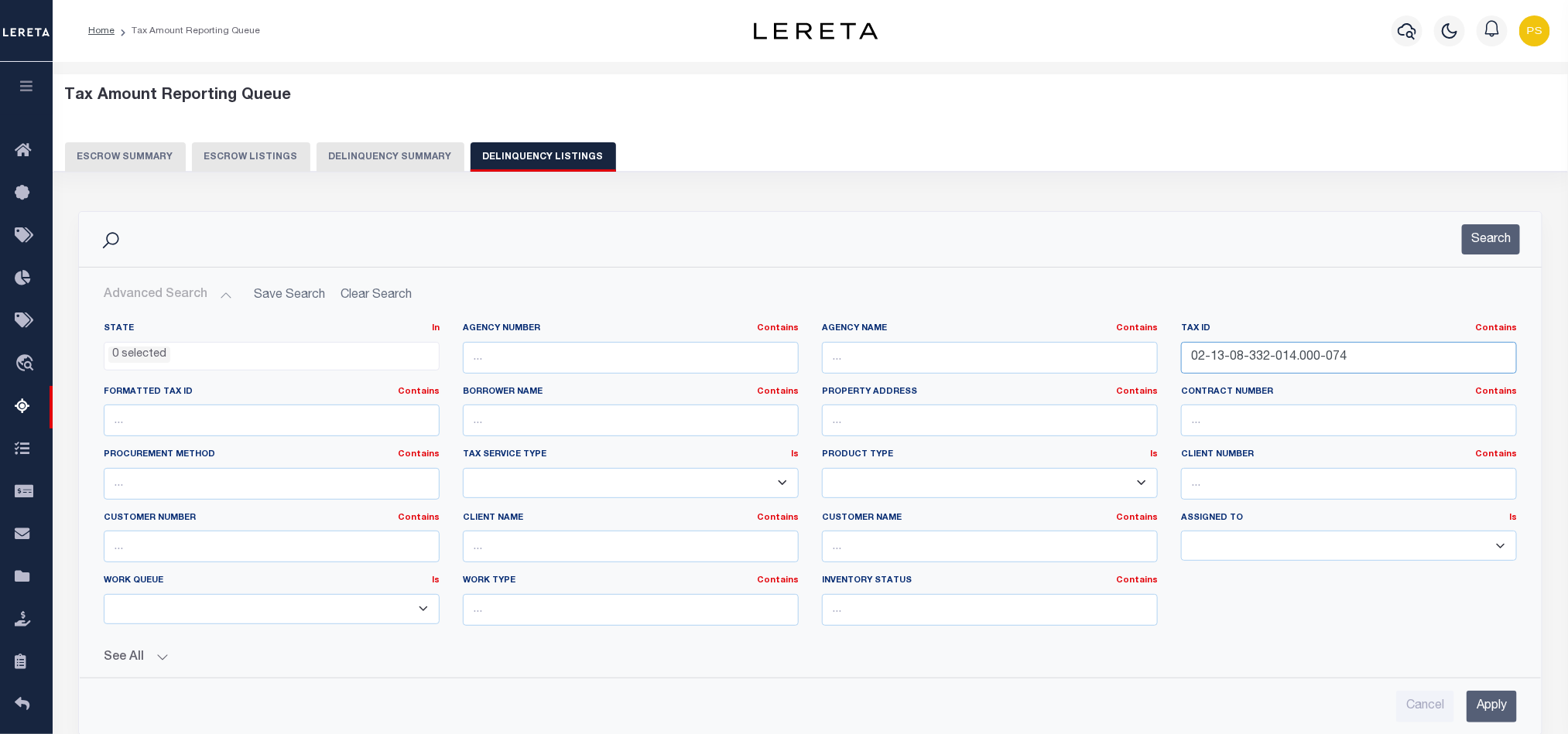
click at [1230, 362] on input "02-13-08-332-014.000-074" at bounding box center [1348, 358] width 336 height 32
paste input "12-479-004.000-041"
type input "02-13-12-479-004.000-041"
click at [1479, 708] on input "Apply" at bounding box center [1492, 707] width 50 height 32
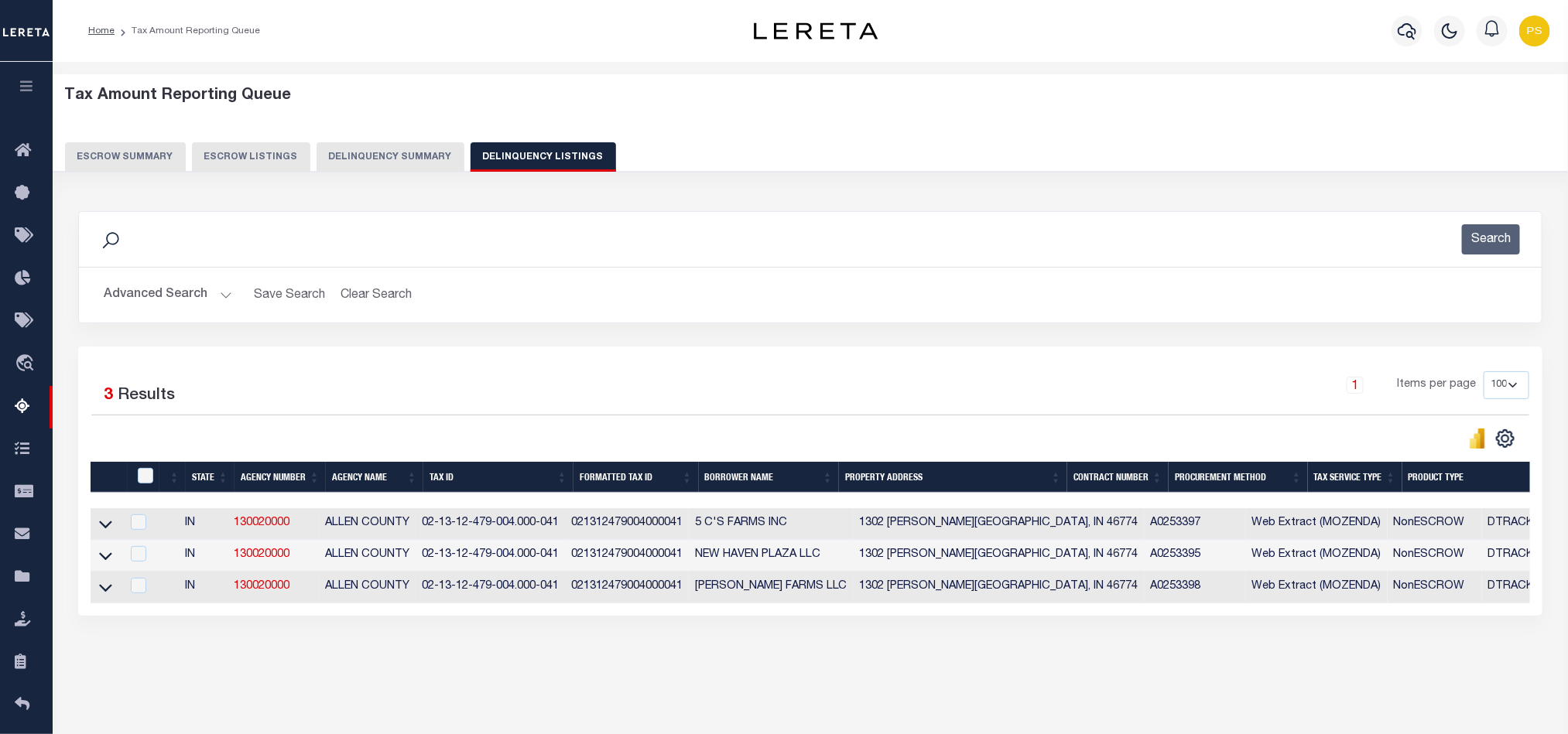
click at [90, 562] on td at bounding box center [105, 556] width 30 height 32
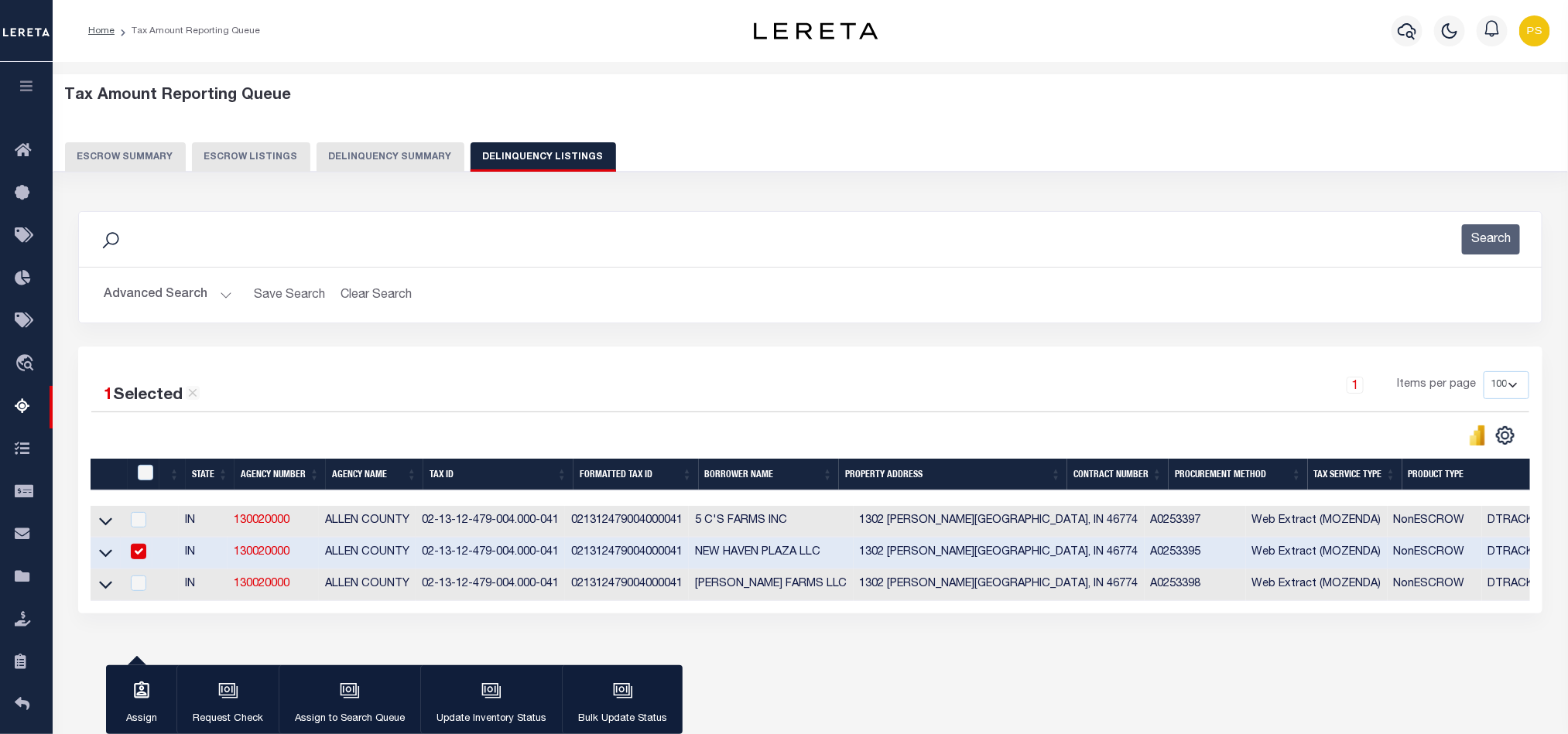
click at [146, 552] on input "checkbox" at bounding box center [138, 551] width 15 height 15
checkbox input "false"
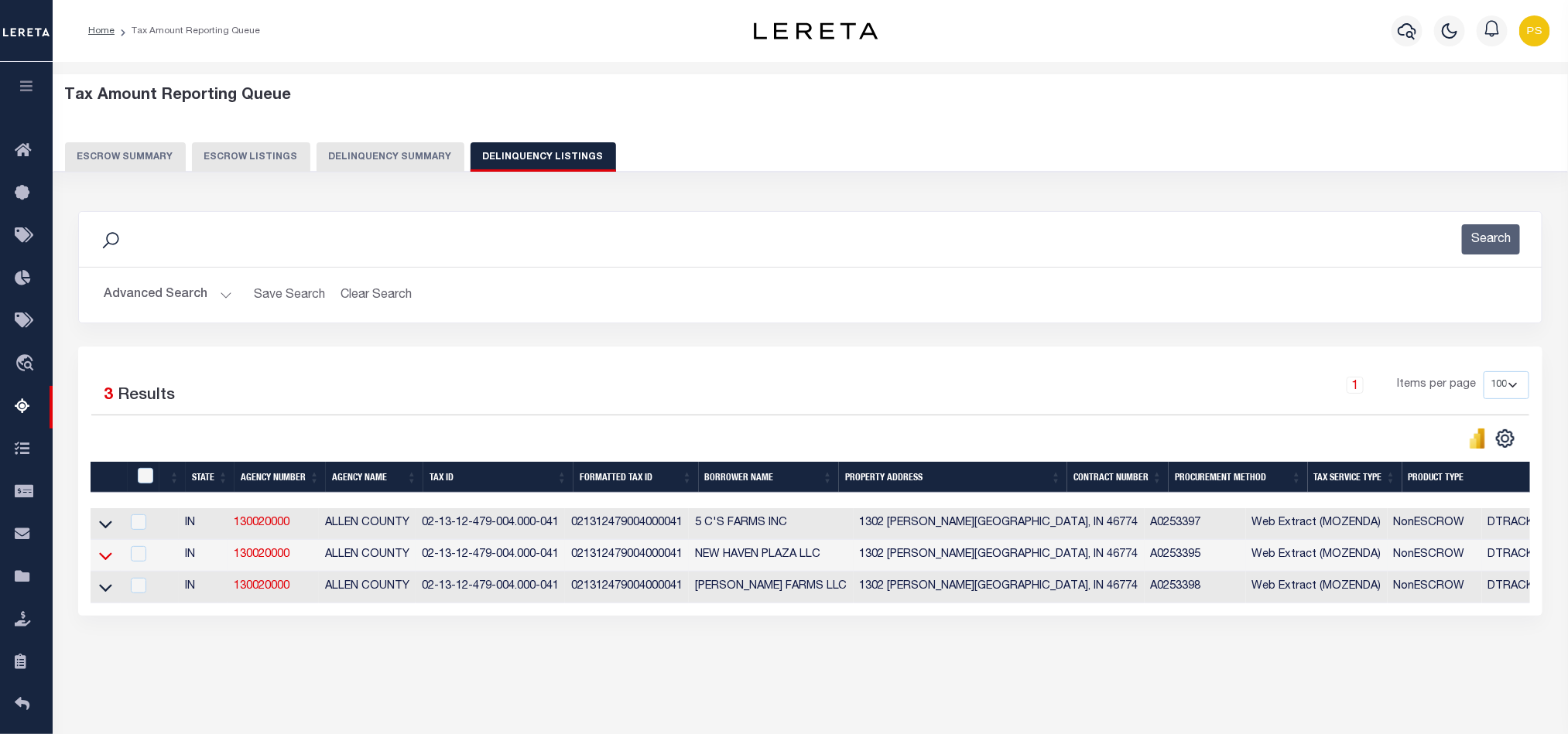
click at [105, 564] on icon at bounding box center [105, 556] width 13 height 16
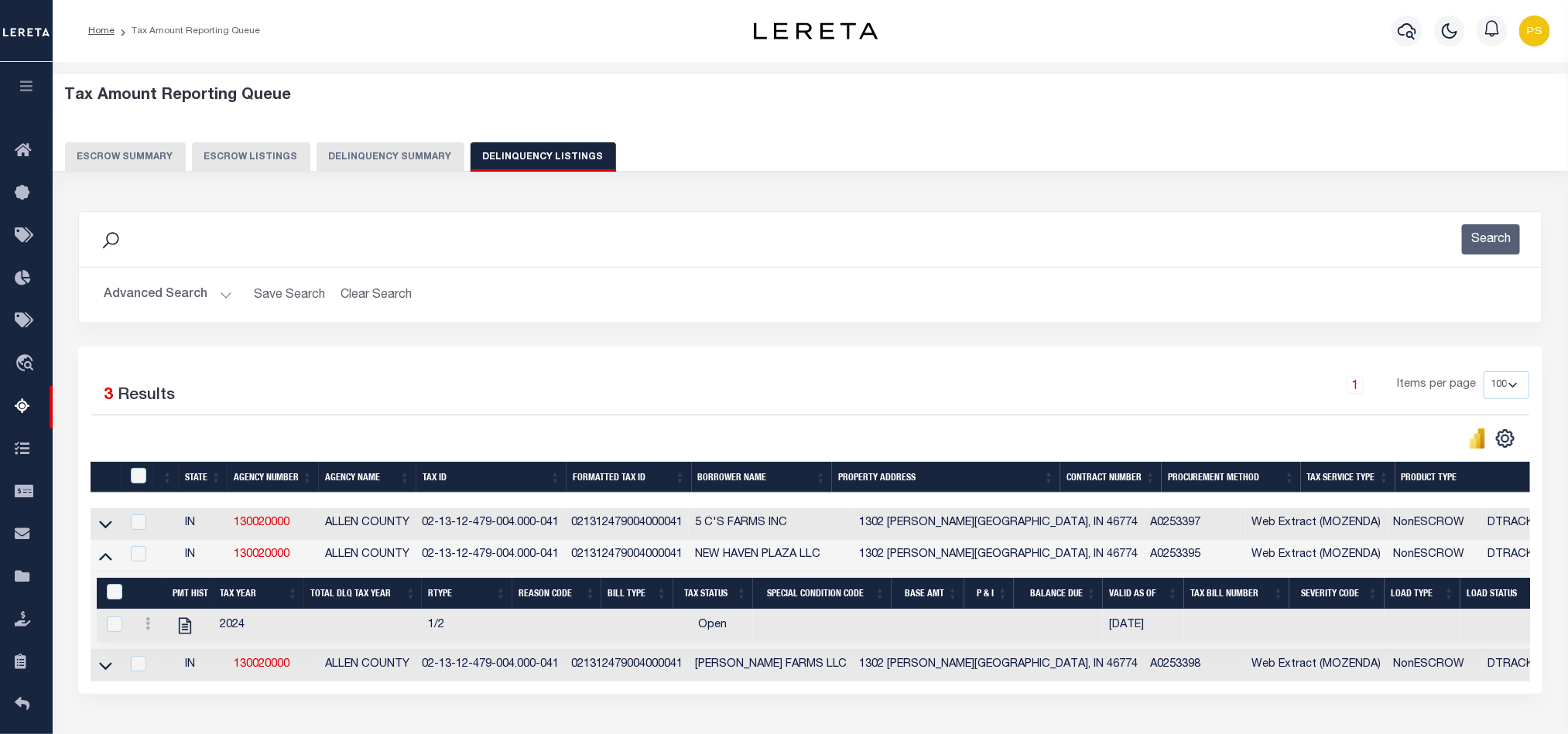
scroll to position [117, 0]
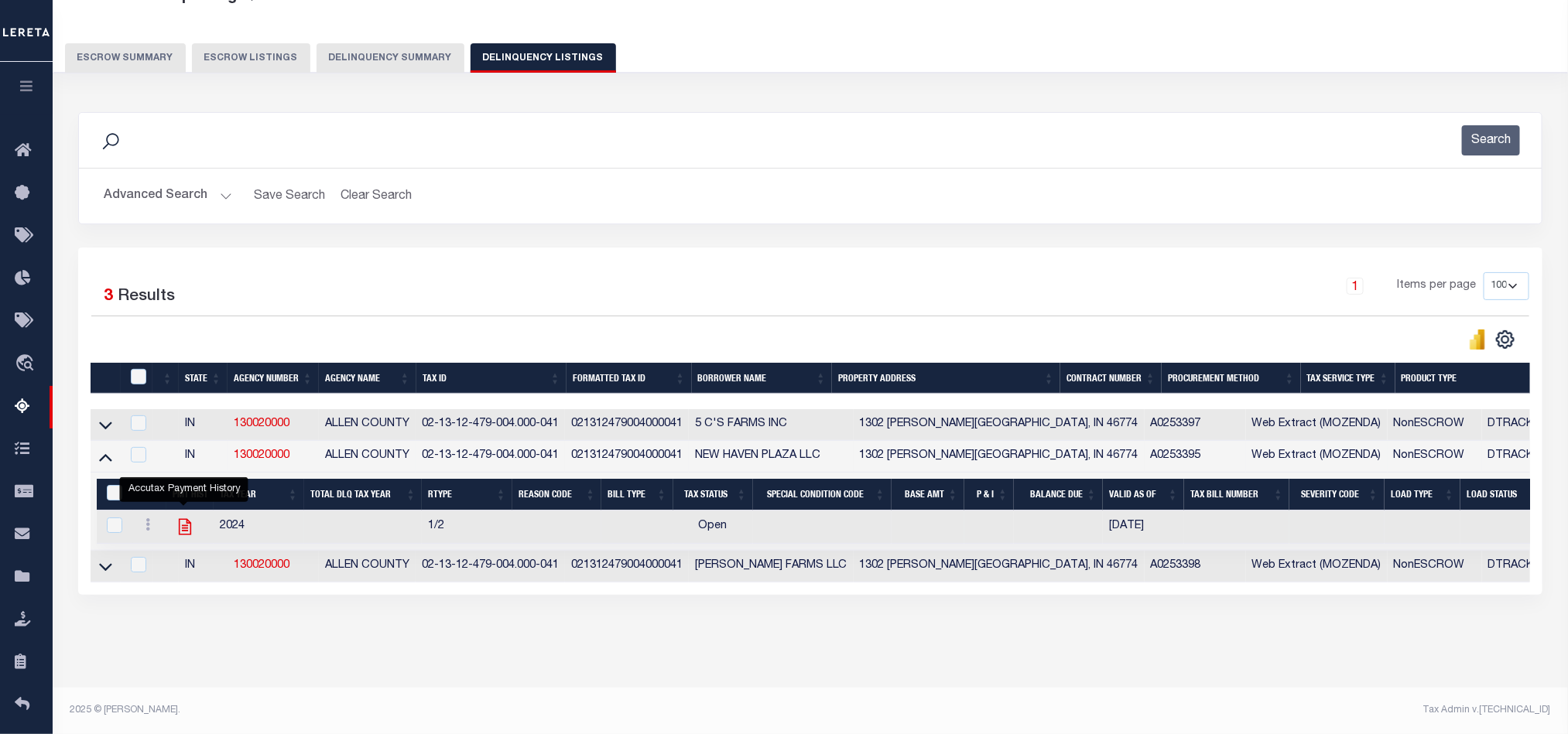
click at [182, 521] on icon "" at bounding box center [185, 527] width 12 height 16
checkbox input "true"
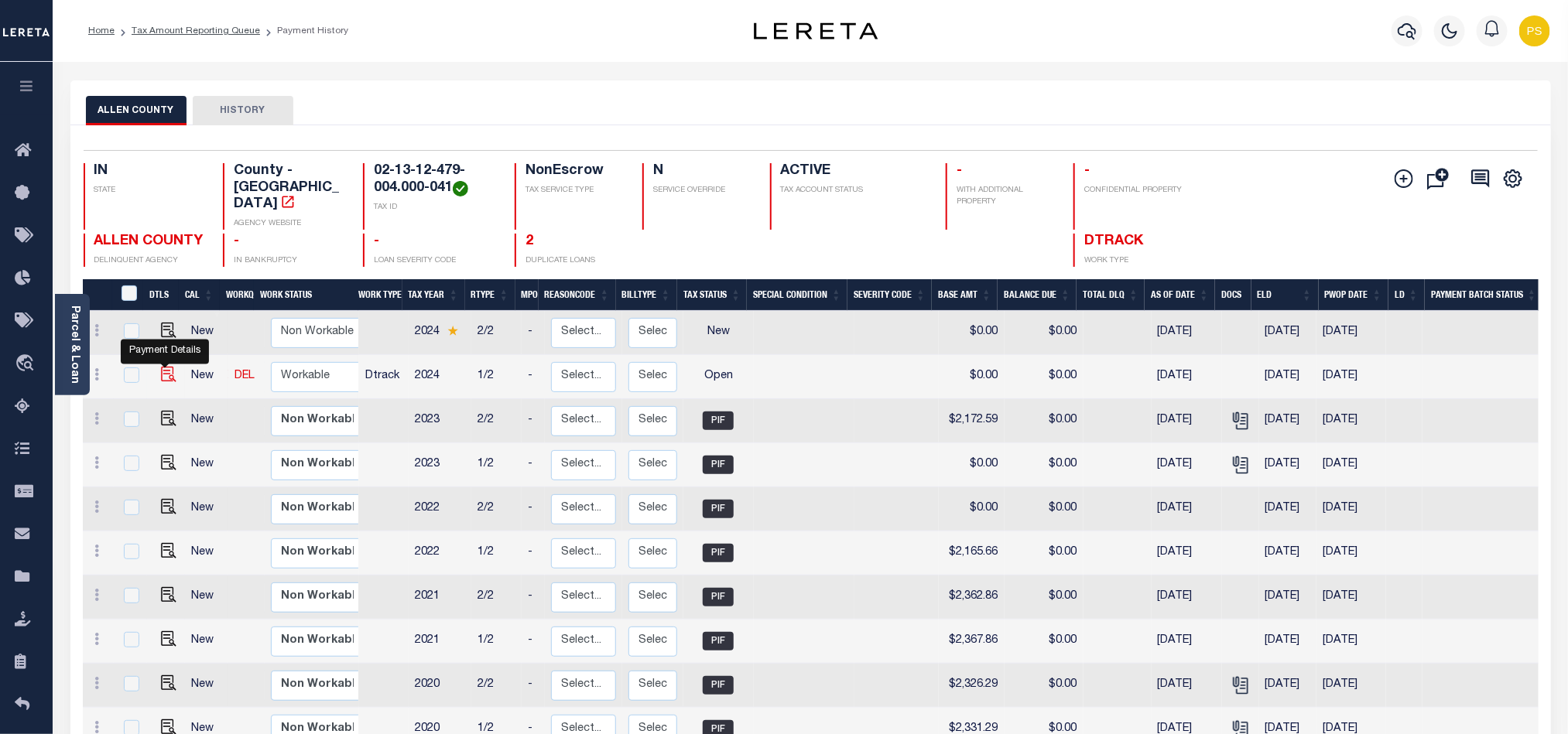
click at [163, 367] on img "" at bounding box center [168, 374] width 15 height 15
checkbox input "true"
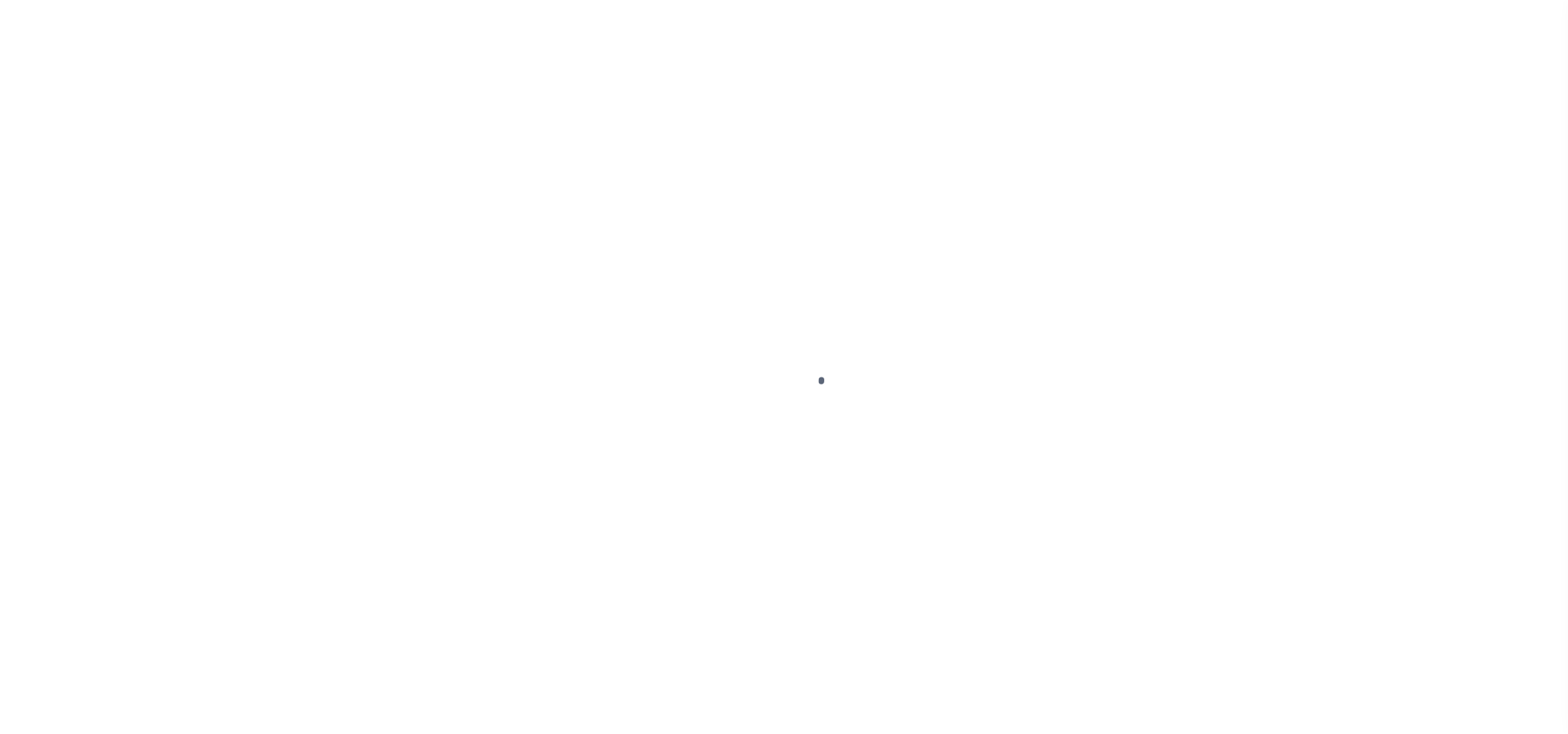
select select "OP2"
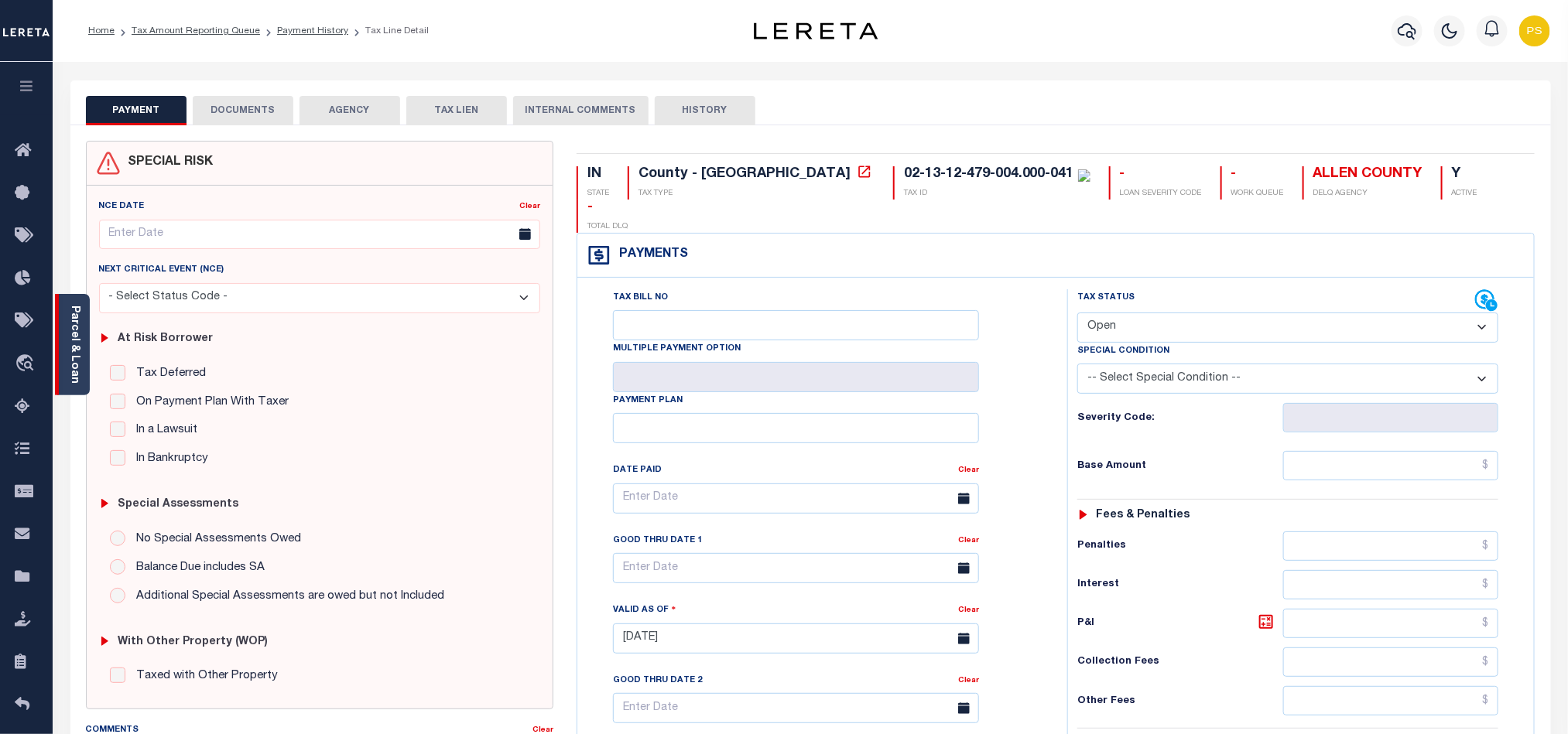
click at [73, 372] on link "Parcel & Loan" at bounding box center [74, 344] width 11 height 78
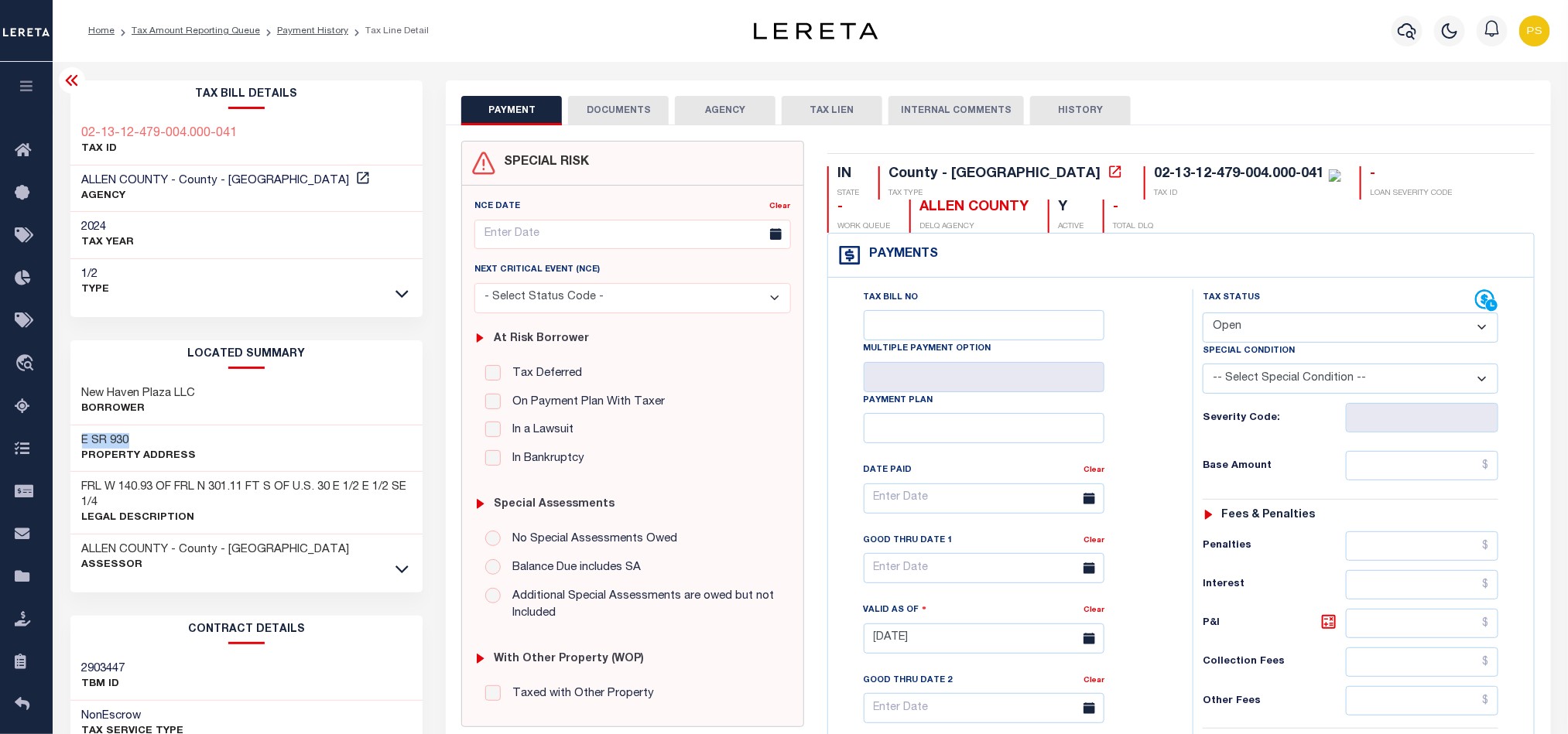
drag, startPoint x: 82, startPoint y: 437, endPoint x: 158, endPoint y: 437, distance: 76.0
click at [158, 437] on h3 "E SR 930" at bounding box center [139, 440] width 114 height 15
copy h3 "E SR 930"
click at [214, 35] on link "Tax Amount Reporting Queue" at bounding box center [196, 31] width 128 height 9
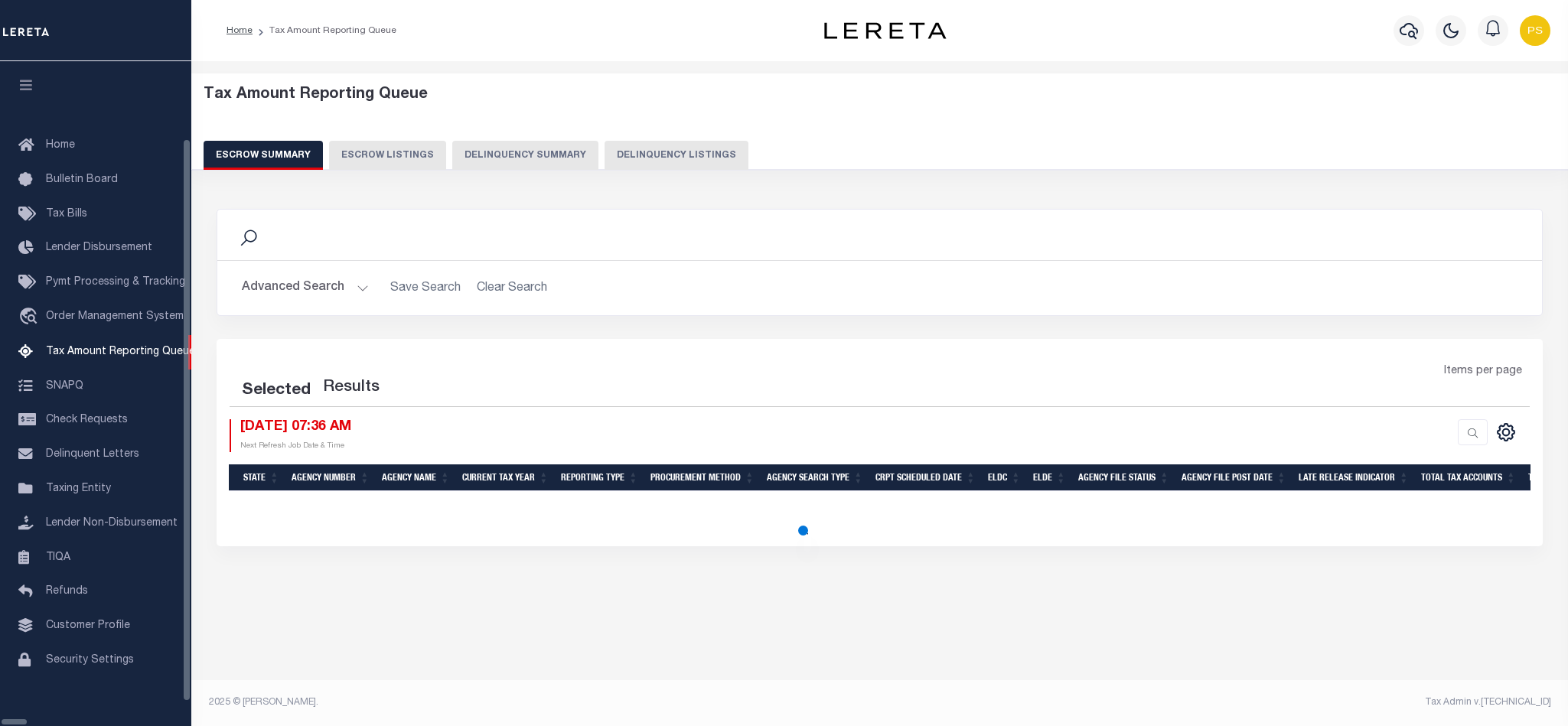
click at [639, 159] on button "Delinquency Listings" at bounding box center [676, 155] width 144 height 29
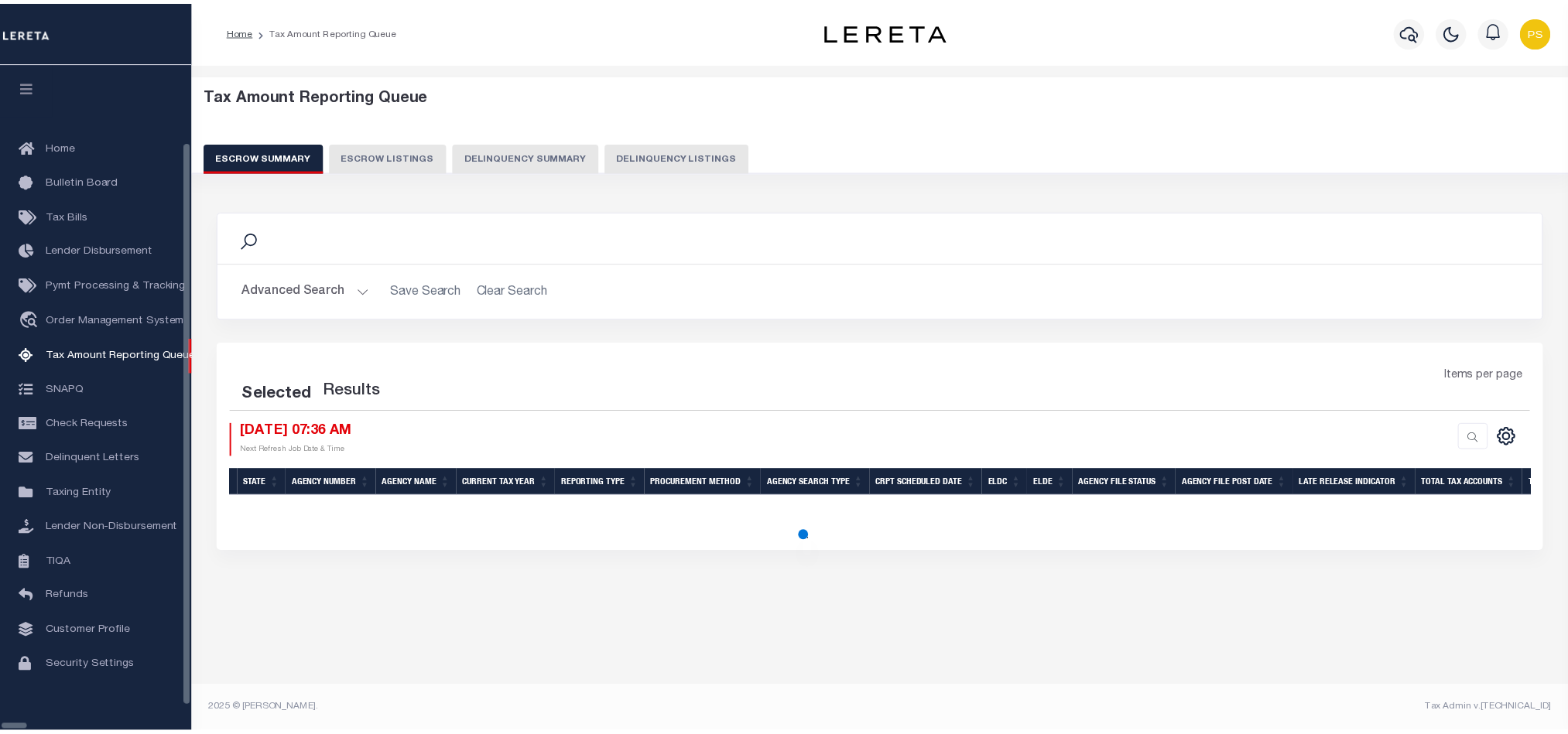
scroll to position [19, 0]
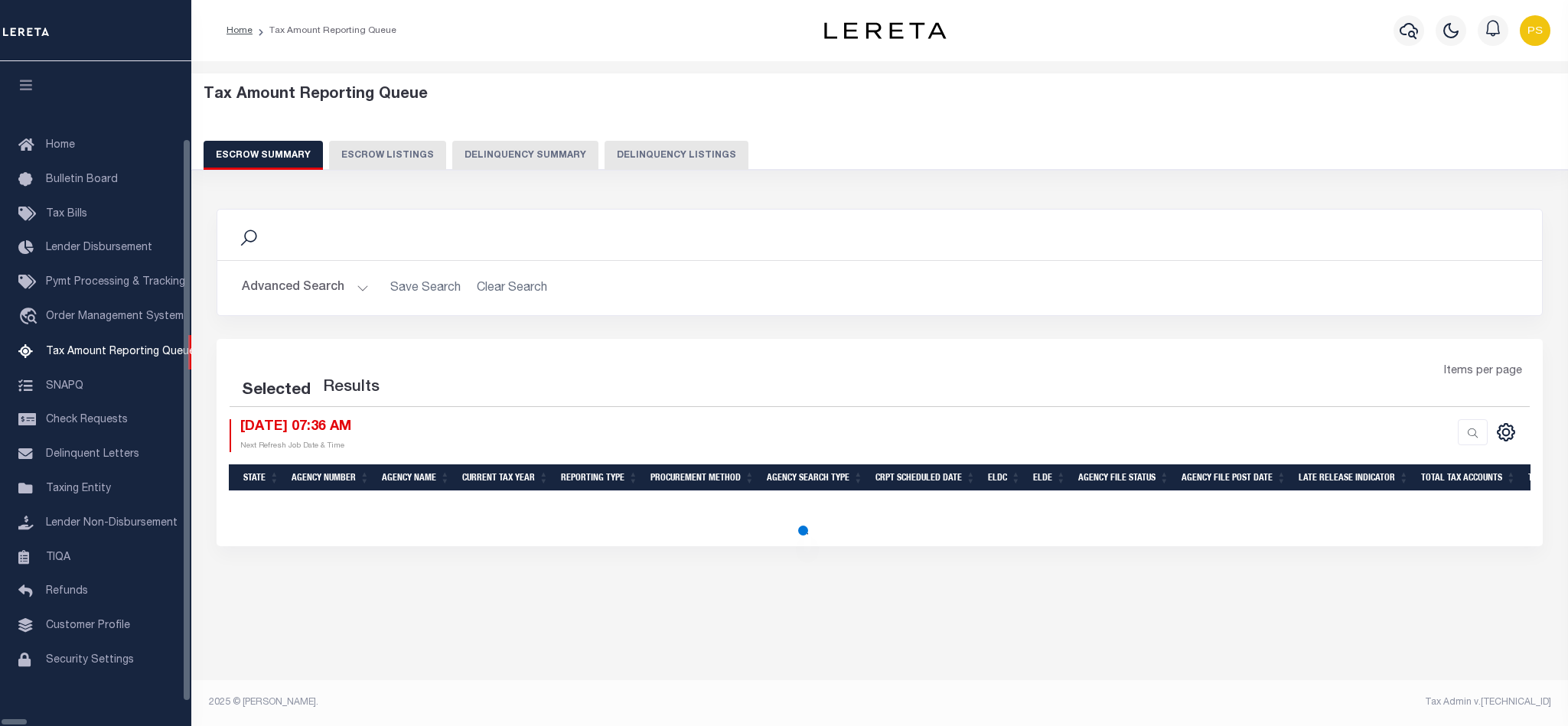
select select "100"
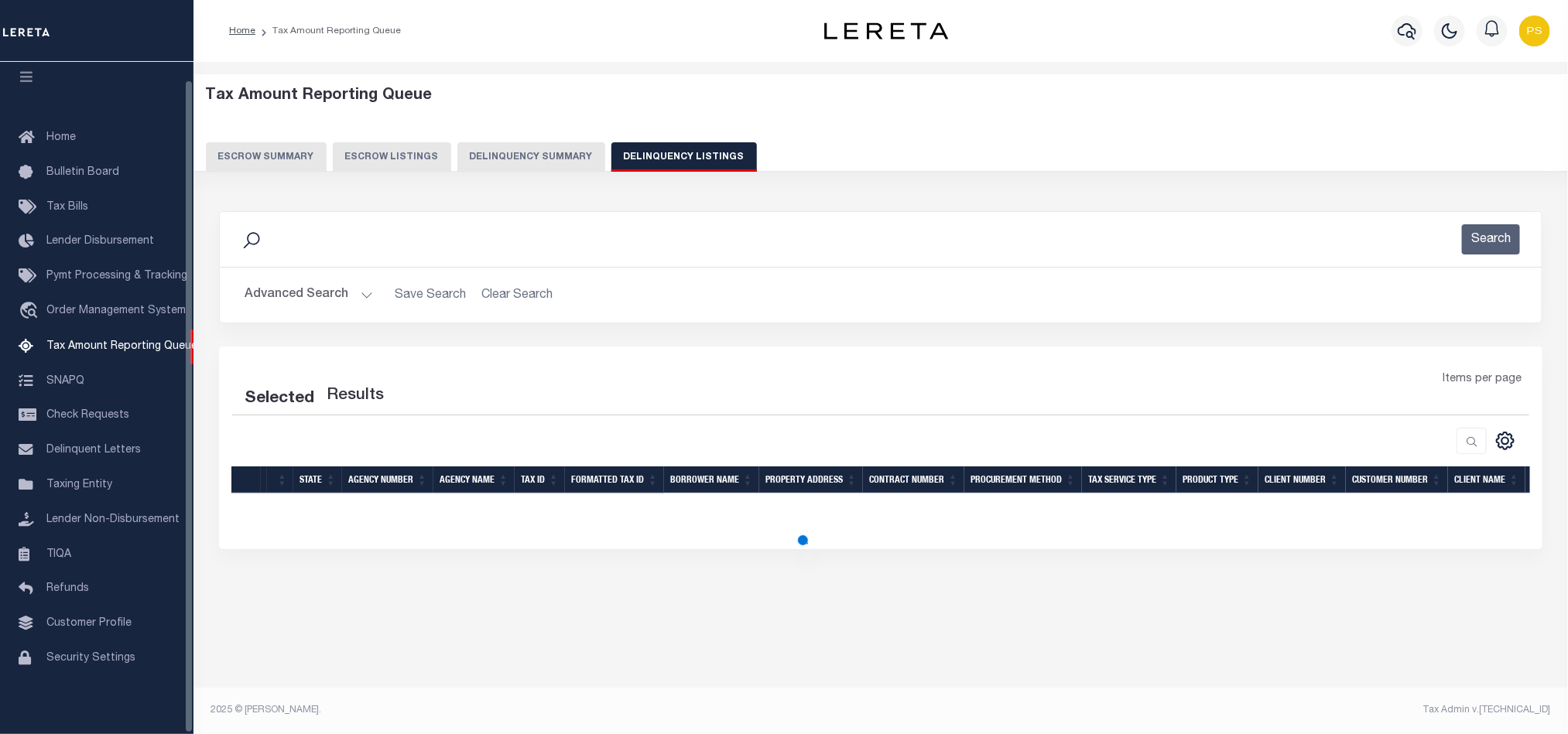
select select "100"
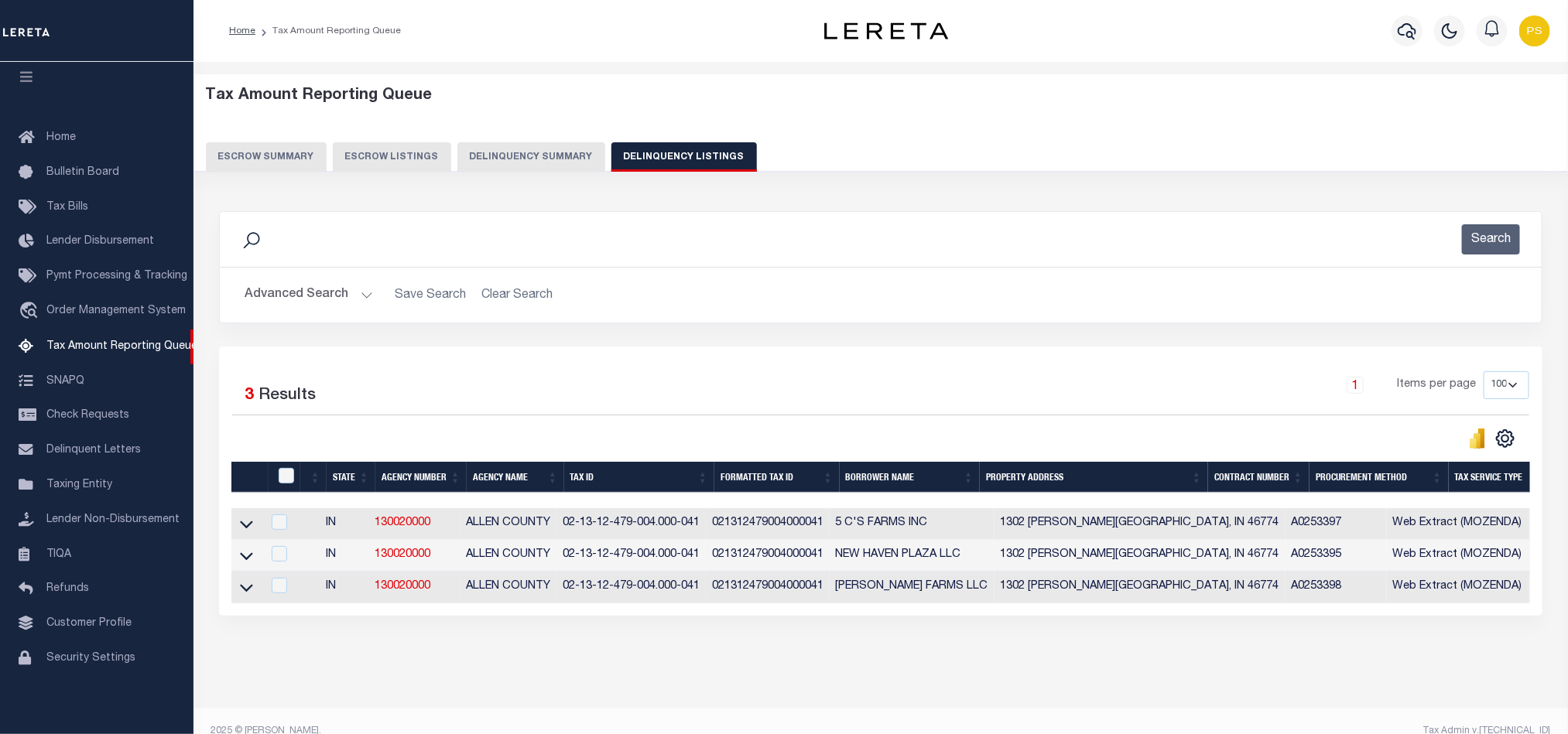
click at [282, 296] on button "Advanced Search" at bounding box center [308, 295] width 128 height 30
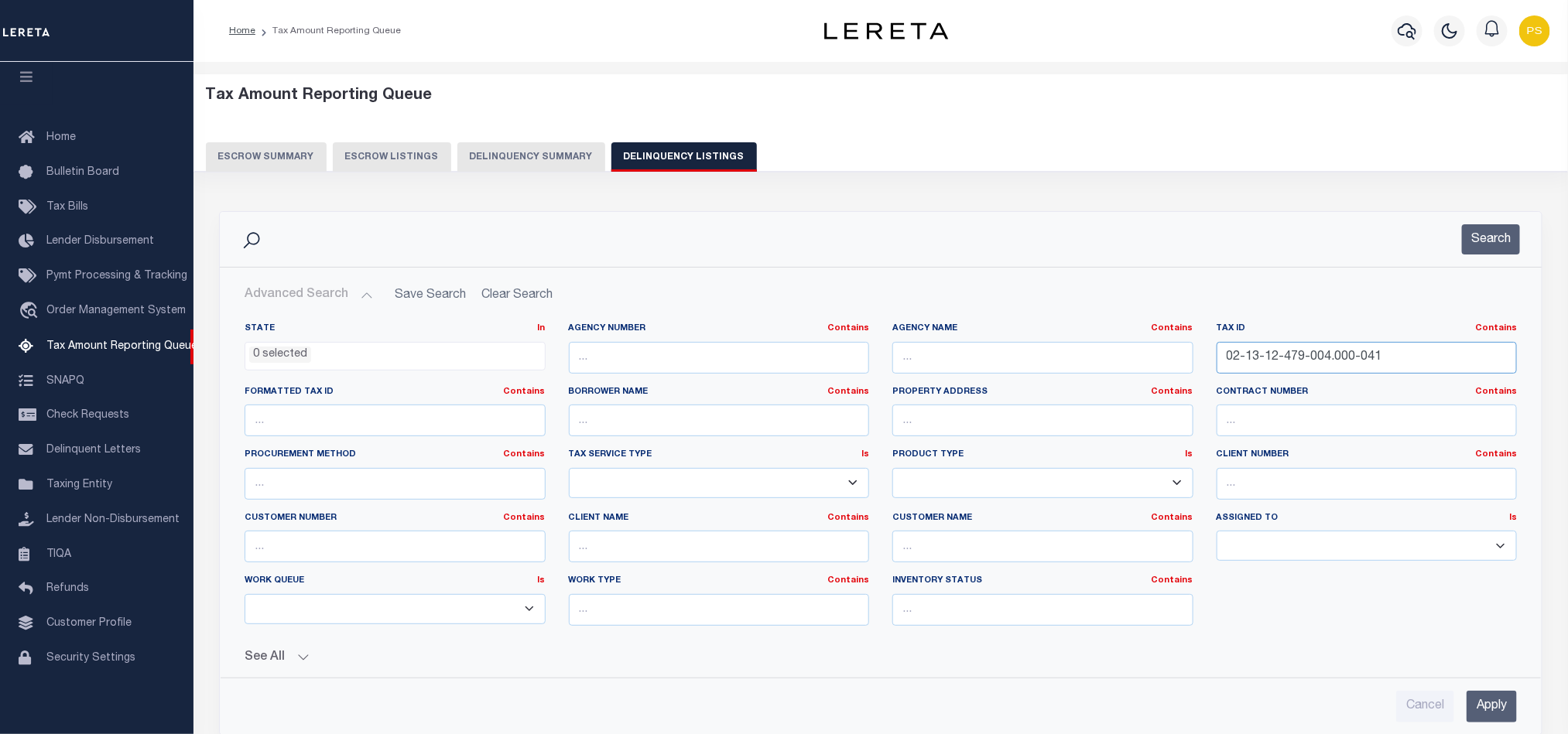
click at [1250, 353] on input "02-13-12-479-004.000-041" at bounding box center [1368, 358] width 301 height 32
paste input "5-21-200-003.000-045"
type input "02-15-21-200-003.000-045"
click at [1494, 710] on input "Apply" at bounding box center [1492, 707] width 50 height 32
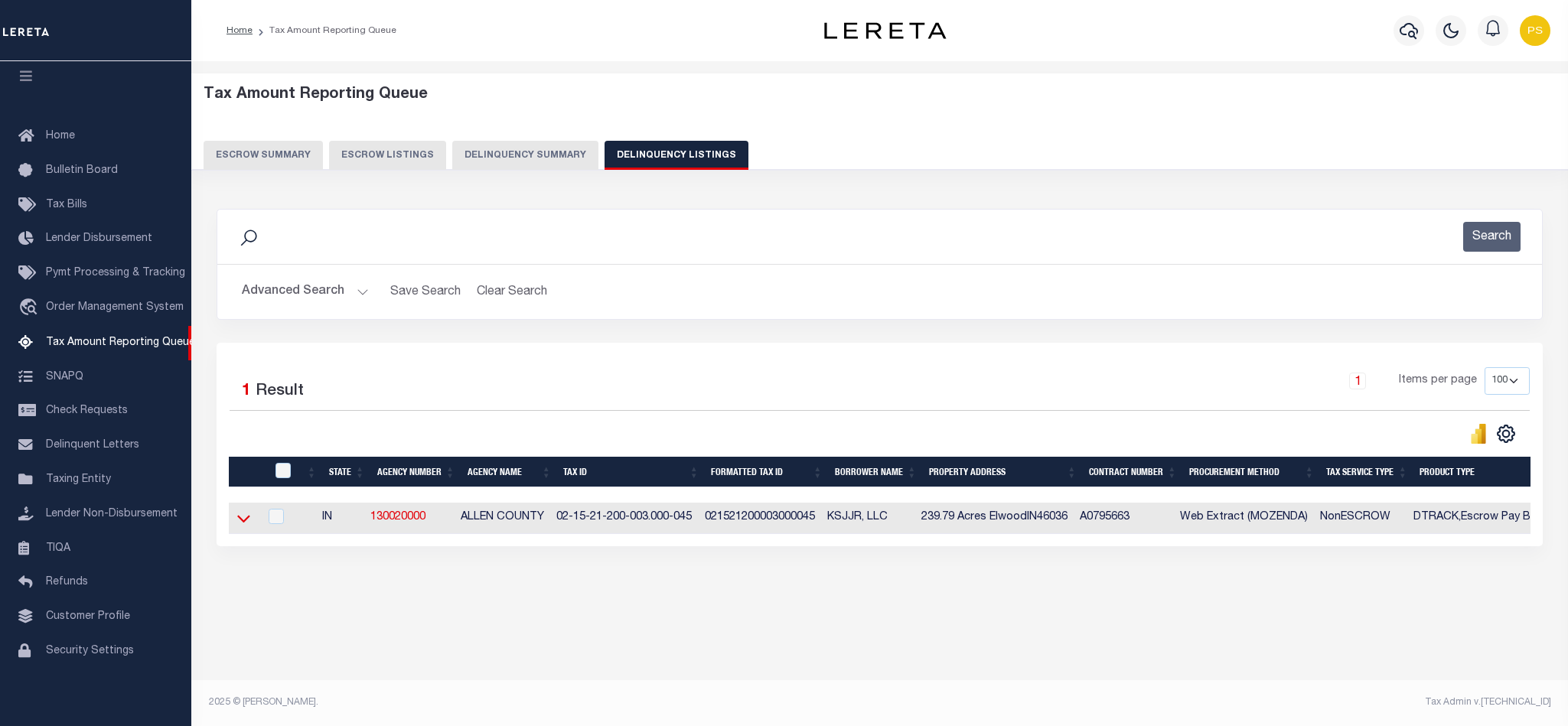
click at [245, 524] on icon at bounding box center [244, 518] width 13 height 16
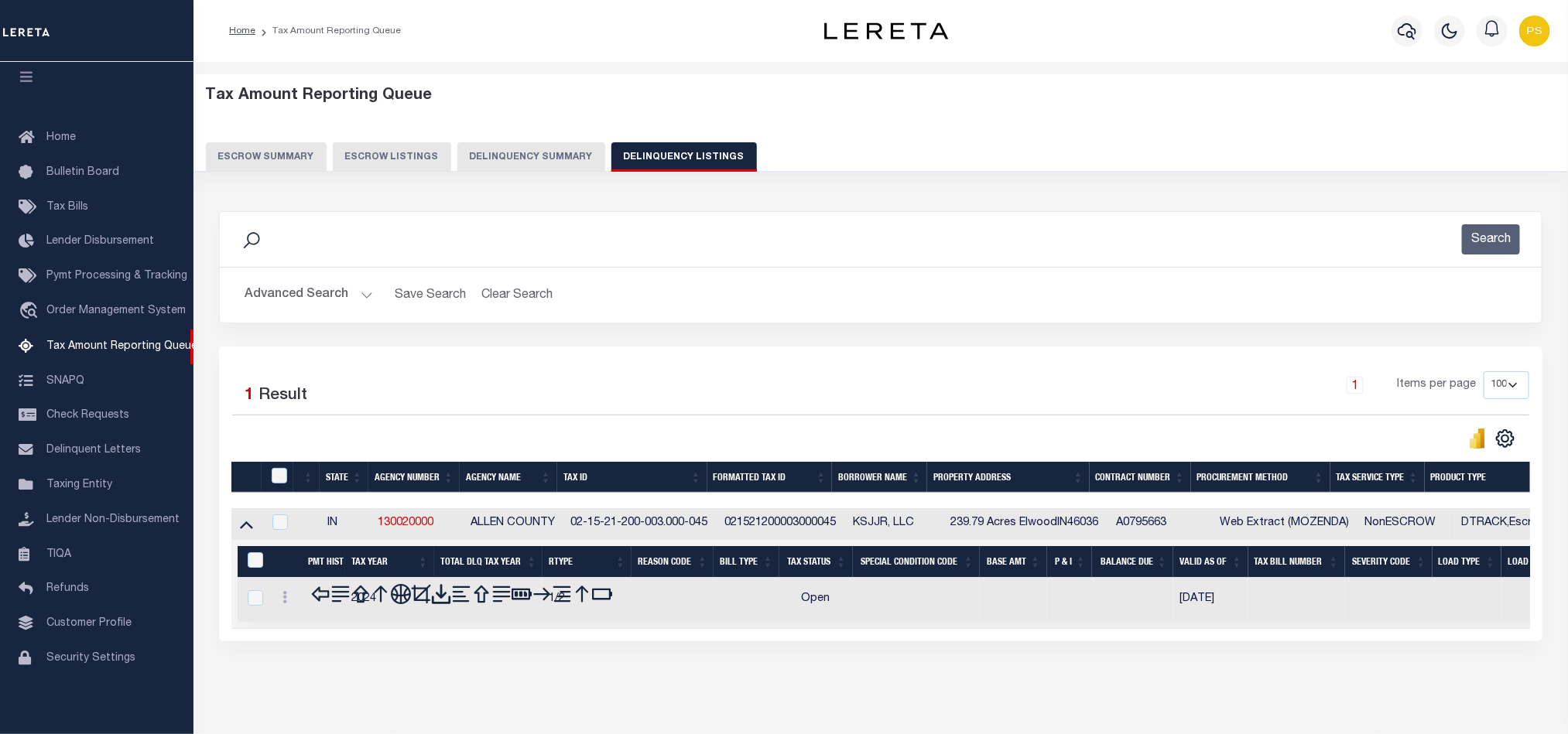
scroll to position [53, 0]
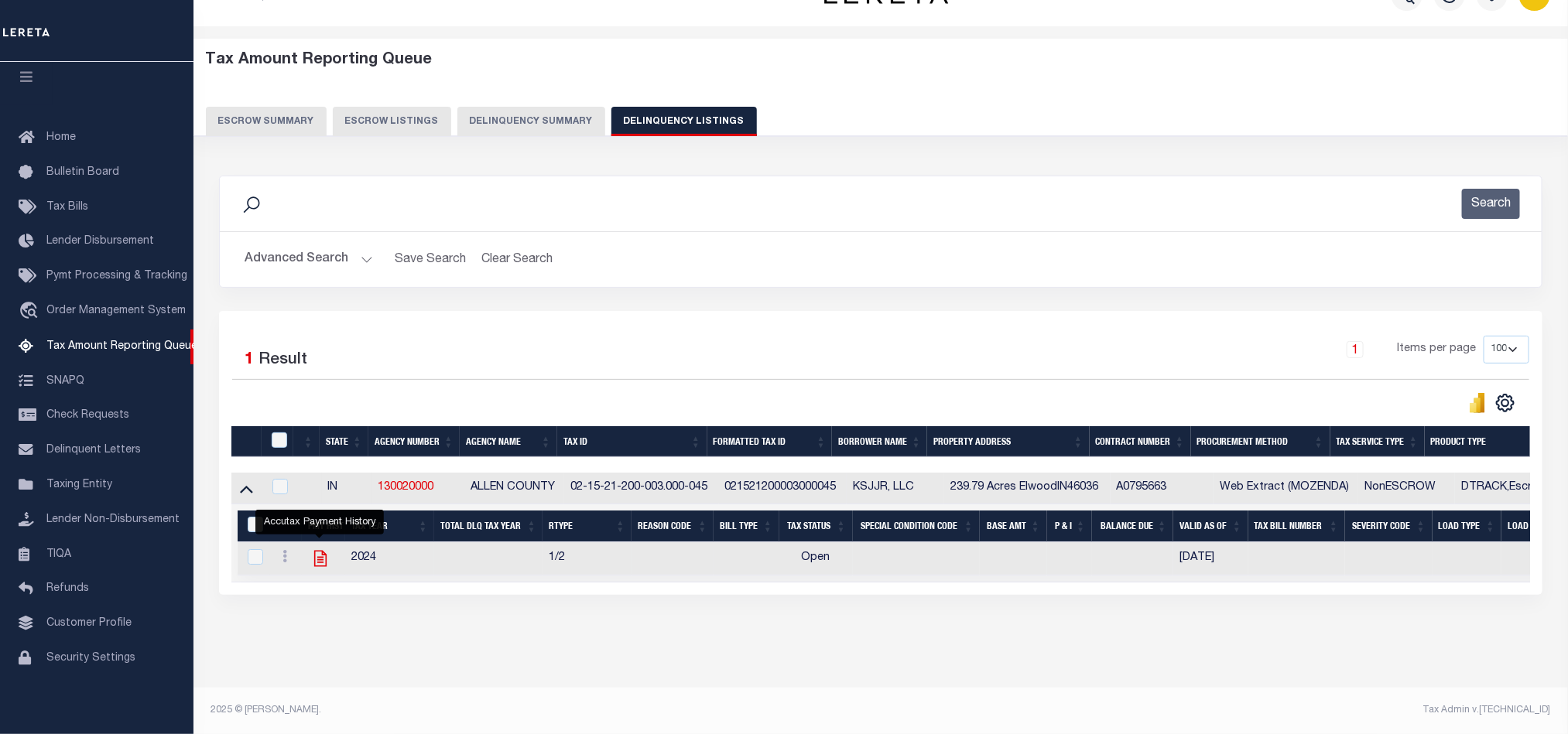
click at [314, 551] on icon "" at bounding box center [321, 559] width 12 height 16
checkbox input "true"
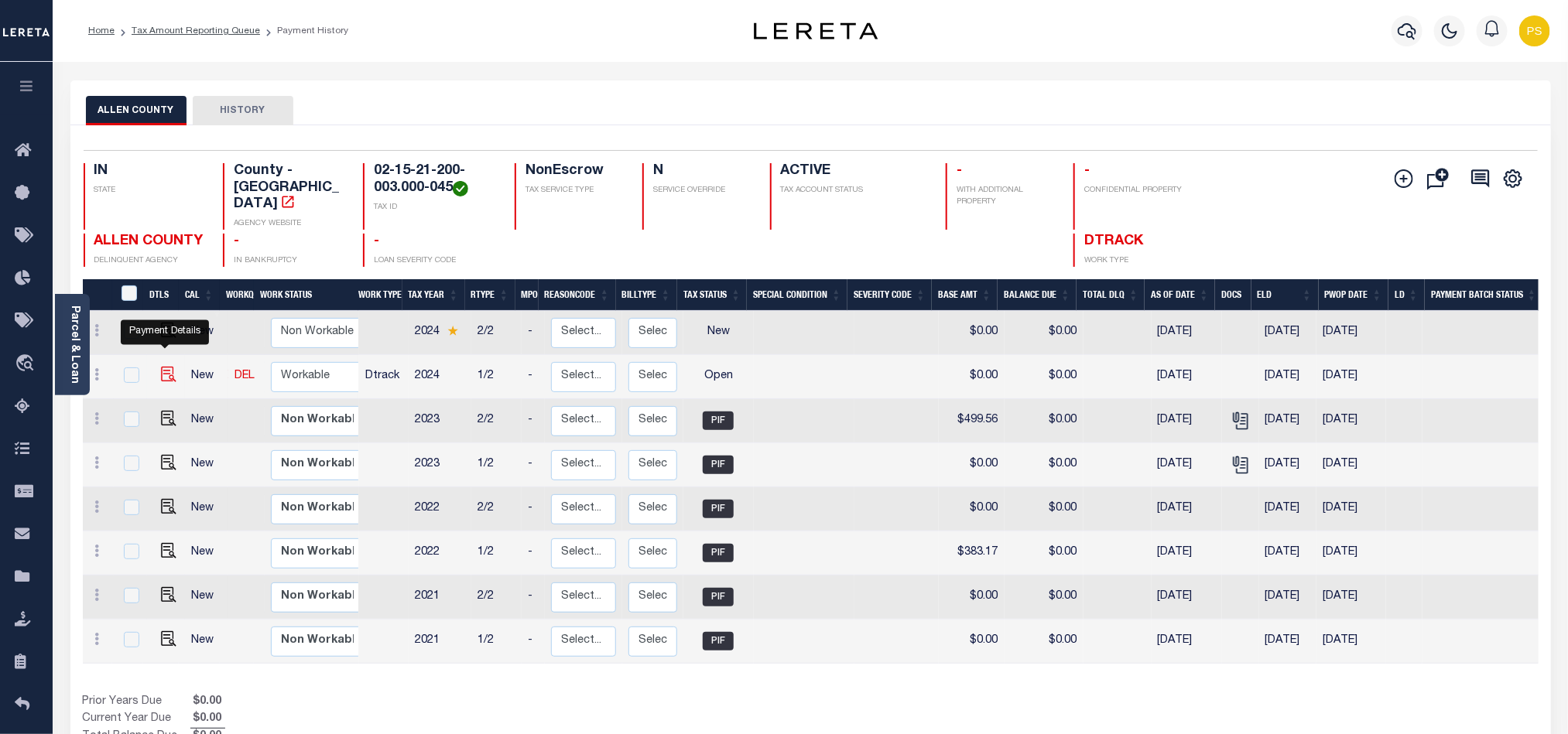
click at [166, 367] on img "" at bounding box center [168, 374] width 15 height 15
checkbox input "true"
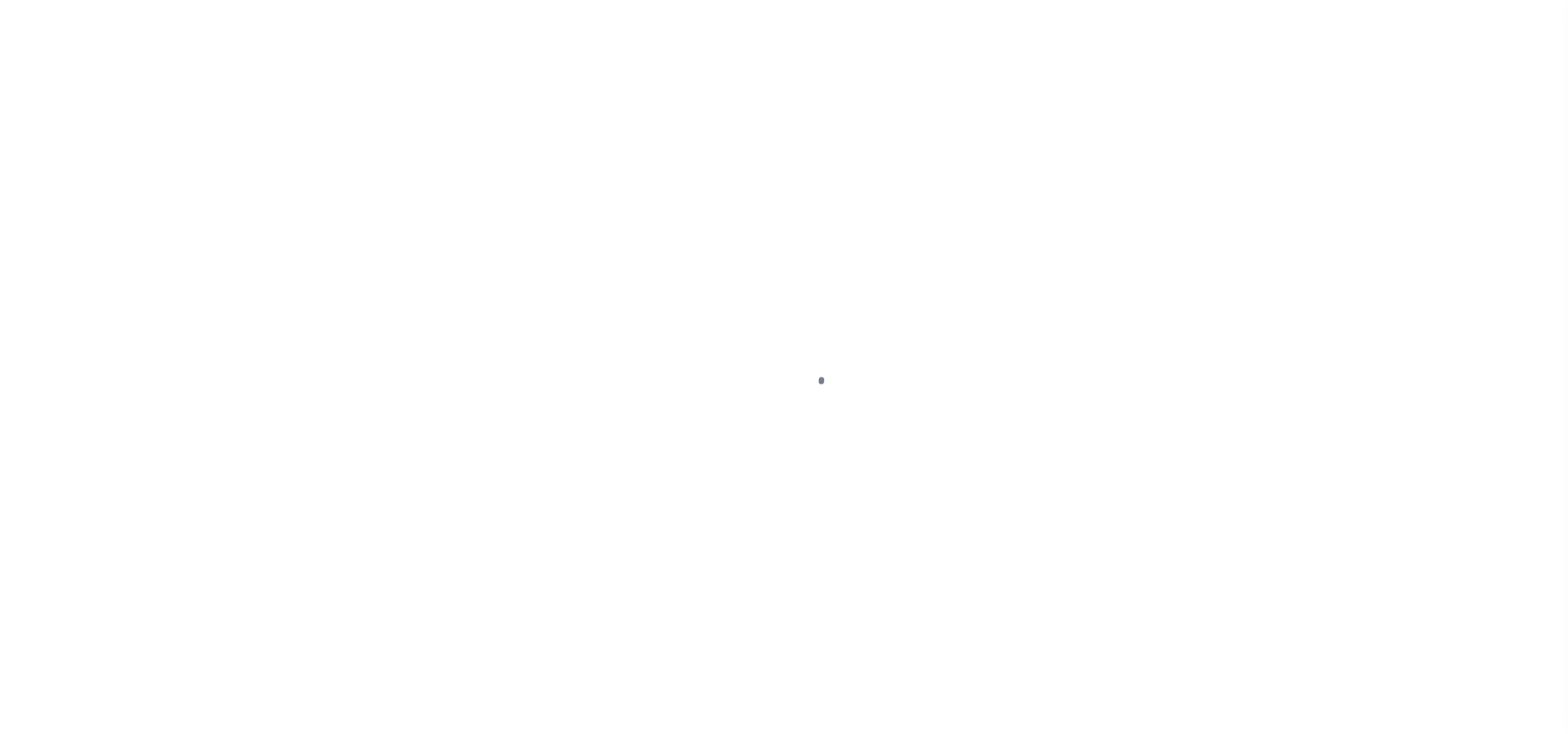
select select "OP2"
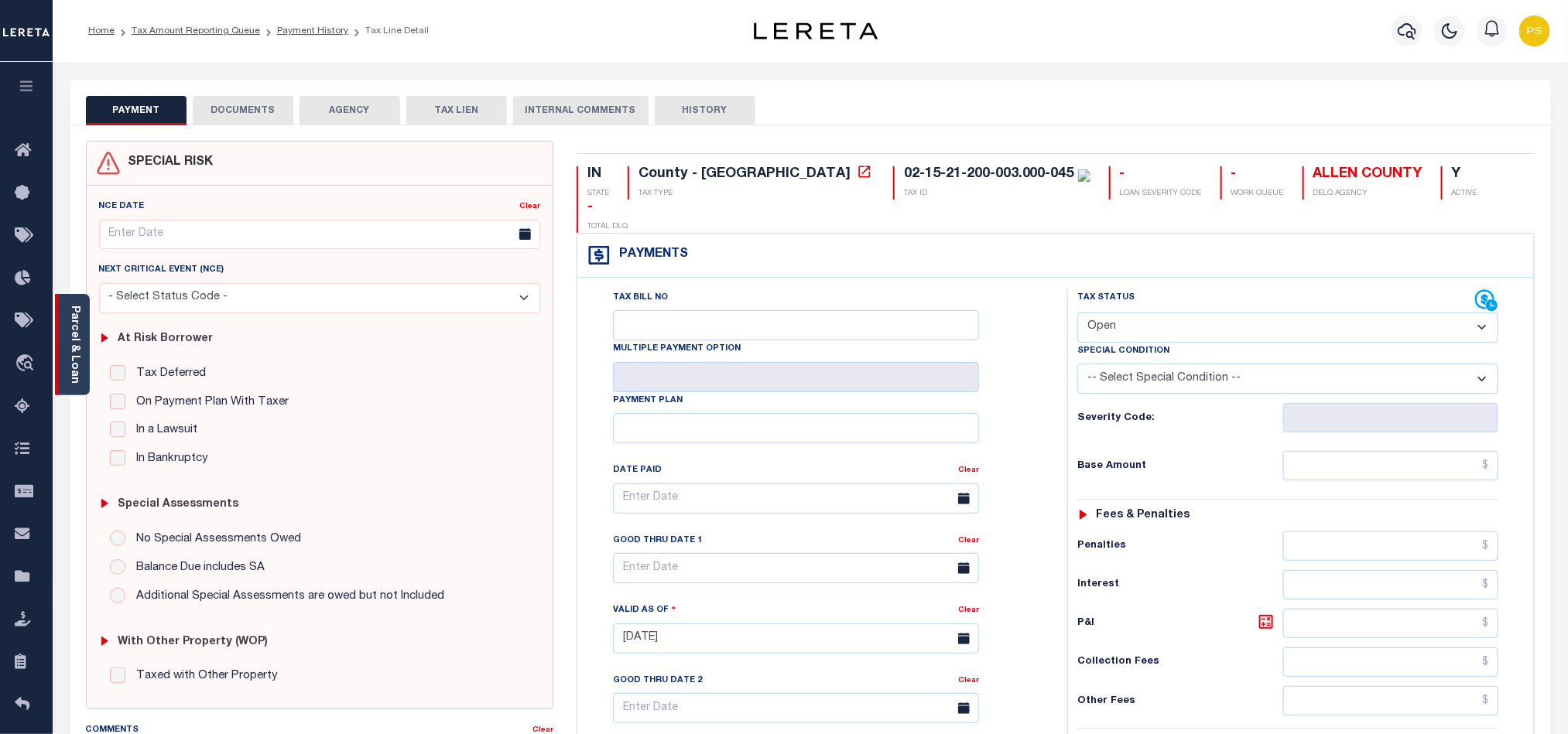
click at [65, 340] on div "Parcel & Loan" at bounding box center [72, 344] width 35 height 101
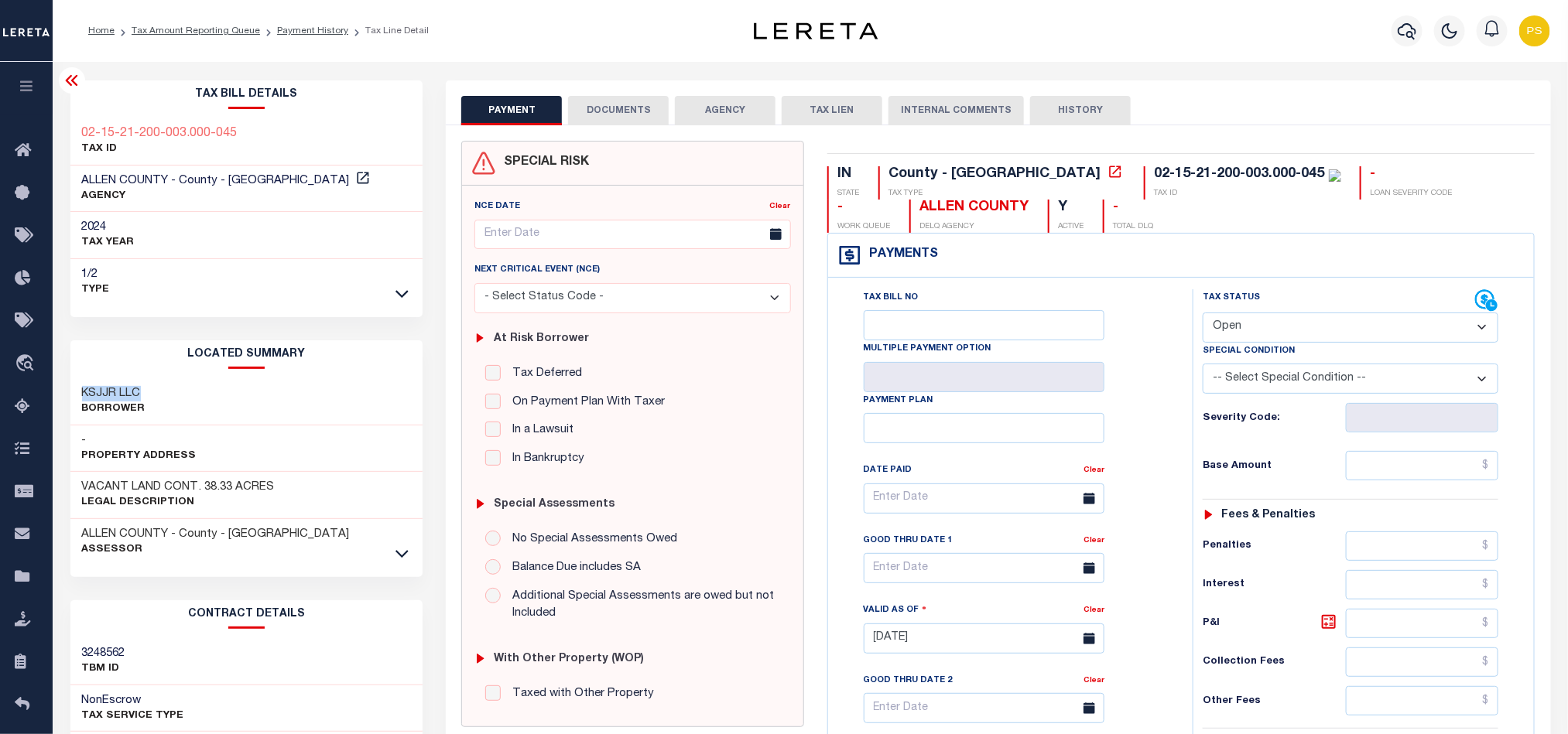
drag, startPoint x: 82, startPoint y: 390, endPoint x: 200, endPoint y: 399, distance: 118.3
click at [200, 399] on div "KSJJR LLC Borrower" at bounding box center [247, 401] width 353 height 47
copy h3 "KSJJR LLC"
click at [210, 28] on link "Tax Amount Reporting Queue" at bounding box center [196, 31] width 128 height 9
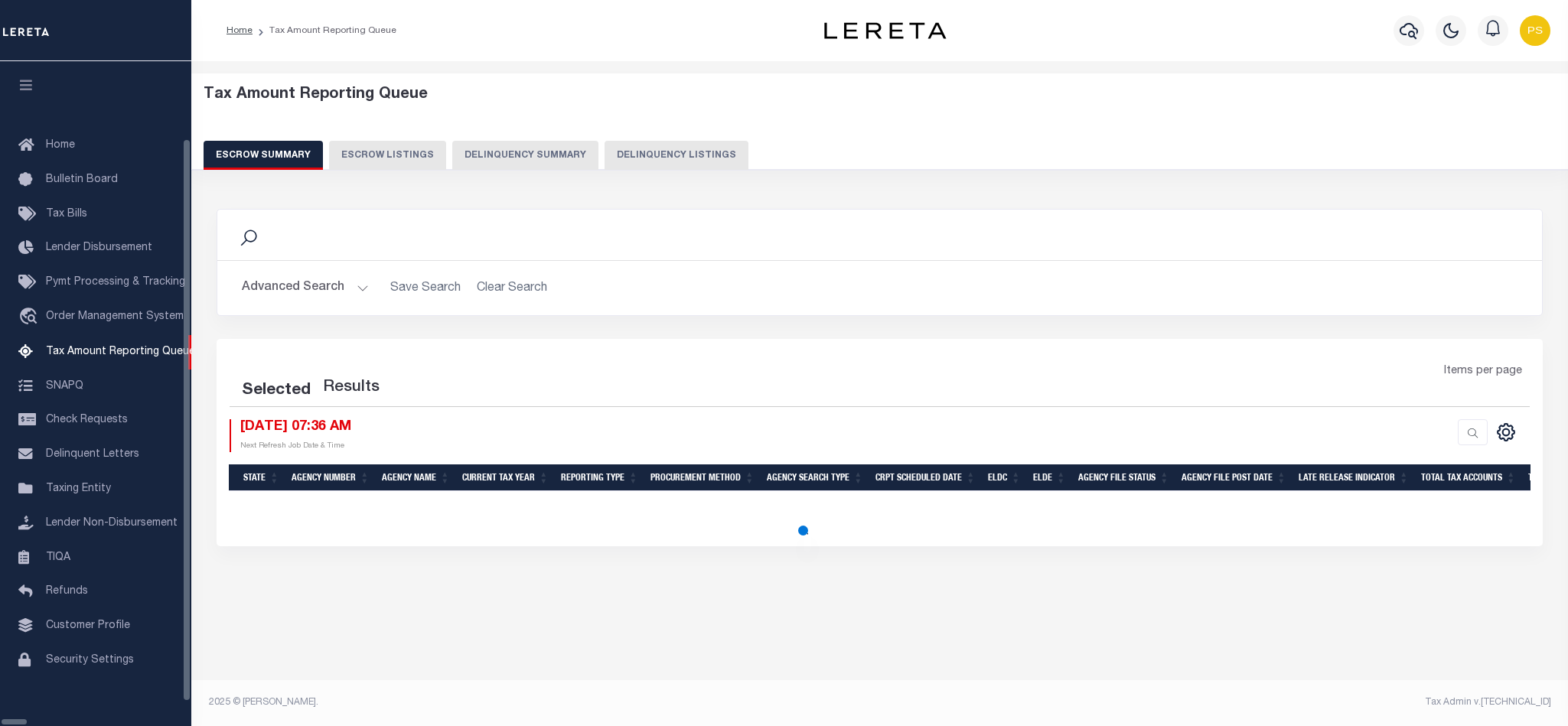
click at [604, 160] on button "Delinquency Listings" at bounding box center [676, 155] width 144 height 29
select select "100"
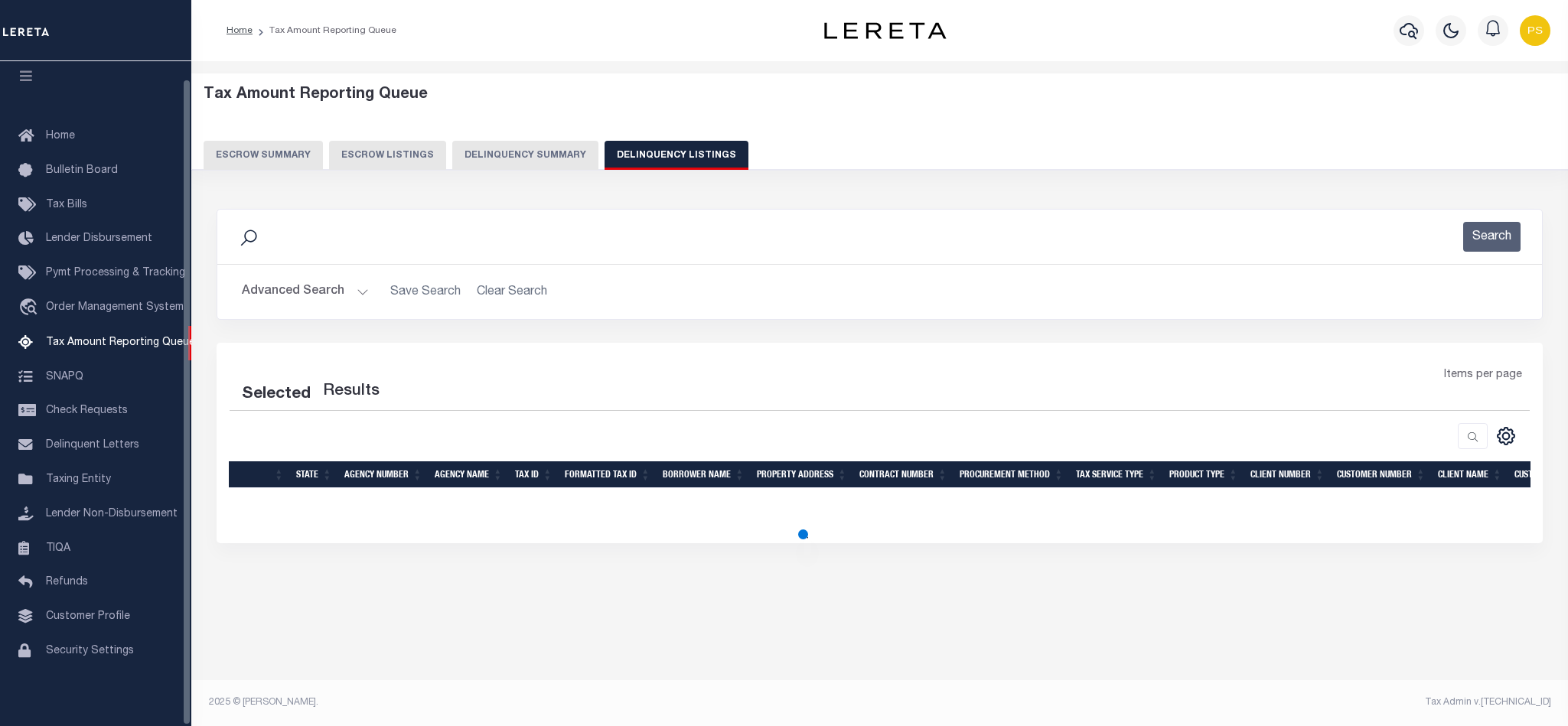
select select "100"
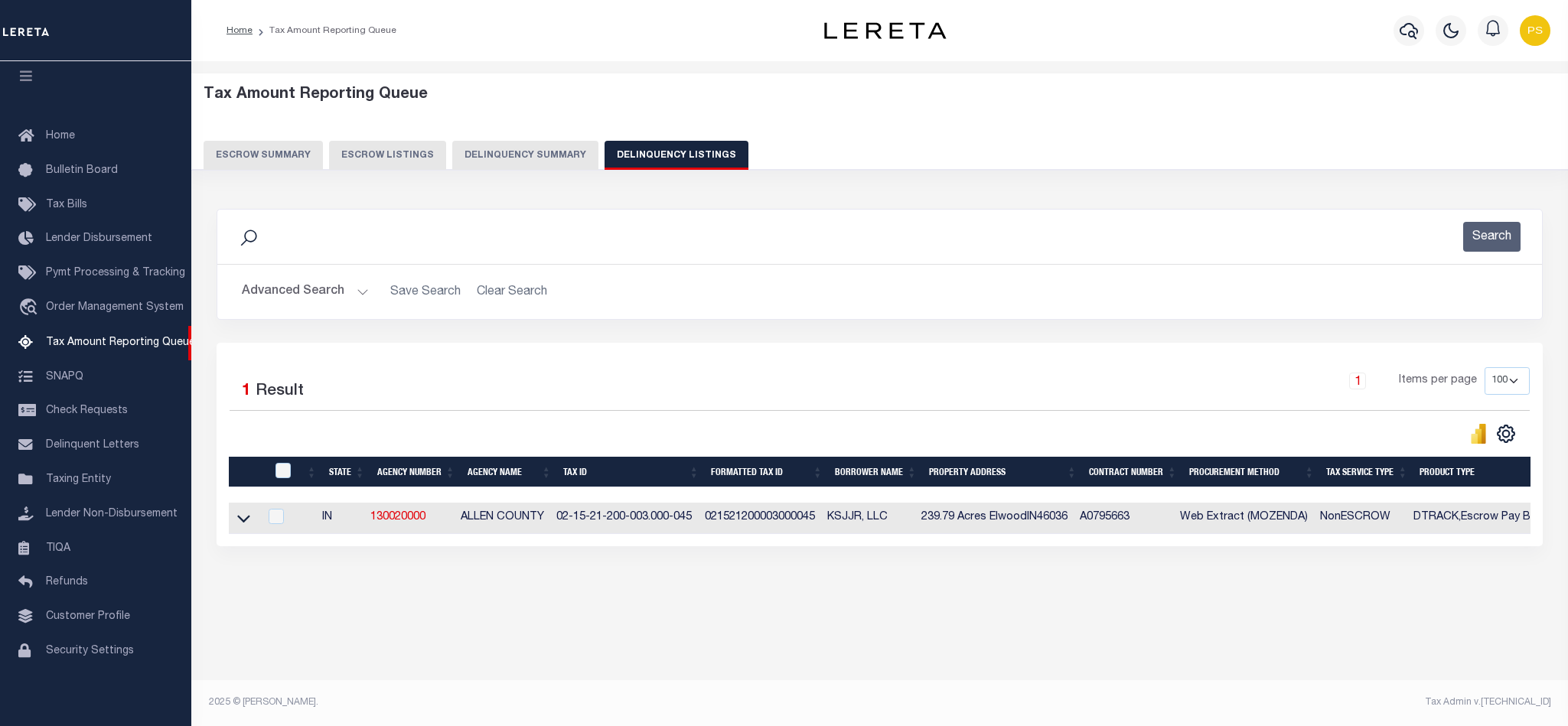
click at [273, 282] on button "Advanced Search" at bounding box center [305, 292] width 127 height 30
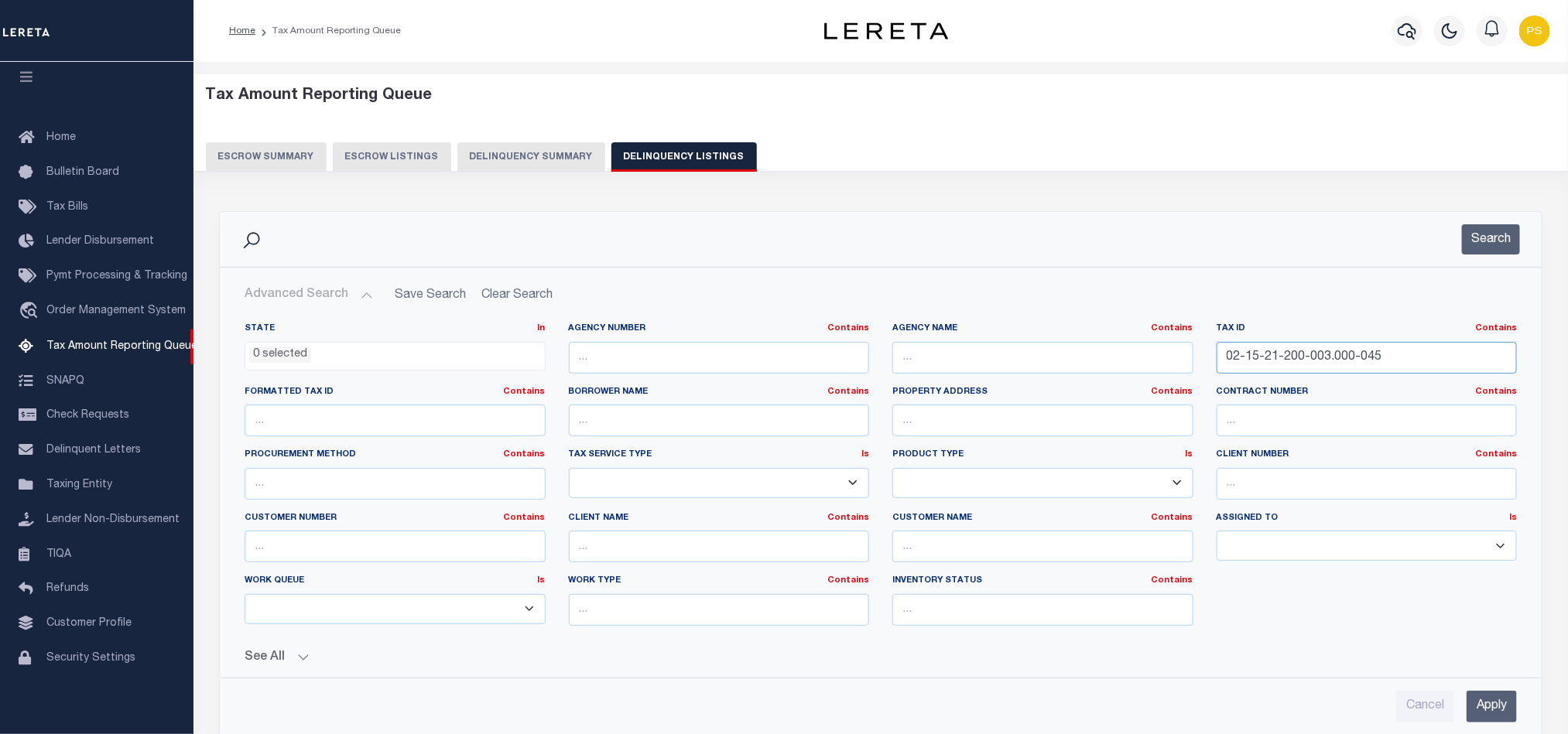
click at [1276, 359] on input "02-15-21-200-003.000-045" at bounding box center [1368, 358] width 301 height 32
paste input "7-02-176-006.000-059"
type input "02-17-02-176-006.000-059"
click at [1486, 708] on input "Apply" at bounding box center [1492, 707] width 50 height 32
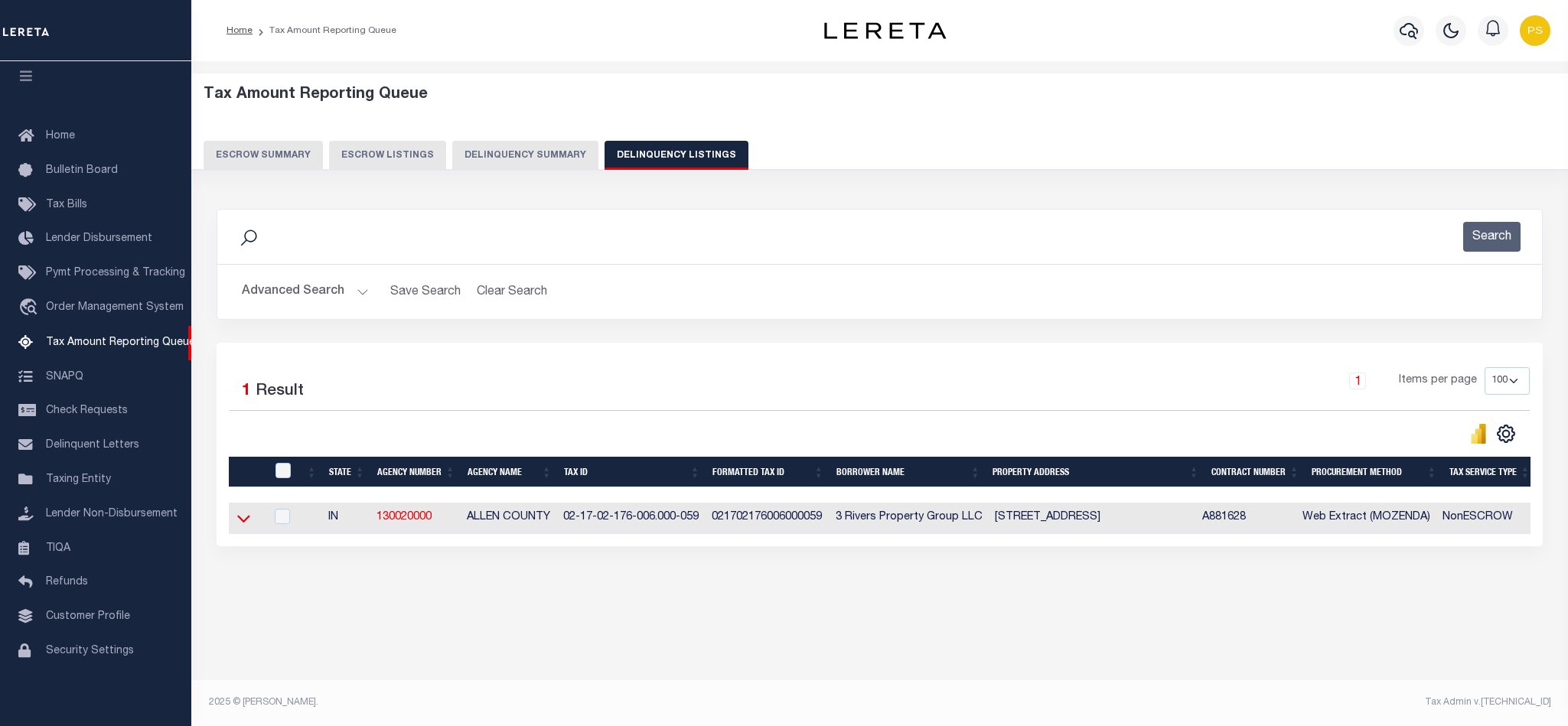
click at [239, 524] on icon at bounding box center [244, 518] width 13 height 16
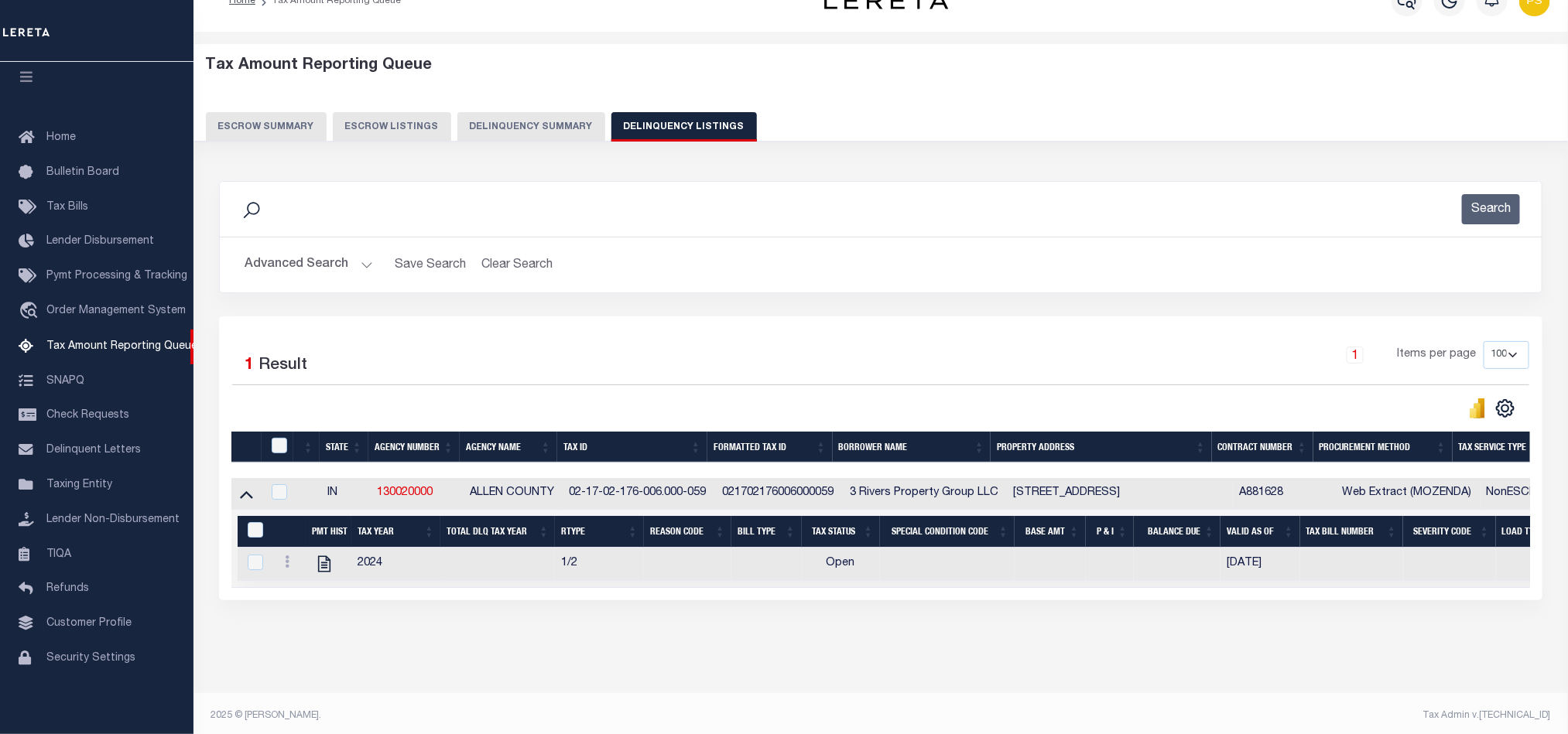
scroll to position [53, 0]
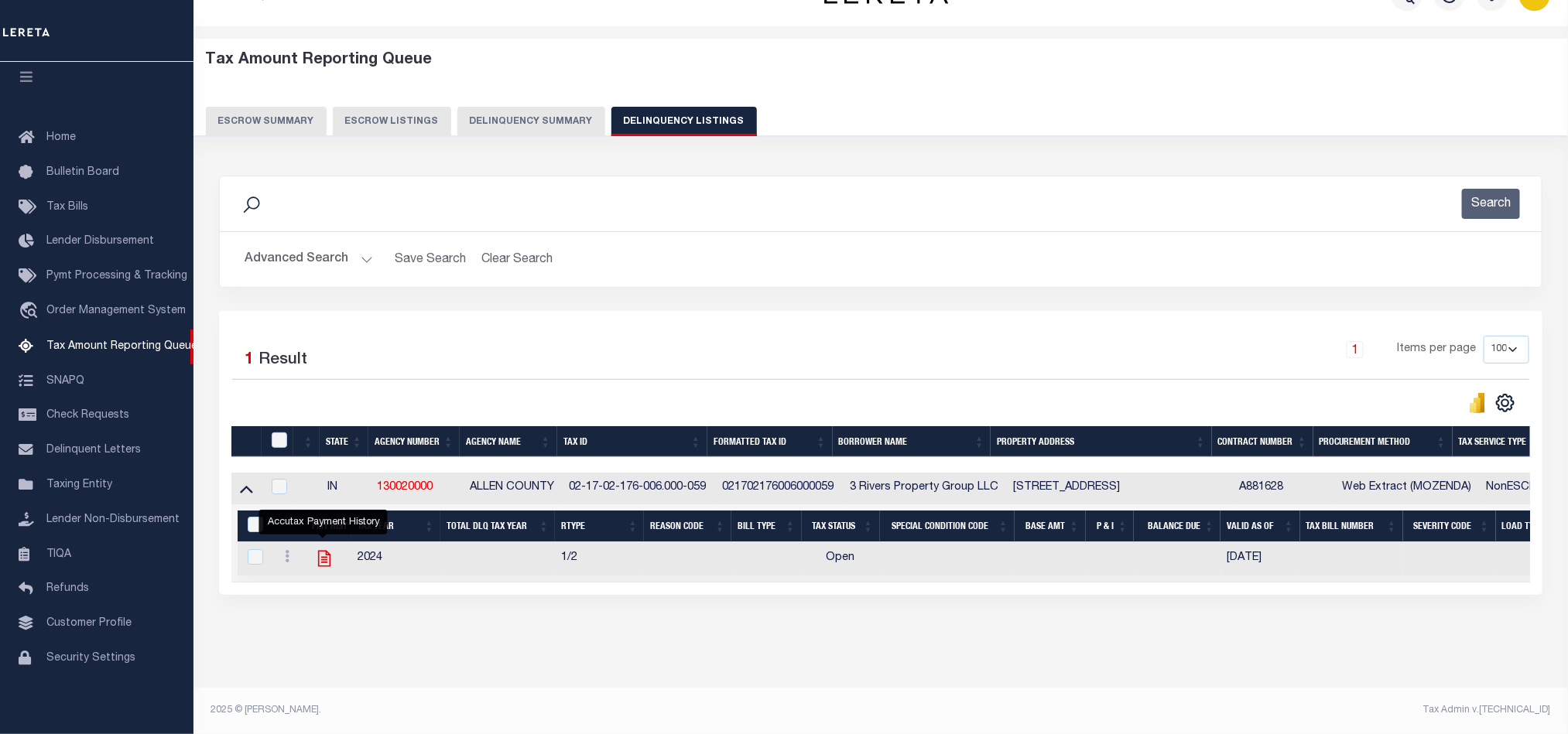
click at [322, 555] on icon "" at bounding box center [324, 559] width 20 height 20
checkbox input "true"
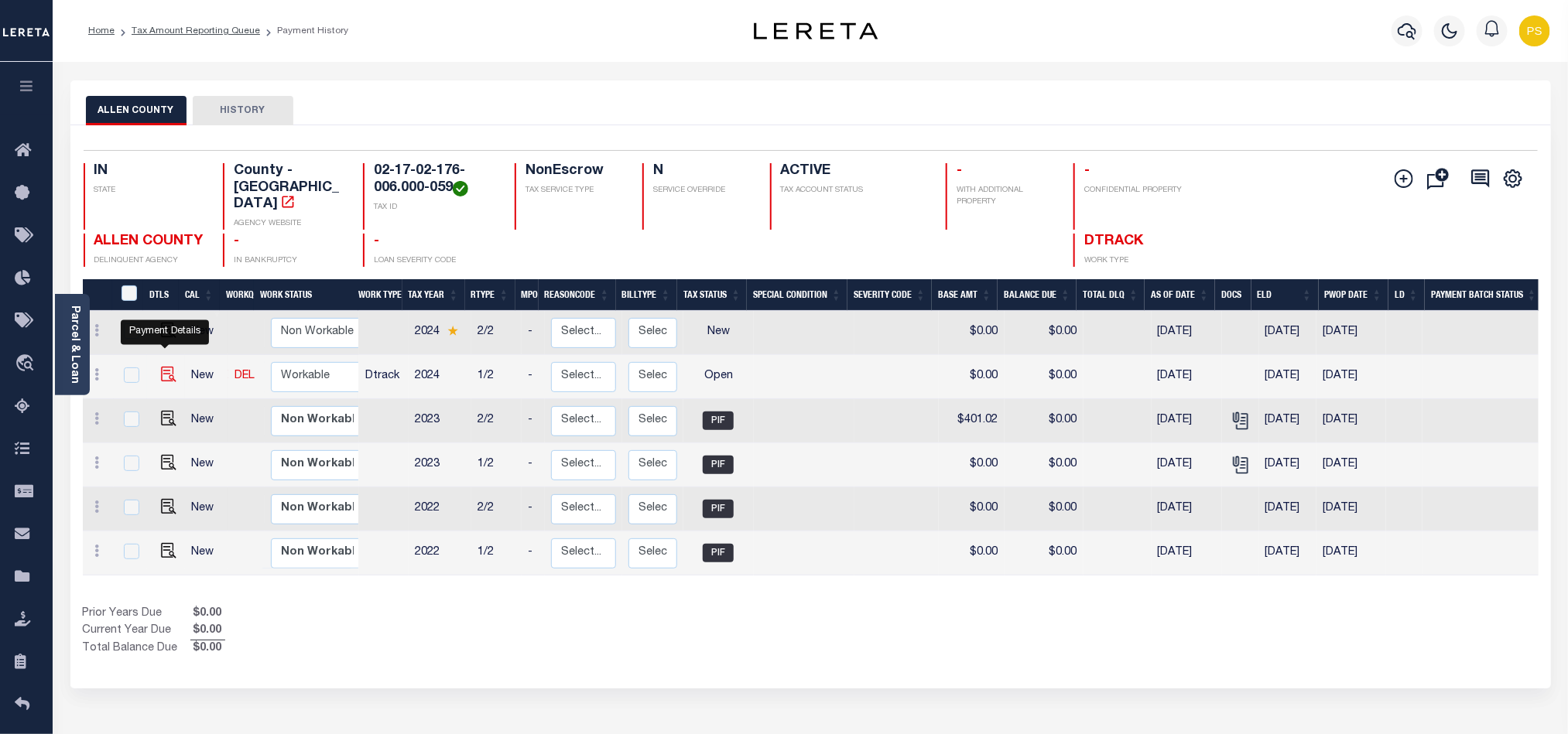
click at [161, 367] on img "" at bounding box center [168, 374] width 15 height 15
checkbox input "true"
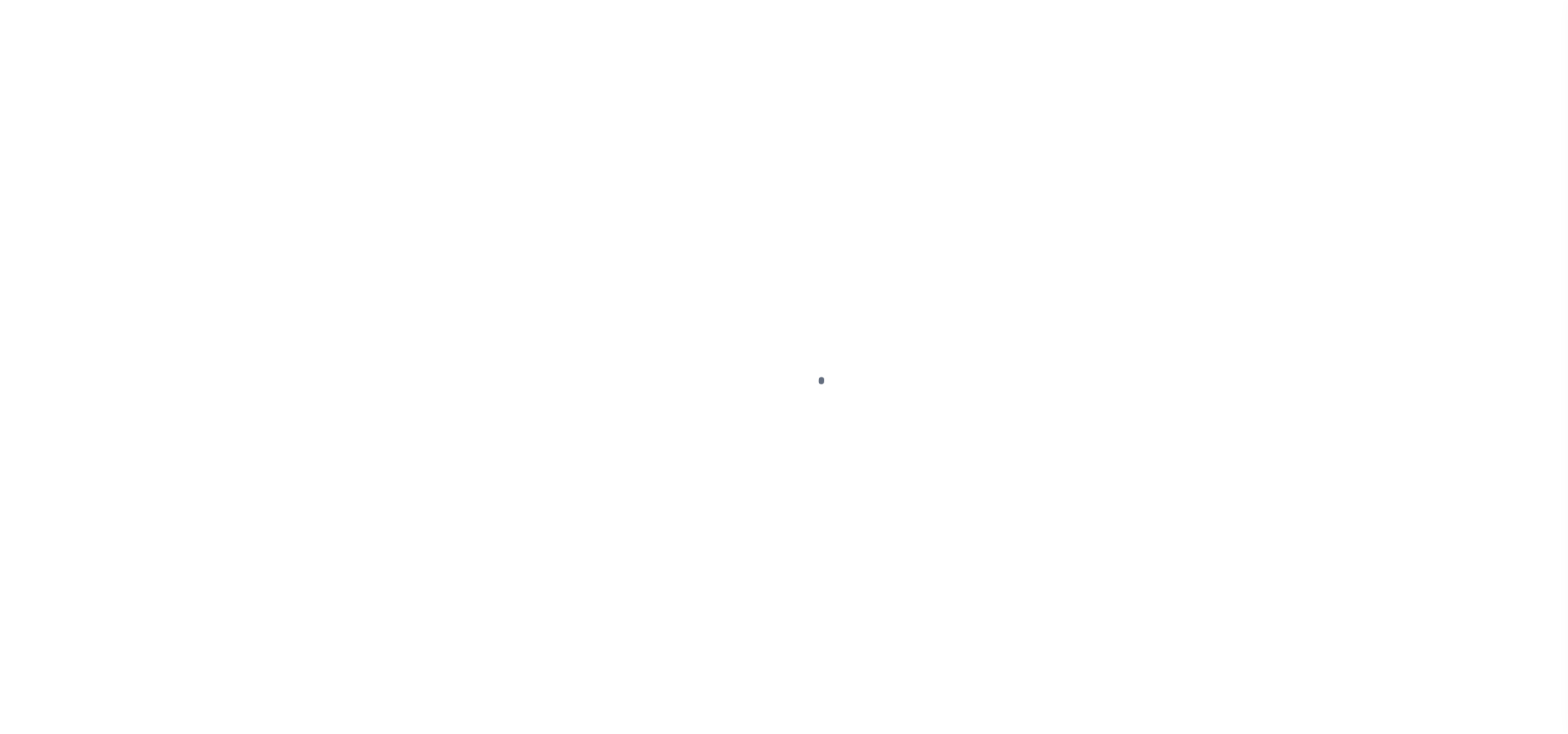
select select "OP2"
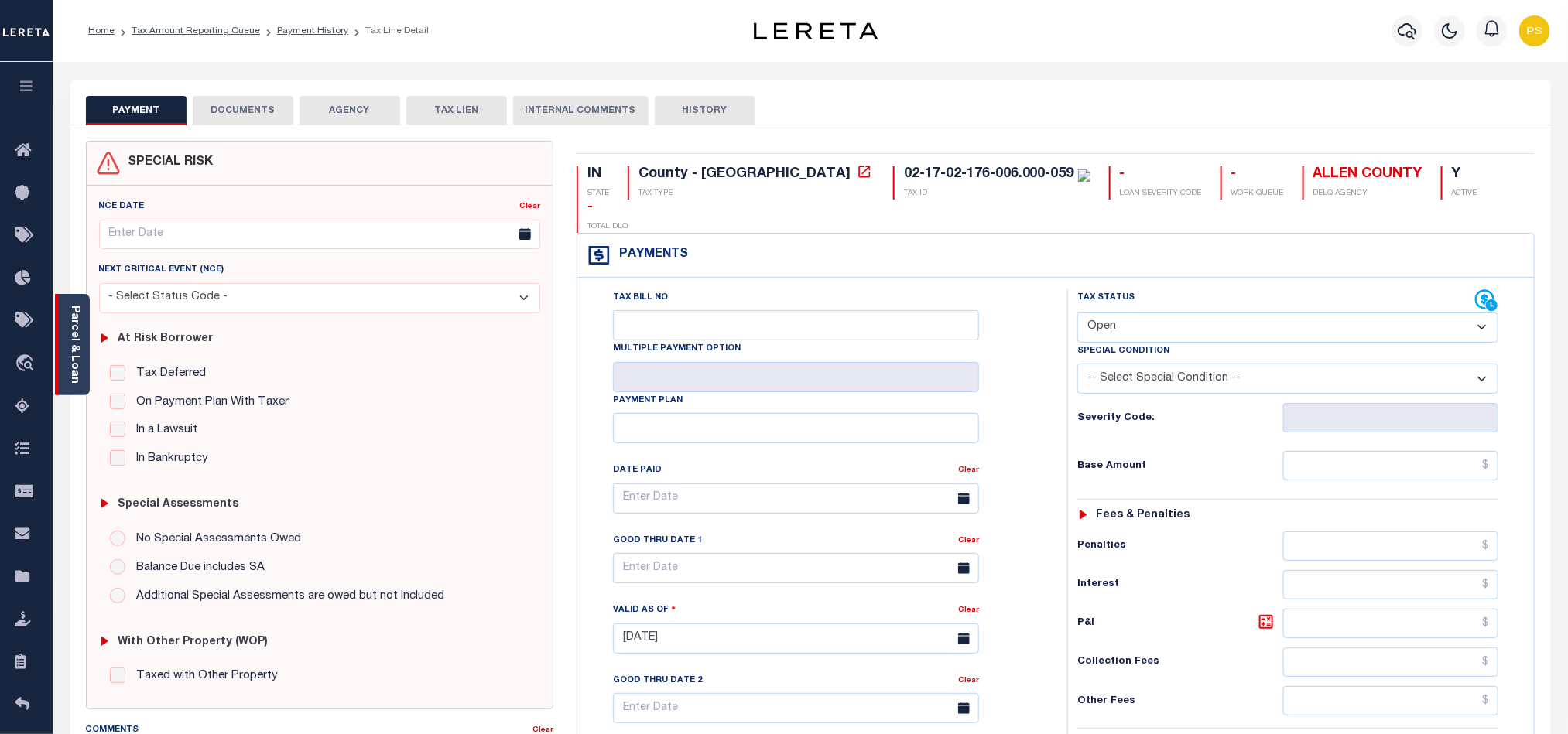
click at [74, 363] on link "Parcel & Loan" at bounding box center [74, 344] width 11 height 78
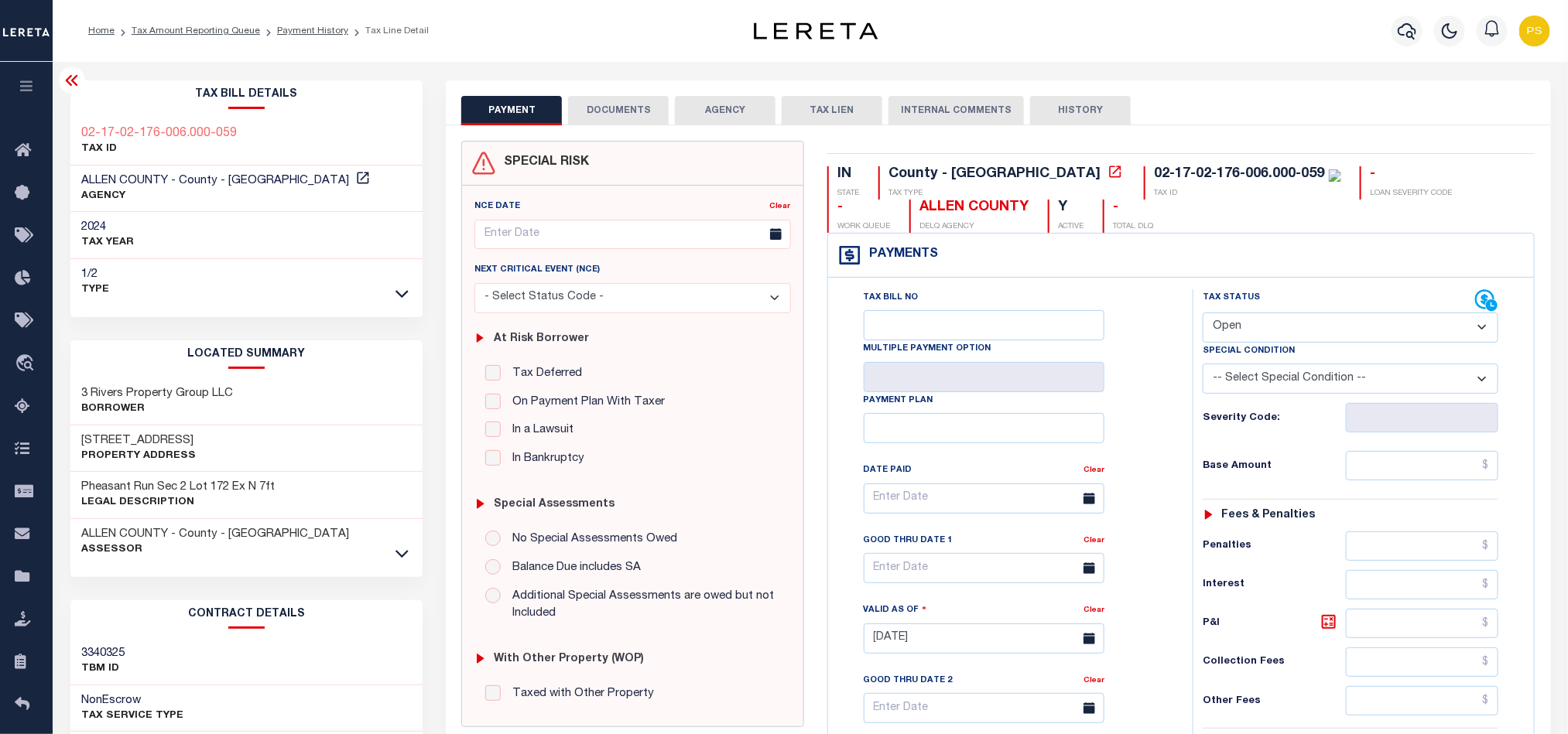
drag, startPoint x: 74, startPoint y: 442, endPoint x: 229, endPoint y: 437, distance: 155.1
click at [229, 437] on div "[STREET_ADDRESS] Property Address" at bounding box center [247, 449] width 353 height 47
copy h3 "[STREET_ADDRESS]"
drag, startPoint x: 75, startPoint y: 388, endPoint x: 260, endPoint y: 393, distance: 185.1
click at [260, 393] on div "3 Rivers Property Group LLC Borrower" at bounding box center [247, 401] width 353 height 47
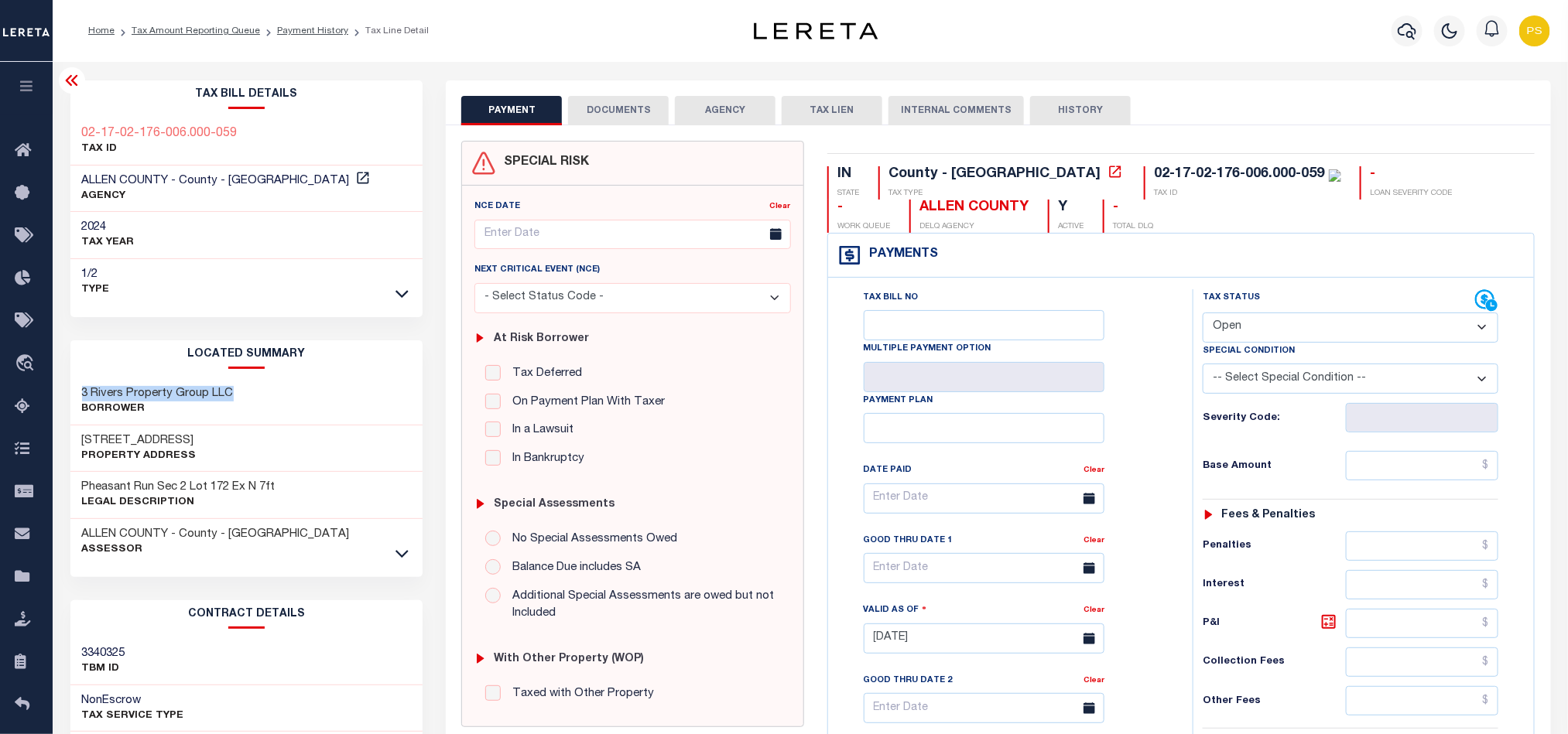
copy h3 "3 Rivers Property Group LLC"
drag, startPoint x: 79, startPoint y: 438, endPoint x: 205, endPoint y: 441, distance: 126.0
click at [205, 441] on div "[STREET_ADDRESS] Property Address" at bounding box center [247, 449] width 353 height 47
copy h3 "[STREET_ADDRESS]"
click at [180, 31] on link "Tax Amount Reporting Queue" at bounding box center [196, 31] width 128 height 9
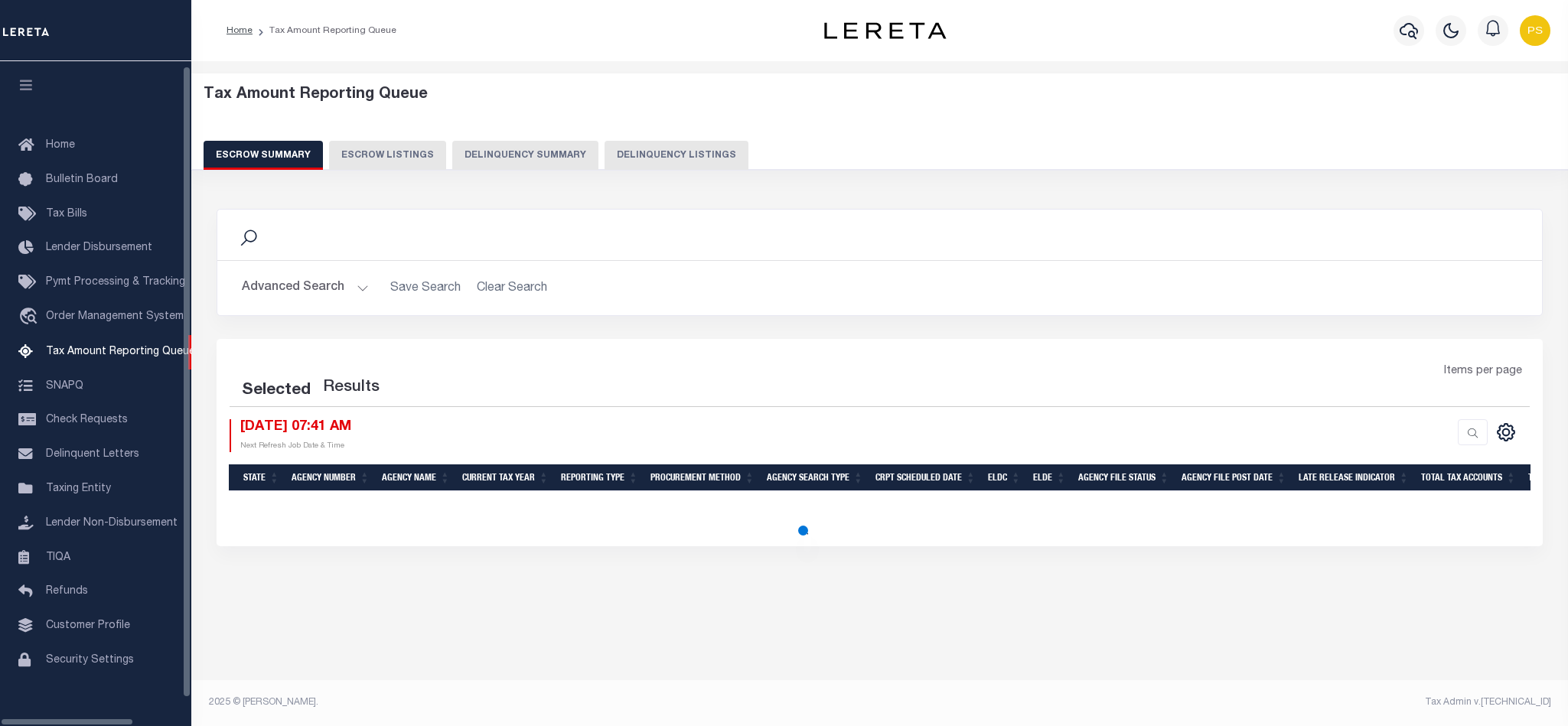
click at [648, 160] on button "Delinquency Listings" at bounding box center [676, 155] width 144 height 29
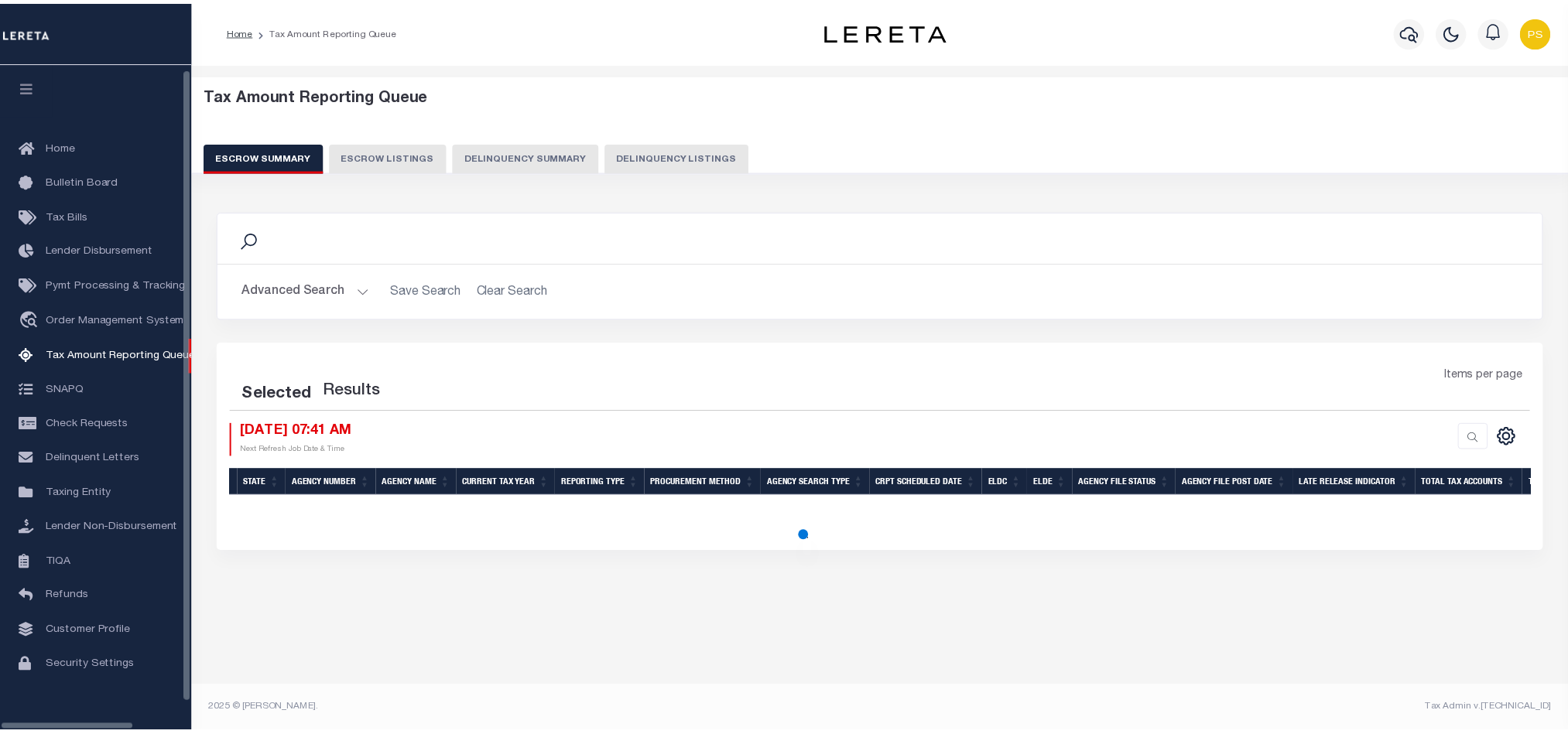
scroll to position [17, 0]
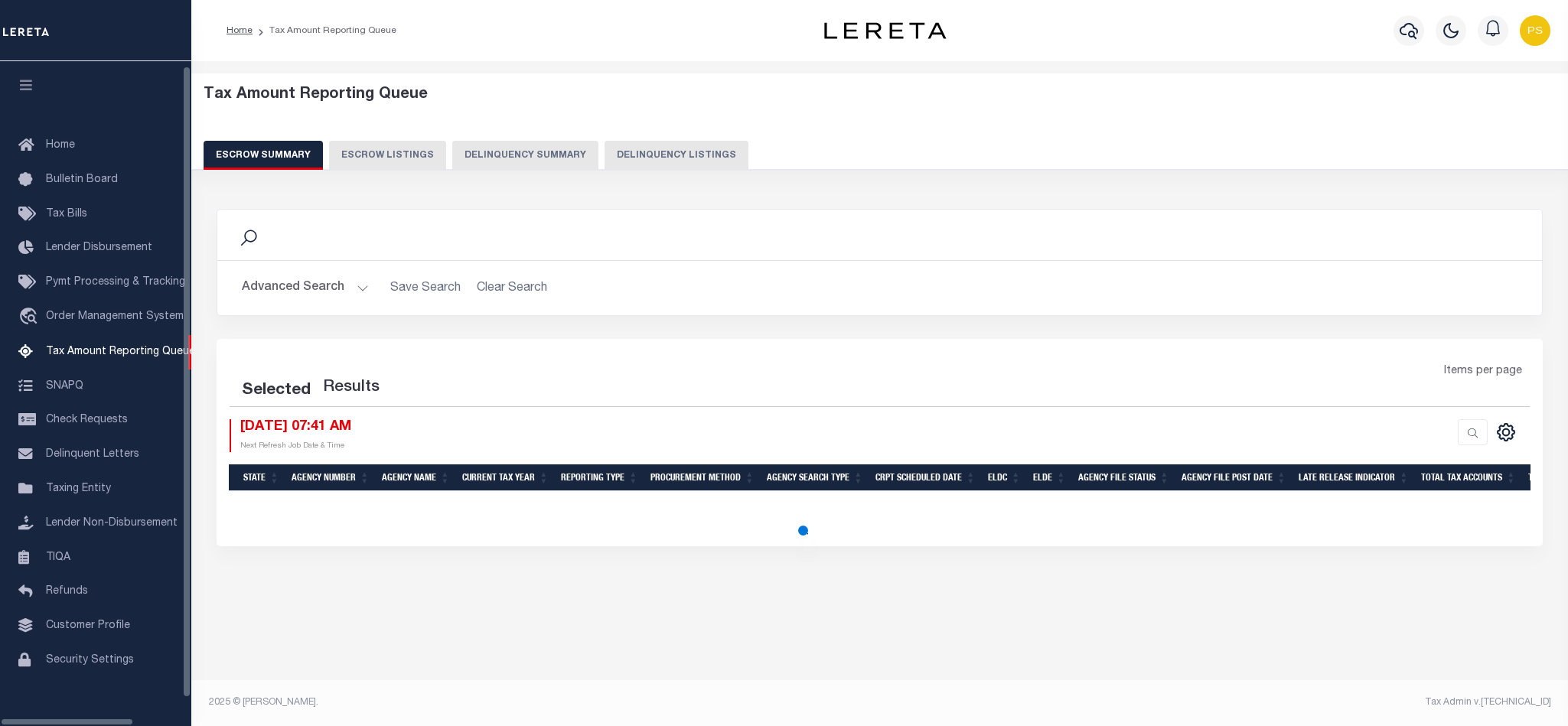
select select "100"
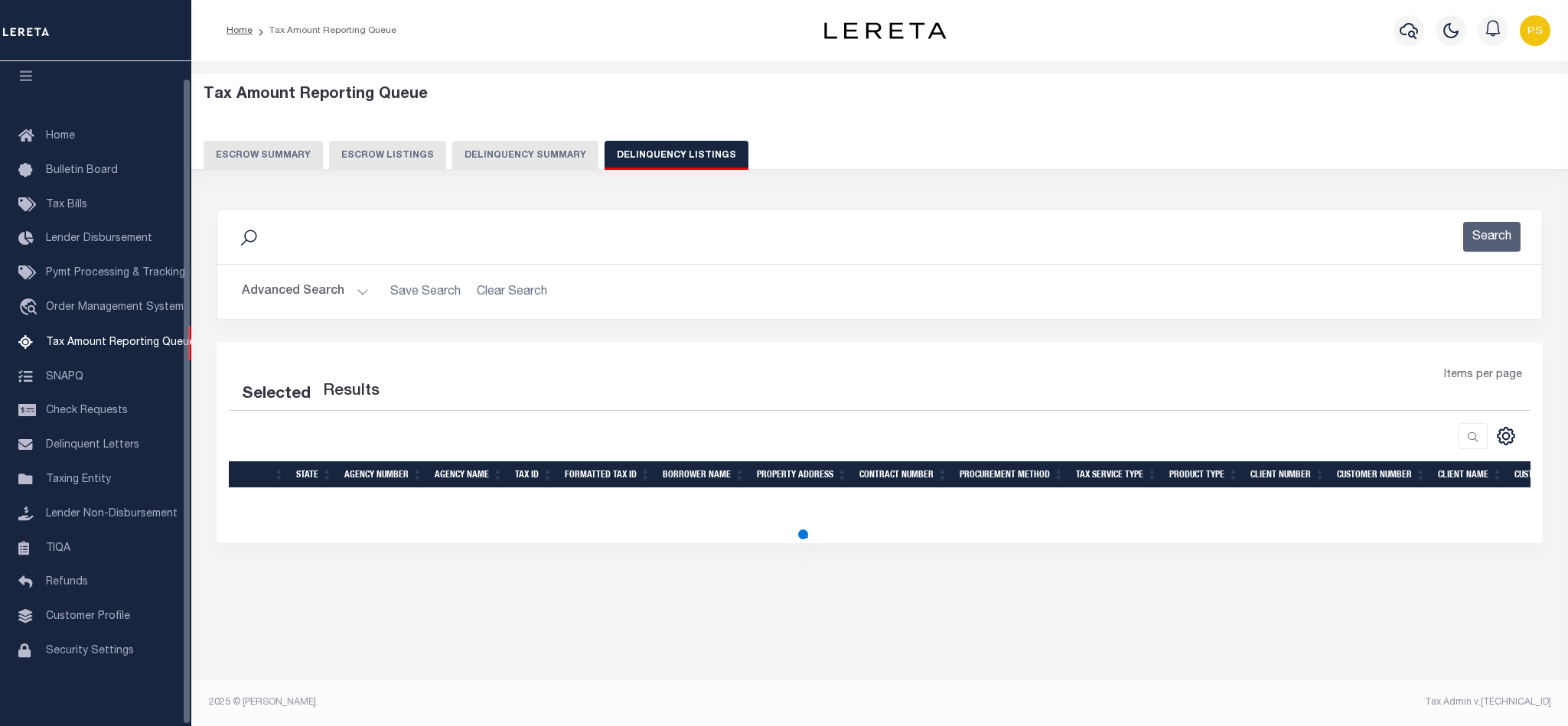
select select "100"
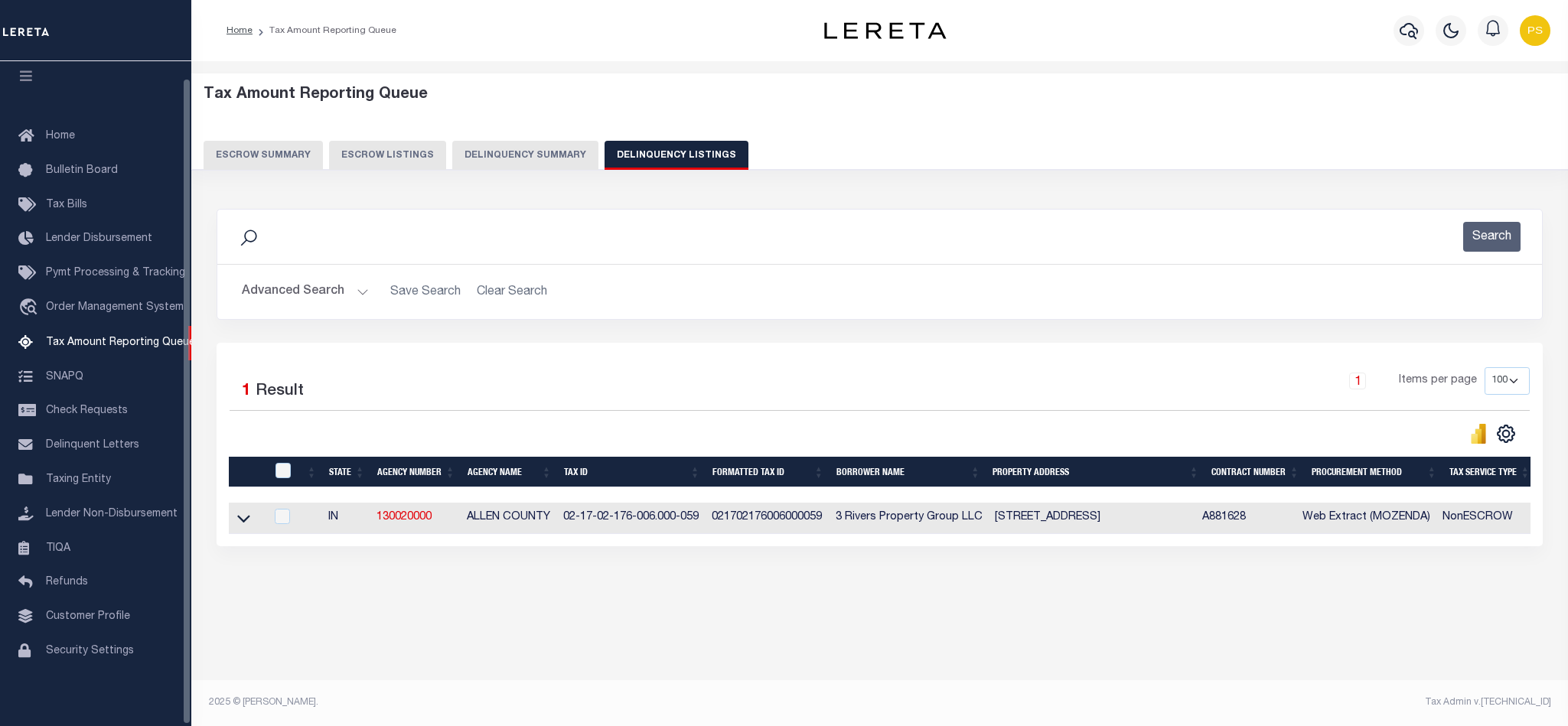
click at [303, 299] on button "Advanced Search" at bounding box center [305, 292] width 127 height 30
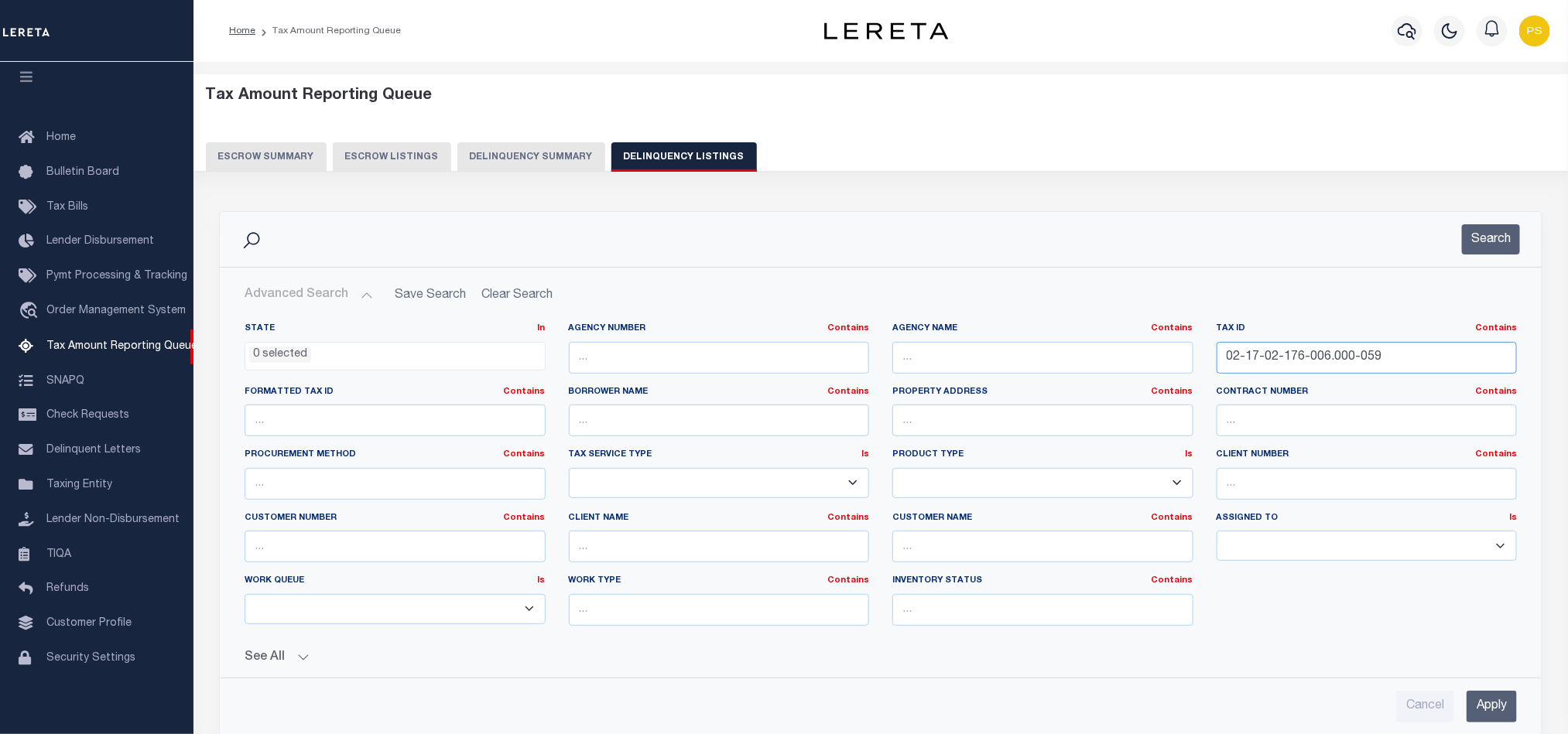
click at [1273, 359] on input "02-17-02-176-006.000-059" at bounding box center [1368, 358] width 301 height 32
paste input "38402440001700011"
type input "038402440001700011"
click at [1494, 713] on input "Apply" at bounding box center [1492, 707] width 50 height 32
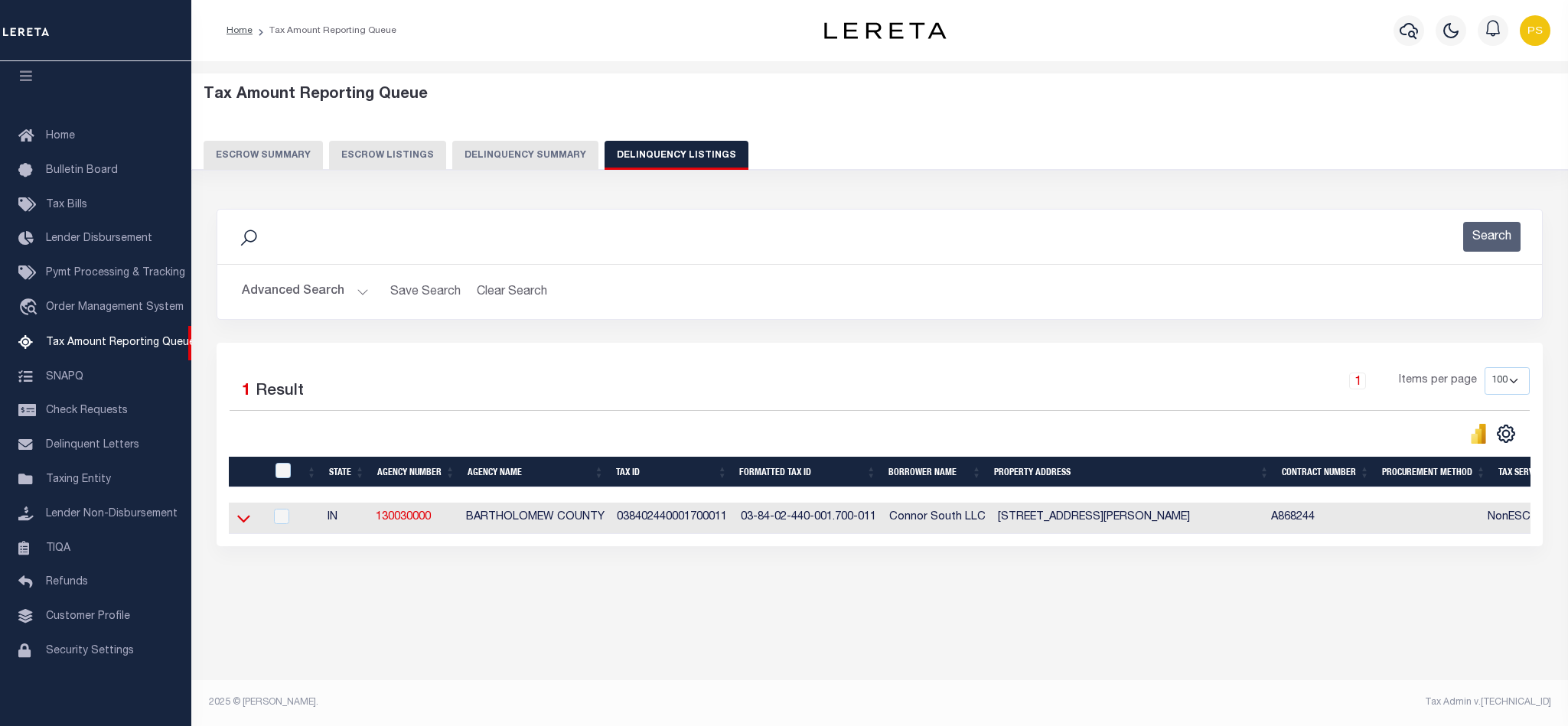
click at [239, 521] on icon at bounding box center [244, 518] width 13 height 16
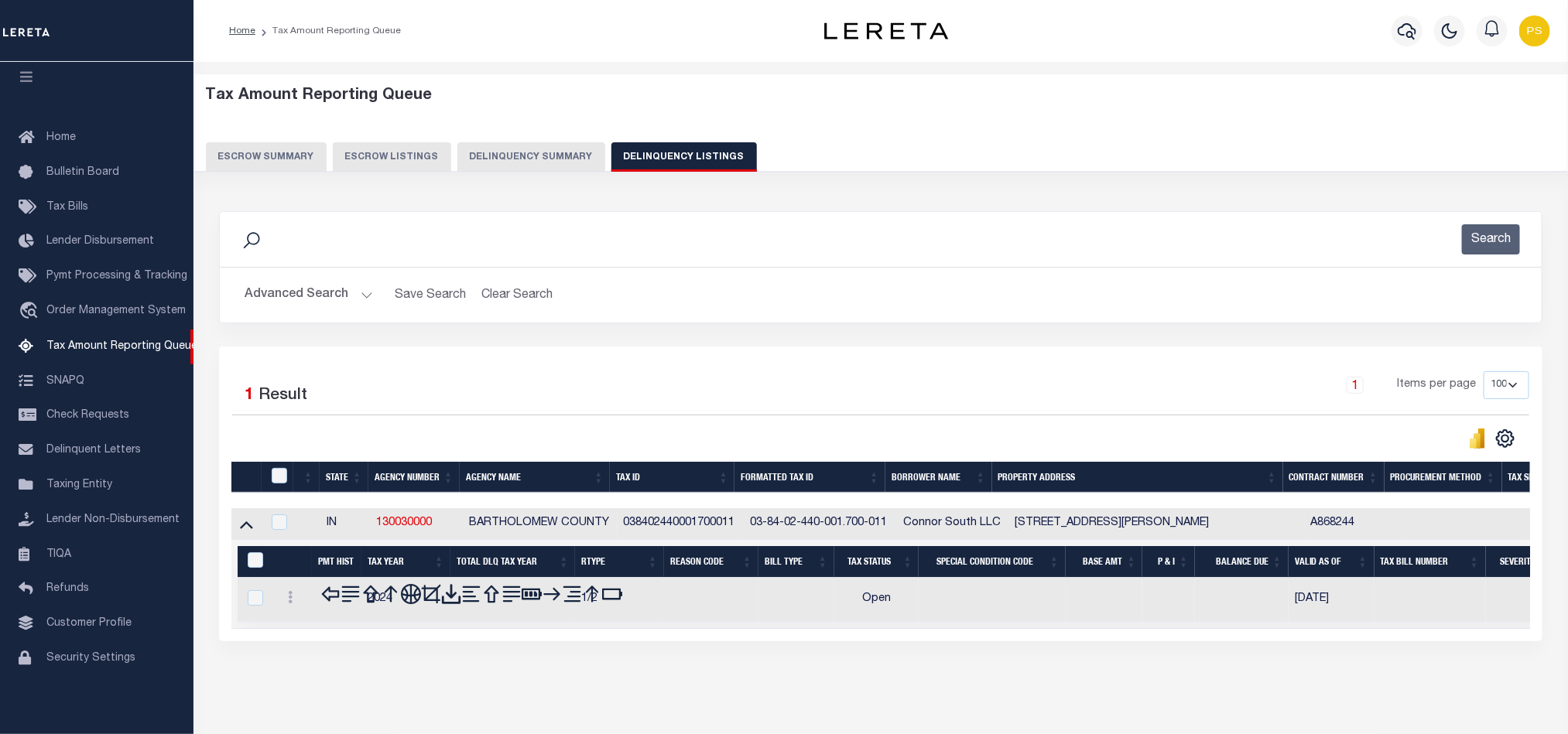
scroll to position [53, 0]
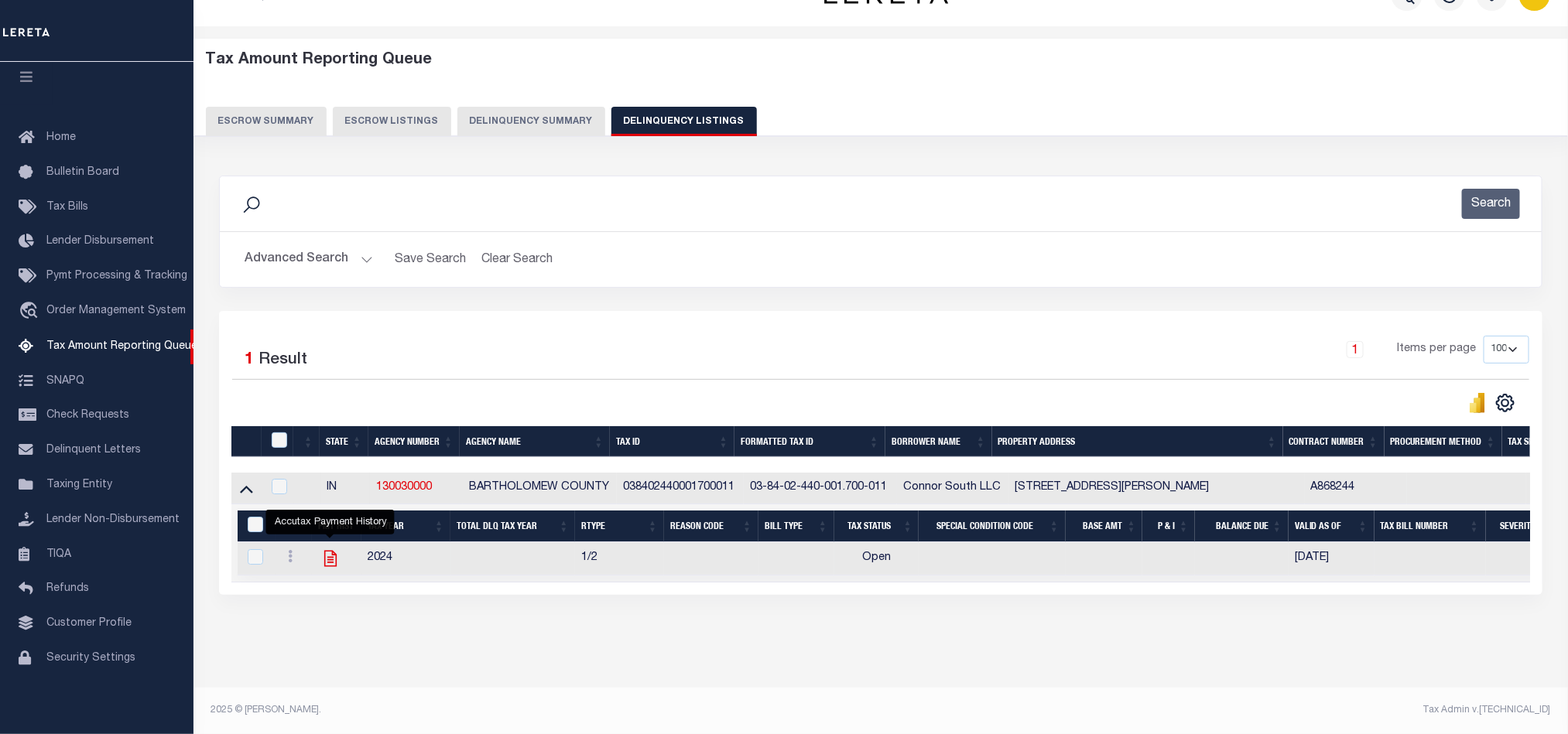
click at [333, 551] on icon "" at bounding box center [330, 559] width 20 height 20
checkbox input "true"
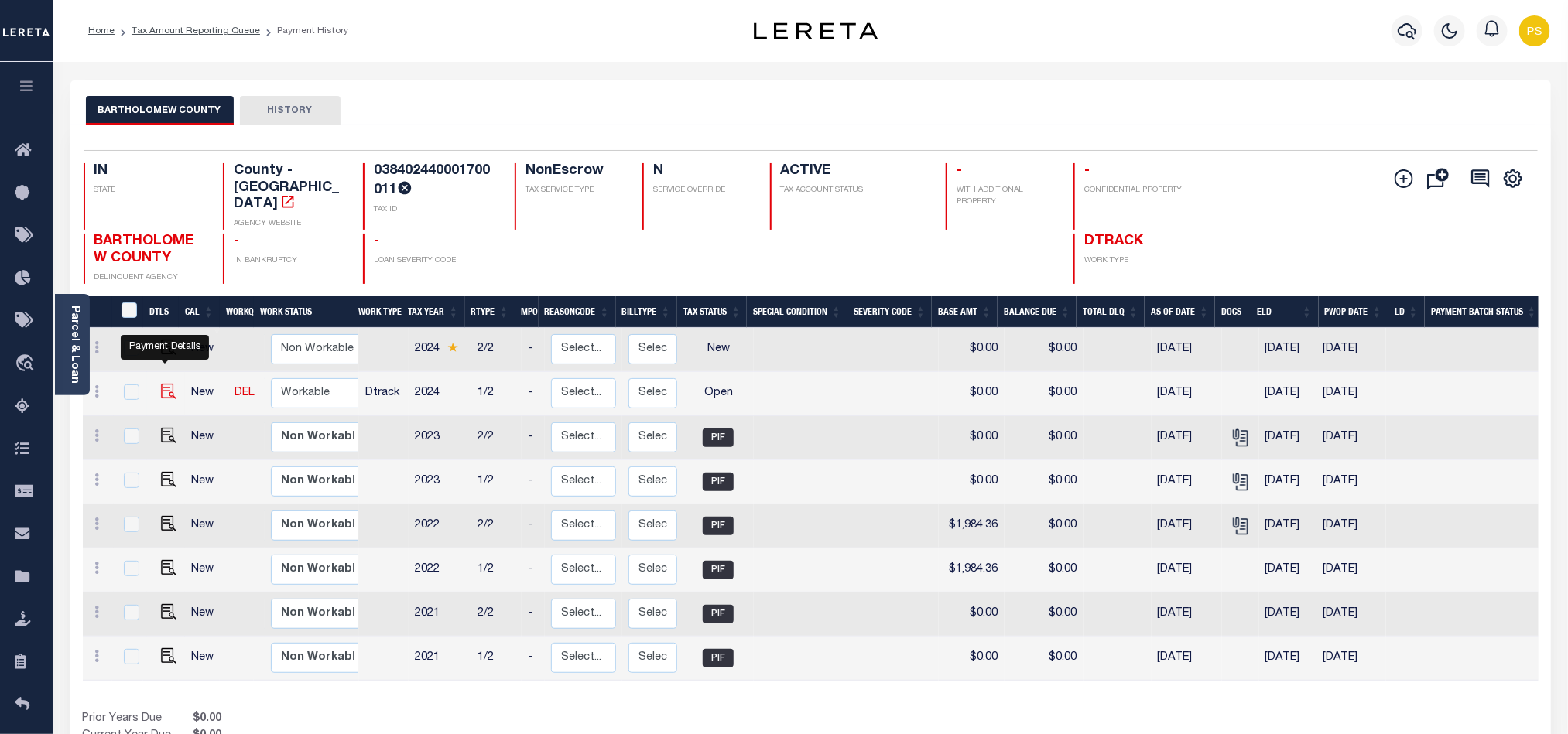
click at [161, 383] on img "" at bounding box center [168, 390] width 15 height 15
checkbox input "true"
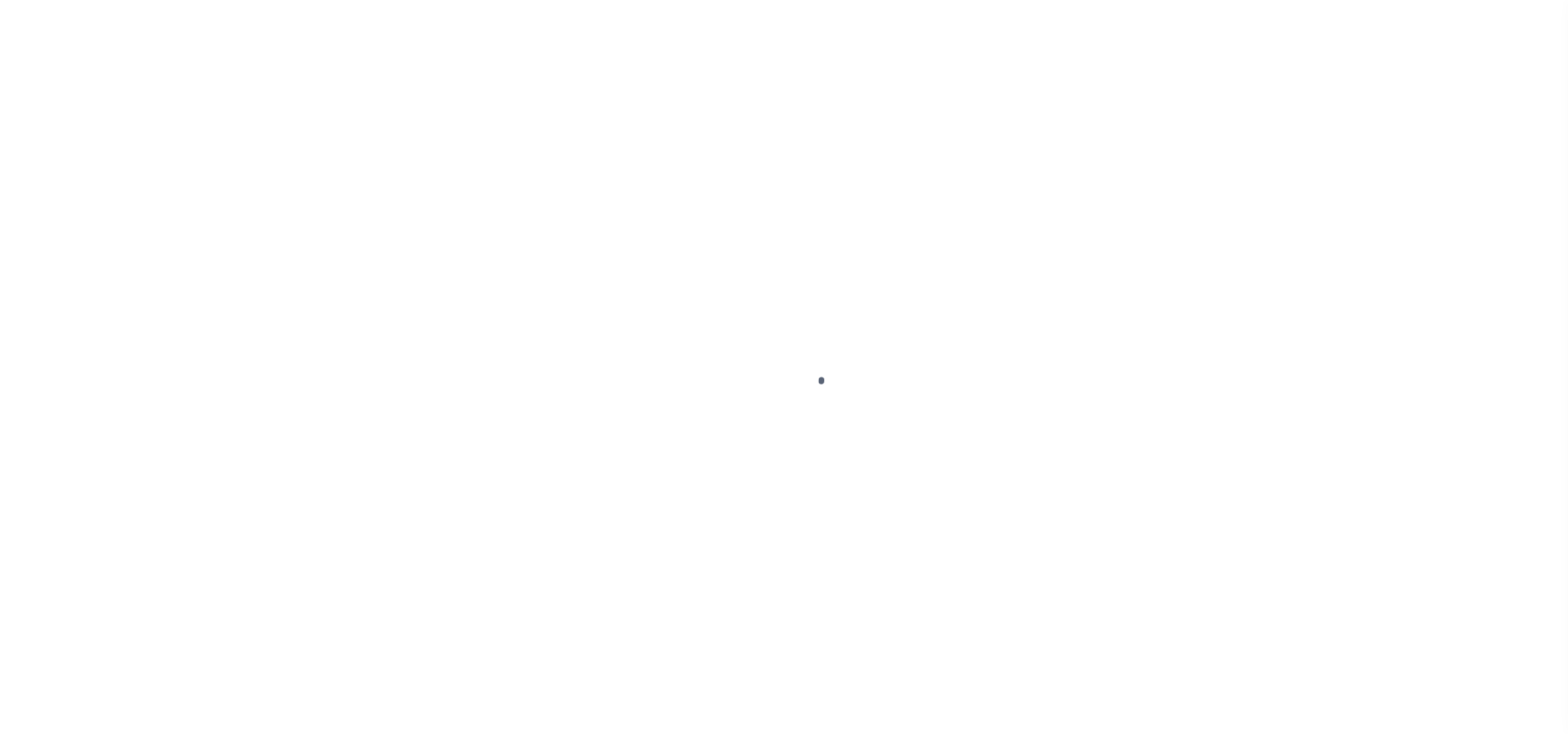
select select "OP2"
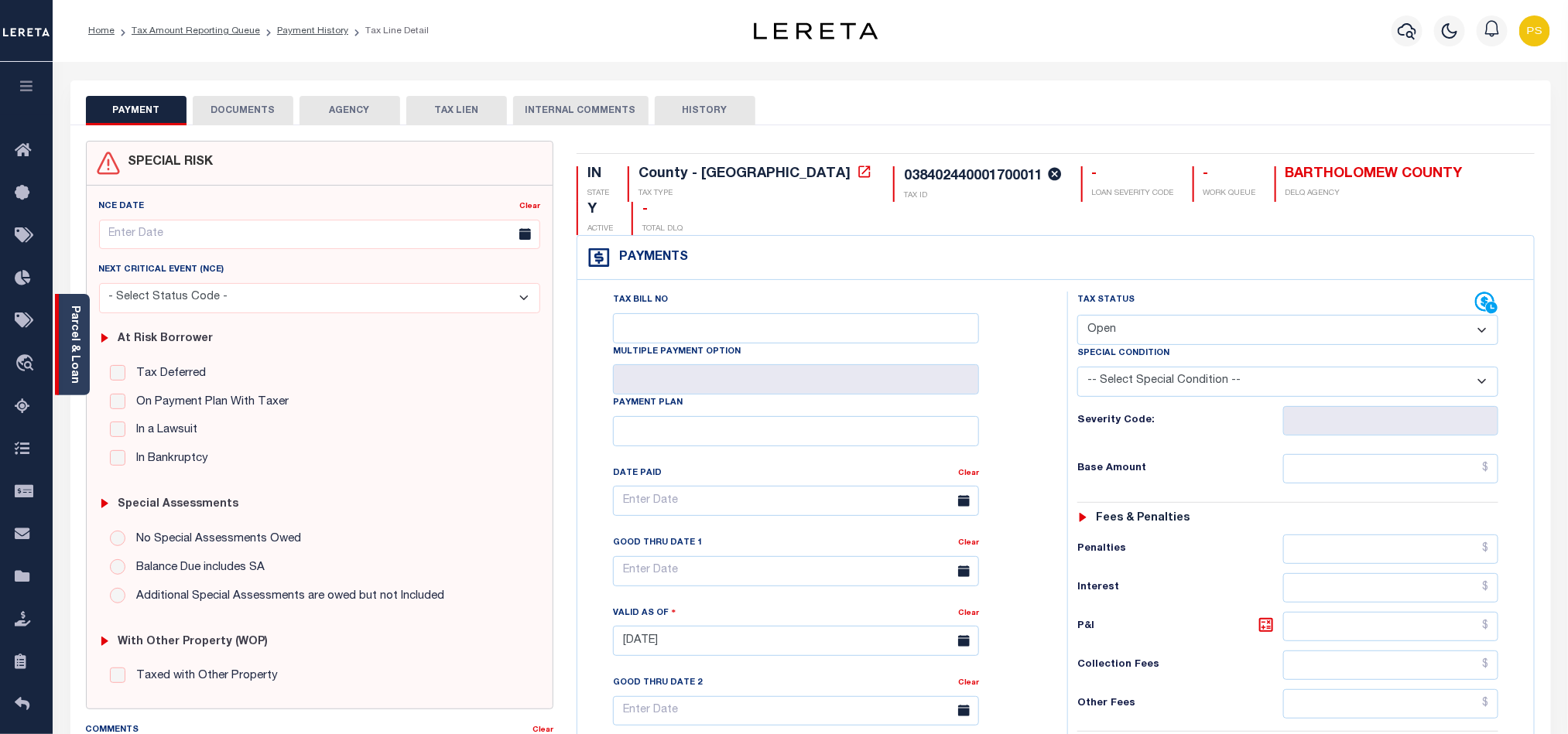
click at [65, 344] on div "Parcel & Loan" at bounding box center [72, 344] width 35 height 101
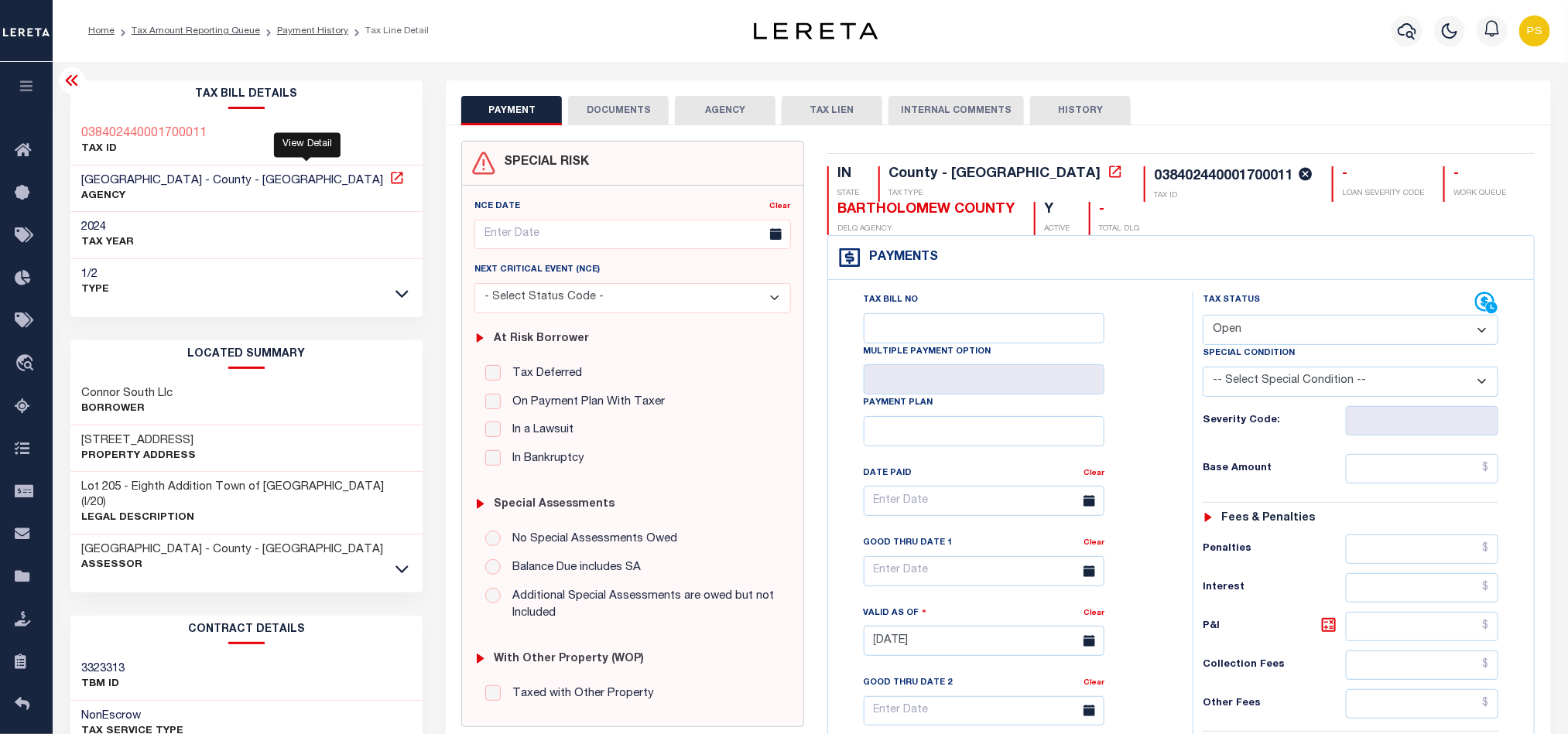
click at [391, 180] on icon at bounding box center [396, 177] width 12 height 12
drag, startPoint x: 77, startPoint y: 176, endPoint x: 223, endPoint y: 176, distance: 146.0
click at [223, 176] on div "BARTHOLOMEW COUNTY - County - IN AGENCY" at bounding box center [247, 189] width 353 height 47
copy span "BARTHOLOMEW COUNTY"
drag, startPoint x: 77, startPoint y: 439, endPoint x: 319, endPoint y: 429, distance: 242.2
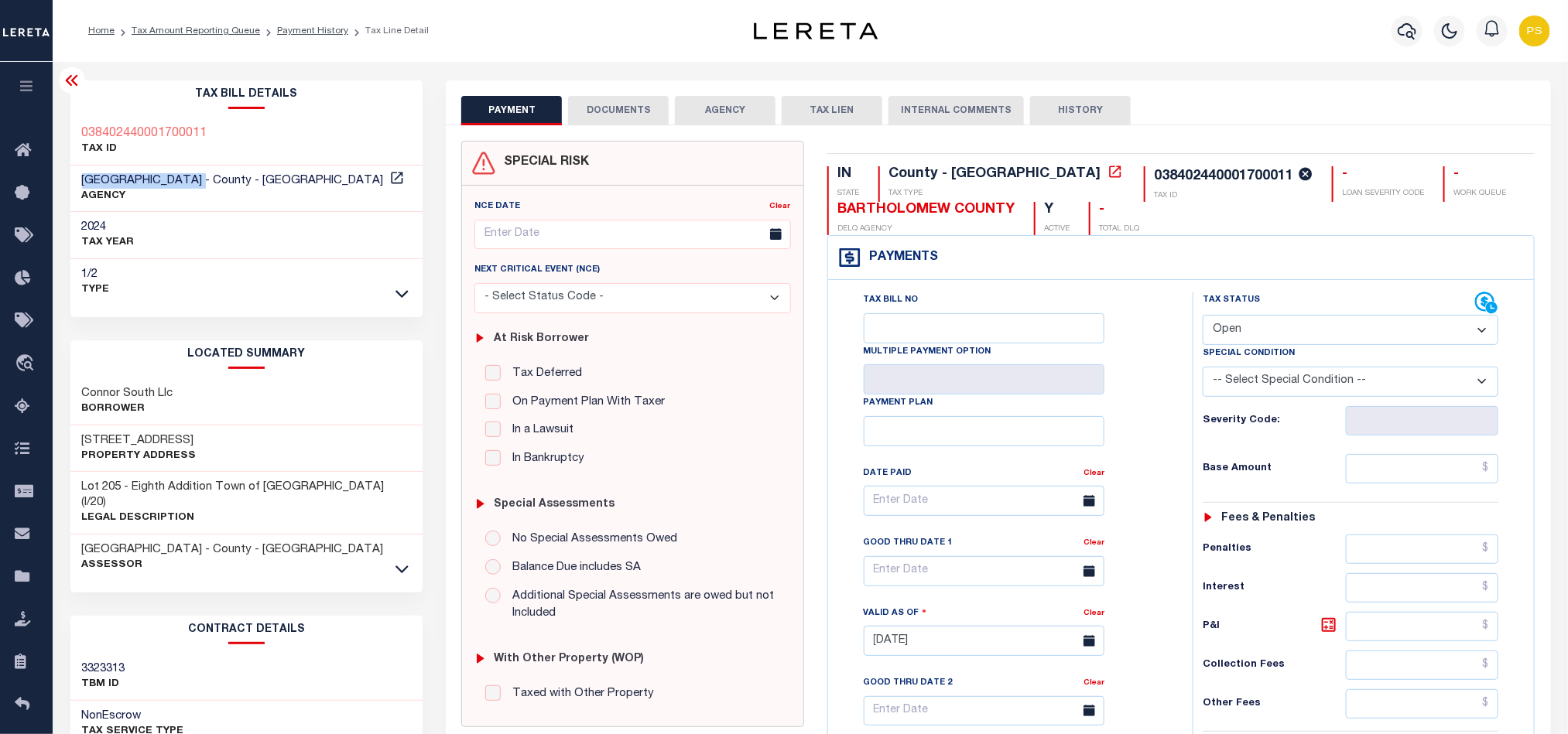
click at [319, 429] on div "11191 W Grandview Dr, Property Address" at bounding box center [247, 449] width 353 height 47
copy h3 "11191 W Grandview Dr,"
drag, startPoint x: 77, startPoint y: 128, endPoint x: 245, endPoint y: 133, distance: 168.1
click at [245, 133] on div "038402440001700011 TAX ID" at bounding box center [247, 142] width 353 height 47
copy h3 "038402440001700011"
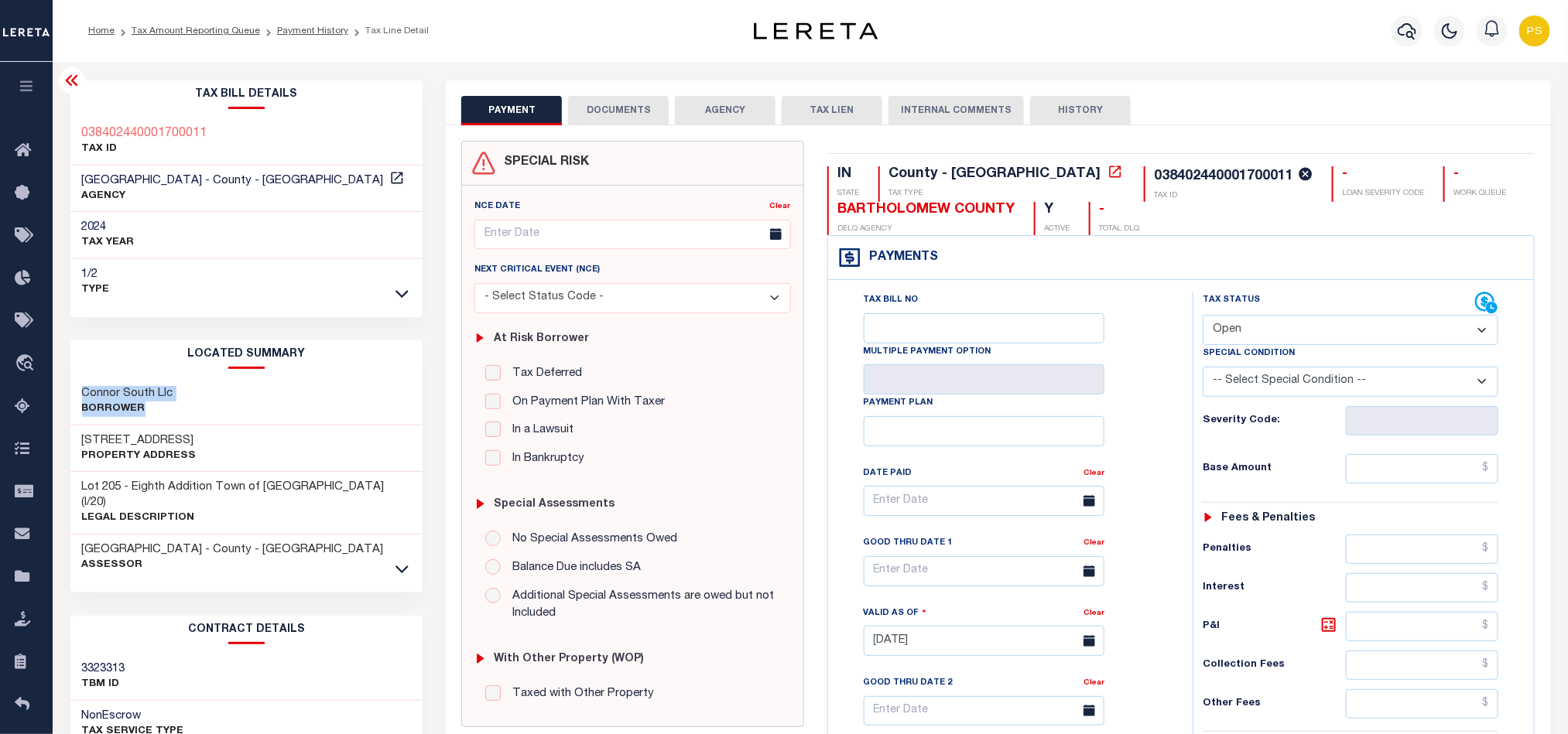
drag, startPoint x: 73, startPoint y: 386, endPoint x: 230, endPoint y: 405, distance: 158.1
click at [230, 405] on div "Connor South Llc Borrower" at bounding box center [247, 401] width 353 height 47
click at [221, 432] on div "11191 W Grandview Dr, Property Address" at bounding box center [247, 449] width 353 height 47
drag, startPoint x: 82, startPoint y: 386, endPoint x: 226, endPoint y: 397, distance: 144.4
click at [226, 397] on div "Connor South Llc Borrower" at bounding box center [247, 401] width 353 height 47
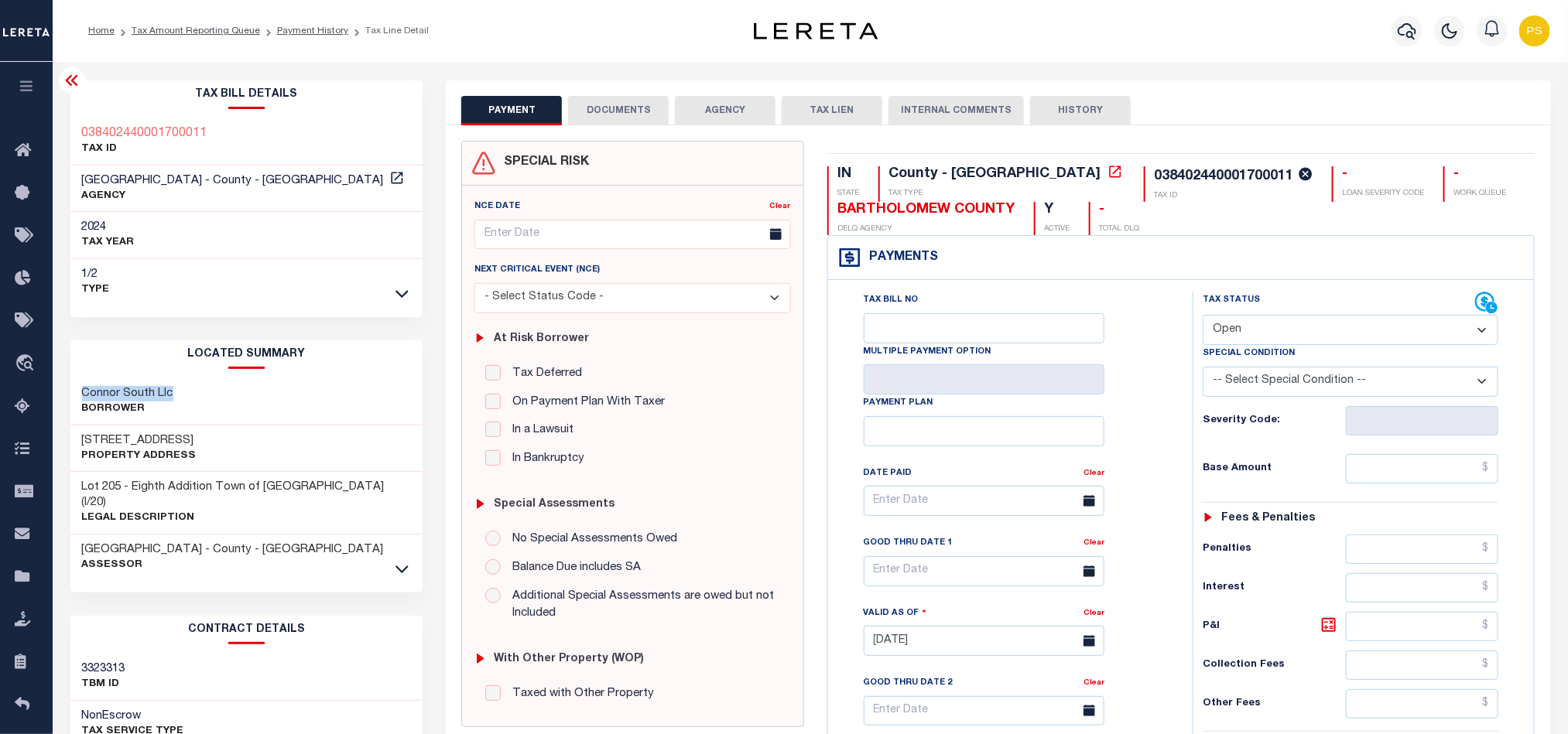
copy h3 "Connor South Llc"
click at [187, 35] on link "Tax Amount Reporting Queue" at bounding box center [196, 31] width 128 height 9
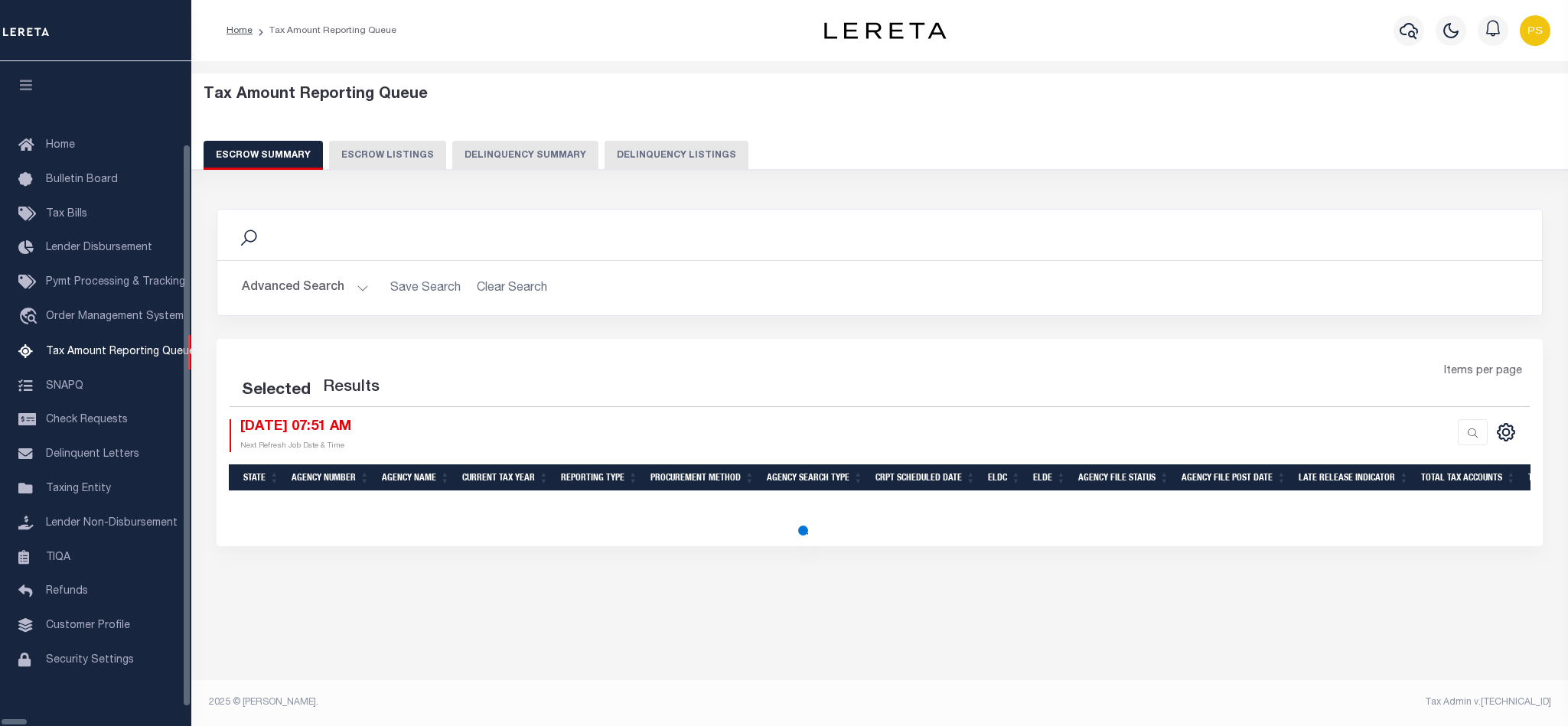
click at [574, 150] on button "Delinquency Summary" at bounding box center [525, 155] width 146 height 29
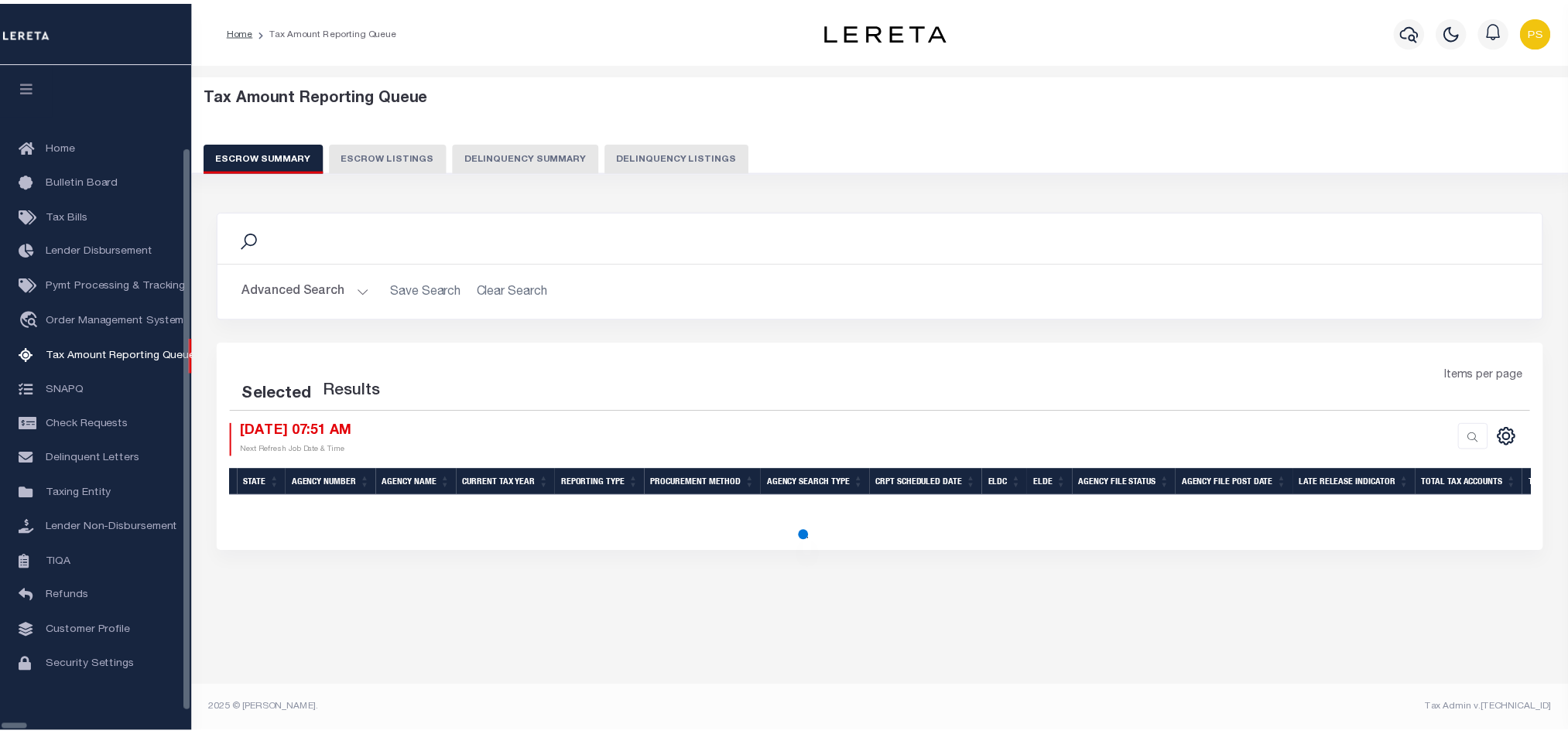
scroll to position [19, 0]
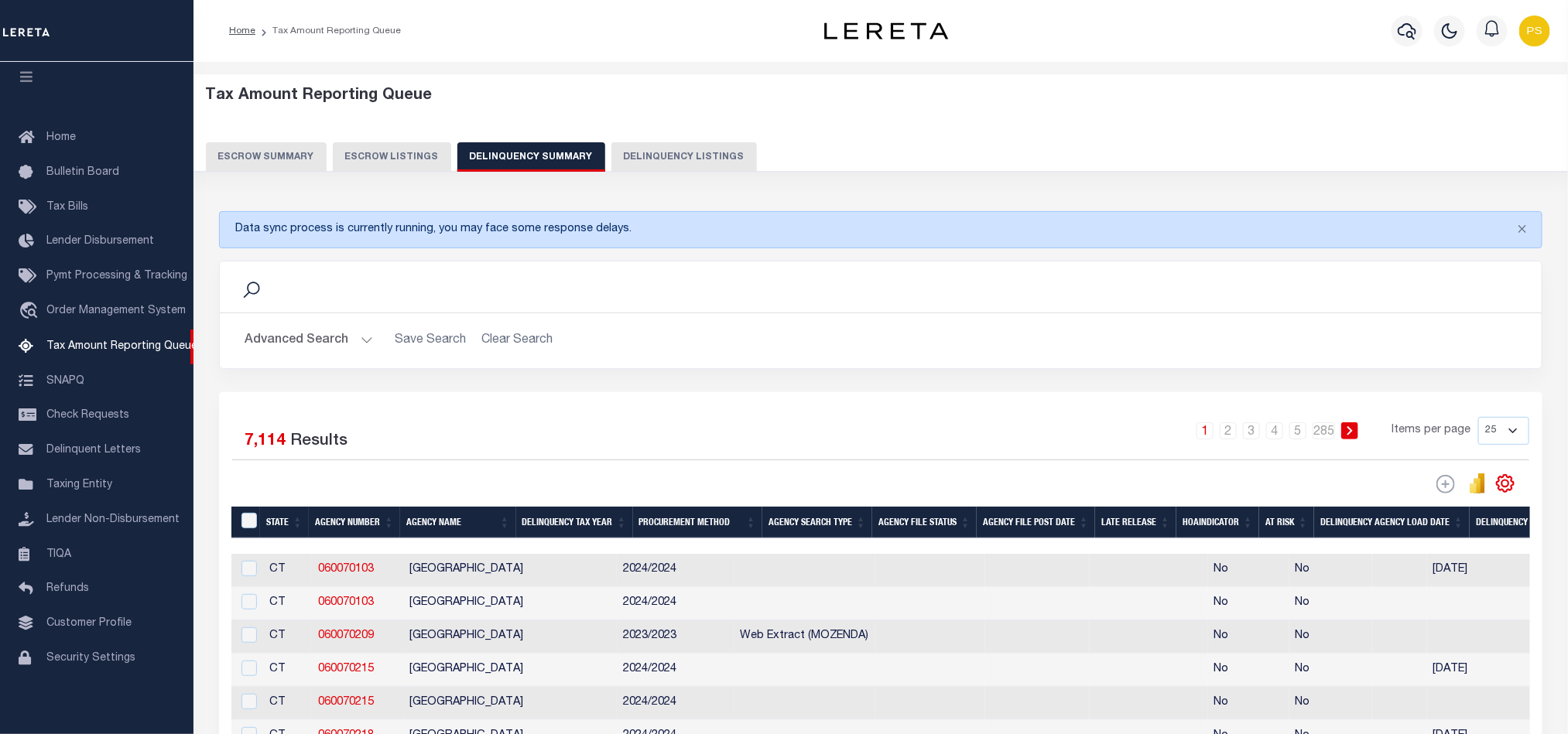
click at [637, 156] on button "Delinquency Listings" at bounding box center [684, 157] width 145 height 29
select select "100"
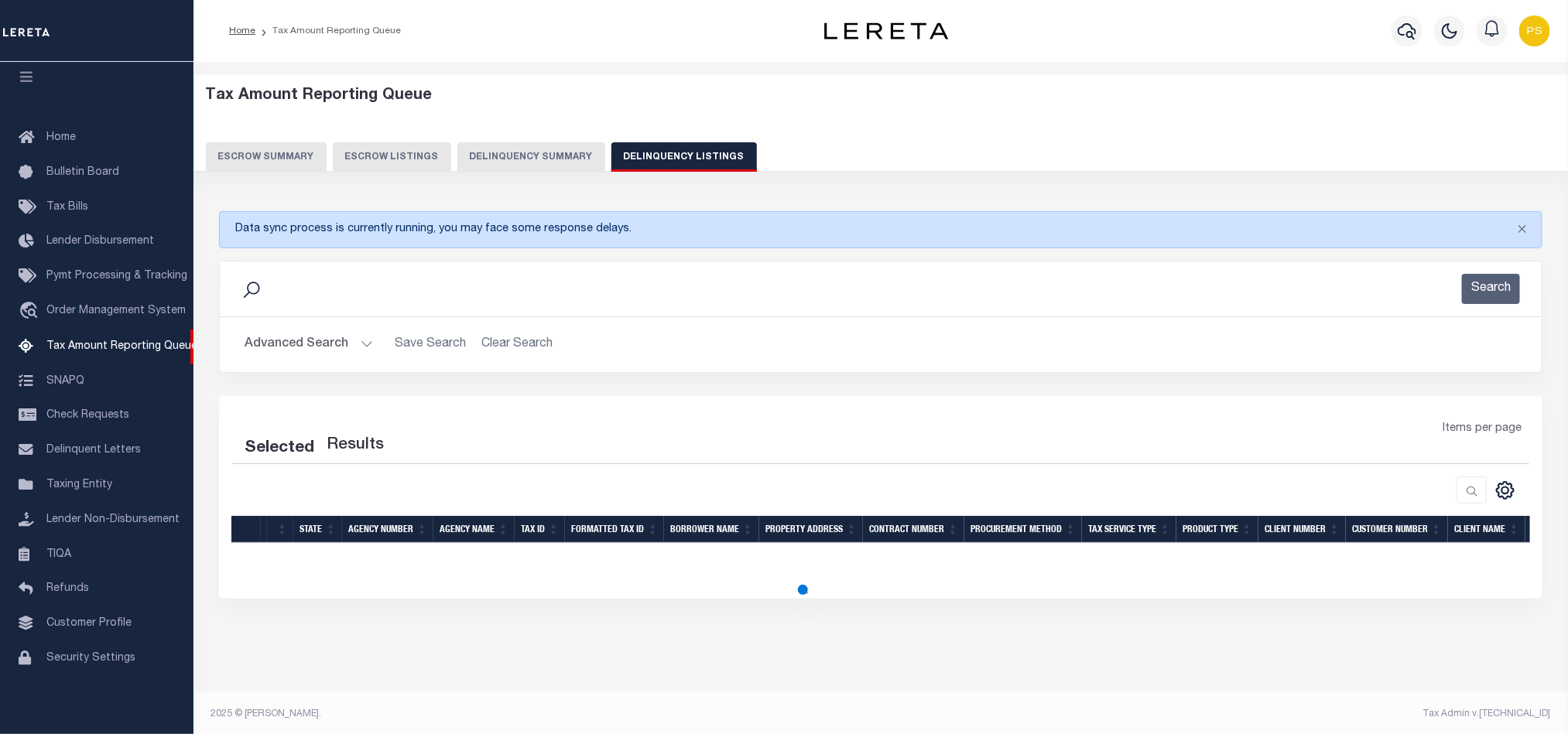
select select "100"
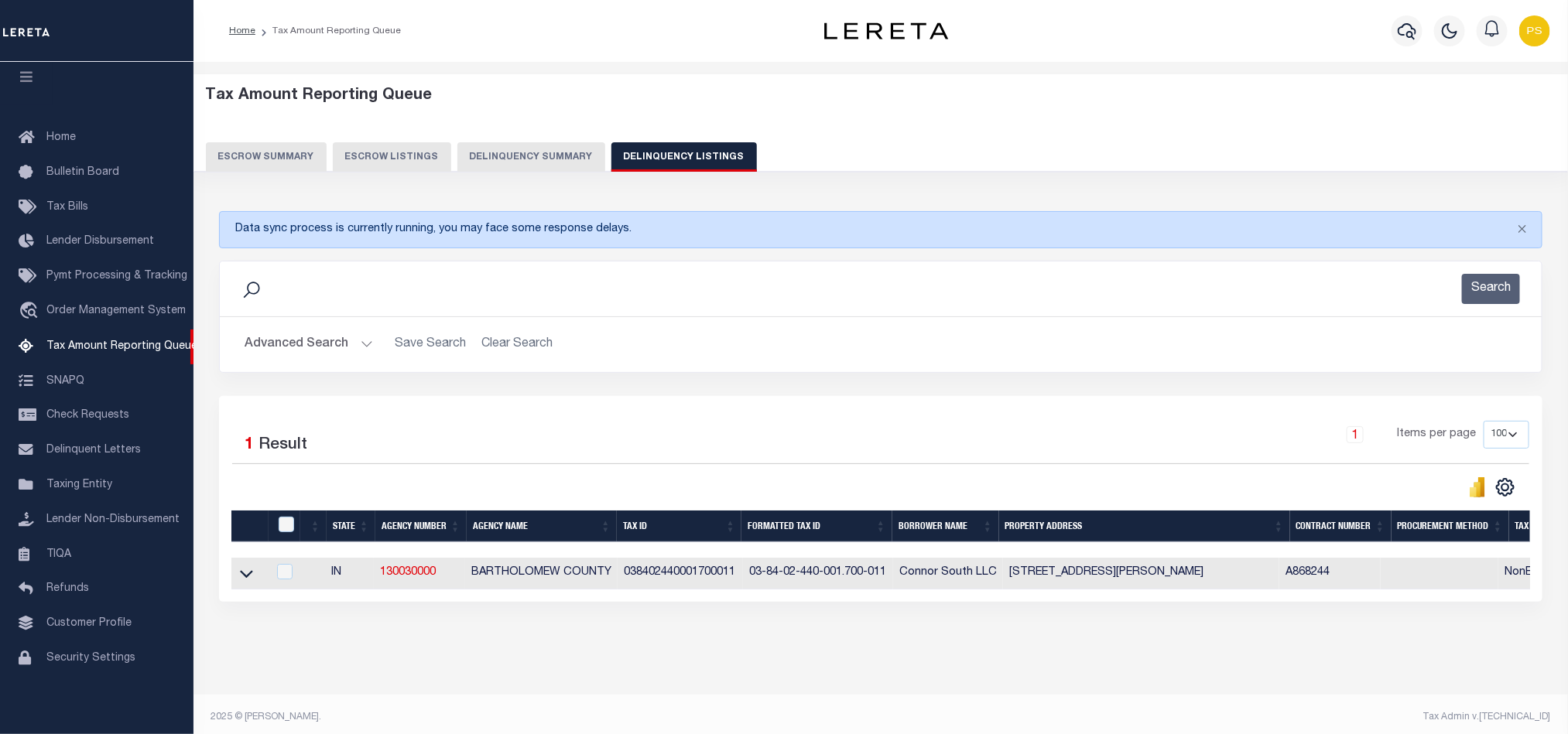
click at [303, 349] on button "Advanced Search" at bounding box center [308, 344] width 128 height 30
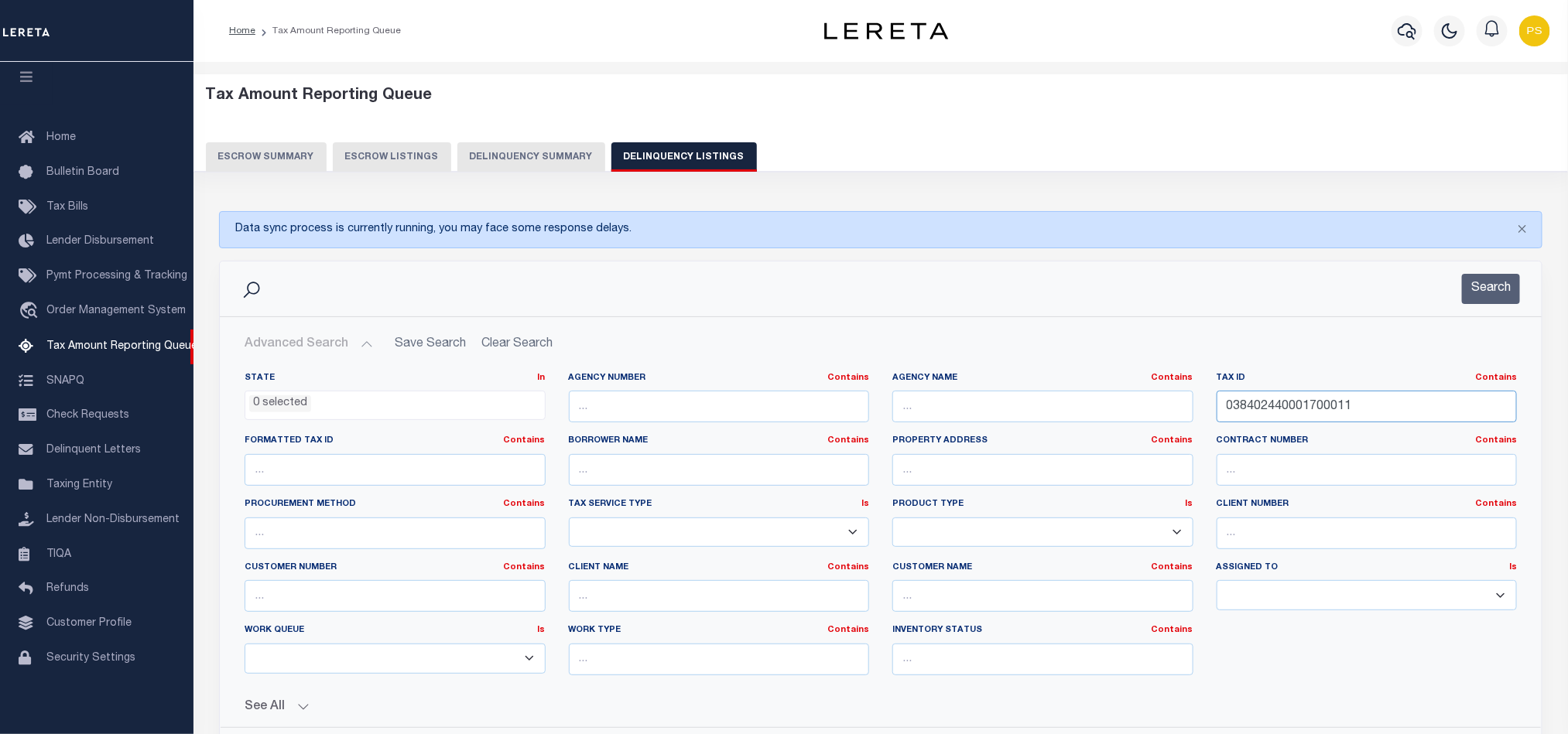
click at [1283, 412] on input "038402440001700011" at bounding box center [1368, 406] width 301 height 32
paste input "9501120002200005"
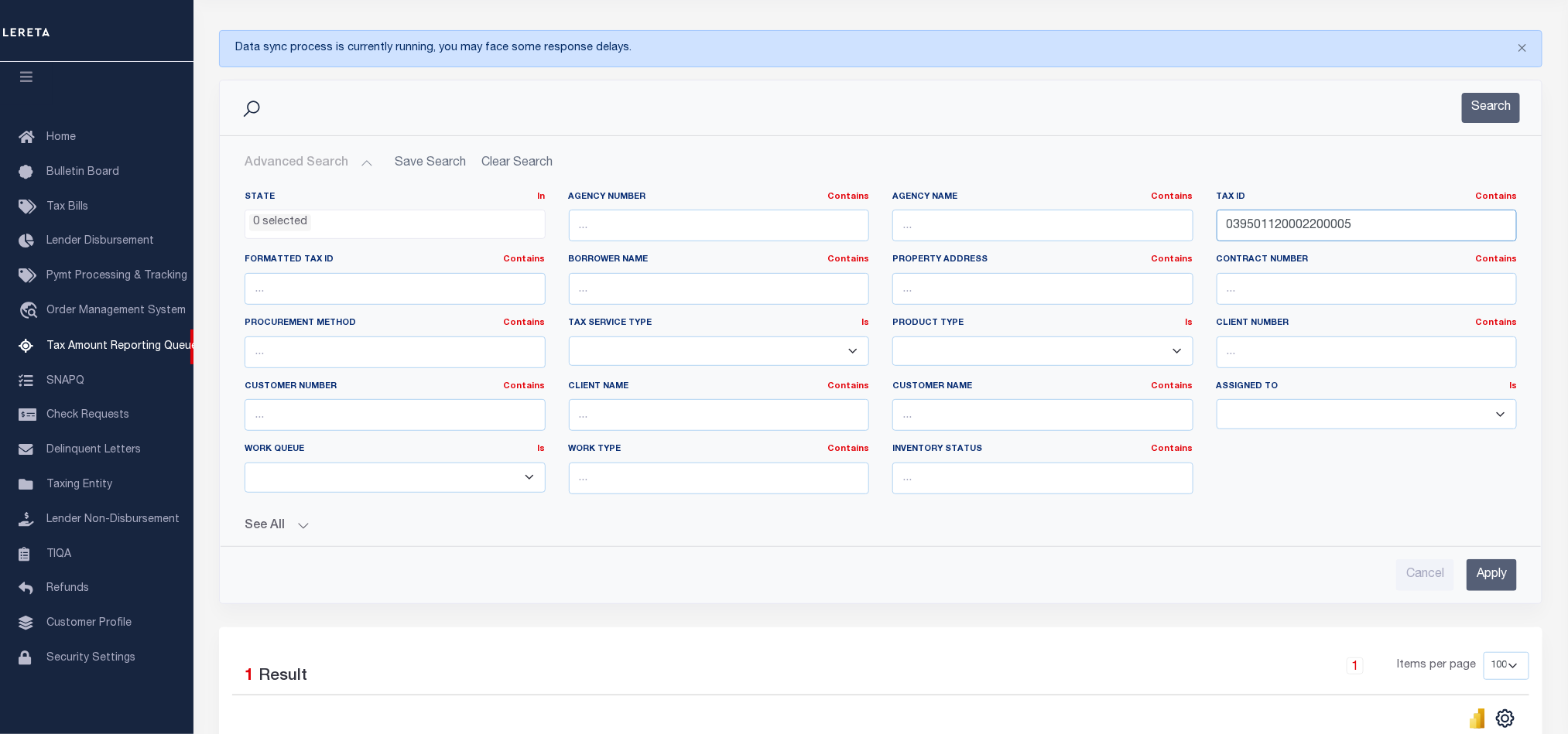
scroll to position [232, 0]
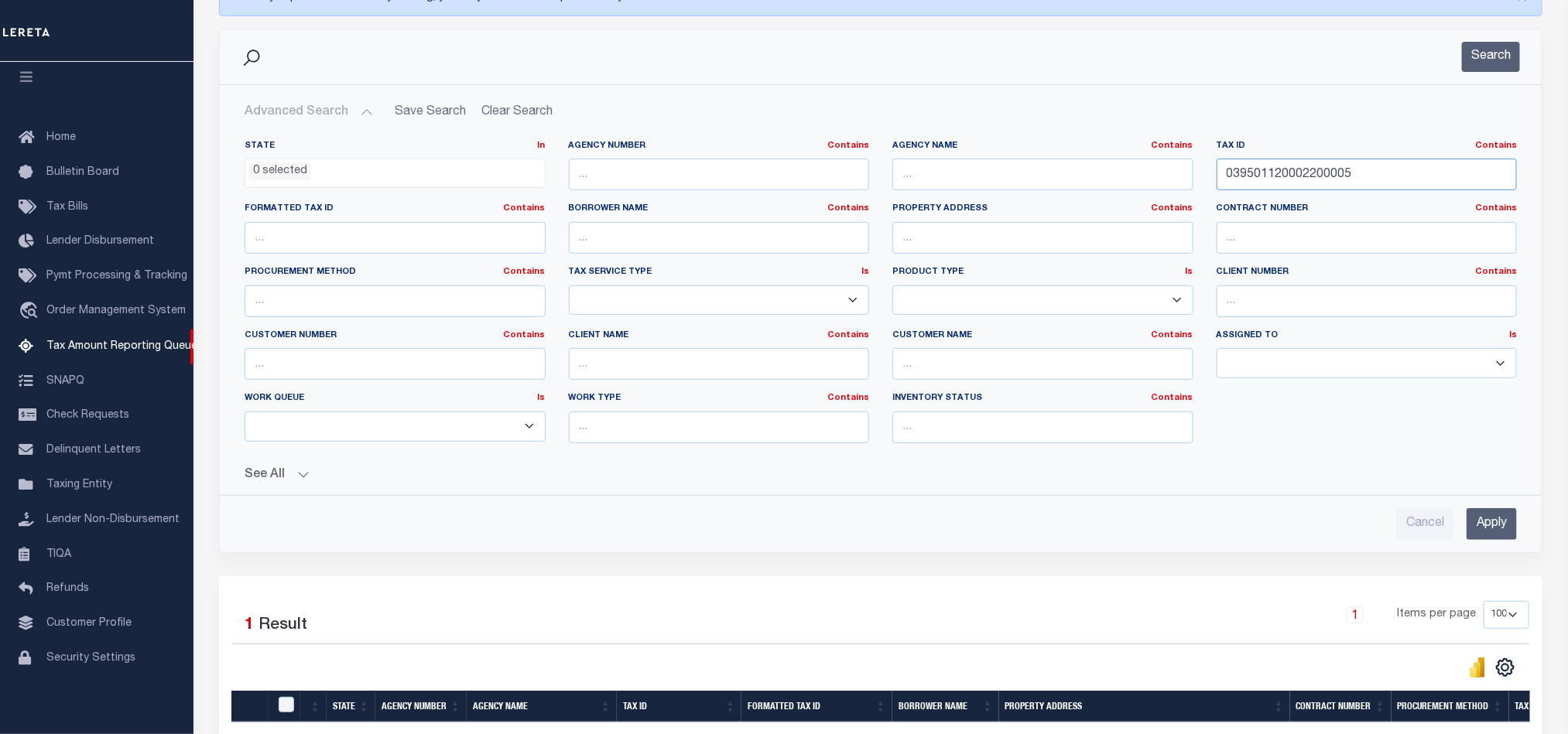
type input "039501120002200005"
click at [1501, 530] on input "Apply" at bounding box center [1492, 524] width 50 height 32
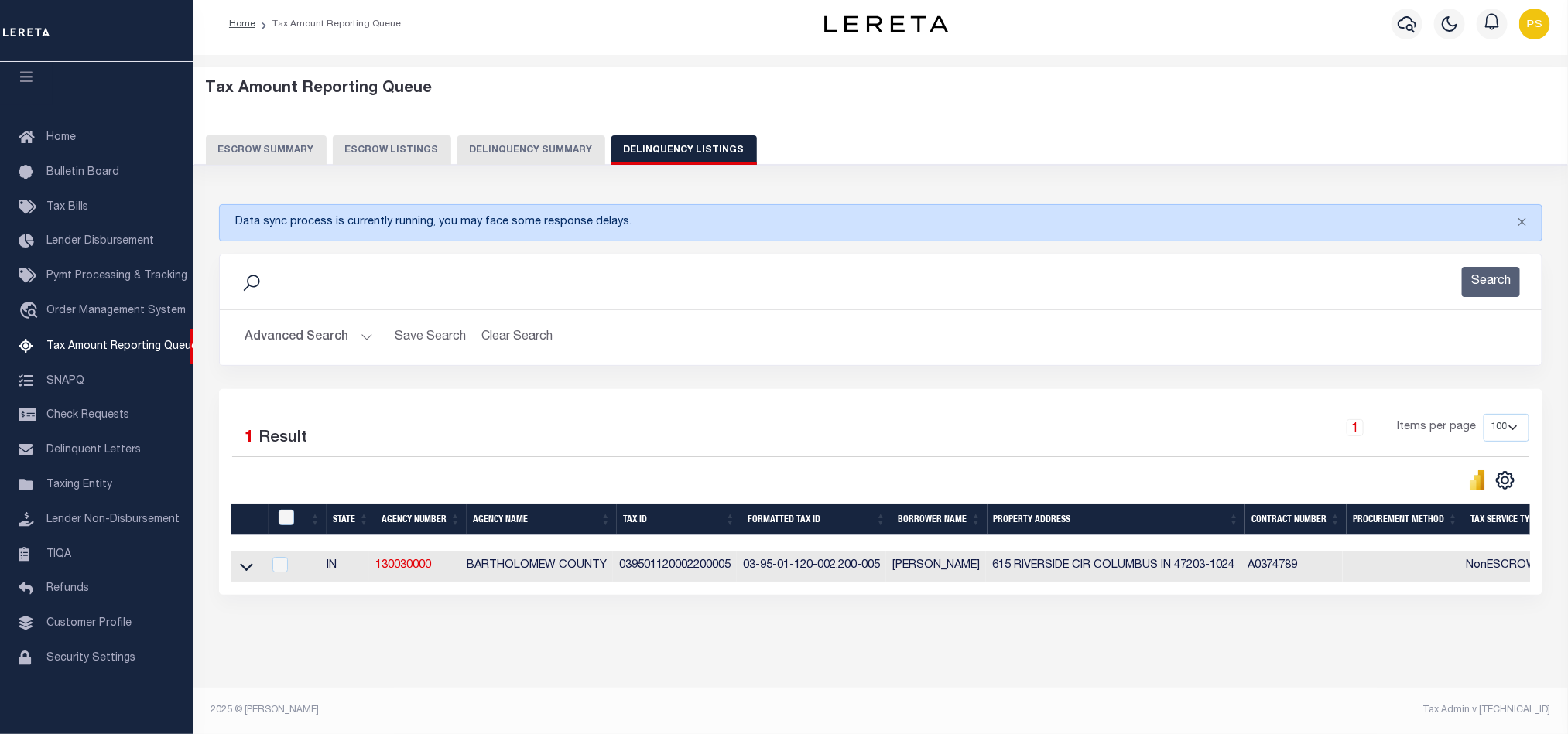
scroll to position [24, 0]
click at [246, 559] on icon at bounding box center [246, 567] width 13 height 16
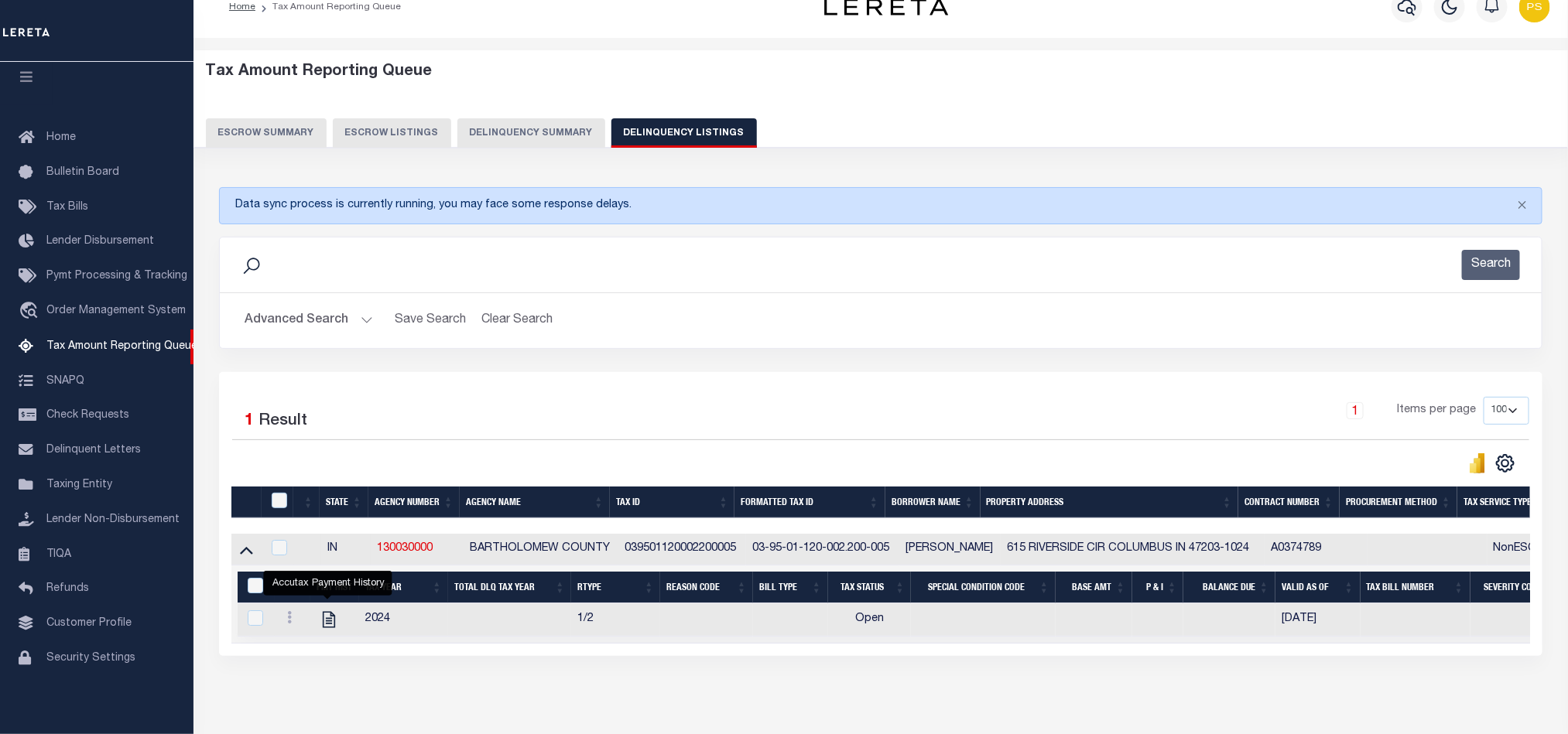
scroll to position [103, 0]
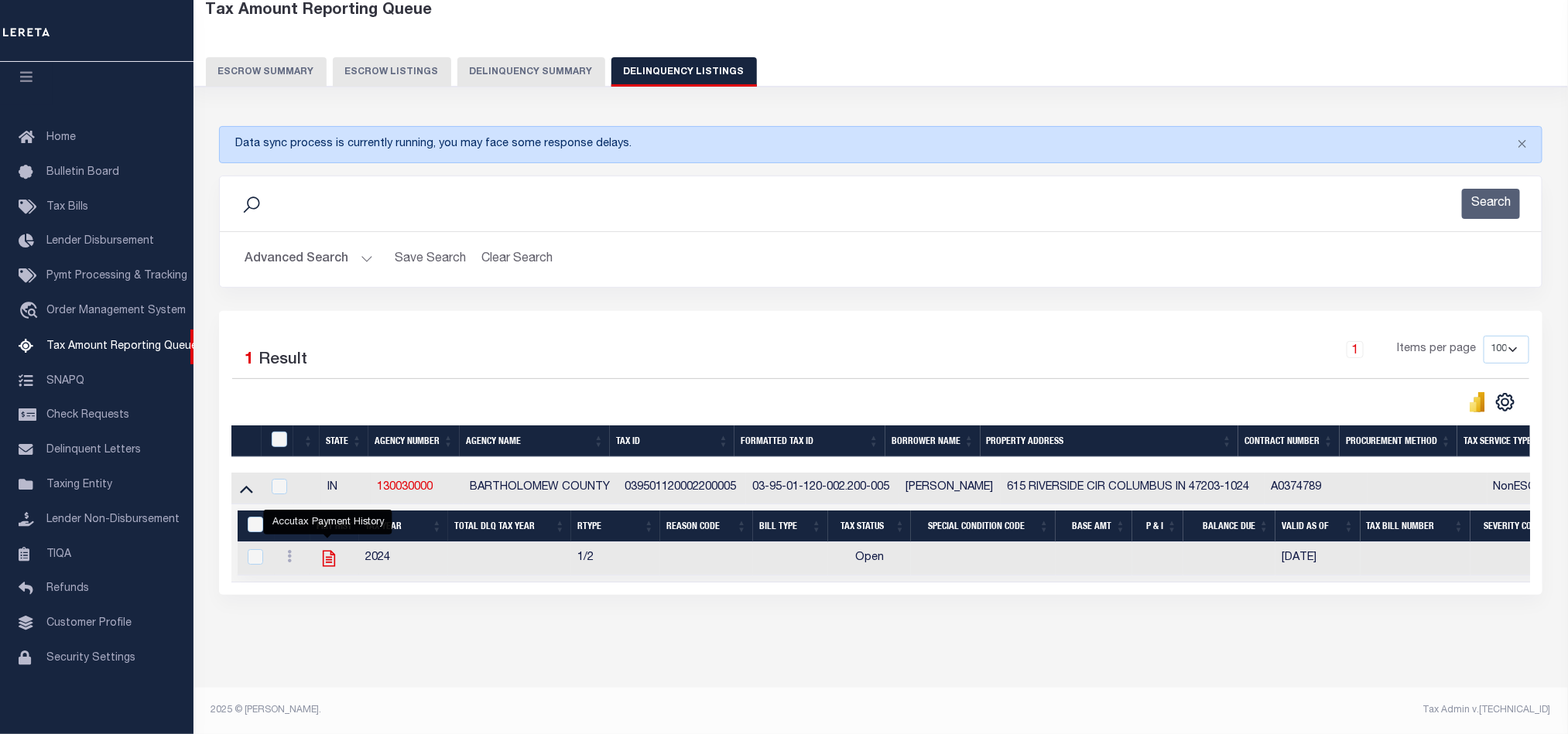
click at [322, 552] on icon "" at bounding box center [329, 559] width 20 height 20
checkbox input "true"
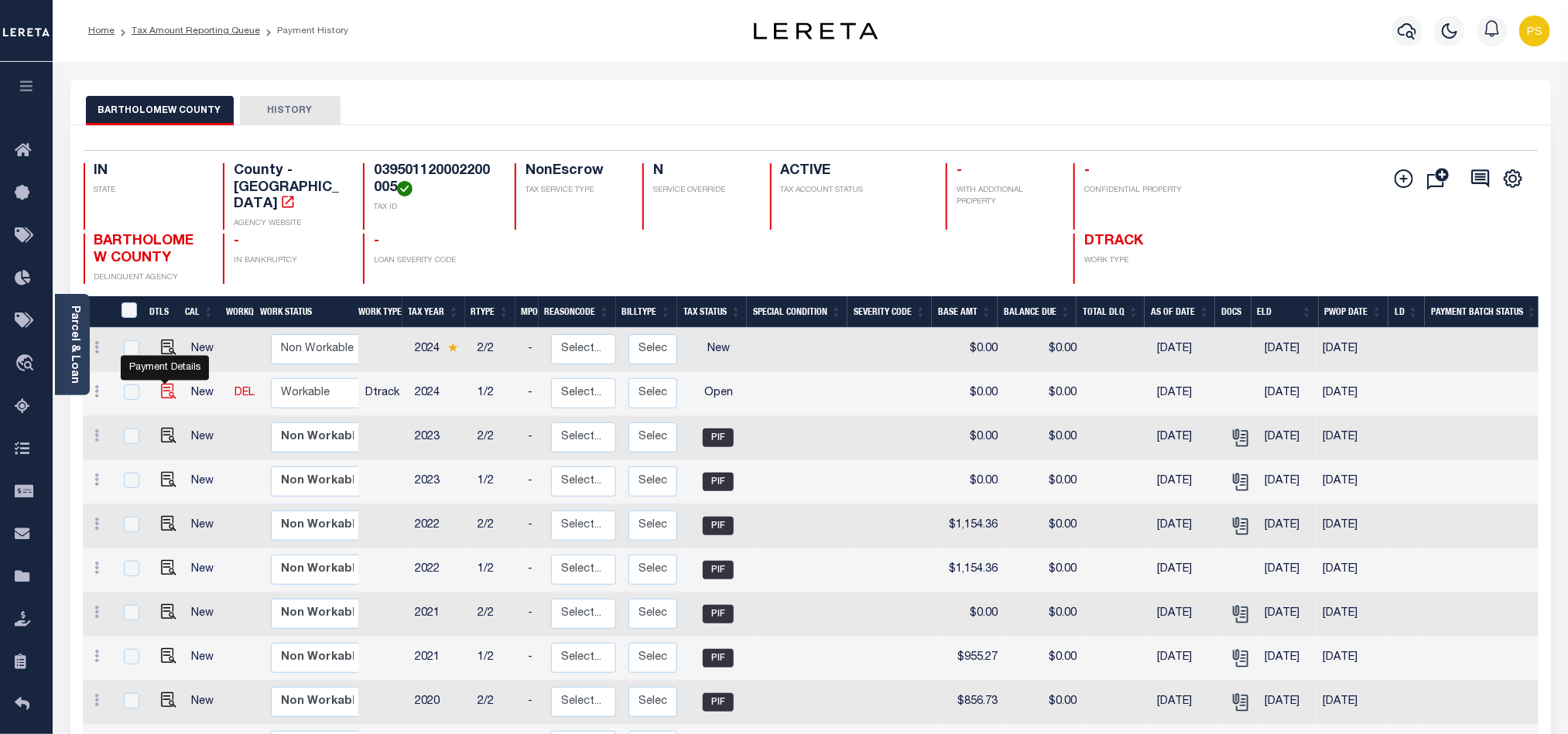
click at [167, 383] on img "" at bounding box center [168, 390] width 15 height 15
checkbox input "true"
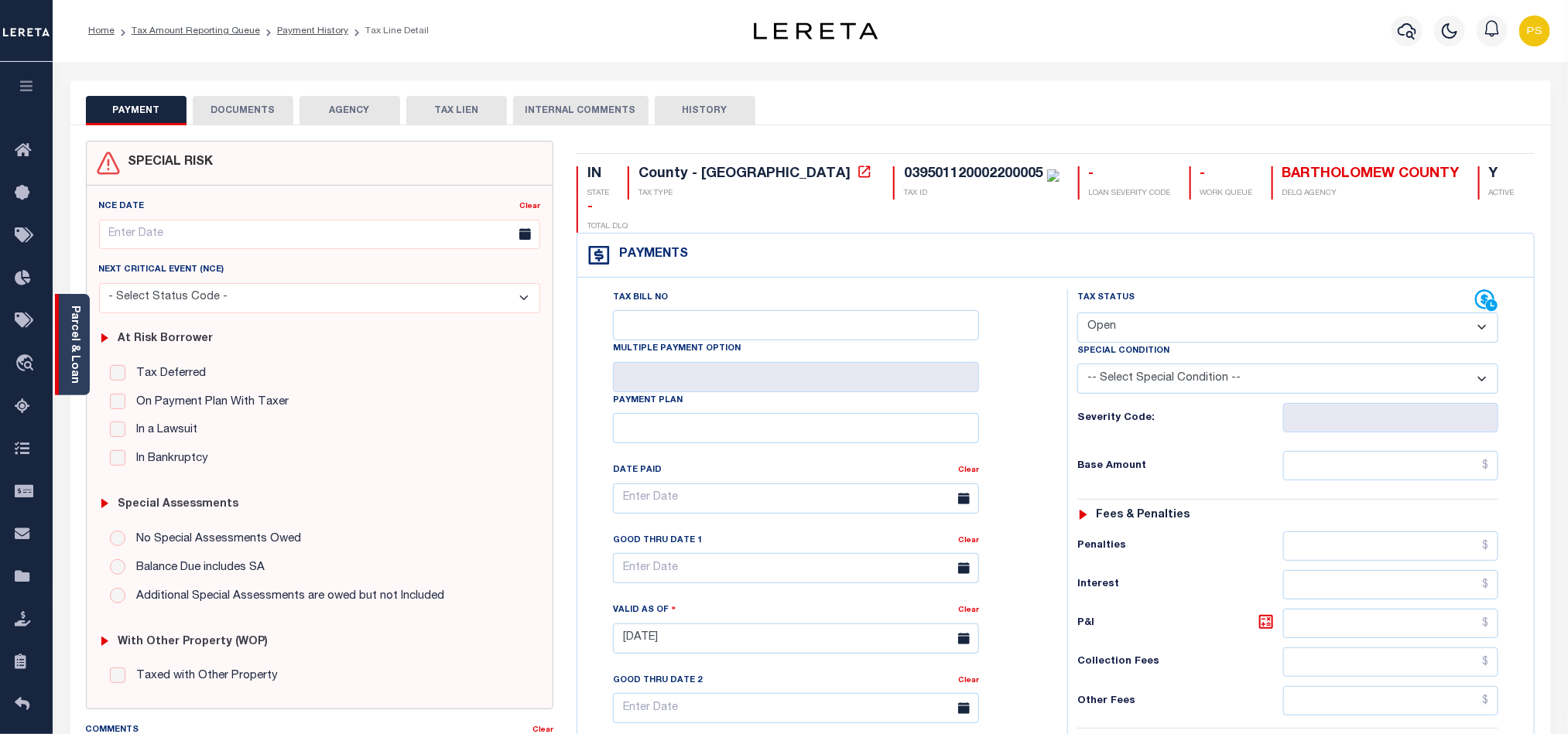
click at [75, 339] on link "Parcel & Loan" at bounding box center [74, 344] width 11 height 78
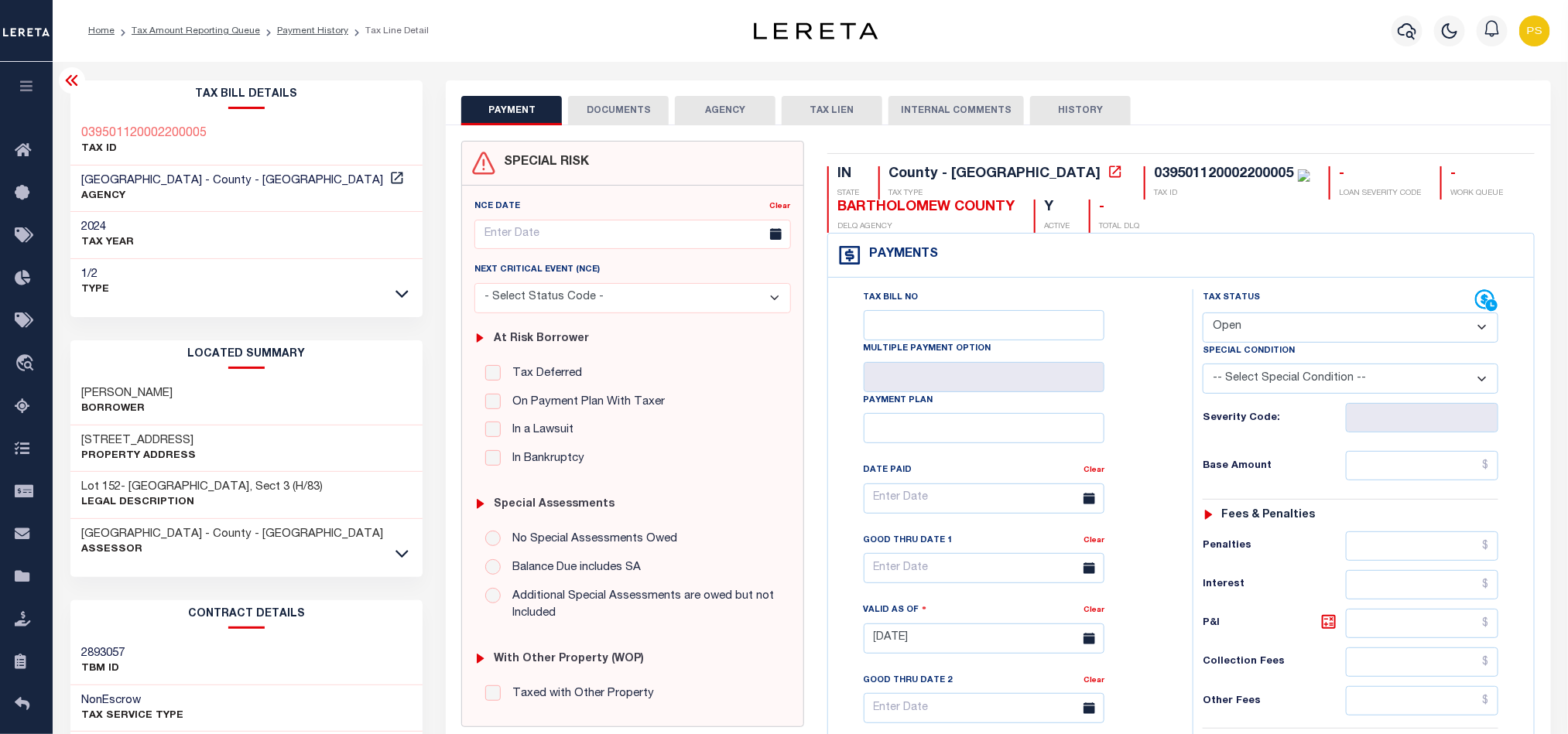
drag, startPoint x: 82, startPoint y: 437, endPoint x: 225, endPoint y: 444, distance: 143.2
click at [225, 444] on div "[STREET_ADDRESS] Property Address" at bounding box center [247, 449] width 353 height 47
copy h3 "[STREET_ADDRESS]"
drag, startPoint x: 73, startPoint y: 383, endPoint x: 190, endPoint y: 390, distance: 117.2
click at [190, 390] on div "[PERSON_NAME] O Borrower" at bounding box center [247, 401] width 353 height 47
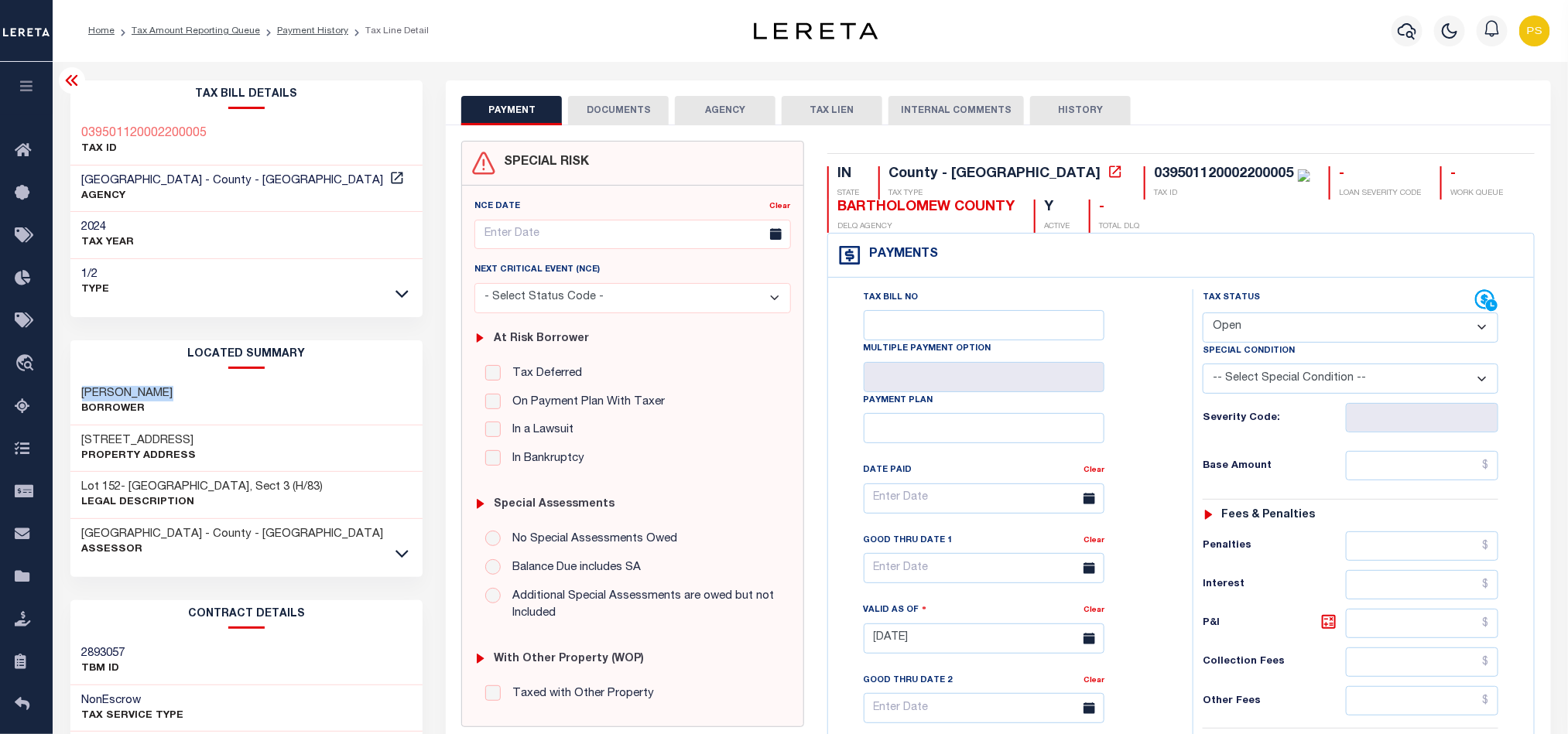
copy h3 "[PERSON_NAME]"
click at [1246, 334] on select "- Select Status Code - Open Due/Unpaid Paid Incomplete No Tax Due Internal Refu…" at bounding box center [1351, 328] width 296 height 30
select select "PYD"
click at [1203, 314] on select "- Select Status Code - Open Due/Unpaid Paid Incomplete No Tax Due Internal Refu…" at bounding box center [1351, 328] width 296 height 30
type input "[DATE]"
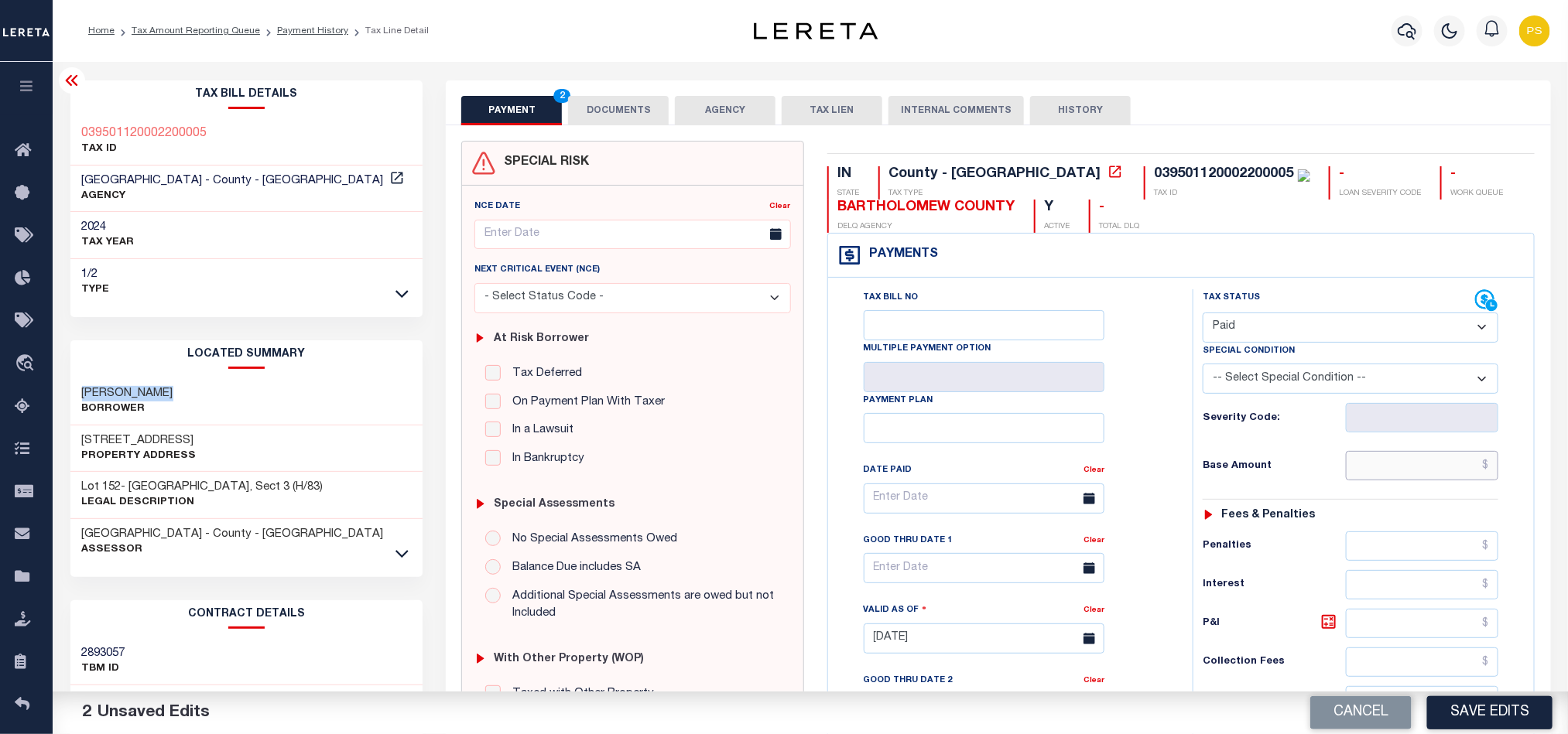
click at [1459, 481] on input "text" at bounding box center [1423, 465] width 153 height 29
paste input "2,664.81"
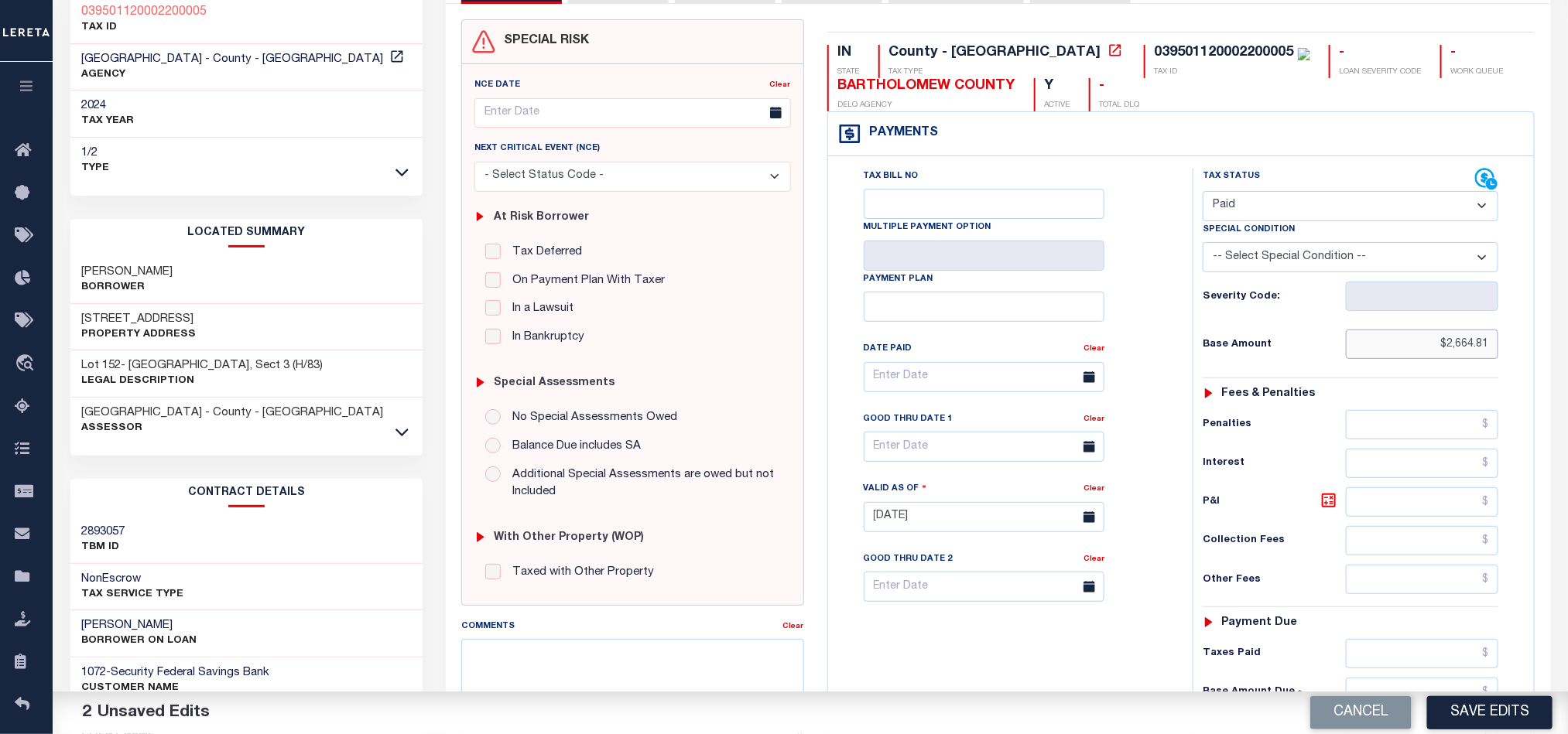
scroll to position [232, 0]
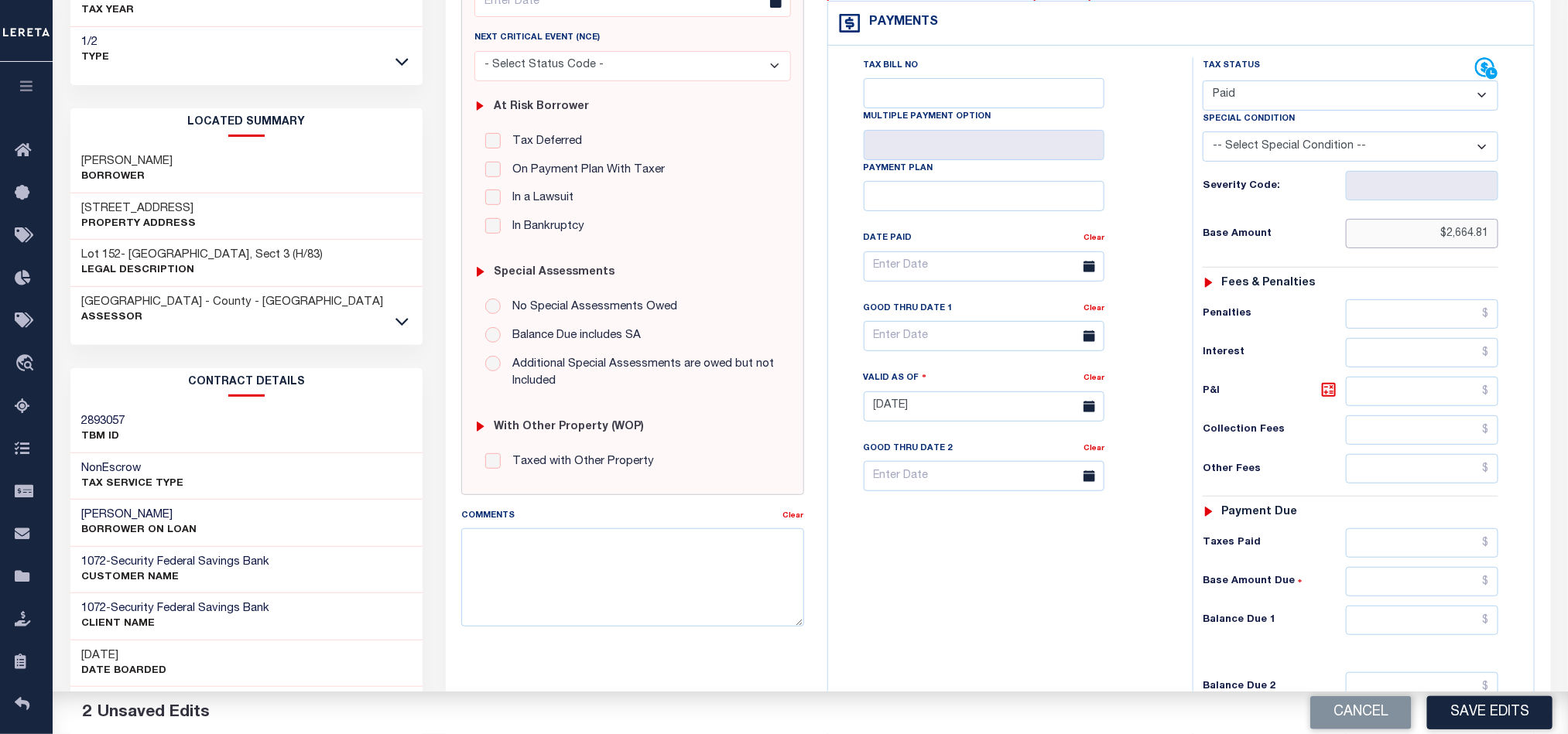
type input "$2,664.81"
click at [1421, 635] on input "text" at bounding box center [1423, 620] width 153 height 29
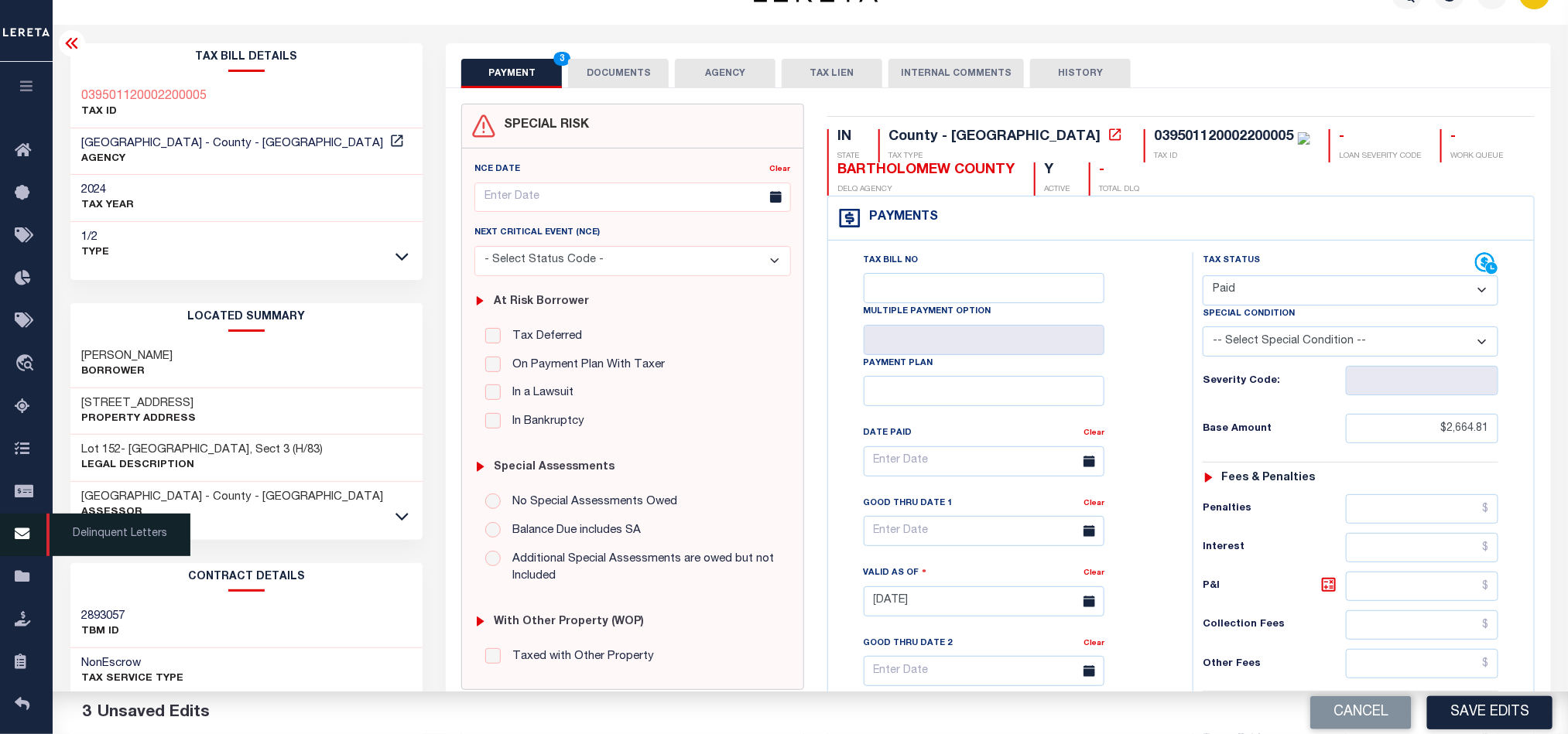
scroll to position [0, 0]
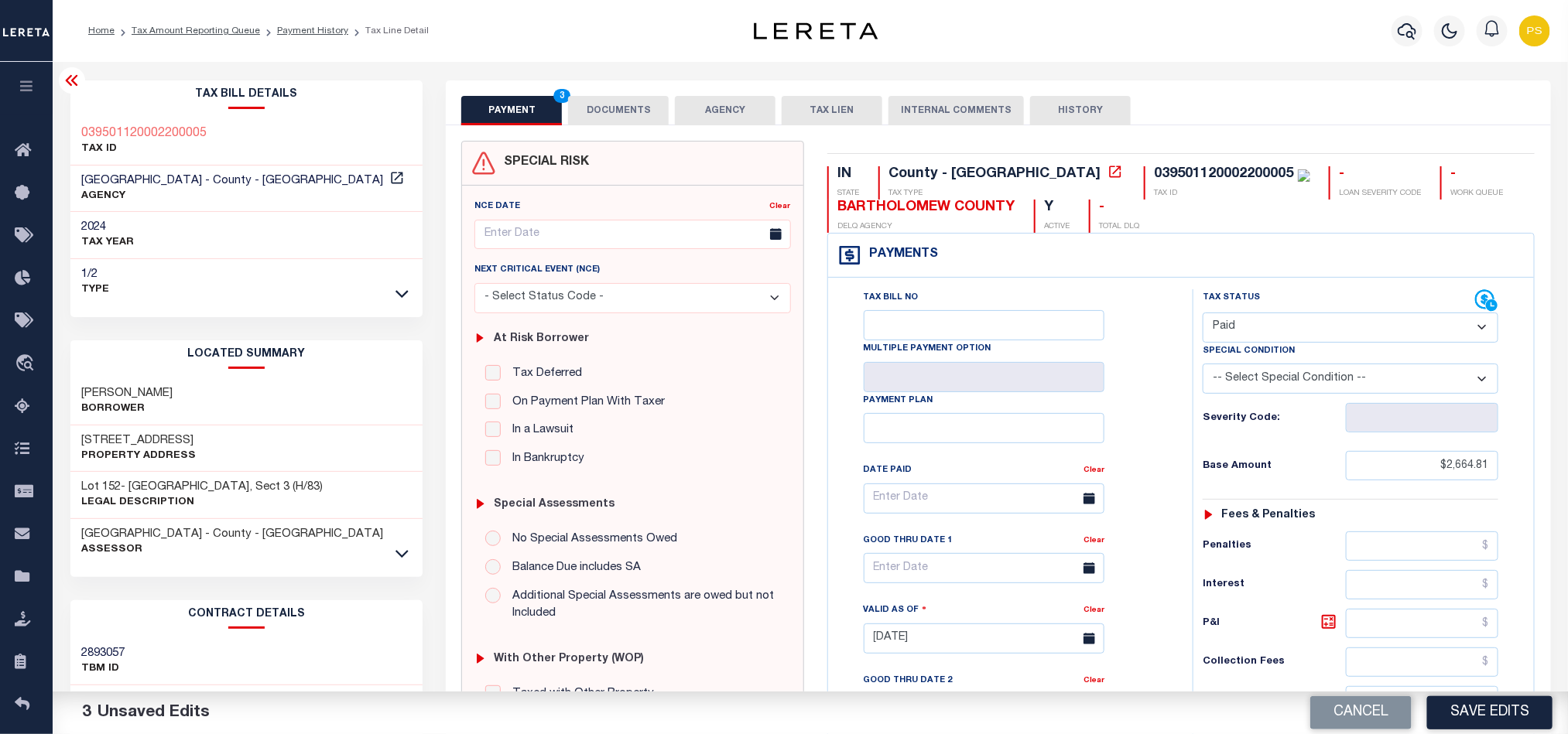
type input "$0.00"
click at [635, 107] on button "DOCUMENTS" at bounding box center [618, 110] width 101 height 29
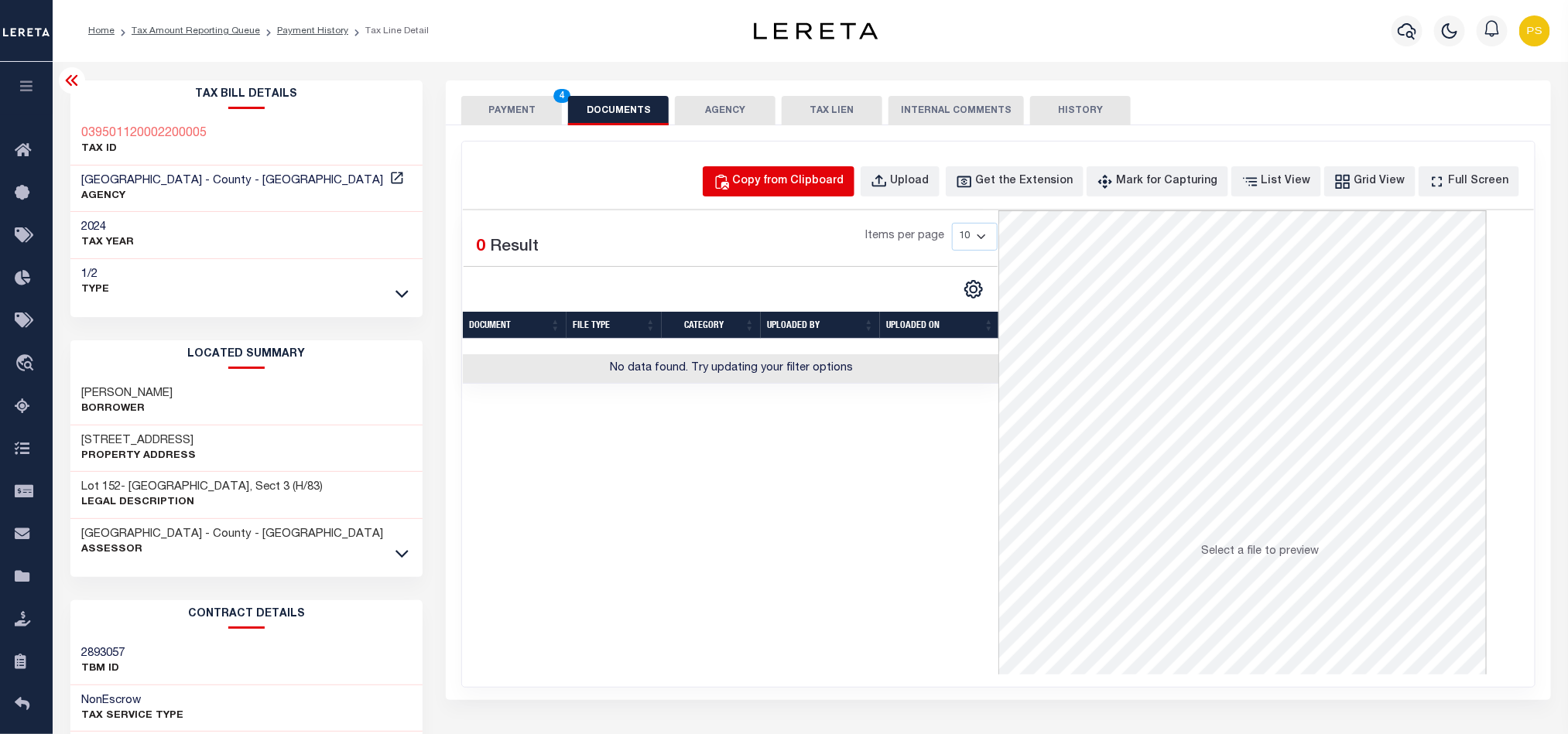
click at [838, 181] on div "Copy from Clipboard" at bounding box center [788, 182] width 112 height 17
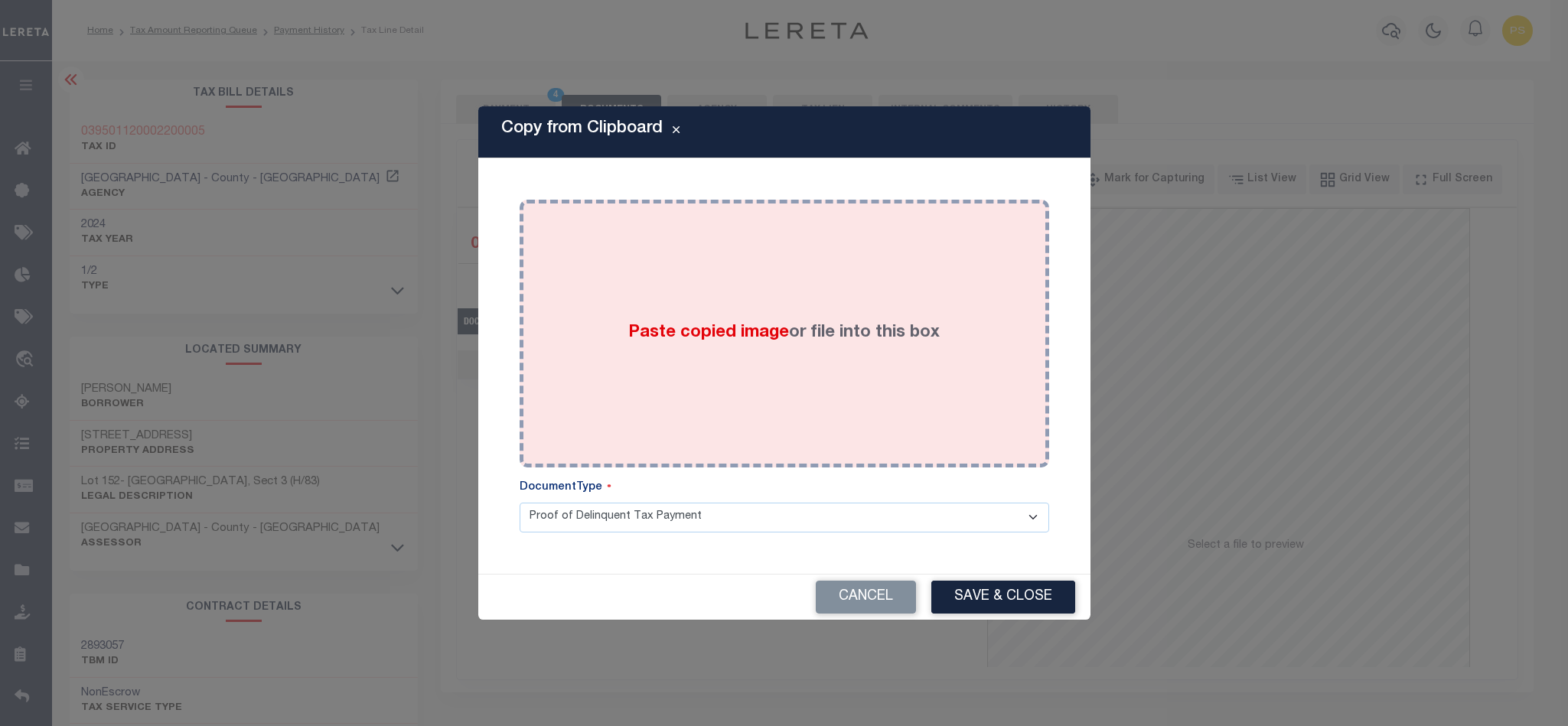
click at [957, 349] on div "Paste copied image or file into this box" at bounding box center [784, 334] width 506 height 245
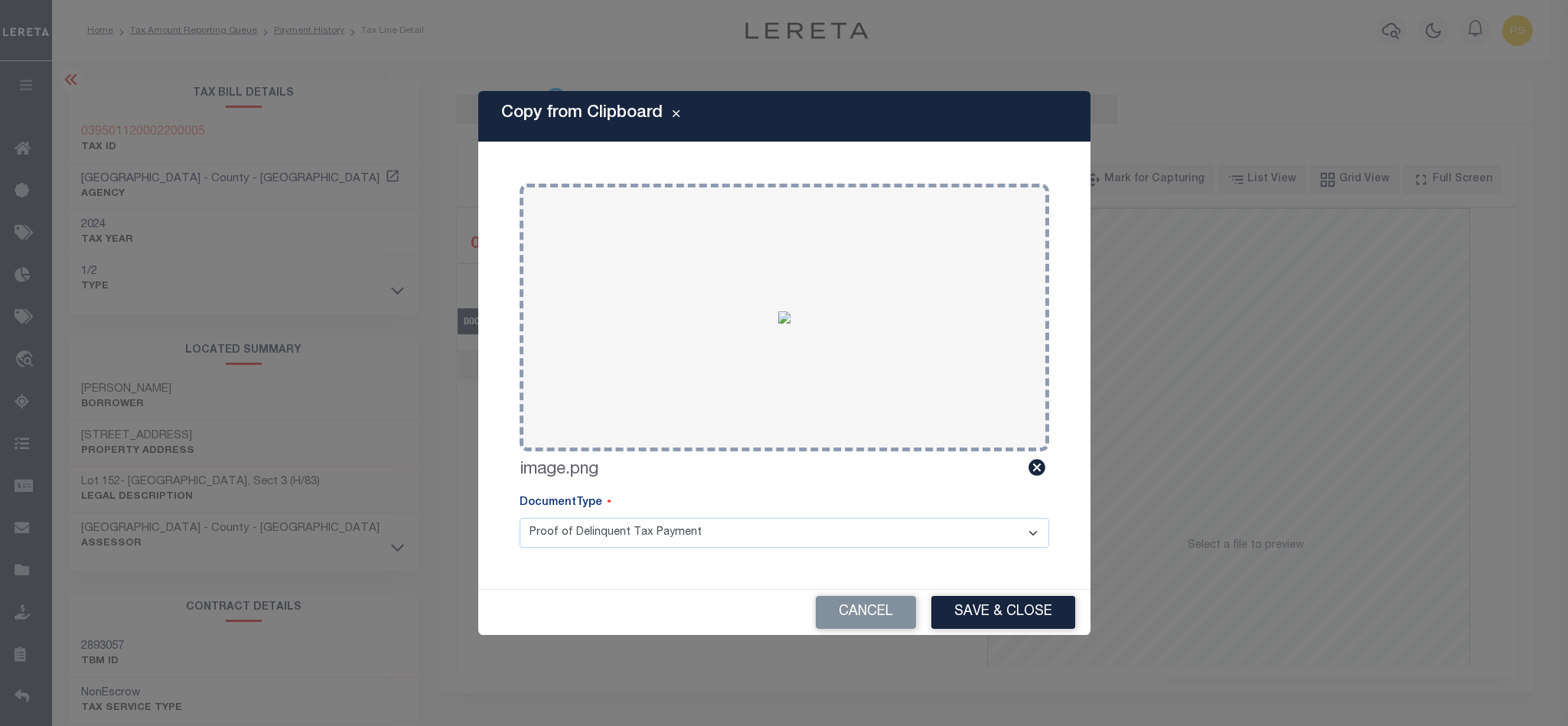
click at [1047, 596] on div "Cancel Save & Close" at bounding box center [784, 613] width 612 height 46
click at [1028, 616] on button "Save & Close" at bounding box center [1003, 613] width 144 height 33
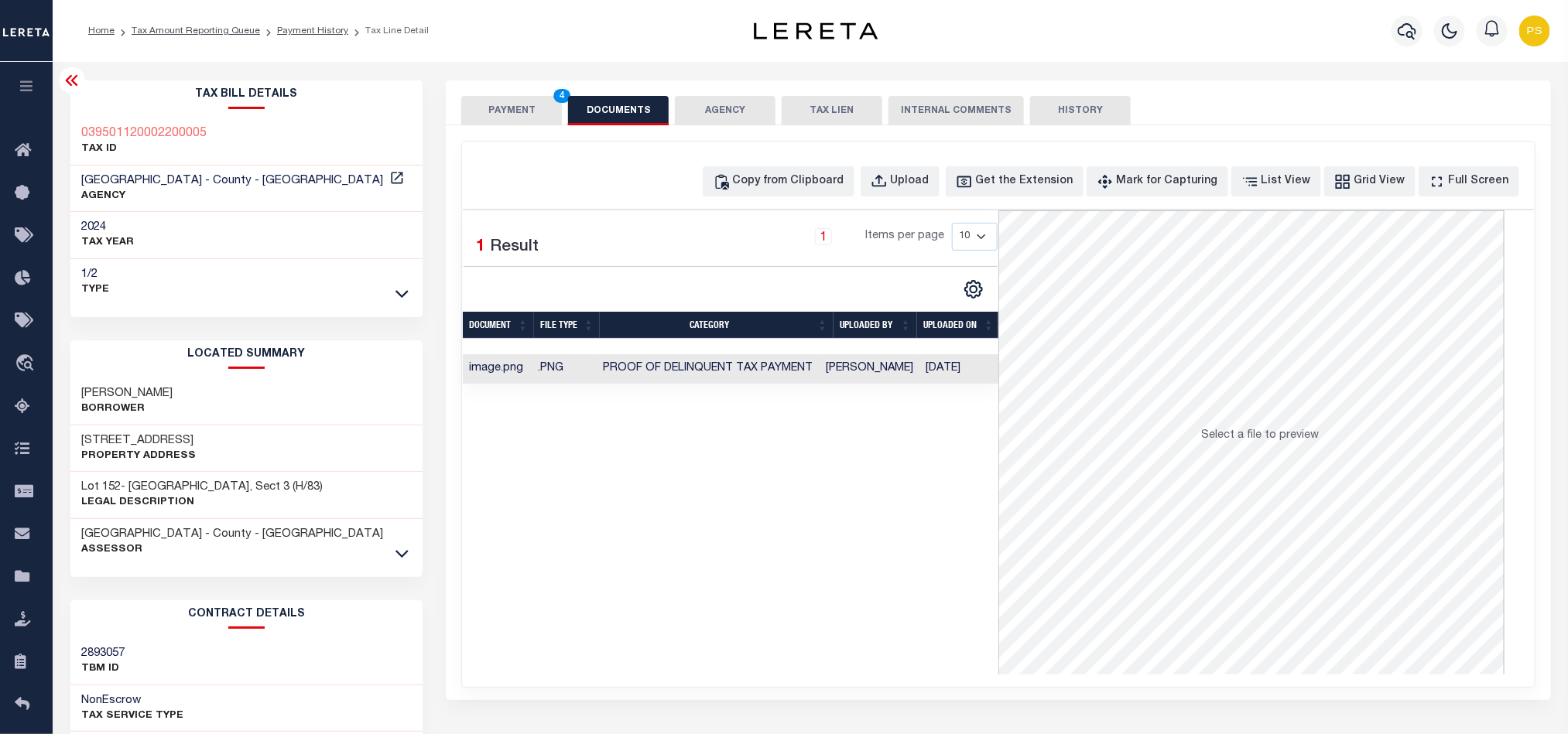
click at [490, 112] on button "PAYMENT 4" at bounding box center [512, 110] width 101 height 29
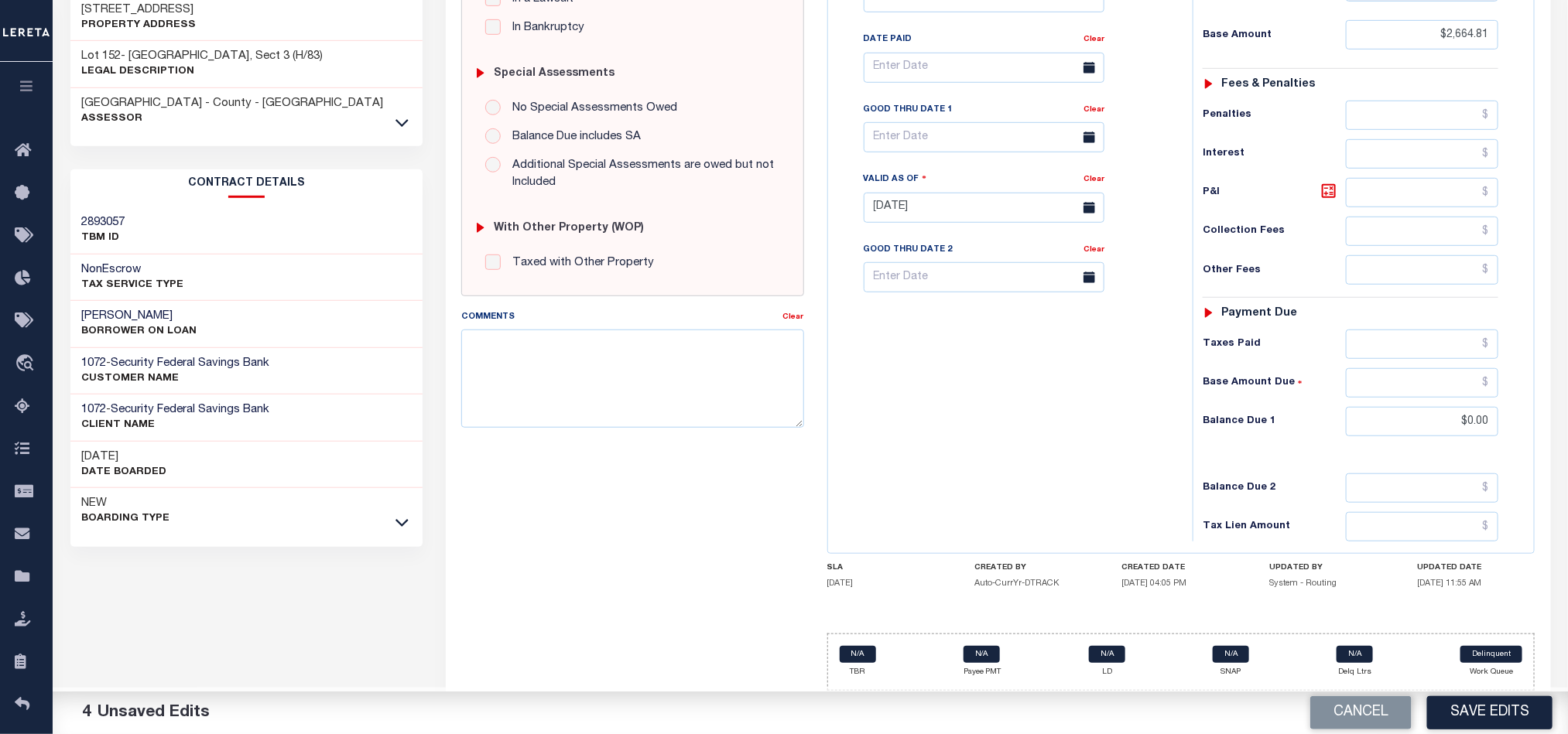
scroll to position [445, 0]
click at [1489, 717] on button "Save Edits" at bounding box center [1490, 713] width 126 height 34
checkbox input "false"
type input "$2,664.81"
type input "$0"
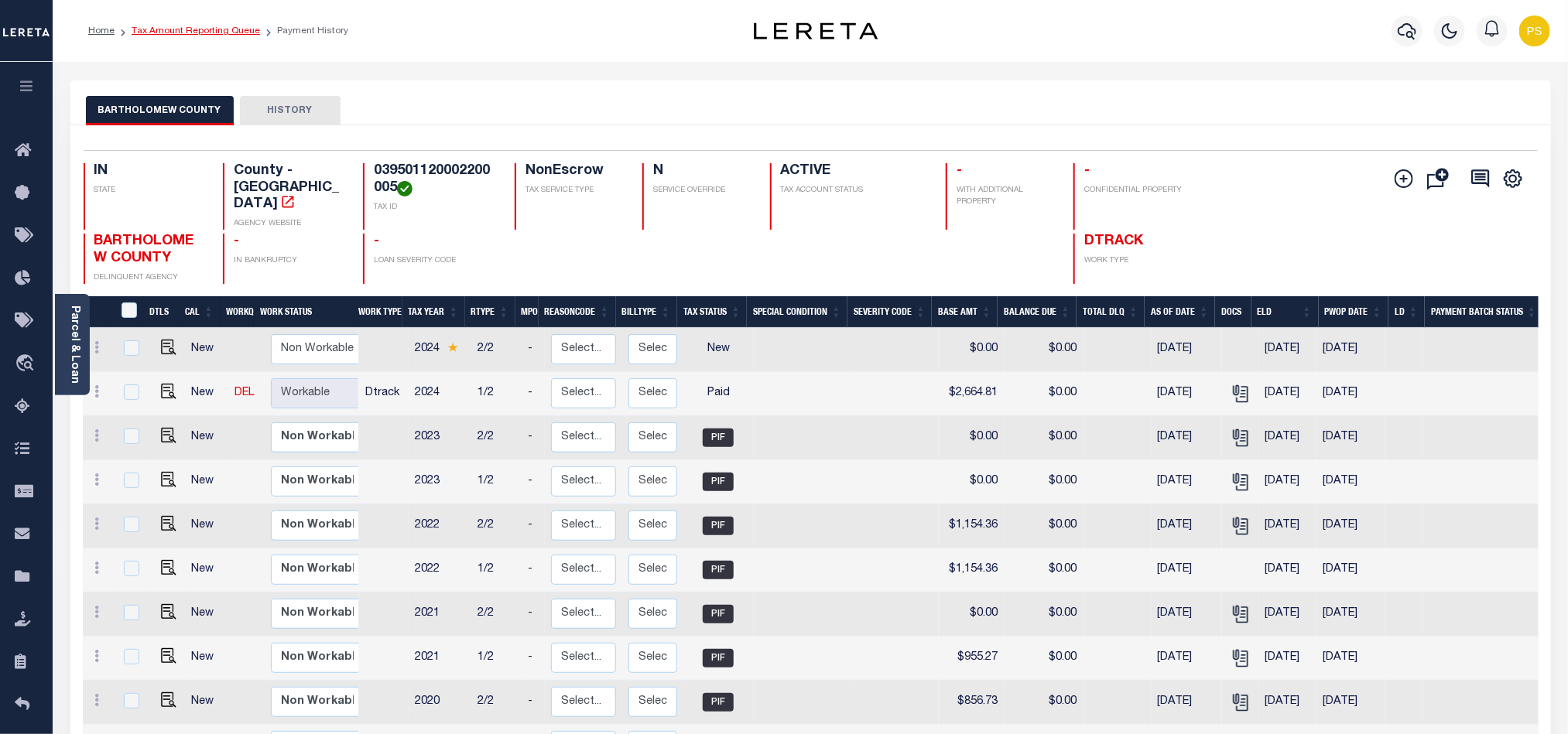
click at [226, 35] on link "Tax Amount Reporting Queue" at bounding box center [196, 31] width 128 height 9
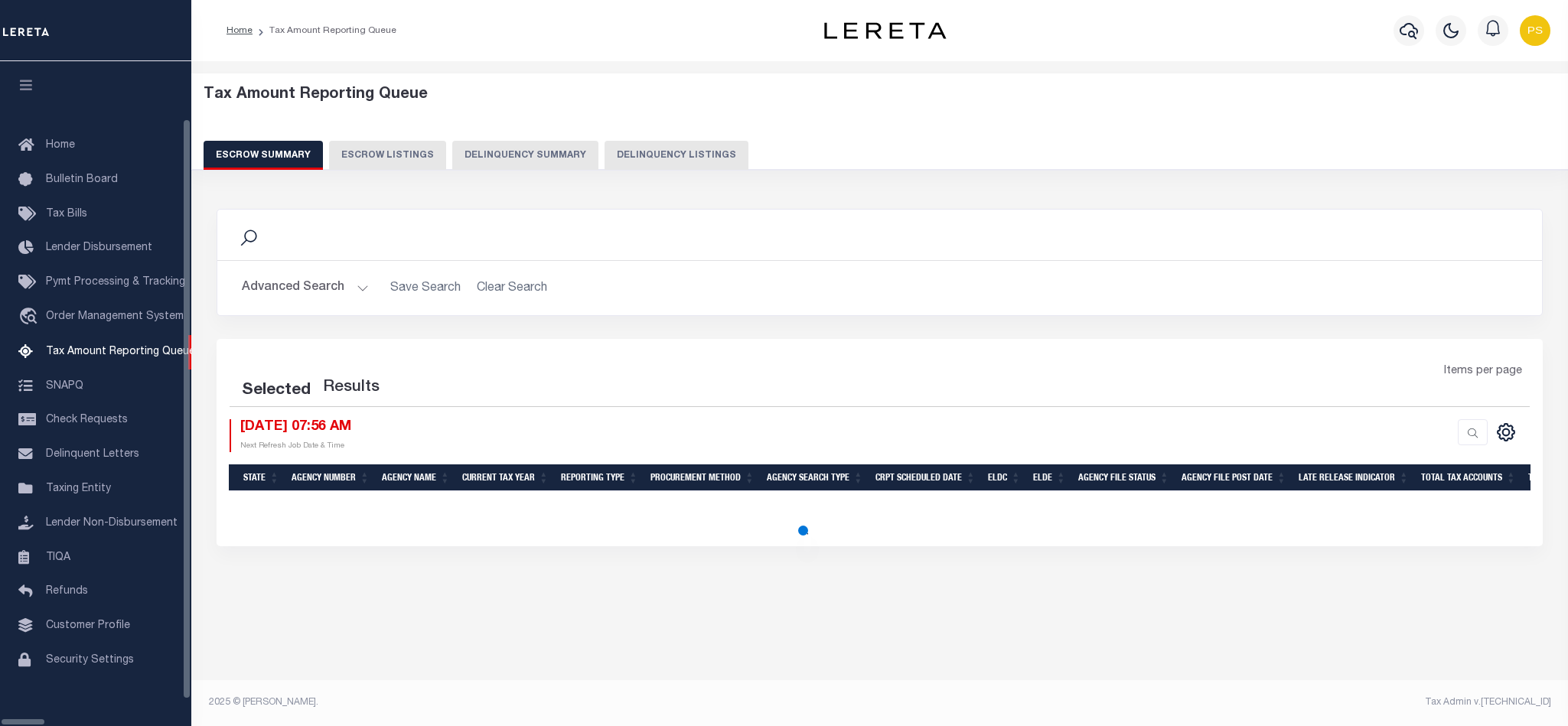
click at [637, 166] on button "Delinquency Listings" at bounding box center [676, 155] width 144 height 29
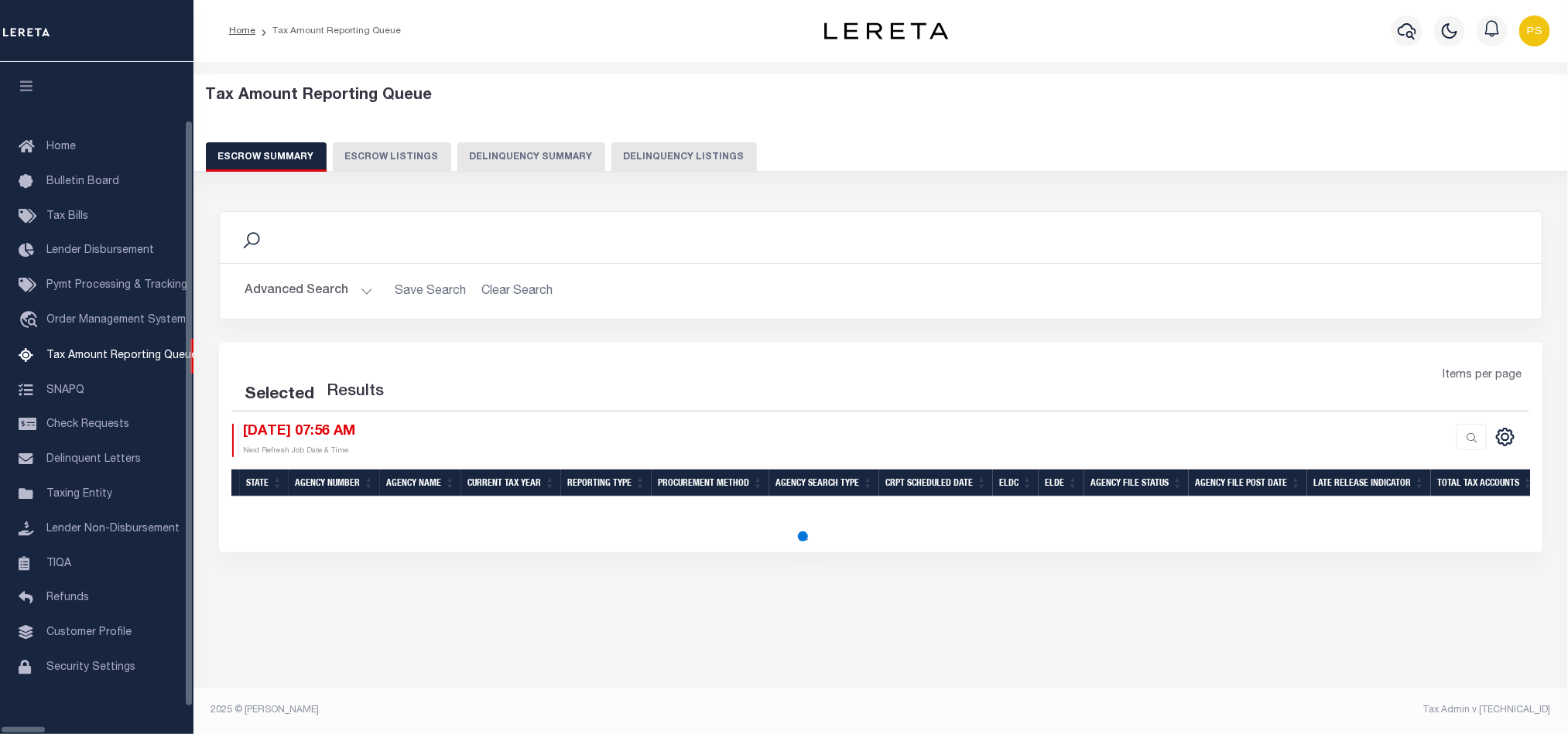
scroll to position [19, 0]
select select "100"
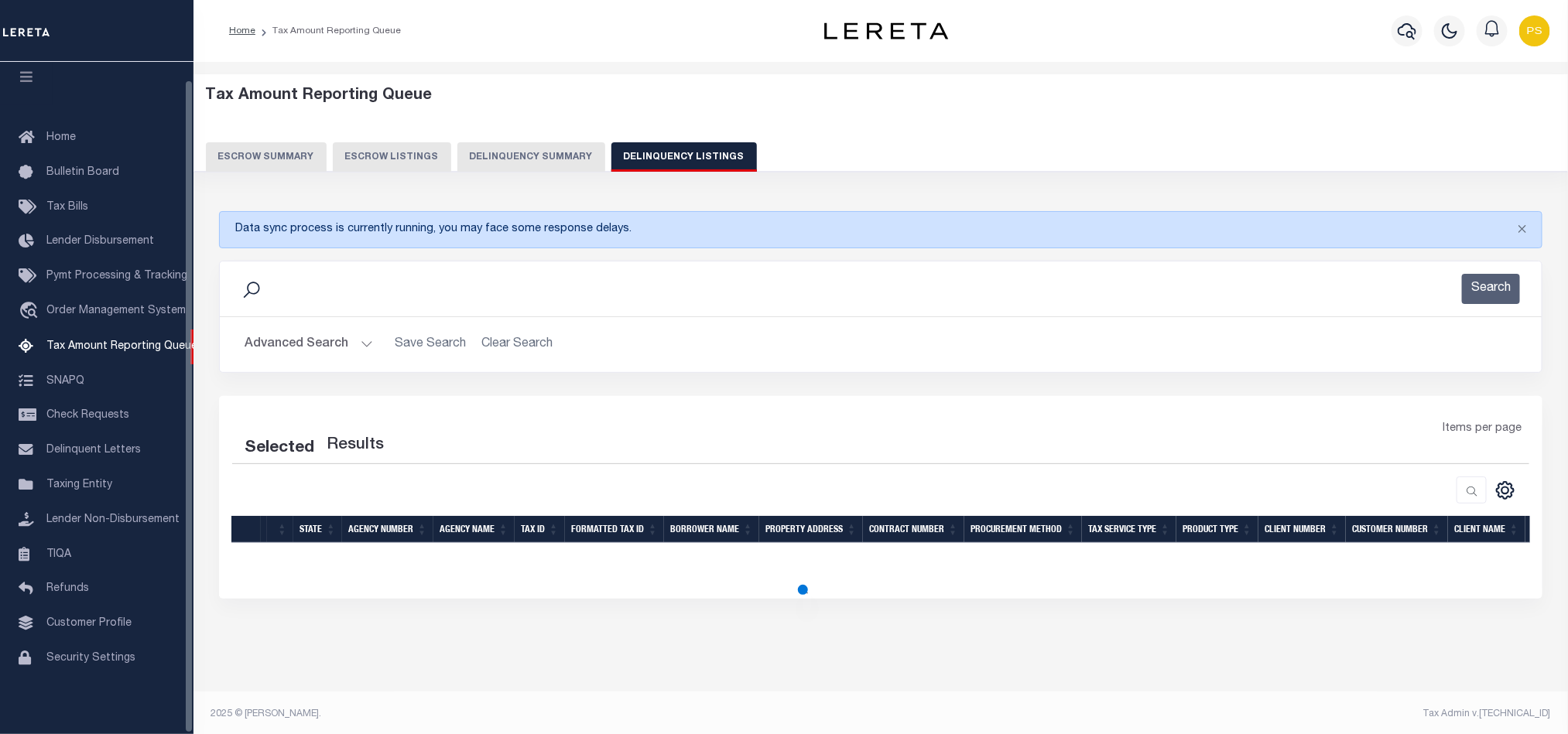
select select "100"
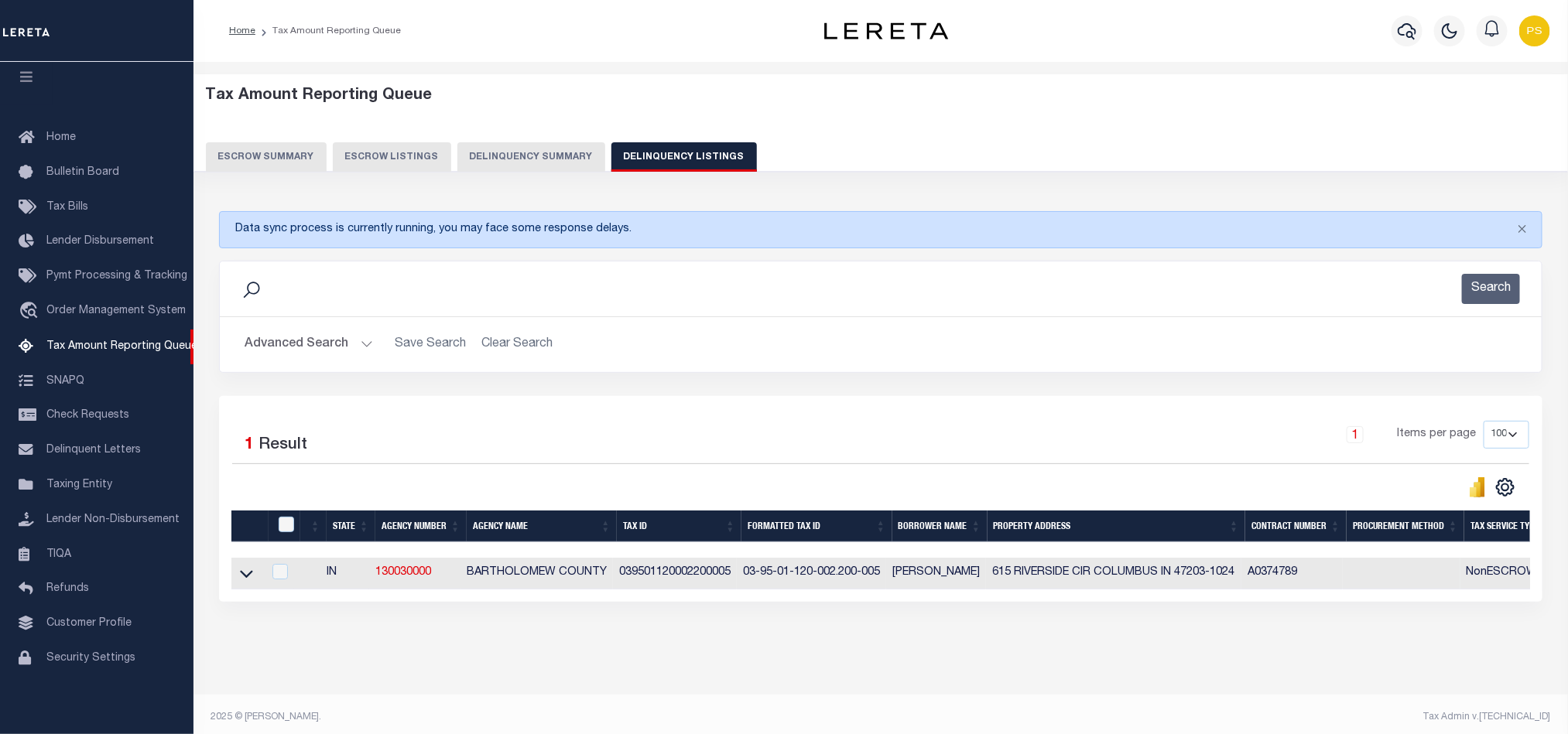
click at [245, 590] on td at bounding box center [246, 574] width 31 height 32
checkbox input "true"
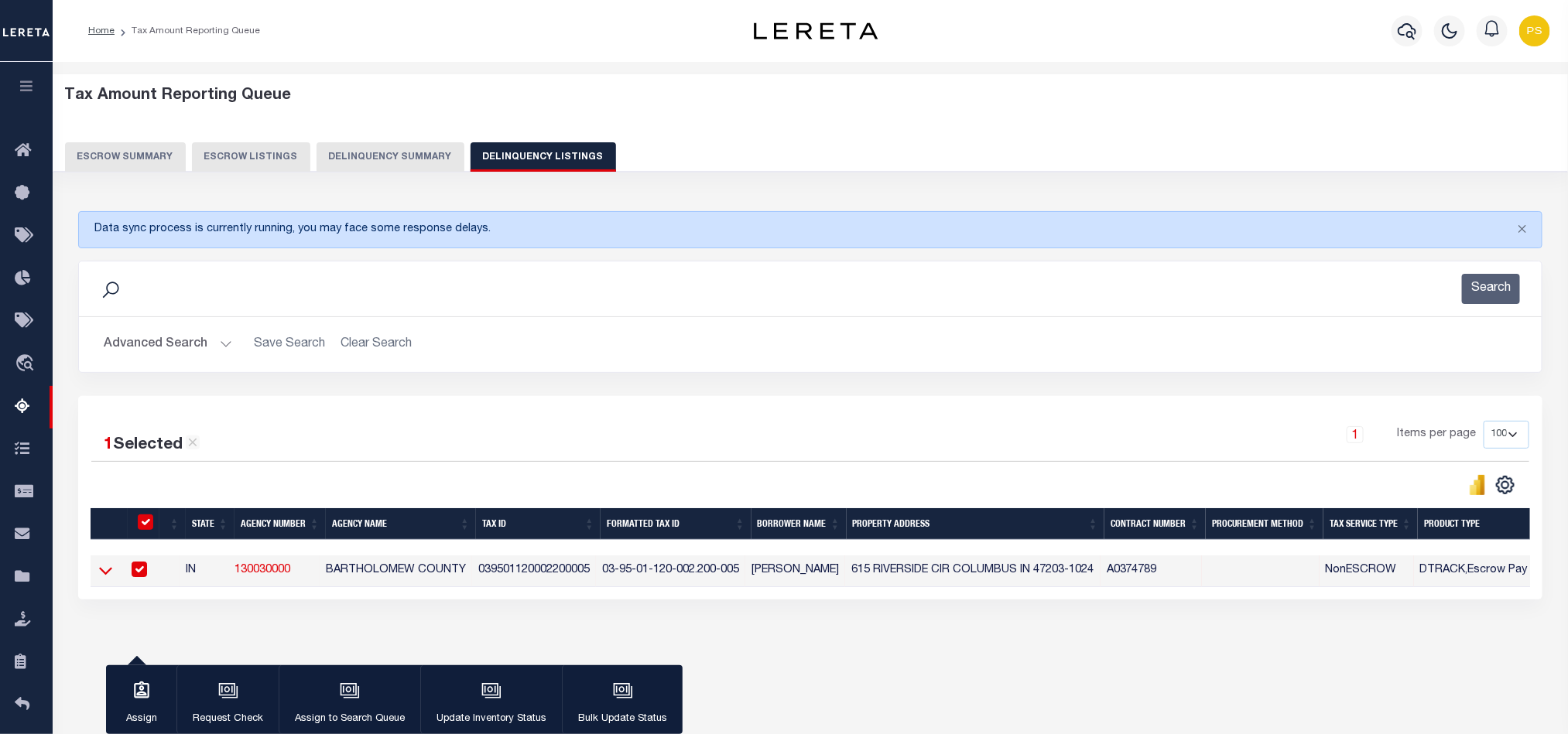
click at [107, 574] on icon at bounding box center [105, 570] width 13 height 16
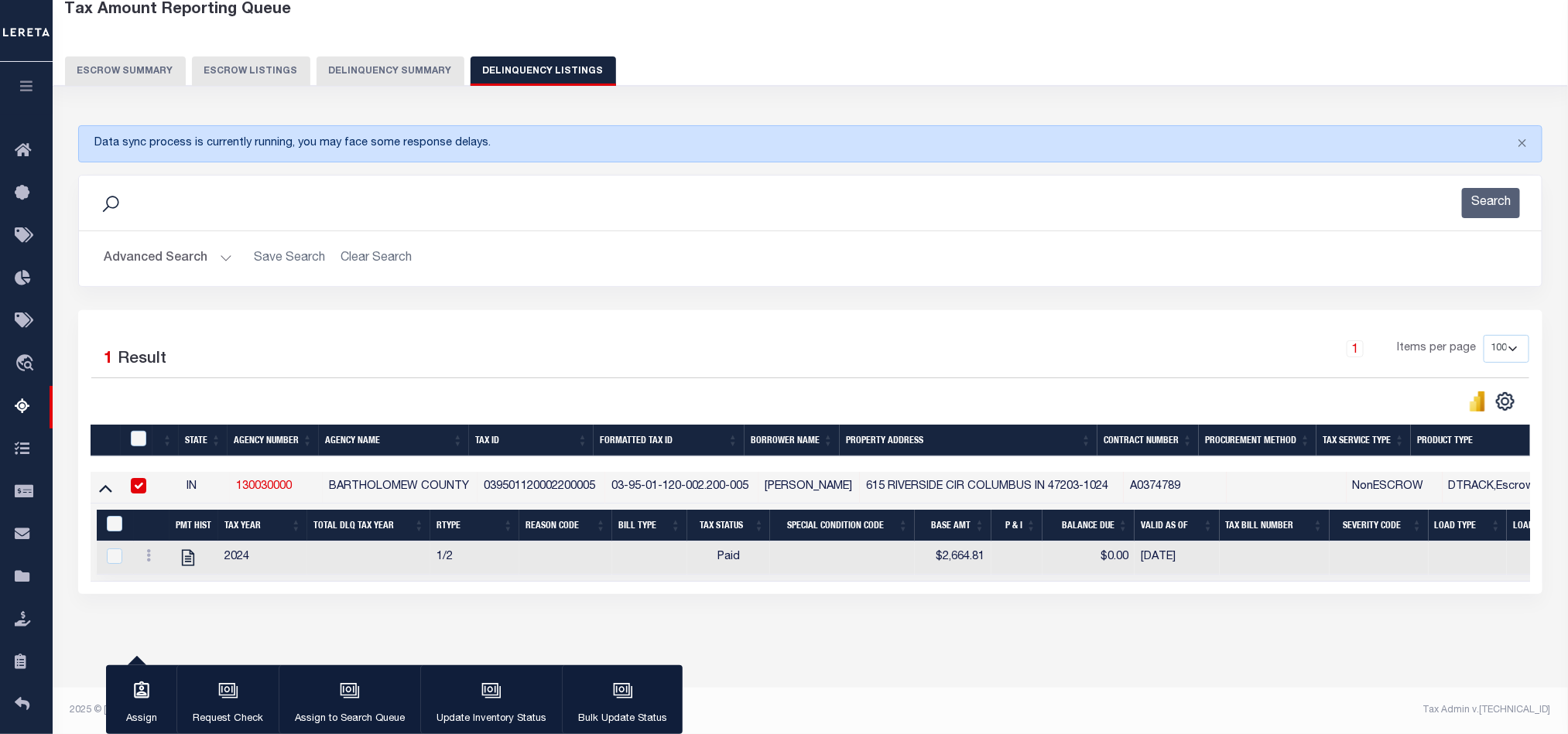
scroll to position [14, 0]
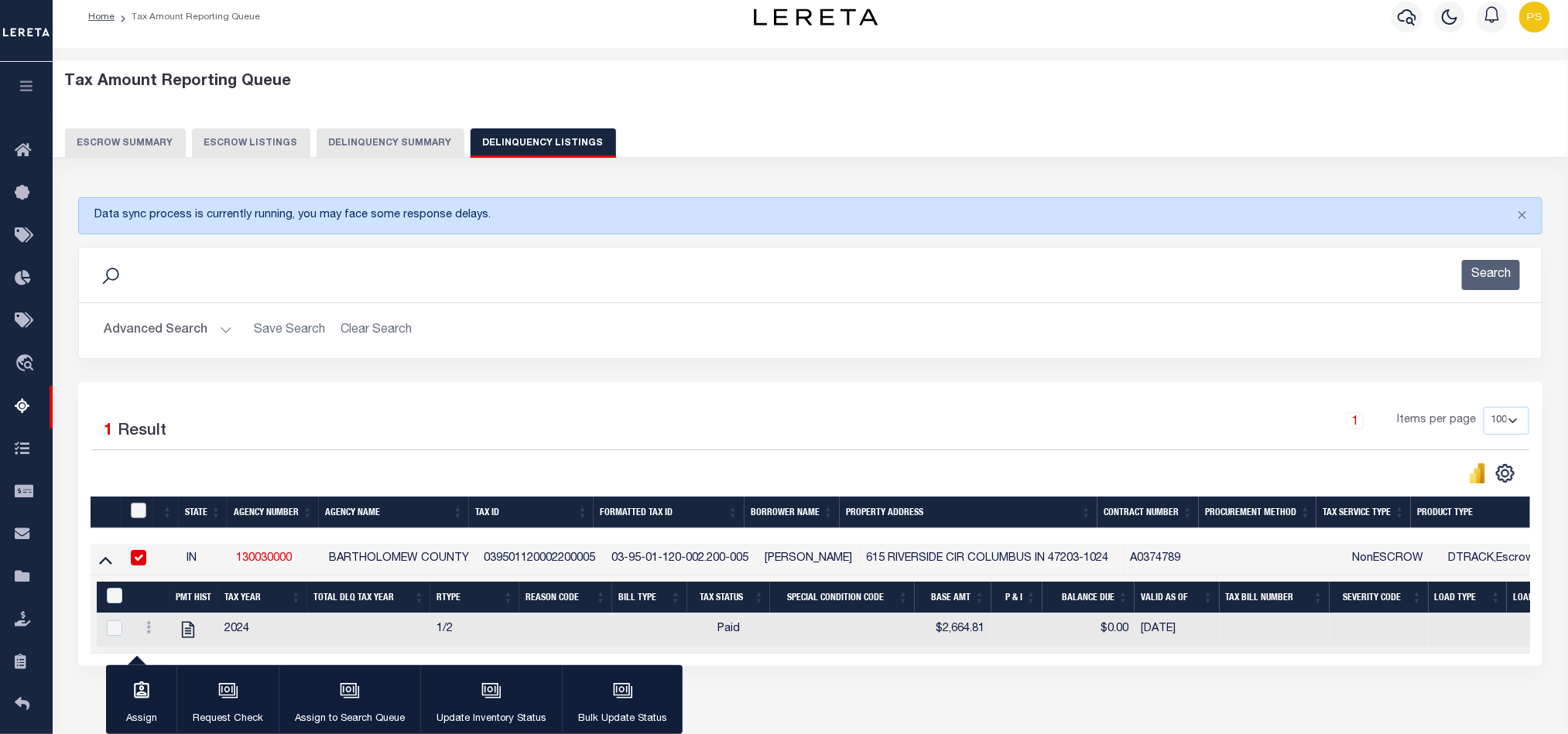
click at [137, 518] on input "checkbox" at bounding box center [138, 510] width 15 height 15
checkbox input "true"
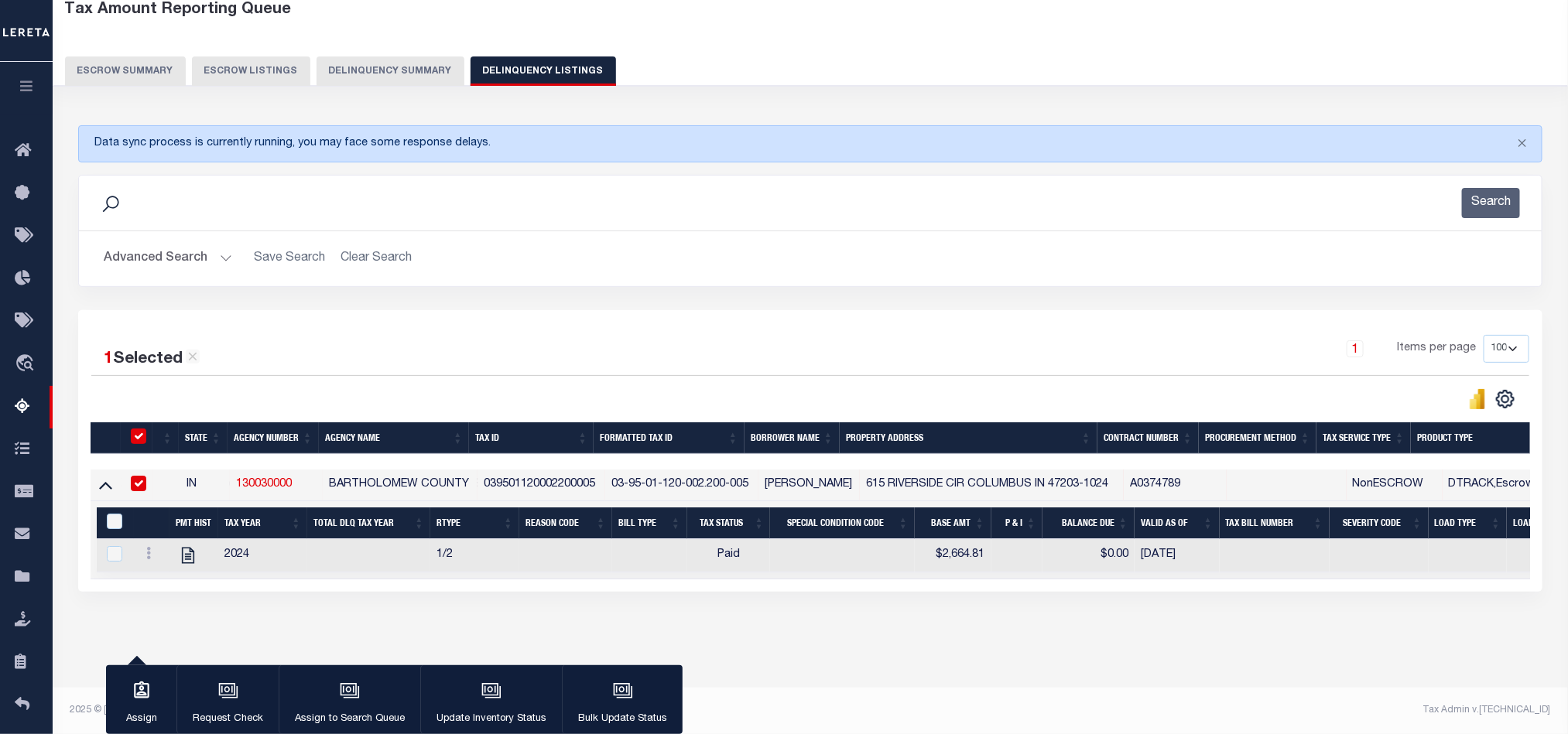
scroll to position [100, 0]
click at [110, 514] on input "&nbsp;" at bounding box center [114, 521] width 15 height 15
checkbox input "true"
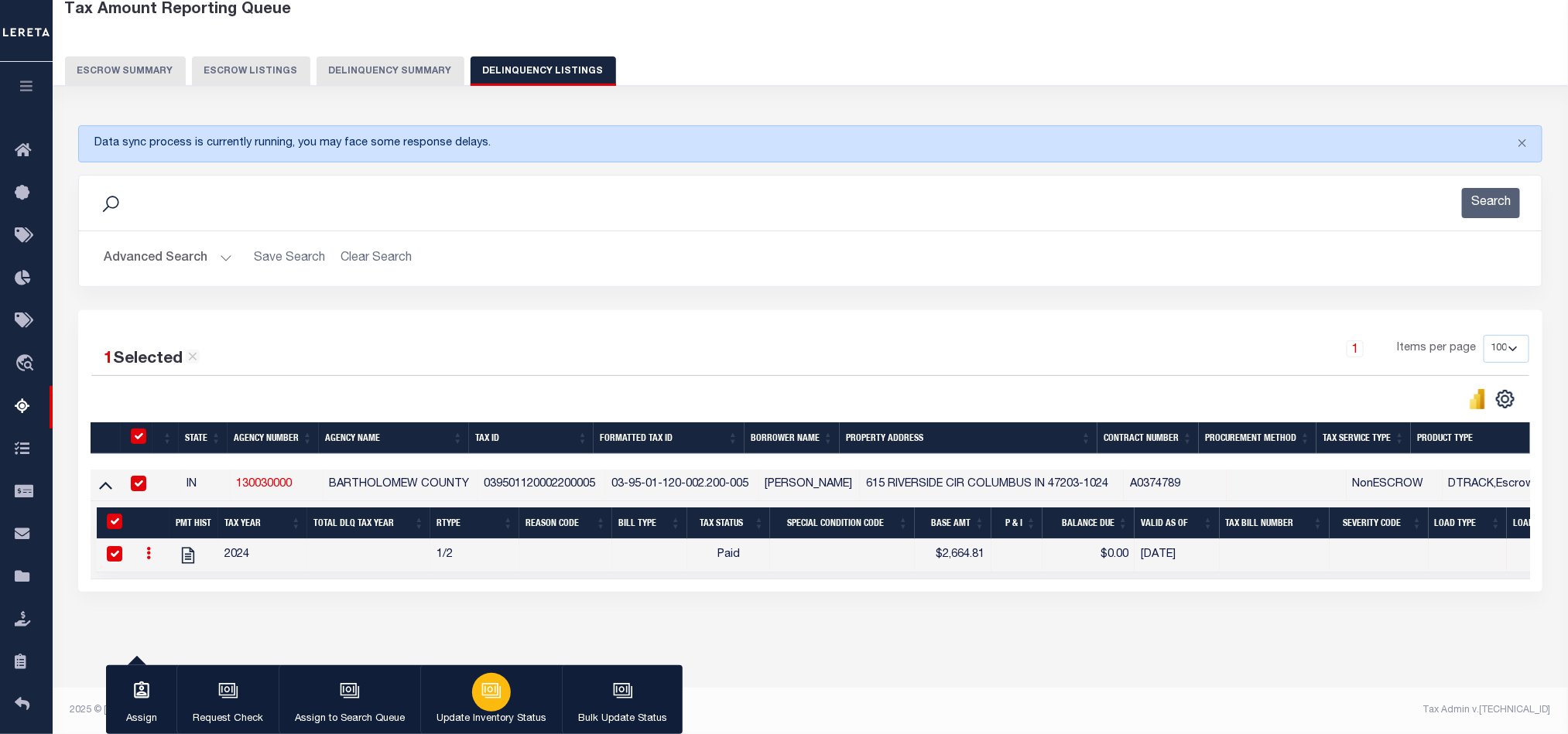
click at [495, 697] on icon "button" at bounding box center [491, 691] width 20 height 20
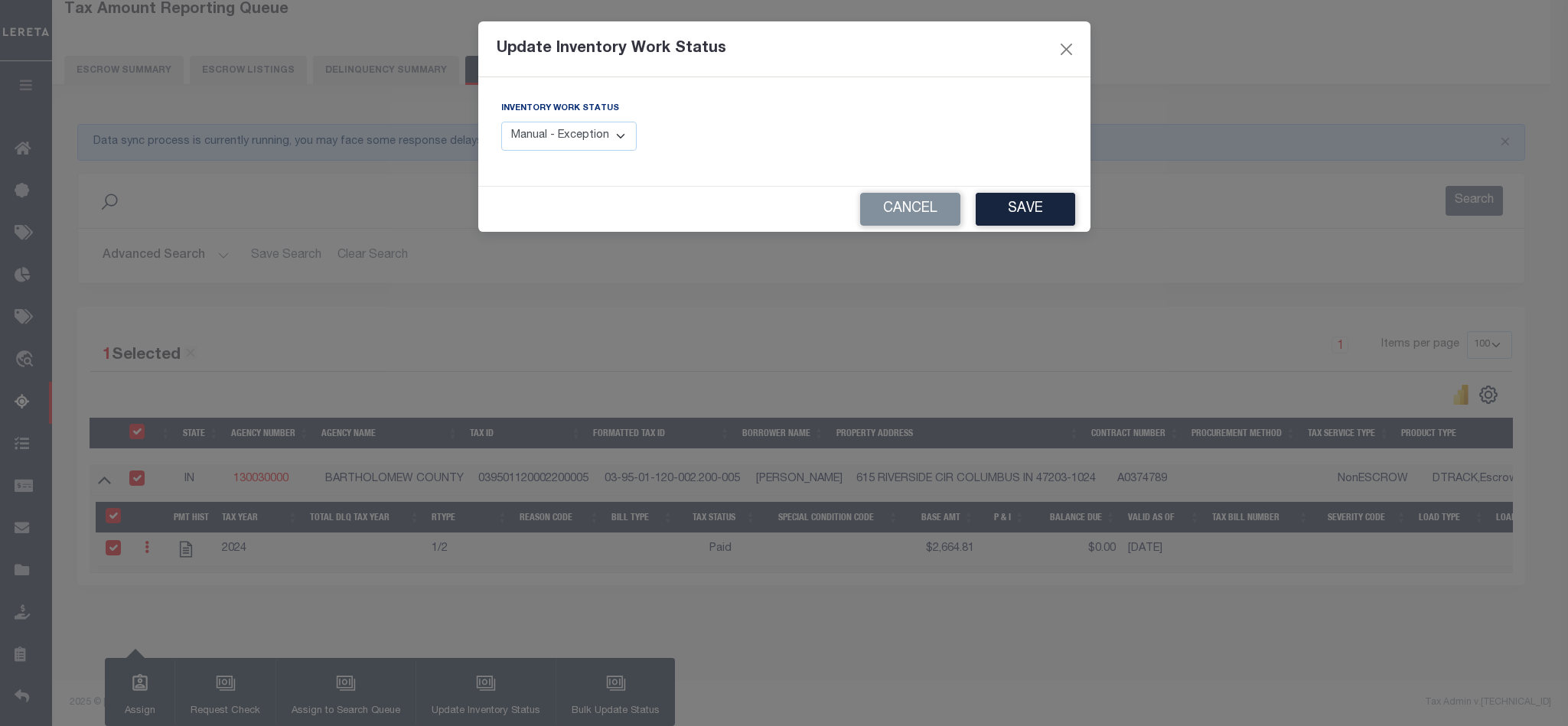
click at [552, 118] on div "Inventory Work Status Manual - Exception Pended - Awaiting Search Late Add Exce…" at bounding box center [569, 125] width 137 height 51
click at [558, 136] on select "Manual - Exception Pended - Awaiting Search Late Add Exception Completed" at bounding box center [569, 137] width 137 height 30
select select "4"
click at [501, 123] on select "Manual - Exception Pended - Awaiting Search Late Add Exception Completed" at bounding box center [569, 137] width 137 height 30
click at [1027, 212] on button "Save" at bounding box center [1026, 209] width 100 height 33
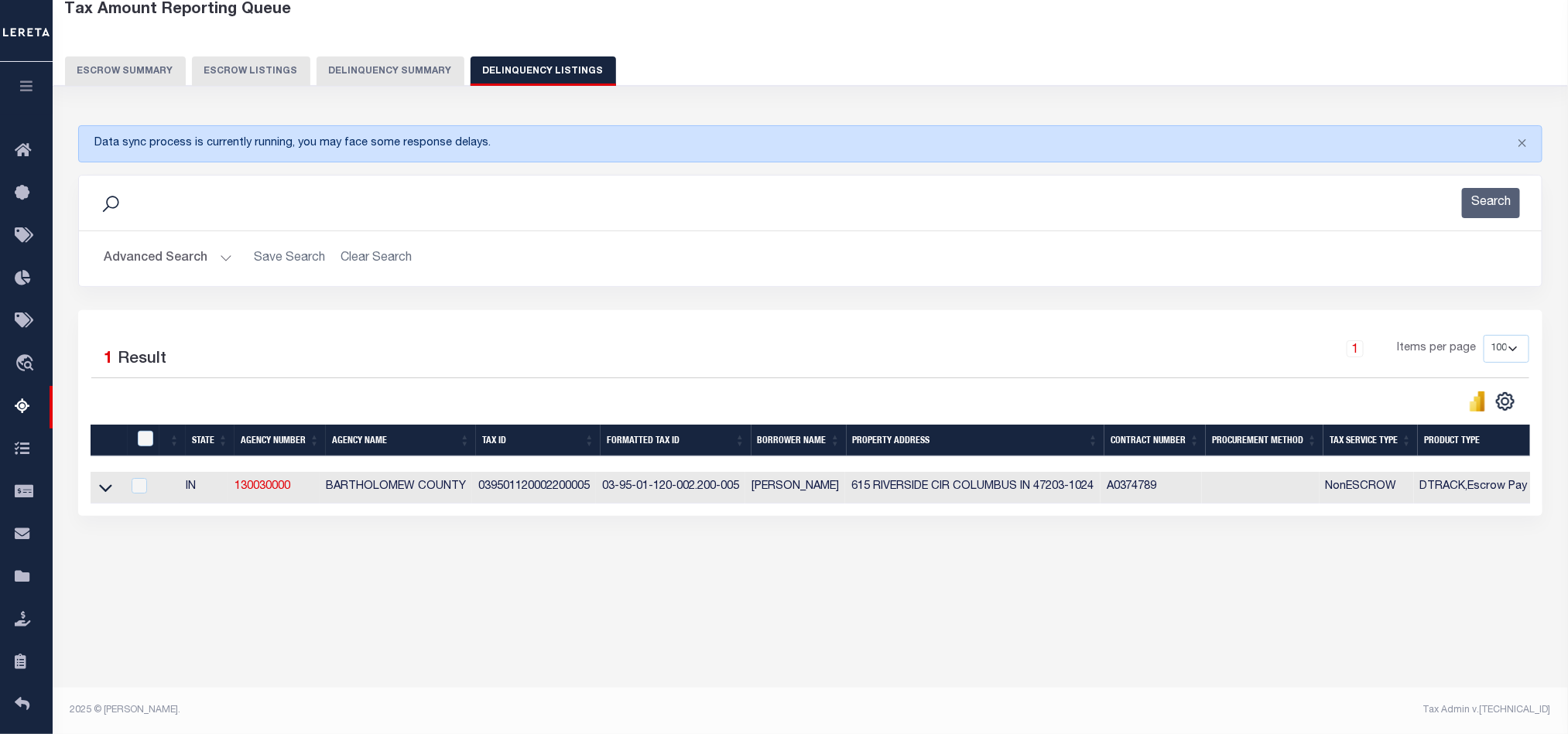
scroll to position [86, 0]
click at [131, 255] on button "Advanced Search" at bounding box center [167, 259] width 128 height 30
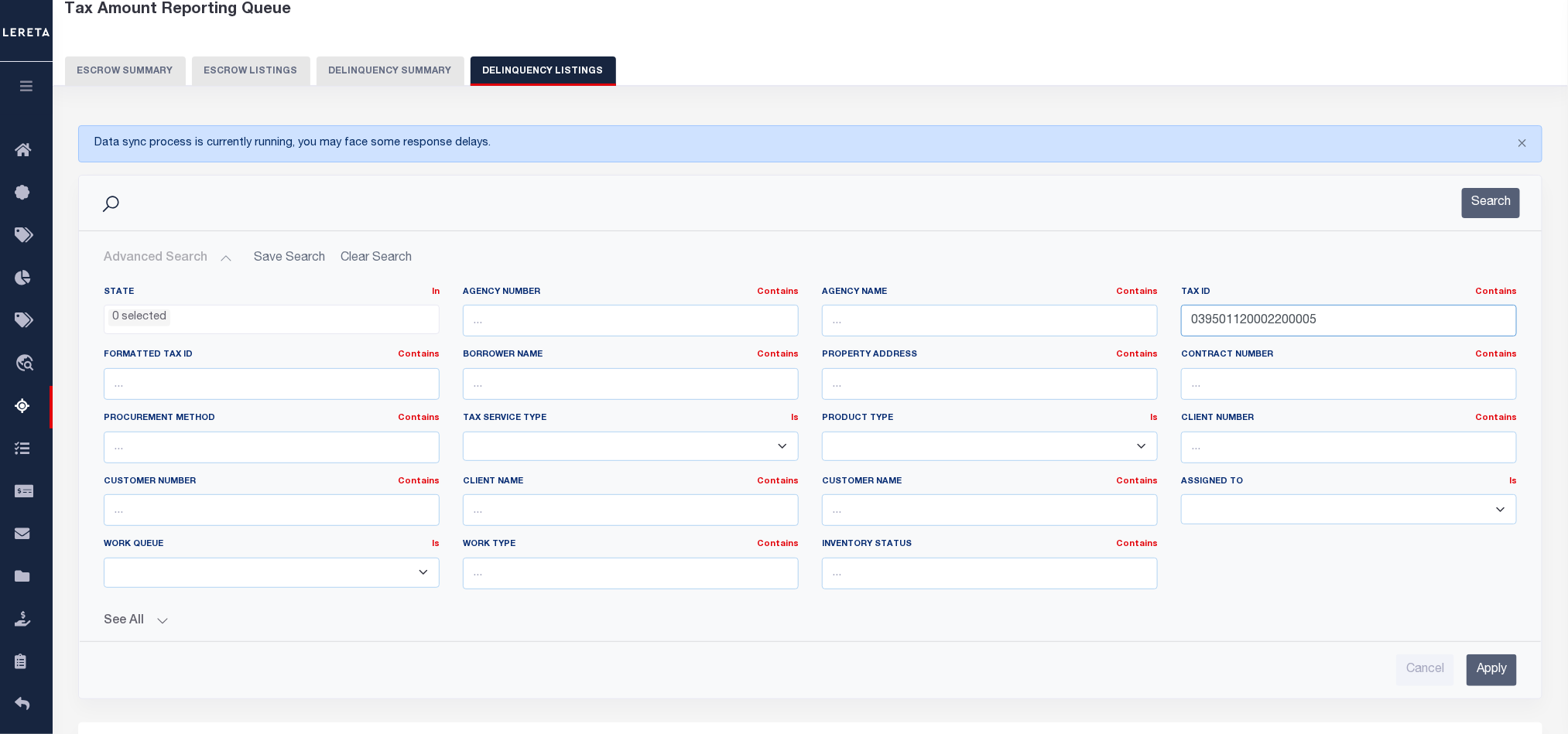
click at [1238, 316] on input "039501120002200005" at bounding box center [1348, 321] width 336 height 32
paste input "241300058"
type input "039524130005800005"
click at [1496, 680] on input "Apply" at bounding box center [1492, 670] width 50 height 32
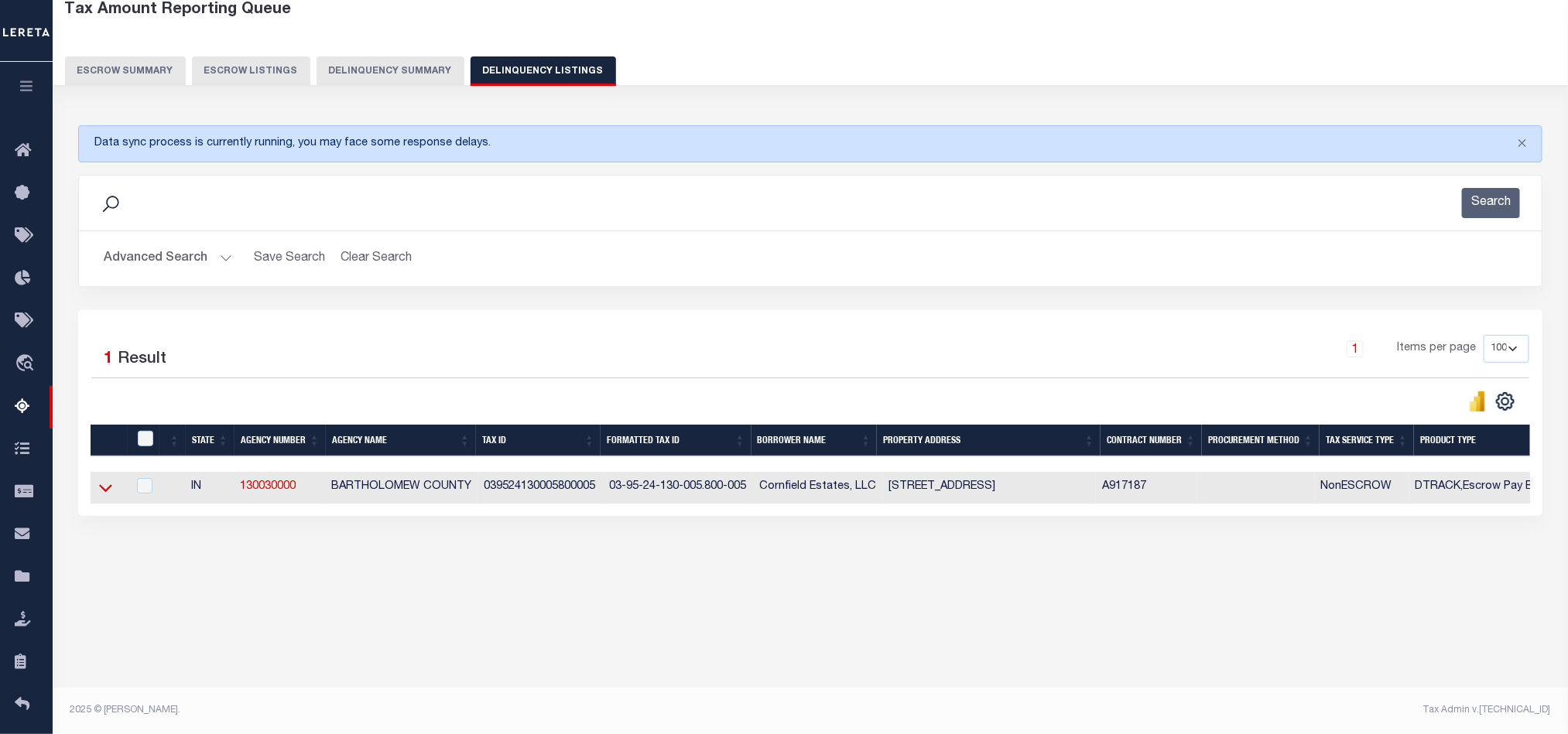
click at [102, 492] on icon at bounding box center [105, 488] width 13 height 8
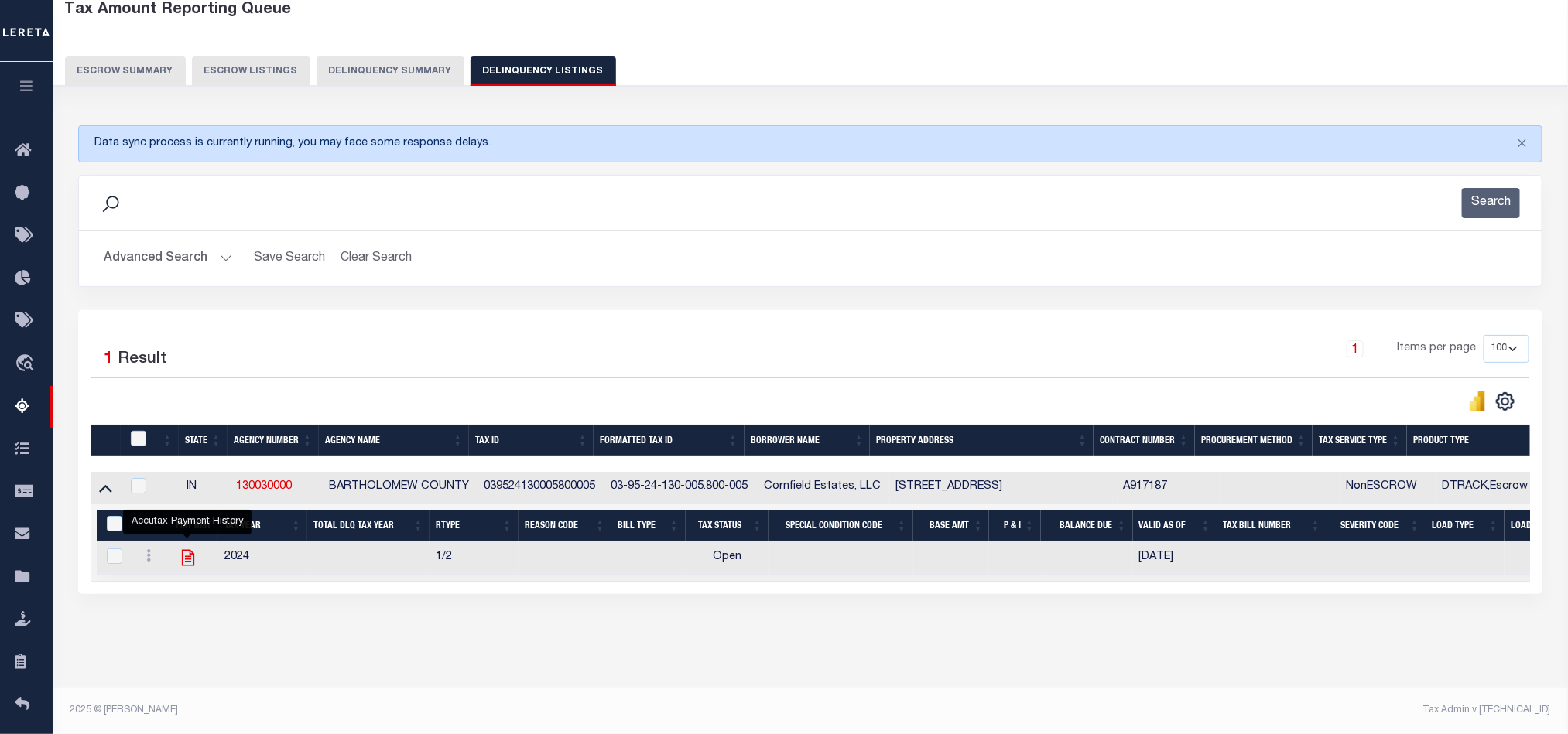
click at [183, 568] on icon "" at bounding box center [188, 558] width 20 height 20
checkbox input "true"
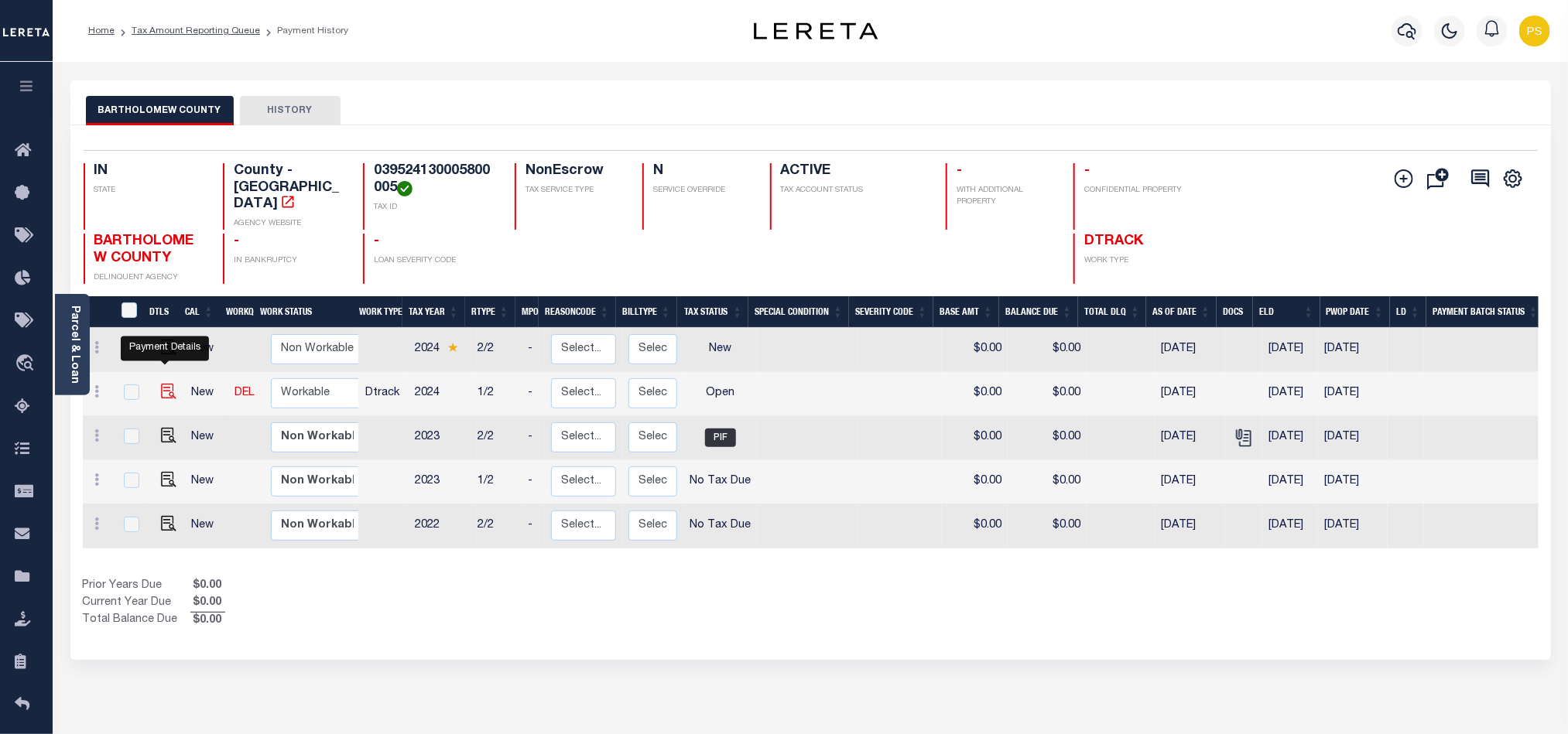
click at [161, 383] on img "" at bounding box center [168, 390] width 15 height 15
checkbox input "true"
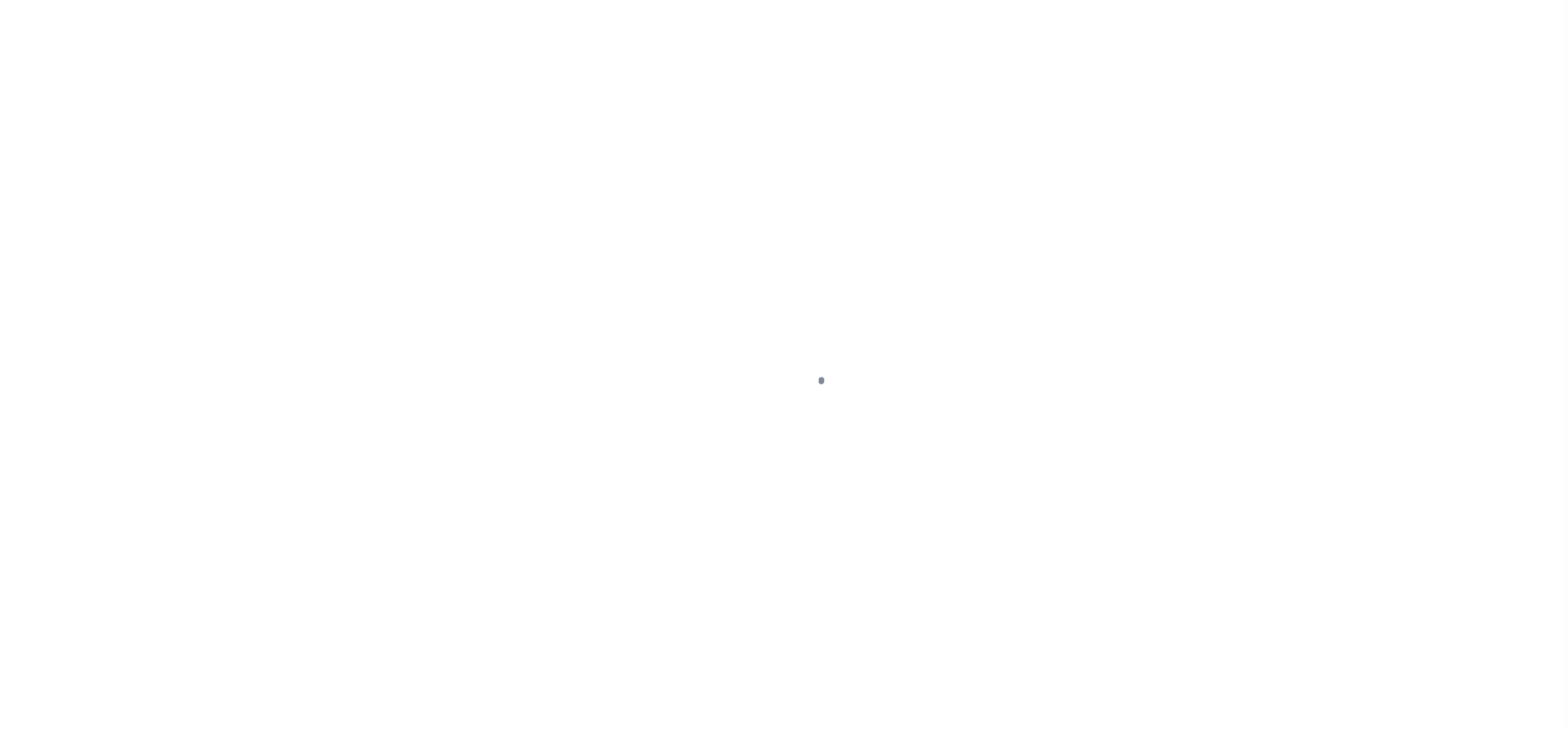
select select "OP2"
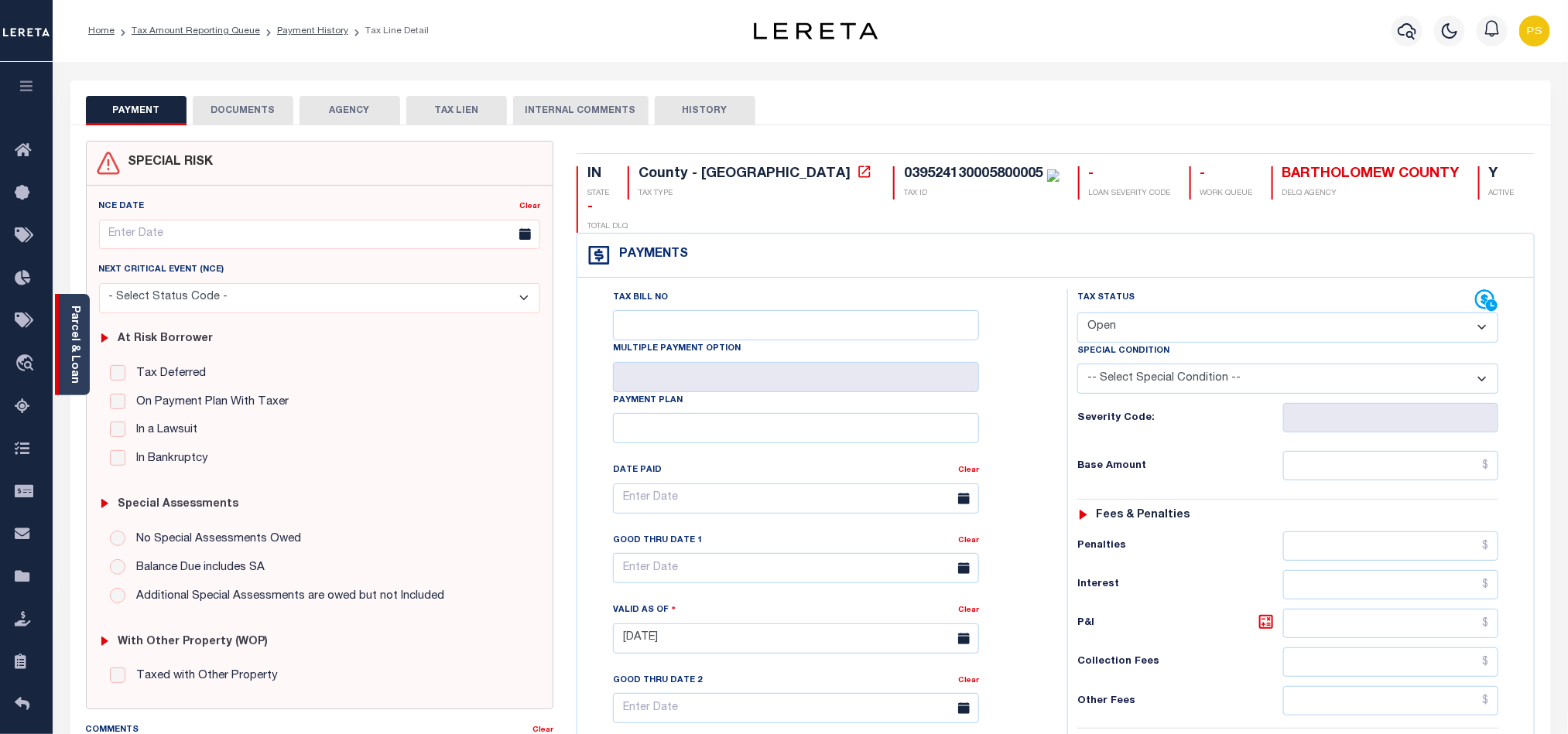
click at [69, 339] on link "Parcel & Loan" at bounding box center [74, 344] width 11 height 78
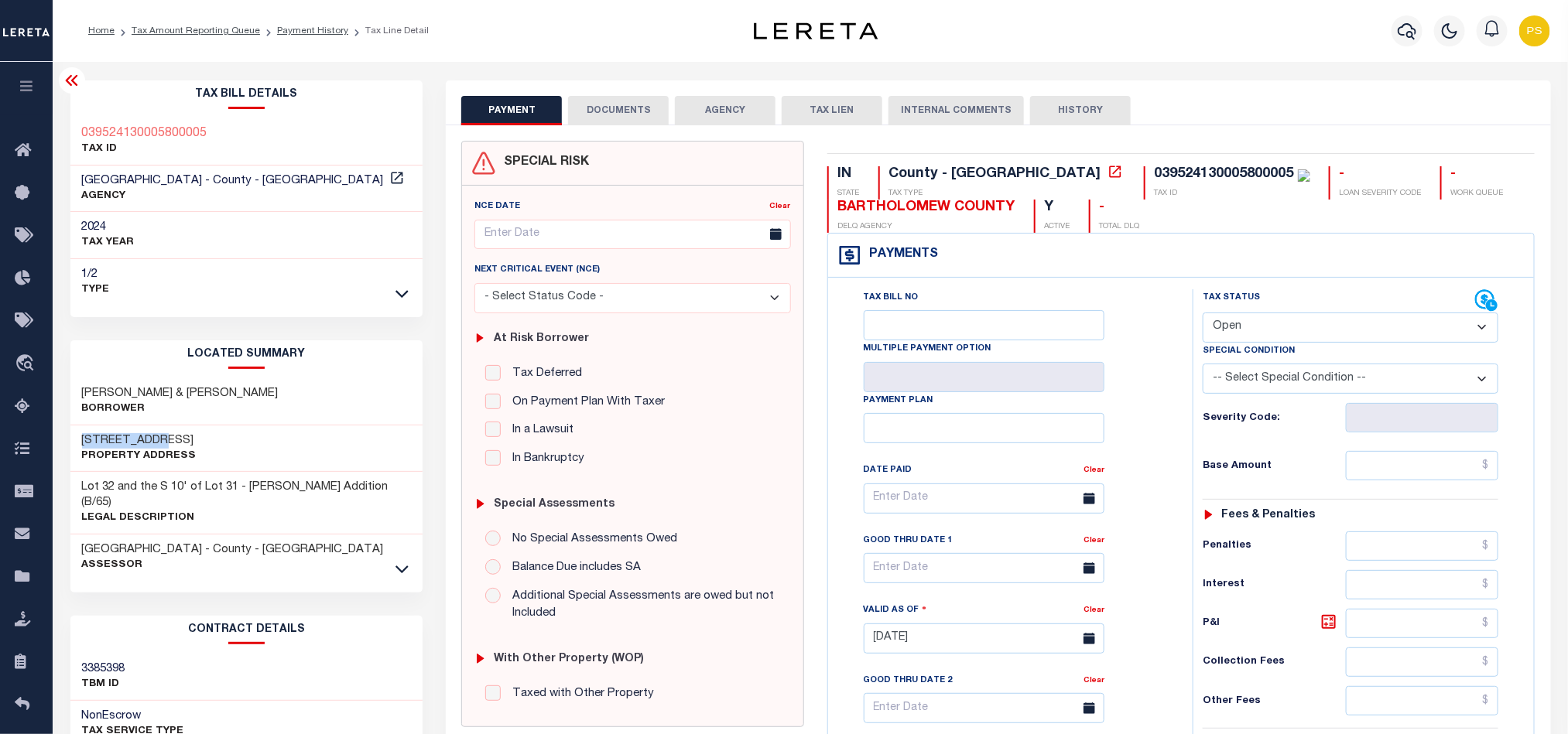
drag, startPoint x: 74, startPoint y: 432, endPoint x: 195, endPoint y: 445, distance: 121.7
click at [195, 445] on div "[STREET_ADDRESS], Property Address" at bounding box center [247, 449] width 353 height 47
copy h3 "[STREET_ADDRESS]"
drag, startPoint x: 71, startPoint y: 389, endPoint x: 304, endPoint y: 390, distance: 233.0
click at [304, 390] on div "[PERSON_NAME] & [PERSON_NAME]" at bounding box center [247, 401] width 353 height 47
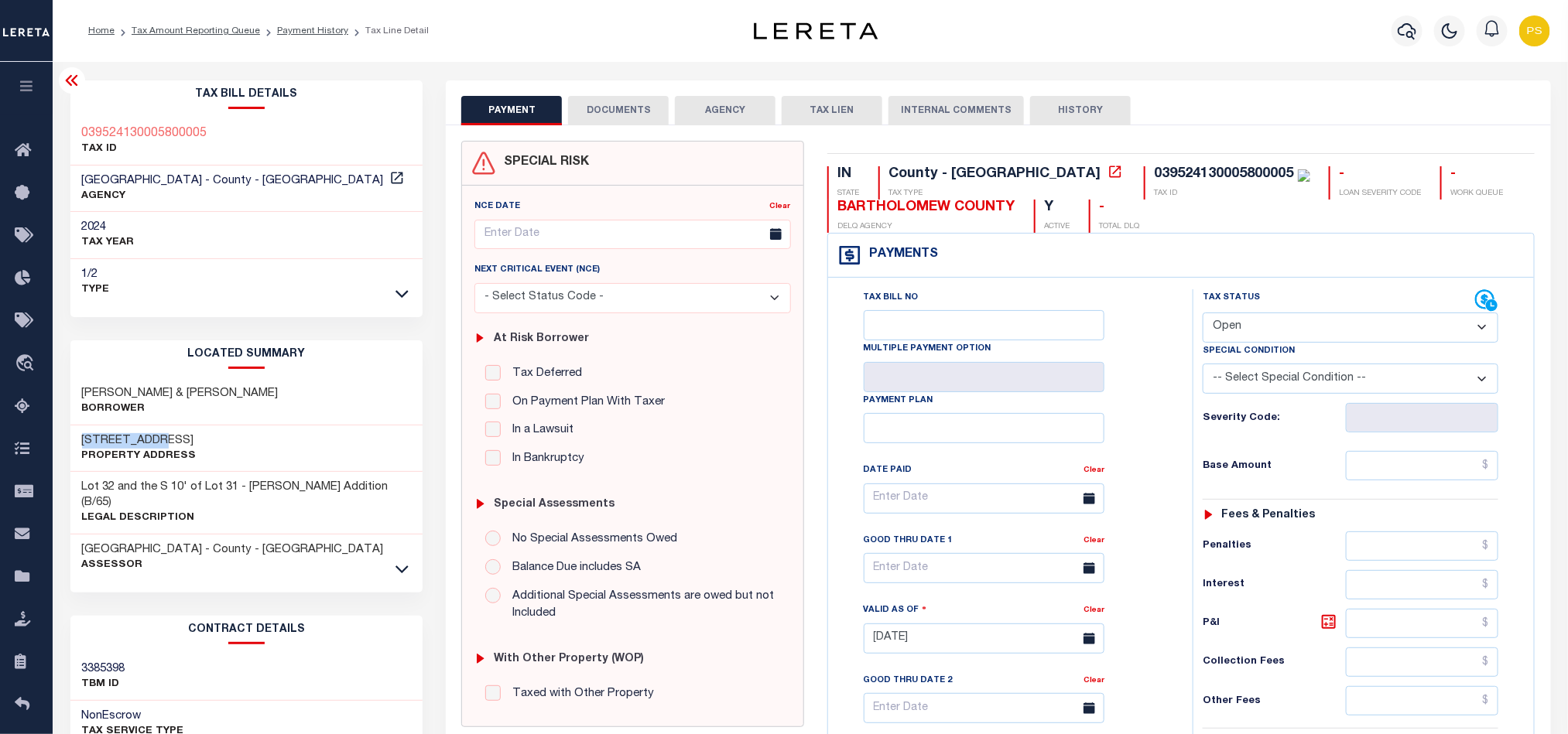
copy h3 "[PERSON_NAME] & [PERSON_NAME]"
click at [226, 31] on link "Tax Amount Reporting Queue" at bounding box center [196, 31] width 128 height 9
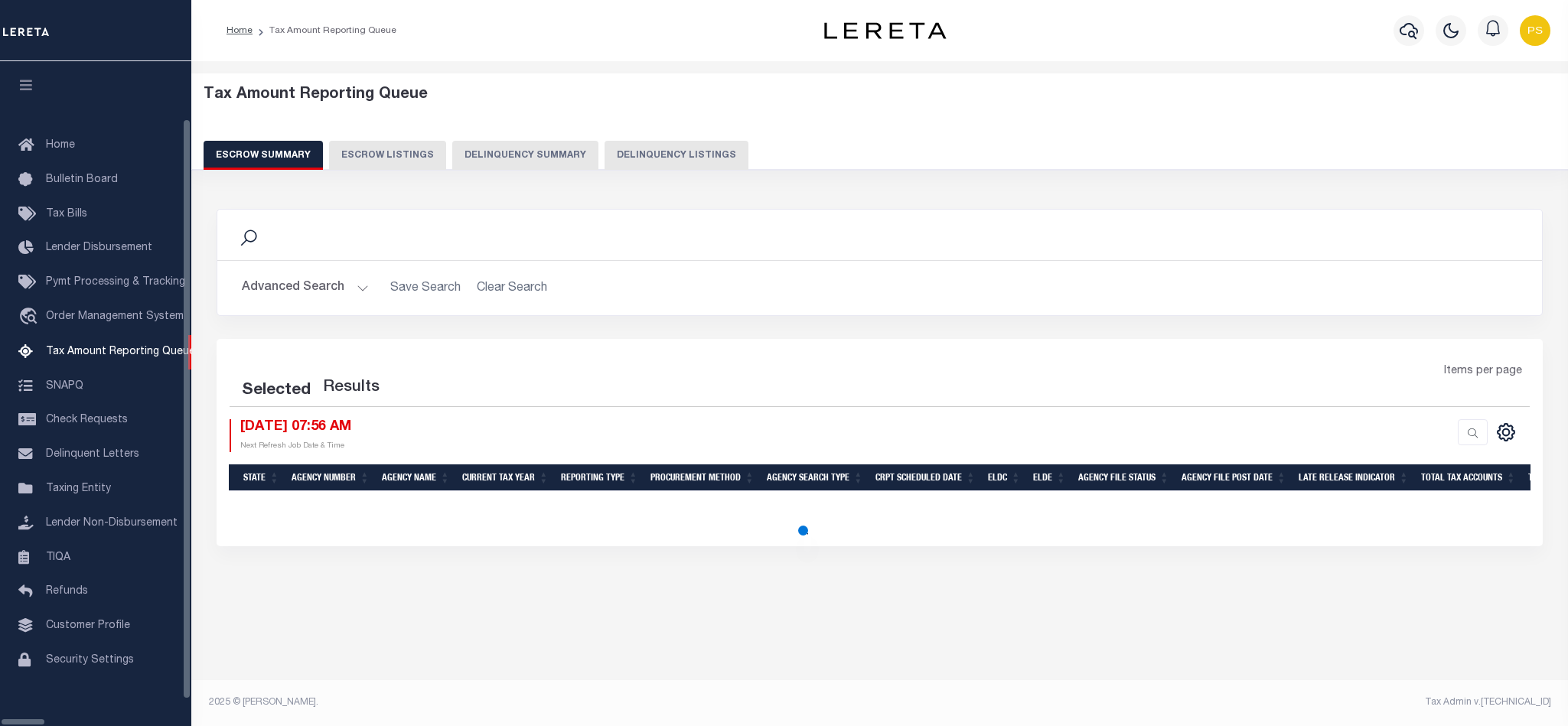
click at [604, 154] on button "Delinquency Listings" at bounding box center [676, 155] width 144 height 29
select select "100"
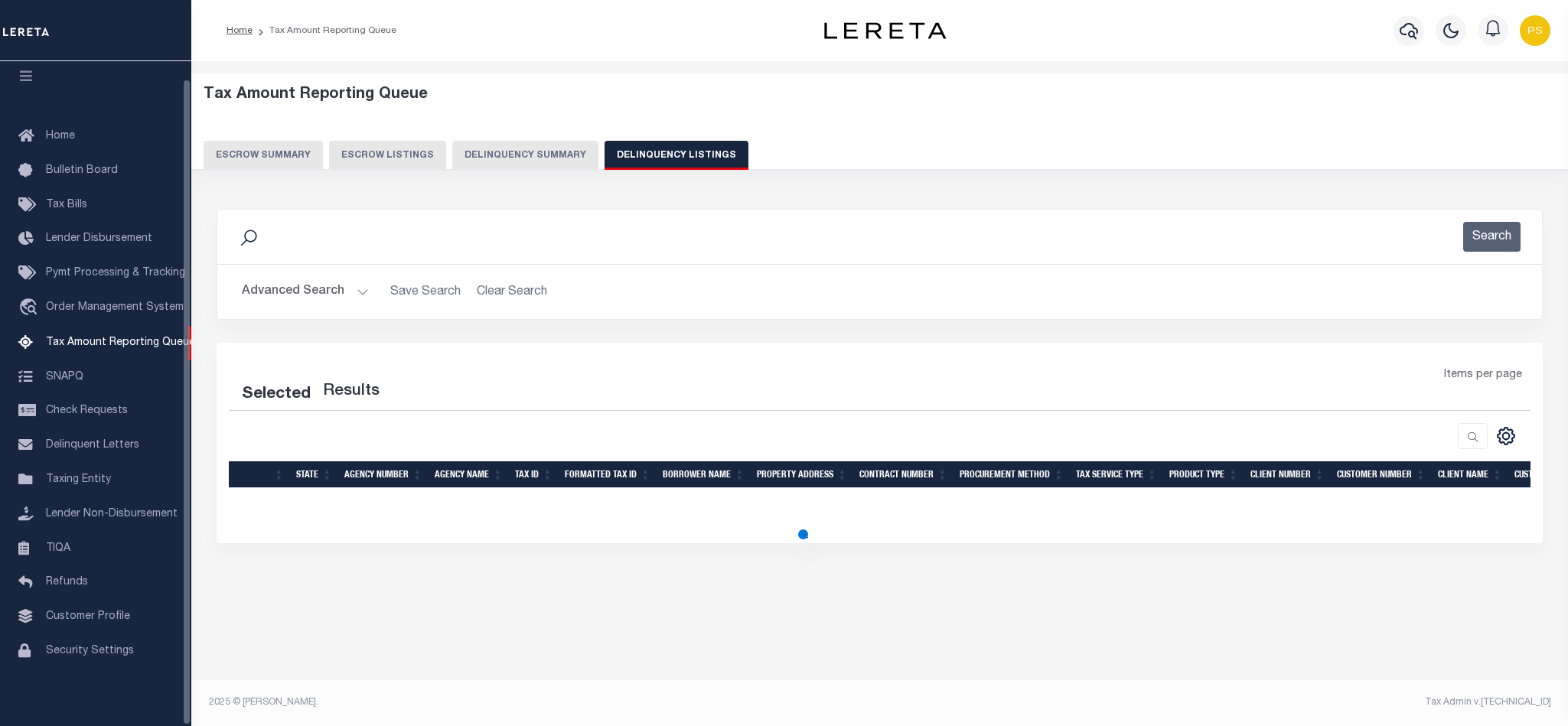
select select "100"
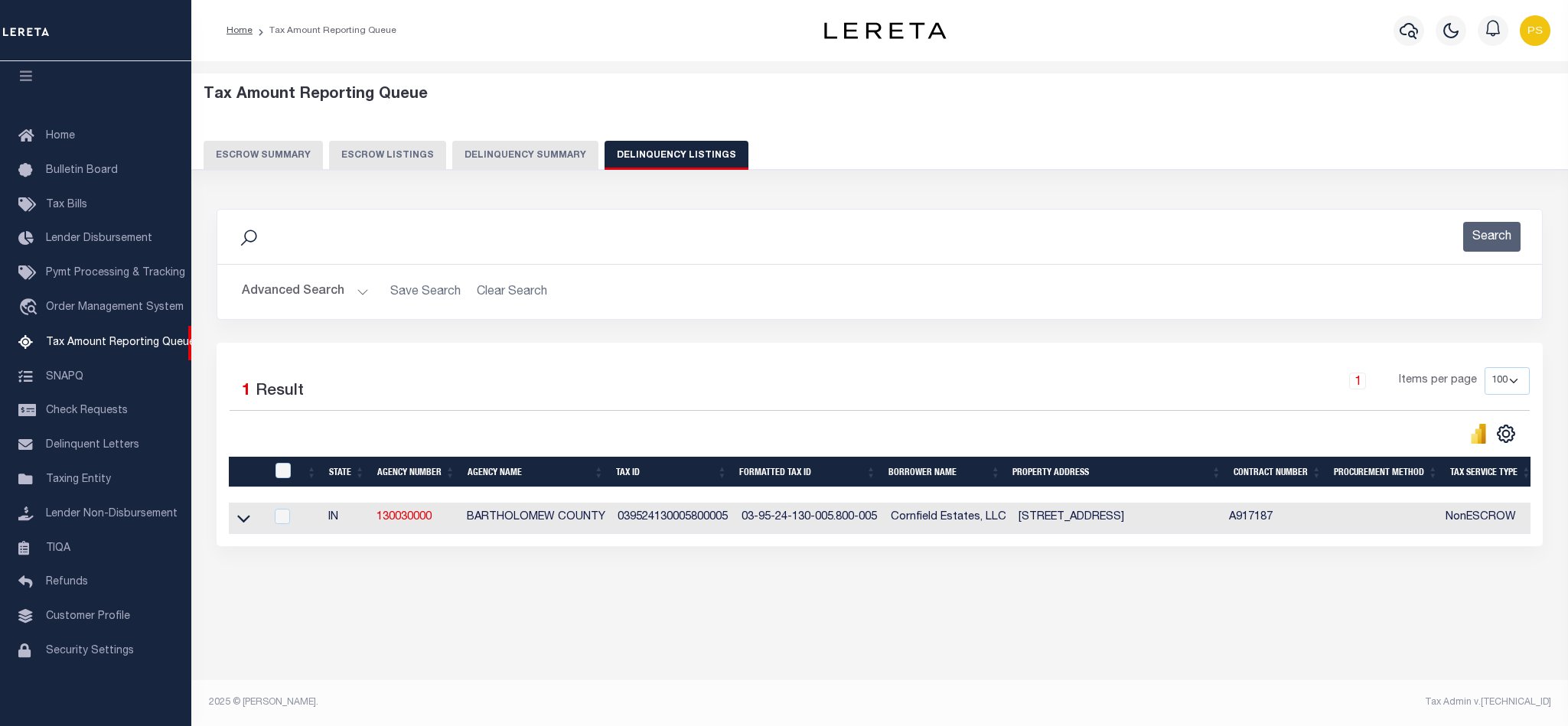
click at [271, 297] on button "Advanced Search" at bounding box center [305, 292] width 127 height 30
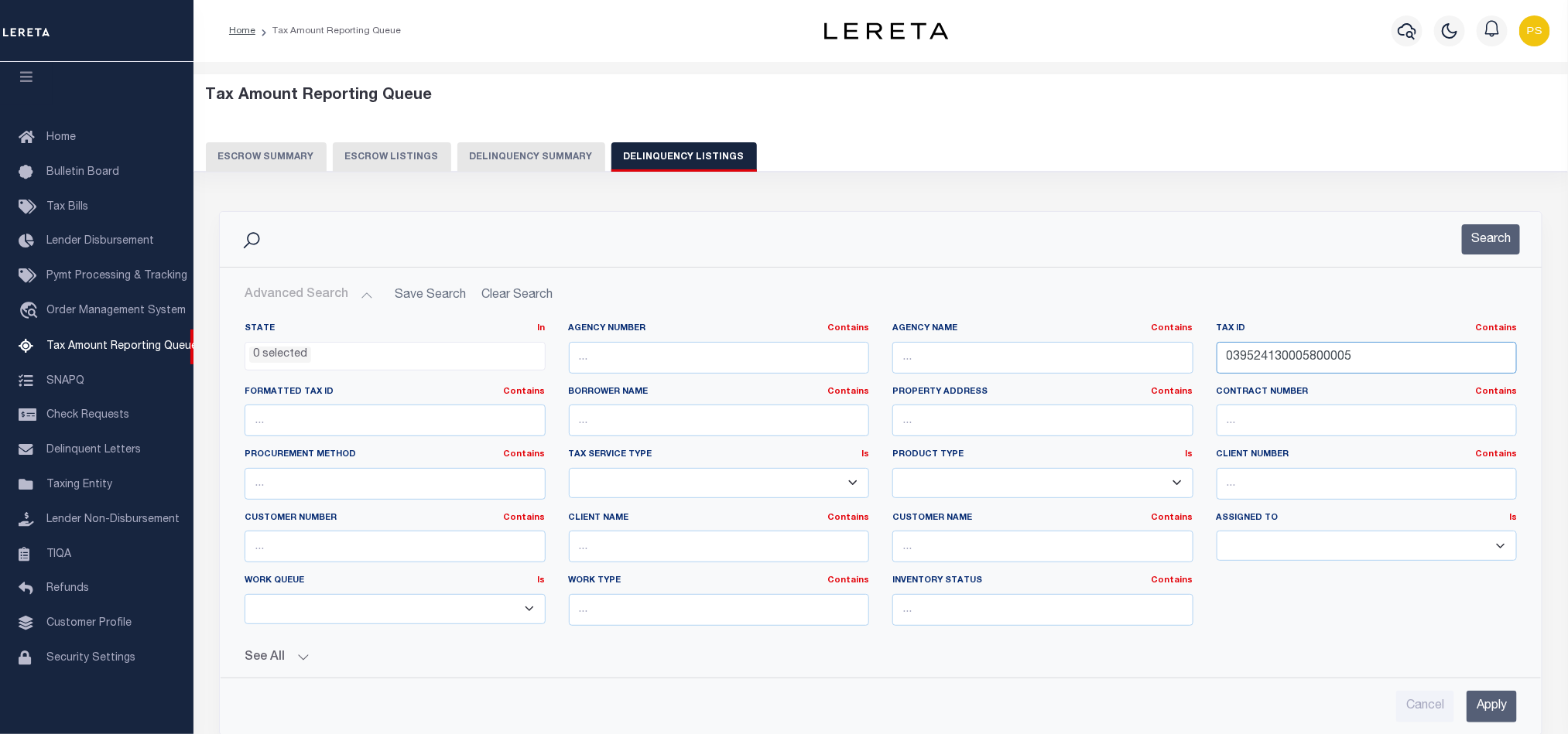
click at [1261, 363] on input "039524130005800005" at bounding box center [1368, 358] width 301 height 32
paste input "41000019"
type input "039524410000190005"
click at [1481, 708] on input "Apply" at bounding box center [1492, 707] width 50 height 32
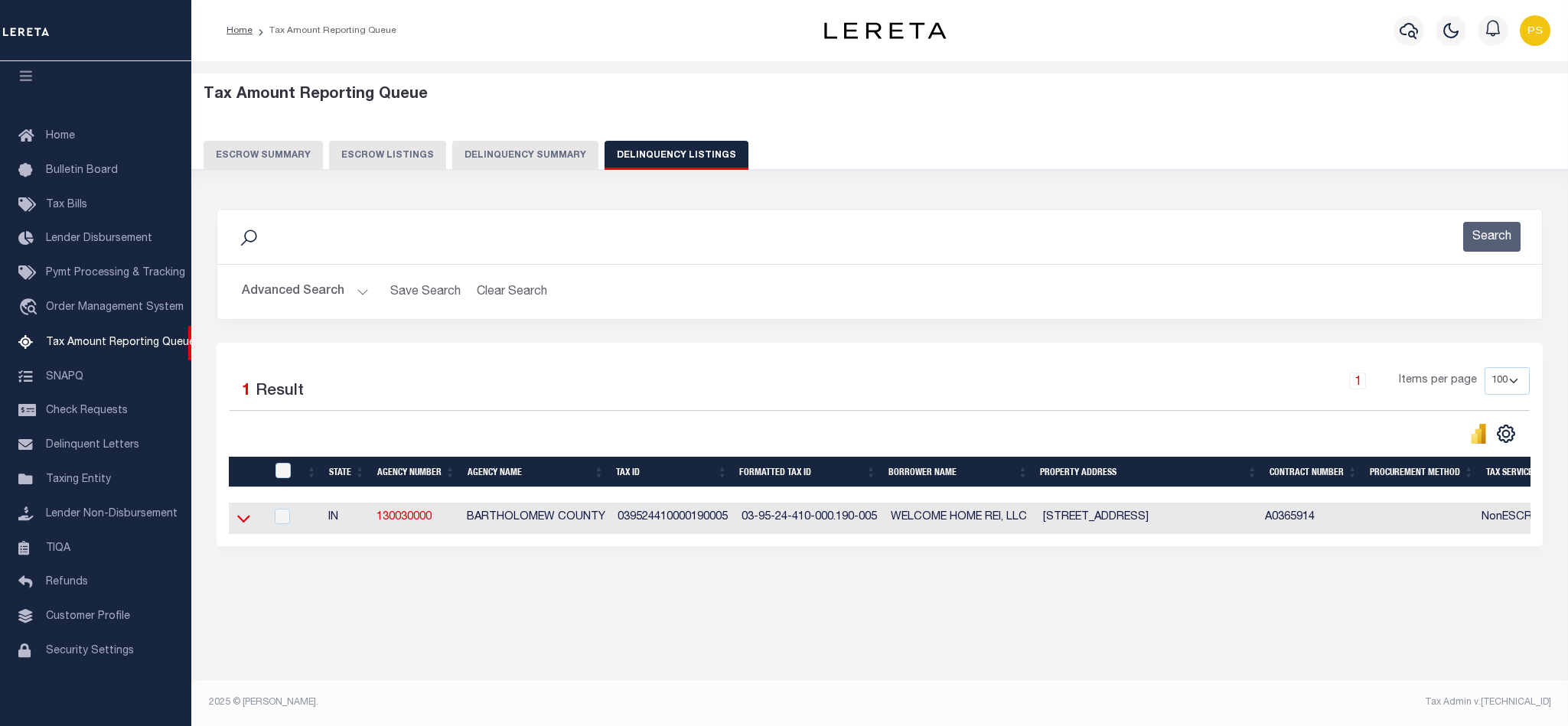
click at [245, 525] on icon at bounding box center [244, 518] width 13 height 16
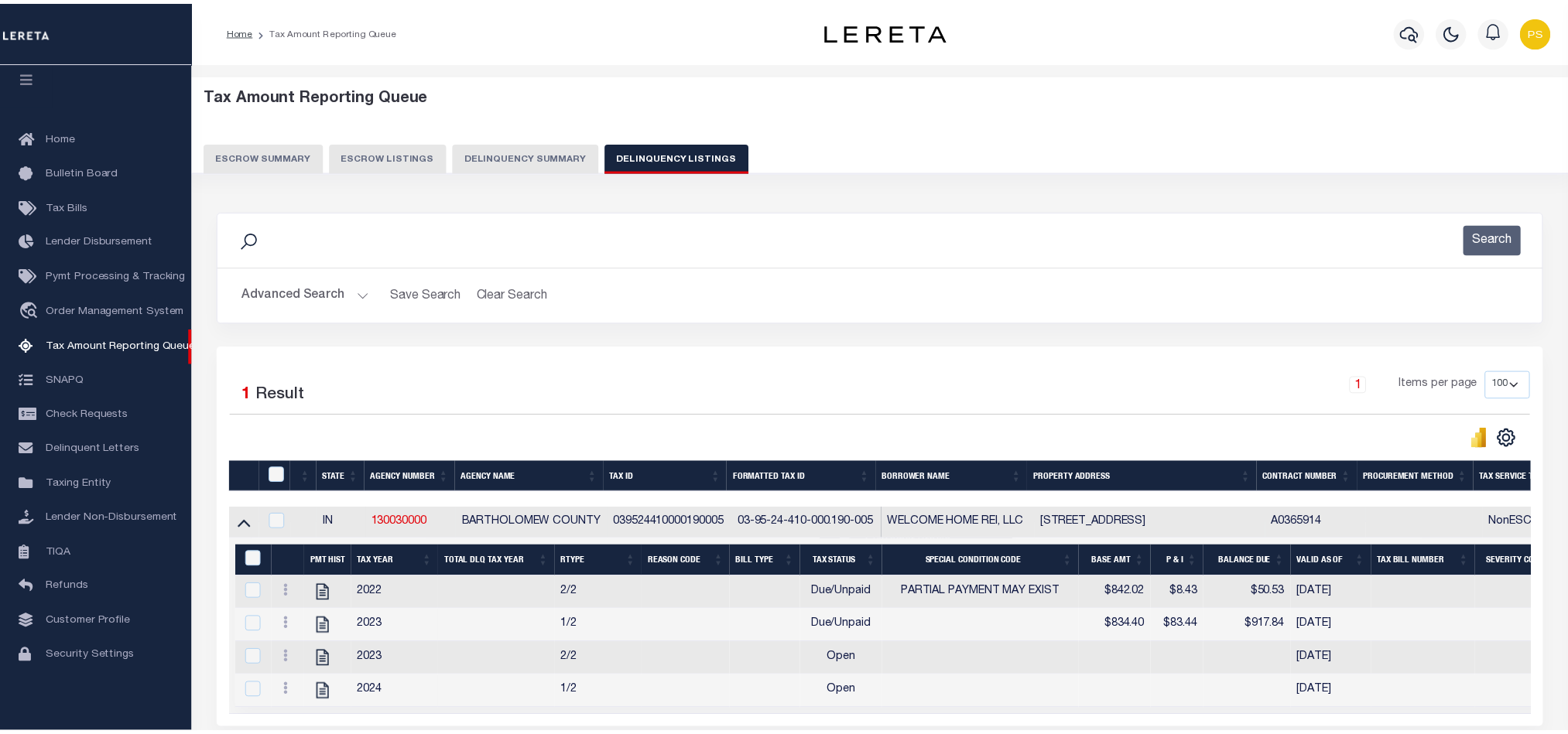
scroll to position [154, 0]
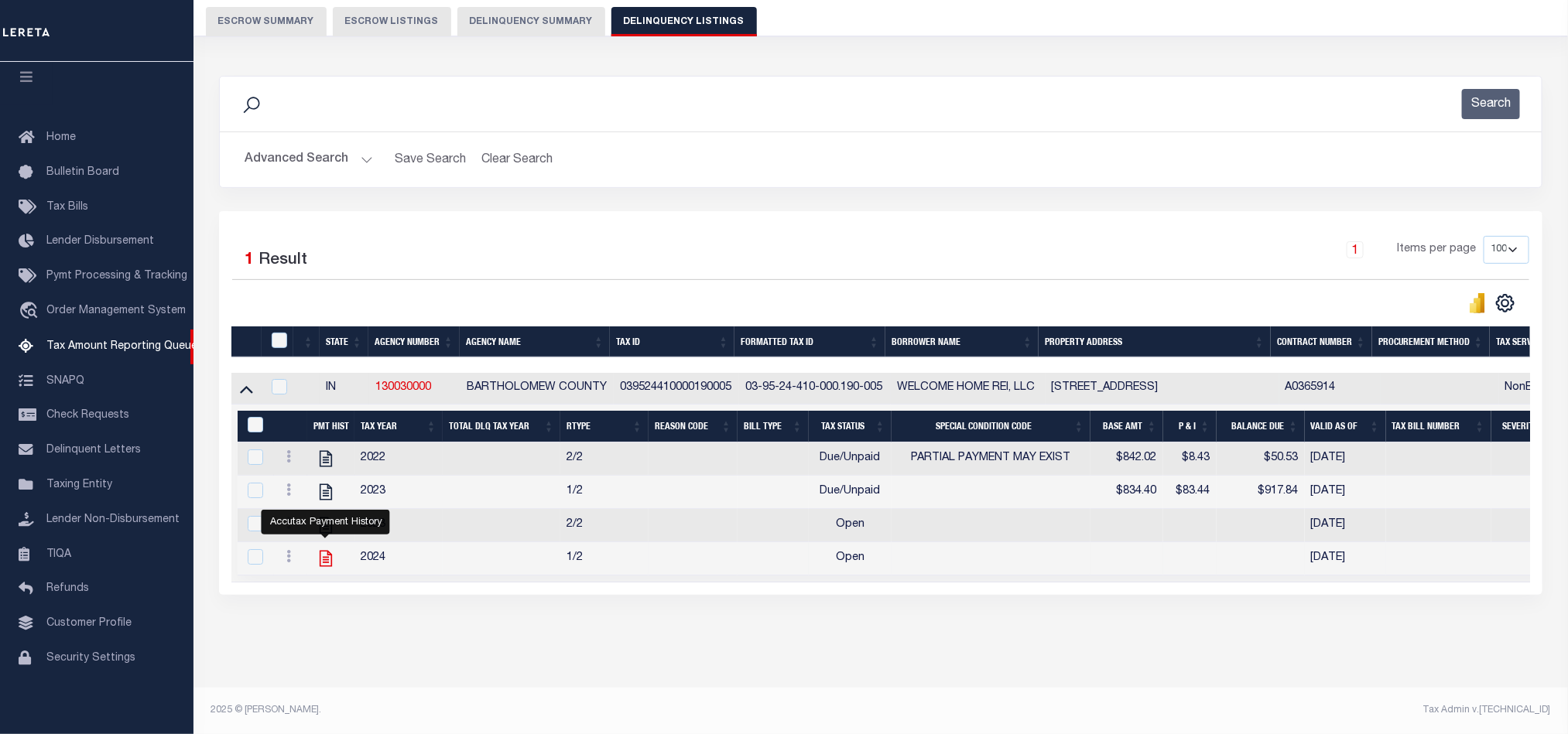
click at [328, 551] on icon "" at bounding box center [326, 559] width 12 height 16
checkbox input "true"
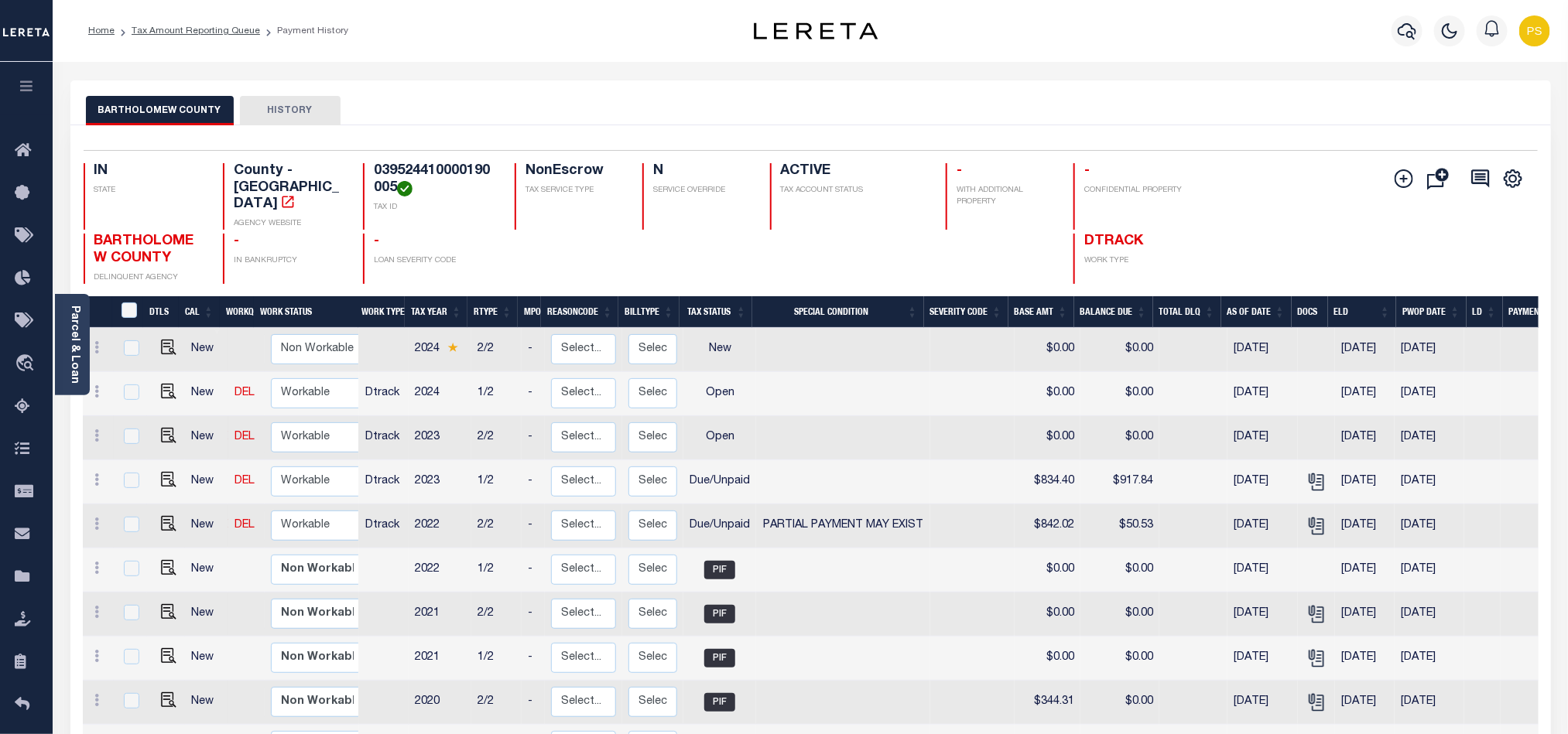
click at [165, 437] on td at bounding box center [166, 438] width 38 height 44
checkbox input "true"
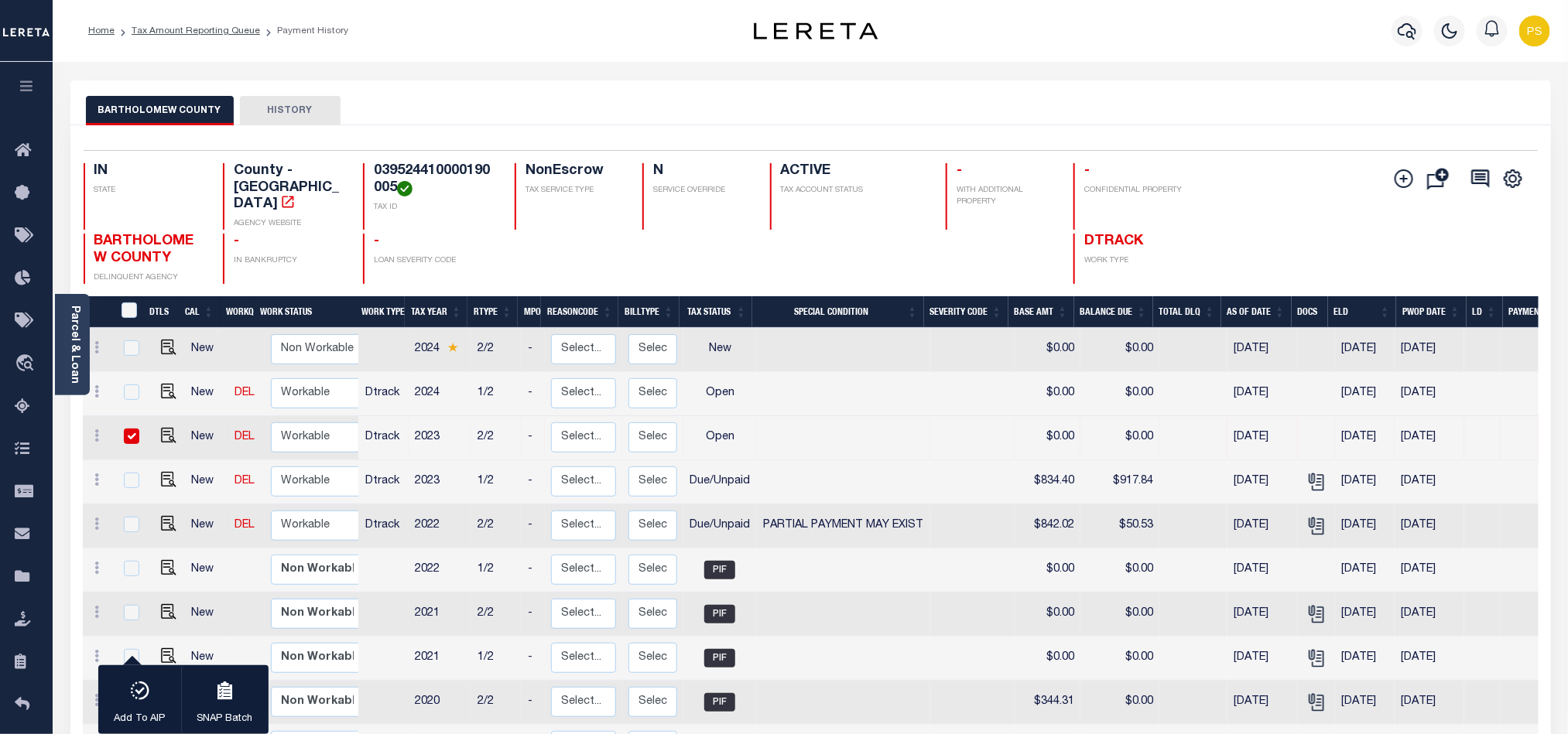
click at [165, 432] on td at bounding box center [166, 438] width 38 height 44
checkbox input "false"
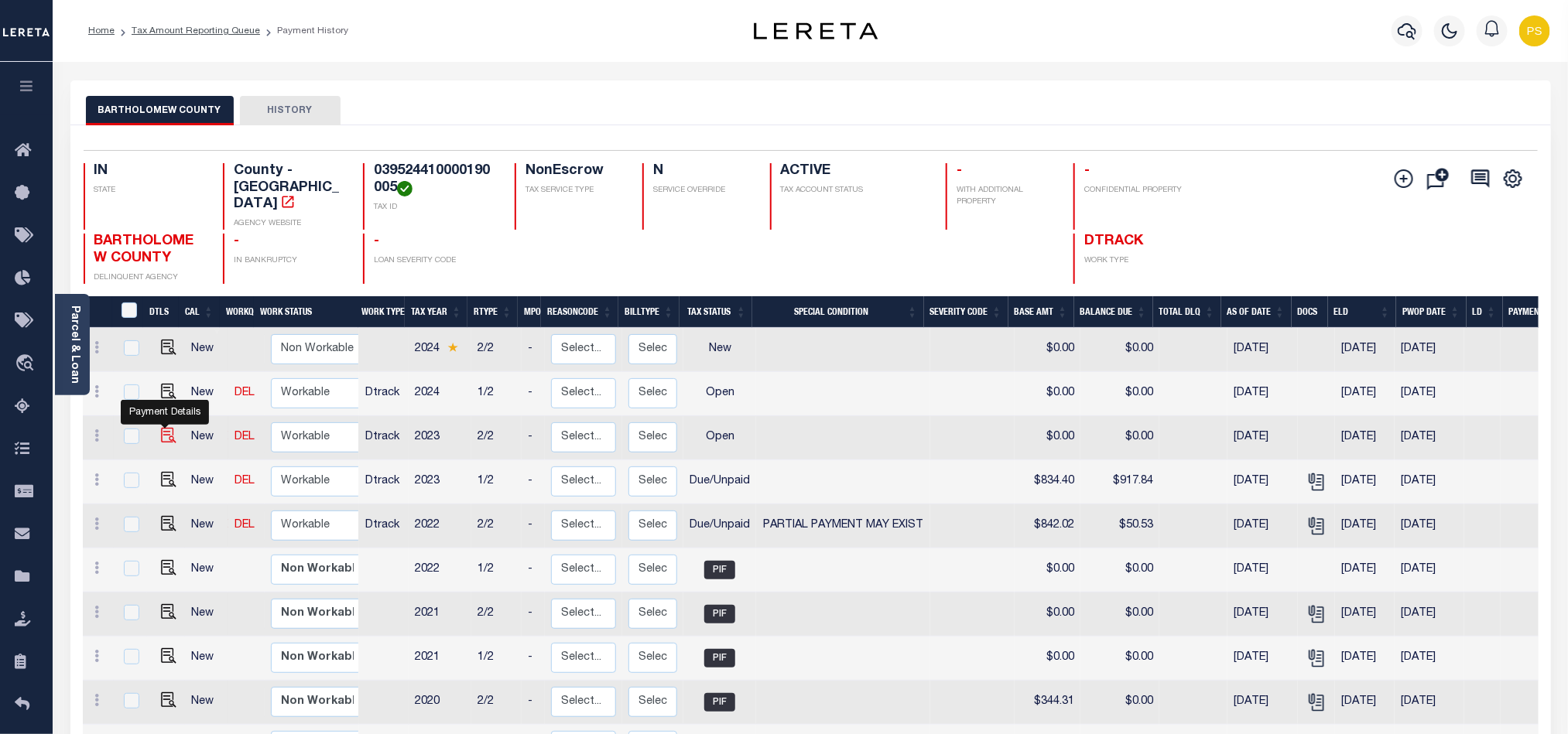
click at [161, 428] on img "" at bounding box center [168, 435] width 15 height 15
checkbox input "true"
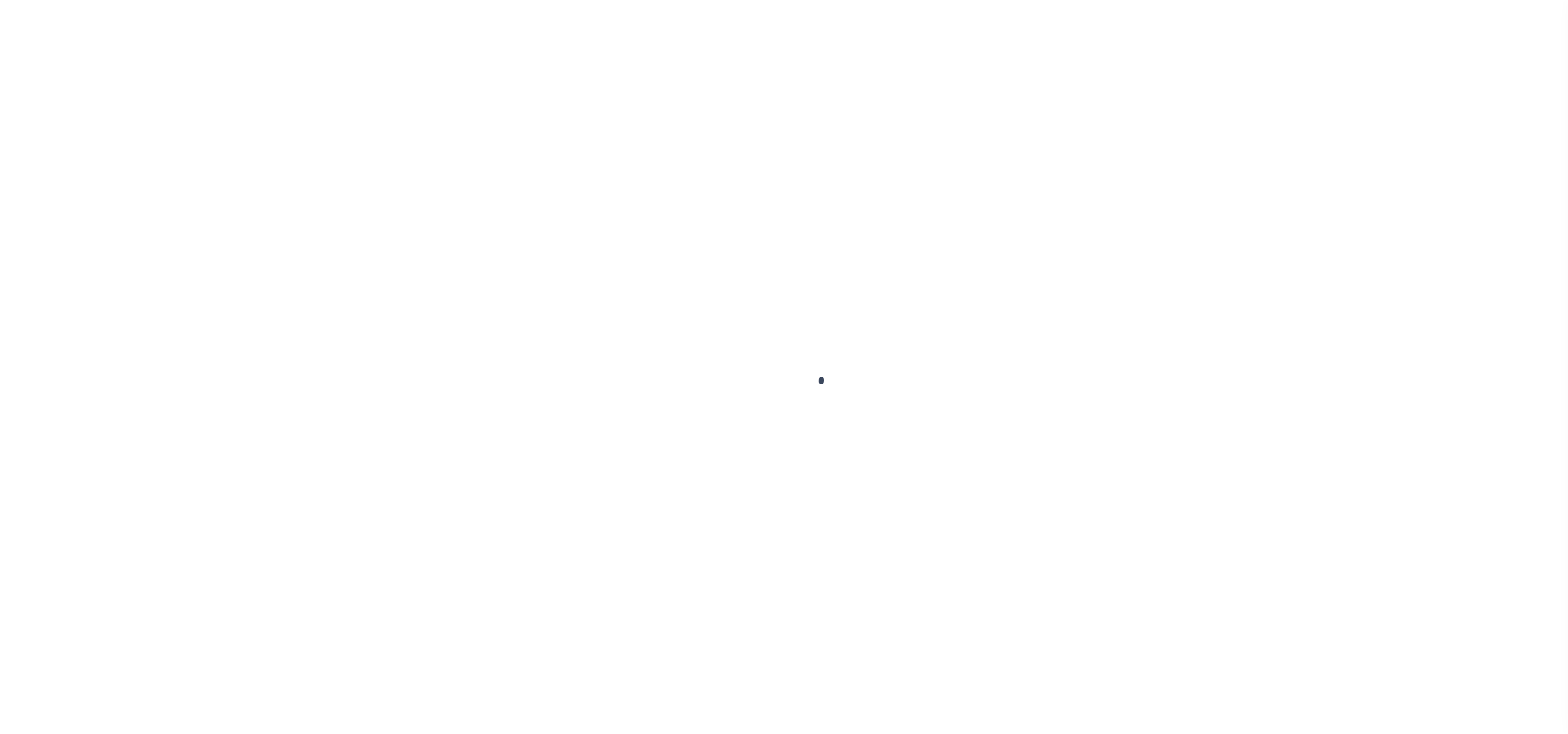
checkbox input "false"
type input "[DATE]"
select select "OP2"
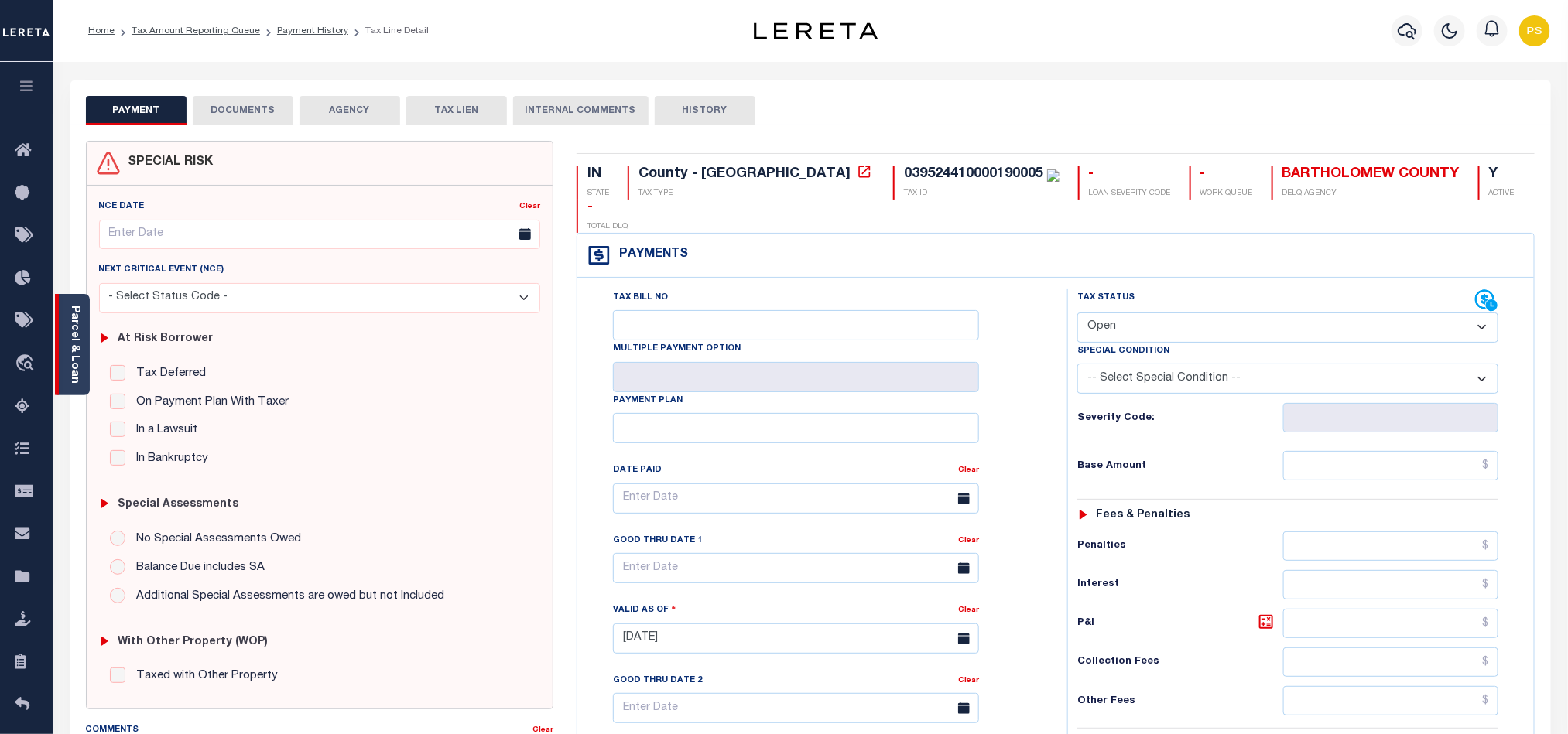
click at [69, 358] on link "Parcel & Loan" at bounding box center [74, 344] width 11 height 78
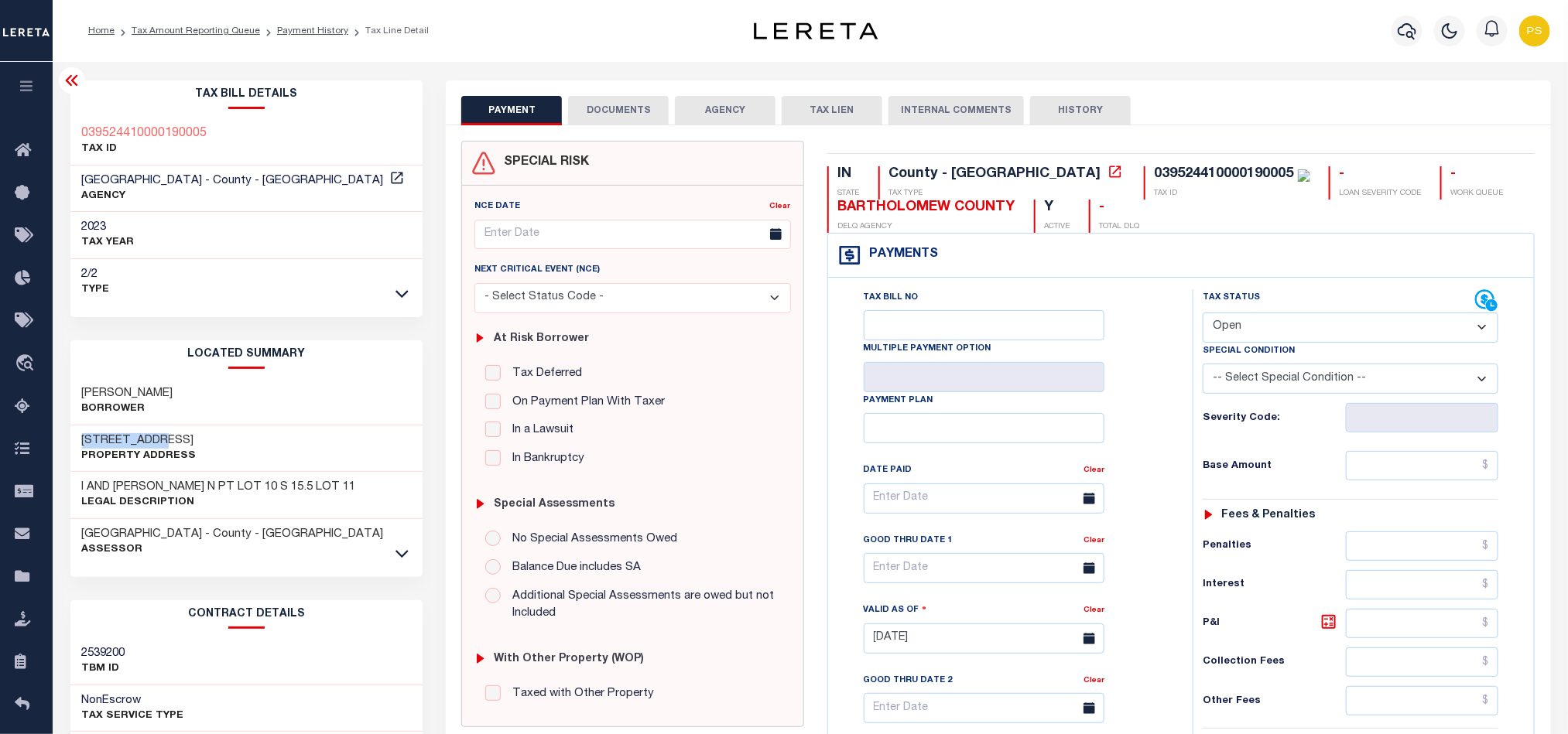
drag, startPoint x: 68, startPoint y: 434, endPoint x: 199, endPoint y: 446, distance: 131.5
click at [199, 446] on div "Tax Bill Details 039524410000190005 TAX ID AGENCY 2023 TAX YEAR [DATE] 2/2 Type" at bounding box center [246, 625] width 376 height 1089
copy h3 "[STREET_ADDRESS]"
click at [212, 33] on link "Tax Amount Reporting Queue" at bounding box center [196, 31] width 128 height 9
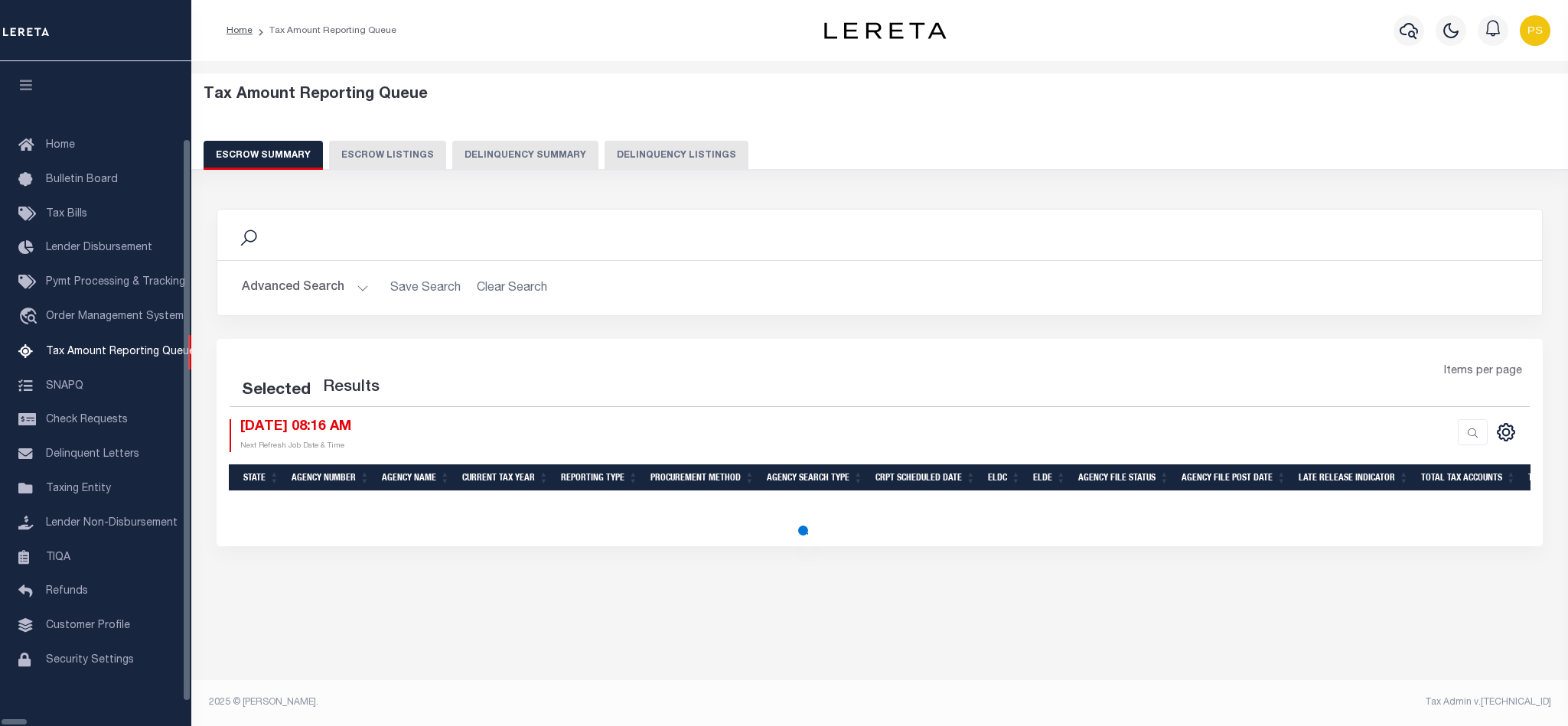
click at [648, 148] on button "Delinquency Listings" at bounding box center [676, 155] width 144 height 29
select select "100"
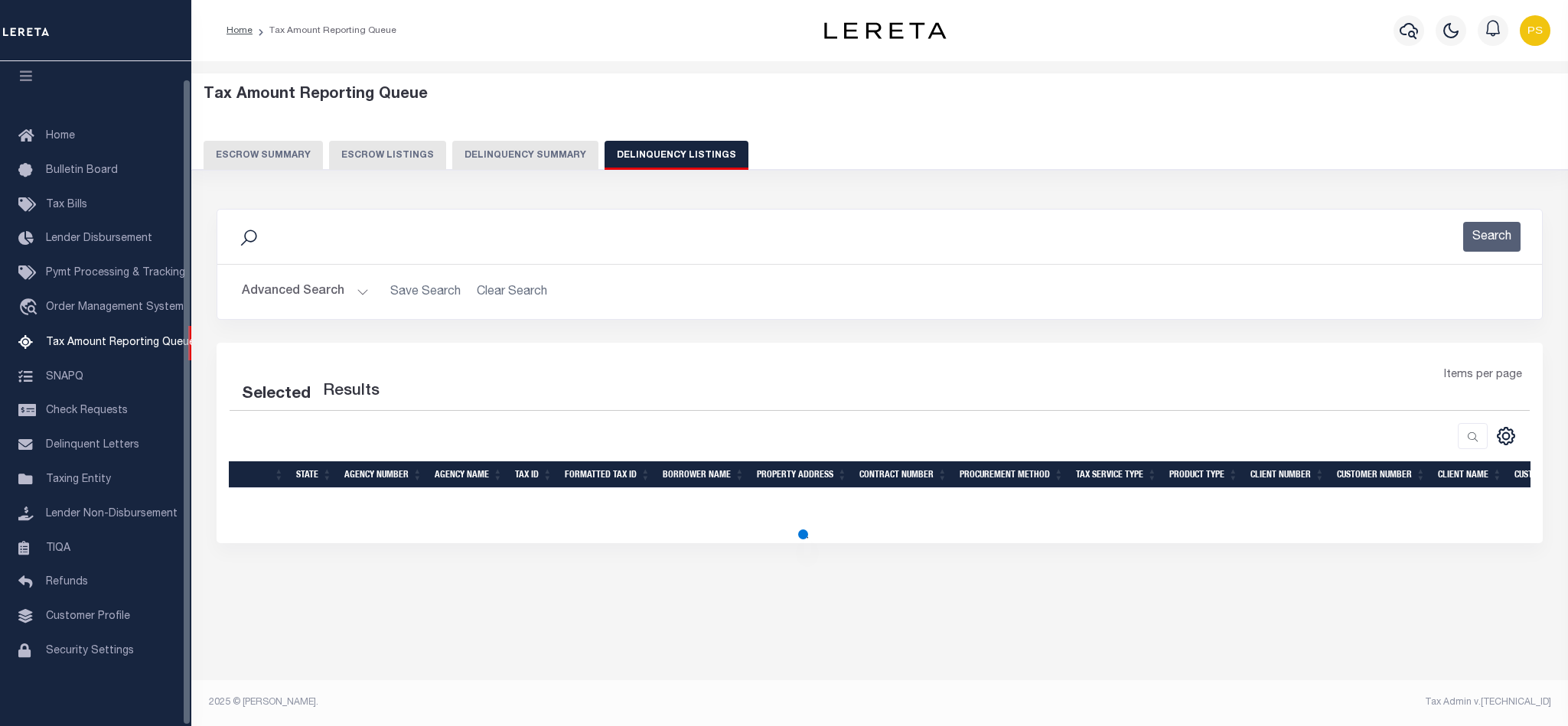
select select "100"
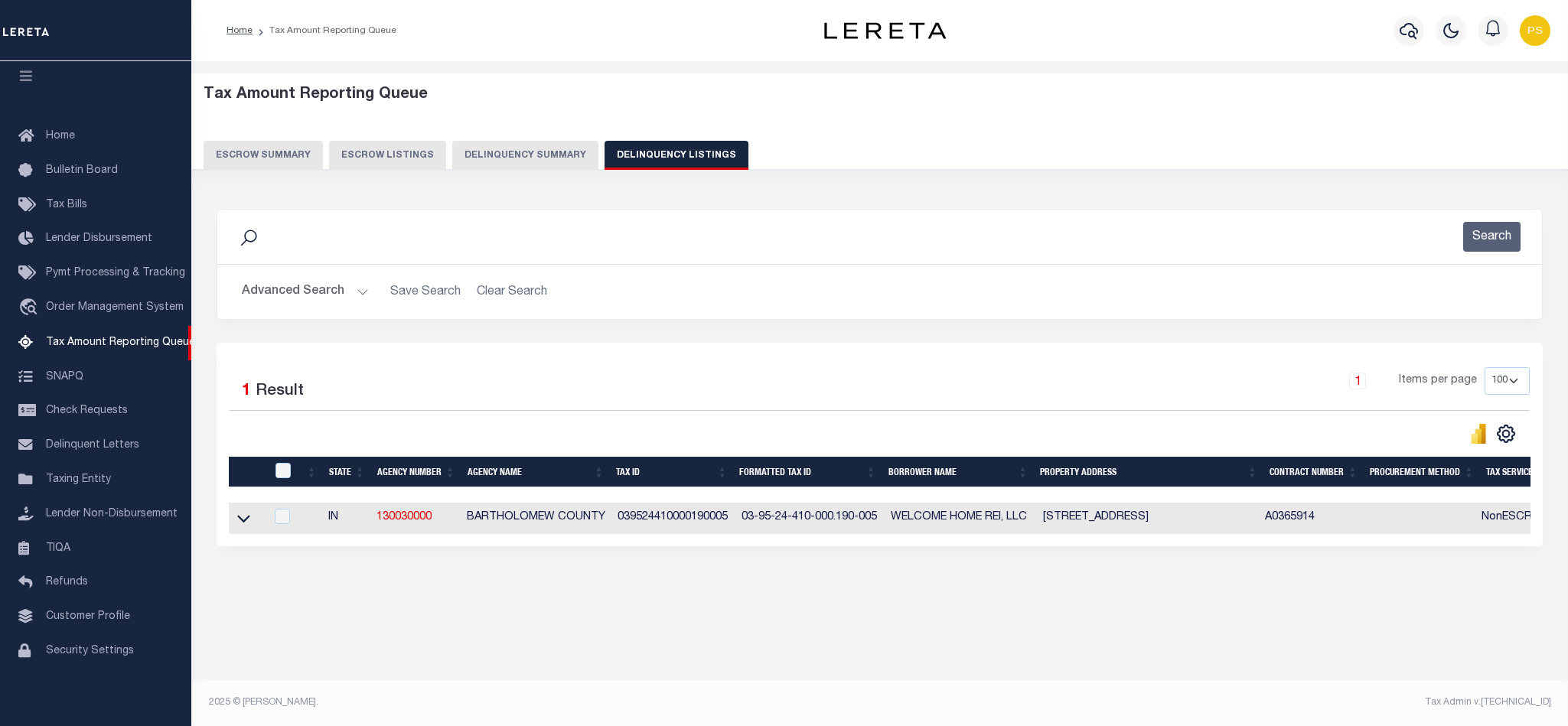
click at [300, 296] on button "Advanced Search" at bounding box center [305, 292] width 127 height 30
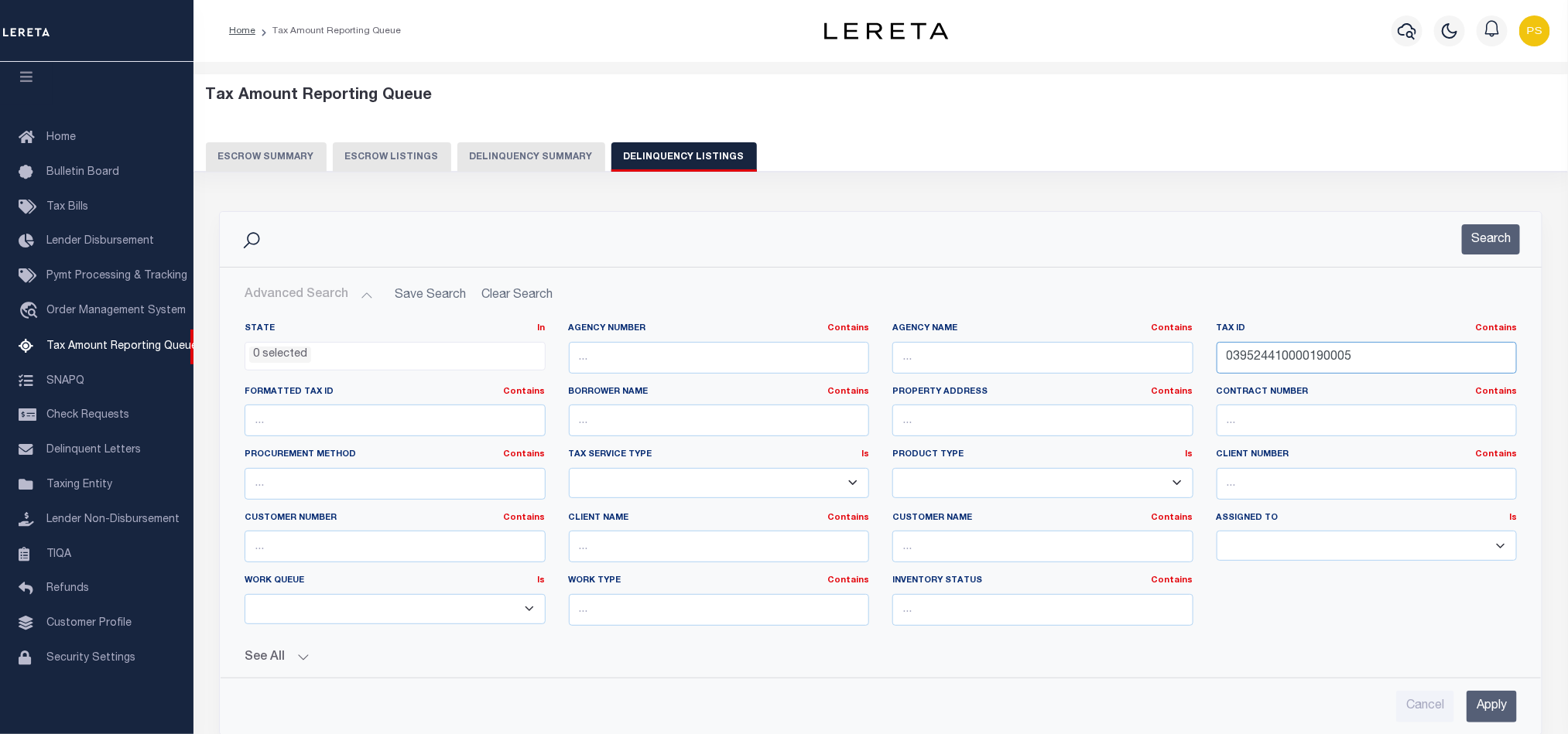
click at [1263, 363] on input "039524410000190005" at bounding box center [1368, 358] width 301 height 32
paste input "340"
type input "039524410003400005"
click at [1496, 714] on input "Apply" at bounding box center [1492, 707] width 50 height 32
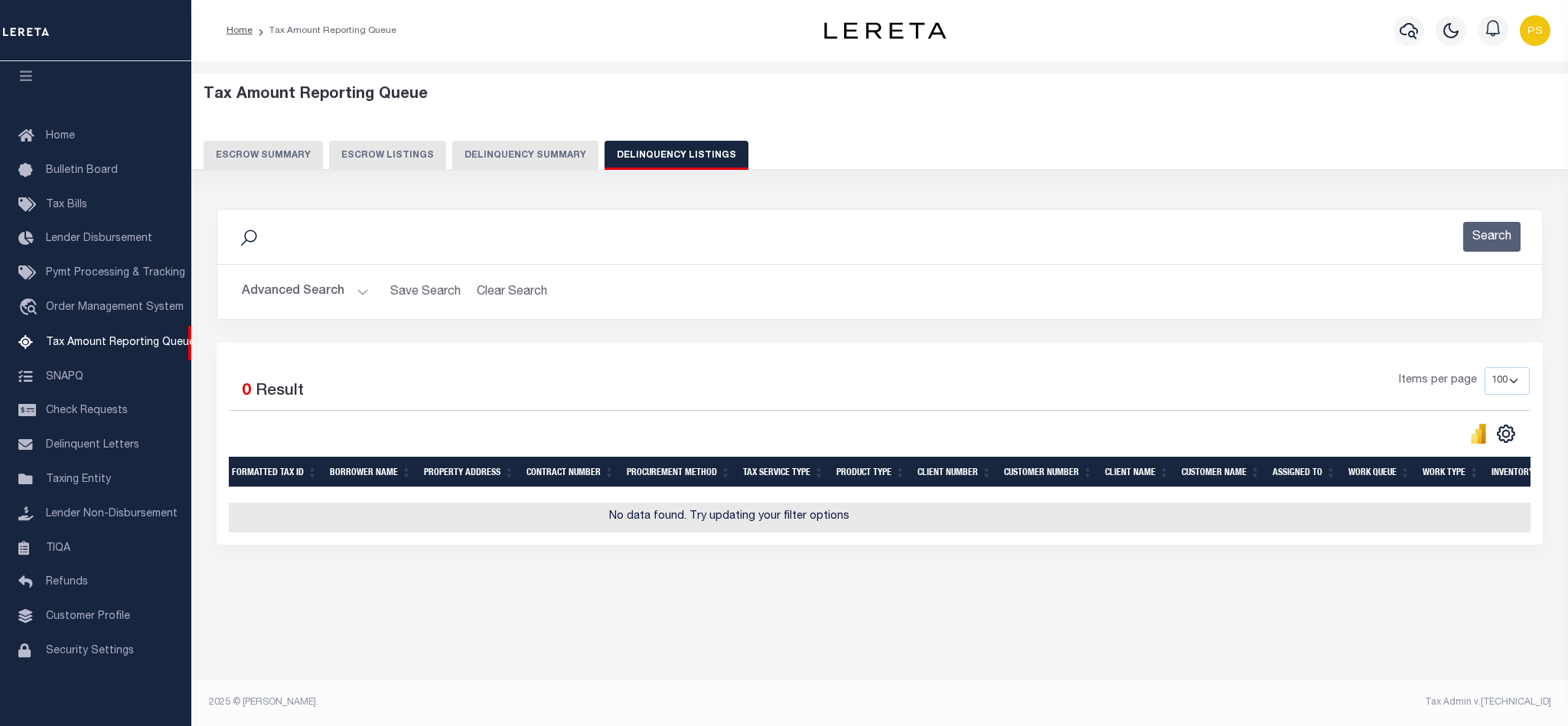
scroll to position [0, 0]
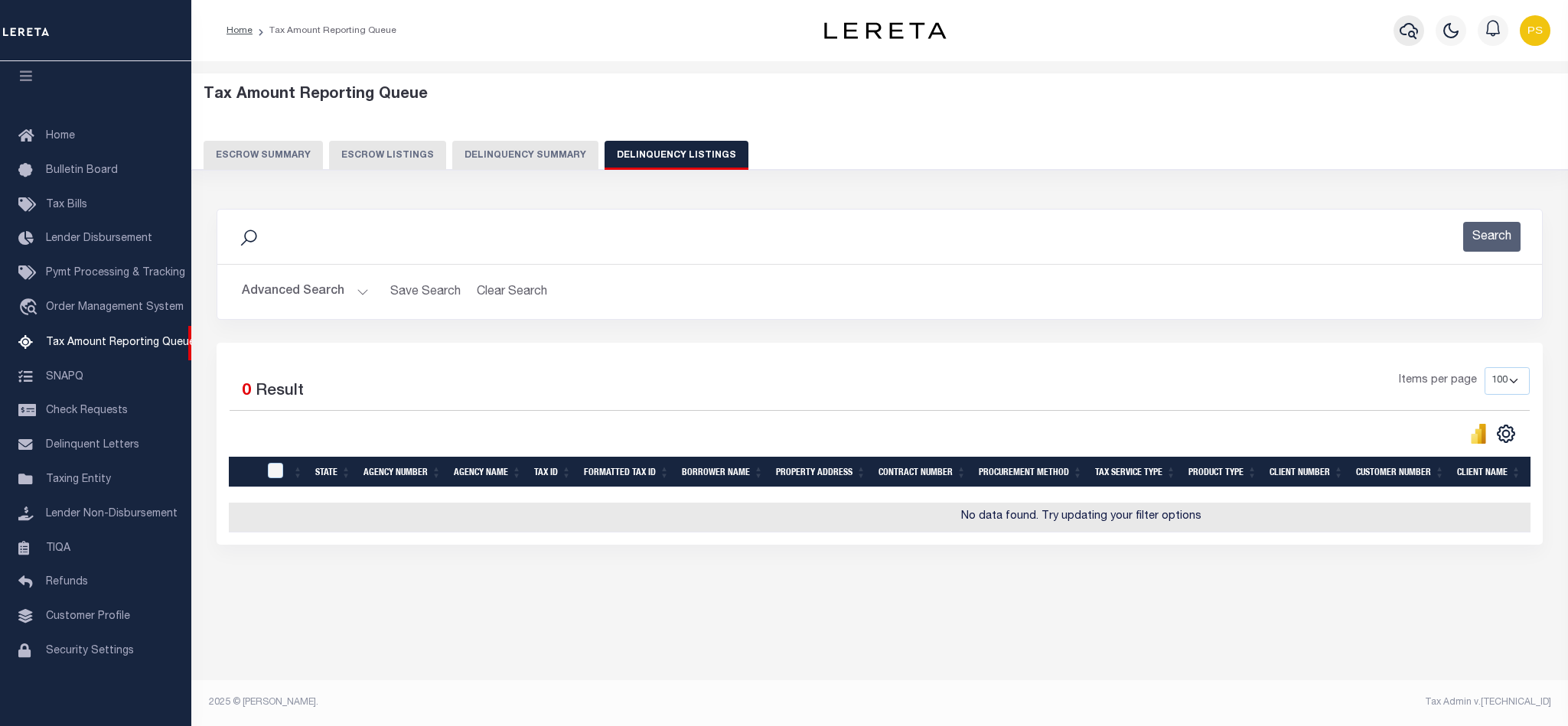
click at [1410, 30] on icon "button" at bounding box center [1409, 30] width 18 height 18
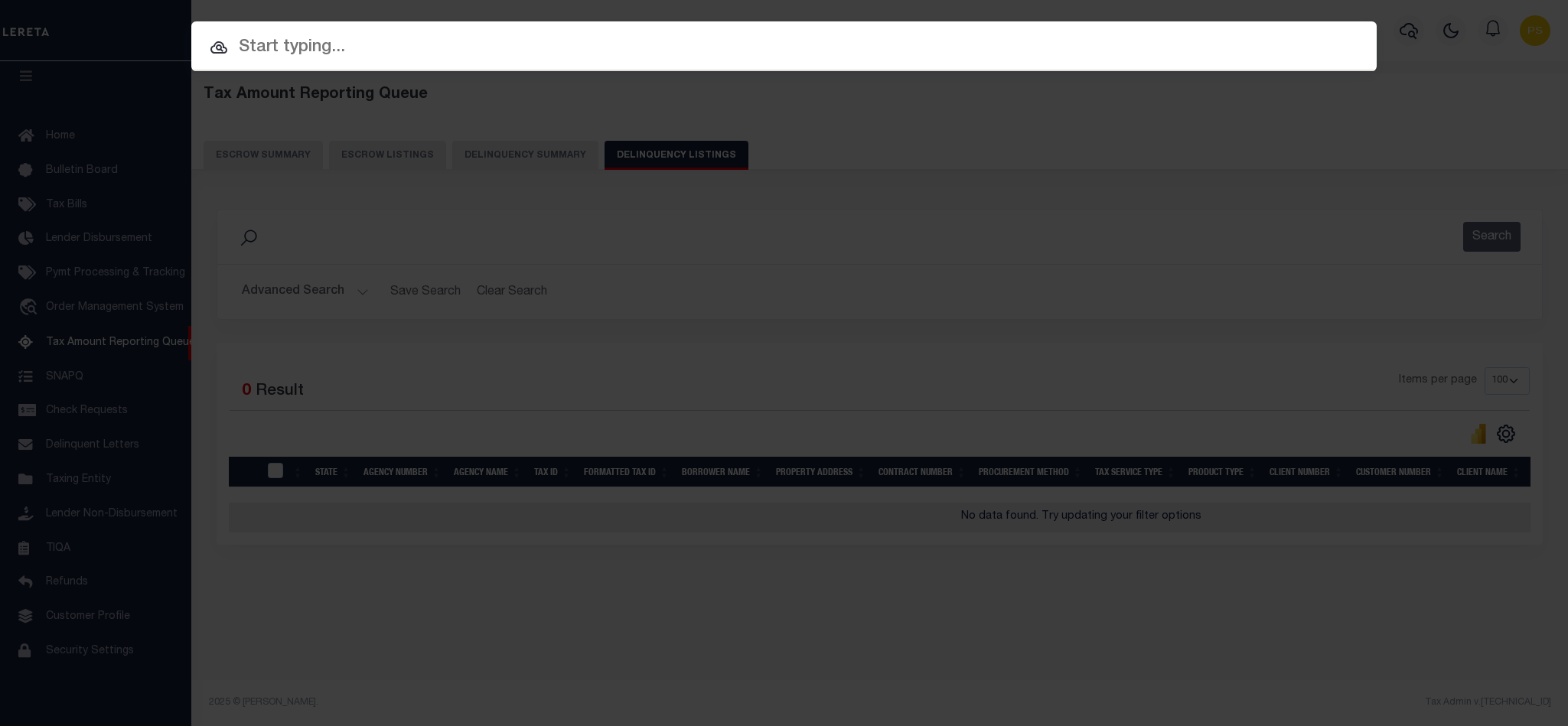
paste input "34797435"
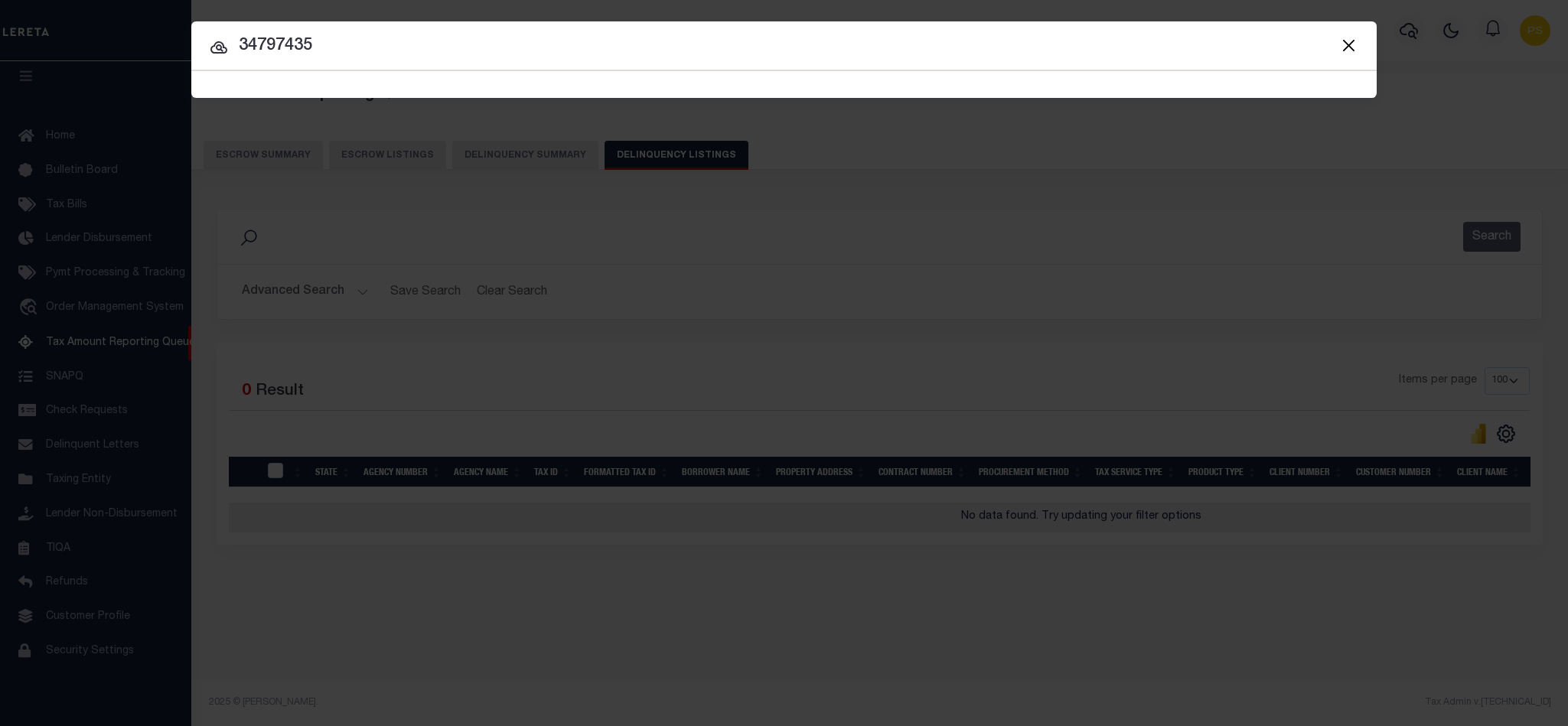
type input "34797435"
